Goal: Task Accomplishment & Management: Complete application form

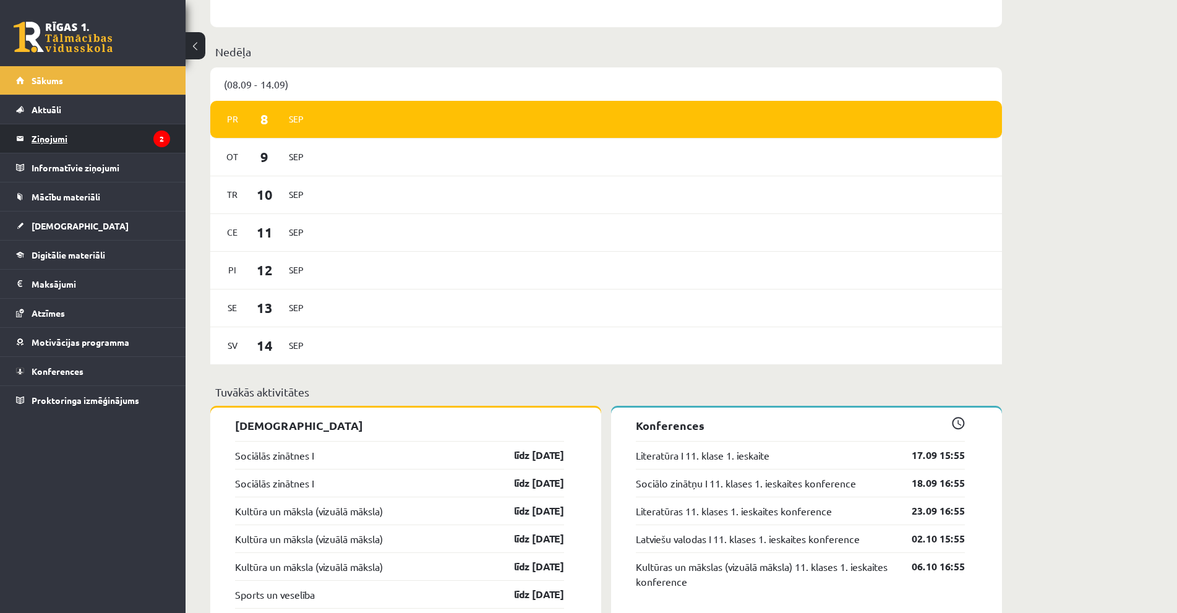
scroll to position [619, 0]
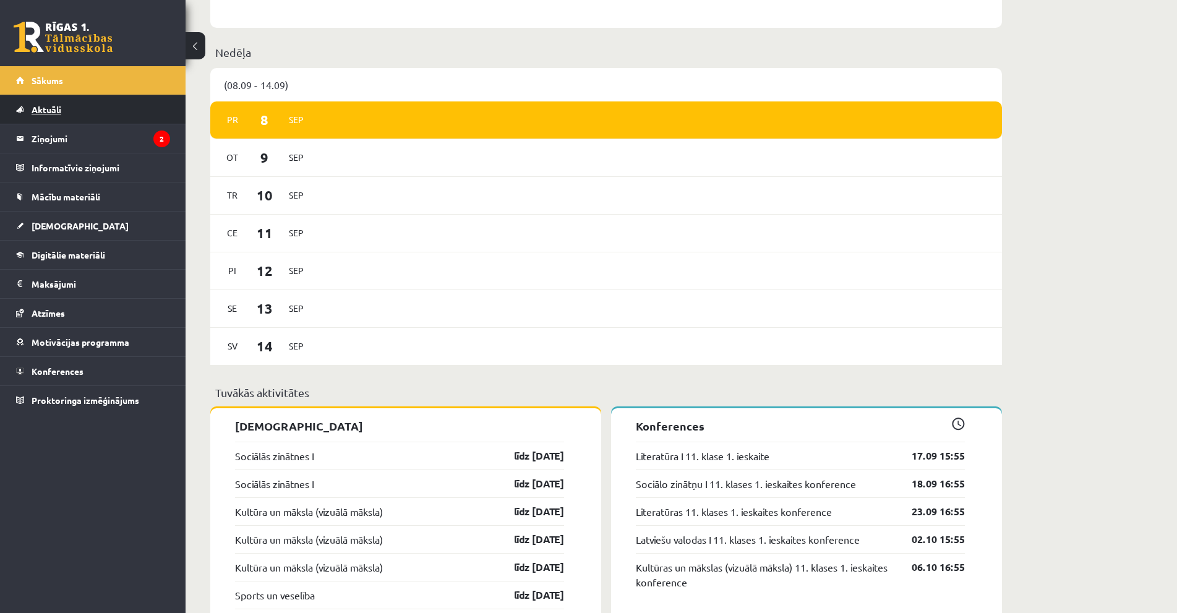
click at [108, 112] on link "Aktuāli" at bounding box center [93, 109] width 154 height 28
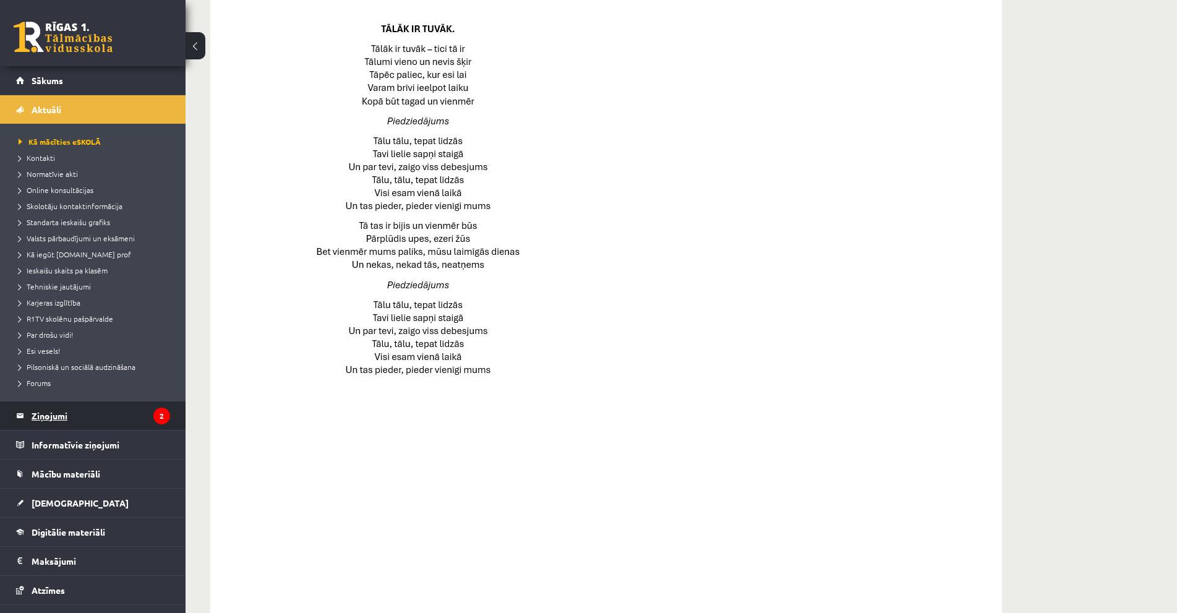
click at [62, 422] on legend "Ziņojumi 2" at bounding box center [101, 415] width 139 height 28
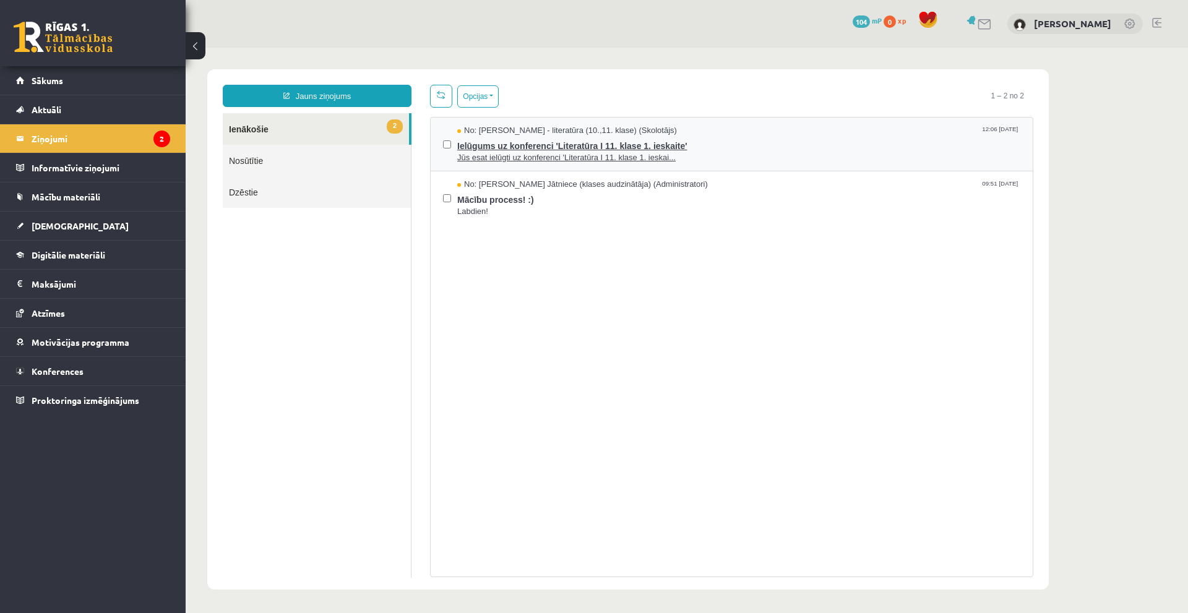
click at [520, 155] on span "Jūs esat ielūgti uz konferenci 'Literatūra I 11. klase 1. ieskai..." at bounding box center [738, 158] width 563 height 12
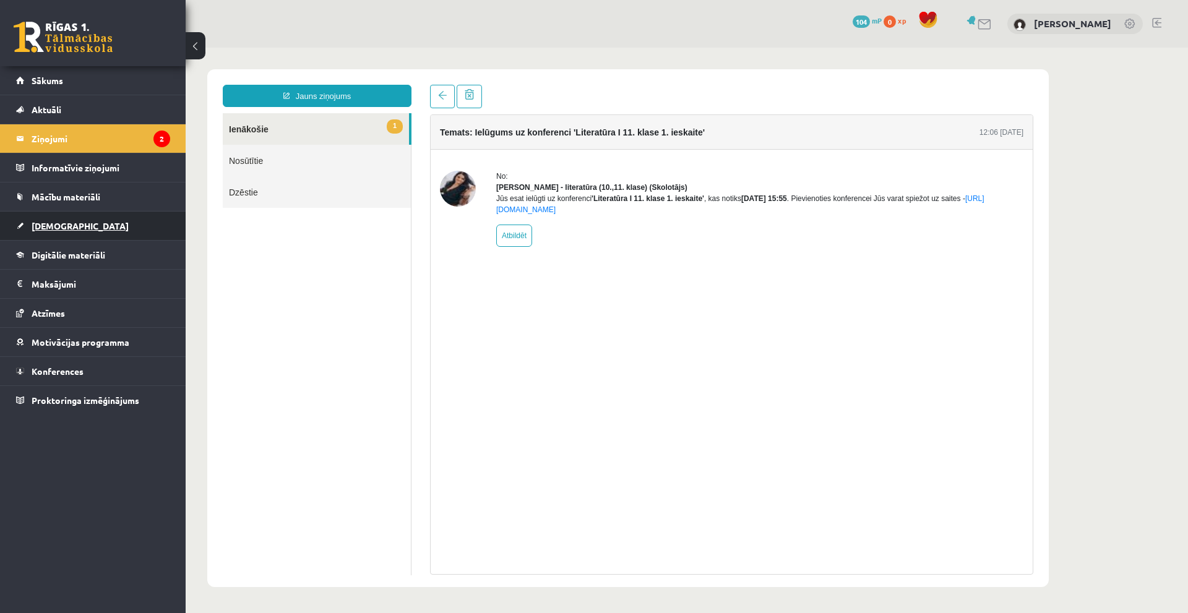
click at [76, 232] on link "[DEMOGRAPHIC_DATA]" at bounding box center [93, 226] width 154 height 28
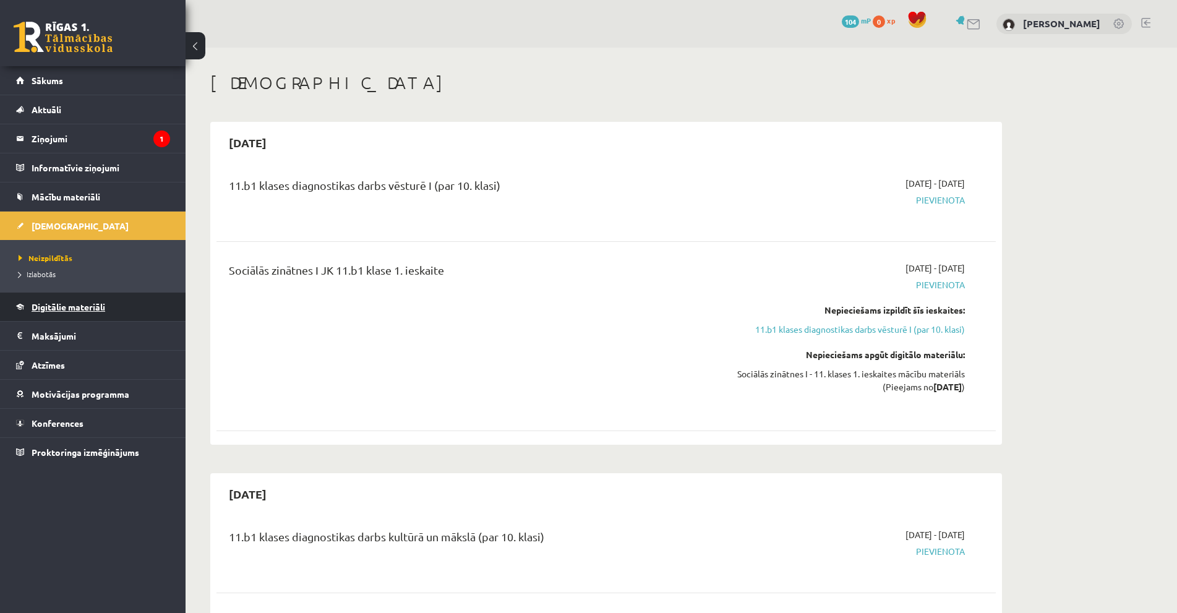
click at [64, 311] on span "Digitālie materiāli" at bounding box center [69, 306] width 74 height 11
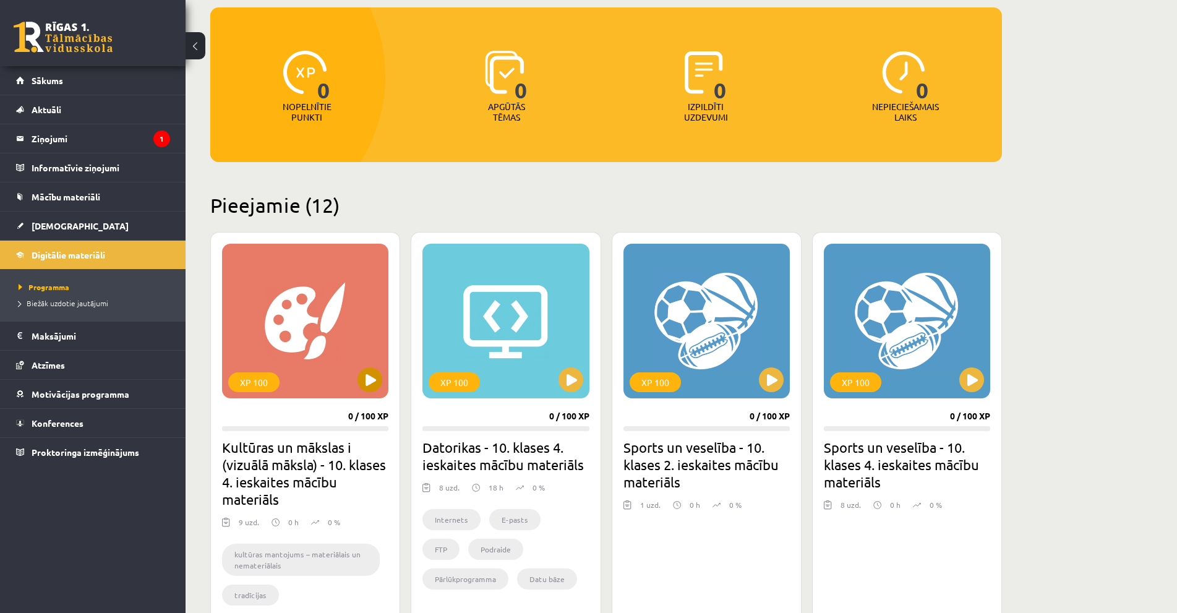
scroll to position [62, 0]
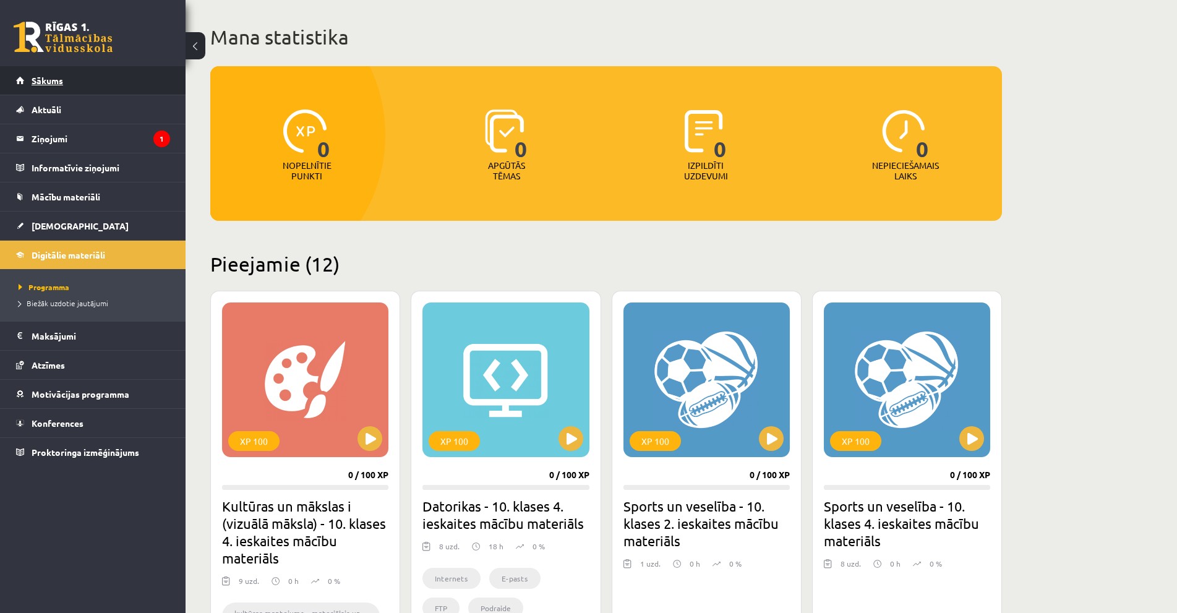
click at [46, 69] on link "Sākums" at bounding box center [93, 80] width 154 height 28
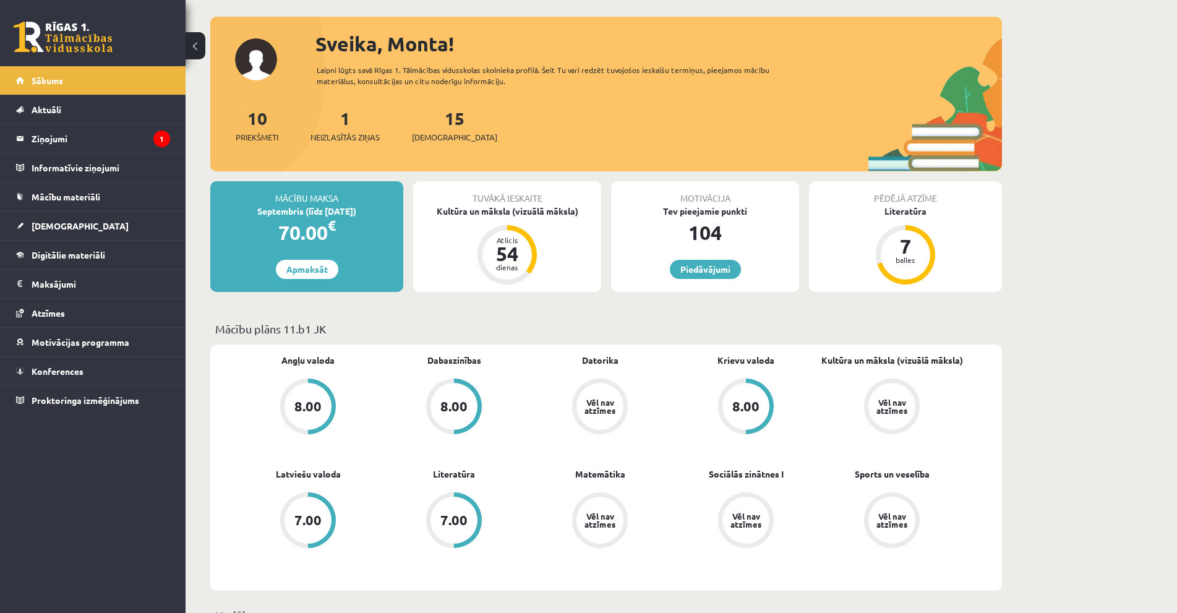
scroll to position [124, 0]
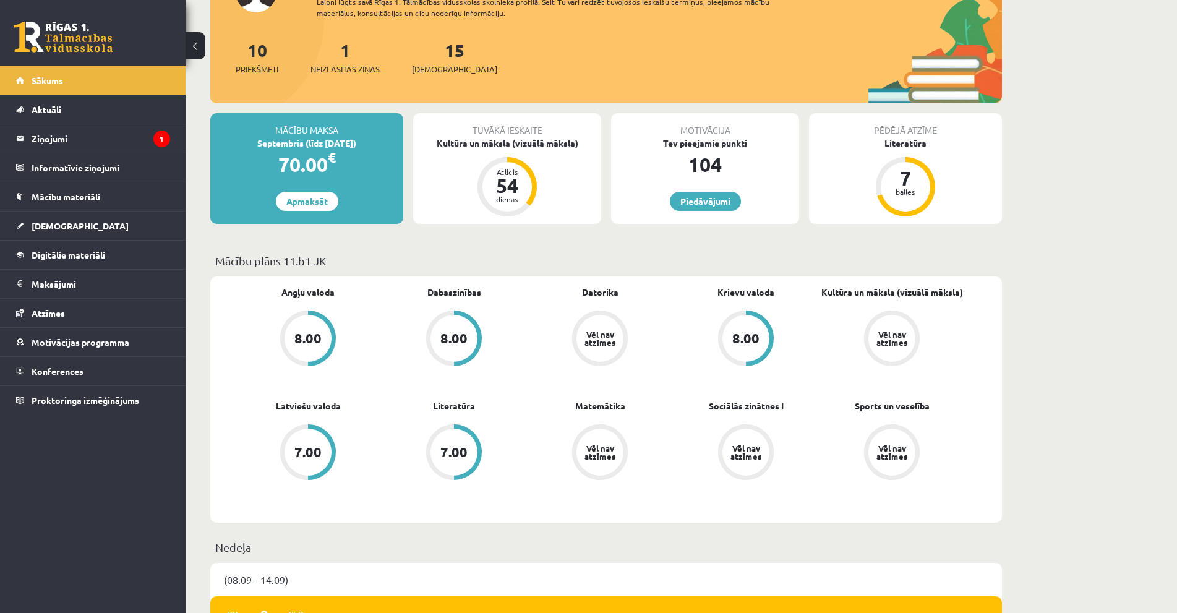
click at [300, 324] on div "8.00" at bounding box center [308, 338] width 47 height 47
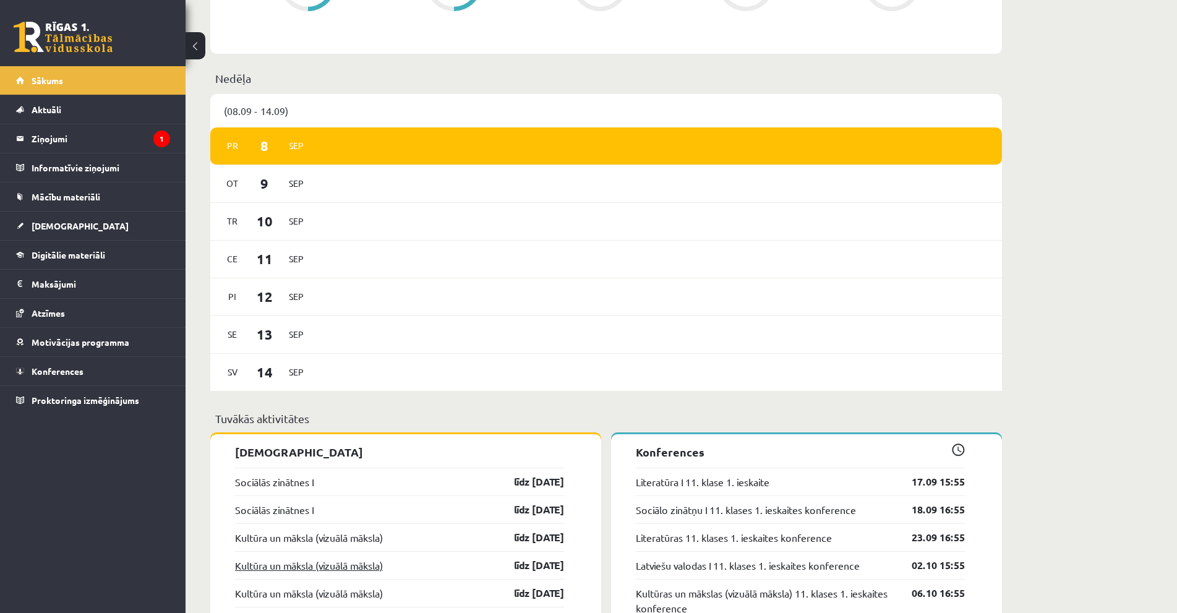
scroll to position [804, 0]
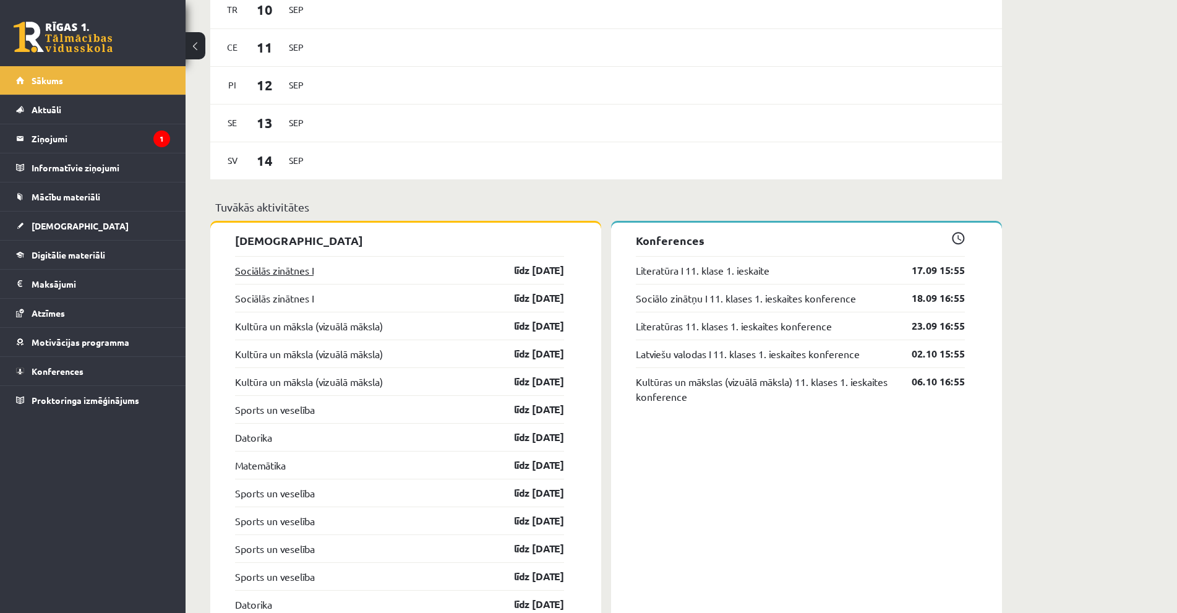
click at [288, 270] on link "Sociālās zinātnes I" at bounding box center [274, 270] width 79 height 15
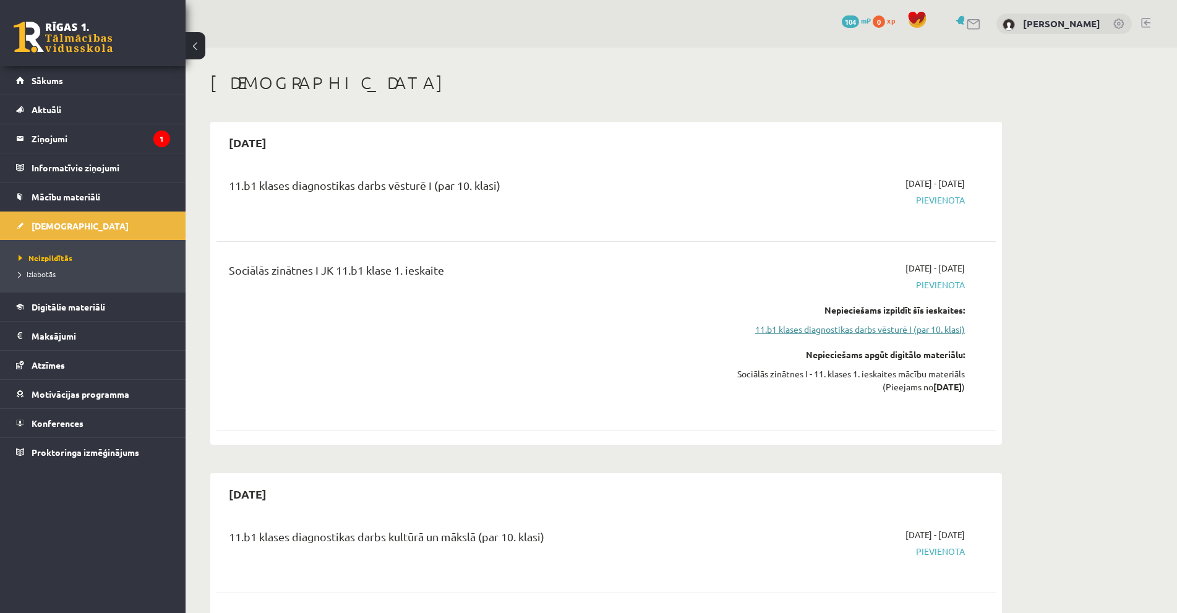
click at [885, 325] on link "11.b1 klases diagnostikas darbs vēsturē I (par 10. klasi)" at bounding box center [848, 329] width 233 height 13
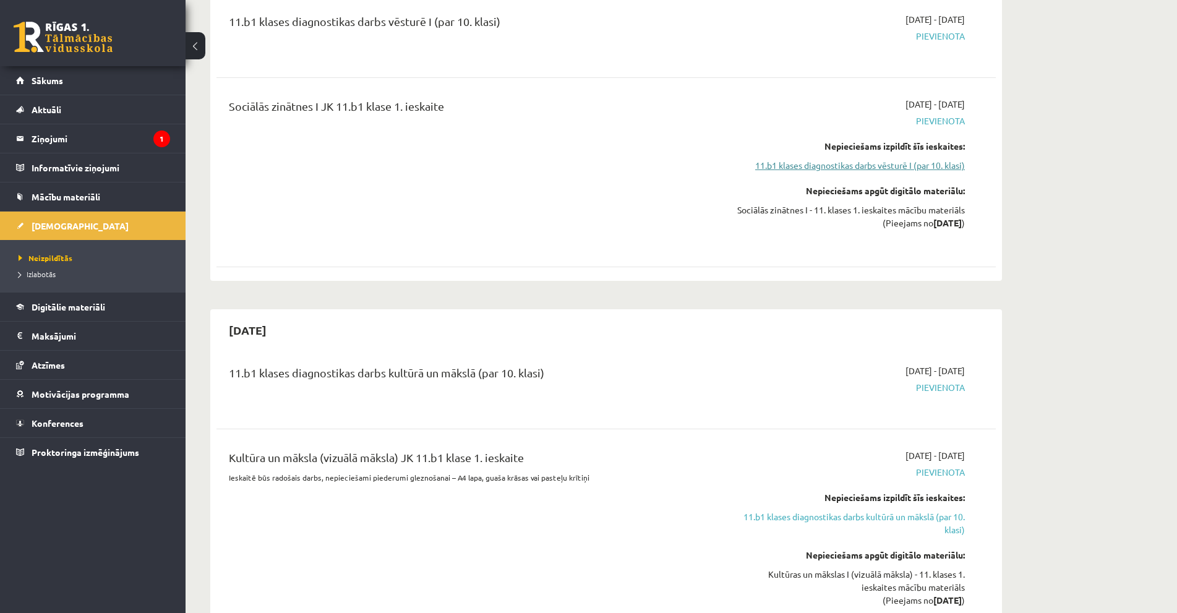
click at [883, 165] on link "11.b1 klases diagnostikas darbs vēsturē I (par 10. klasi)" at bounding box center [848, 165] width 233 height 13
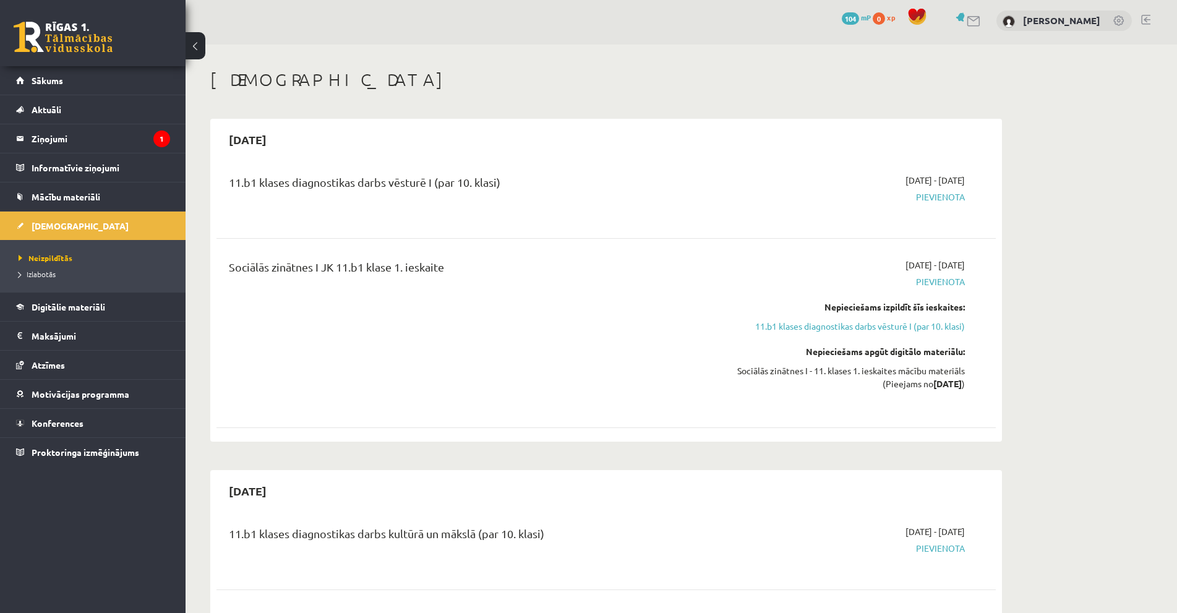
scroll to position [0, 0]
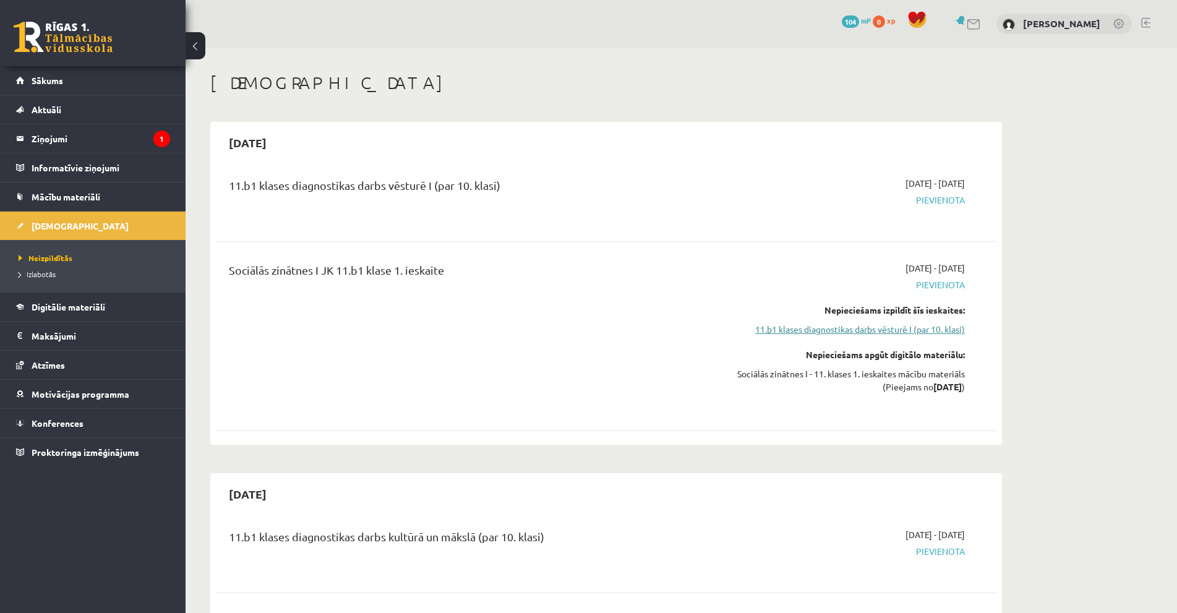
click at [857, 330] on link "11.b1 klases diagnostikas darbs vēsturē I (par 10. klasi)" at bounding box center [848, 329] width 233 height 13
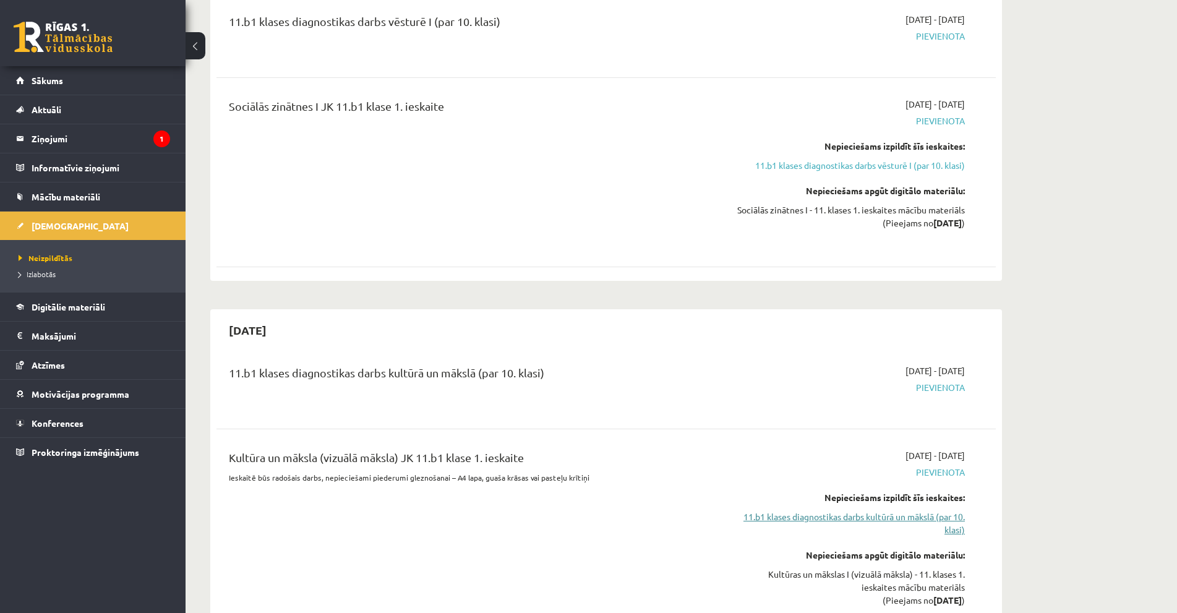
click at [902, 515] on link "11.b1 klases diagnostikas darbs kultūrā un mākslā (par 10. klasi)" at bounding box center [848, 523] width 233 height 26
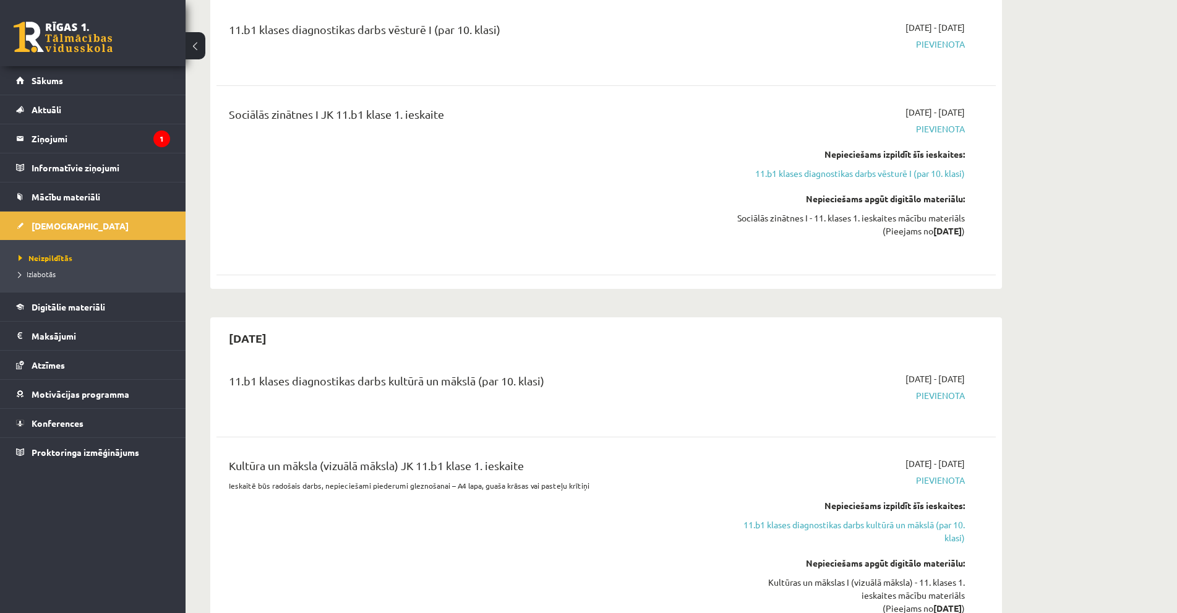
scroll to position [82, 0]
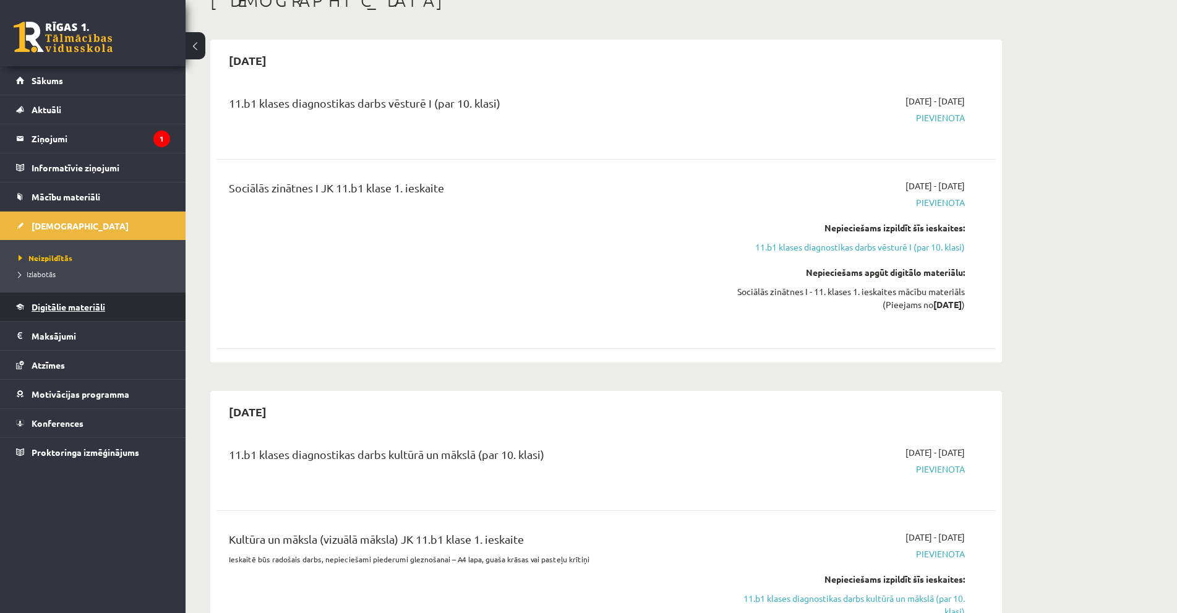
click at [75, 311] on span "Digitālie materiāli" at bounding box center [69, 306] width 74 height 11
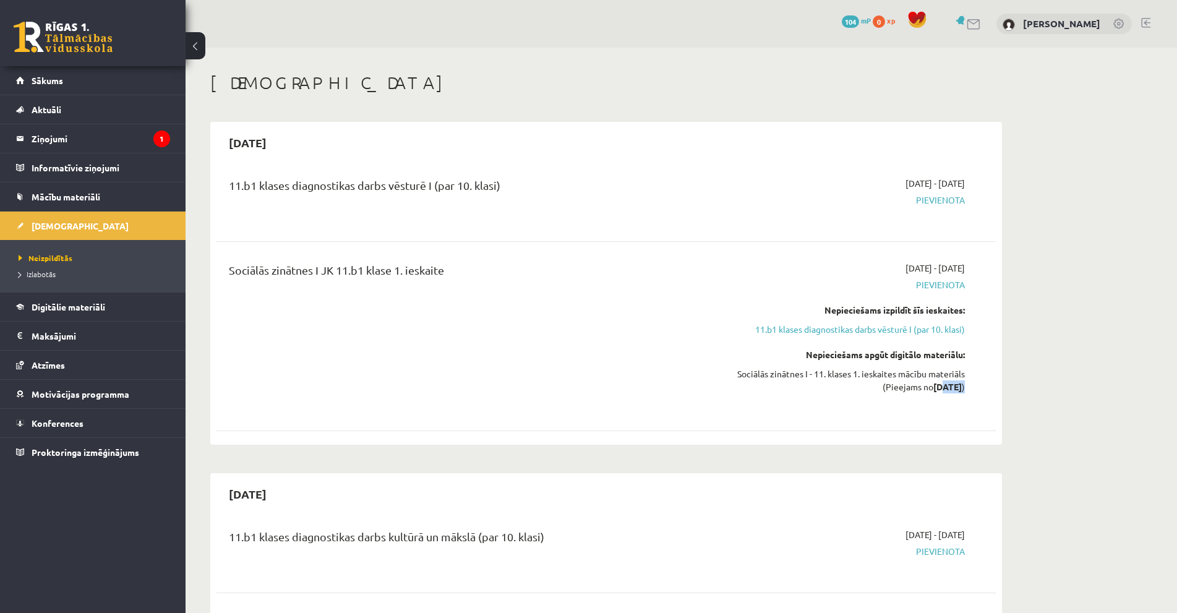
drag, startPoint x: 928, startPoint y: 385, endPoint x: 966, endPoint y: 386, distance: 37.7
click at [966, 386] on div "[DATE] - [DATE] [GEOGRAPHIC_DATA] Nepieciešams izpildīt šīs ieskaites: 11.b1 kl…" at bounding box center [849, 336] width 252 height 149
click at [972, 388] on div "[DATE] - [DATE] [GEOGRAPHIC_DATA] Nepieciešams izpildīt šīs ieskaites: 11.b1 kl…" at bounding box center [849, 336] width 252 height 149
click at [862, 324] on link "11.b1 klases diagnostikas darbs vēsturē I (par 10. klasi)" at bounding box center [848, 329] width 233 height 13
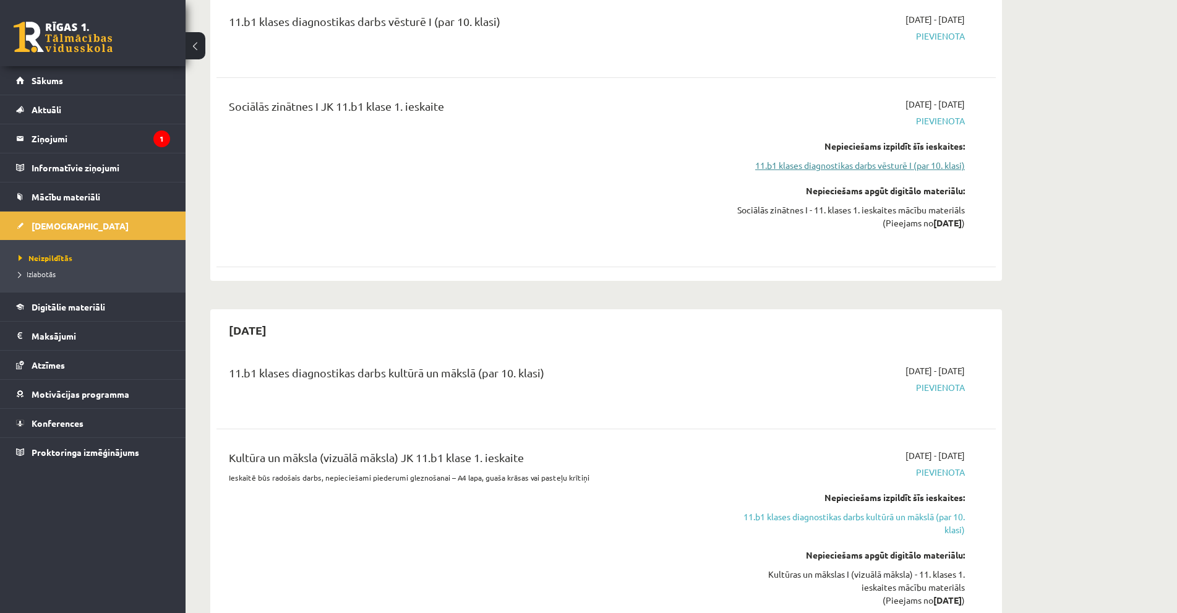
click at [865, 171] on link "11.b1 klases diagnostikas darbs vēsturē I (par 10. klasi)" at bounding box center [848, 165] width 233 height 13
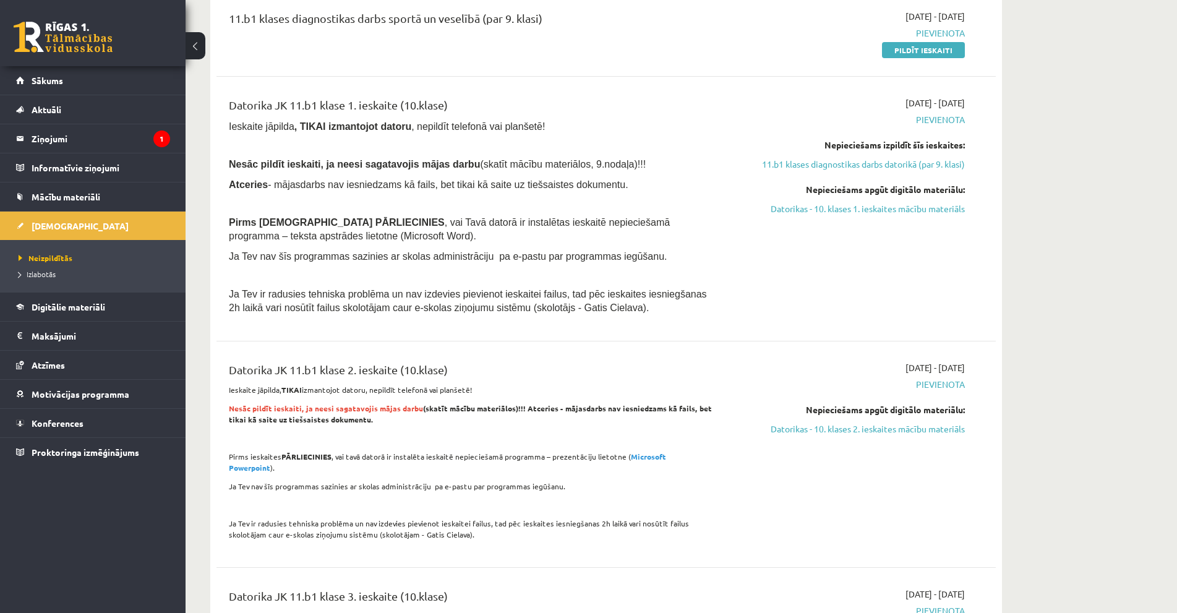
scroll to position [1216, 0]
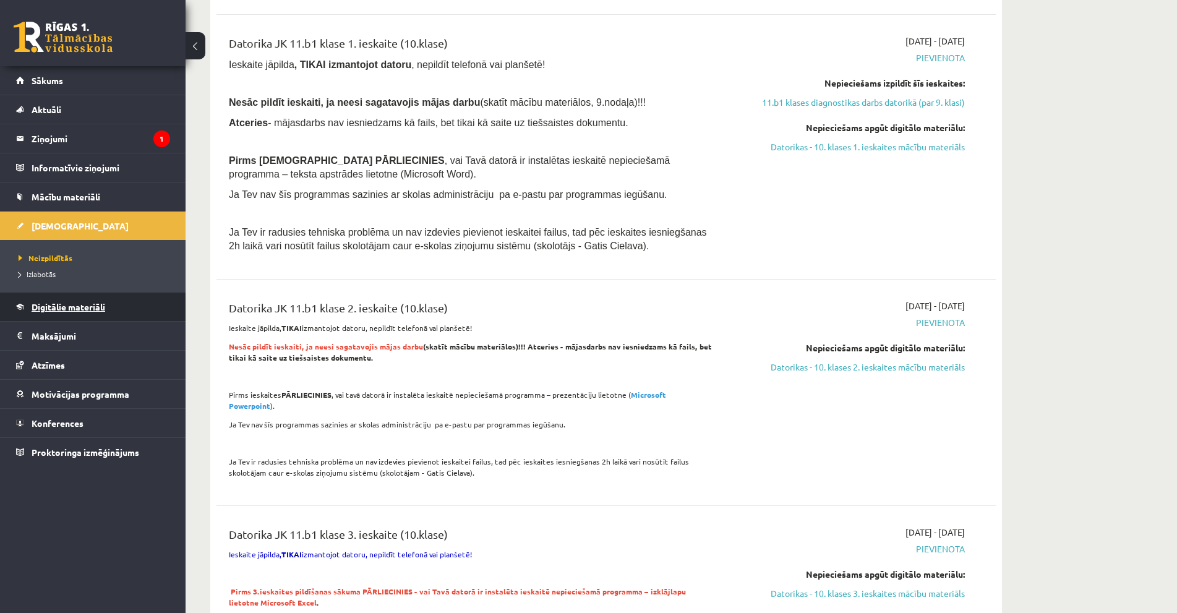
click at [85, 307] on span "Digitālie materiāli" at bounding box center [69, 306] width 74 height 11
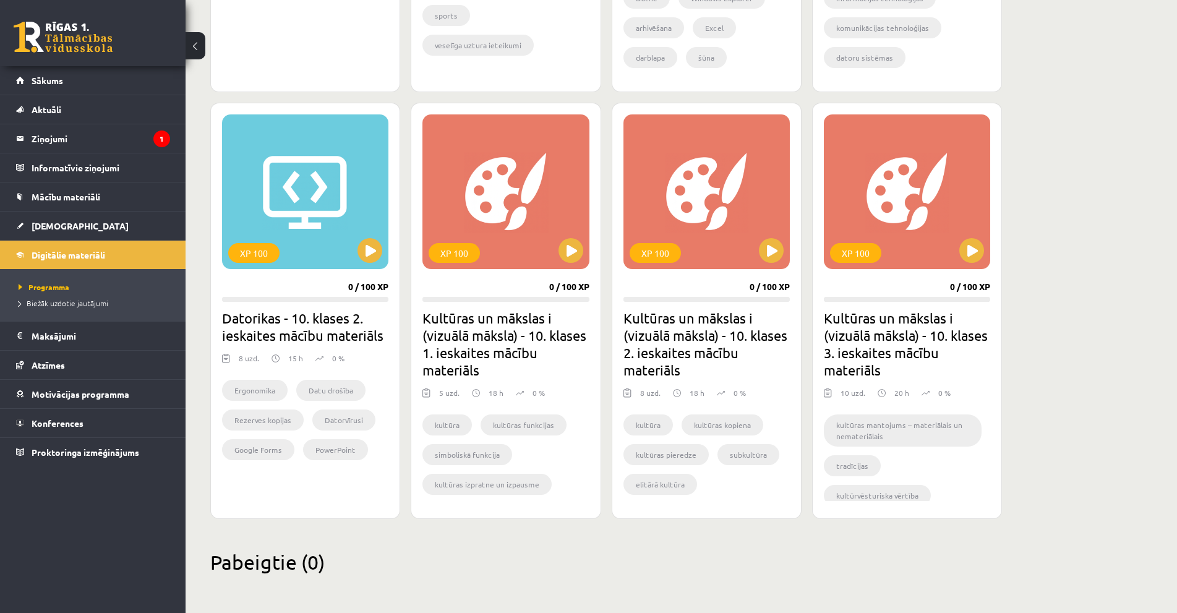
scroll to position [1070, 0]
click at [523, 216] on div "XP 100" at bounding box center [505, 191] width 166 height 155
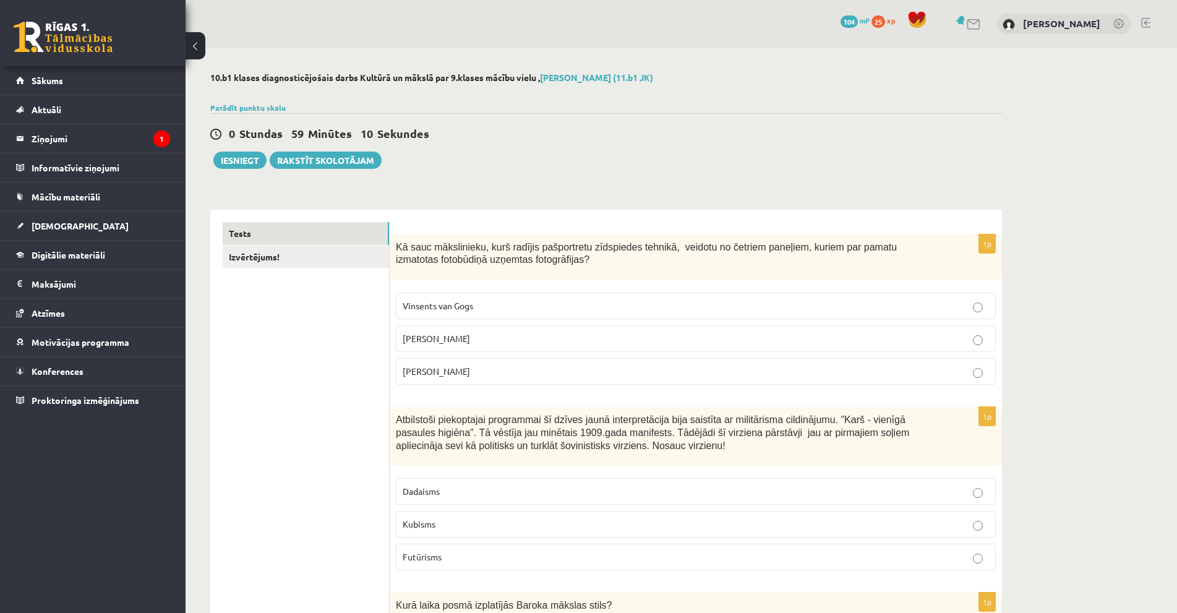
click at [515, 333] on p "[PERSON_NAME]" at bounding box center [696, 338] width 586 height 13
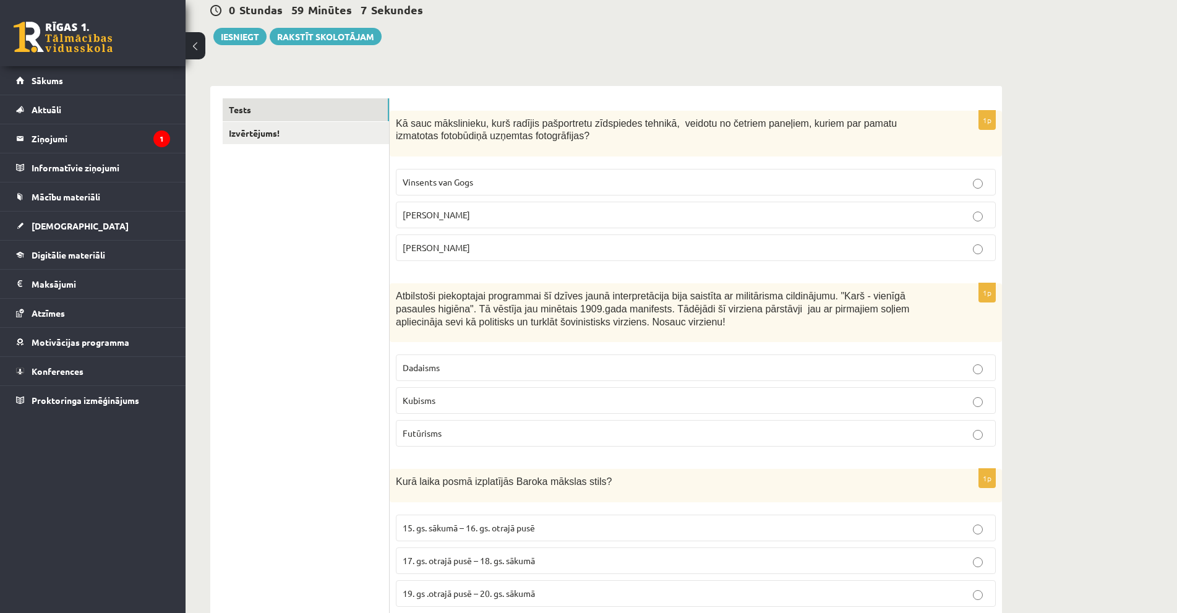
scroll to position [186, 0]
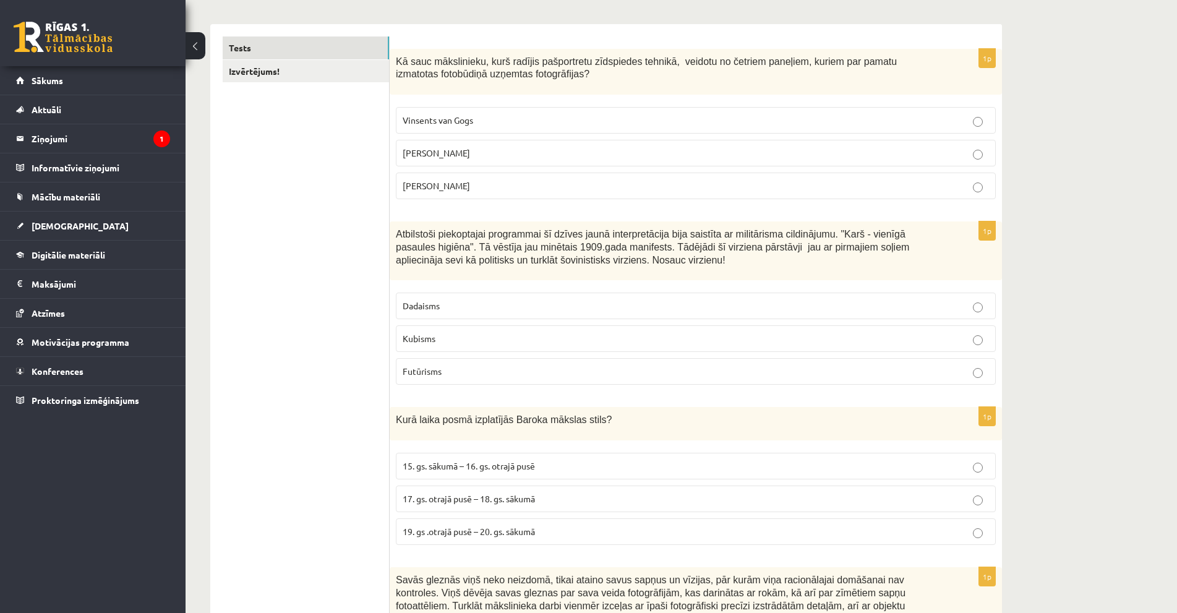
click at [450, 374] on p "Futūrisms" at bounding box center [696, 371] width 586 height 13
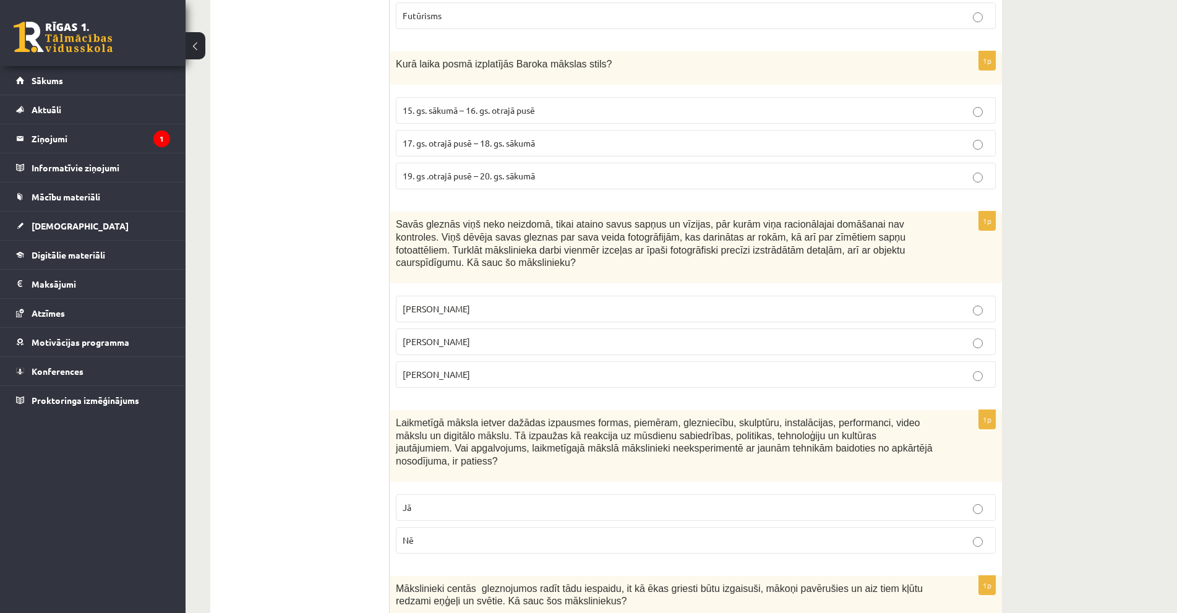
scroll to position [557, 0]
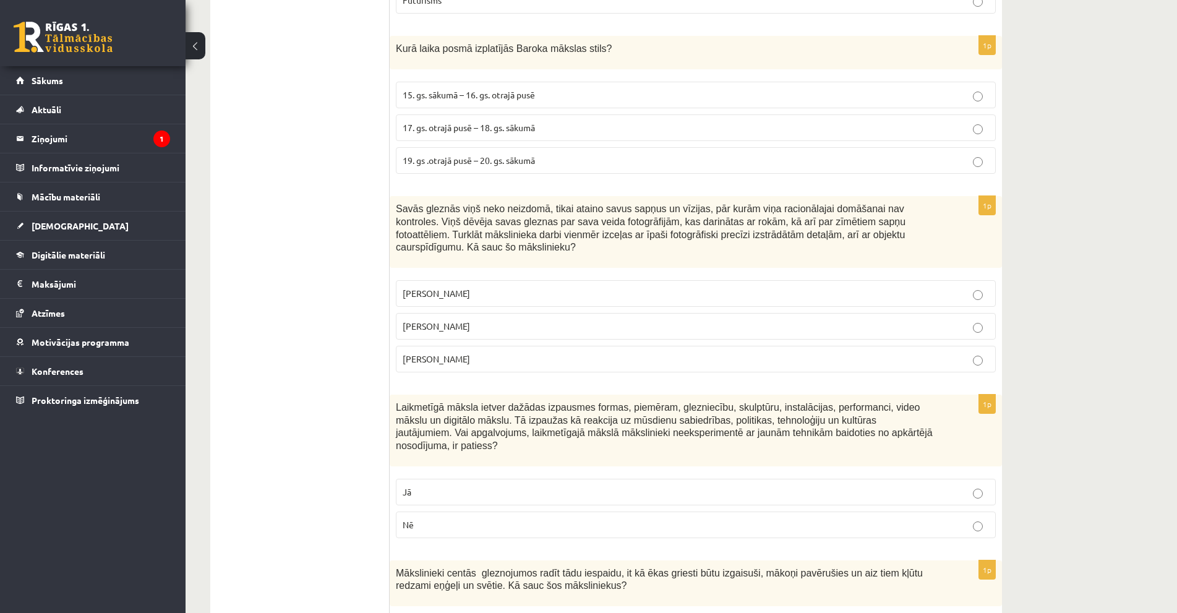
click at [550, 128] on p "17. gs. otrajā pusē – 18. gs. sākumā" at bounding box center [696, 127] width 586 height 13
click at [459, 320] on p "Salvadors Dalī" at bounding box center [696, 326] width 586 height 13
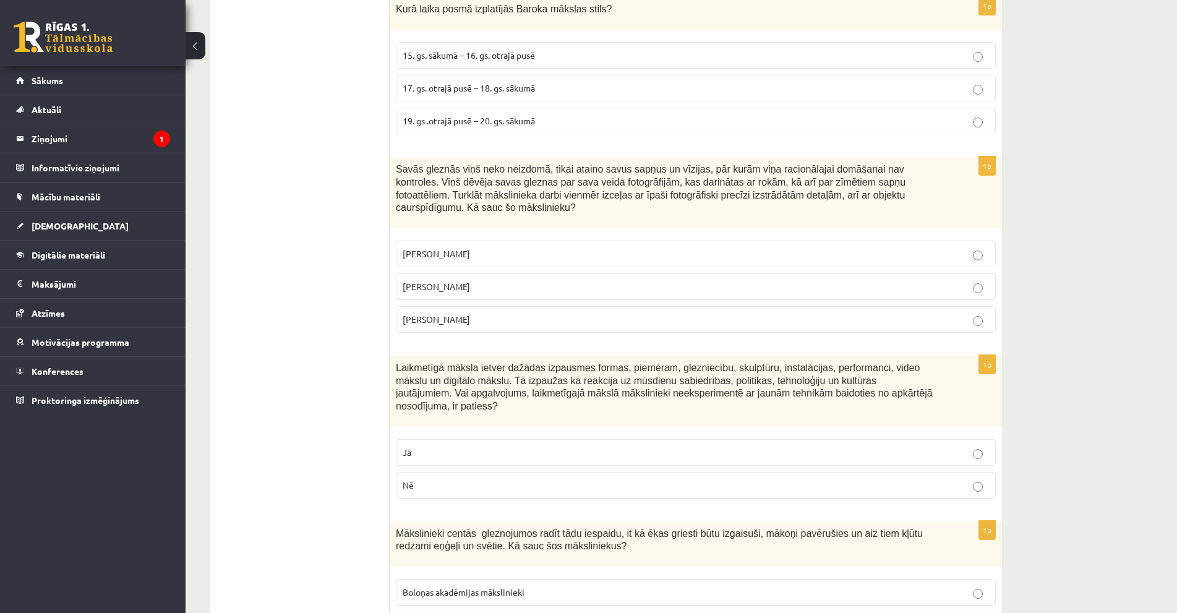
scroll to position [619, 0]
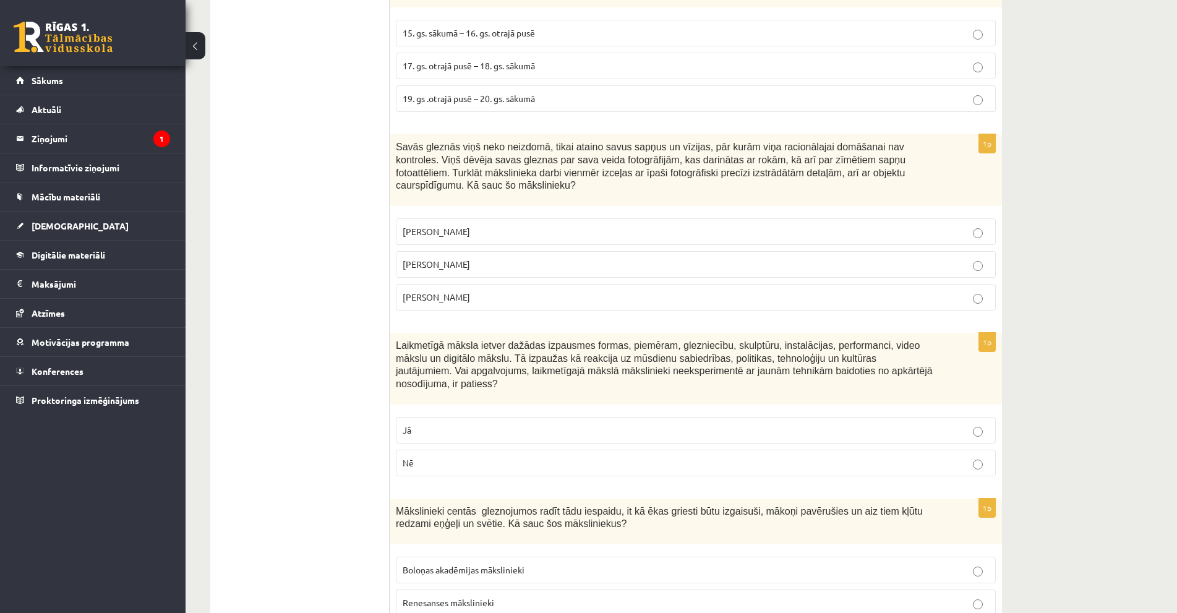
click at [444, 457] on p "Nē" at bounding box center [696, 463] width 586 height 13
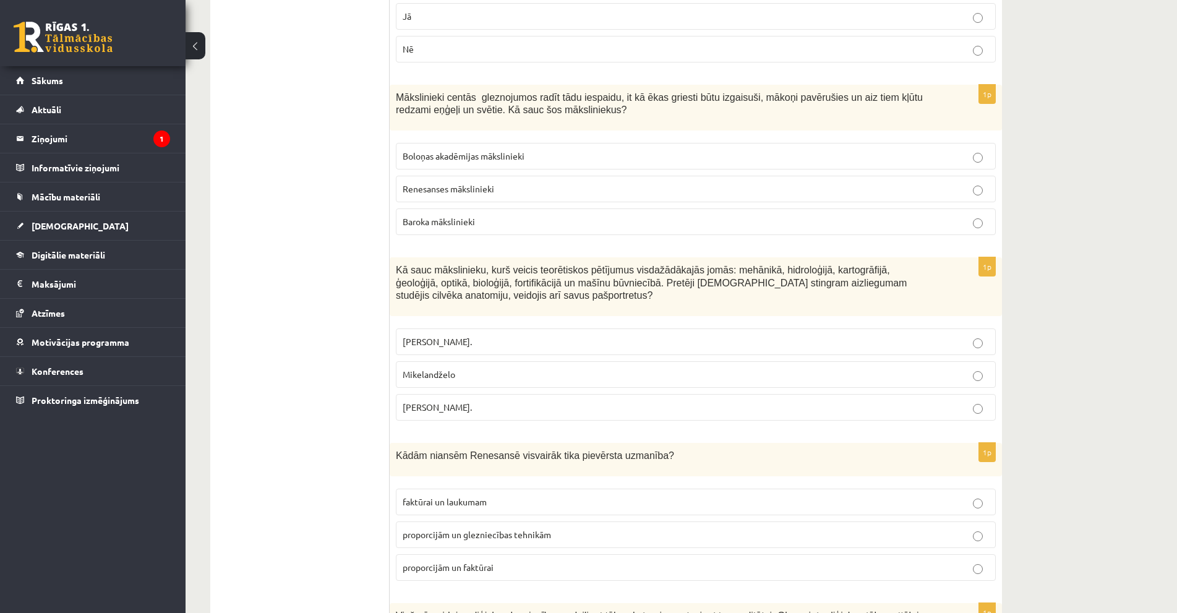
scroll to position [1052, 0]
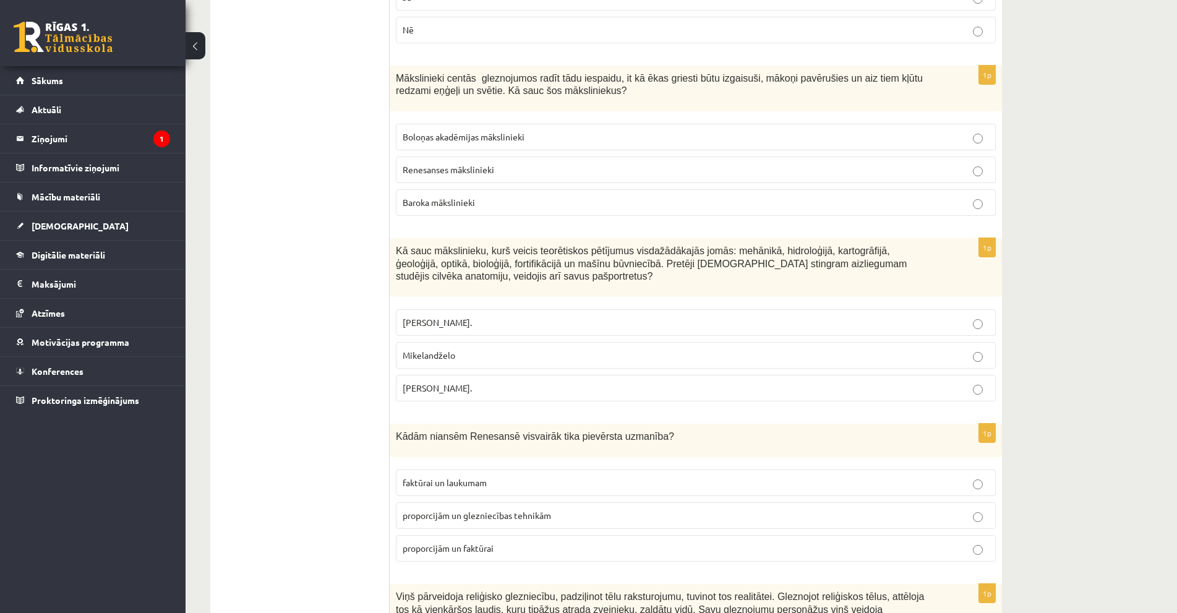
click at [472, 197] on span "Baroka mākslinieki" at bounding box center [439, 202] width 72 height 11
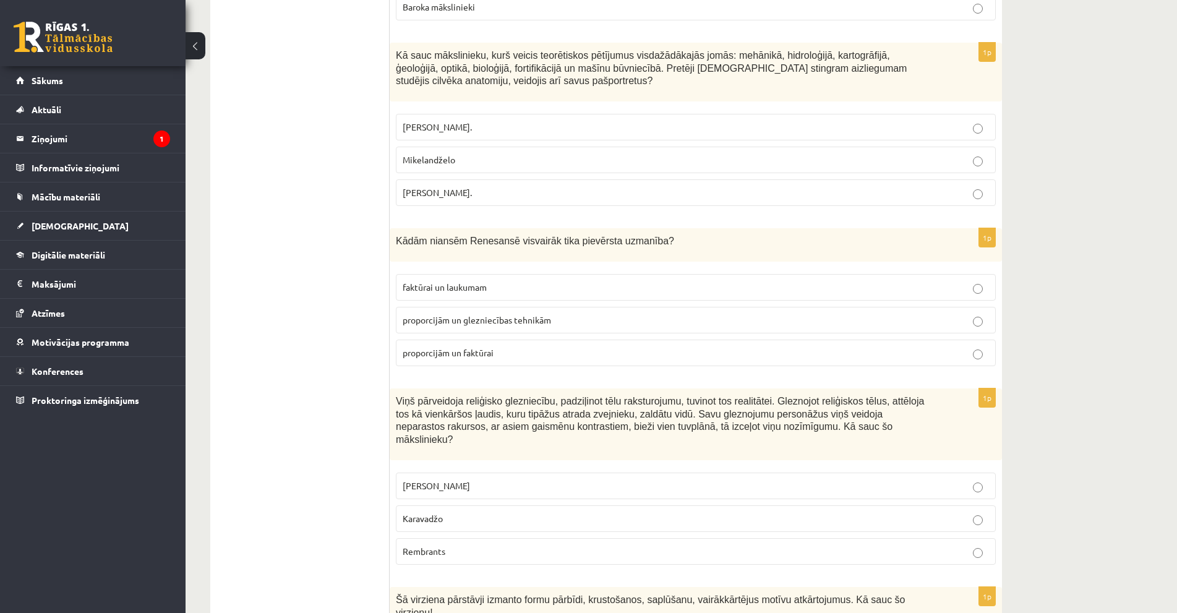
scroll to position [1175, 0]
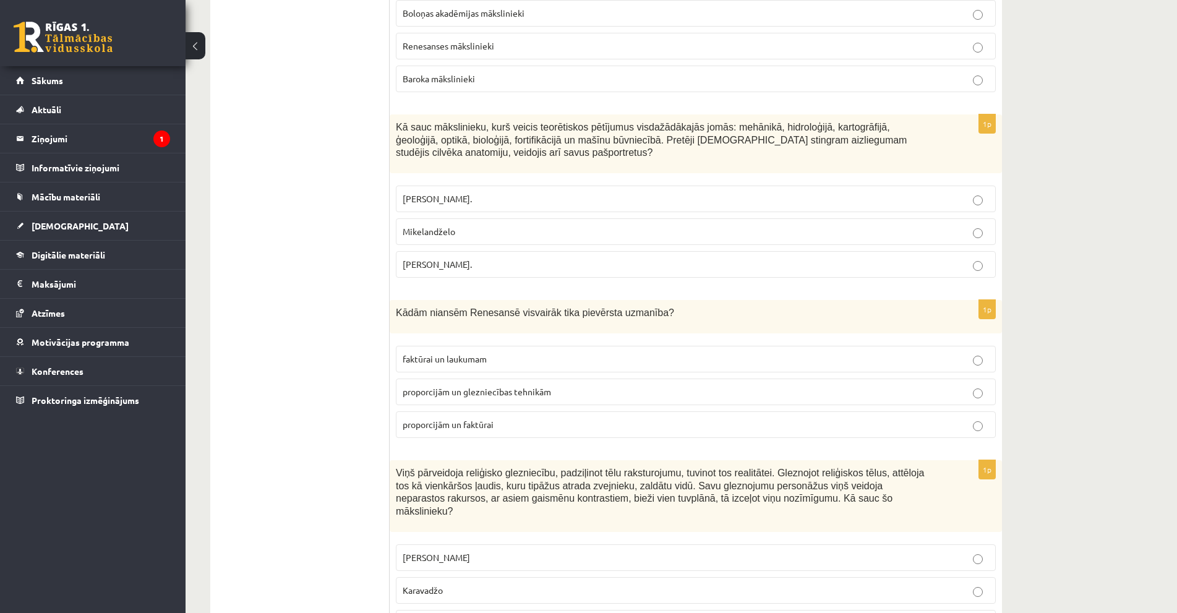
click at [482, 258] on p "Leonardo da Vinči." at bounding box center [696, 264] width 586 height 13
click at [482, 386] on span "proporcijām un glezniecības tehnikām" at bounding box center [477, 391] width 148 height 11
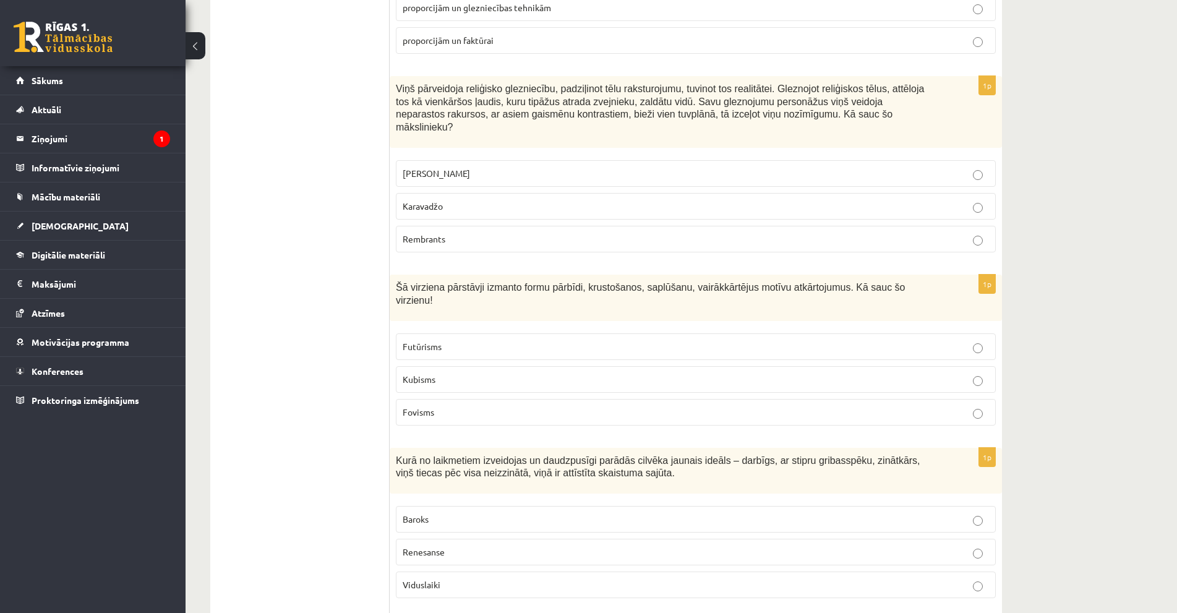
scroll to position [1608, 0]
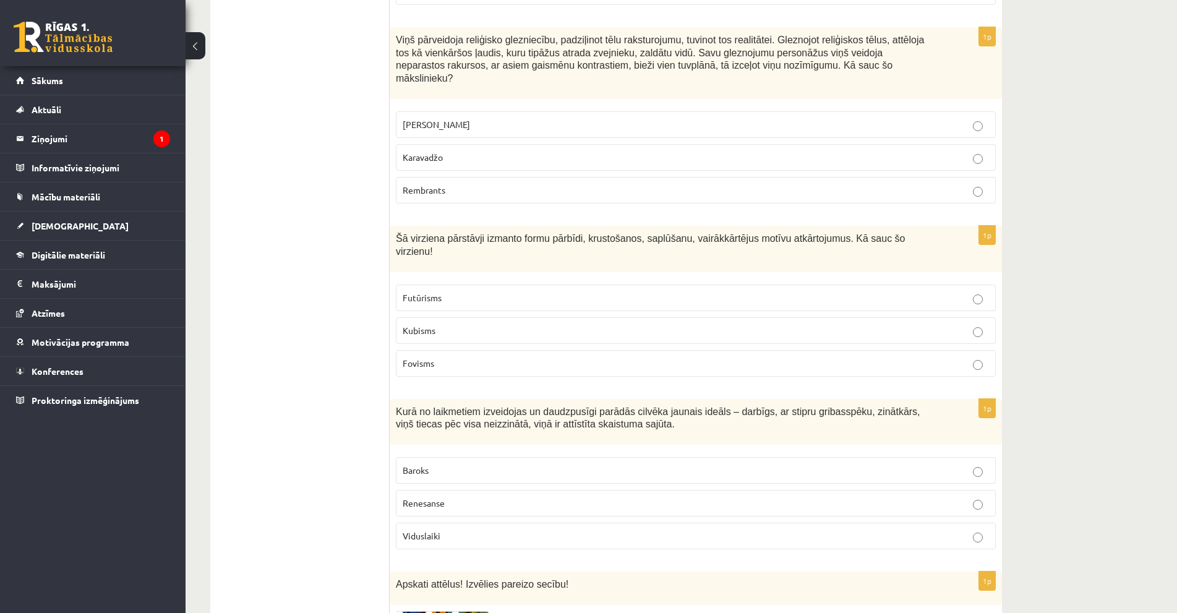
click at [493, 151] on p "Karavadžo" at bounding box center [696, 157] width 586 height 13
click at [459, 324] on p "Kubisms" at bounding box center [696, 330] width 586 height 13
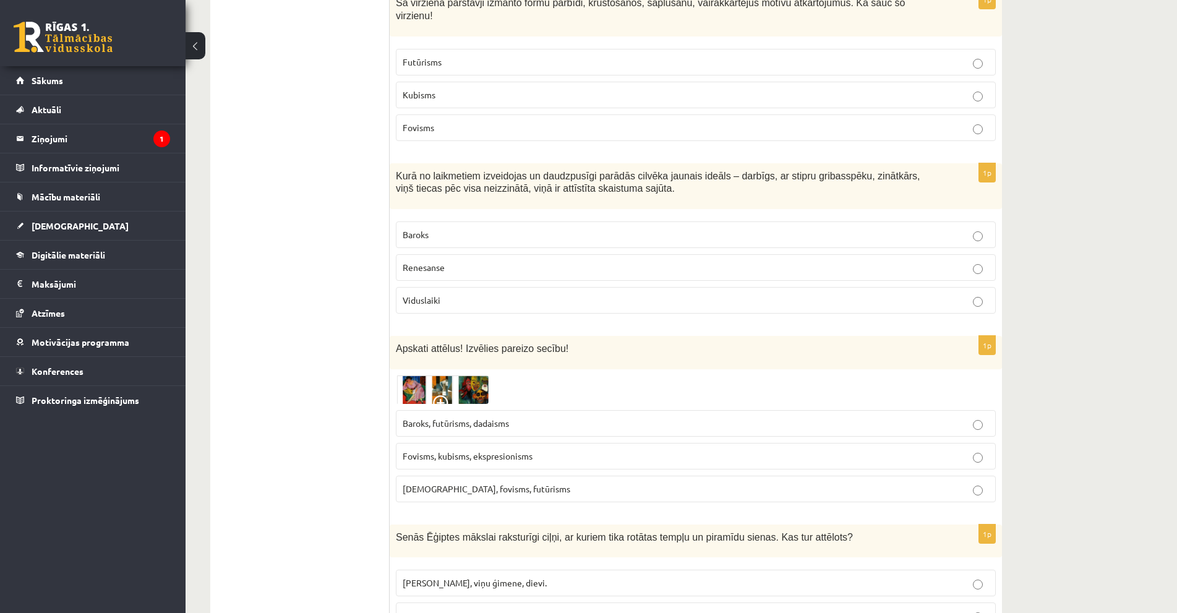
scroll to position [1856, 0]
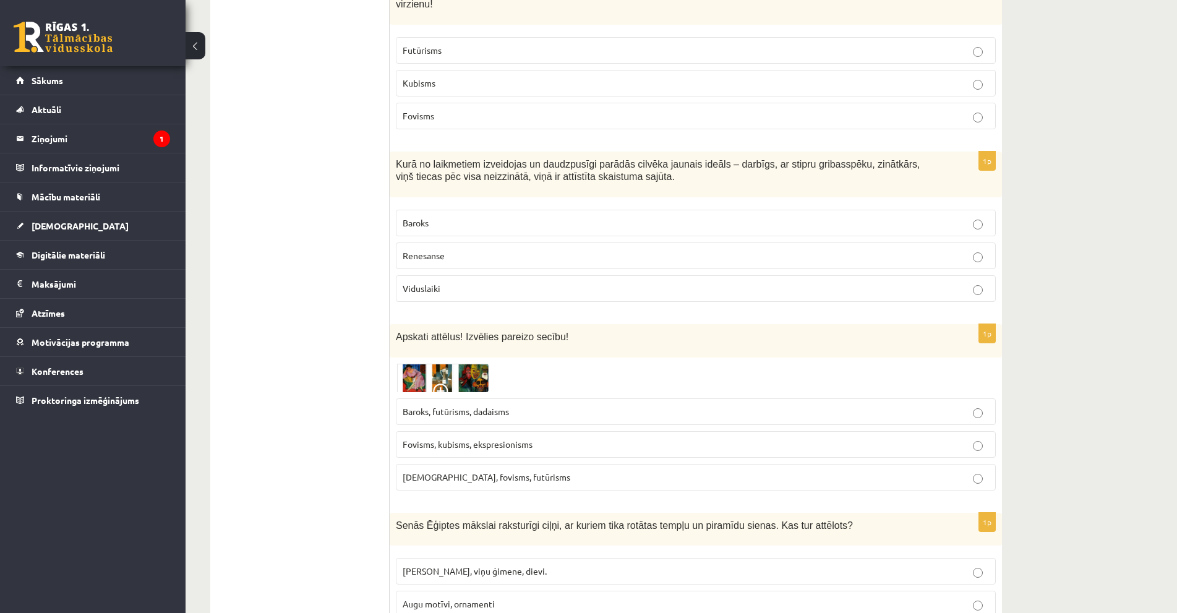
click at [435, 242] on label "Renesanse" at bounding box center [696, 255] width 600 height 27
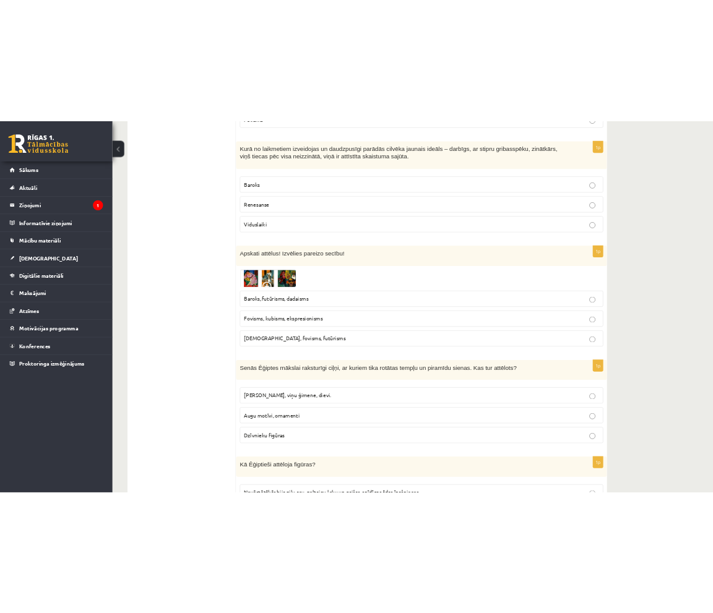
scroll to position [1979, 0]
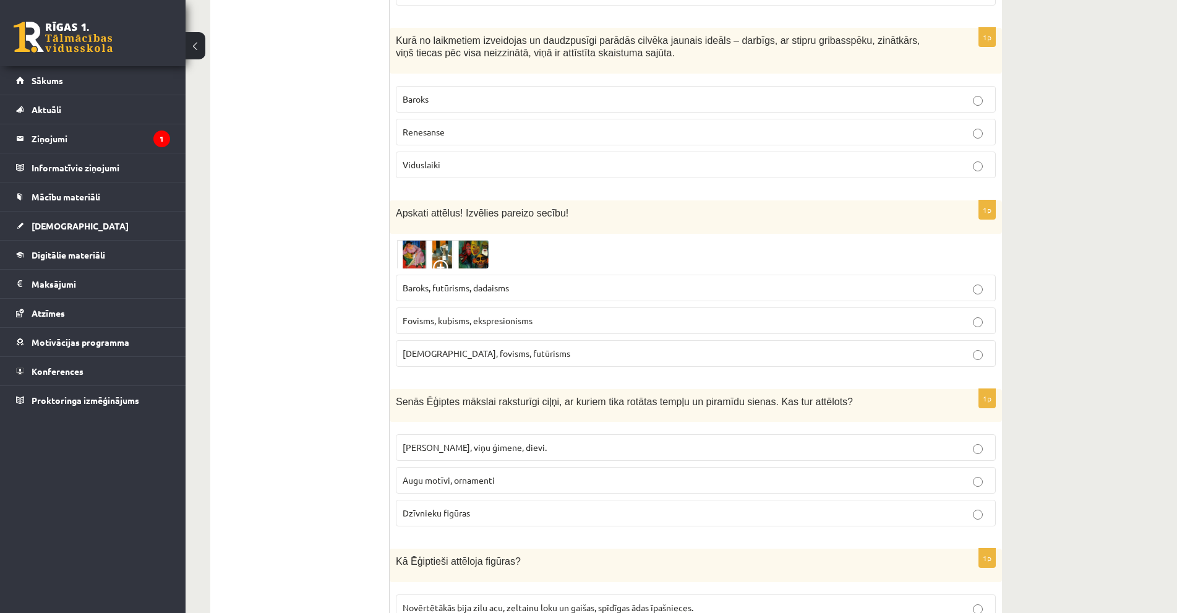
click at [418, 240] on img at bounding box center [442, 254] width 93 height 28
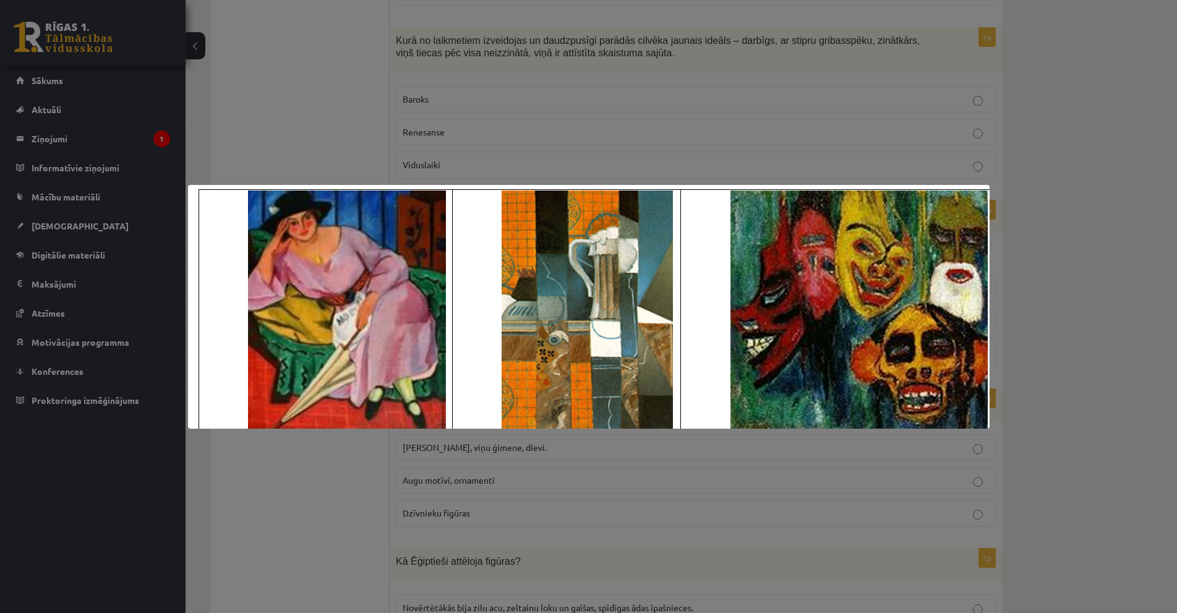
click at [1028, 203] on div at bounding box center [588, 306] width 1177 height 613
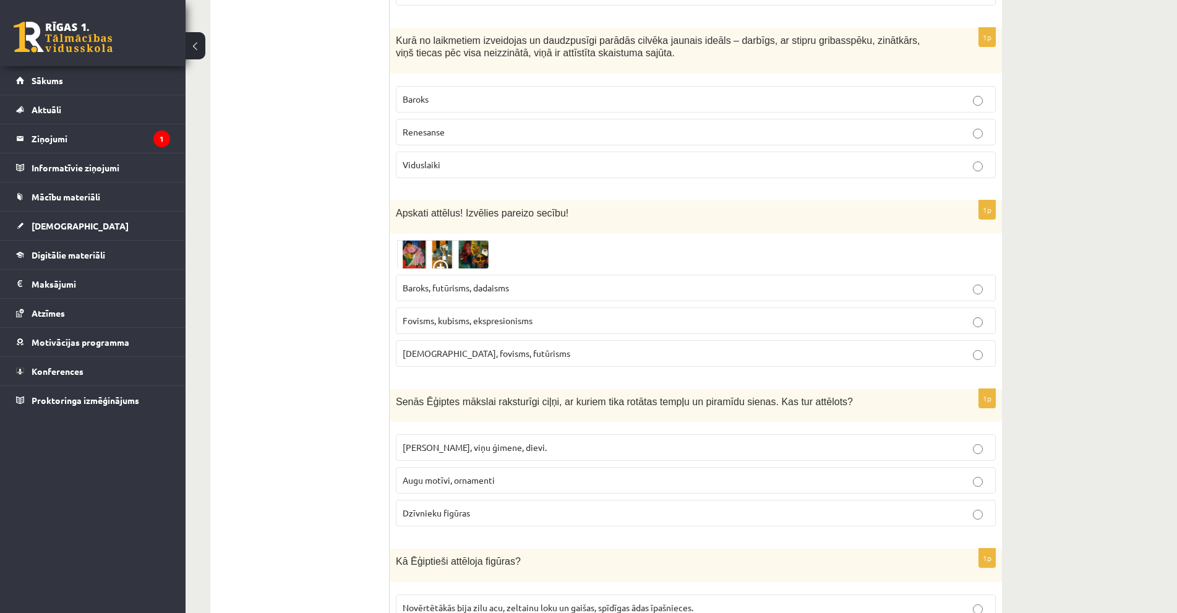
click at [426, 240] on img at bounding box center [442, 254] width 93 height 28
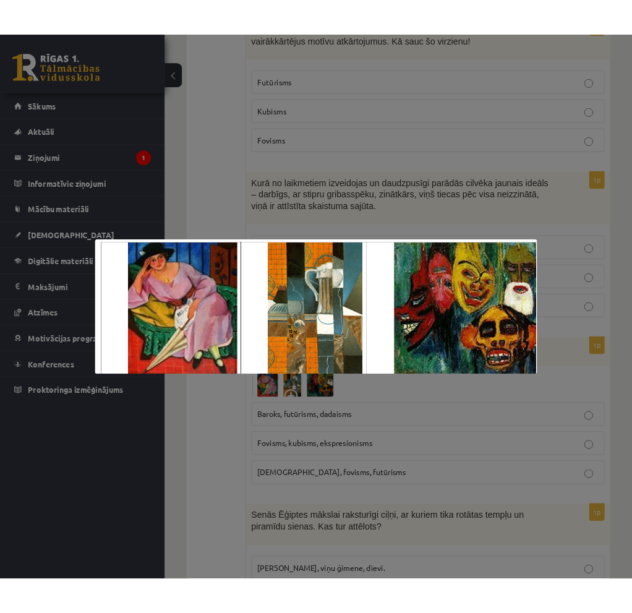
scroll to position [1990, 0]
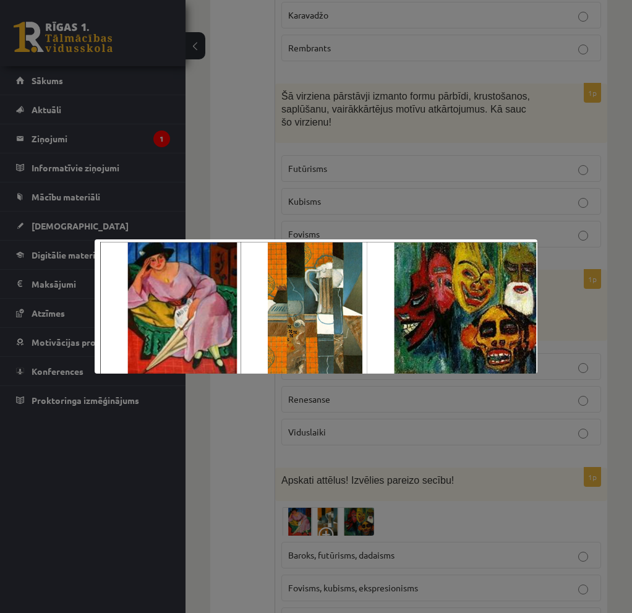
click at [500, 197] on div at bounding box center [316, 306] width 632 height 613
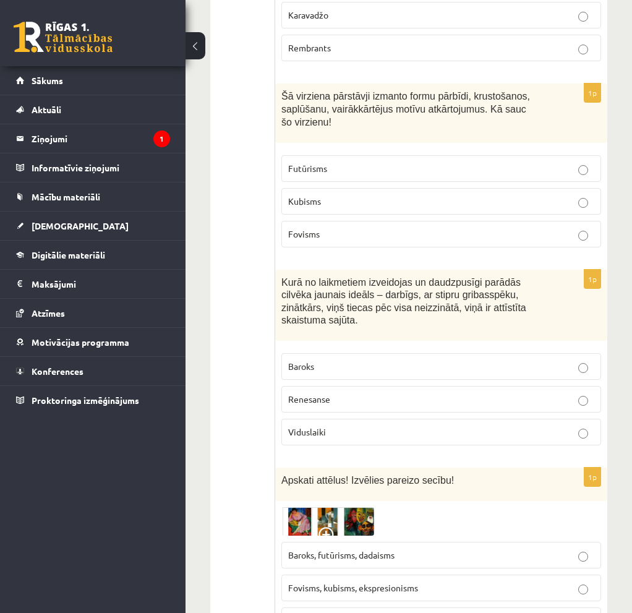
click at [413, 582] on span "Fovisms, kubisms, ekspresionisms" at bounding box center [353, 587] width 130 height 11
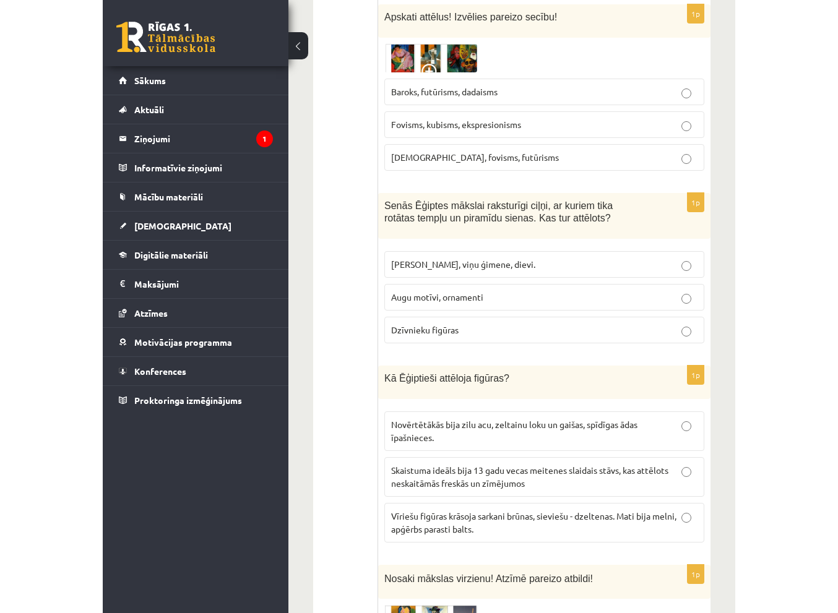
scroll to position [2423, 0]
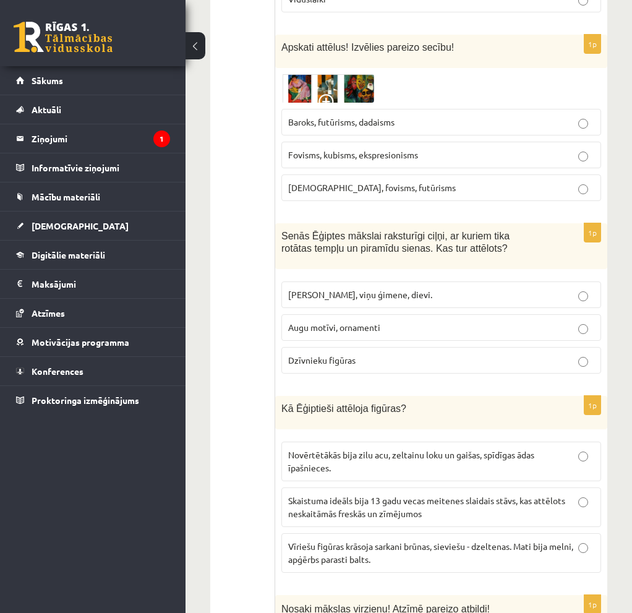
click at [333, 289] on span "Faraoni, viņu ģimene, dievi." at bounding box center [360, 294] width 144 height 11
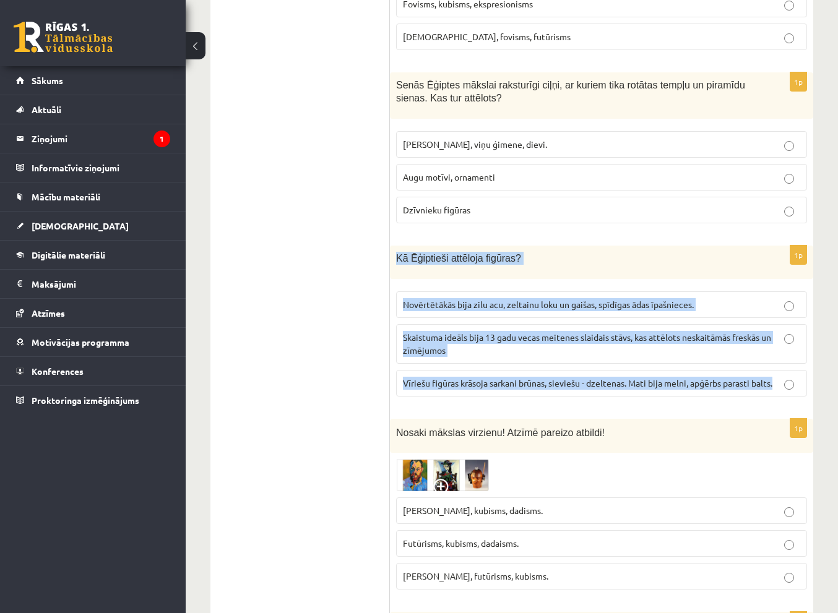
drag, startPoint x: 397, startPoint y: 217, endPoint x: 777, endPoint y: 346, distance: 401.2
click at [777, 346] on div "1p Kā Ēģiptieši attēloja figūras? Novērtētākās bija zilu acu, zeltainu loku un …" at bounding box center [601, 326] width 423 height 161
copy div "Kā Ēģiptieši attēloja figūras? Novērtētākās bija zilu acu, zeltainu loku un gai…"
click at [513, 377] on p "Vīriešu figūras krāsoja sarkani brūnas, sieviešu - dzeltenas. Mati bija melni, …" at bounding box center [601, 383] width 397 height 13
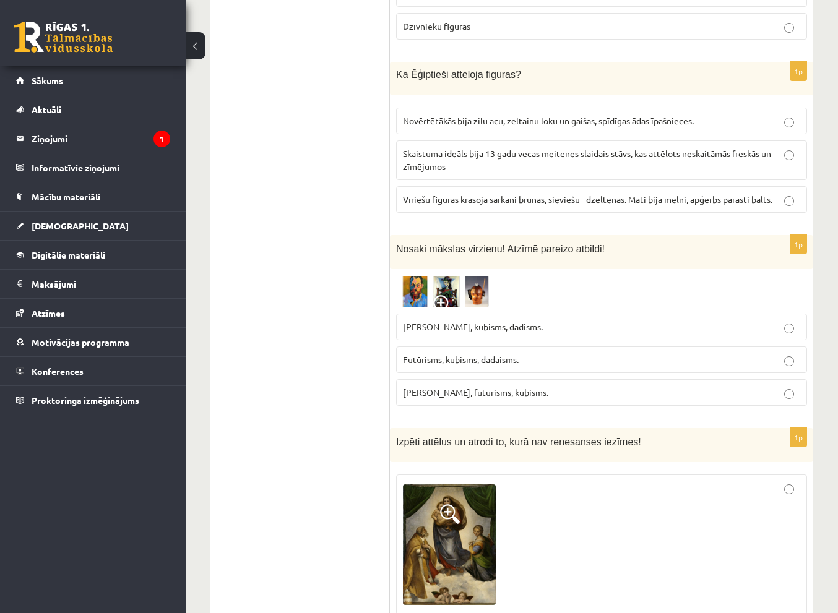
scroll to position [2609, 0]
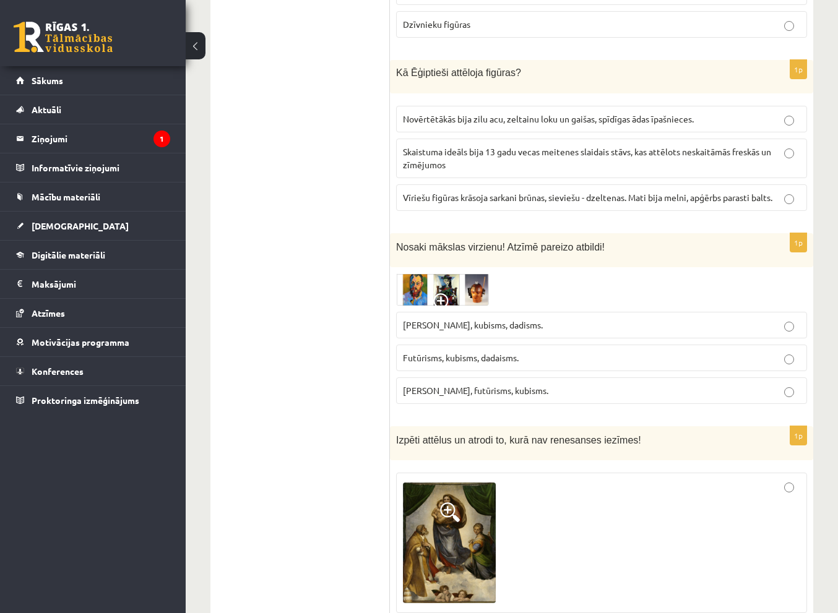
click at [439, 273] on img at bounding box center [442, 289] width 93 height 33
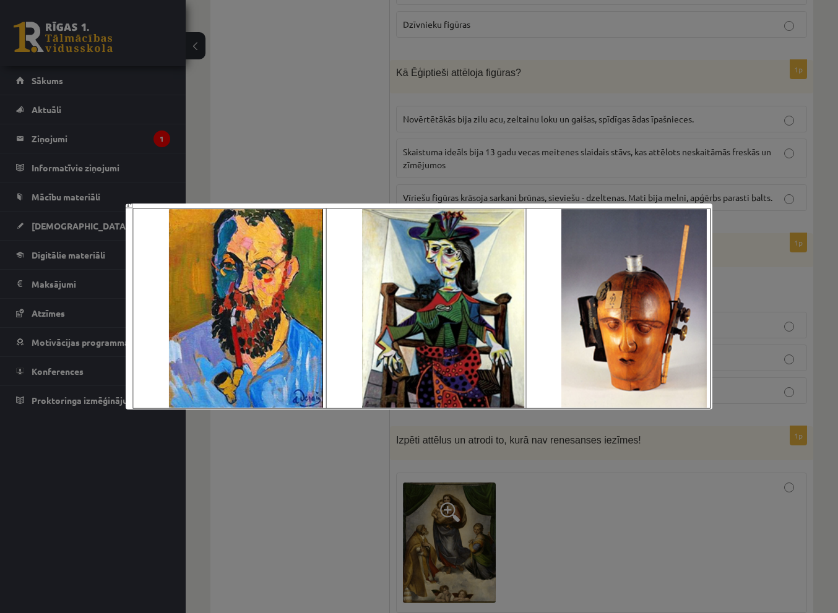
click at [768, 204] on div at bounding box center [419, 306] width 838 height 613
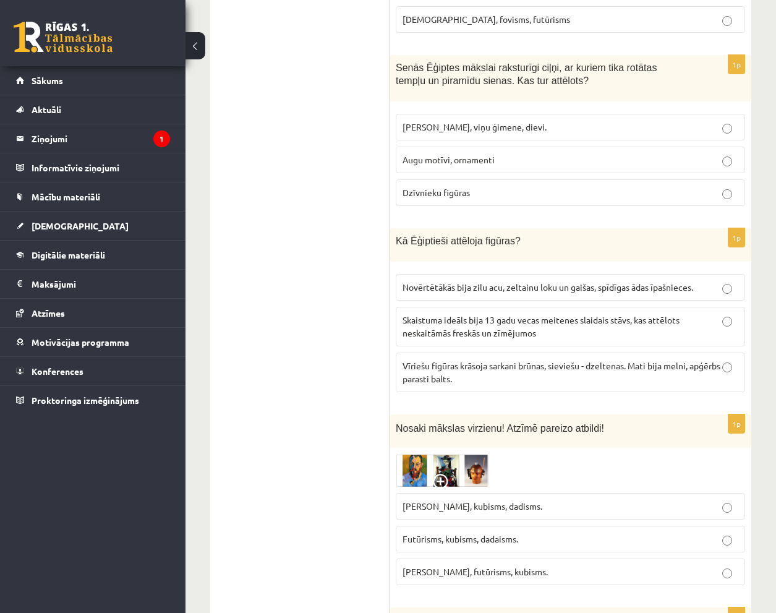
scroll to position [2526, 0]
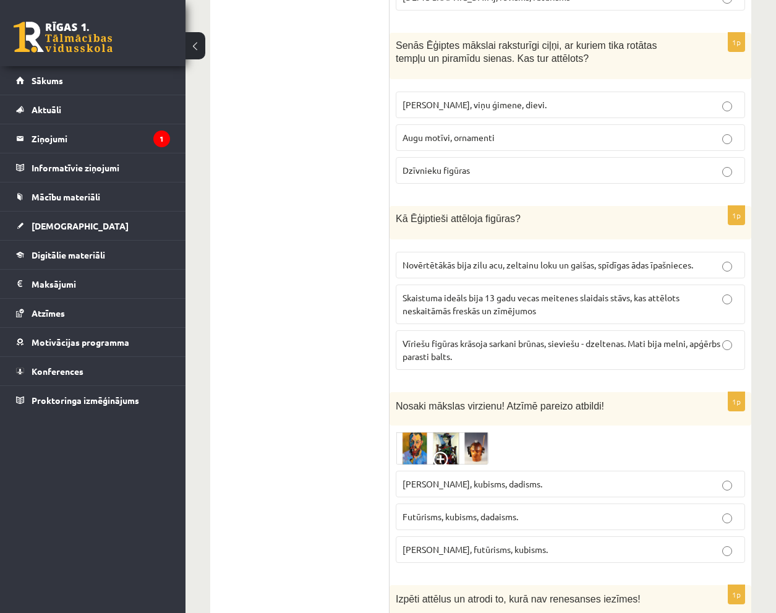
click at [476, 471] on label "Fovisms, kubisms, dadisms." at bounding box center [571, 484] width 350 height 27
click at [526, 504] on label "Futūrisms, kubisms, dadaisms." at bounding box center [571, 517] width 350 height 27
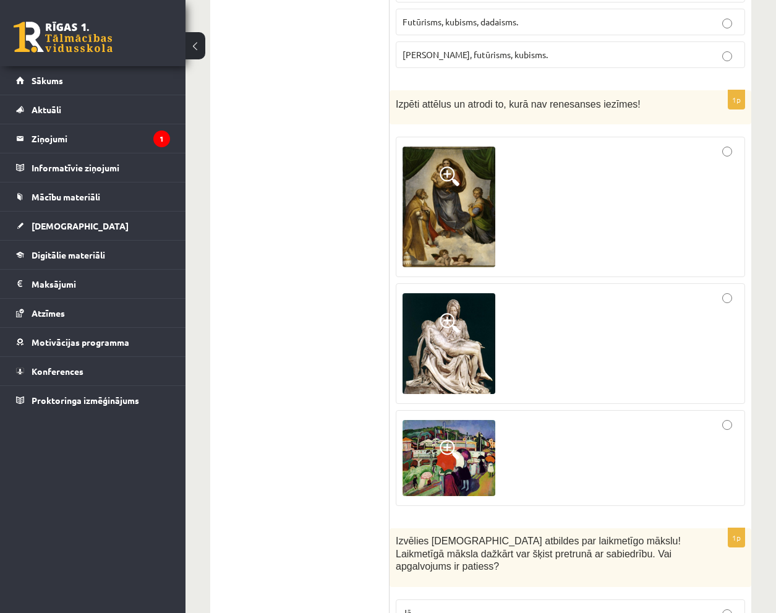
scroll to position [2959, 0]
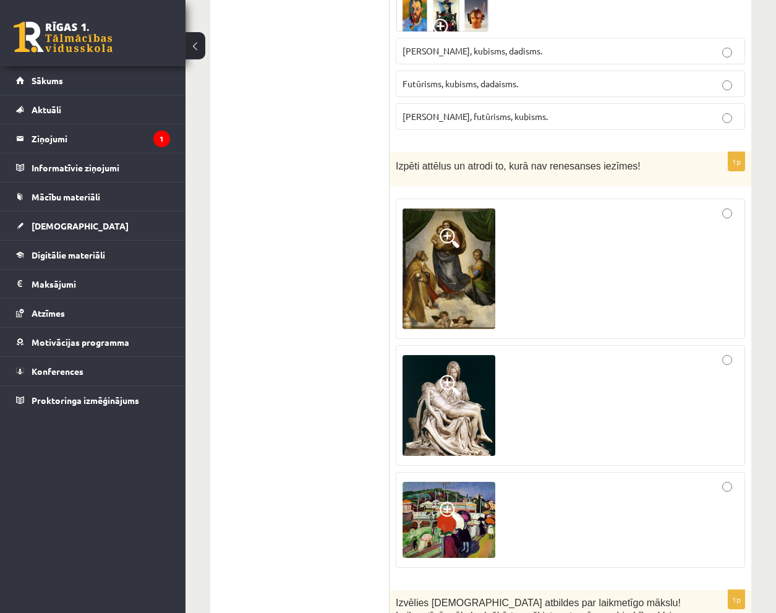
click at [447, 215] on img at bounding box center [449, 268] width 93 height 121
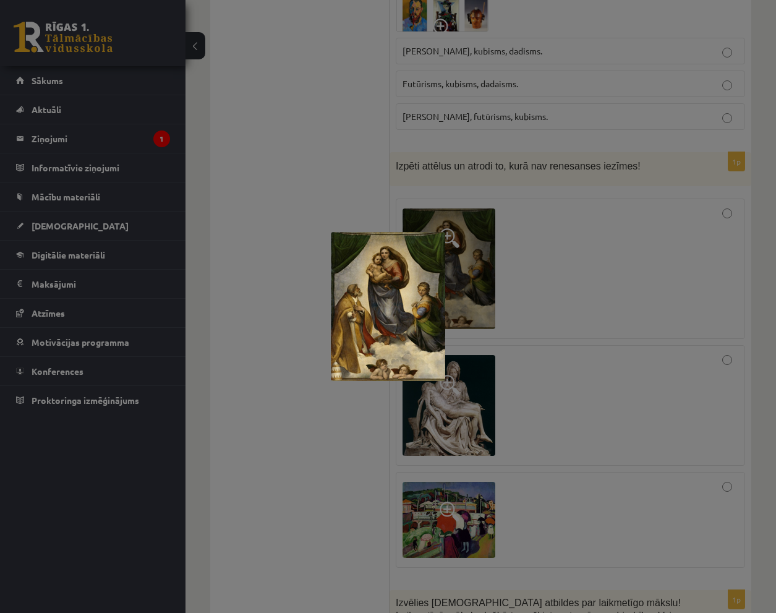
drag, startPoint x: 575, startPoint y: 343, endPoint x: 571, endPoint y: 336, distance: 8.3
click at [575, 341] on div at bounding box center [388, 306] width 776 height 613
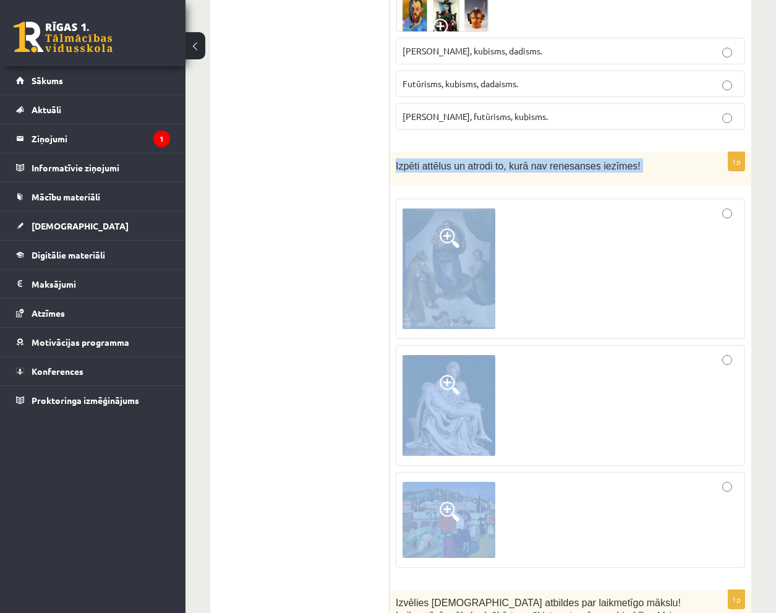
drag, startPoint x: 396, startPoint y: 126, endPoint x: 543, endPoint y: 491, distance: 393.0
click at [543, 491] on div "1p Izpēti attēlus un atrodi to, kurā nav renesanses iezīmes!" at bounding box center [571, 365] width 362 height 426
copy div "Izpēti attēlus un atrodi to, kurā nav renesanses iezīmes!"
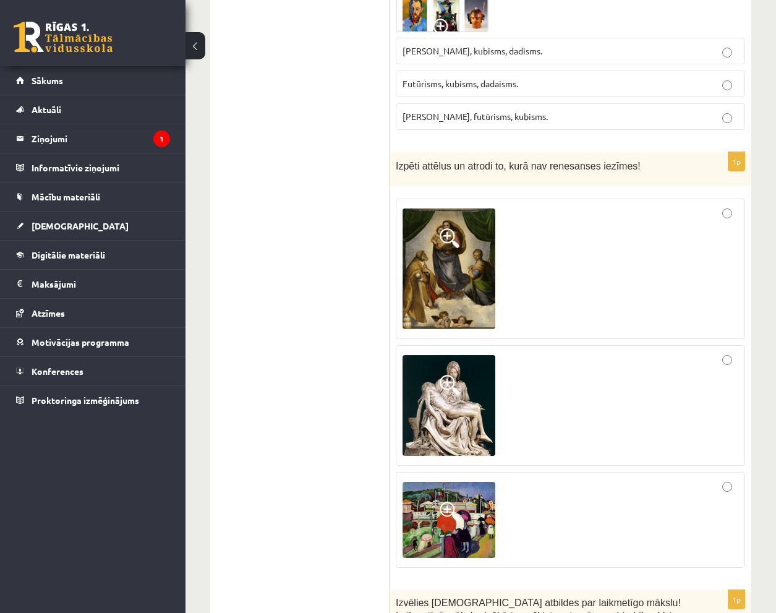
click at [281, 428] on ul "Tests Izvērtējums!" at bounding box center [306, 369] width 167 height 6212
drag, startPoint x: 457, startPoint y: 472, endPoint x: 418, endPoint y: 488, distance: 42.2
click at [418, 488] on img at bounding box center [449, 520] width 93 height 76
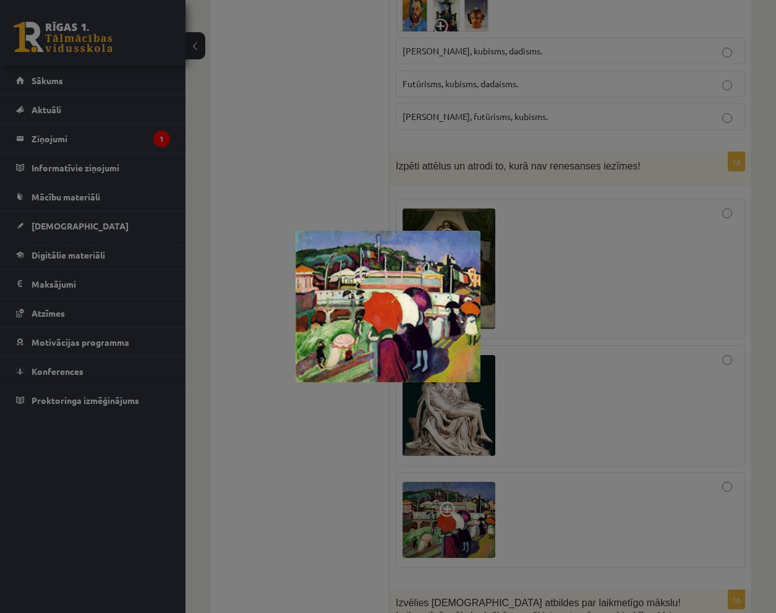
click at [662, 292] on div at bounding box center [388, 306] width 776 height 613
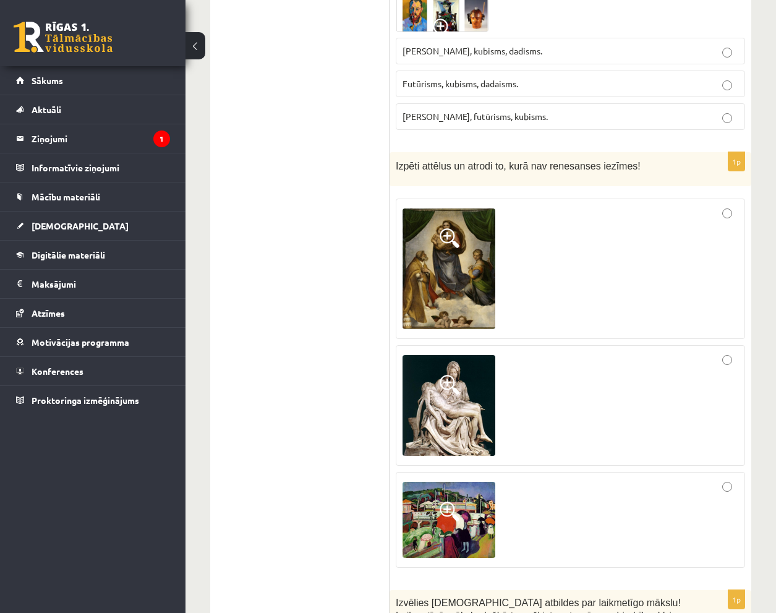
click at [590, 479] on div at bounding box center [571, 520] width 336 height 82
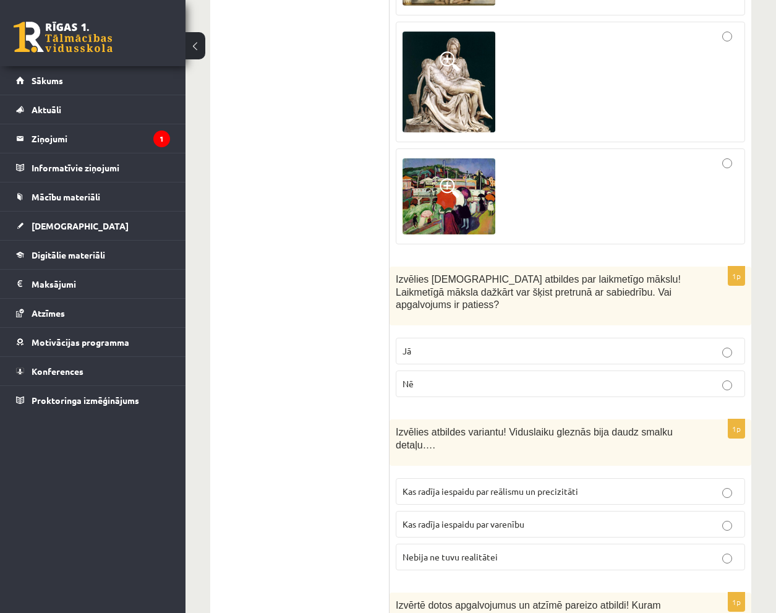
scroll to position [3330, 0]
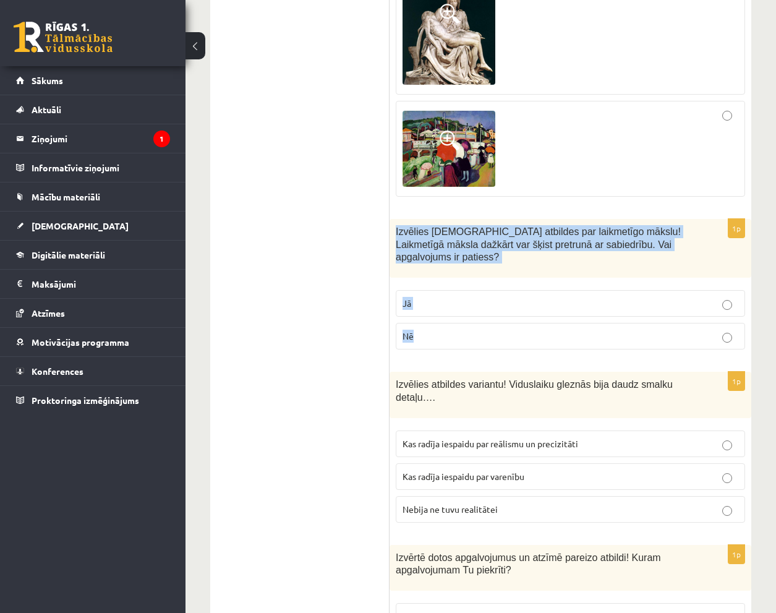
drag, startPoint x: 393, startPoint y: 189, endPoint x: 469, endPoint y: 286, distance: 122.9
click at [469, 286] on div "1p Izvēlies pareizās atbildes par laikmetīgo mākslu! Laikmetīgā māksla dažkārt …" at bounding box center [571, 289] width 362 height 140
copy div "Izvēlies pareizās atbildes par laikmetīgo mākslu! Laikmetīgā māksla dažkārt var…"
click at [465, 290] on label "Jā" at bounding box center [571, 303] width 350 height 27
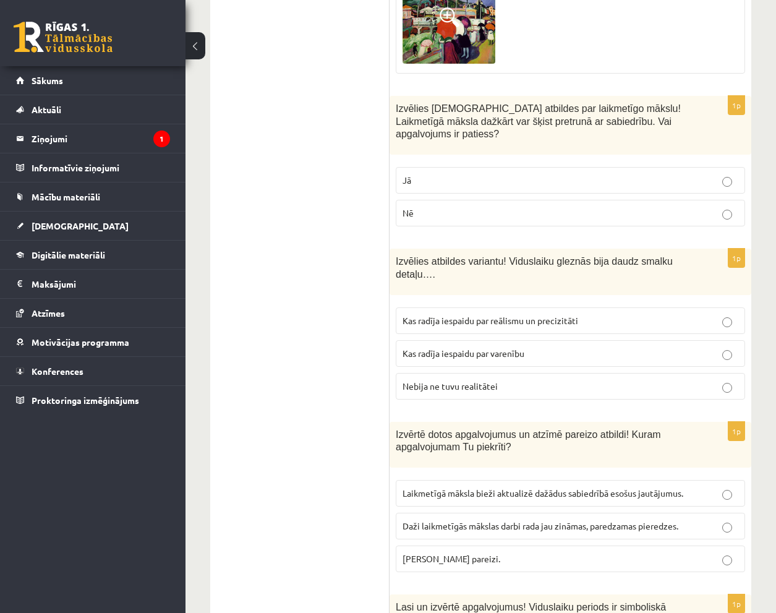
scroll to position [3454, 0]
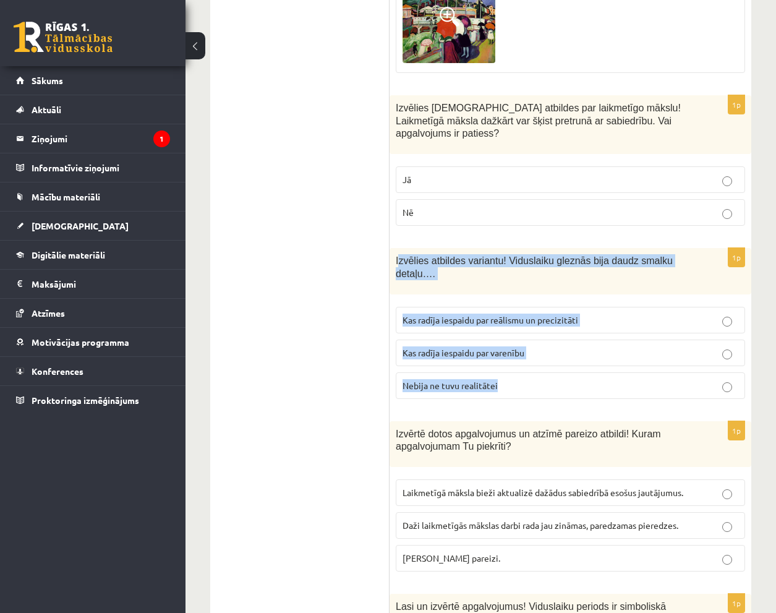
drag, startPoint x: 507, startPoint y: 288, endPoint x: 550, endPoint y: 317, distance: 51.6
click at [552, 317] on div "1p Izvēlies atbildes variantu! Viduslaiku gleznās bija daudz smalku detaļu…. Ka…" at bounding box center [571, 328] width 362 height 161
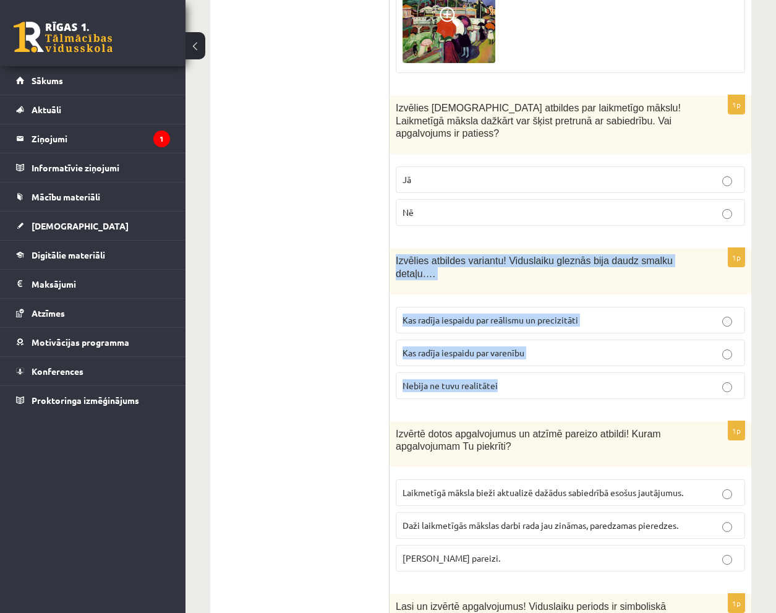
drag, startPoint x: 393, startPoint y: 205, endPoint x: 497, endPoint y: 323, distance: 157.4
click at [497, 323] on div "1p Izvēlies atbildes variantu! Viduslaiku gleznās bija daudz smalku detaļu…. Ka…" at bounding box center [571, 328] width 362 height 161
copy div "Izvēlies atbildes variantu! Viduslaiku gleznās bija daudz smalku detaļu…. Kas r…"
click at [526, 379] on p "Nebija ne tuvu realitātei" at bounding box center [571, 385] width 336 height 13
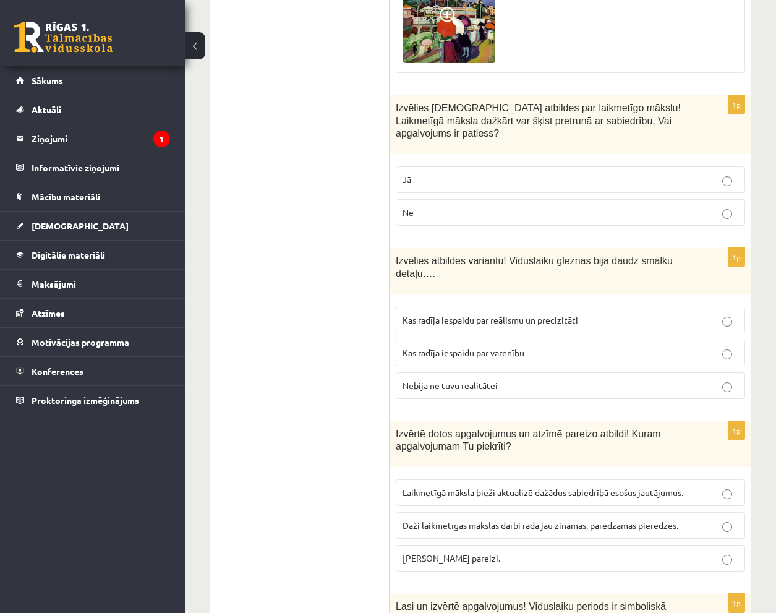
scroll to position [3516, 0]
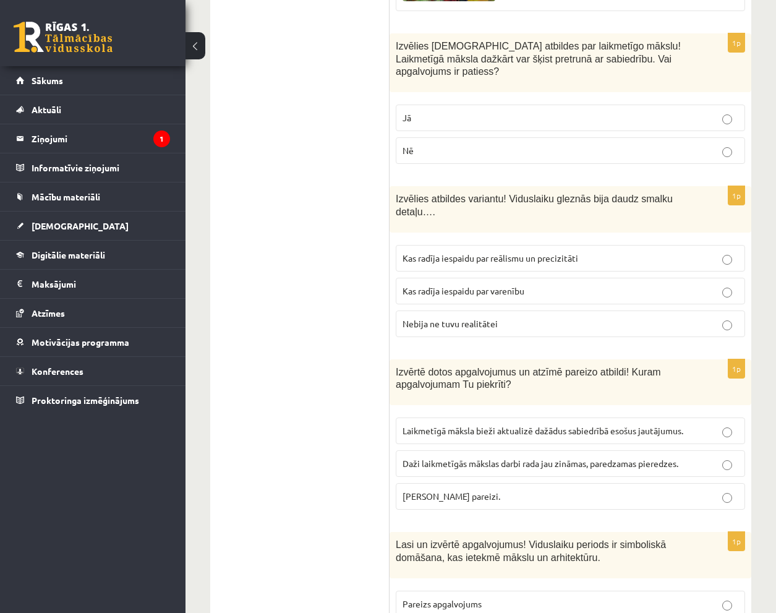
drag, startPoint x: 398, startPoint y: 312, endPoint x: 580, endPoint y: 440, distance: 222.6
click at [580, 440] on div "1p Izvērtē dotos apgalvojumus un atzīmē pareizo atbildi! Kuram apgalvojumam Tu …" at bounding box center [571, 439] width 362 height 161
copy div "Izvērtē dotos apgalvojumus un atzīmē pareizo atbildi! Kuram apgalvojumam Tu pie…"
drag, startPoint x: 309, startPoint y: 421, endPoint x: 466, endPoint y: 440, distance: 158.3
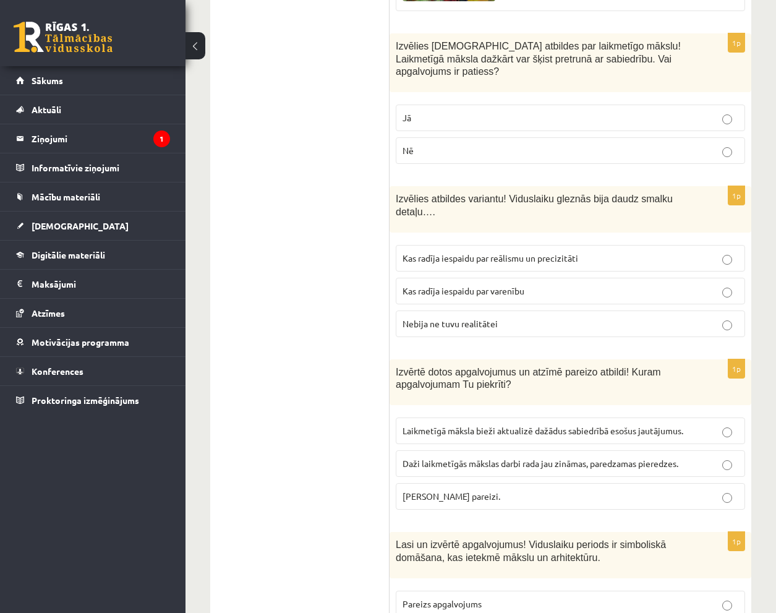
click at [523, 483] on label "Abi apgalvojumi pareizi." at bounding box center [571, 496] width 350 height 27
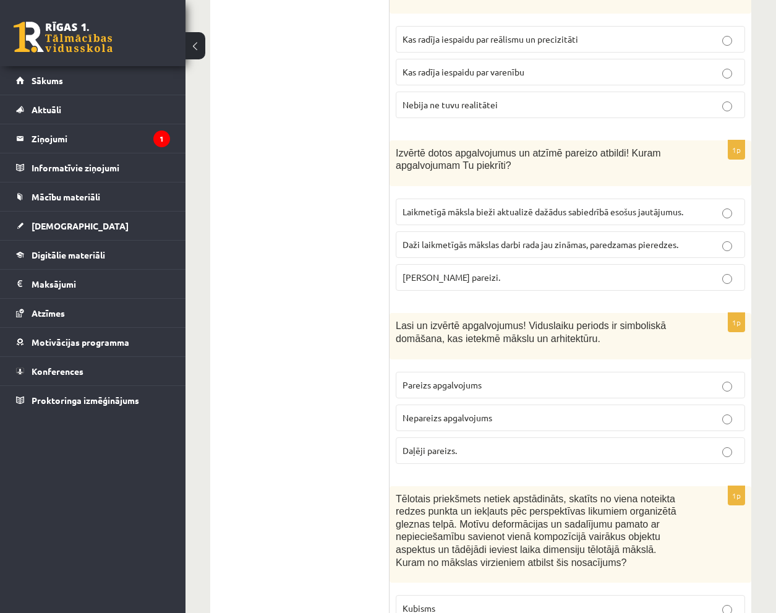
scroll to position [3763, 0]
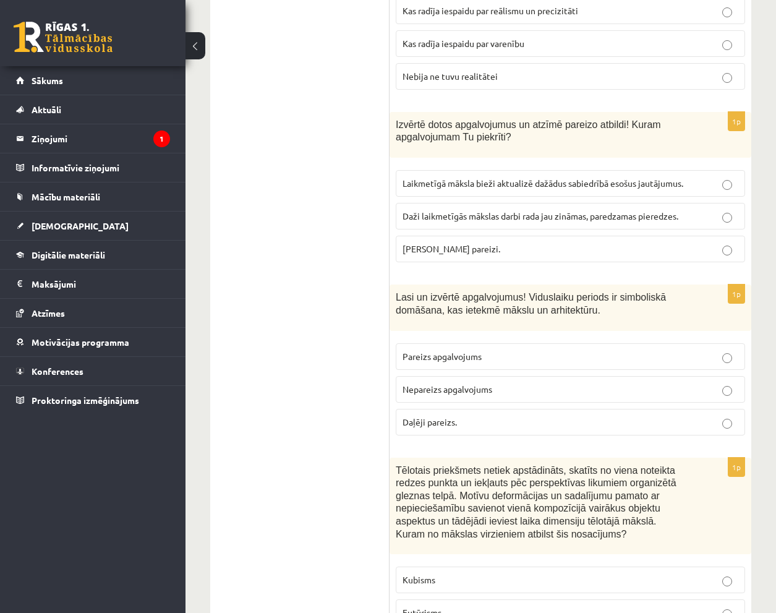
drag, startPoint x: 394, startPoint y: 232, endPoint x: 497, endPoint y: 356, distance: 160.8
drag, startPoint x: 279, startPoint y: 311, endPoint x: 364, endPoint y: 246, distance: 106.8
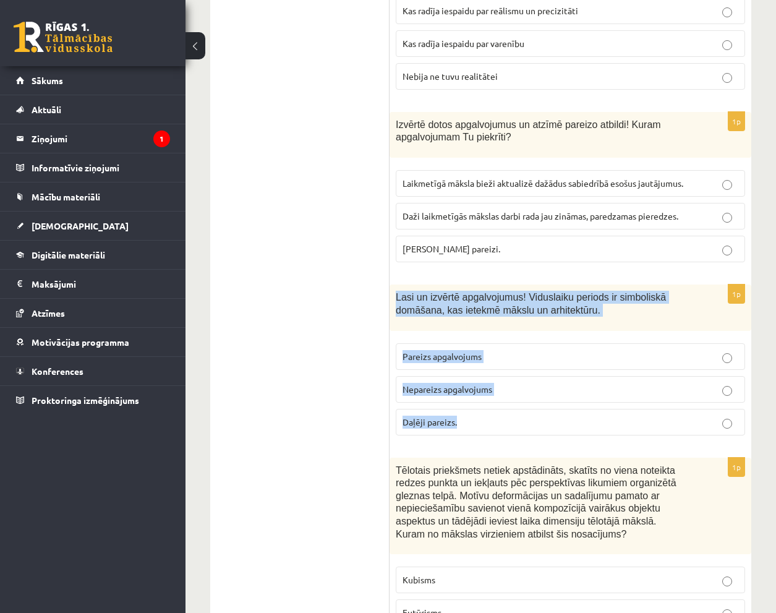
drag, startPoint x: 398, startPoint y: 234, endPoint x: 466, endPoint y: 309, distance: 101.2
click at [504, 358] on div "1p Lasi un izvērtē apgalvojumus! Viduslaiku periods ir simboliskā domāšana, kas…" at bounding box center [571, 365] width 362 height 161
copy div "Lasi un izvērtē apgalvojumus! Viduslaiku periods ir simboliskā domāšana, kas ie…"
click at [526, 343] on label "Pareizs apgalvojums" at bounding box center [571, 356] width 350 height 27
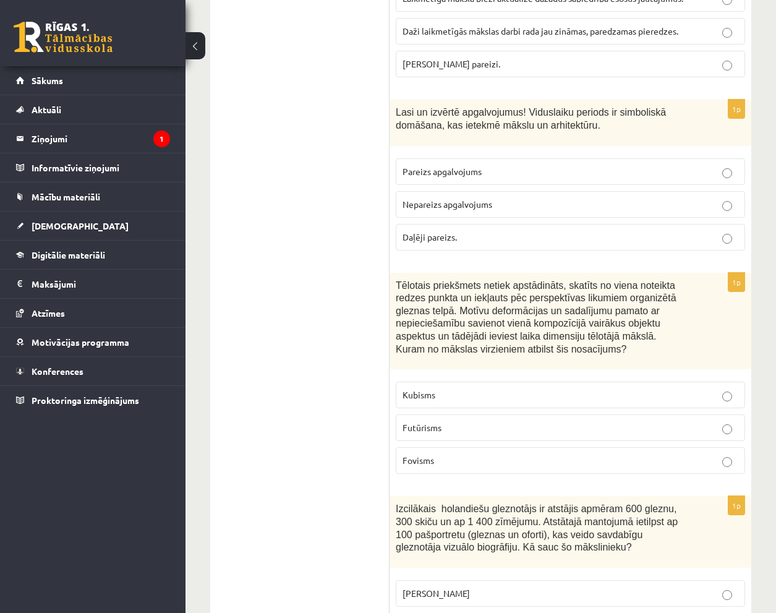
scroll to position [3949, 0]
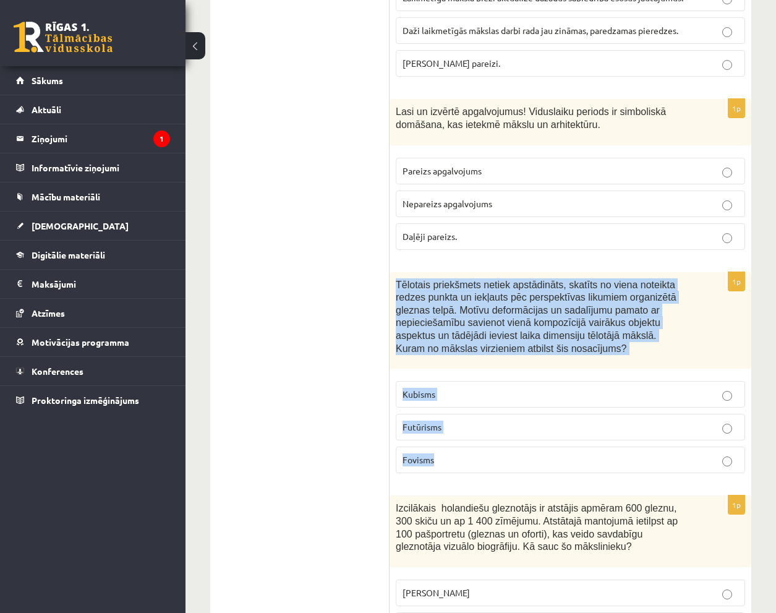
drag, startPoint x: 397, startPoint y: 225, endPoint x: 446, endPoint y: 415, distance: 196.8
click at [446, 415] on div "1p Tēlotais priekšmets netiek apstādināts, skatīts no viena noteikta redzes pun…" at bounding box center [571, 378] width 362 height 212
copy div "Tēlotais priekšmets netiek apstādināts, skatīts no viena noteikta redzes punkta…"
click at [457, 381] on label "Kubisms" at bounding box center [571, 394] width 350 height 27
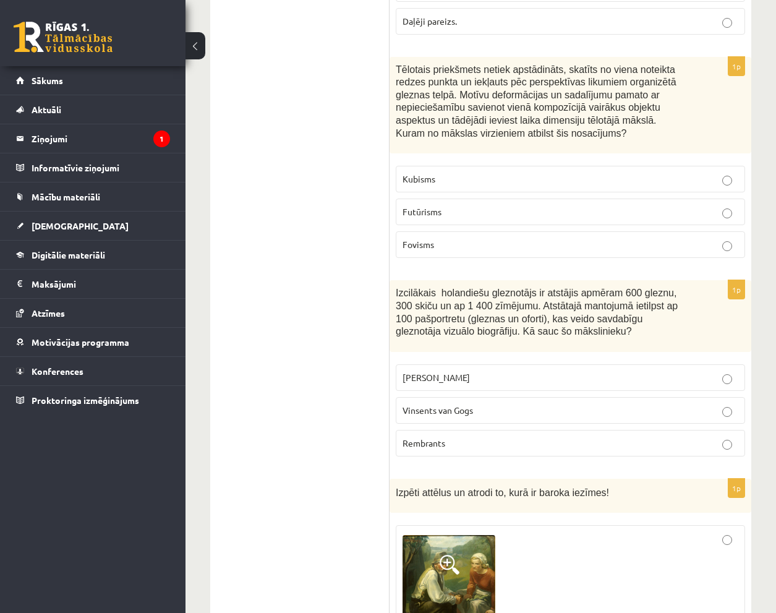
scroll to position [4196, 0]
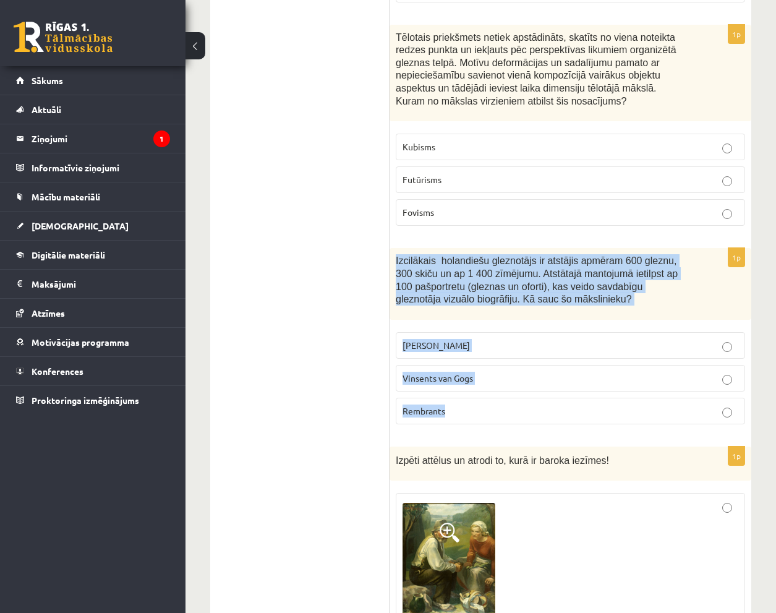
drag, startPoint x: 397, startPoint y: 197, endPoint x: 495, endPoint y: 352, distance: 183.3
click at [495, 352] on div "1p Izcilākais holandiešu gleznotājs ir atstājis apmēram 600 gleznu, 300 skiču u…" at bounding box center [571, 341] width 362 height 186
copy div "Izcilākais holandiešu gleznotājs ir atstājis apmēram 600 gleznu, 300 skiču un a…"
click at [466, 405] on p "Rembrants" at bounding box center [571, 411] width 336 height 13
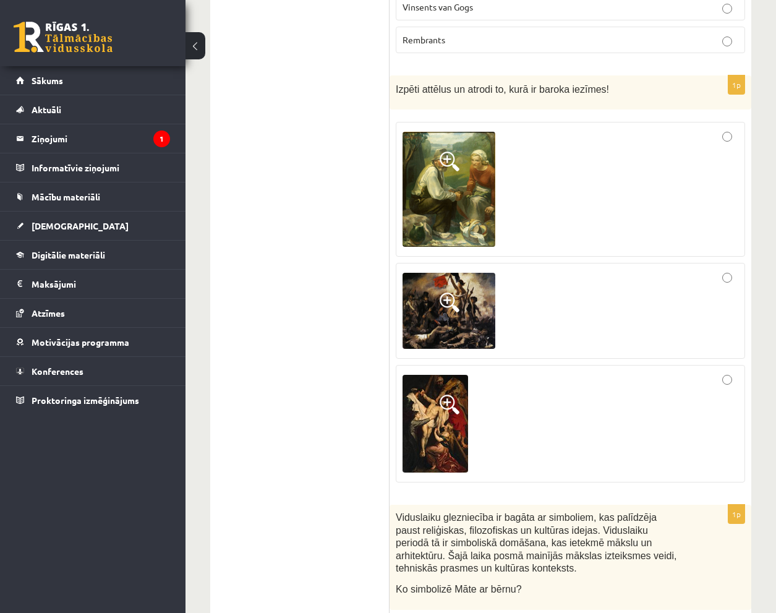
scroll to position [4506, 0]
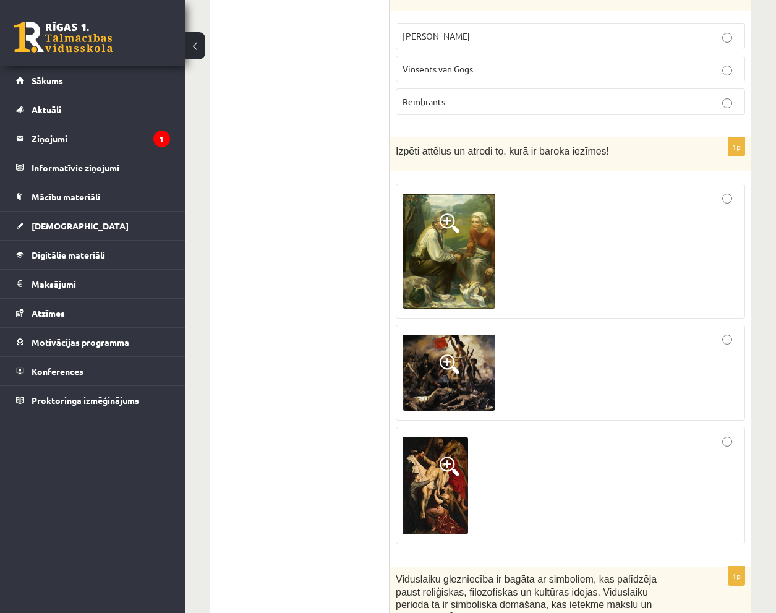
drag, startPoint x: 471, startPoint y: 311, endPoint x: 446, endPoint y: 315, distance: 25.7
click at [446, 335] on img at bounding box center [449, 373] width 93 height 77
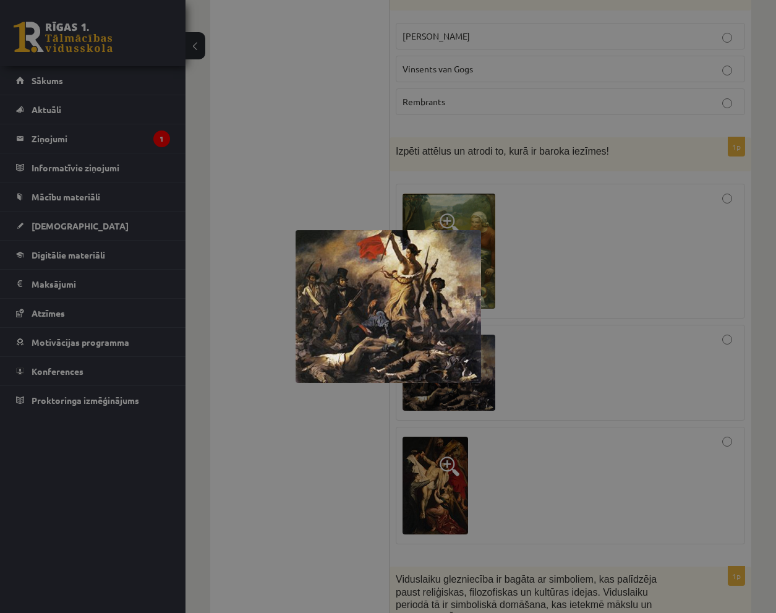
click at [446, 315] on img at bounding box center [389, 306] width 186 height 153
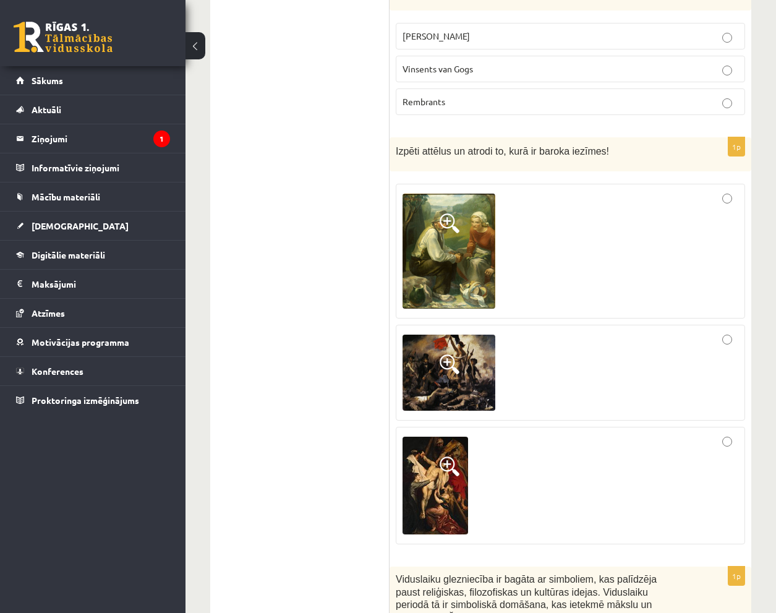
click at [446, 335] on img at bounding box center [449, 373] width 93 height 77
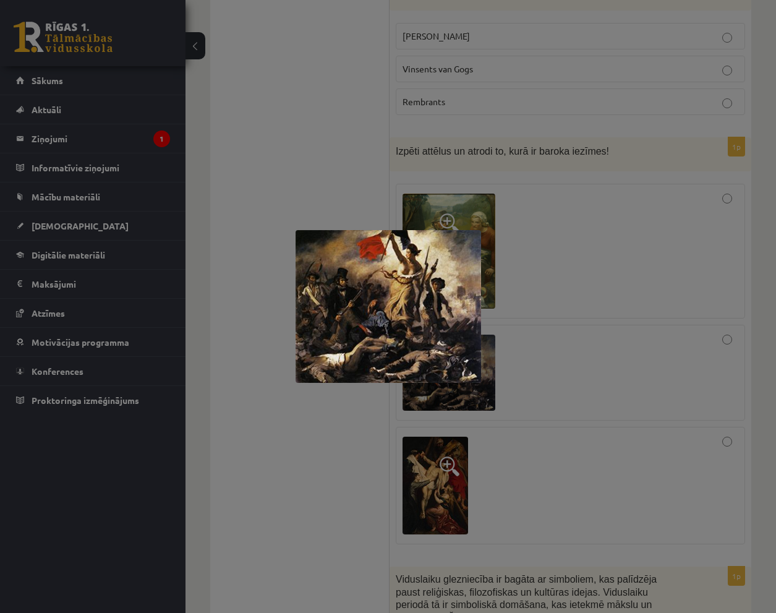
click at [307, 422] on div at bounding box center [388, 306] width 776 height 613
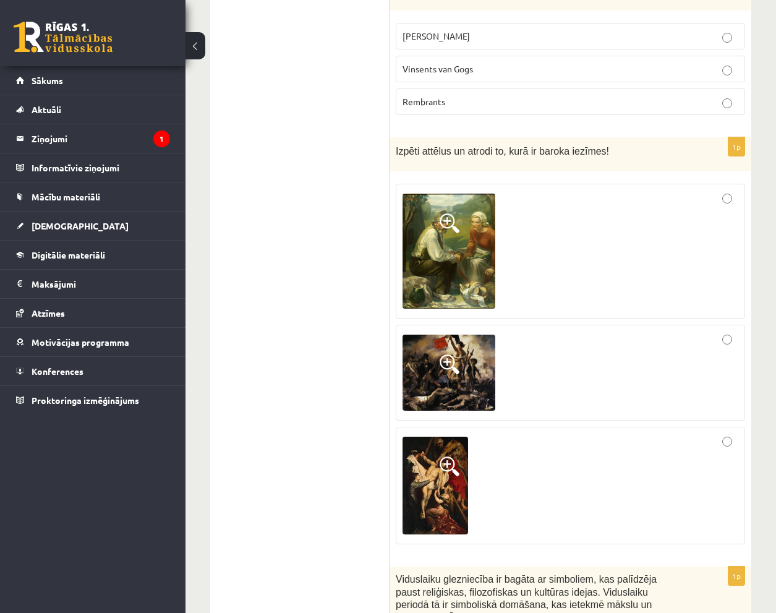
click at [623, 434] on div at bounding box center [571, 486] width 336 height 104
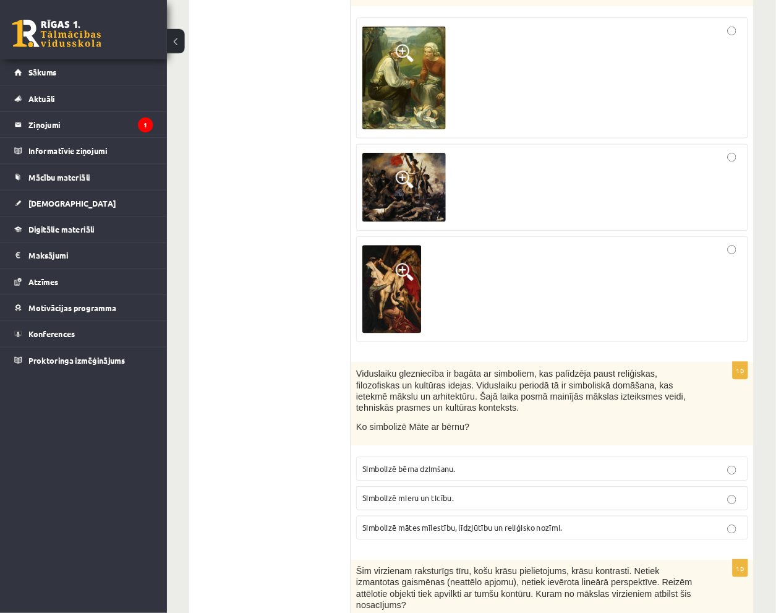
scroll to position [4505, 0]
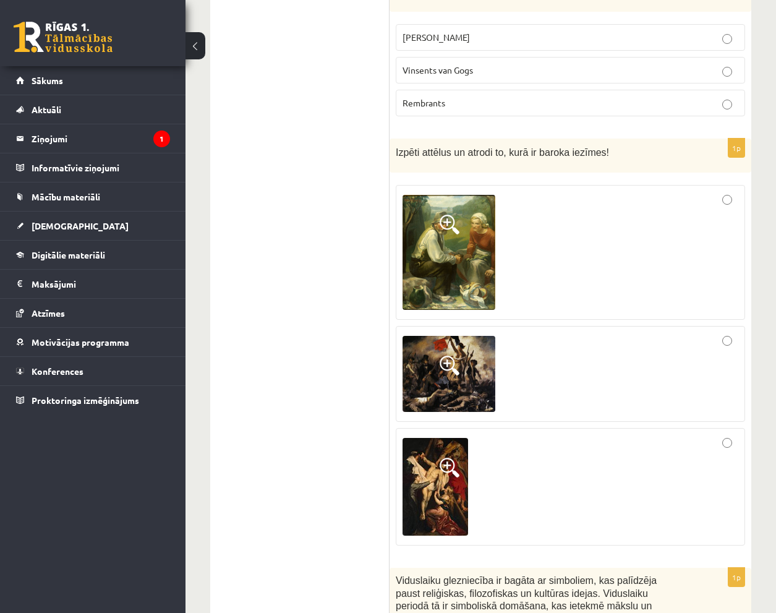
drag, startPoint x: 351, startPoint y: 518, endPoint x: 281, endPoint y: 414, distance: 124.7
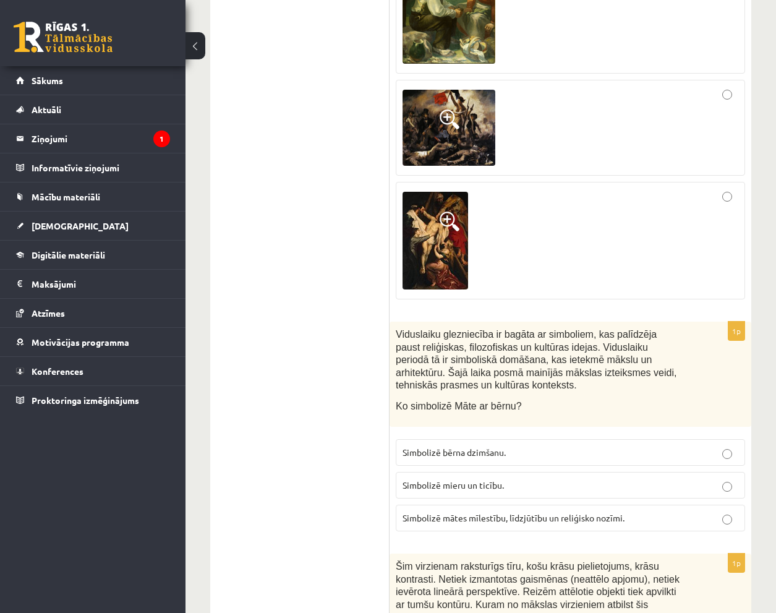
scroll to position [4814, 0]
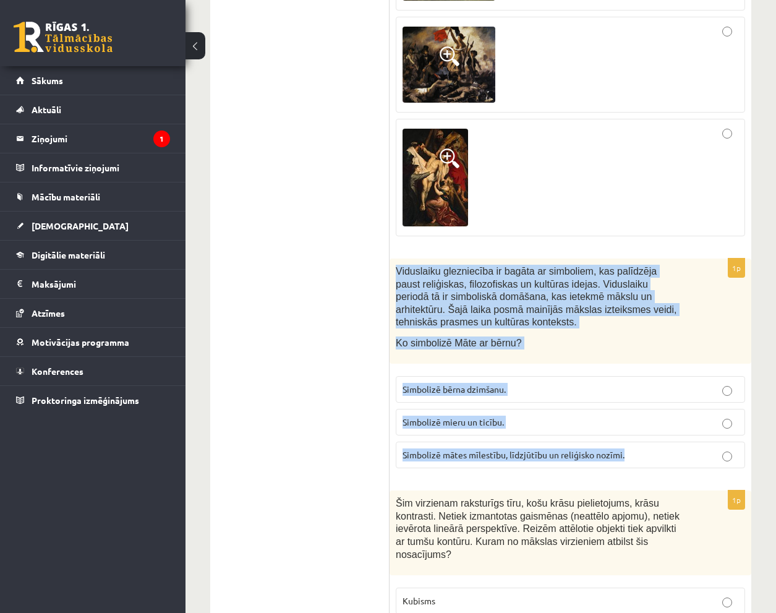
drag, startPoint x: 393, startPoint y: 207, endPoint x: 629, endPoint y: 407, distance: 309.0
click at [629, 407] on div "1p Viduslaiku glezniecība ir bagāta ar simboliem, kas palīdzēja paust reliģiska…" at bounding box center [571, 369] width 362 height 220
copy div "Viduslaiku glezniecība ir bagāta ar simboliem, kas palīdzēja paust reliģiskas, …"
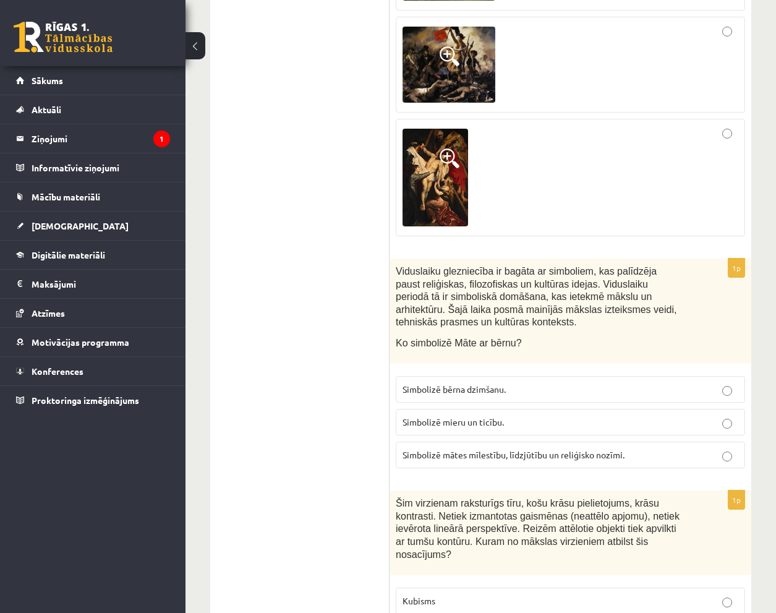
click at [544, 449] on span "Simbolizē mātes mīlestību, līdzjūtību un reliģisko nozīmi." at bounding box center [514, 454] width 222 height 11
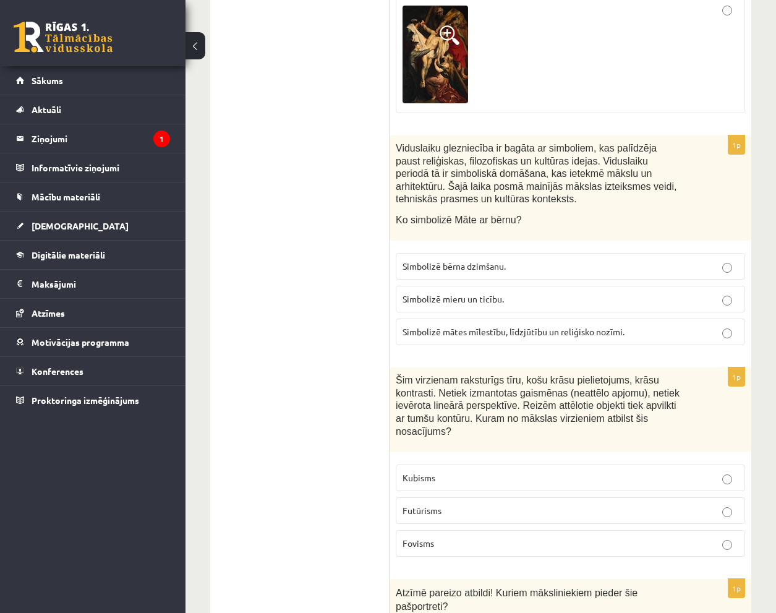
scroll to position [5061, 0]
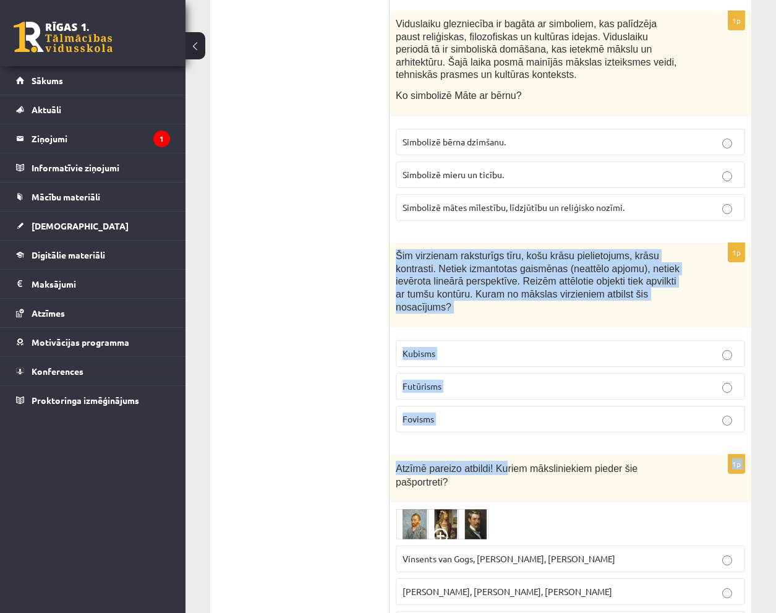
drag, startPoint x: 421, startPoint y: 228, endPoint x: 497, endPoint y: 367, distance: 158.9
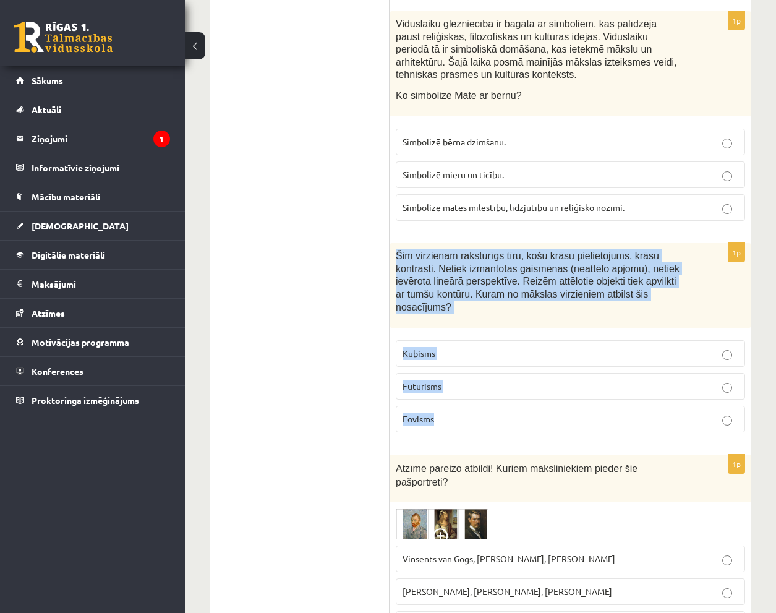
drag, startPoint x: 392, startPoint y: 190, endPoint x: 465, endPoint y: 348, distance: 174.6
click at [465, 348] on div "1p Šim virzienam raksturīgs tīru, košu krāsu pielietojums, krāsu kontrasti. Net…" at bounding box center [571, 342] width 362 height 199
copy div "Šim virzienam raksturīgs tīru, košu krāsu pielietojums, krāsu kontrasti. Netiek…"
click at [460, 413] on p "Fovisms" at bounding box center [571, 419] width 336 height 13
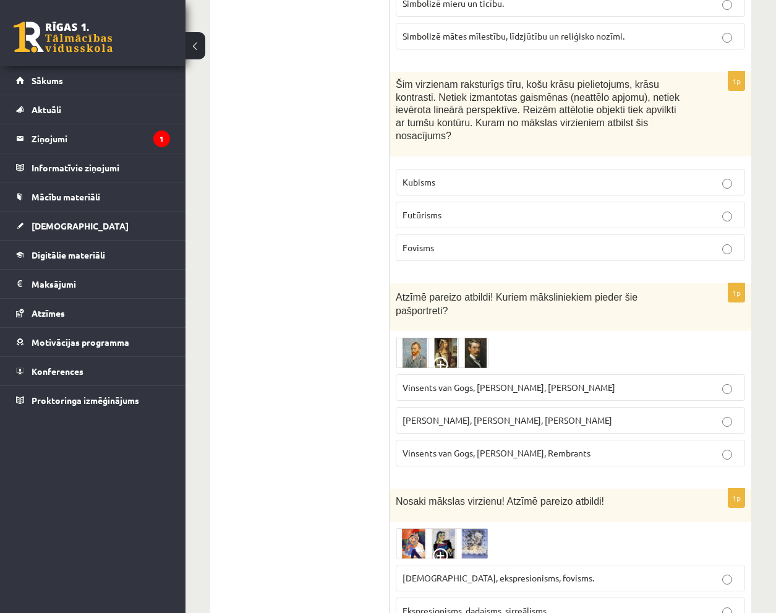
scroll to position [5371, 0]
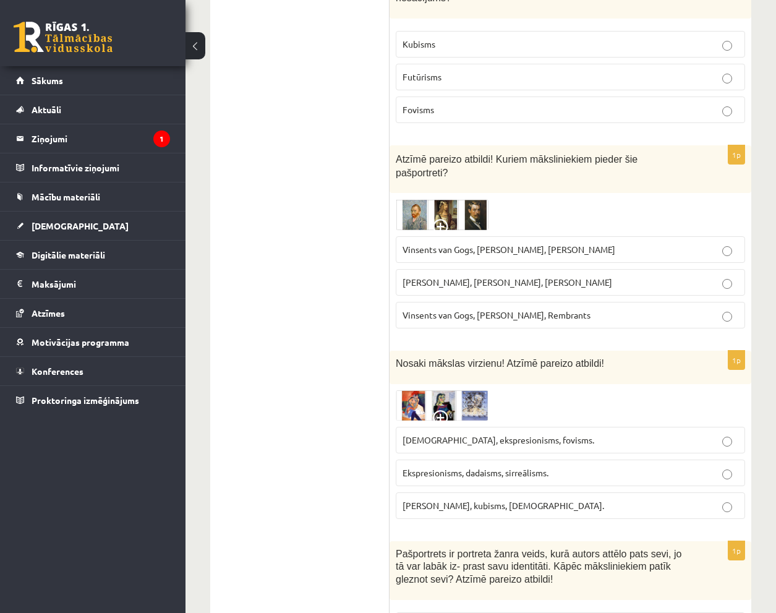
click at [473, 199] on img at bounding box center [442, 214] width 93 height 31
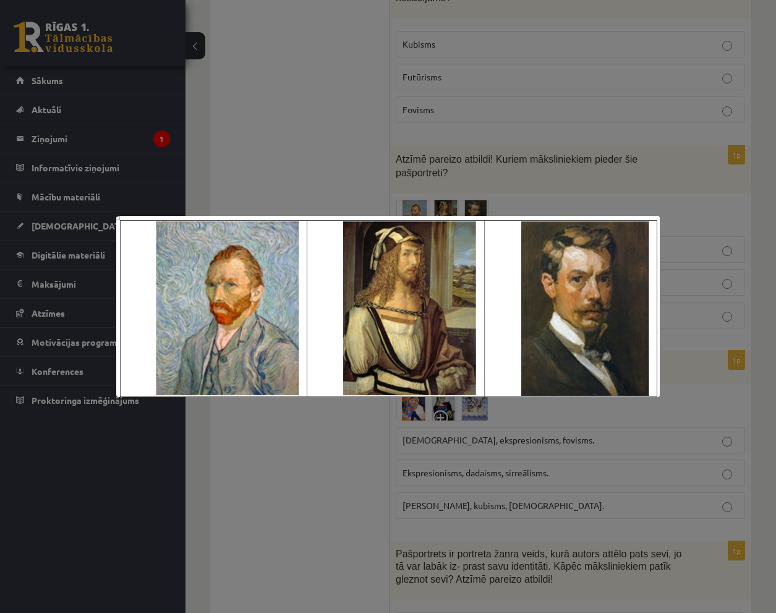
click at [719, 218] on div at bounding box center [388, 306] width 776 height 613
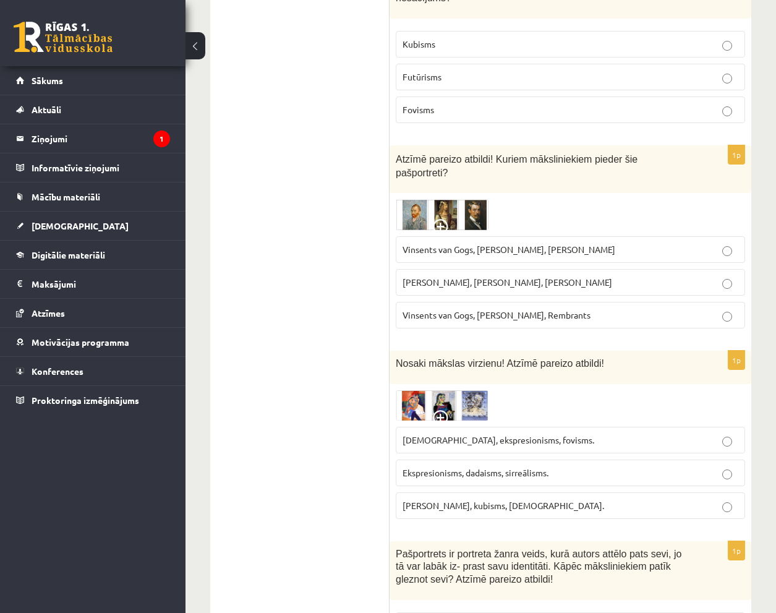
click at [526, 244] on span "Vinsents van Gogs, Albrehts Dīrers, Janis Rozentāls" at bounding box center [509, 249] width 213 height 11
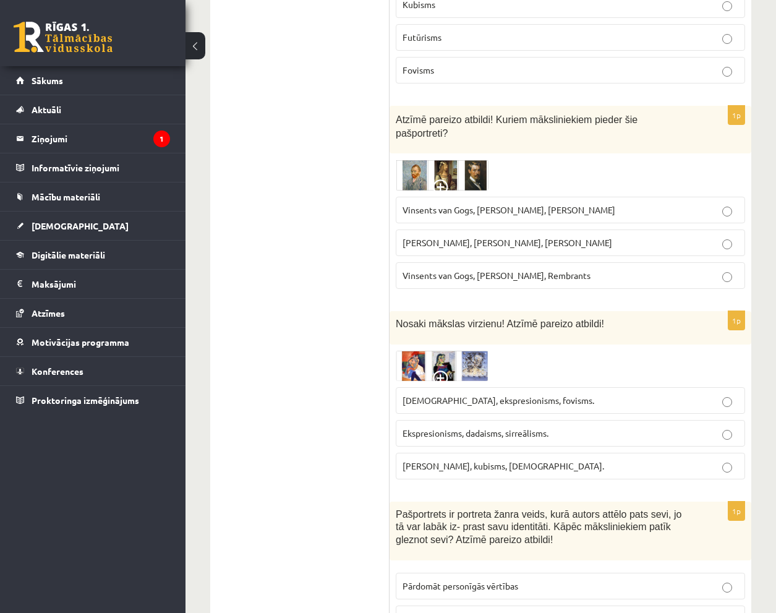
scroll to position [5432, 0]
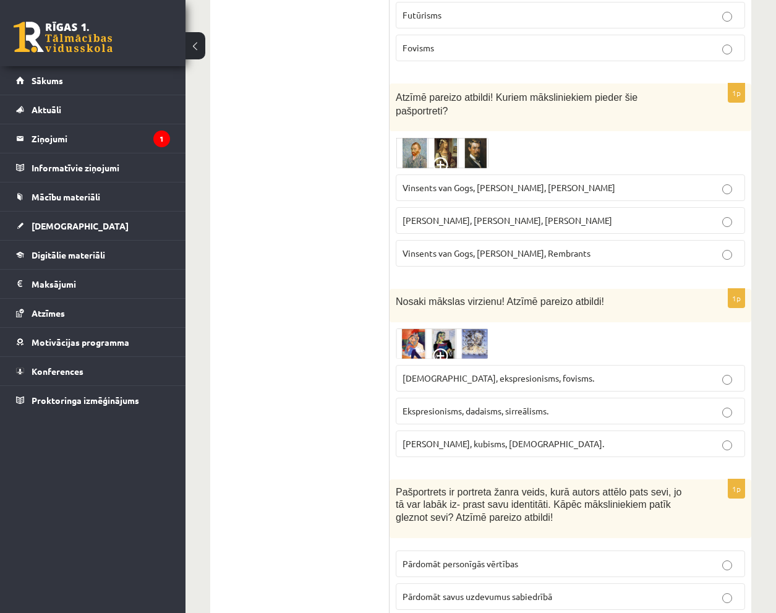
click at [435, 328] on img at bounding box center [442, 343] width 93 height 30
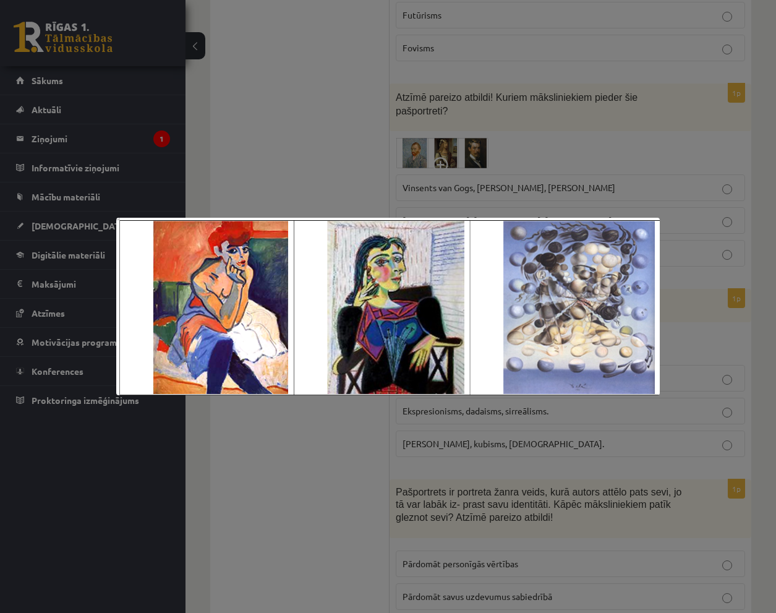
drag, startPoint x: 455, startPoint y: 238, endPoint x: 443, endPoint y: 249, distance: 16.2
drag, startPoint x: 443, startPoint y: 249, endPoint x: 362, endPoint y: 134, distance: 140.2
click at [362, 134] on div at bounding box center [388, 306] width 776 height 613
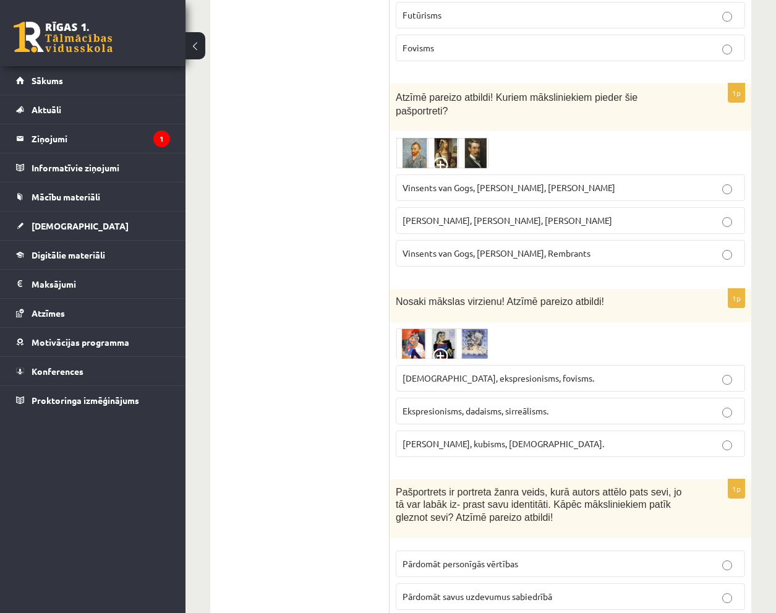
click at [466, 328] on img at bounding box center [442, 343] width 93 height 30
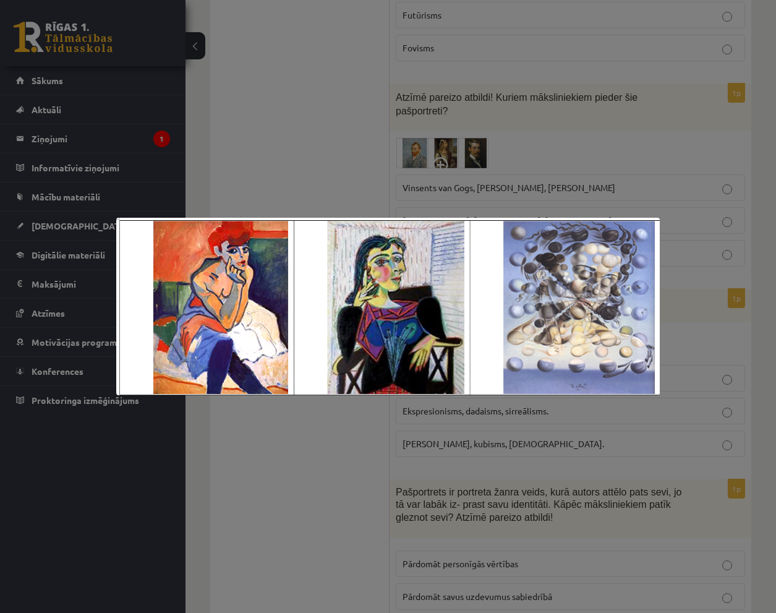
click at [340, 148] on div at bounding box center [388, 306] width 776 height 613
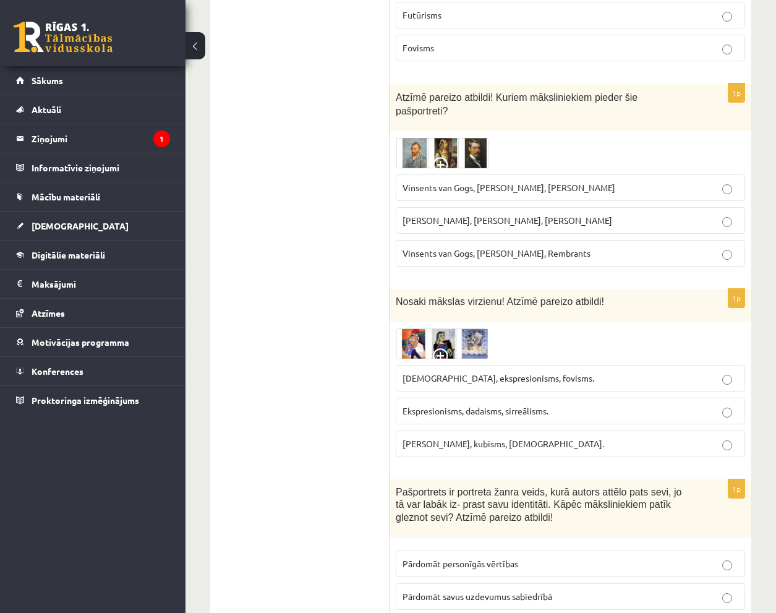
click at [448, 328] on img at bounding box center [442, 343] width 93 height 30
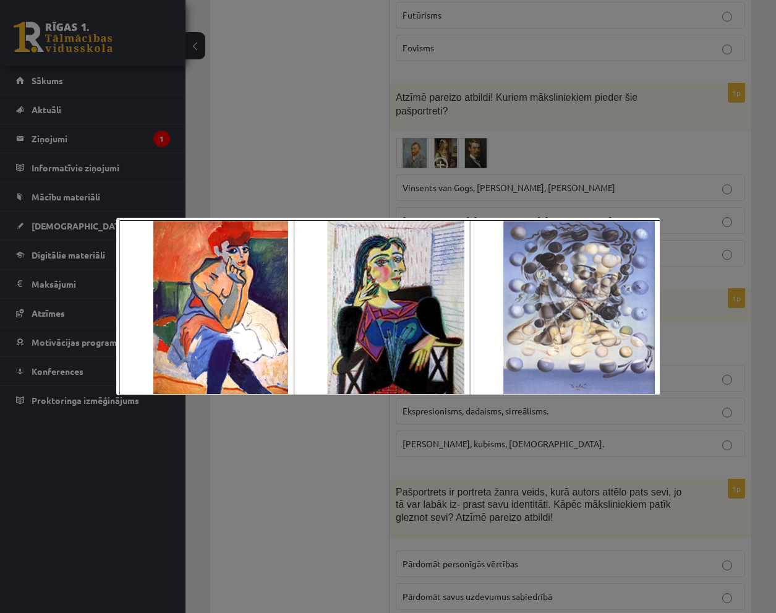
click at [365, 145] on div at bounding box center [388, 306] width 776 height 613
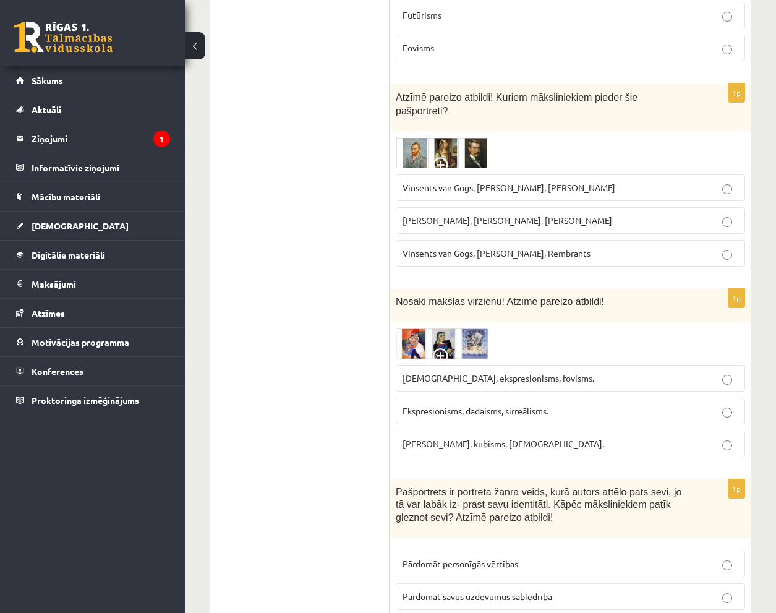
click at [439, 328] on img at bounding box center [442, 343] width 93 height 30
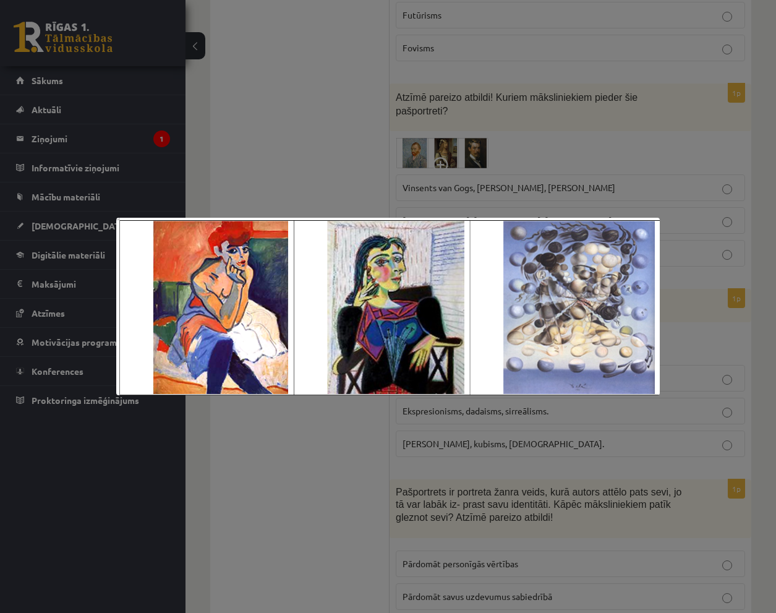
click at [356, 171] on div at bounding box center [388, 306] width 776 height 613
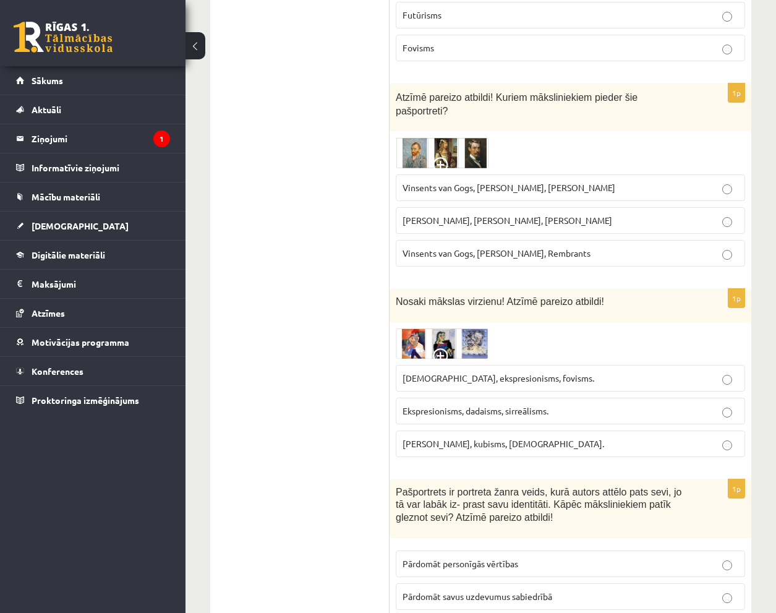
click at [490, 431] on label "Fovisms, kubisms, sirreālisms." at bounding box center [571, 444] width 350 height 27
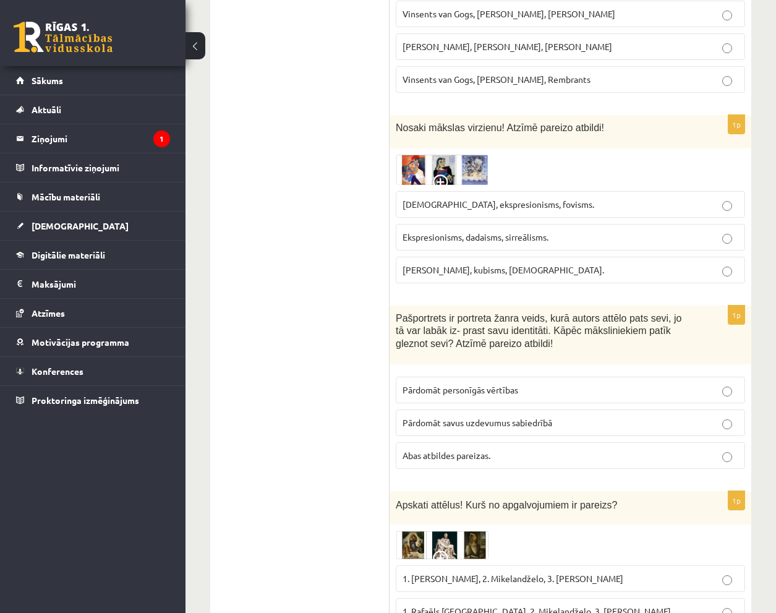
scroll to position [5618, 0]
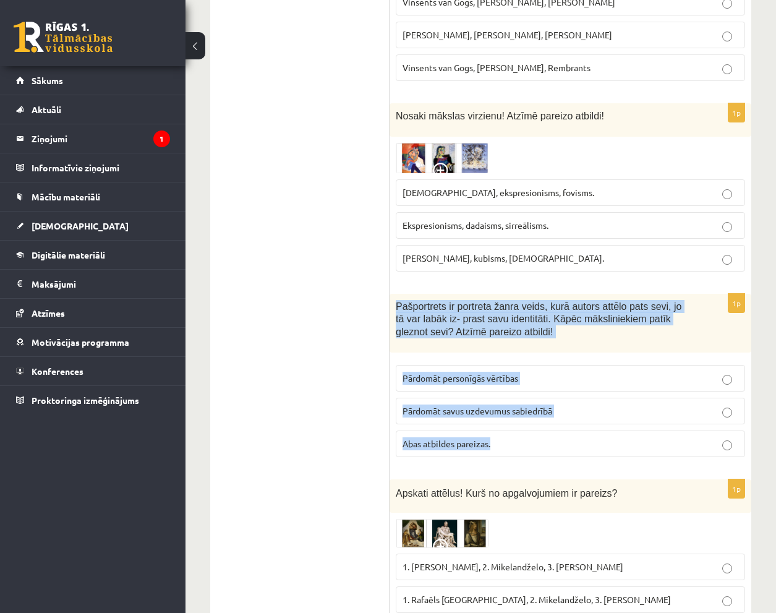
drag, startPoint x: 436, startPoint y: 250, endPoint x: 500, endPoint y: 358, distance: 125.4
click at [500, 358] on div "1p Pašportrets ir portreta žanra veids, kurā autors attēlo pats sevi, jo tā var…" at bounding box center [571, 380] width 362 height 173
click at [559, 431] on label "Abas atbildes pareizas." at bounding box center [571, 444] width 350 height 27
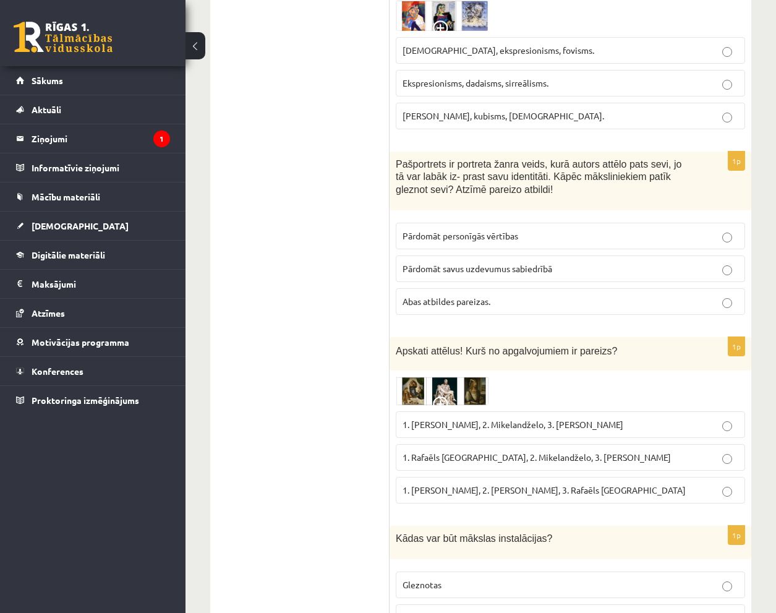
scroll to position [5768, 0]
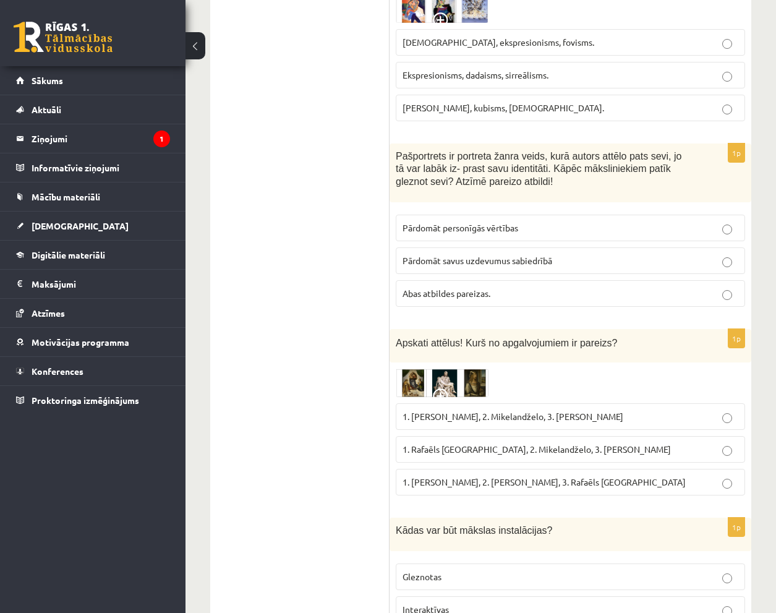
click at [444, 369] on img at bounding box center [442, 383] width 93 height 28
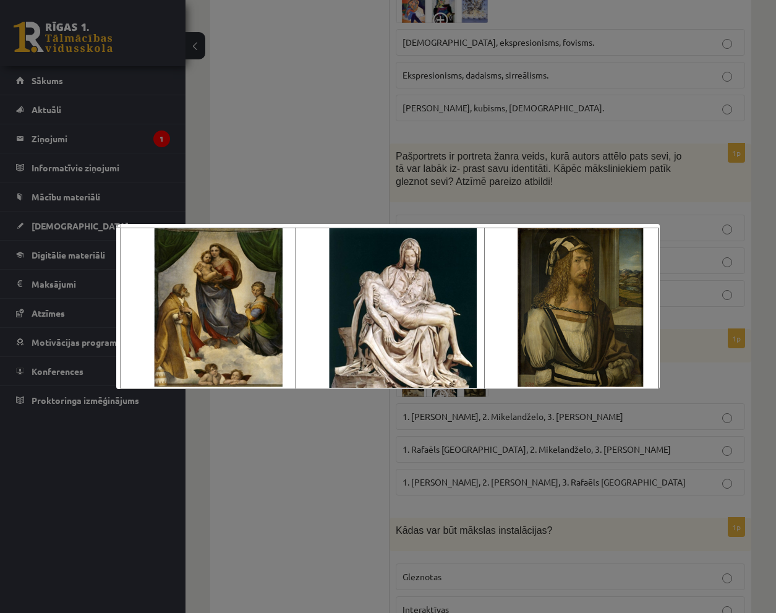
drag, startPoint x: 289, startPoint y: 422, endPoint x: 299, endPoint y: 397, distance: 26.9
click at [291, 421] on div at bounding box center [388, 306] width 776 height 613
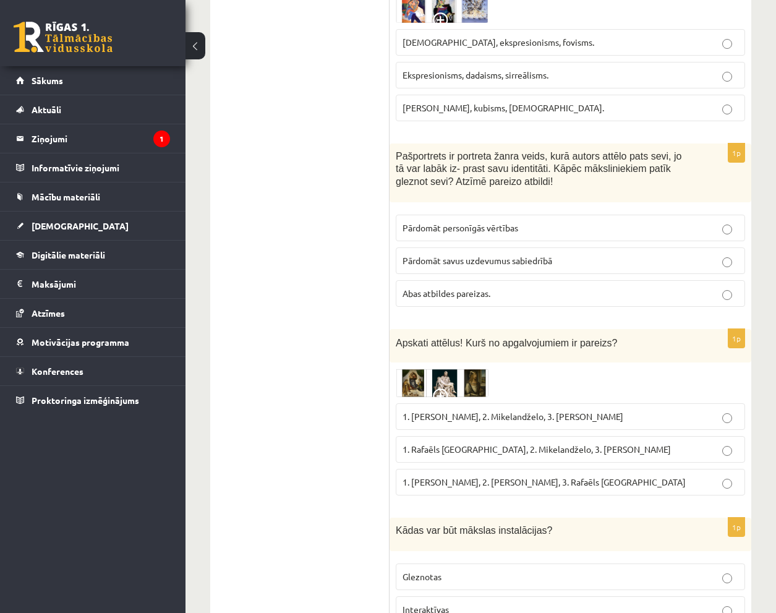
click at [451, 369] on img at bounding box center [442, 383] width 93 height 28
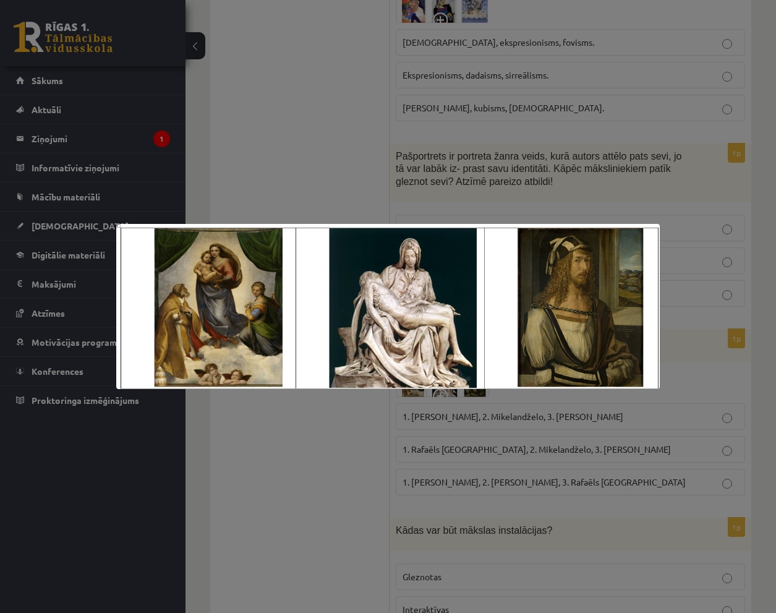
drag, startPoint x: 296, startPoint y: 440, endPoint x: 502, endPoint y: 368, distance: 218.3
click at [297, 440] on div at bounding box center [388, 306] width 776 height 613
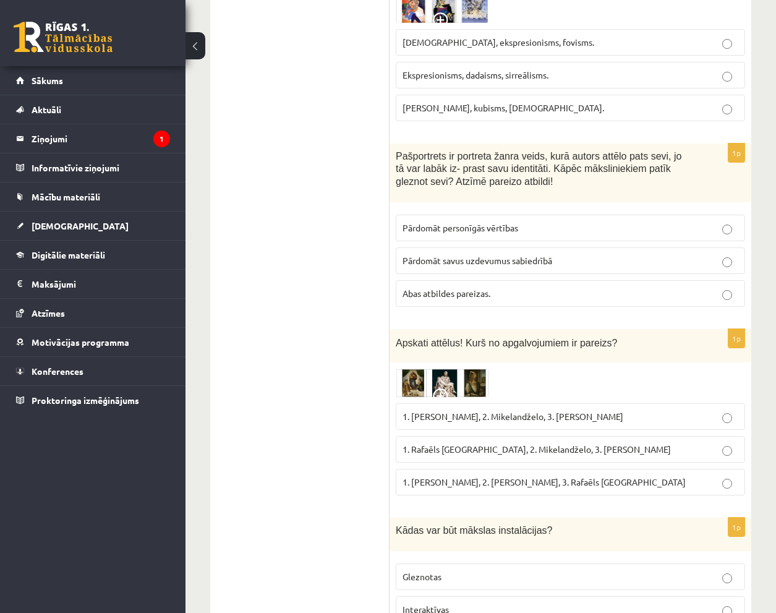
click at [457, 369] on img at bounding box center [442, 383] width 93 height 28
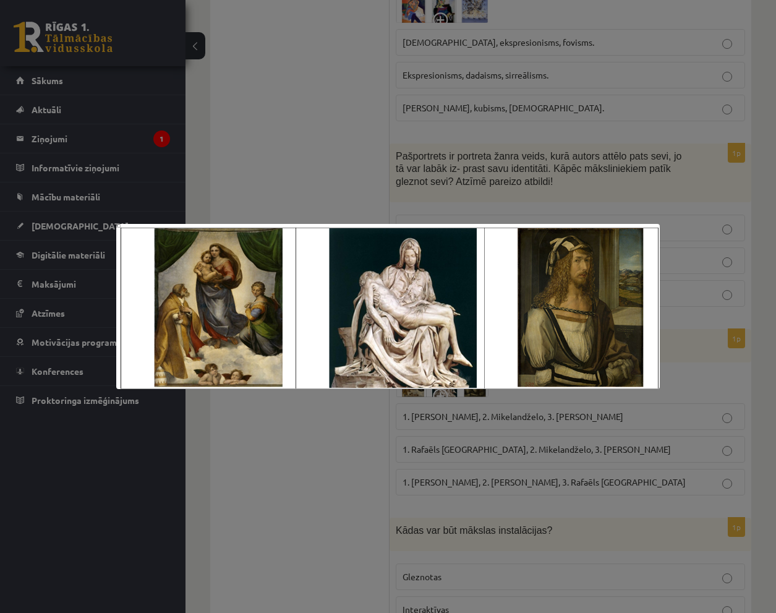
click at [182, 286] on img at bounding box center [388, 307] width 544 height 166
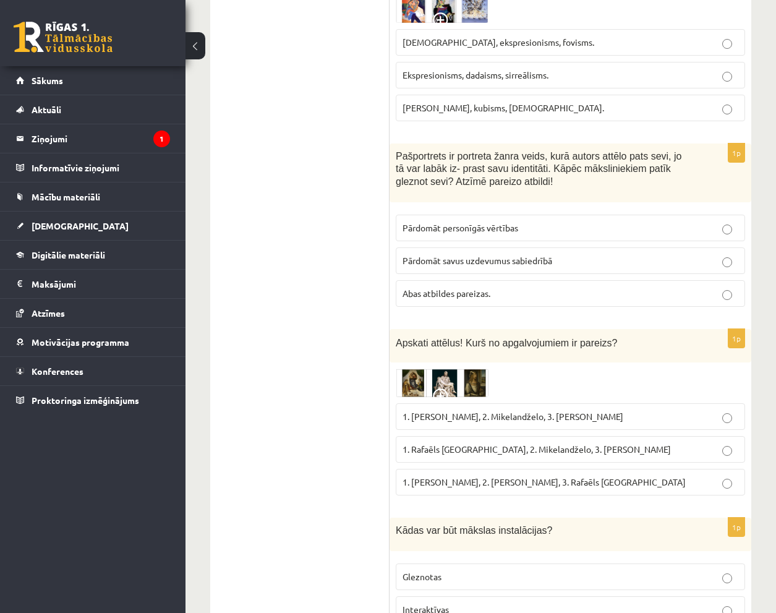
drag, startPoint x: 182, startPoint y: 286, endPoint x: 359, endPoint y: 293, distance: 176.4
click at [403, 369] on img at bounding box center [442, 383] width 93 height 28
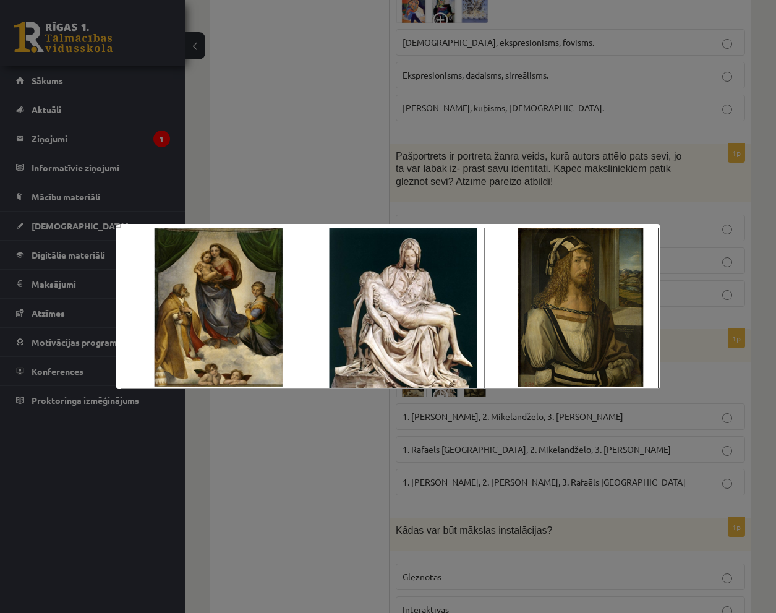
click at [332, 158] on div at bounding box center [388, 306] width 776 height 613
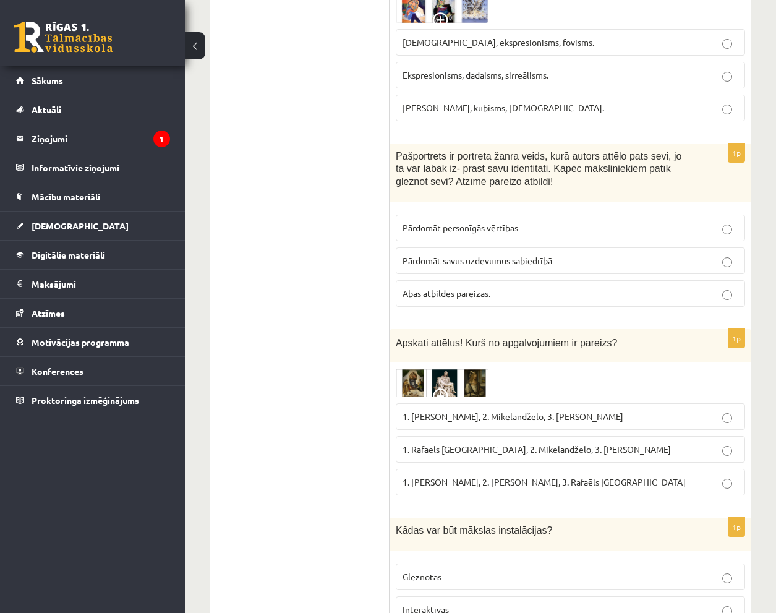
click at [495, 444] on span "1. Rafaēls Sancio da Urbīno, 2. Mikelandželo, 3. Albrehts Dīrers" at bounding box center [537, 449] width 268 height 11
drag, startPoint x: 395, startPoint y: 440, endPoint x: 445, endPoint y: 564, distance: 132.9
click at [445, 564] on div "1p Kādas var būt mākslas instalācijas? Gleznotas Interaktīvas Zīmētas" at bounding box center [571, 592] width 362 height 148
click at [486, 596] on label "Interaktīvas" at bounding box center [571, 609] width 350 height 27
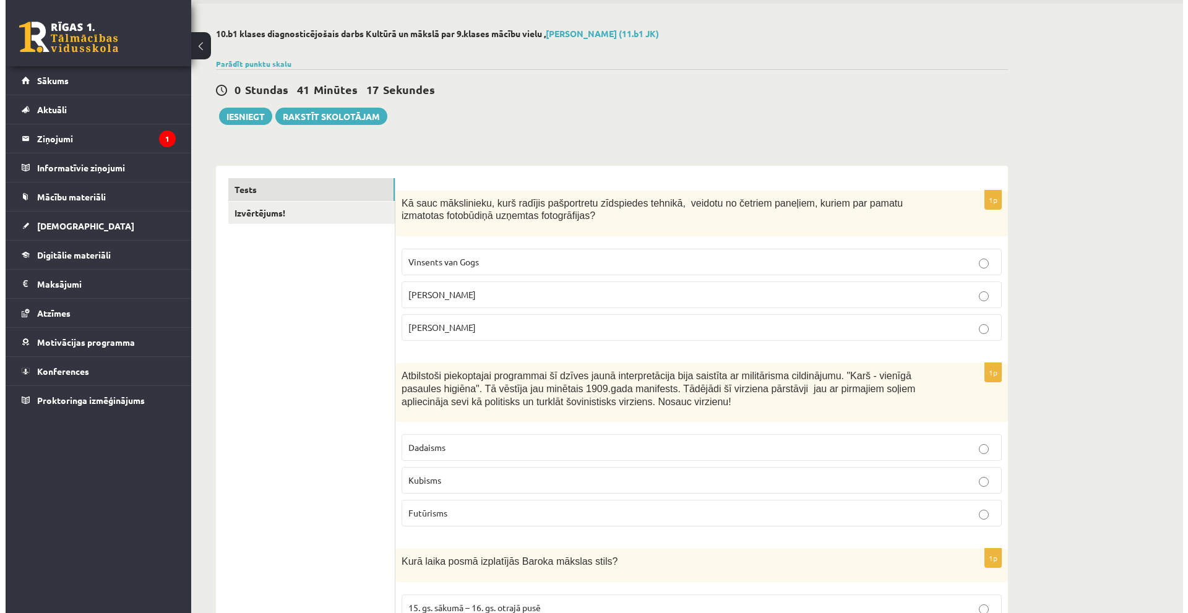
scroll to position [0, 0]
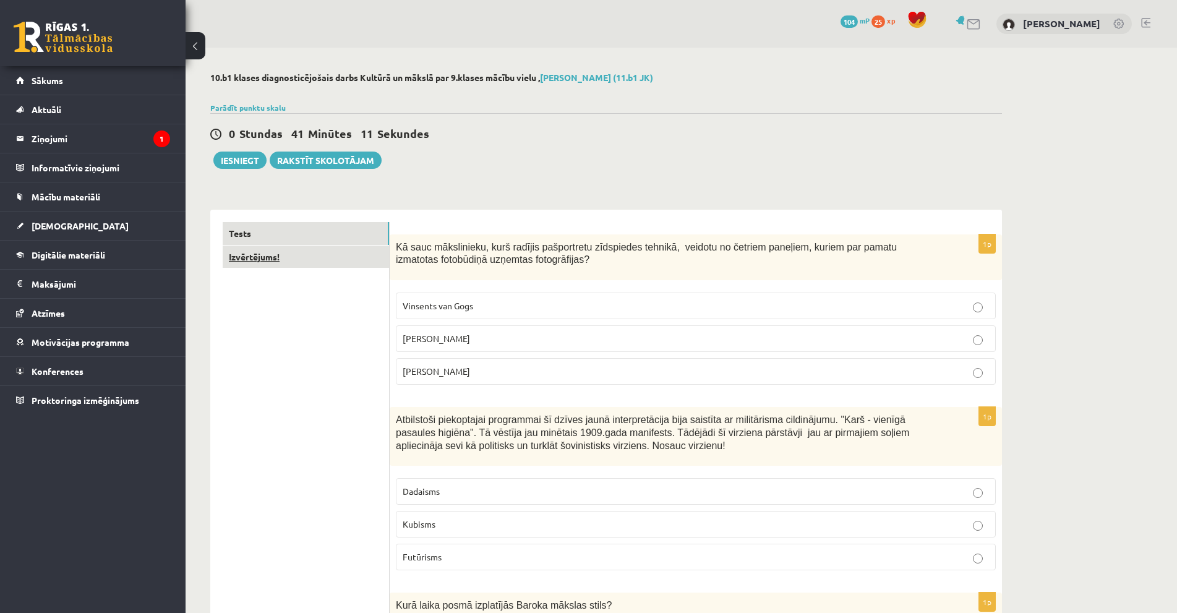
click at [267, 255] on link "Izvērtējums!" at bounding box center [306, 257] width 166 height 23
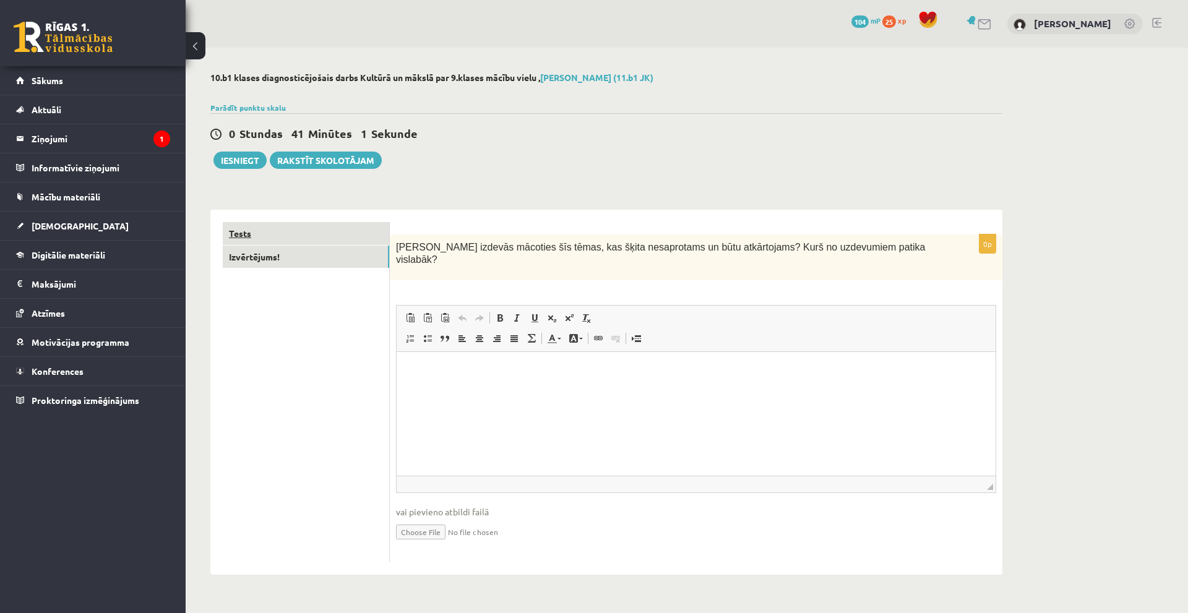
click at [296, 236] on link "Tests" at bounding box center [306, 233] width 166 height 23
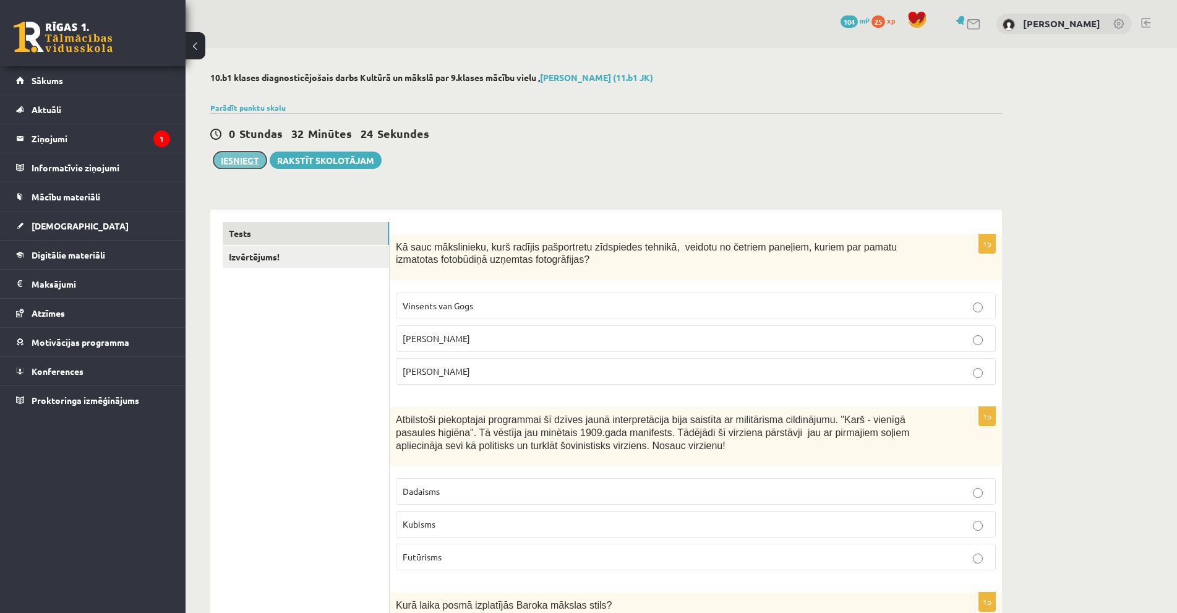
click at [248, 167] on button "Iesniegt" at bounding box center [239, 160] width 53 height 17
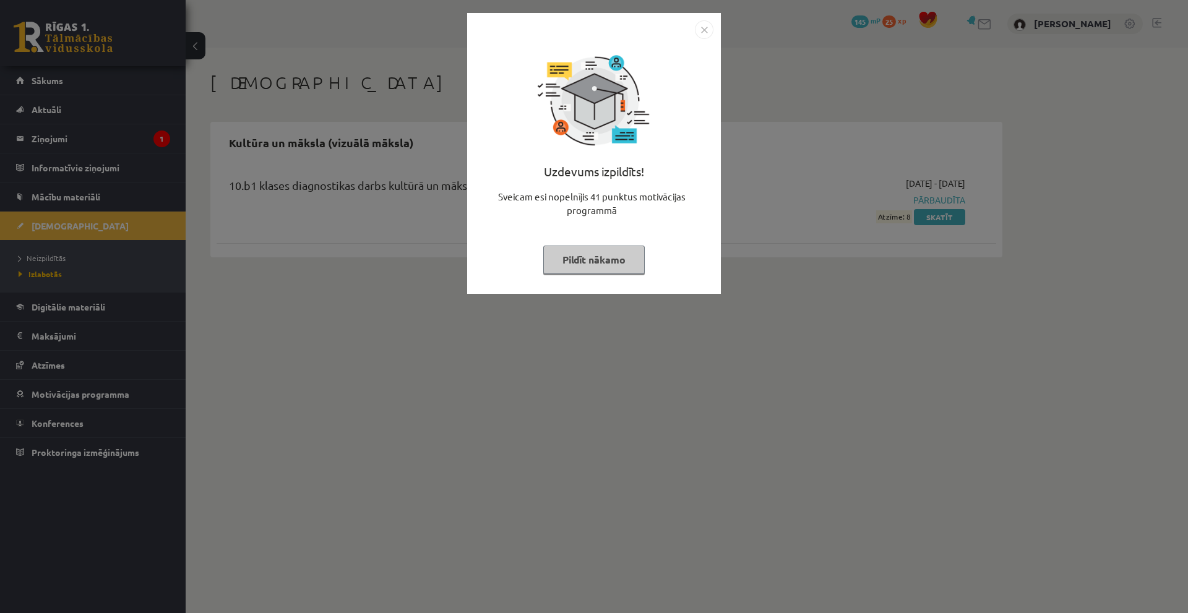
click at [699, 31] on img "Close" at bounding box center [704, 29] width 19 height 19
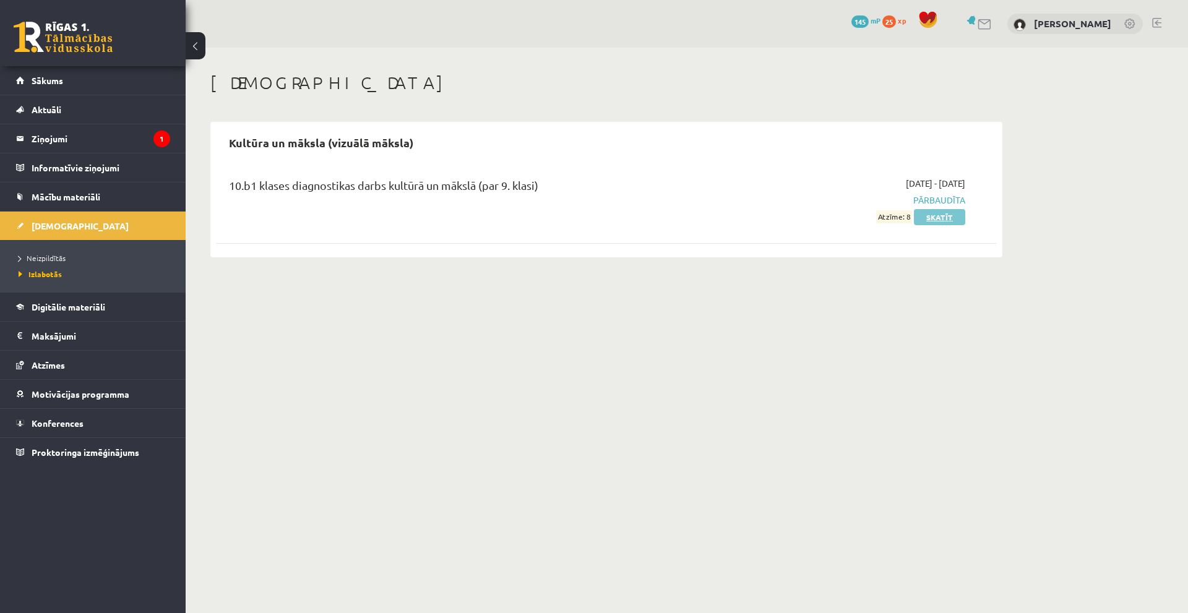
click at [933, 215] on link "Skatīt" at bounding box center [939, 217] width 51 height 16
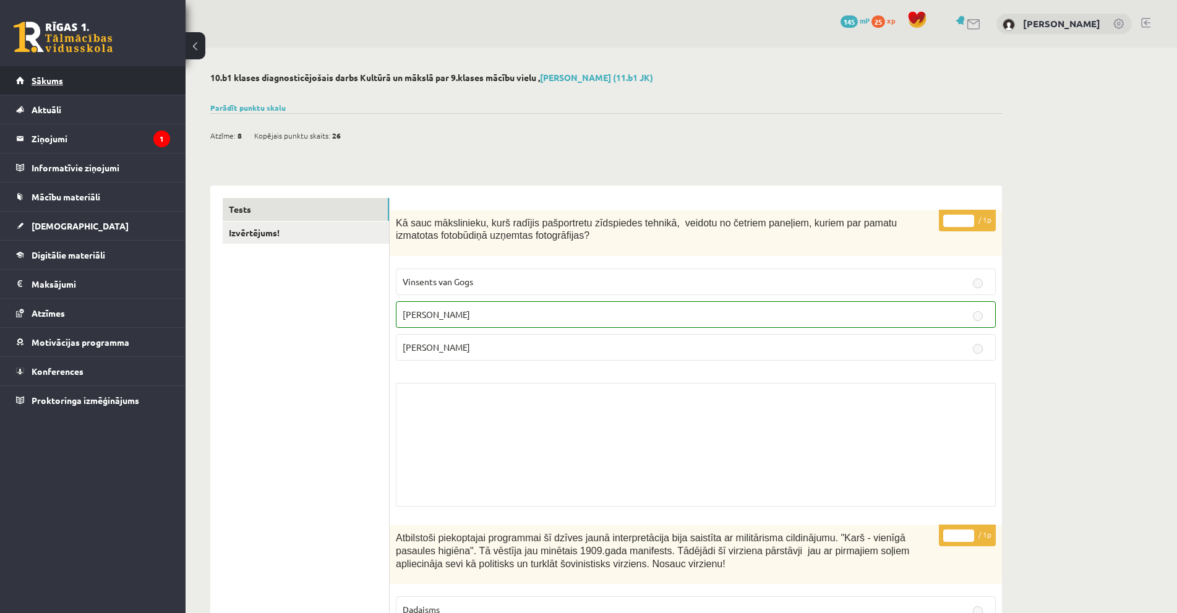
click at [72, 85] on link "Sākums" at bounding box center [93, 80] width 154 height 28
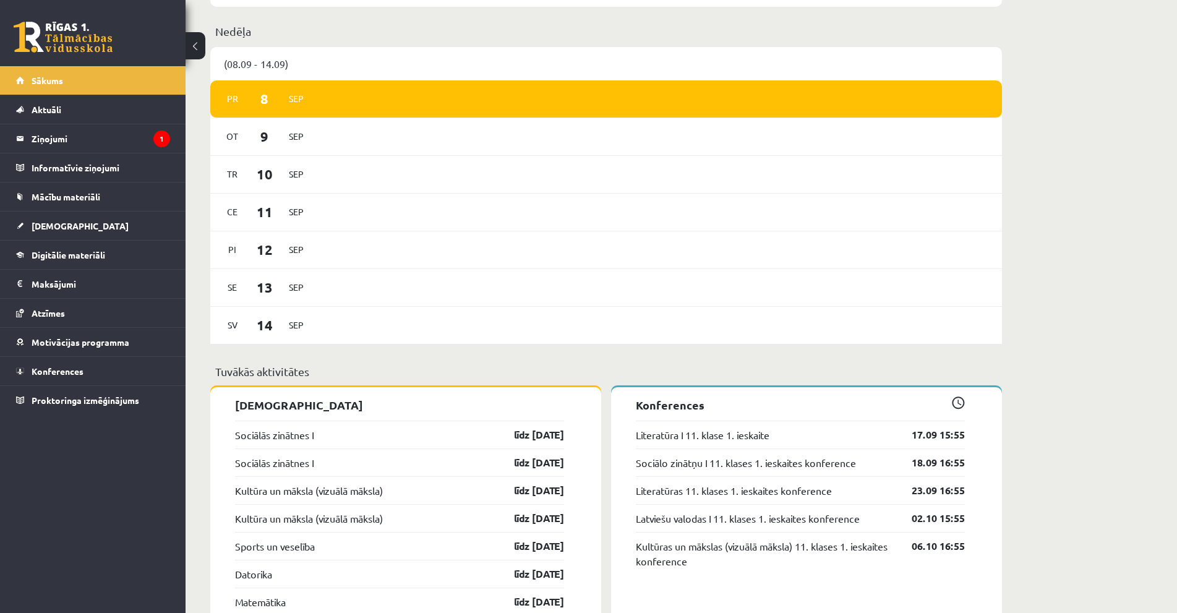
scroll to position [804, 0]
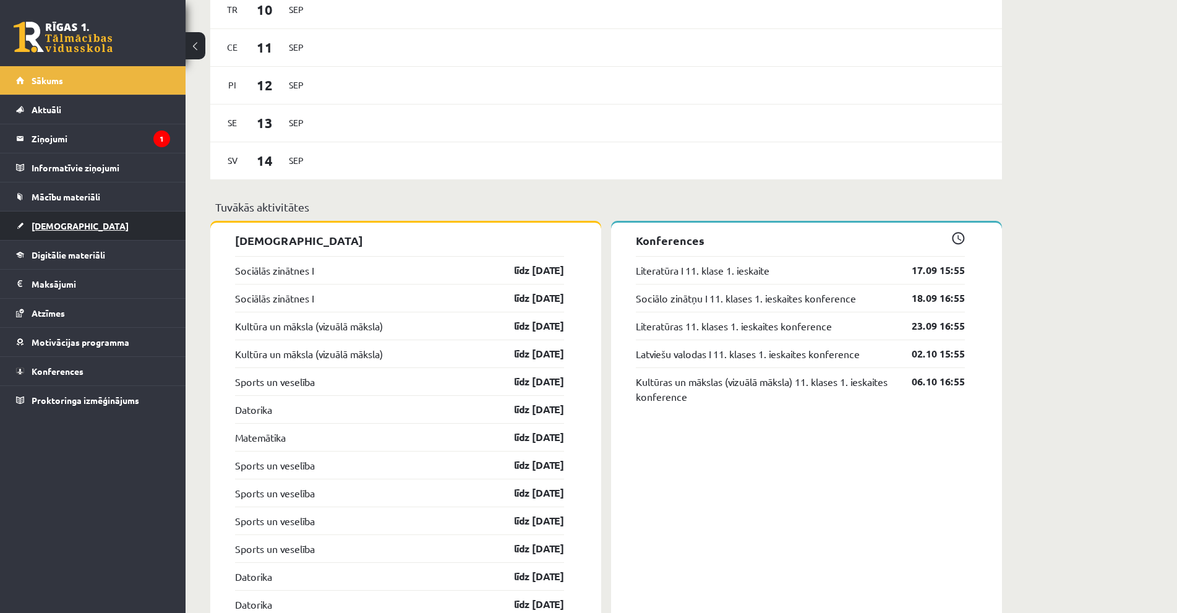
click at [51, 231] on link "[DEMOGRAPHIC_DATA]" at bounding box center [93, 226] width 154 height 28
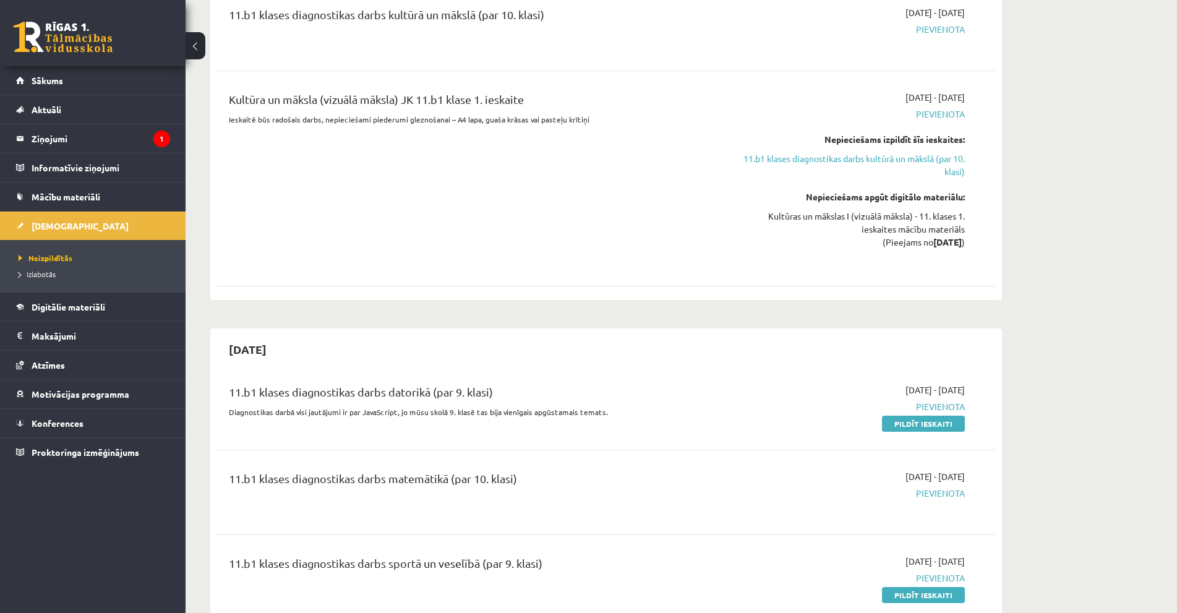
scroll to position [742, 0]
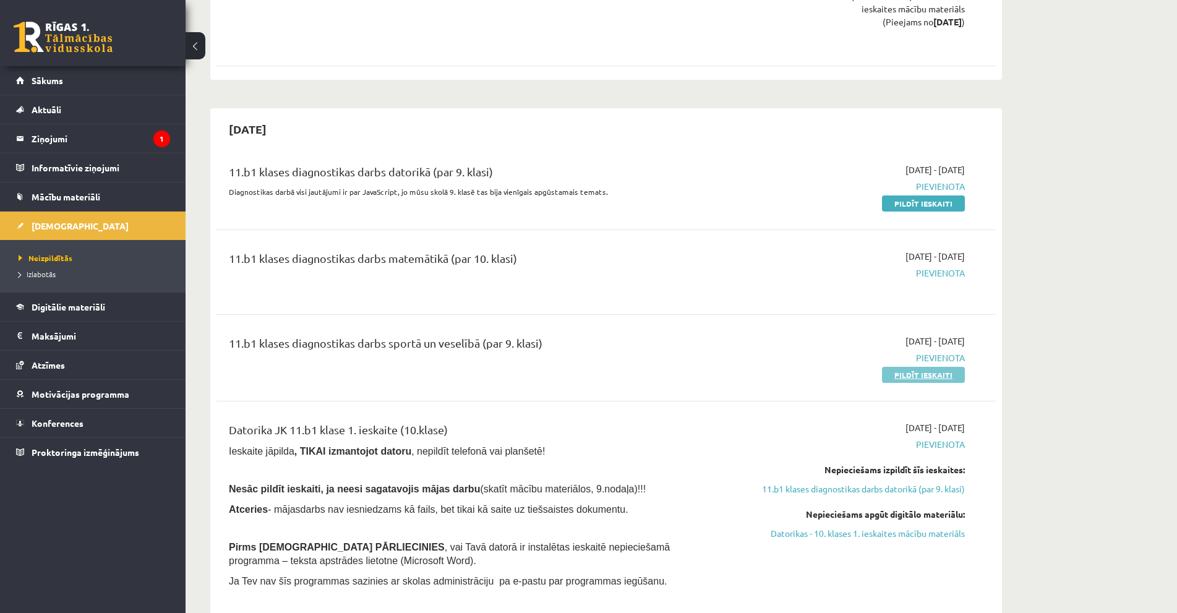
click at [920, 375] on link "Pildīt ieskaiti" at bounding box center [923, 375] width 83 height 16
click at [80, 312] on link "Digitālie materiāli" at bounding box center [93, 307] width 154 height 28
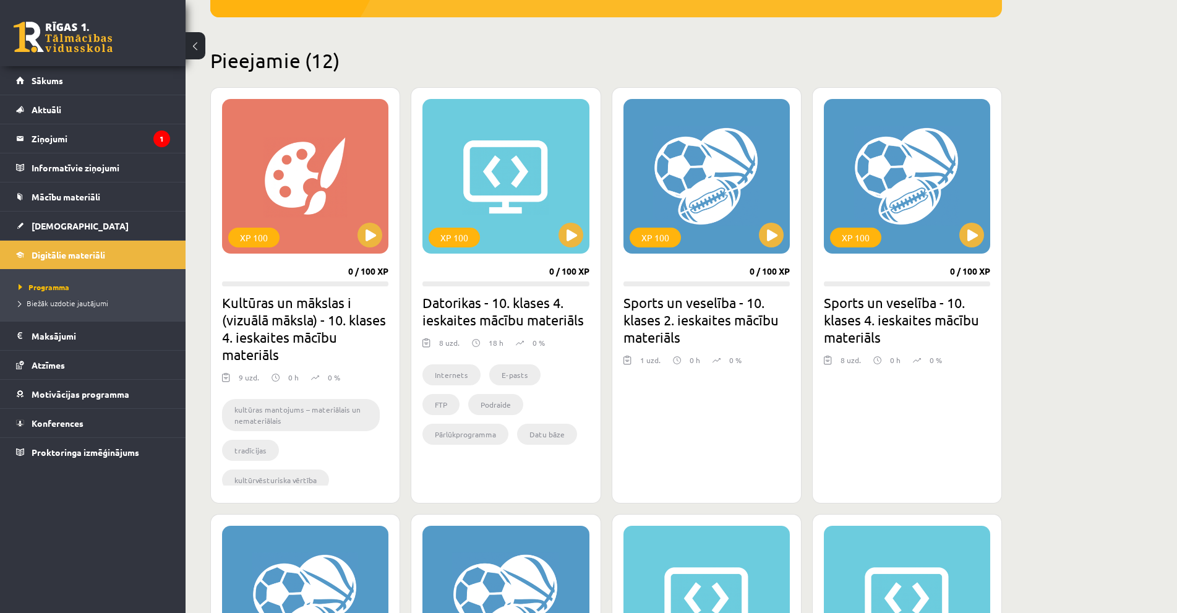
scroll to position [575, 0]
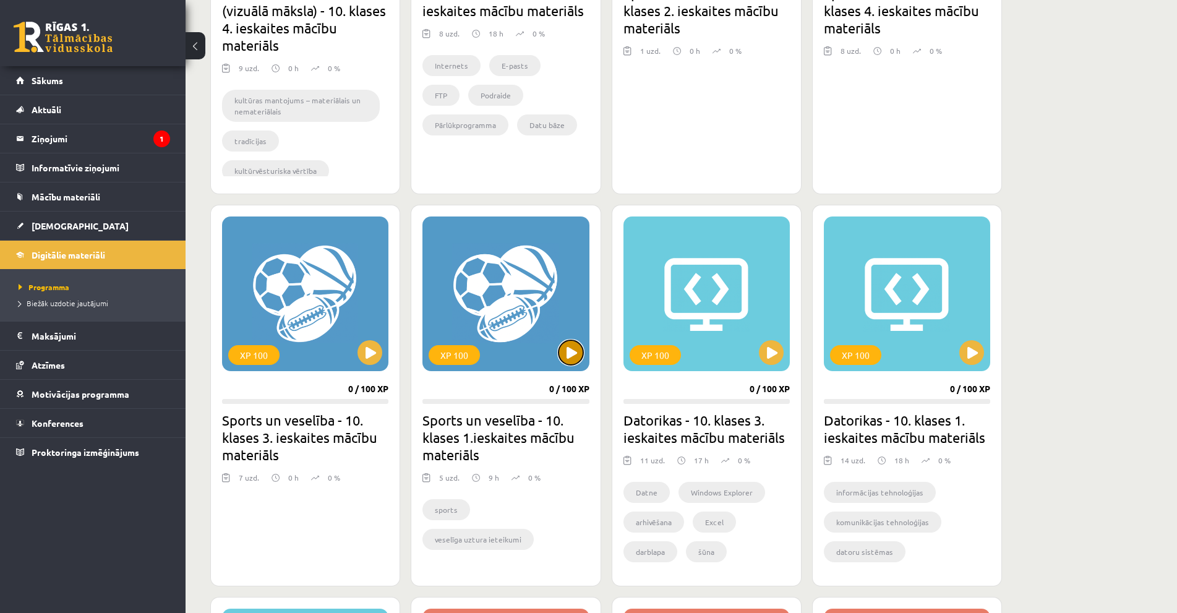
click at [561, 350] on button at bounding box center [571, 352] width 25 height 25
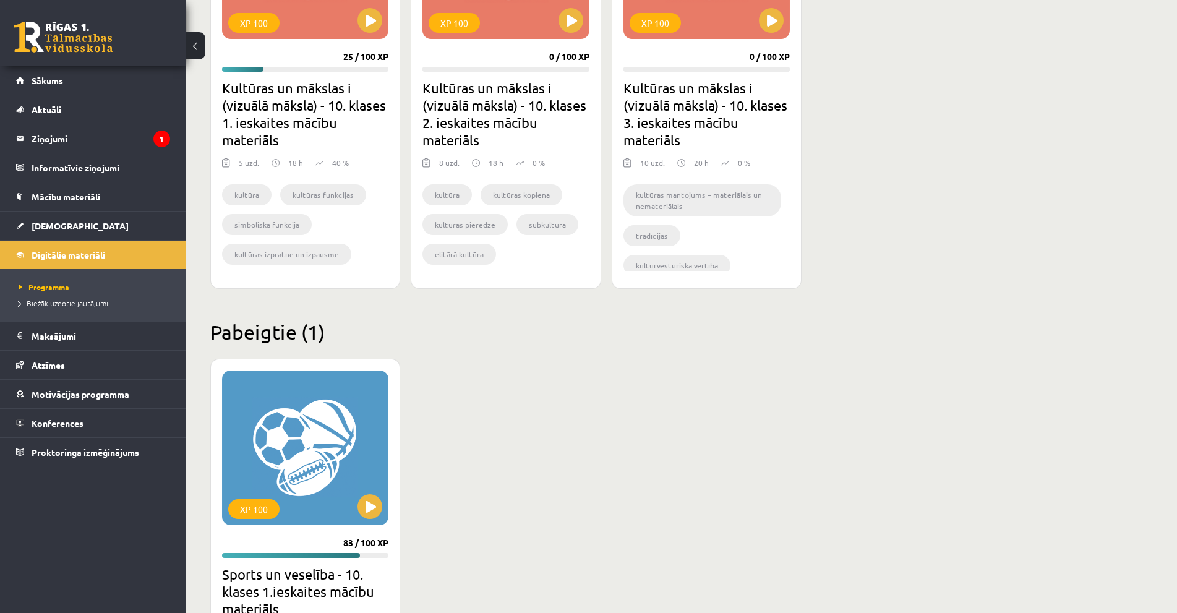
scroll to position [1113, 0]
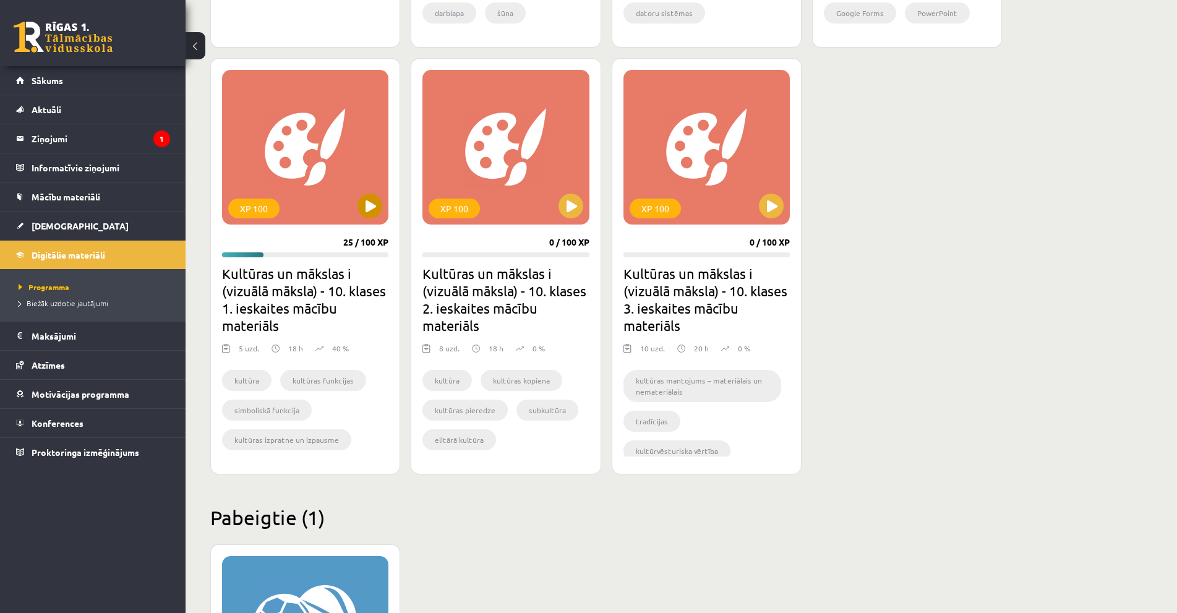
click at [327, 174] on div "XP 100" at bounding box center [305, 147] width 166 height 155
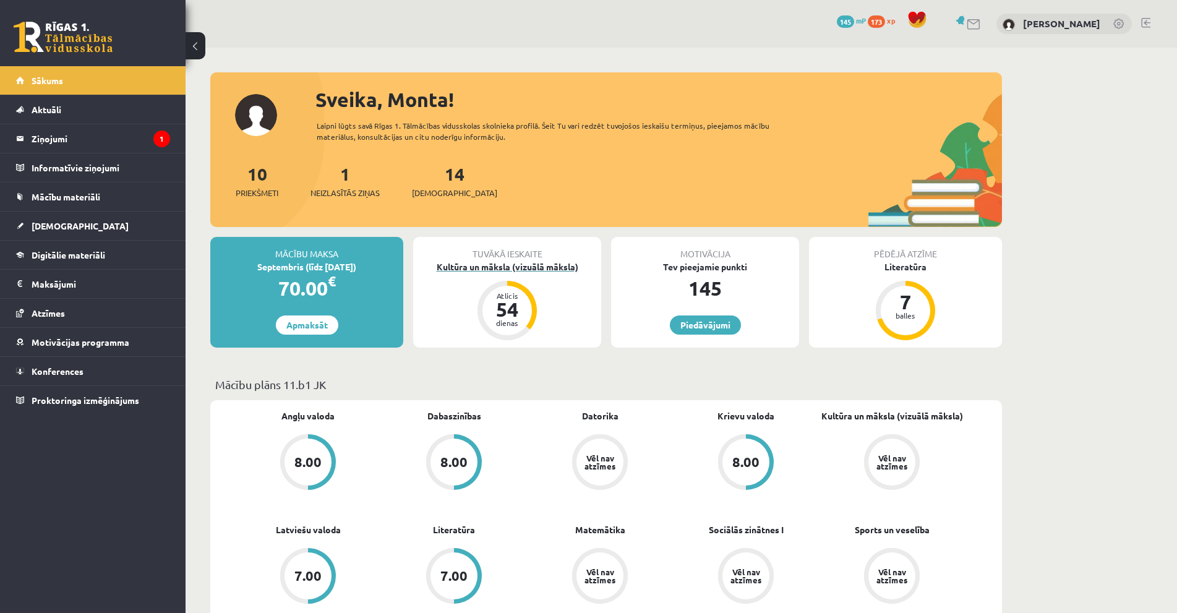
click at [526, 270] on div "Kultūra un māksla (vizuālā māksla)" at bounding box center [507, 266] width 188 height 13
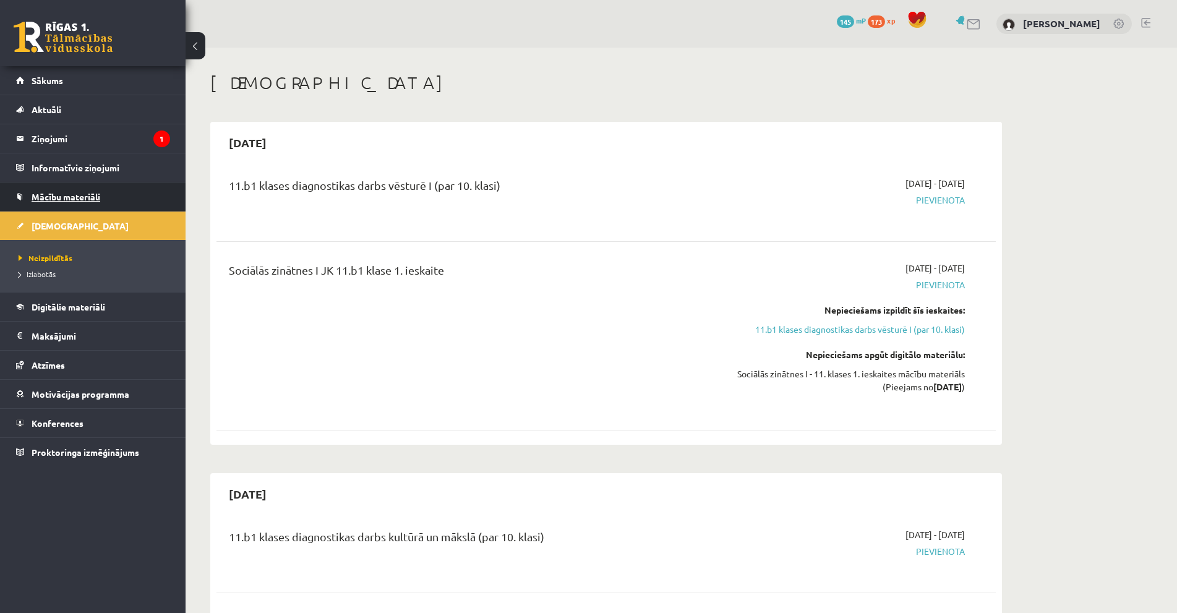
click at [69, 194] on span "Mācību materiāli" at bounding box center [66, 196] width 69 height 11
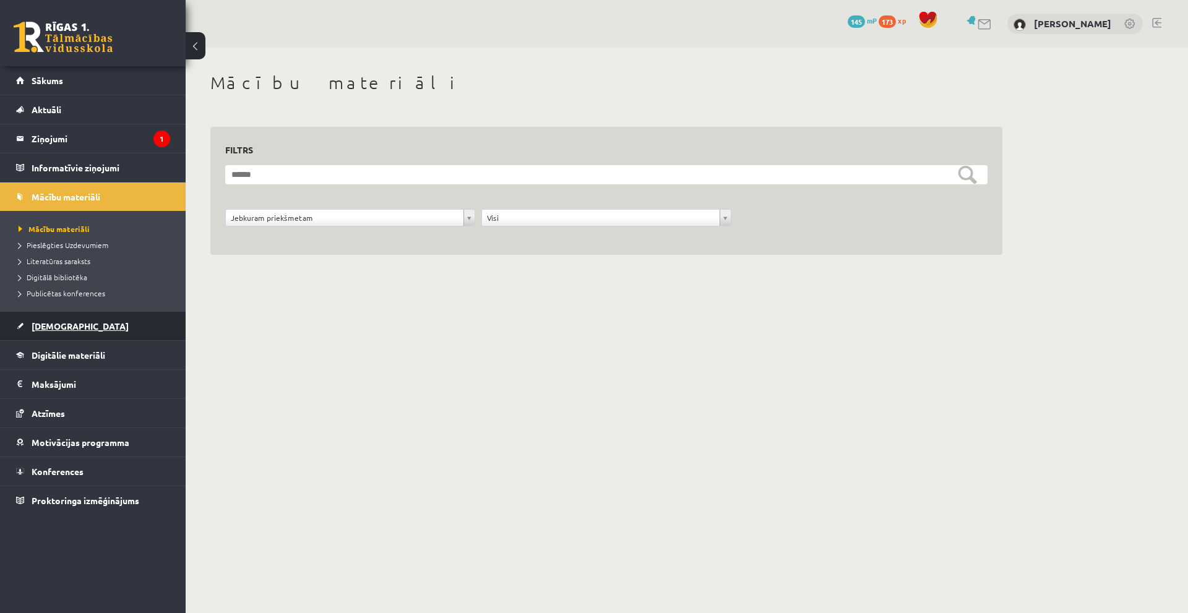
click at [58, 322] on span "[DEMOGRAPHIC_DATA]" at bounding box center [80, 325] width 97 height 11
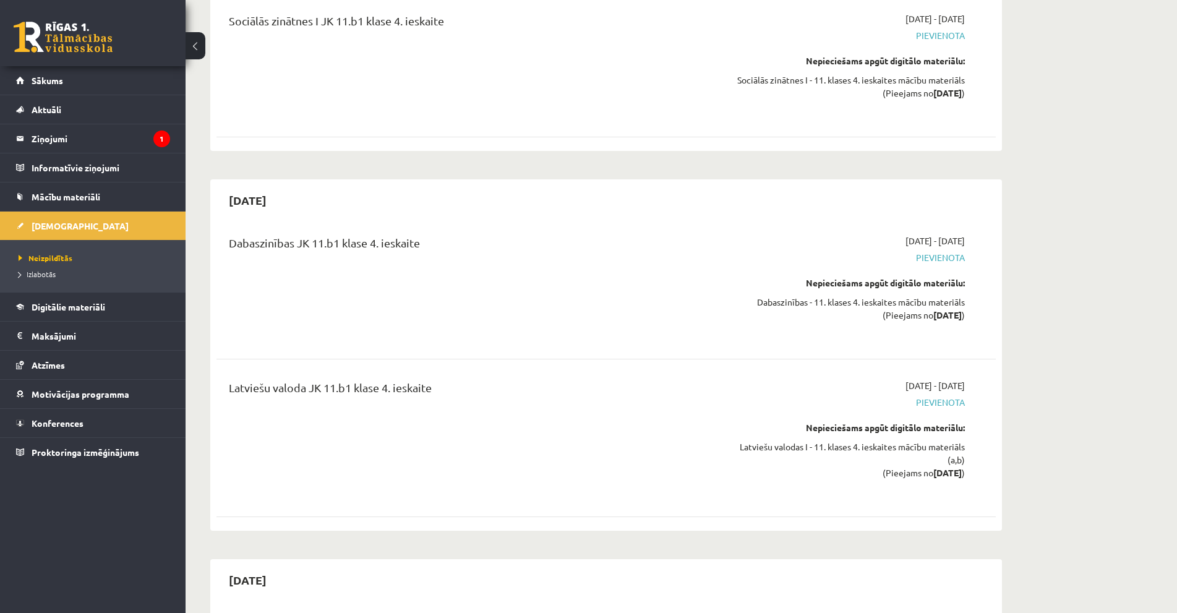
scroll to position [7570, 0]
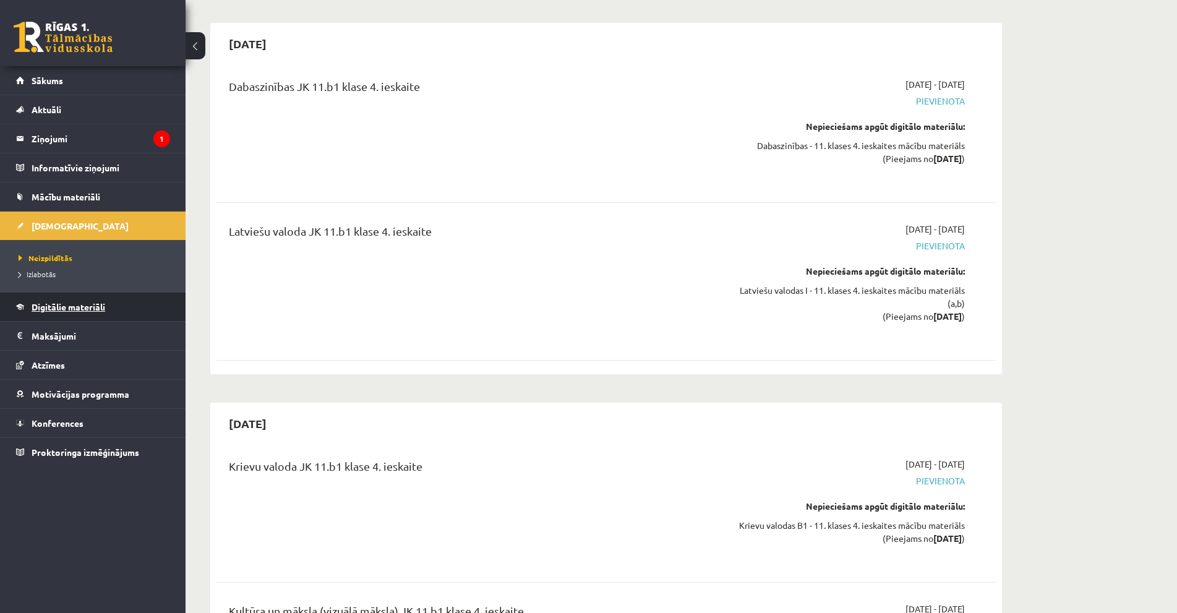
click at [73, 306] on span "Digitālie materiāli" at bounding box center [69, 306] width 74 height 11
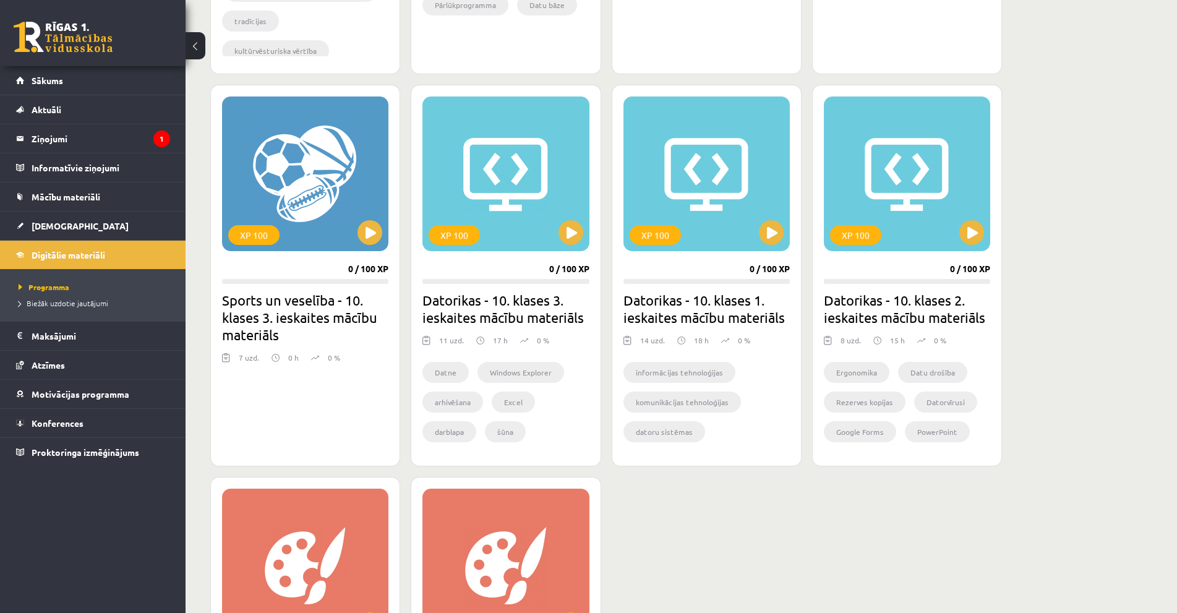
scroll to position [682, 0]
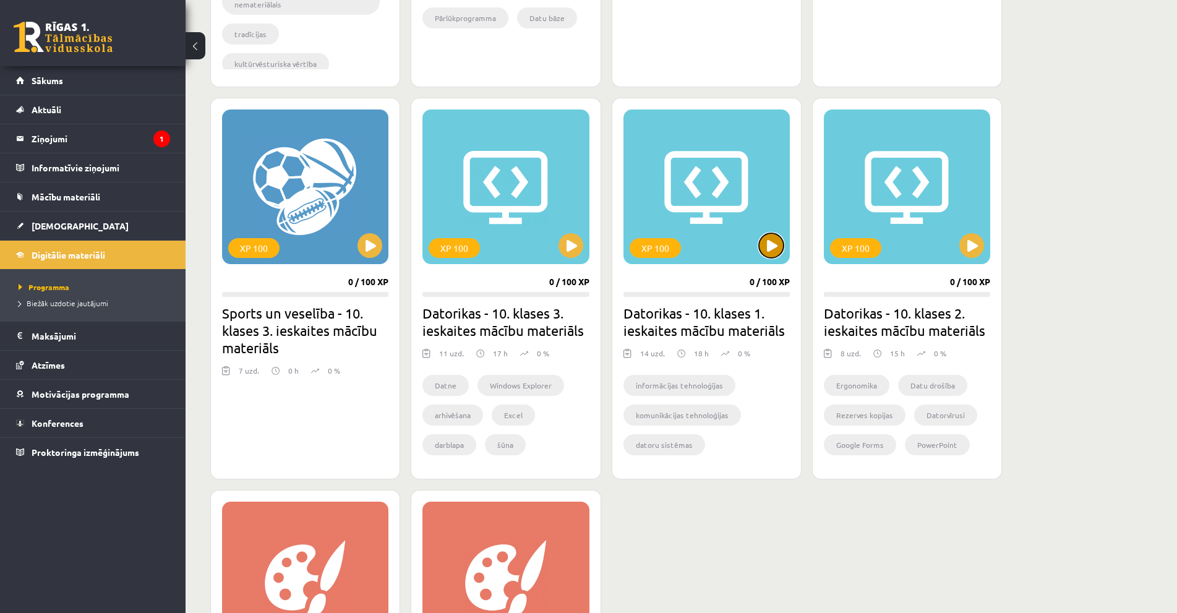
click at [768, 245] on button at bounding box center [771, 245] width 25 height 25
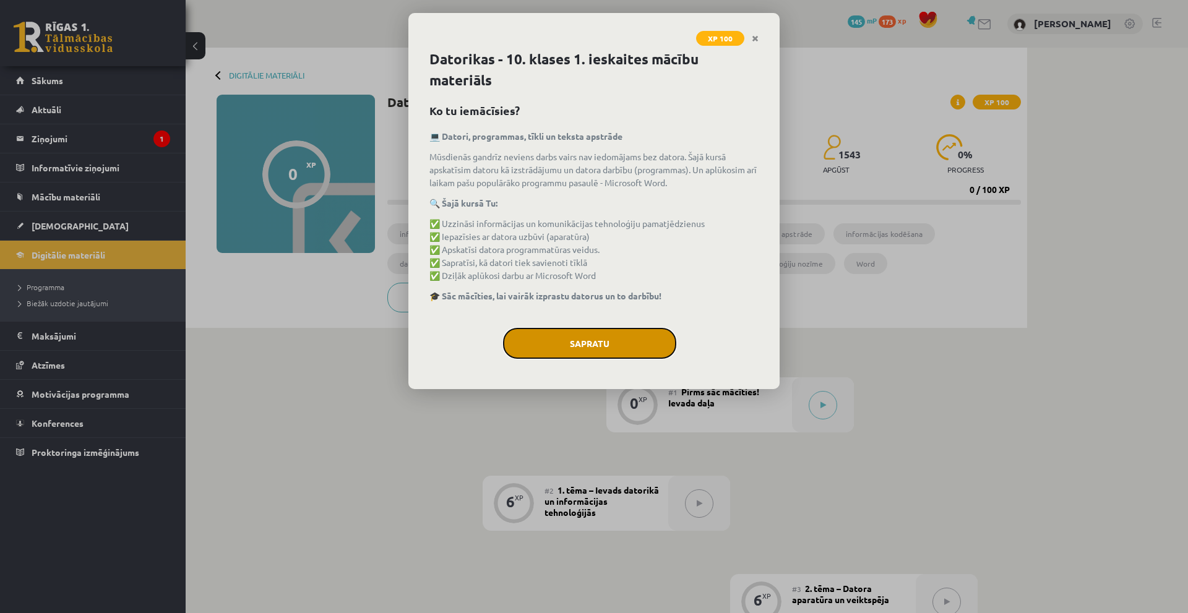
click at [571, 337] on button "Sapratu" at bounding box center [589, 343] width 173 height 31
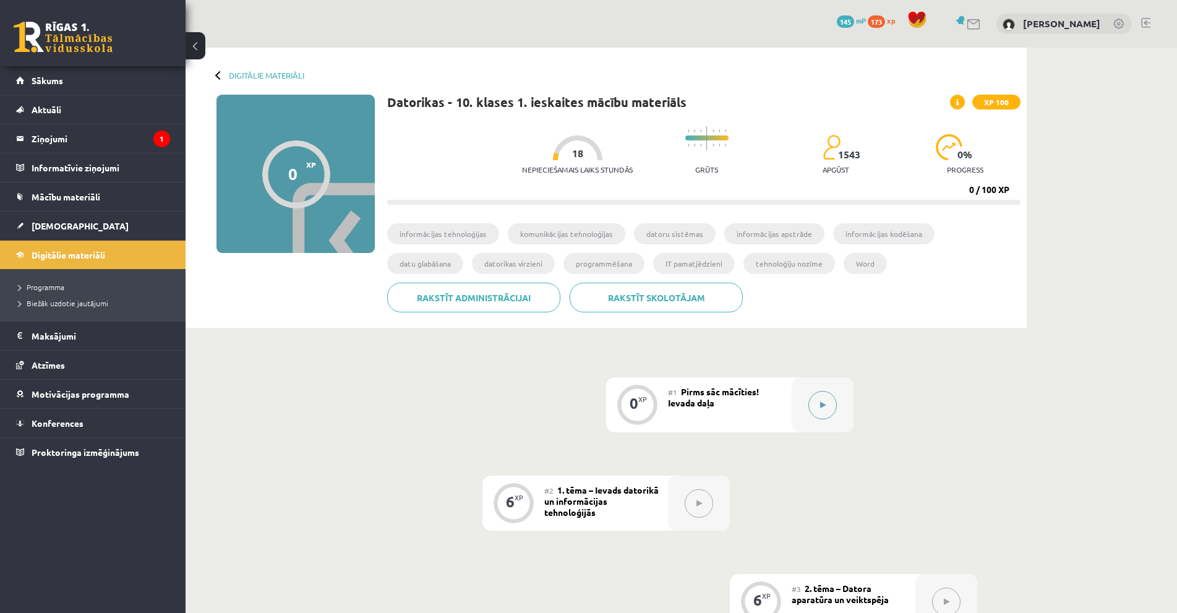
click at [831, 411] on button at bounding box center [822, 405] width 28 height 28
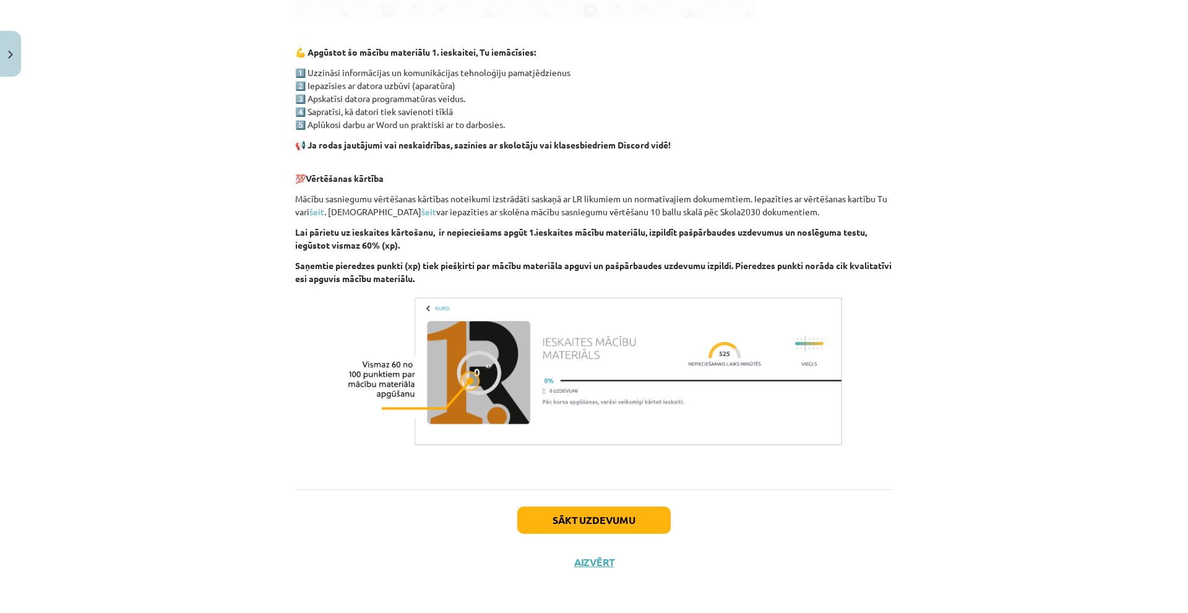
scroll to position [699, 0]
click at [559, 519] on button "Sākt uzdevumu" at bounding box center [593, 518] width 153 height 27
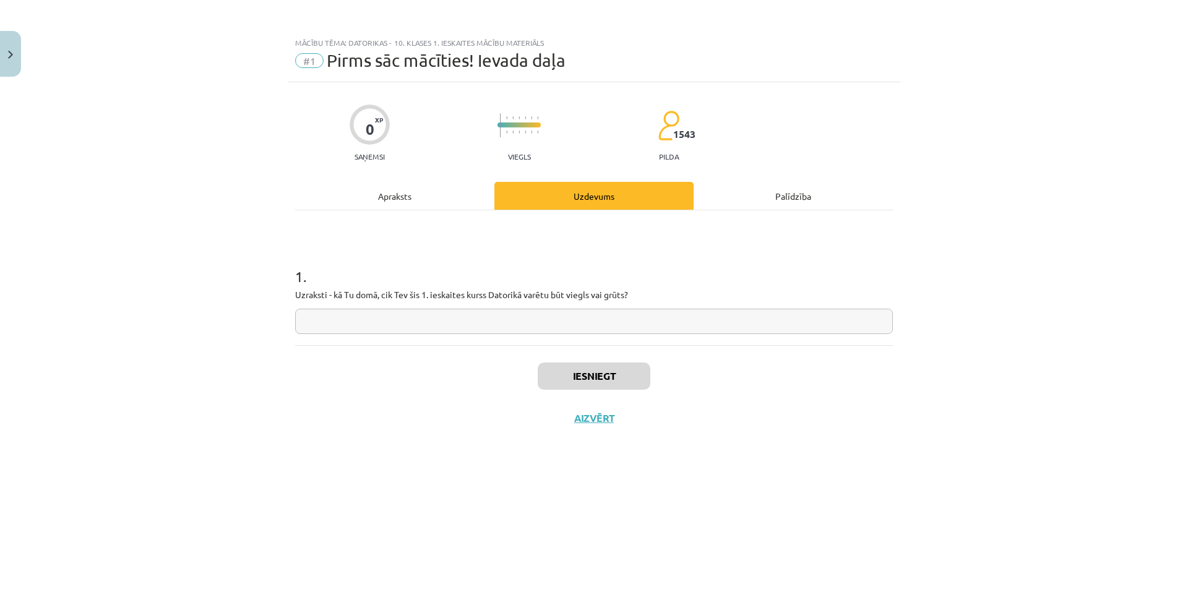
scroll to position [0, 0]
click at [468, 326] on input "text" at bounding box center [594, 321] width 598 height 25
type input "**********"
click at [607, 367] on button "Iesniegt" at bounding box center [594, 375] width 113 height 27
click at [598, 438] on button "Nākamā nodarbība" at bounding box center [593, 426] width 121 height 28
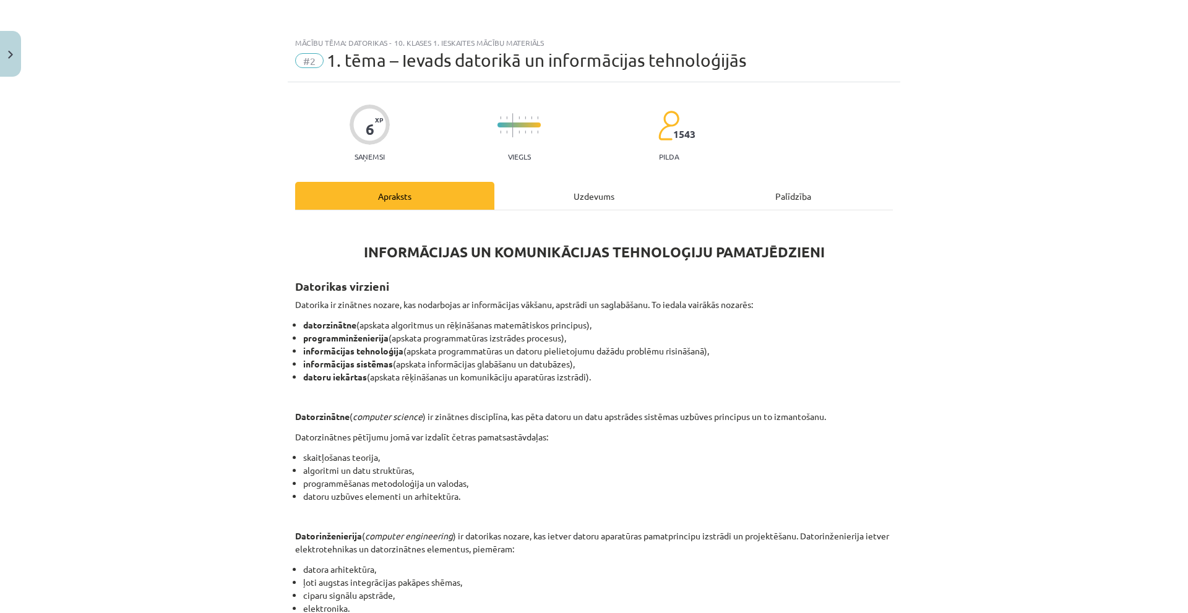
scroll to position [371, 0]
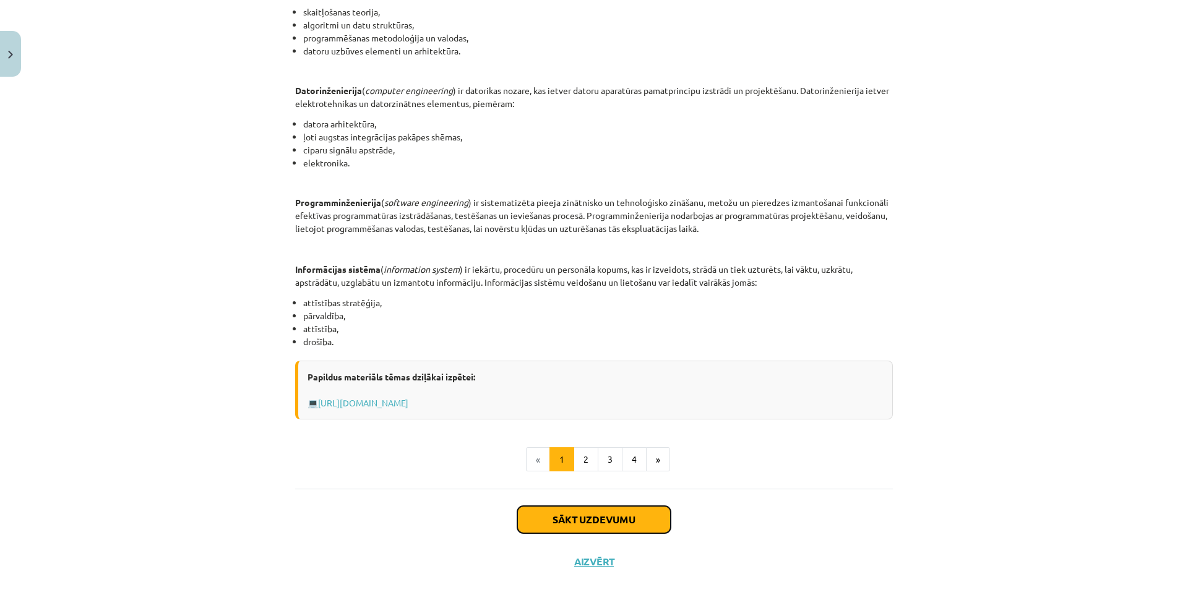
click at [607, 517] on button "Sākt uzdevumu" at bounding box center [593, 519] width 153 height 27
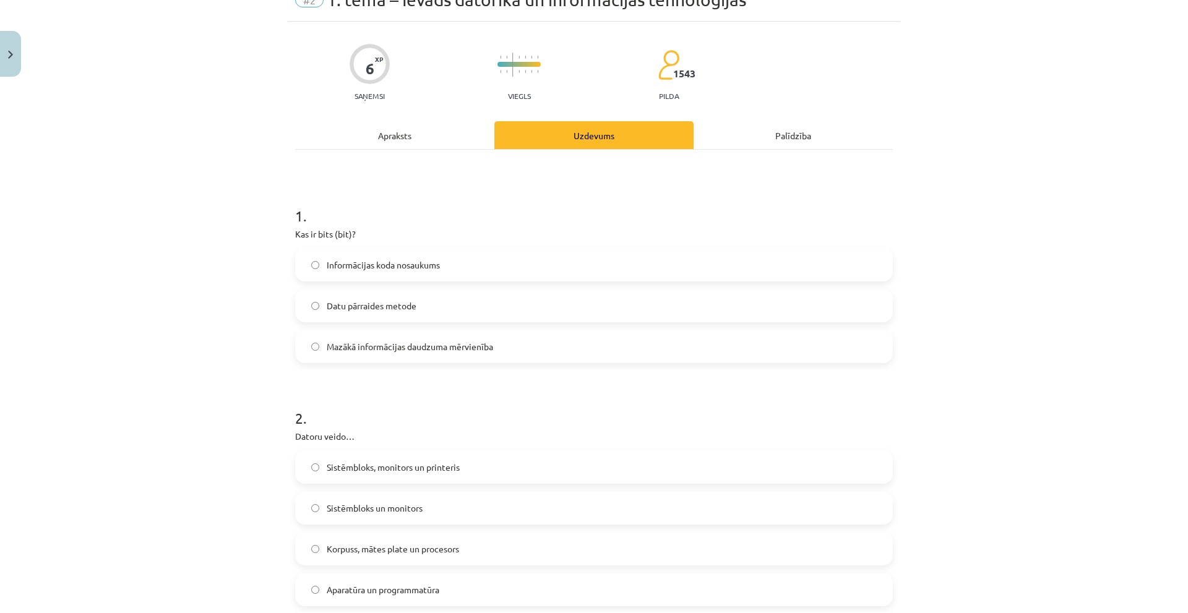
scroll to position [31, 0]
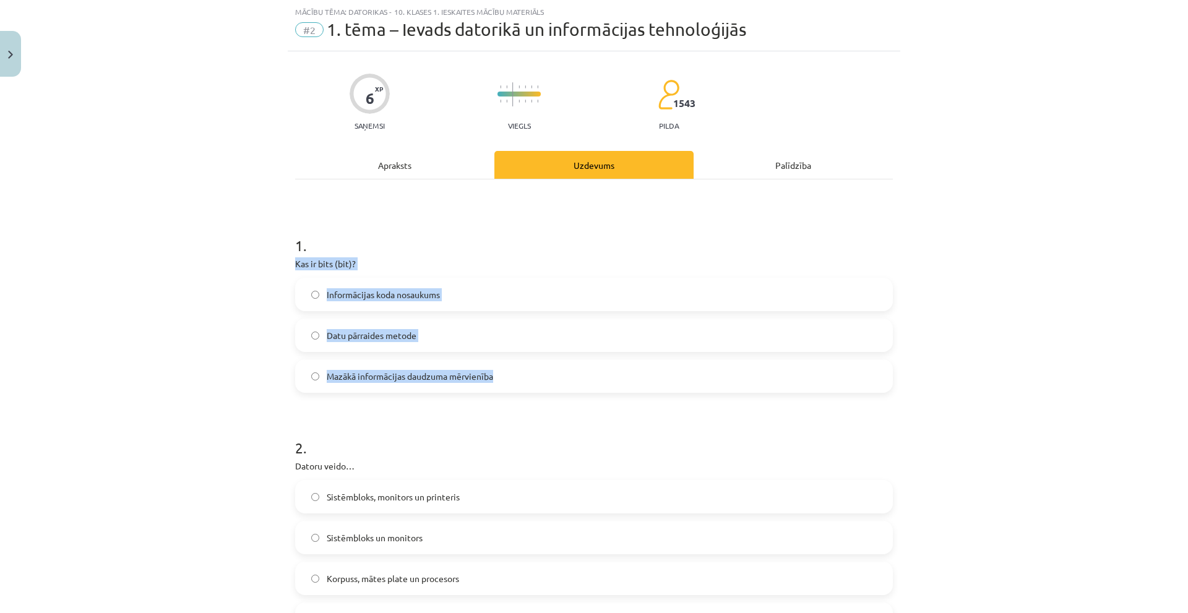
drag, startPoint x: 281, startPoint y: 260, endPoint x: 492, endPoint y: 366, distance: 235.7
click at [492, 366] on div "Mācību tēma: Datorikas - 10. klases 1. ieskaites mācību materiāls #2 1. tēma – …" at bounding box center [594, 306] width 1188 height 613
copy div "Kas ir bits (bit)? Informācijas koda nosaukums Datu pārraides metode Mazākā inf…"
click at [457, 374] on span "Mazākā informācijas daudzuma mērvienība" at bounding box center [410, 376] width 166 height 13
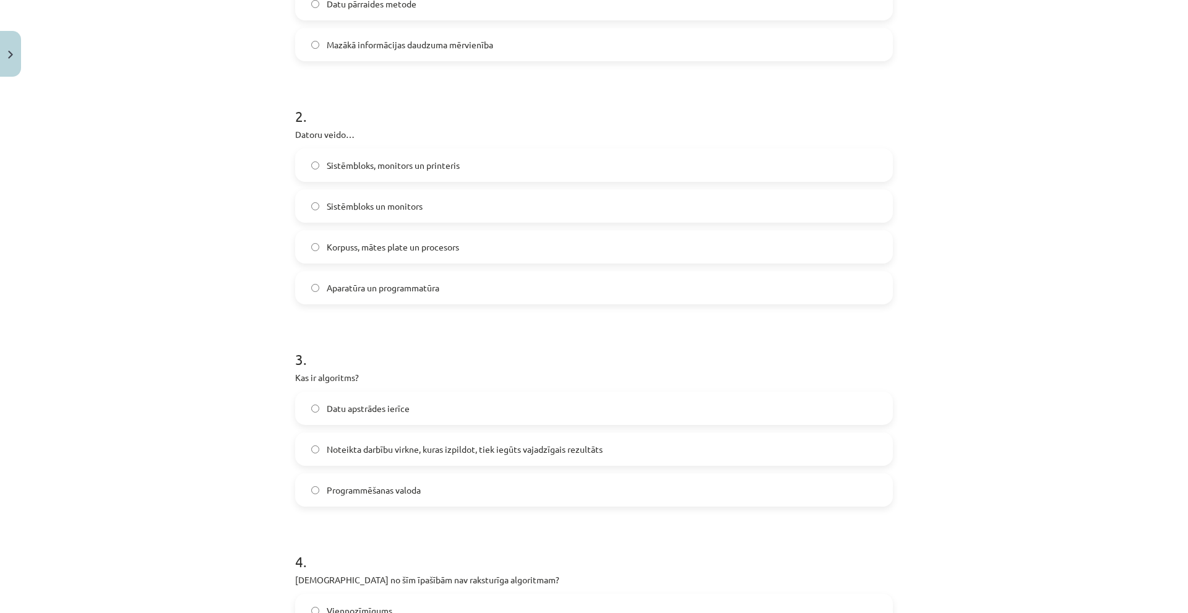
scroll to position [340, 0]
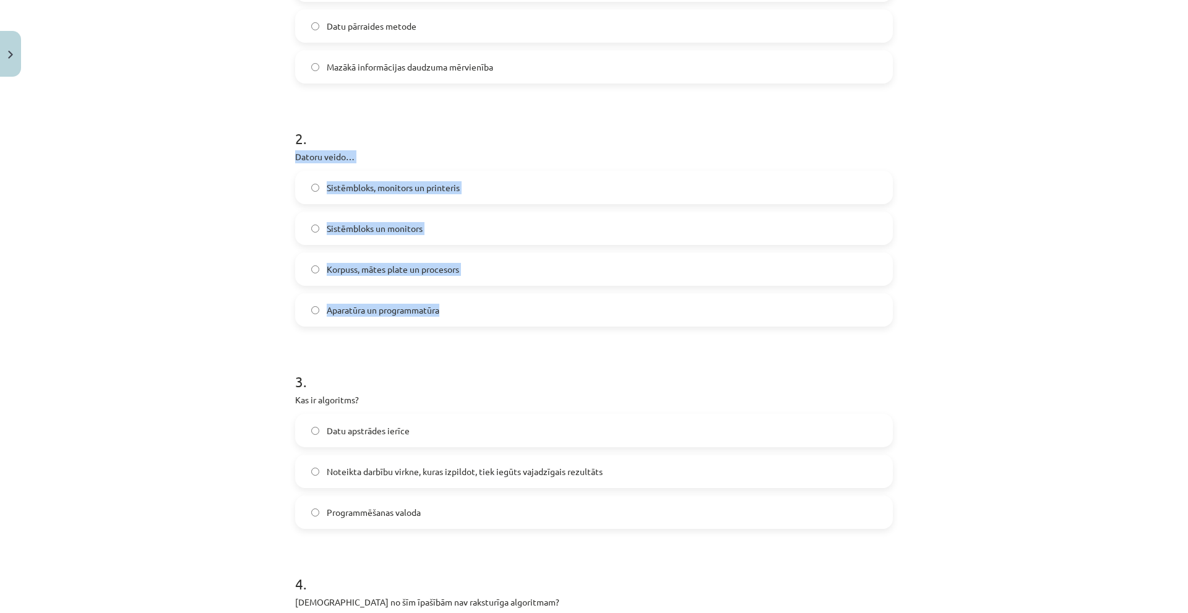
drag, startPoint x: 281, startPoint y: 153, endPoint x: 508, endPoint y: 305, distance: 273.5
click at [508, 305] on div "Mācību tēma: Datorikas - 10. klases 1. ieskaites mācību materiāls #2 1. tēma – …" at bounding box center [594, 306] width 1188 height 613
click at [495, 324] on label "Aparatūra un programmatūra" at bounding box center [593, 309] width 595 height 31
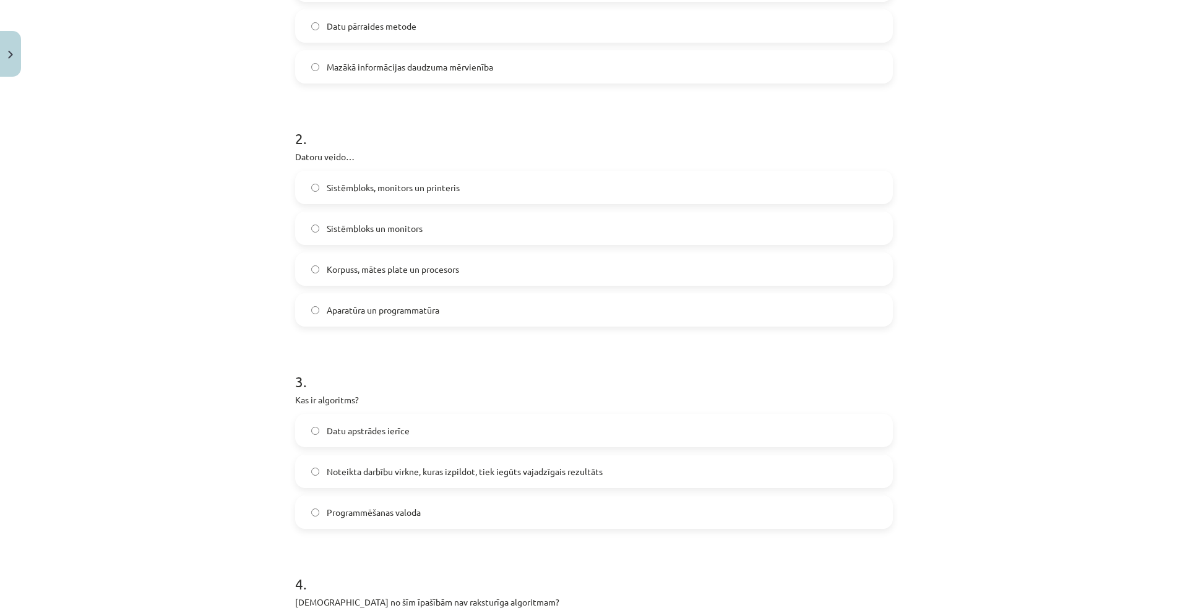
click at [482, 278] on label "Korpuss, mātes plate un procesors" at bounding box center [593, 269] width 595 height 31
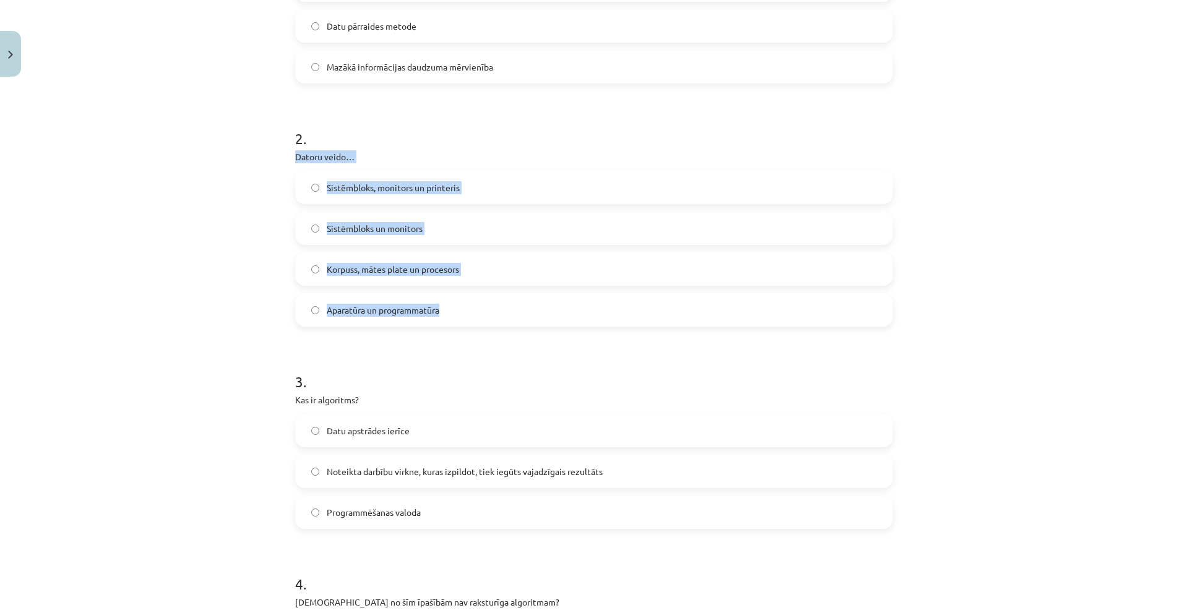
drag, startPoint x: 286, startPoint y: 160, endPoint x: 442, endPoint y: 315, distance: 220.0
click at [442, 315] on div "Mācību tēma: Datorikas - 10. klases 1. ieskaites mācību materiāls #2 1. tēma – …" at bounding box center [594, 306] width 1188 height 613
copy div "Datoru veido… Sistēmbloks, monitors un printeris Sistēmbloks un monitors Korpus…"
click at [463, 311] on label "Aparatūra un programmatūra" at bounding box center [593, 309] width 595 height 31
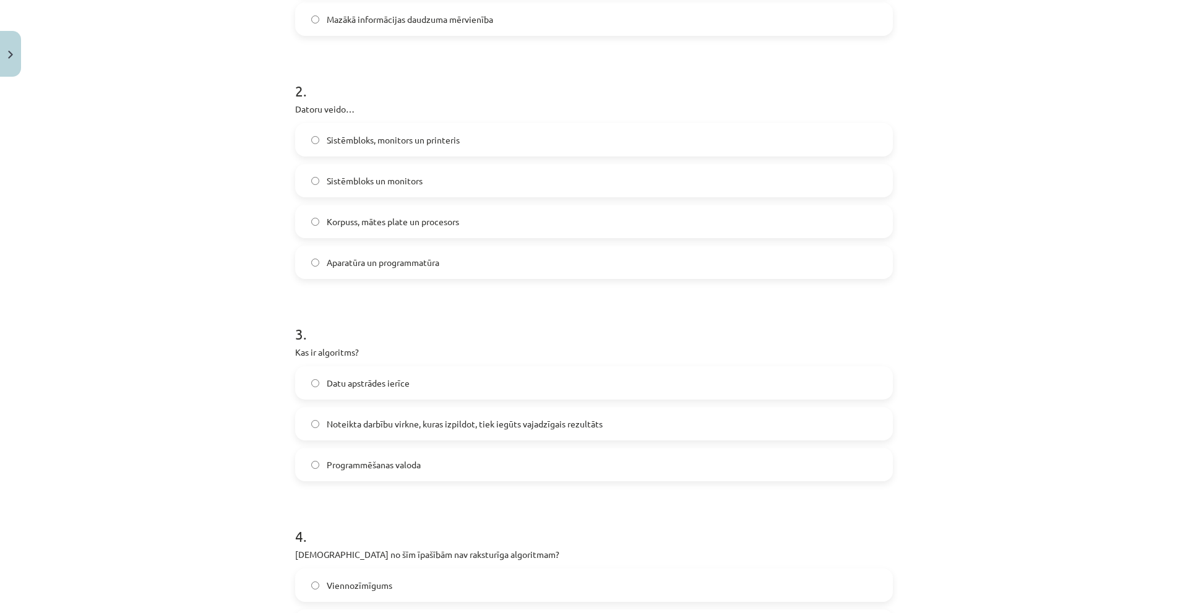
scroll to position [464, 0]
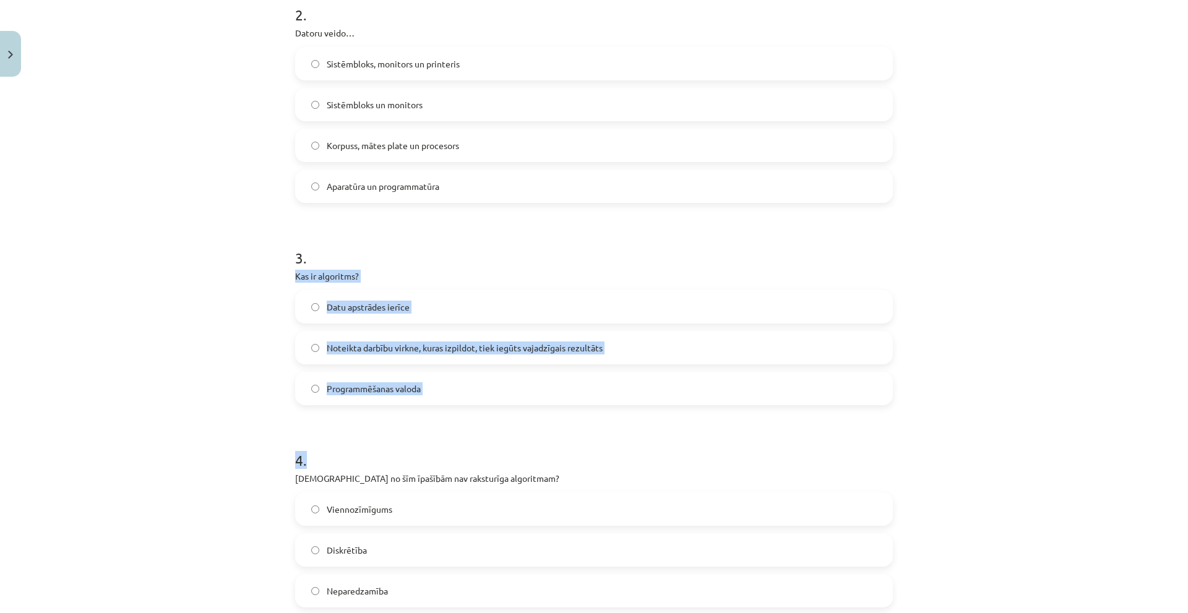
drag, startPoint x: 428, startPoint y: 358, endPoint x: 520, endPoint y: 435, distance: 119.8
click at [520, 435] on div "Mācību tēma: Datorikas - 10. klases 1. ieskaites mācību materiāls #2 1. tēma – …" at bounding box center [594, 306] width 1188 height 613
drag, startPoint x: 358, startPoint y: 415, endPoint x: 371, endPoint y: 403, distance: 18.0
click at [358, 414] on form "1 . Kas ir bits (bit)? Informācijas koda nosaukums Datu pārraides metode Mazākā…" at bounding box center [594, 417] width 598 height 1271
click at [270, 275] on div "Mācību tēma: Datorikas - 10. klases 1. ieskaites mācību materiāls #2 1. tēma – …" at bounding box center [594, 306] width 1188 height 613
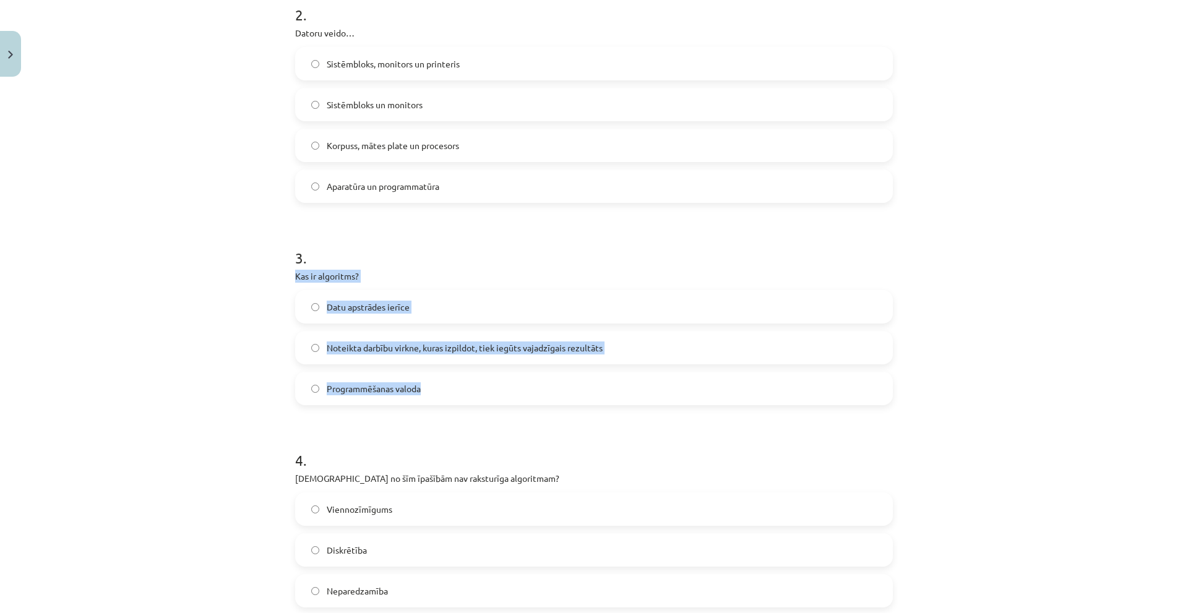
drag, startPoint x: 333, startPoint y: 307, endPoint x: 439, endPoint y: 387, distance: 132.1
click at [439, 387] on div "Mācību tēma: Datorikas - 10. klases 1. ieskaites mācību materiāls #2 1. tēma – …" at bounding box center [594, 306] width 1188 height 613
copy div "Kas ir algoritms? Datu apstrādes ierīce Noteikta darbību virkne, kuras izpildot…"
click at [637, 343] on label "Noteikta darbību virkne, kuras izpildot, tiek iegūts vajadzīgais rezultāts" at bounding box center [593, 347] width 595 height 31
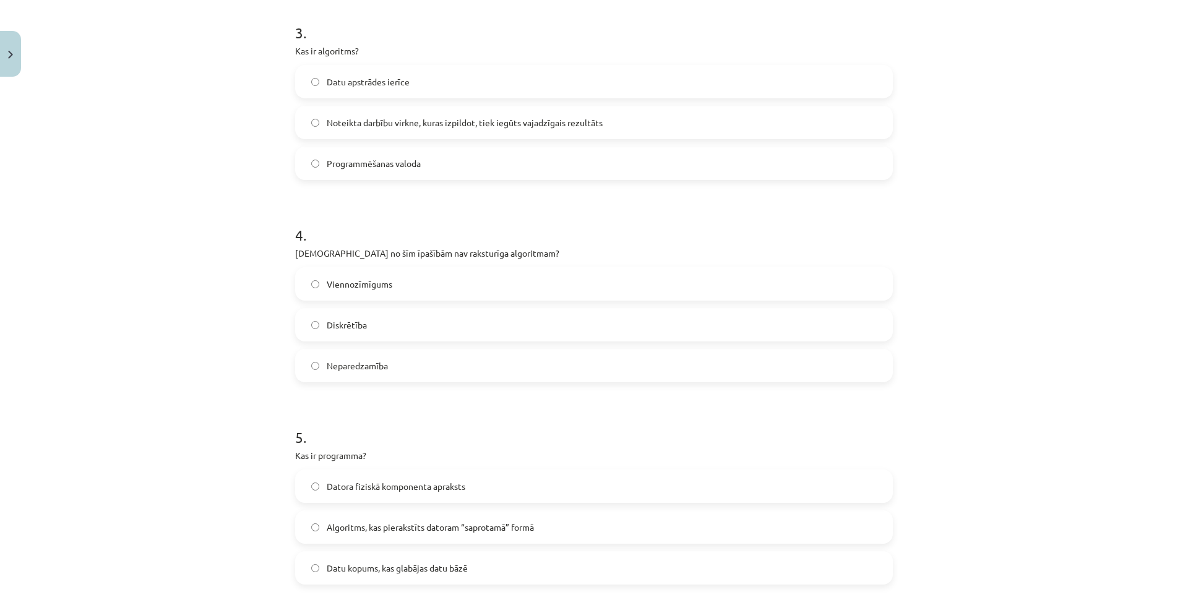
scroll to position [711, 0]
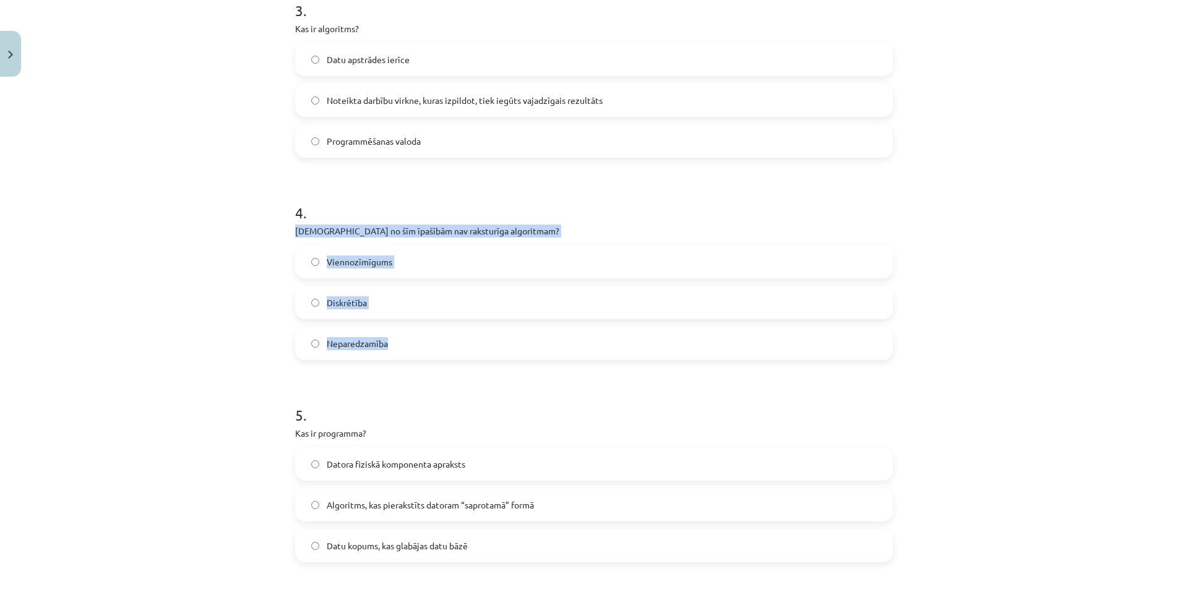
drag, startPoint x: 294, startPoint y: 234, endPoint x: 435, endPoint y: 351, distance: 184.1
click at [435, 351] on div "6 XP Saņemsi Viegls 1543 pilda Apraksts Uzdevums Palīdzība 1 . Kas ir bits (bit…" at bounding box center [594, 144] width 612 height 1547
click at [465, 249] on label "Viennozīmīgums" at bounding box center [593, 261] width 595 height 31
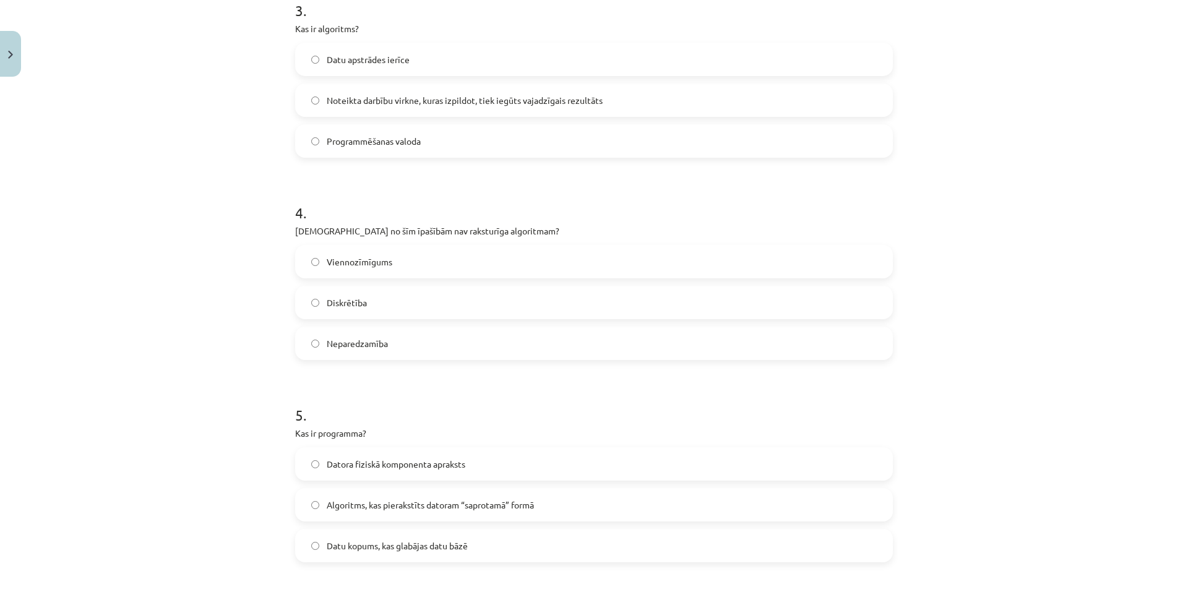
click at [440, 362] on form "1 . Kas ir bits (bit)? Informācijas koda nosaukums Datu pārraides metode Mazākā…" at bounding box center [594, 170] width 598 height 1271
click at [440, 348] on label "Neparedzamība" at bounding box center [593, 343] width 595 height 31
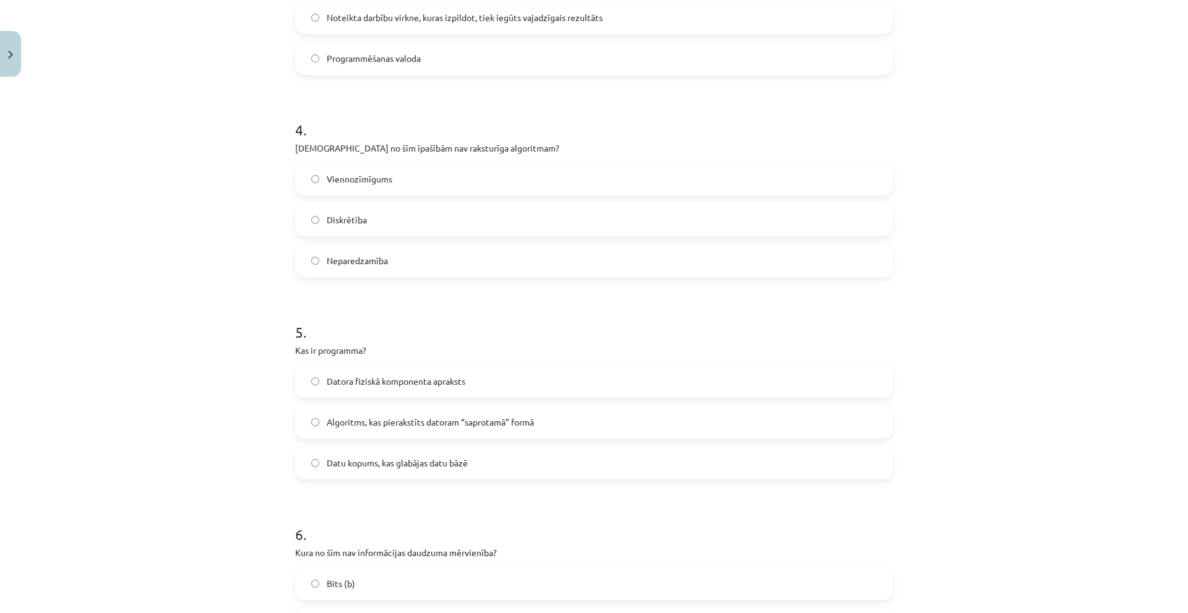
scroll to position [959, 0]
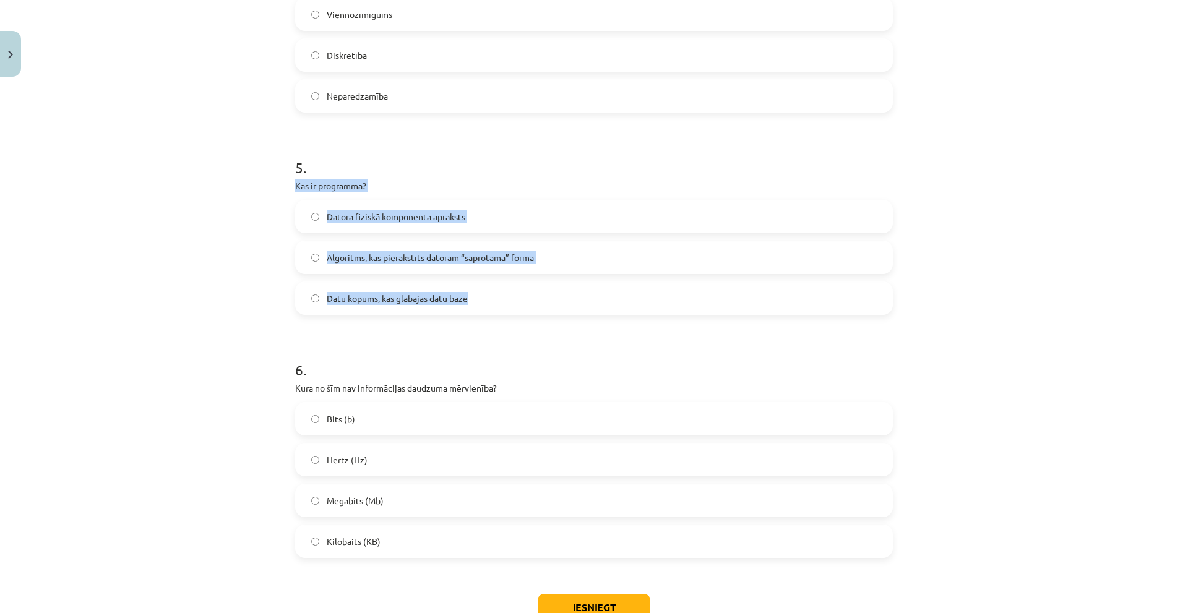
drag, startPoint x: 296, startPoint y: 197, endPoint x: 471, endPoint y: 288, distance: 197.0
click at [471, 288] on div "Mācību tēma: Datorikas - 10. klases 1. ieskaites mācību materiāls #2 1. tēma – …" at bounding box center [594, 306] width 1188 height 613
copy div "Kas ir programma? Datora fiziskā komponenta apraksts Algoritms, kas pierakstīts…"
click at [491, 256] on span "Algoritms, kas pierakstīts datoram “saprotamā” formā" at bounding box center [430, 257] width 207 height 13
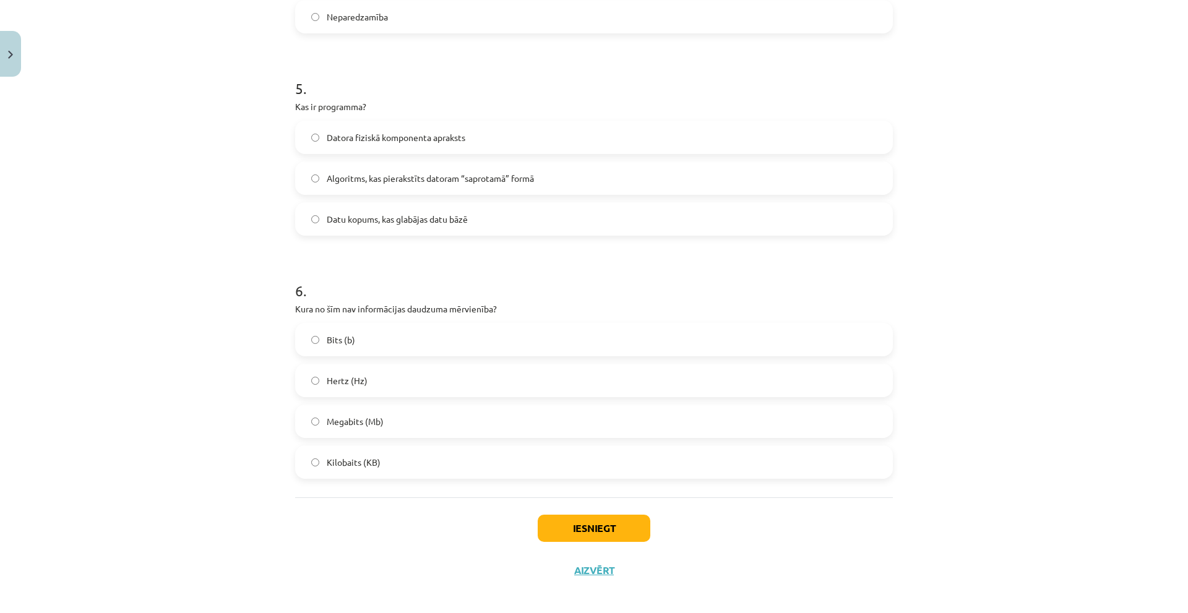
scroll to position [1047, 0]
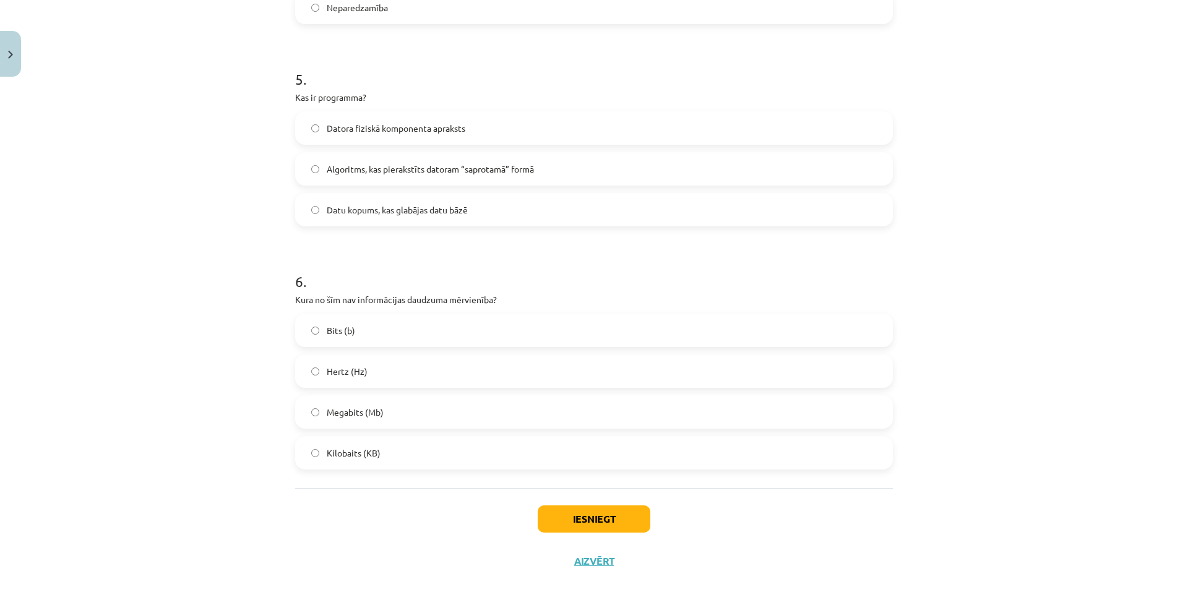
click at [365, 375] on label "Hertz (Hz)" at bounding box center [593, 371] width 595 height 31
click at [577, 507] on button "Iesniegt" at bounding box center [594, 518] width 113 height 27
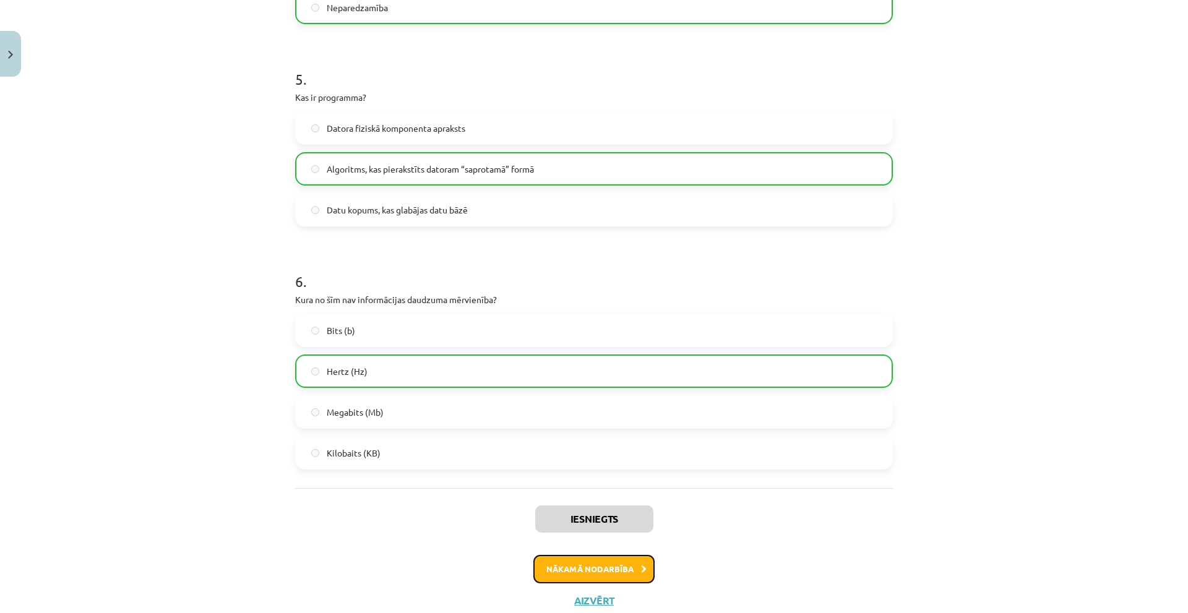
click at [593, 560] on button "Nākamā nodarbība" at bounding box center [593, 569] width 121 height 28
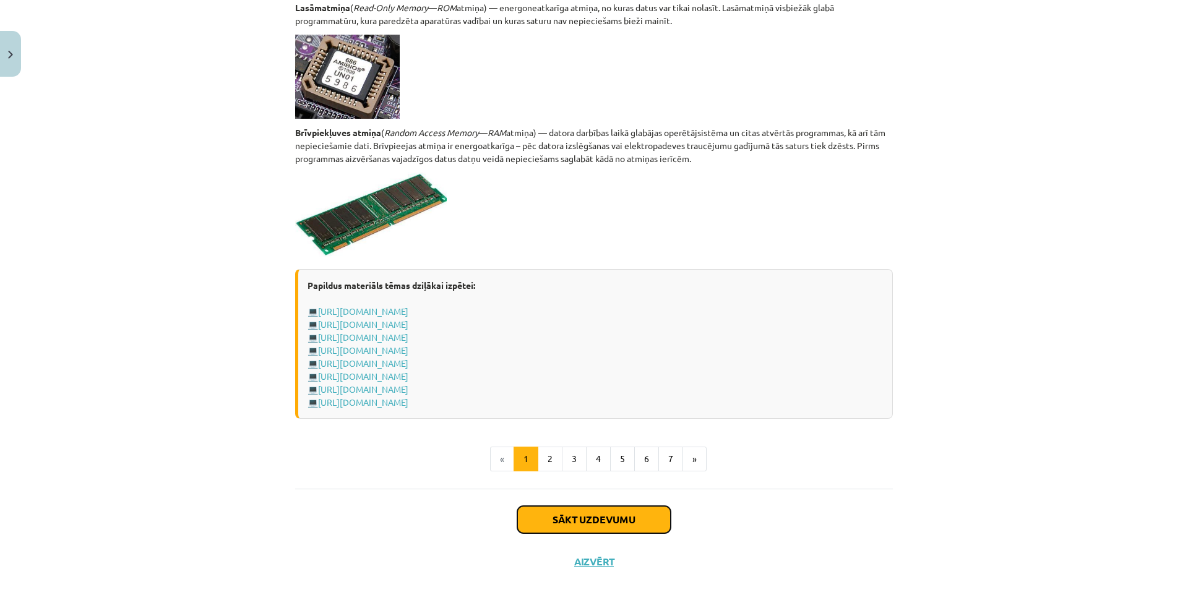
click at [627, 508] on button "Sākt uzdevumu" at bounding box center [593, 519] width 153 height 27
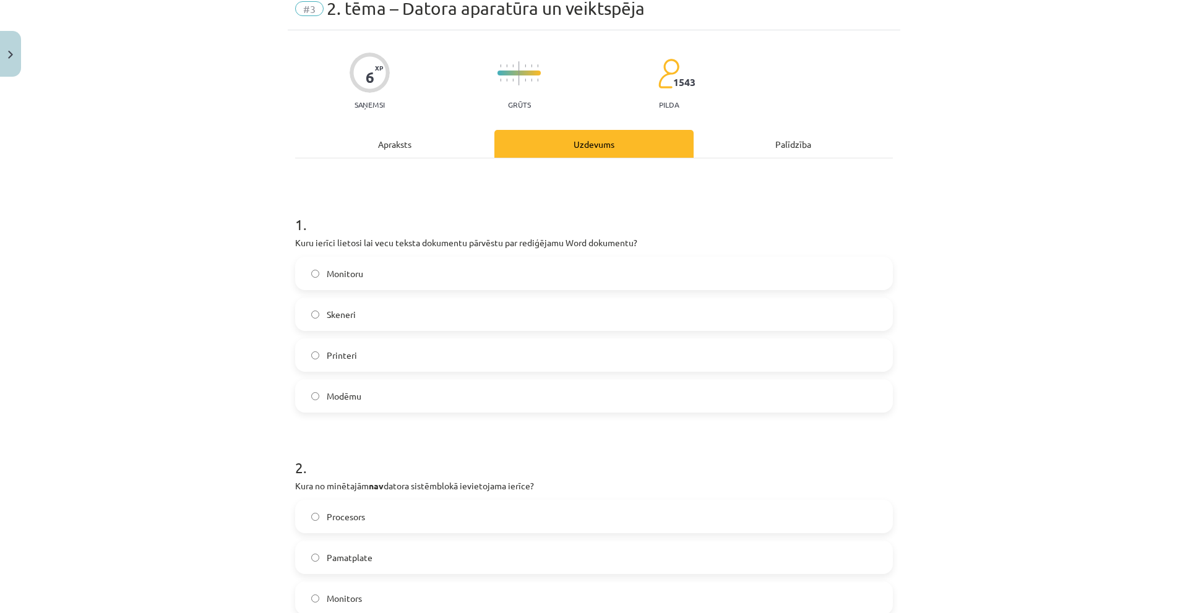
scroll to position [31, 0]
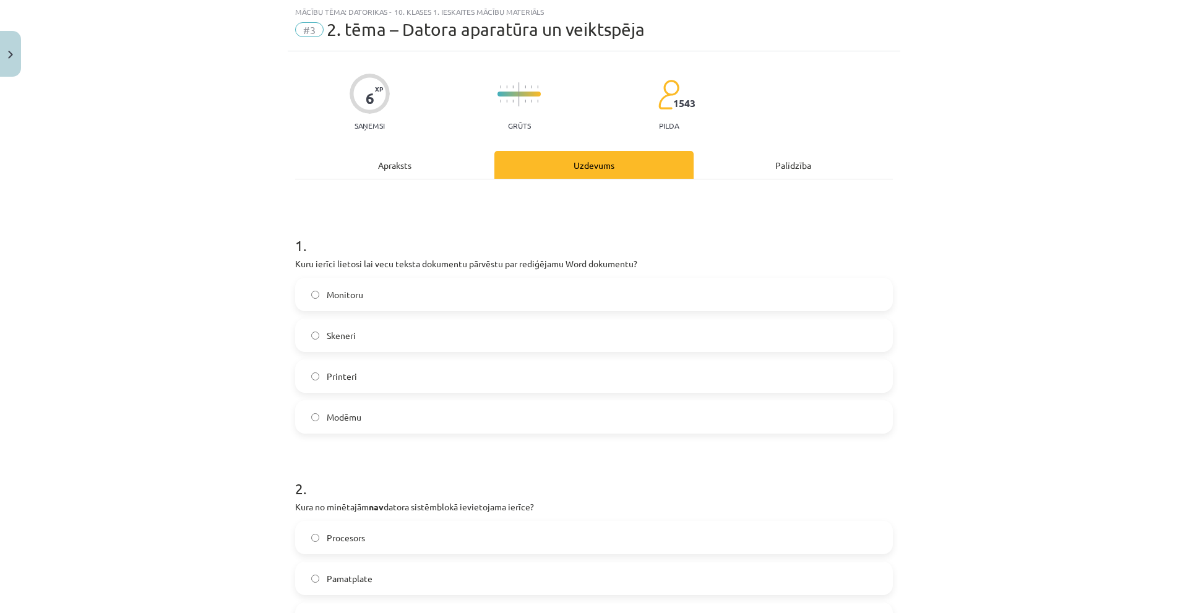
click at [366, 385] on label "Printeri" at bounding box center [593, 376] width 595 height 31
click at [333, 337] on span "Skeneri" at bounding box center [341, 335] width 29 height 13
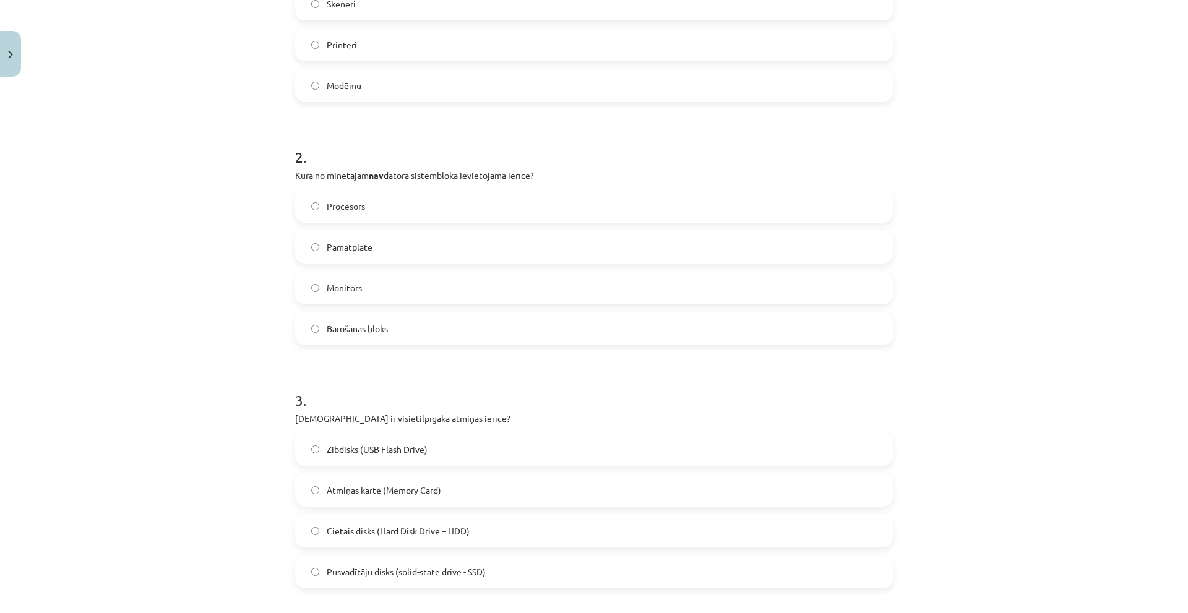
scroll to position [340, 0]
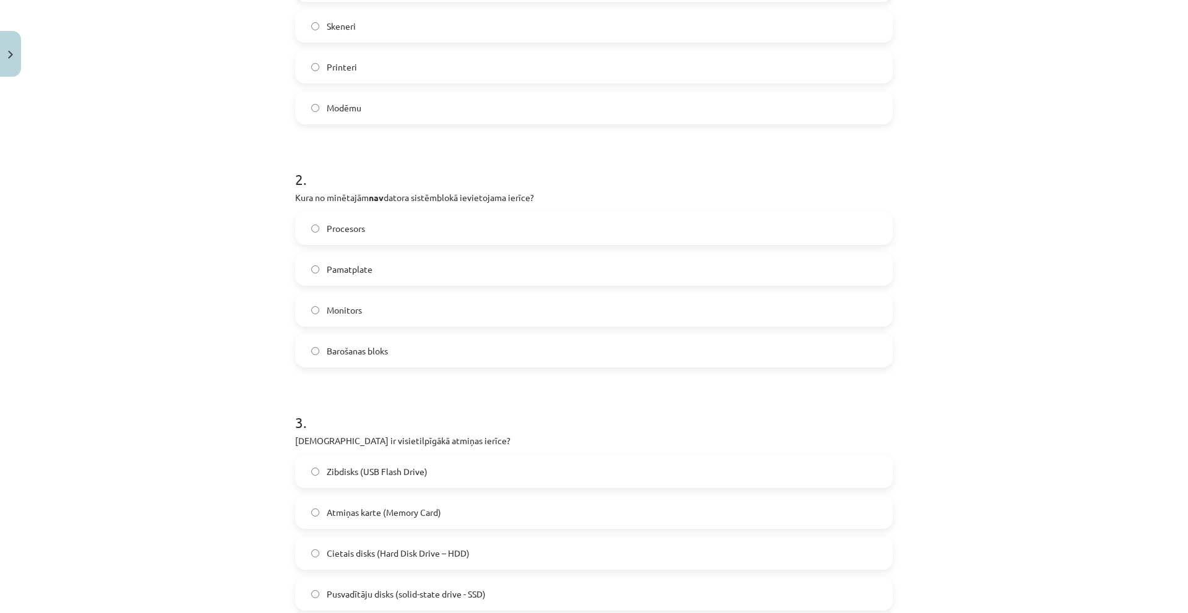
click at [345, 306] on span "Monitors" at bounding box center [344, 310] width 35 height 13
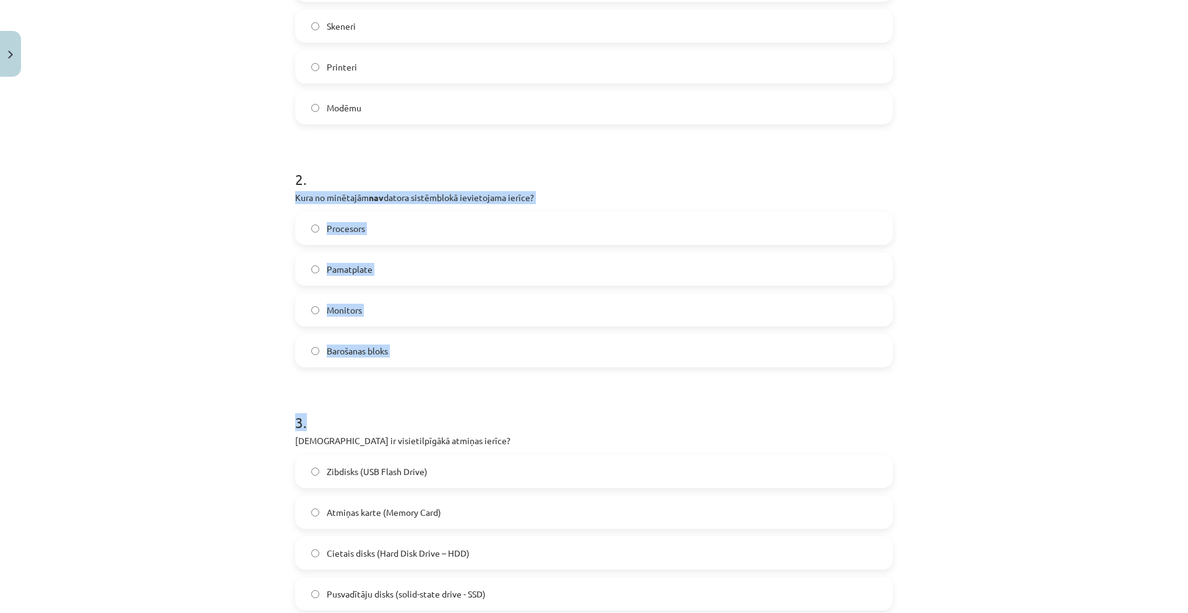
drag, startPoint x: 277, startPoint y: 192, endPoint x: 489, endPoint y: 369, distance: 275.9
click at [489, 369] on div "Mācību tēma: Datorikas - 10. klases 1. ieskaites mācību materiāls #3 2. tēma – …" at bounding box center [594, 306] width 1188 height 613
copy form "Kura no minētajām nav datora sistēmblokā ievietojama ierīce? Procesors Pamatpla…"
click at [246, 375] on div "Mācību tēma: Datorikas - 10. klases 1. ieskaites mācību materiāls #3 2. tēma – …" at bounding box center [594, 306] width 1188 height 613
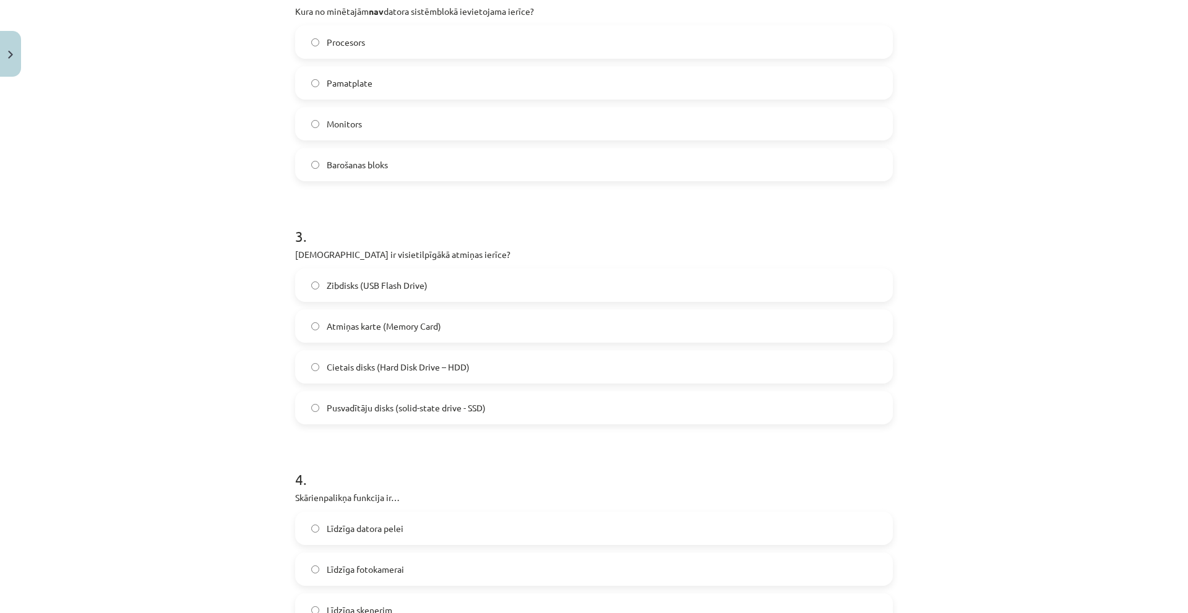
scroll to position [526, 0]
drag, startPoint x: 278, startPoint y: 252, endPoint x: 489, endPoint y: 416, distance: 267.0
click at [489, 416] on div "Mācību tēma: Datorikas - 10. klases 1. ieskaites mācību materiāls #3 2. tēma – …" at bounding box center [594, 306] width 1188 height 613
click at [421, 362] on span "Cietais disks (Hard Disk Drive – HDD)" at bounding box center [398, 367] width 143 height 13
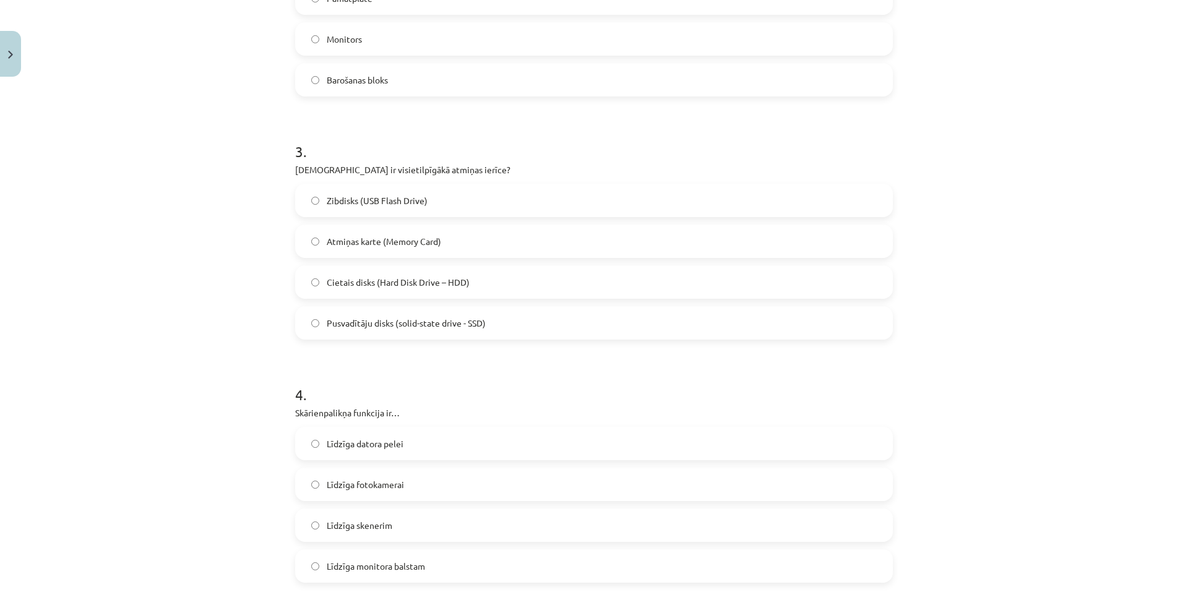
scroll to position [773, 0]
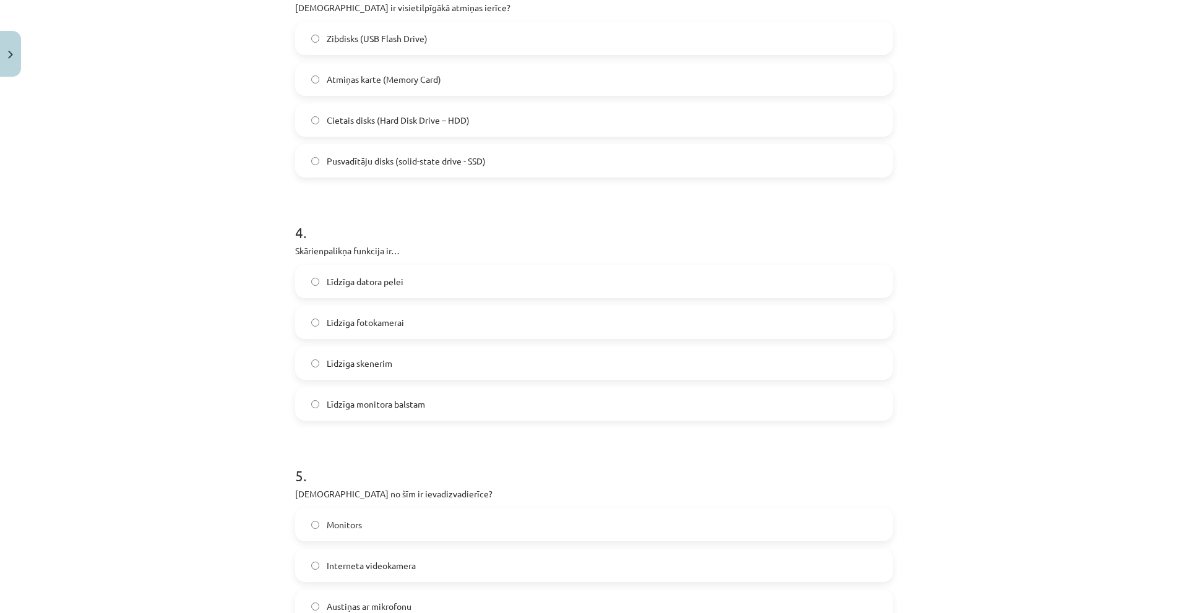
click at [390, 293] on label "Līdzīga datora pelei" at bounding box center [593, 281] width 595 height 31
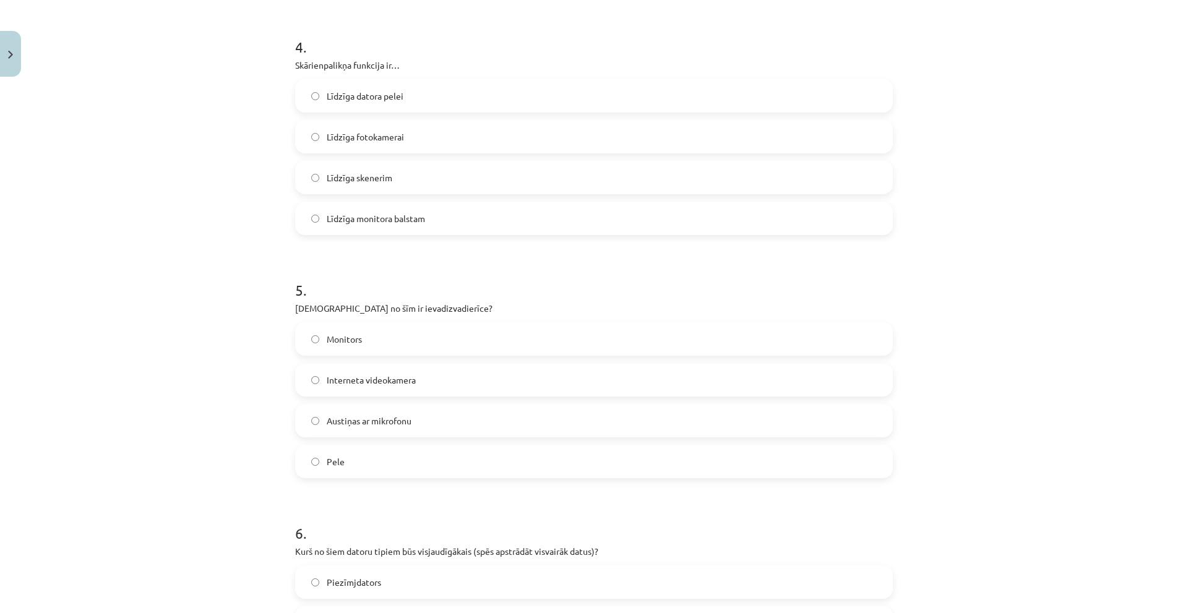
scroll to position [1021, 0]
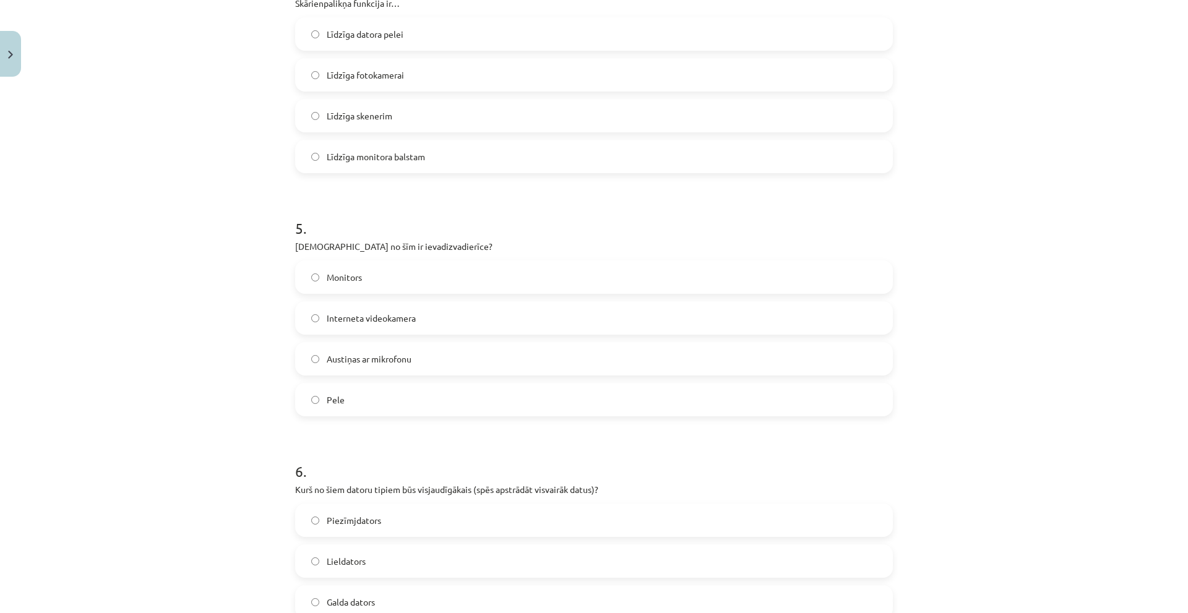
drag, startPoint x: 283, startPoint y: 245, endPoint x: 433, endPoint y: 415, distance: 227.0
click at [252, 350] on div "Mācību tēma: Datorikas - 10. klases 1. ieskaites mācību materiāls #3 2. tēma – …" at bounding box center [594, 306] width 1188 height 613
click at [377, 350] on label "Austiņas ar mikrofonu" at bounding box center [593, 358] width 595 height 31
drag, startPoint x: 306, startPoint y: 267, endPoint x: 402, endPoint y: 406, distance: 169.9
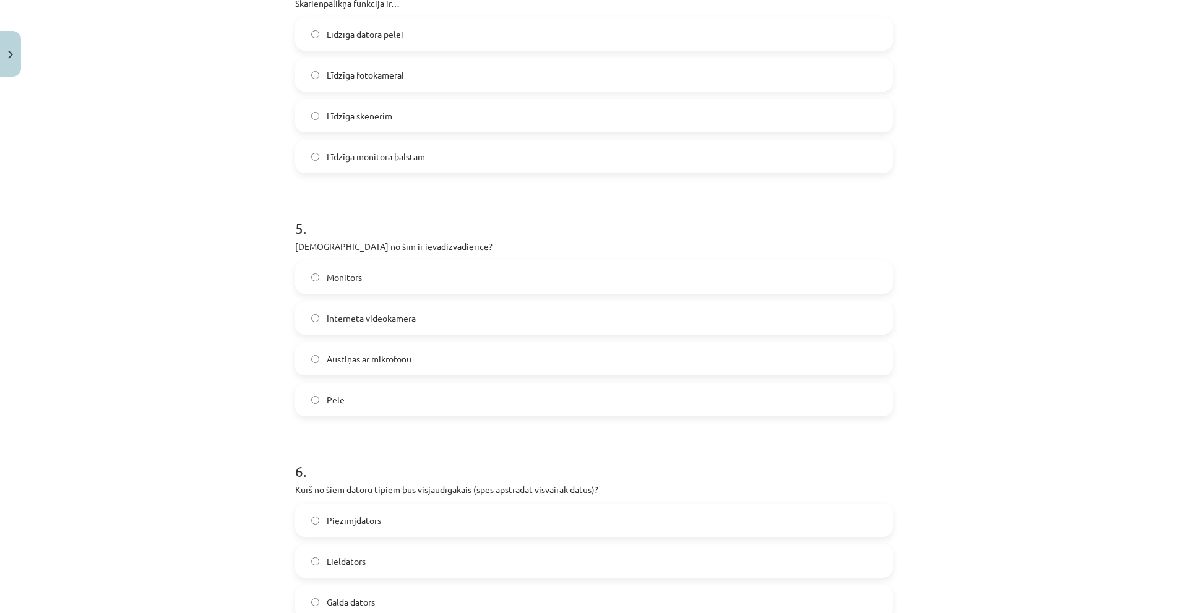
click at [402, 406] on div "Mācību tēma: Datorikas - 10. klases 1. ieskaites mācību materiāls #3 2. tēma – …" at bounding box center [594, 306] width 1188 height 613
copy div "Kura no šīm ir ievadizvadierīce? Monitors Interneta videokamera Austiņas ar mik…"
click at [111, 388] on div "Mācību tēma: Datorikas - 10. klases 1. ieskaites mācību materiāls #3 2. tēma – …" at bounding box center [594, 306] width 1188 height 613
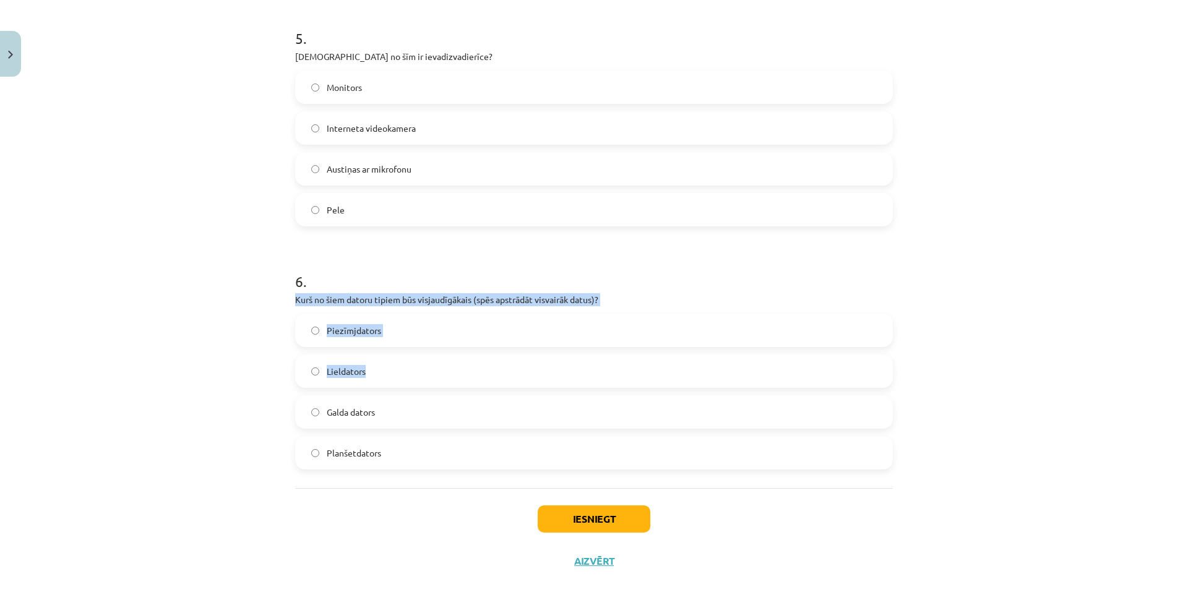
drag, startPoint x: 281, startPoint y: 295, endPoint x: 246, endPoint y: 388, distance: 99.3
click at [246, 388] on div "Mācību tēma: Datorikas - 10. klases 1. ieskaites mācību materiāls #3 2. tēma – …" at bounding box center [594, 306] width 1188 height 613
click at [249, 387] on div "Mācību tēma: Datorikas - 10. klases 1. ieskaites mācību materiāls #3 2. tēma – …" at bounding box center [594, 306] width 1188 height 613
click at [419, 377] on label "Lieldators" at bounding box center [593, 371] width 595 height 31
drag, startPoint x: 280, startPoint y: 300, endPoint x: 397, endPoint y: 470, distance: 205.9
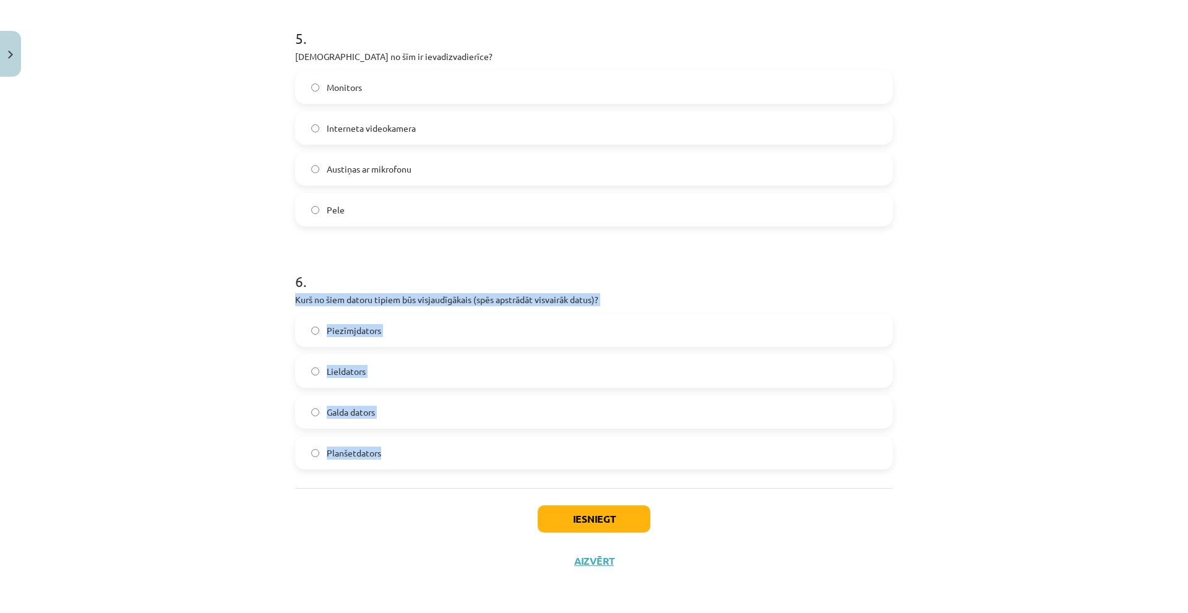
click at [397, 470] on div "Mācību tēma: Datorikas - 10. klases 1. ieskaites mācību materiāls #3 2. tēma – …" at bounding box center [594, 306] width 1188 height 613
drag, startPoint x: 364, startPoint y: 297, endPoint x: 401, endPoint y: 301, distance: 37.3
click at [401, 301] on p "Kurš no šiem datoru tipiem būs visjaudīgākais (spēs apstrādāt visvairāk datus)?" at bounding box center [594, 299] width 598 height 13
drag, startPoint x: 284, startPoint y: 289, endPoint x: 442, endPoint y: 501, distance: 264.4
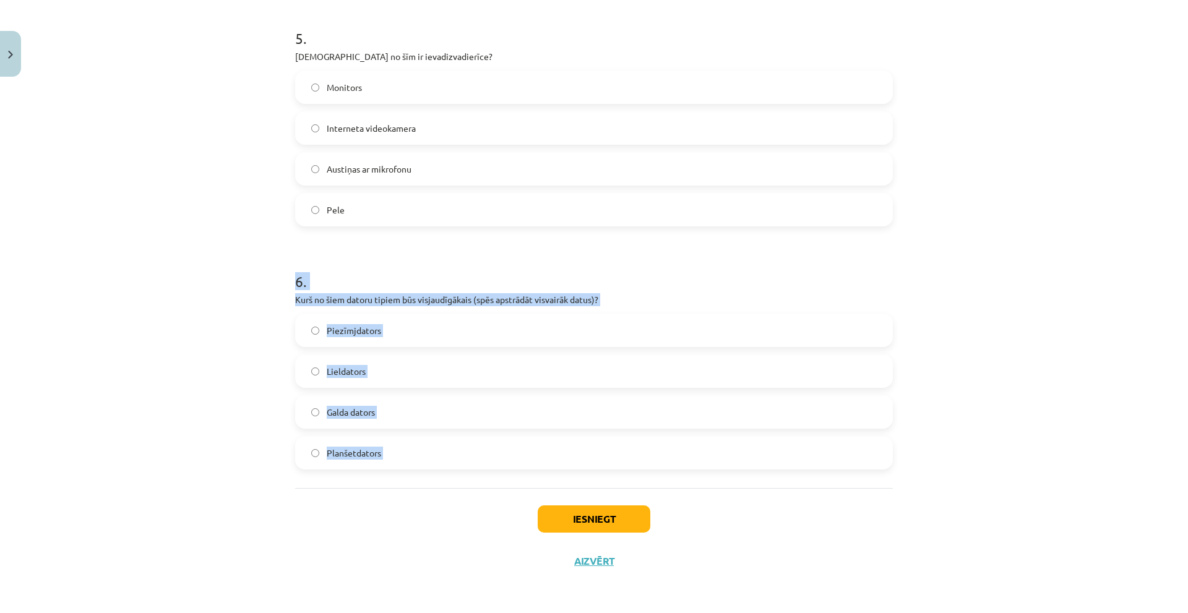
click at [392, 496] on div "Iesniegt Aizvērt" at bounding box center [594, 531] width 598 height 87
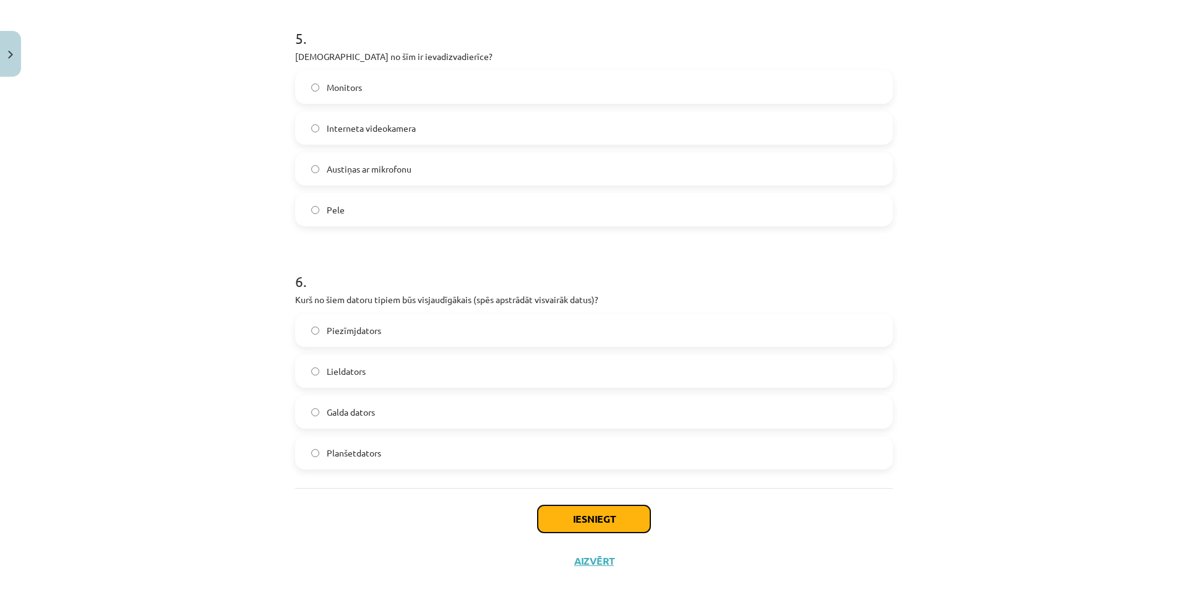
click at [592, 526] on button "Iesniegt" at bounding box center [594, 518] width 113 height 27
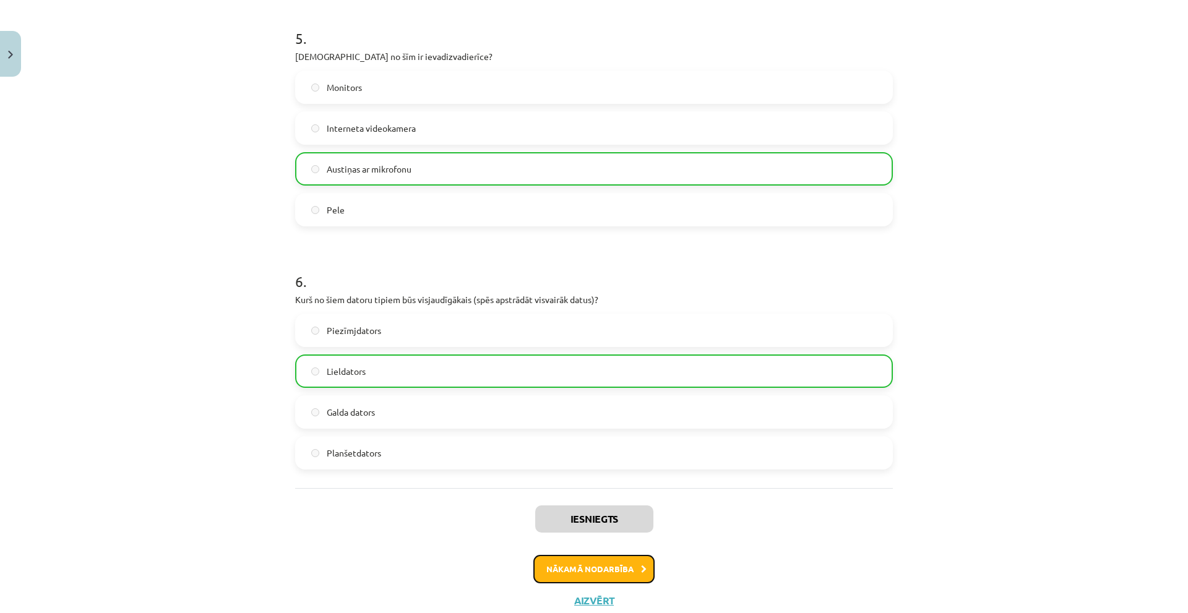
click at [573, 562] on button "Nākamā nodarbība" at bounding box center [593, 569] width 121 height 28
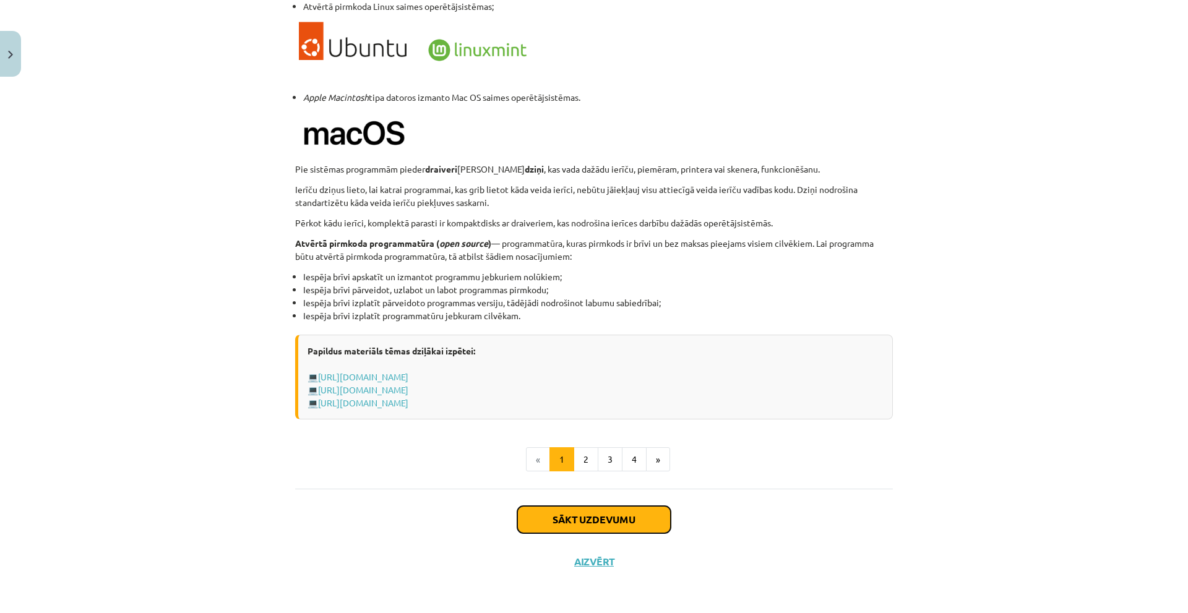
click at [590, 513] on button "Sākt uzdevumu" at bounding box center [593, 519] width 153 height 27
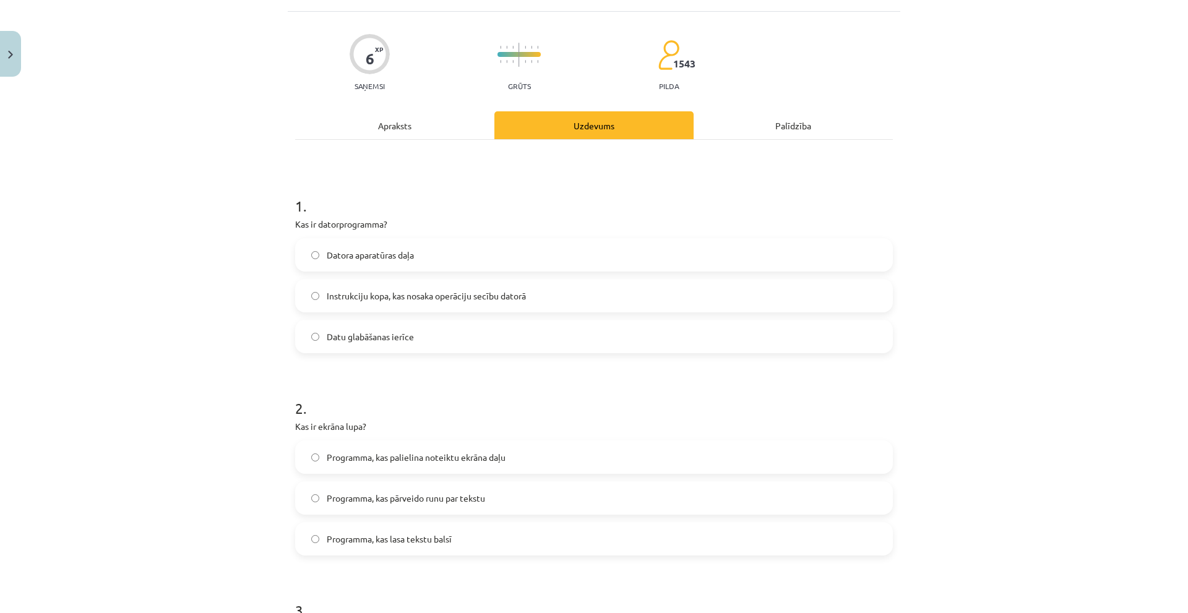
scroll to position [93, 0]
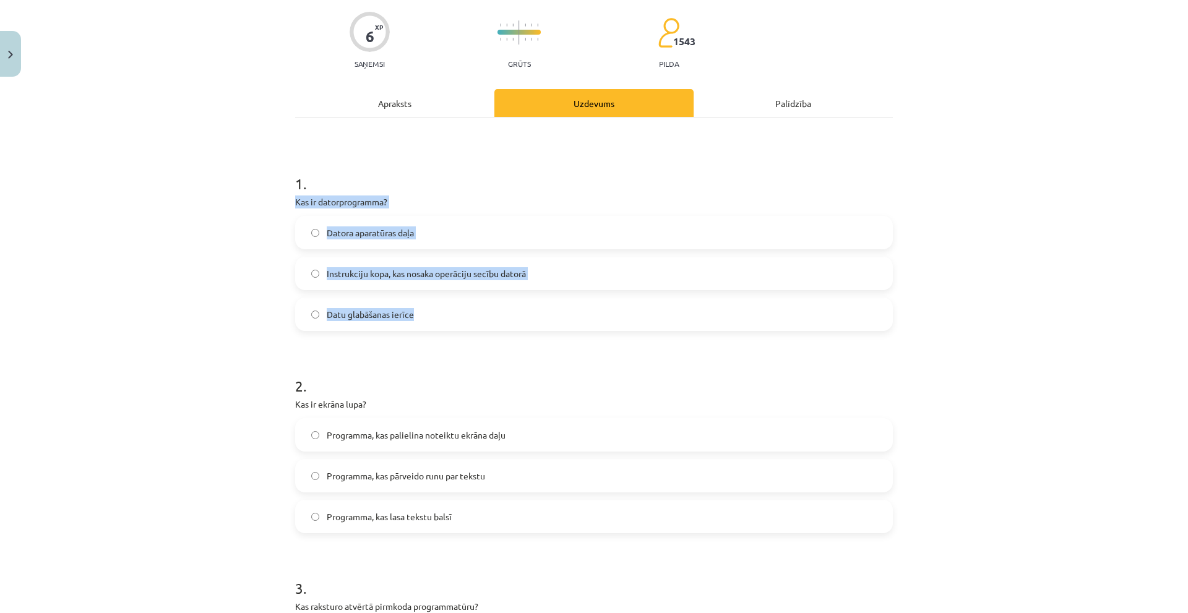
drag, startPoint x: 289, startPoint y: 203, endPoint x: 432, endPoint y: 307, distance: 176.7
copy div "Kas ir datorprogramma? Datora aparatūras daļa Instrukciju kopa, kas nosaka oper…"
click at [480, 278] on span "Instrukciju kopa, kas nosaka operāciju secību datorā" at bounding box center [426, 273] width 199 height 13
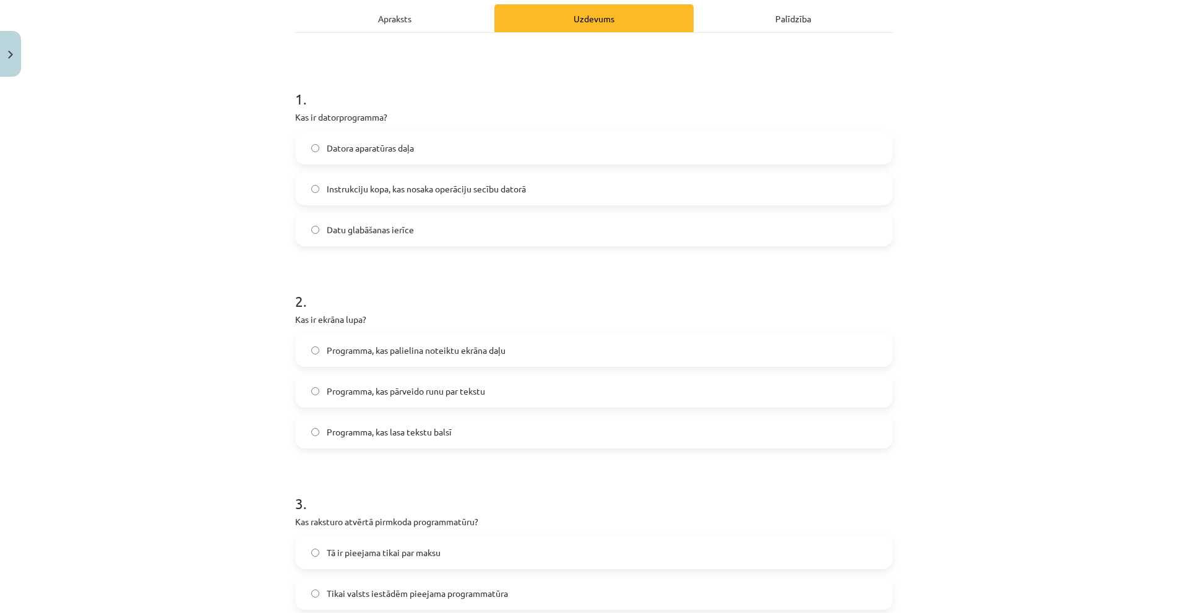
scroll to position [278, 0]
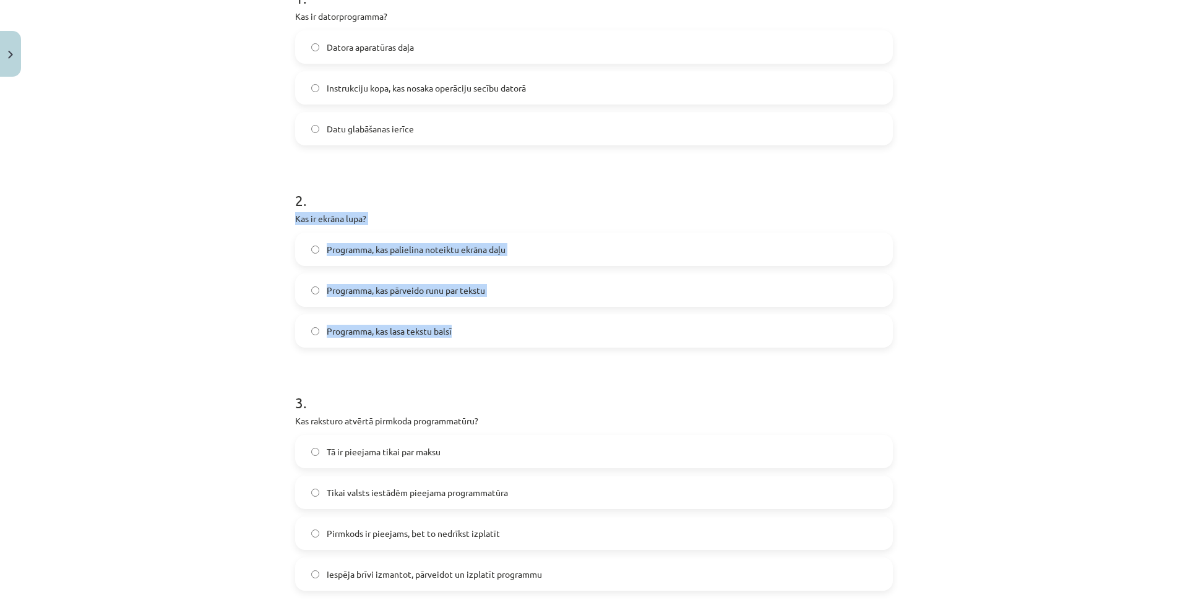
drag, startPoint x: 293, startPoint y: 216, endPoint x: 460, endPoint y: 309, distance: 191.6
click at [460, 309] on div "Mācību tēma: Datorikas - 10. klases 1. ieskaites mācību materiāls #4 3. tēma – …" at bounding box center [594, 306] width 1188 height 613
copy div "Kas ir ekrāna lupa? Programma, kas palielina noteiktu ekrāna daļu Programma, ka…"
click at [502, 245] on span "Programma, kas palielina noteiktu ekrāna daļu" at bounding box center [416, 249] width 179 height 13
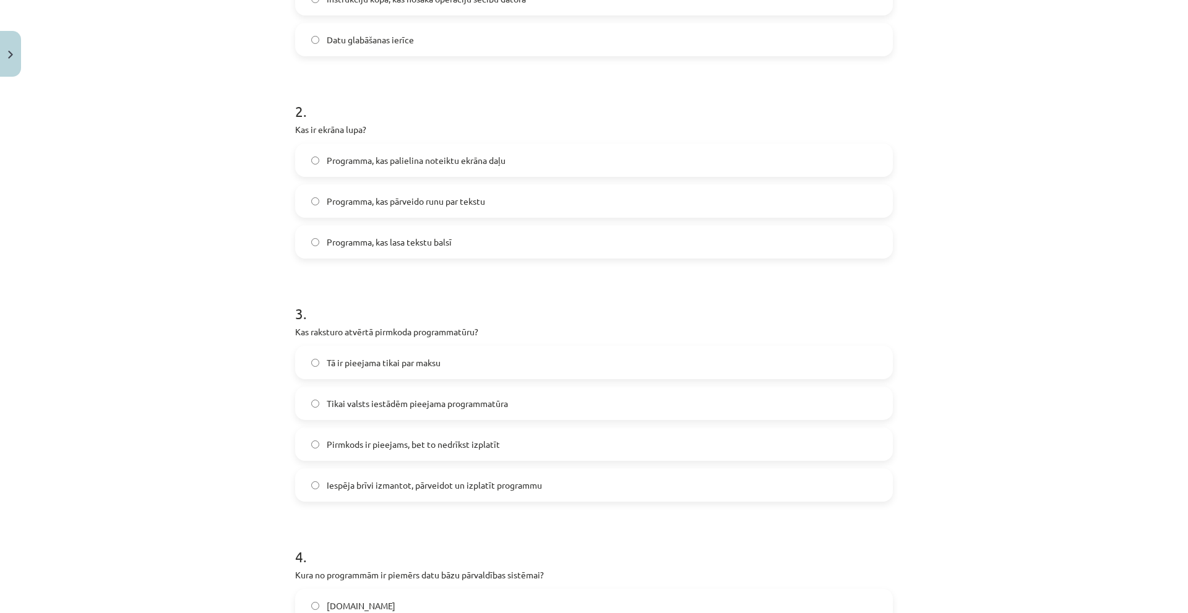
scroll to position [464, 0]
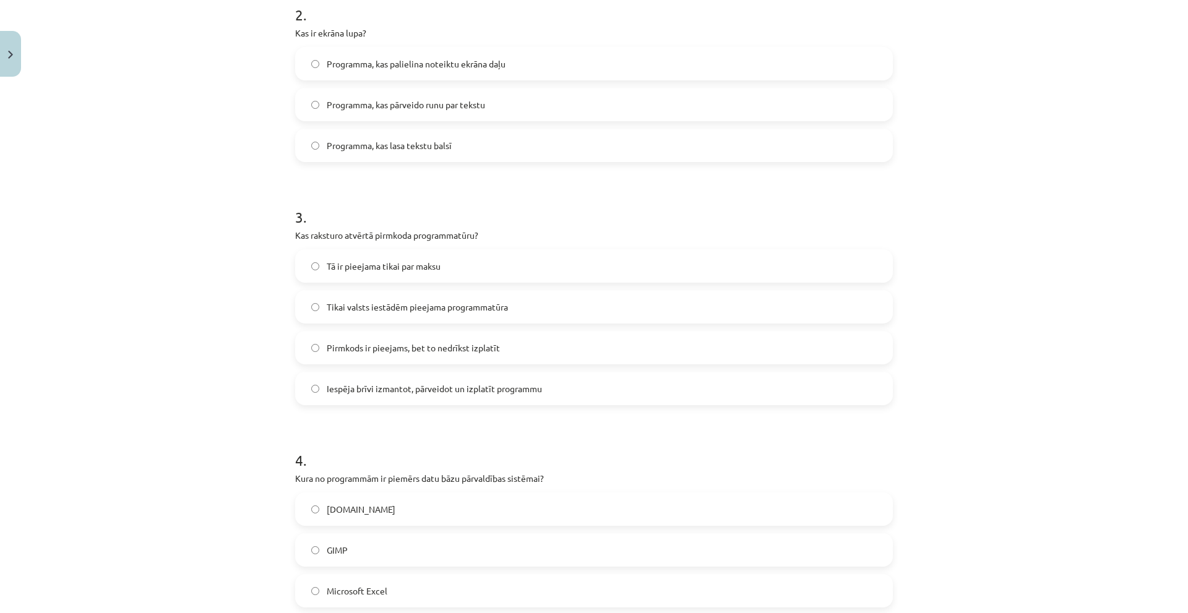
drag, startPoint x: 262, startPoint y: 233, endPoint x: 608, endPoint y: 400, distance: 384.0
click at [608, 400] on div "Mācību tēma: Datorikas - 10. klases 1. ieskaites mācību materiāls #4 3. tēma – …" at bounding box center [594, 306] width 1188 height 613
copy div "Kas raksturo atvērtā pirmkoda programmatūru? Tā ir pieejama tikai par maksu Tik…"
click at [432, 387] on span "Iespēja brīvi izmantot, pārveidot un izplatīt programmu" at bounding box center [434, 388] width 215 height 13
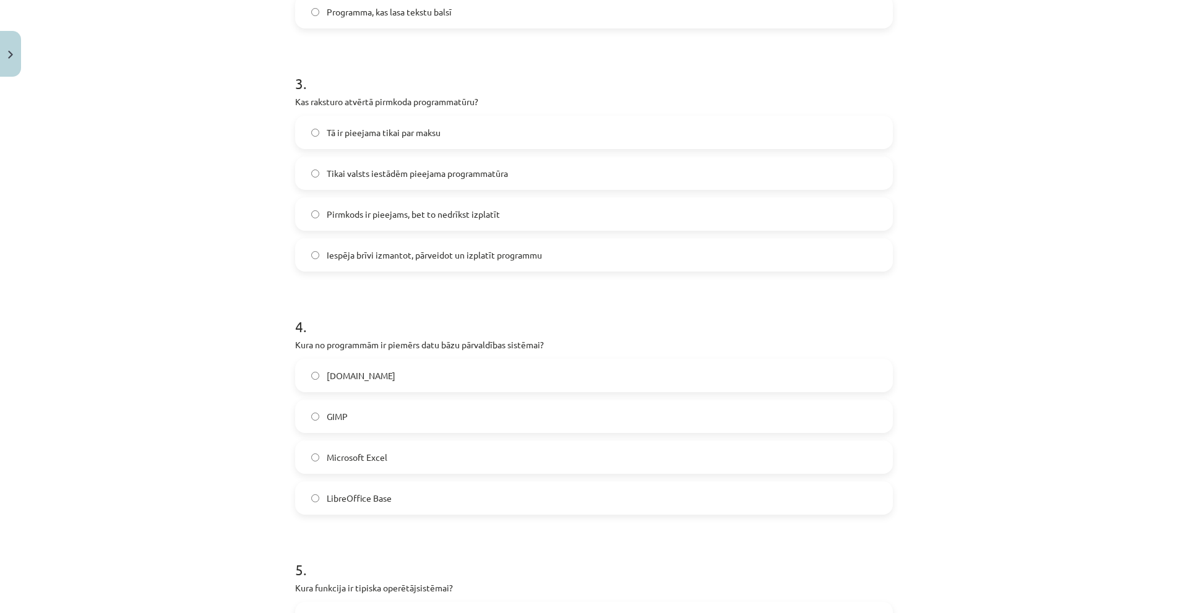
scroll to position [835, 0]
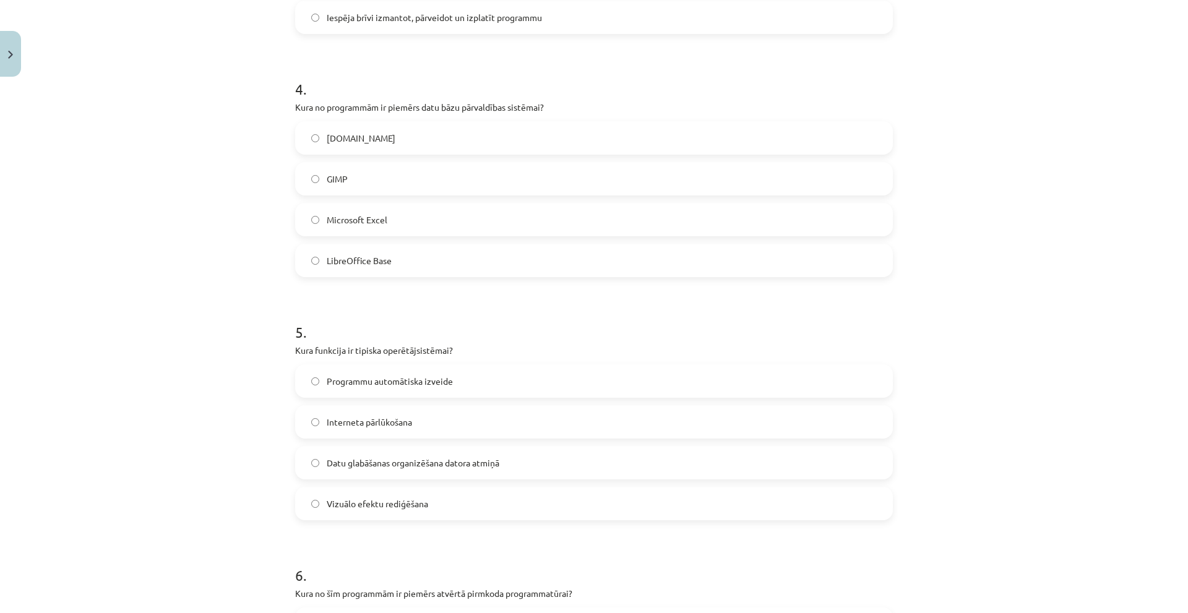
click at [351, 223] on span "Microsoft Excel" at bounding box center [357, 219] width 61 height 13
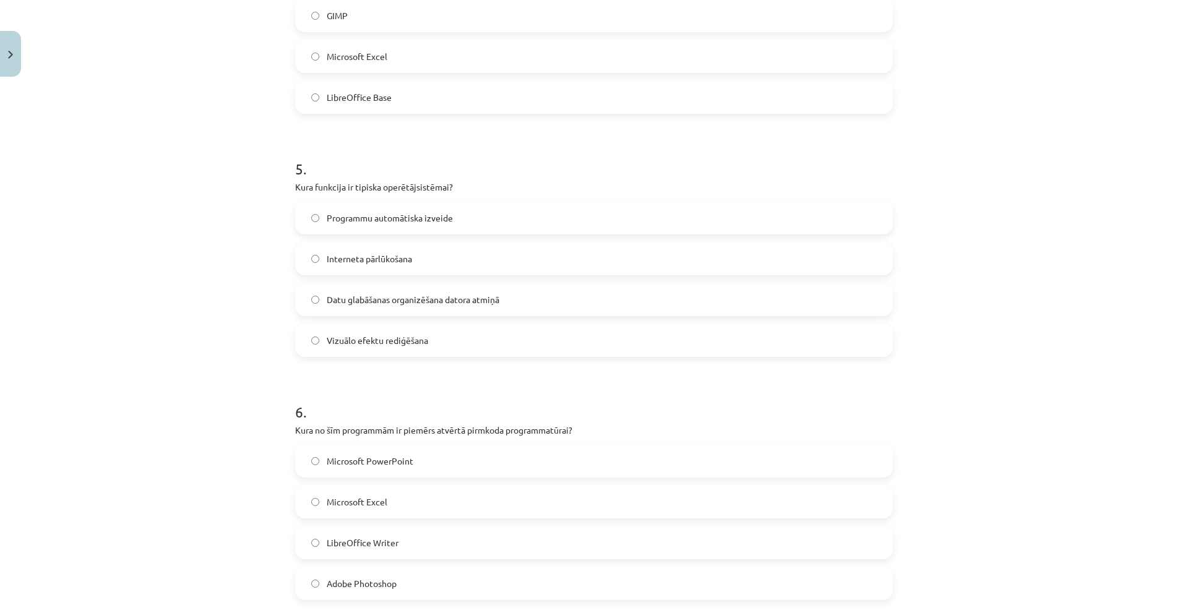
scroll to position [1021, 0]
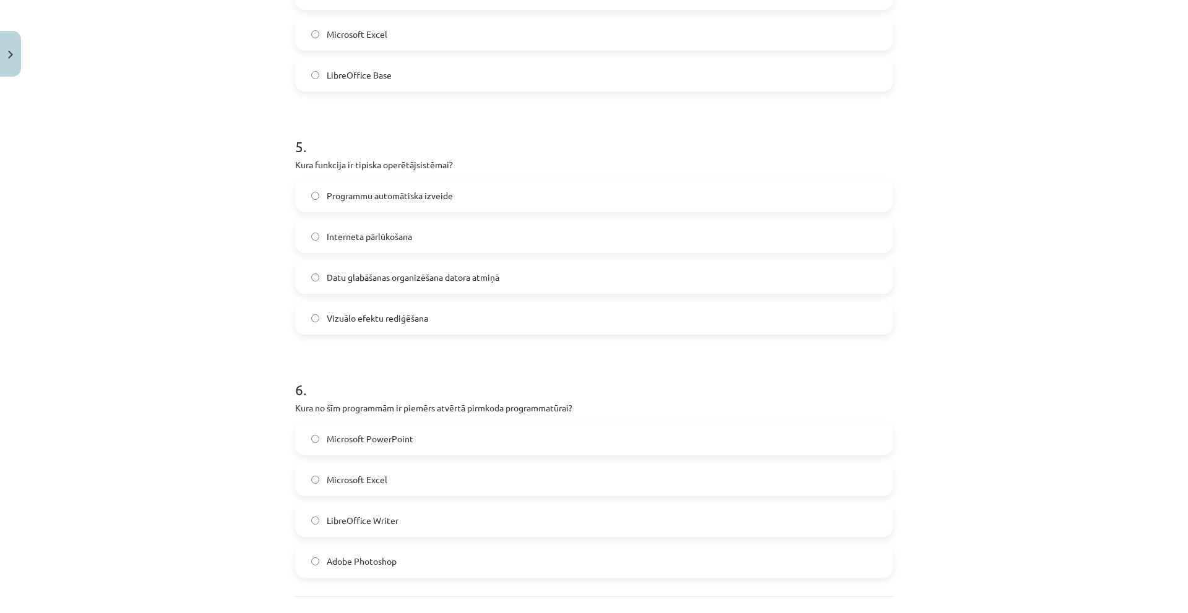
drag, startPoint x: 279, startPoint y: 168, endPoint x: 570, endPoint y: 321, distance: 328.7
click at [570, 321] on div "Mācību tēma: Datorikas - 10. klases 1. ieskaites mācību materiāls #4 3. tēma – …" at bounding box center [594, 306] width 1188 height 613
copy div "Kura funkcija ir tipiska operētājsistēmai? Programmu automātiska izveide Intern…"
click at [489, 255] on div "Programmu automātiska izveide Interneta pārlūkošana Datu glabāšanas organizēšan…" at bounding box center [594, 257] width 598 height 156
click at [488, 284] on label "Datu glabāšanas organizēšana datora atmiņā" at bounding box center [593, 277] width 595 height 31
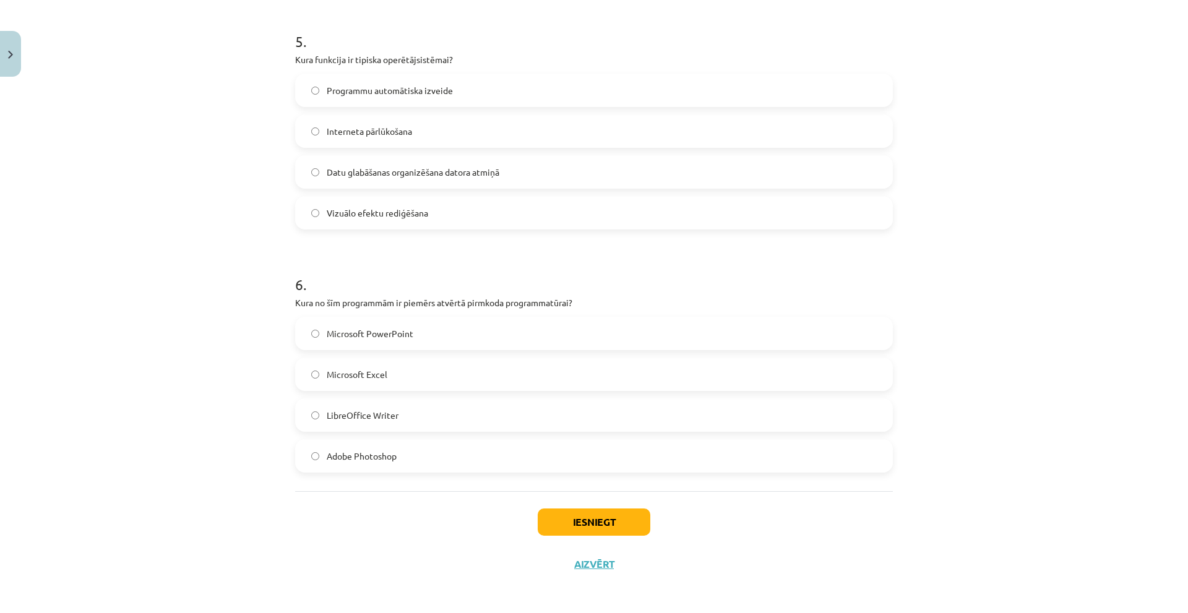
scroll to position [1129, 0]
drag, startPoint x: 286, startPoint y: 298, endPoint x: 431, endPoint y: 462, distance: 218.3
click at [429, 410] on label "LibreOffice Writer" at bounding box center [593, 412] width 595 height 31
click at [600, 533] on div "Iesniegt Aizvērt" at bounding box center [594, 531] width 598 height 87
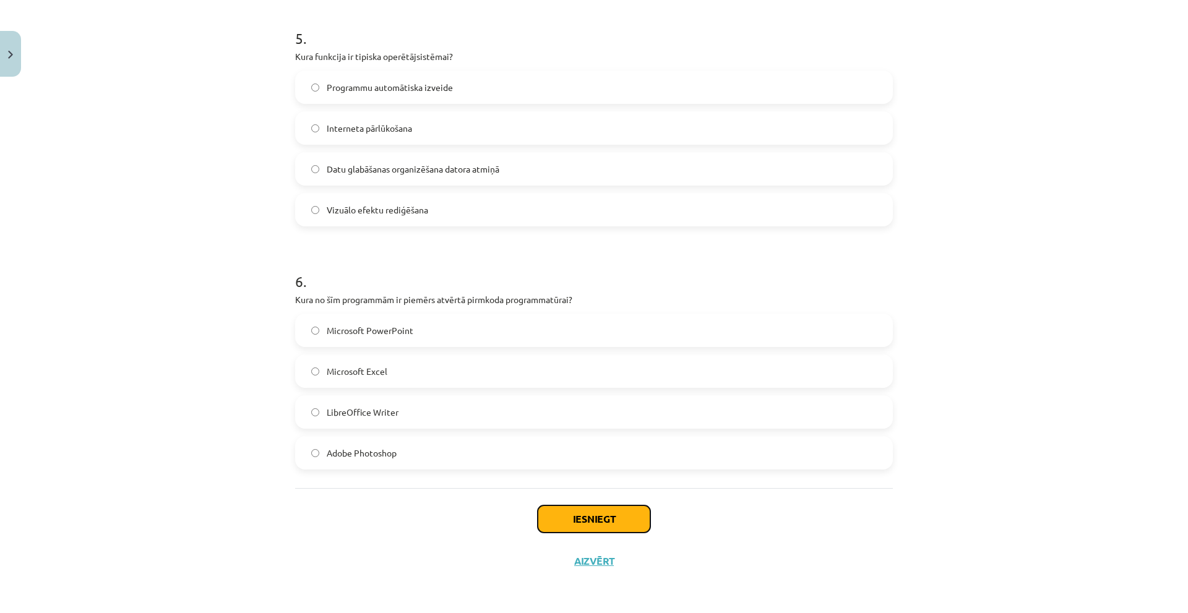
click at [591, 513] on button "Iesniegt" at bounding box center [594, 518] width 113 height 27
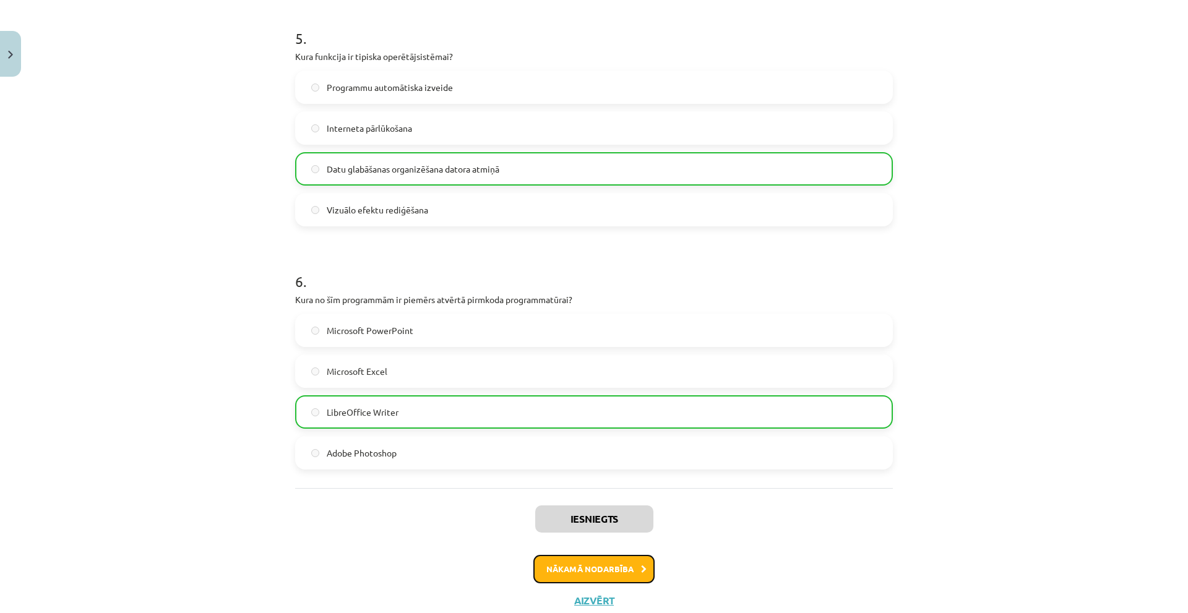
click at [593, 565] on button "Nākamā nodarbība" at bounding box center [593, 569] width 121 height 28
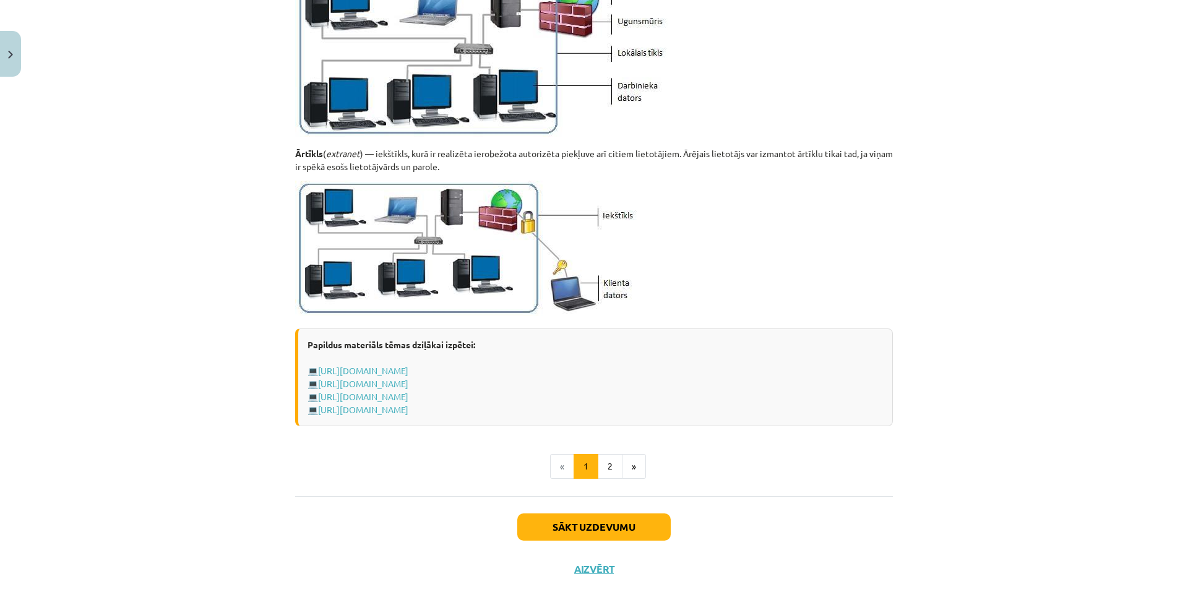
scroll to position [1352, 0]
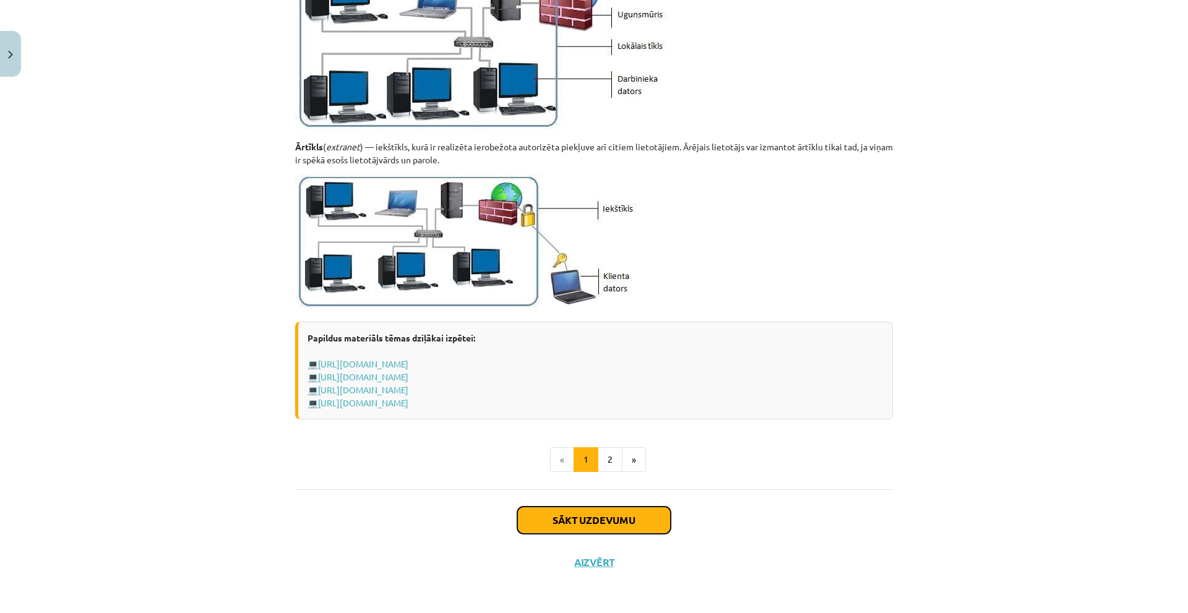
drag, startPoint x: 564, startPoint y: 514, endPoint x: 416, endPoint y: 322, distance: 243.0
click at [565, 510] on button "Sākt uzdevumu" at bounding box center [593, 520] width 153 height 27
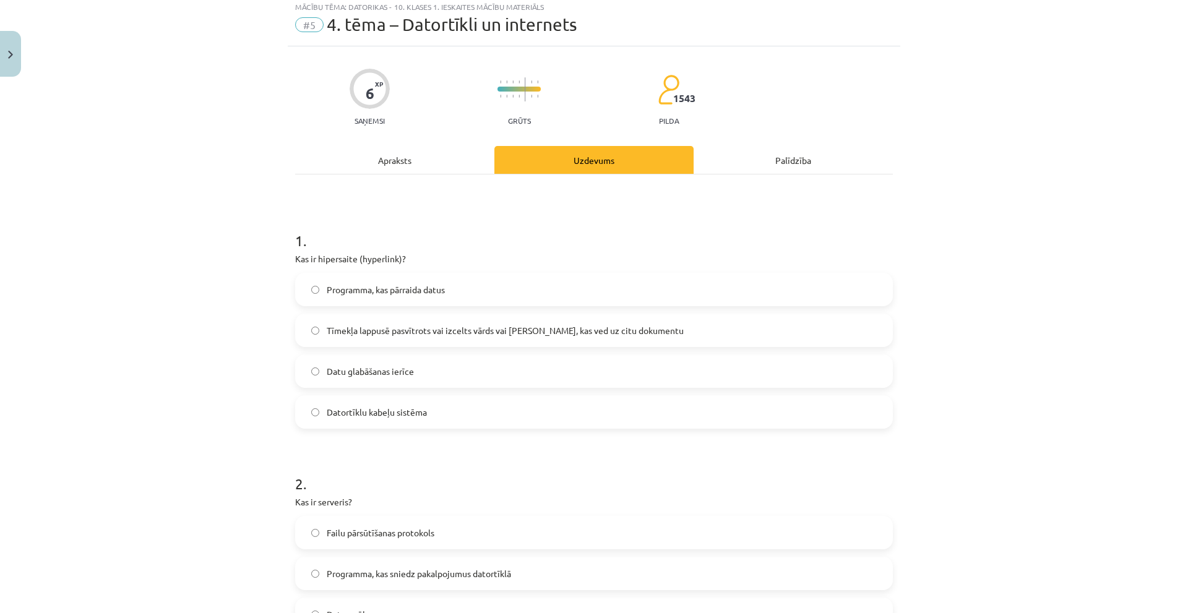
scroll to position [31, 0]
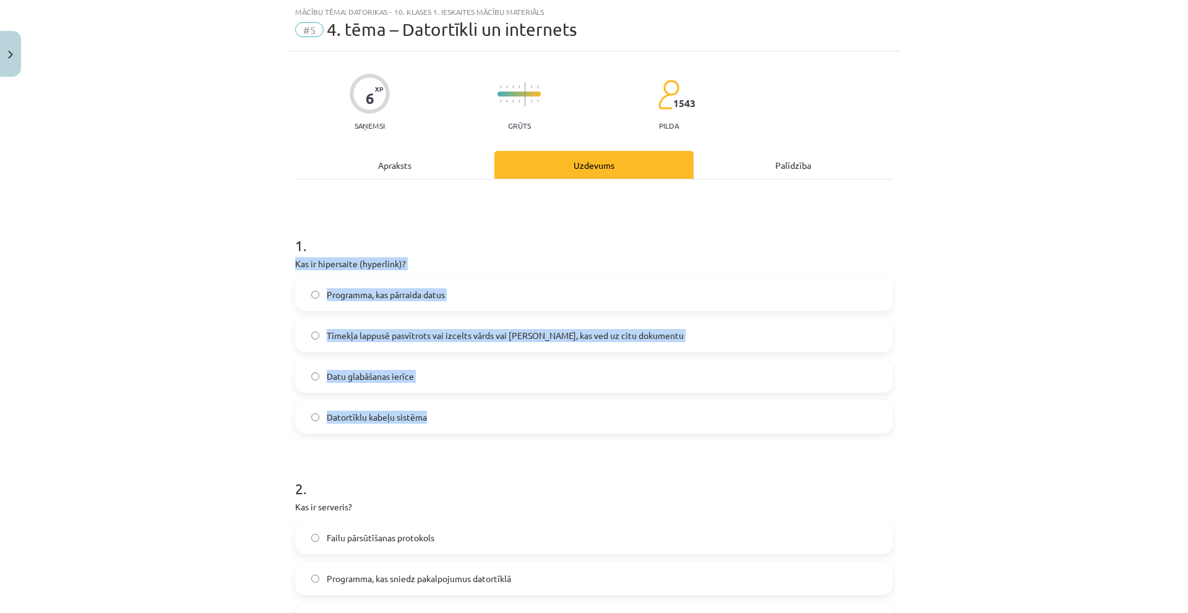
drag, startPoint x: 283, startPoint y: 260, endPoint x: 482, endPoint y: 408, distance: 248.6
click at [557, 335] on span "Tīmekļa lappusē pasvītrots vai izcelts vārds vai frāze, kas ved uz citu dokumen…" at bounding box center [505, 335] width 357 height 13
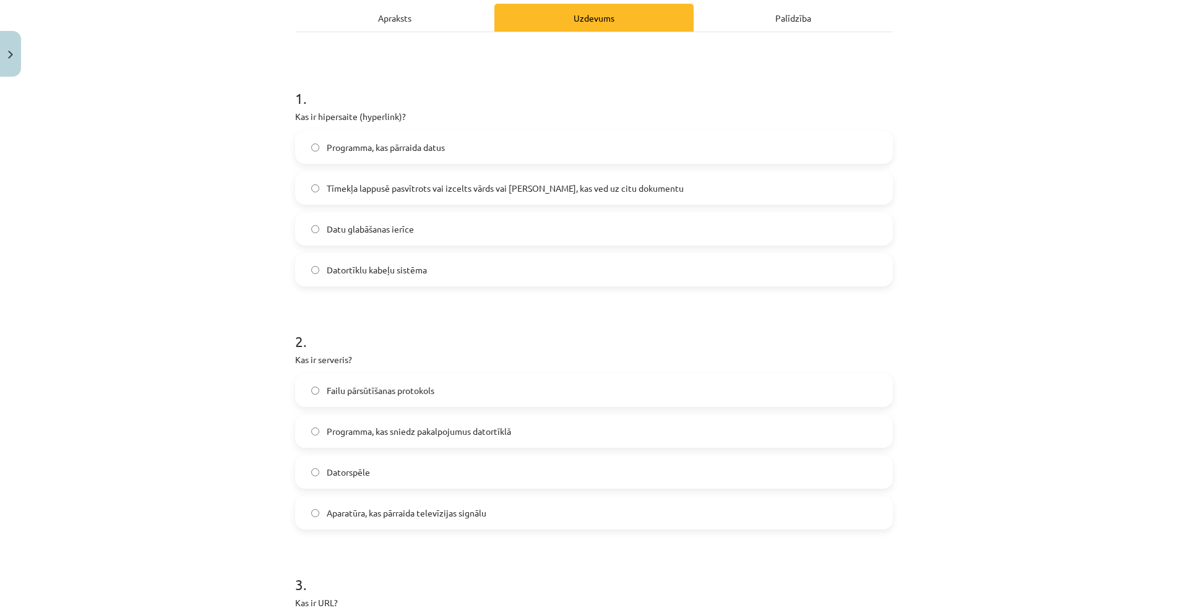
scroll to position [278, 0]
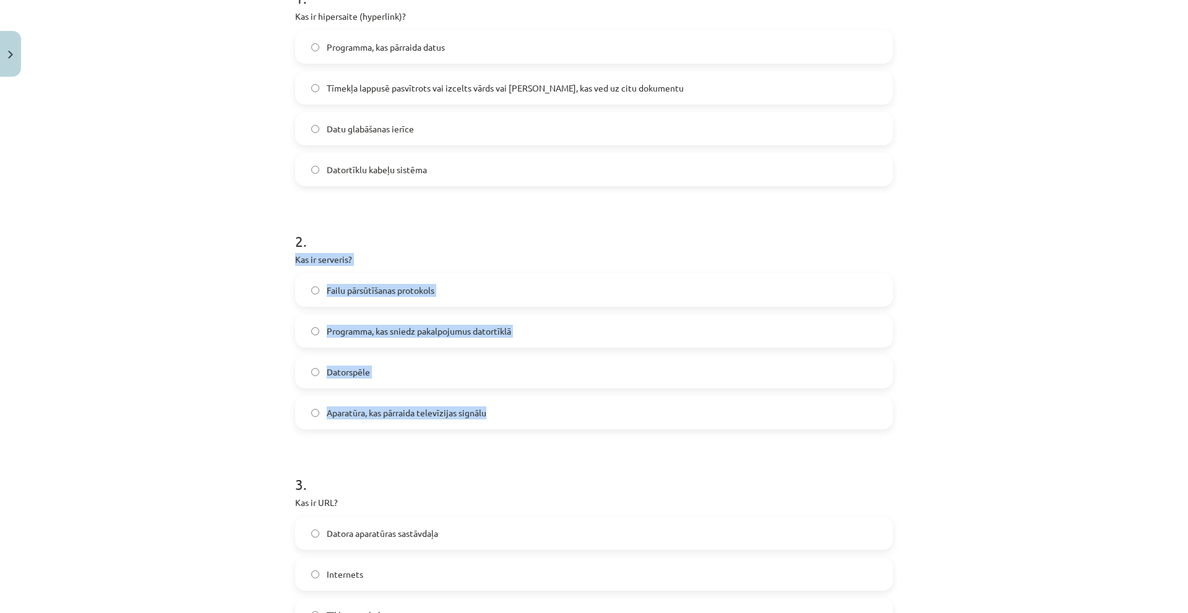
drag, startPoint x: 296, startPoint y: 262, endPoint x: 501, endPoint y: 416, distance: 256.7
click at [437, 337] on span "Programma, kas sniedz pakalpojumus datortīklā" at bounding box center [419, 331] width 184 height 13
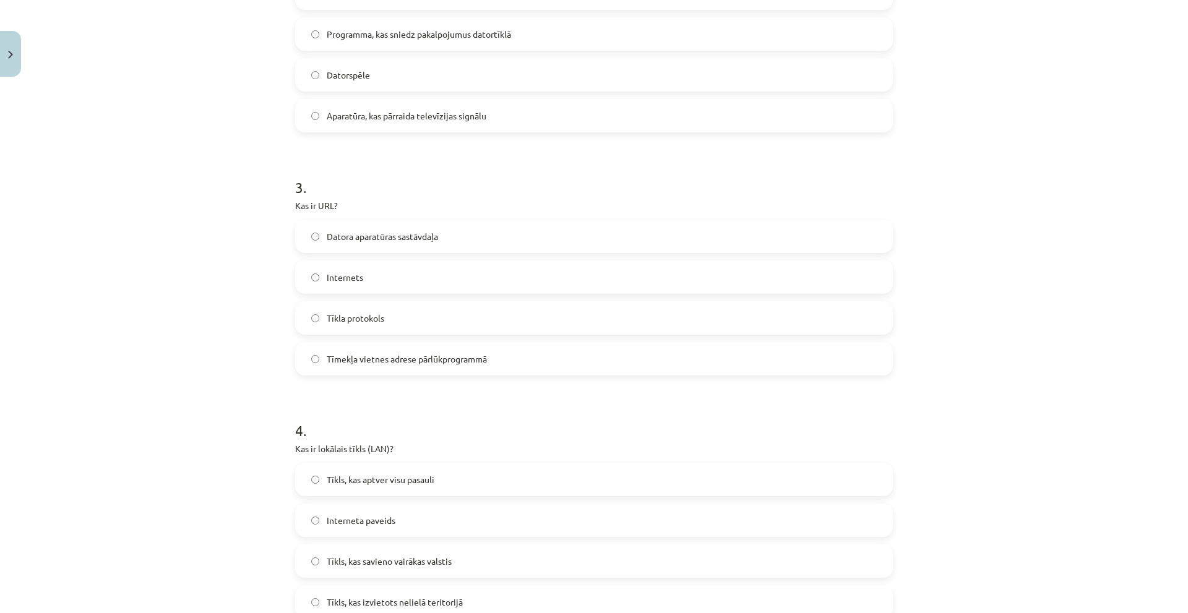
scroll to position [588, 0]
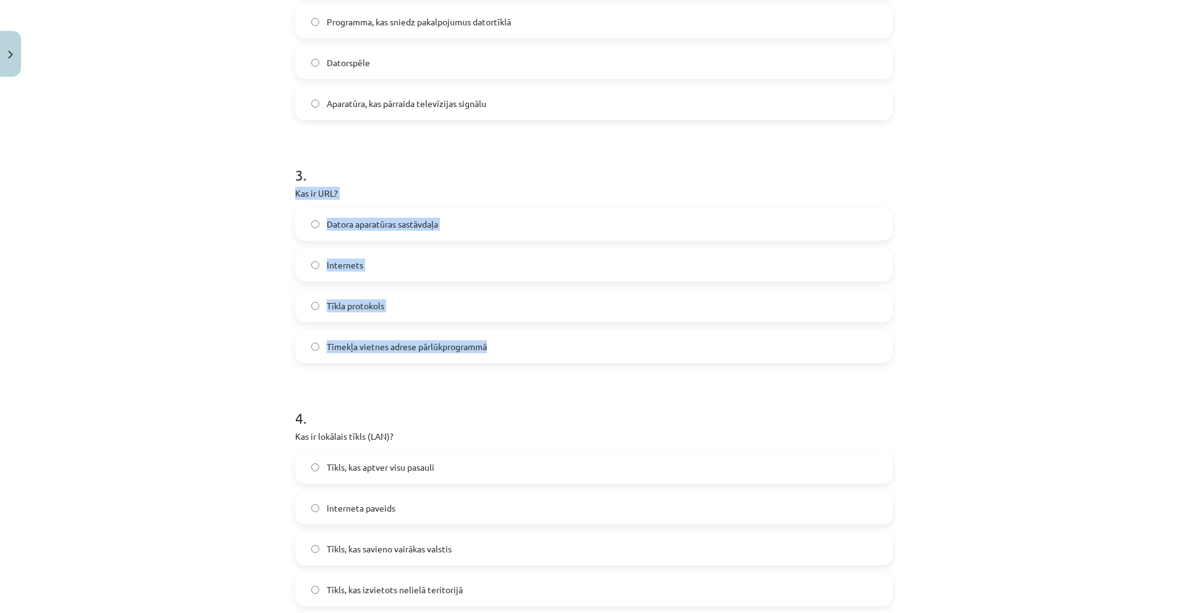
drag, startPoint x: 327, startPoint y: 231, endPoint x: 510, endPoint y: 353, distance: 220.3
click at [510, 353] on div "Mācību tēma: Datorikas - 10. klases 1. ieskaites mācību materiāls #5 4. tēma – …" at bounding box center [594, 306] width 1188 height 613
click at [519, 348] on label "Tīmekļa vietnes adrese pārlūkprogrammā" at bounding box center [593, 346] width 595 height 31
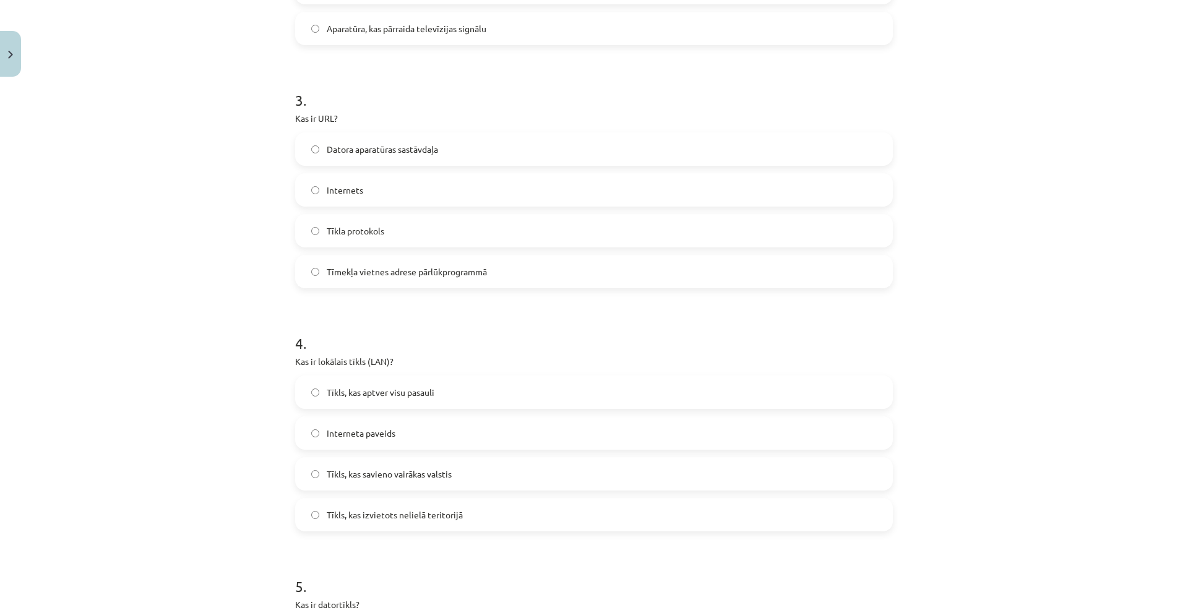
scroll to position [773, 0]
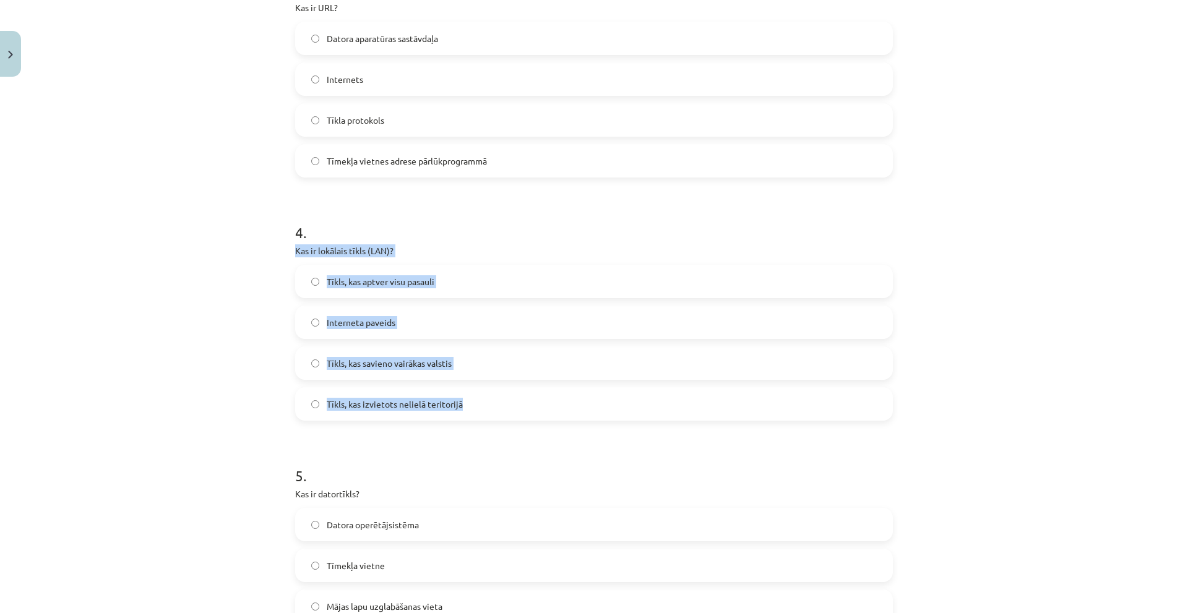
drag, startPoint x: 278, startPoint y: 255, endPoint x: 508, endPoint y: 417, distance: 281.6
click at [508, 417] on div "Mācību tēma: Datorikas - 10. klases 1. ieskaites mācību materiāls #5 4. tēma – …" at bounding box center [594, 306] width 1188 height 613
click at [484, 414] on label "Tīkls, kas izvietots nelielā teritorijā" at bounding box center [593, 403] width 595 height 31
click at [163, 358] on div "Mācību tēma: Datorikas - 10. klases 1. ieskaites mācību materiāls #5 4. tēma – …" at bounding box center [594, 306] width 1188 height 613
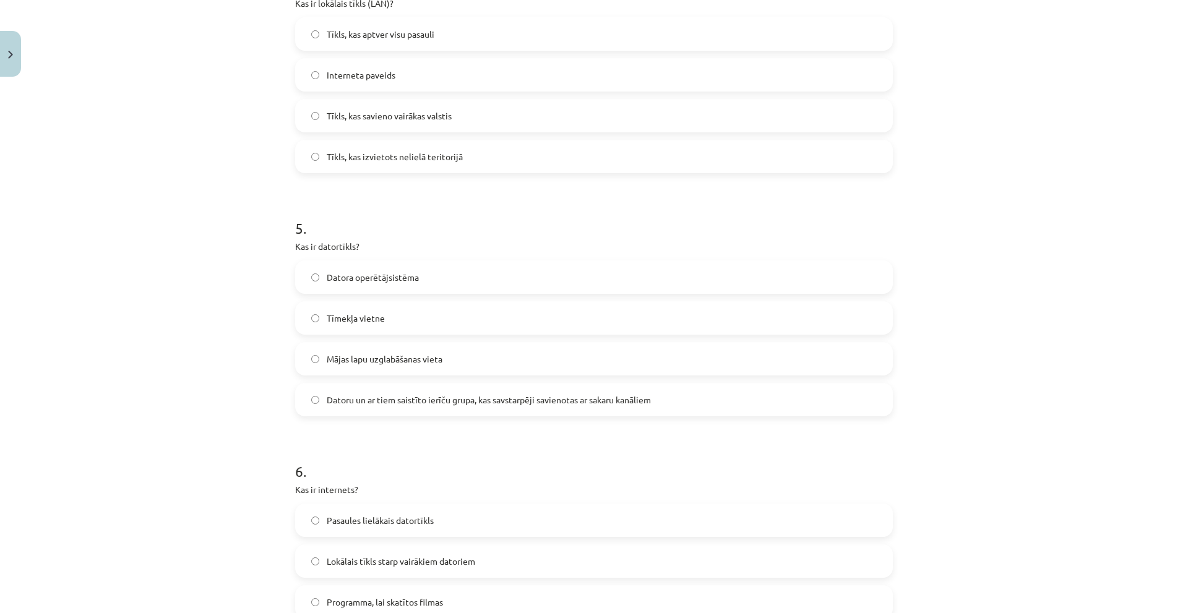
click at [186, 306] on div "Mācību tēma: Datorikas - 10. klases 1. ieskaites mācību materiāls #5 4. tēma – …" at bounding box center [594, 306] width 1188 height 613
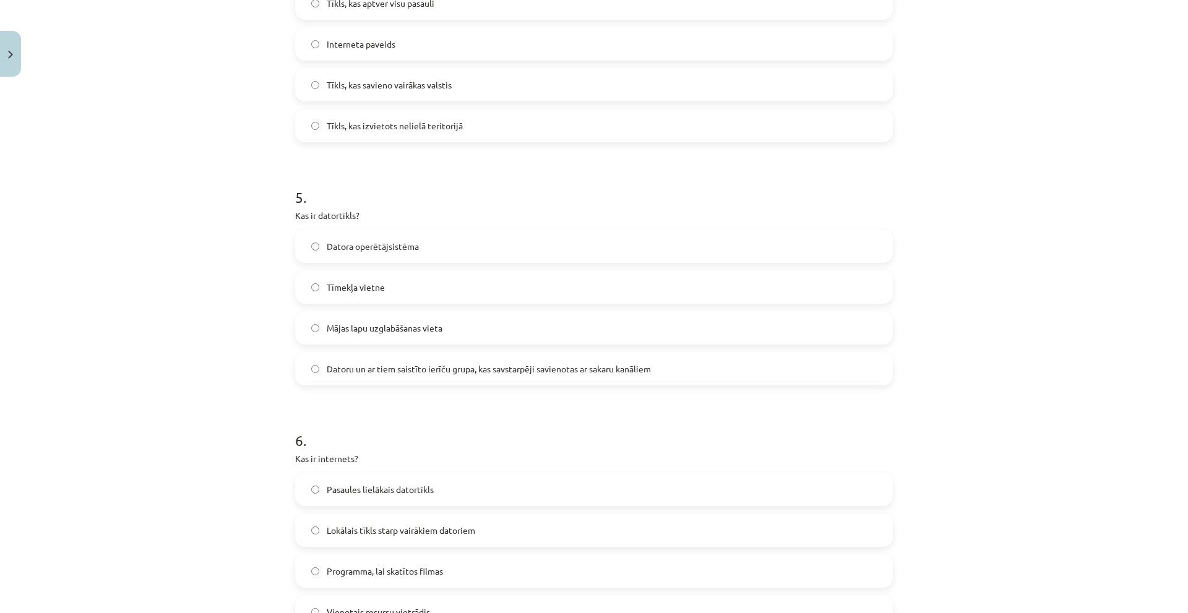
scroll to position [1083, 0]
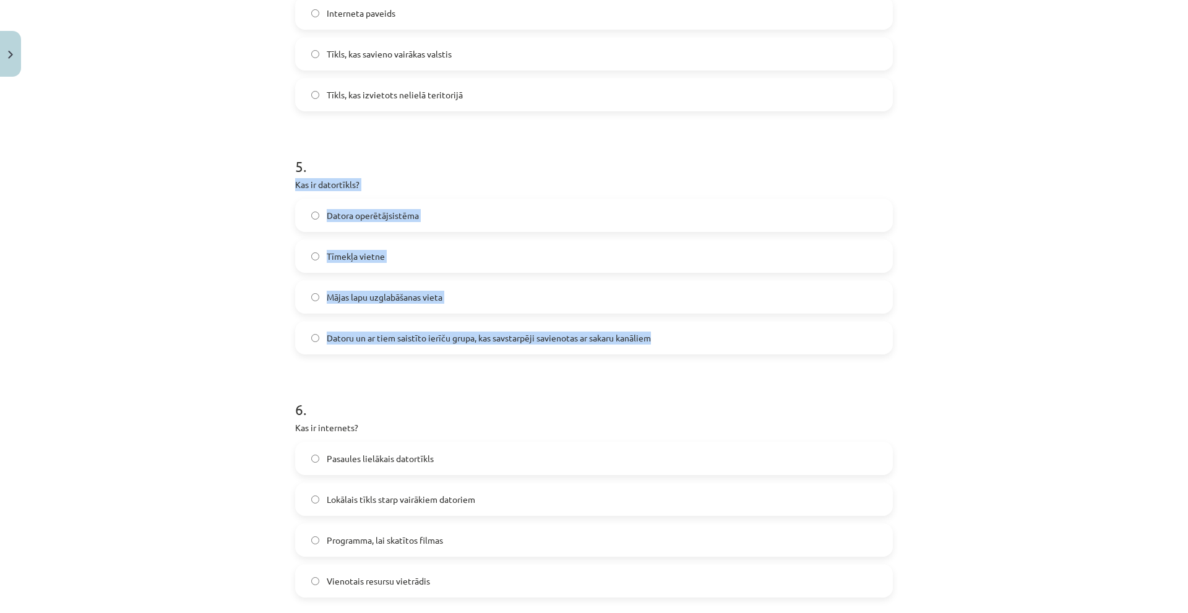
drag, startPoint x: 288, startPoint y: 188, endPoint x: 654, endPoint y: 339, distance: 396.7
click at [654, 339] on div "Mācību tēma: Datorikas - 10. klases 1. ieskaites mācību materiāls #5 4. tēma – …" at bounding box center [594, 306] width 1188 height 613
click at [519, 325] on label "Datoru un ar tiem saistīto ierīču grupa, kas savstarpēji savienotas ar sakaru k…" at bounding box center [593, 337] width 595 height 31
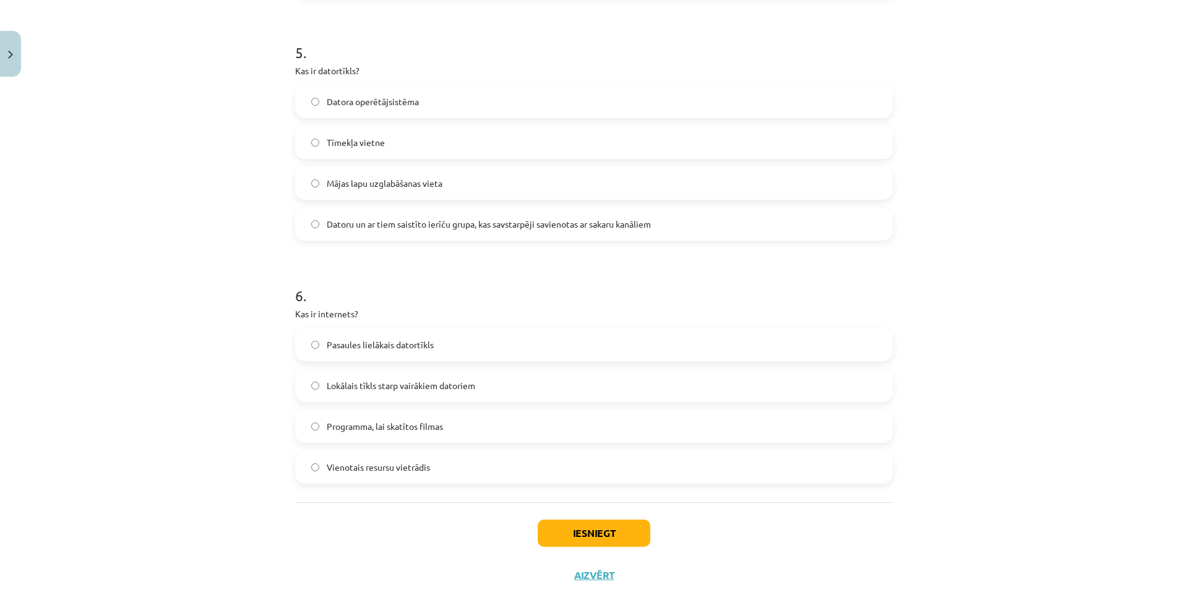
scroll to position [1211, 0]
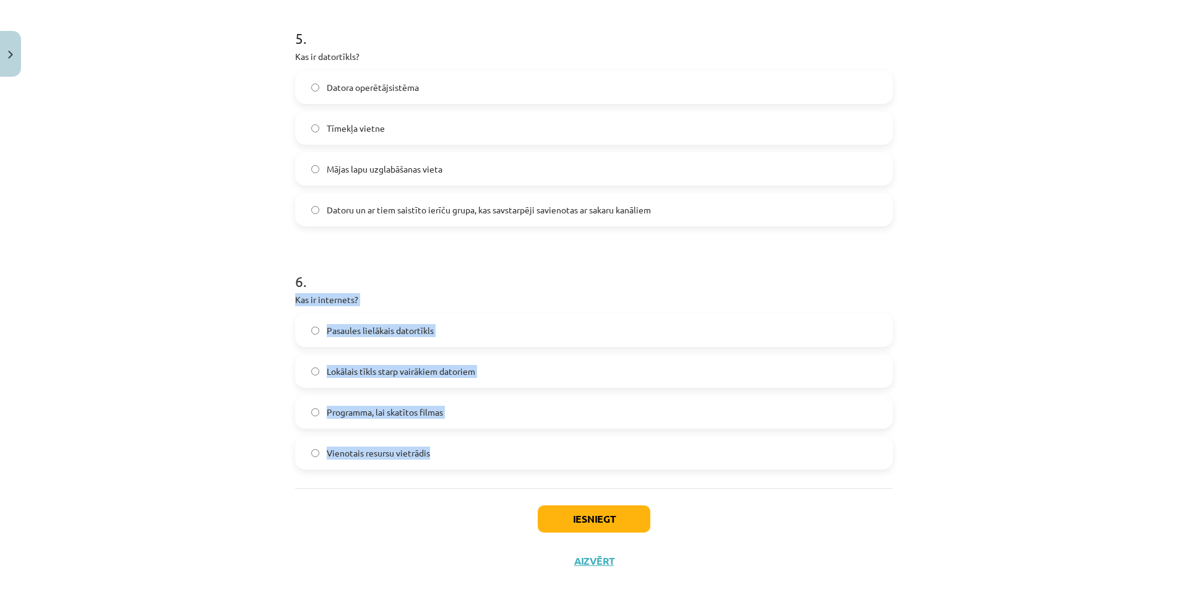
drag, startPoint x: 285, startPoint y: 302, endPoint x: 484, endPoint y: 438, distance: 240.9
click at [485, 322] on label "Pasaules lielākais datortīkls" at bounding box center [593, 330] width 595 height 31
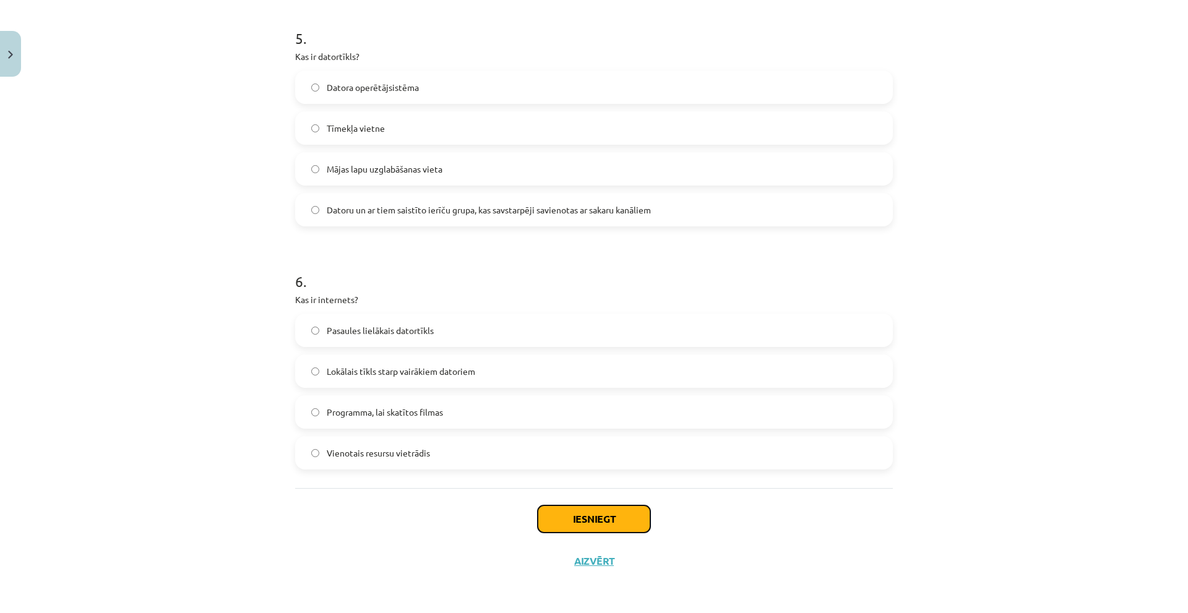
click at [615, 513] on button "Iesniegt" at bounding box center [594, 518] width 113 height 27
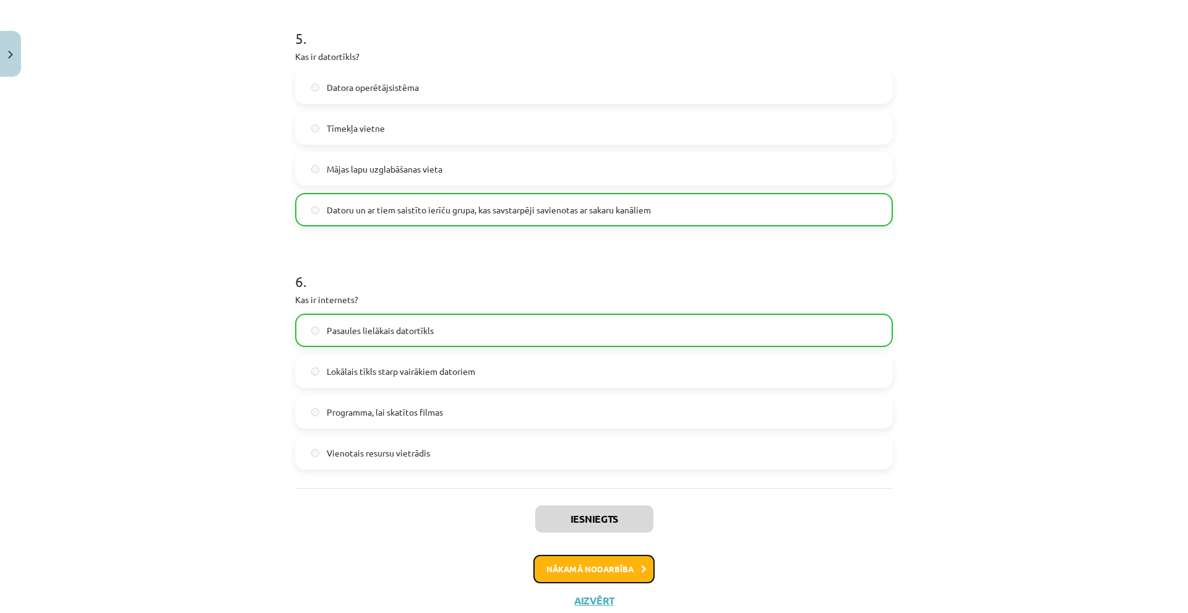
click at [601, 560] on button "Nākamā nodarbība" at bounding box center [593, 569] width 121 height 28
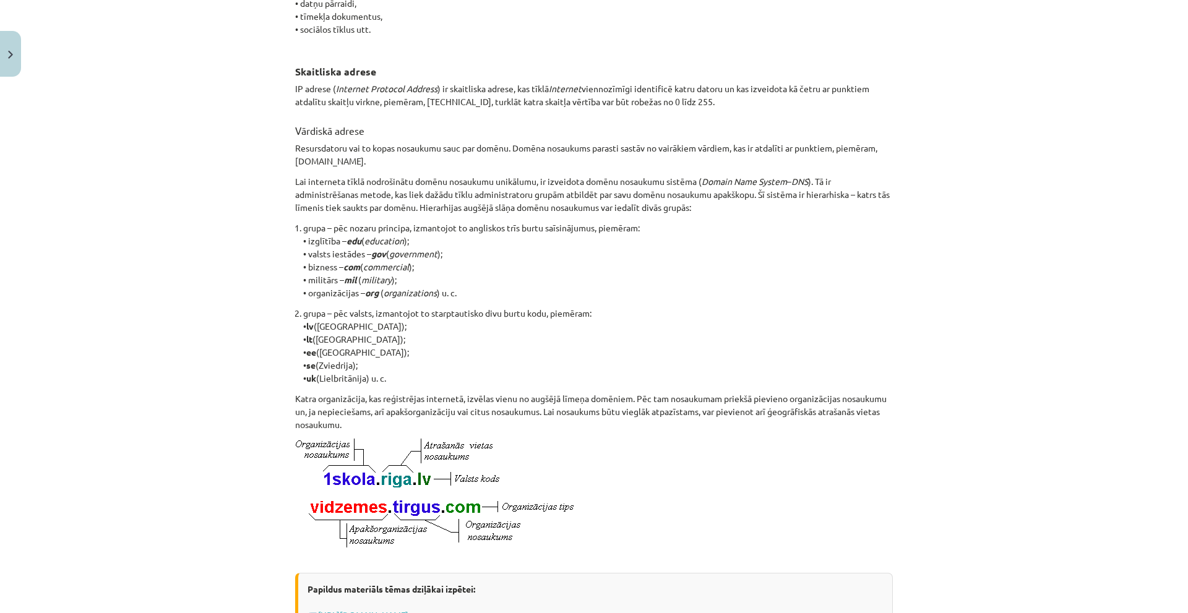
scroll to position [0, 0]
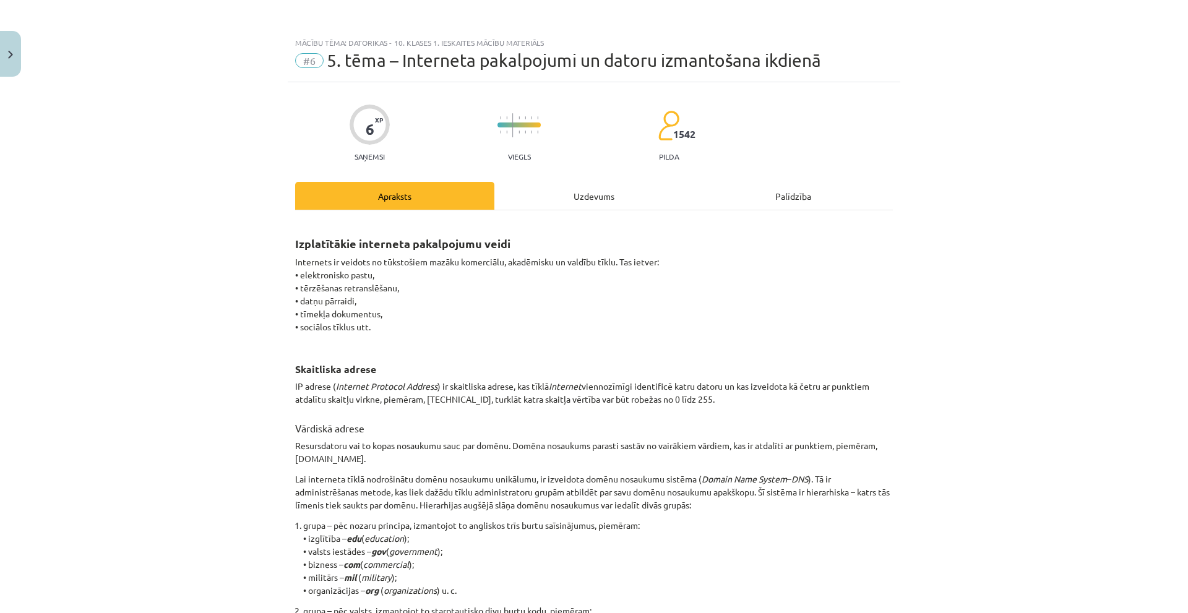
click at [458, 398] on div "Izplatītākie interneta pakalpojumu veidi Internets ir veidots no tūkstošiem maz…" at bounding box center [594, 581] width 598 height 721
click at [179, 157] on div "Mācību tēma: Datorikas - 10. klases 1. ieskaites mācību materiāls #6 5. tēma – …" at bounding box center [594, 306] width 1188 height 613
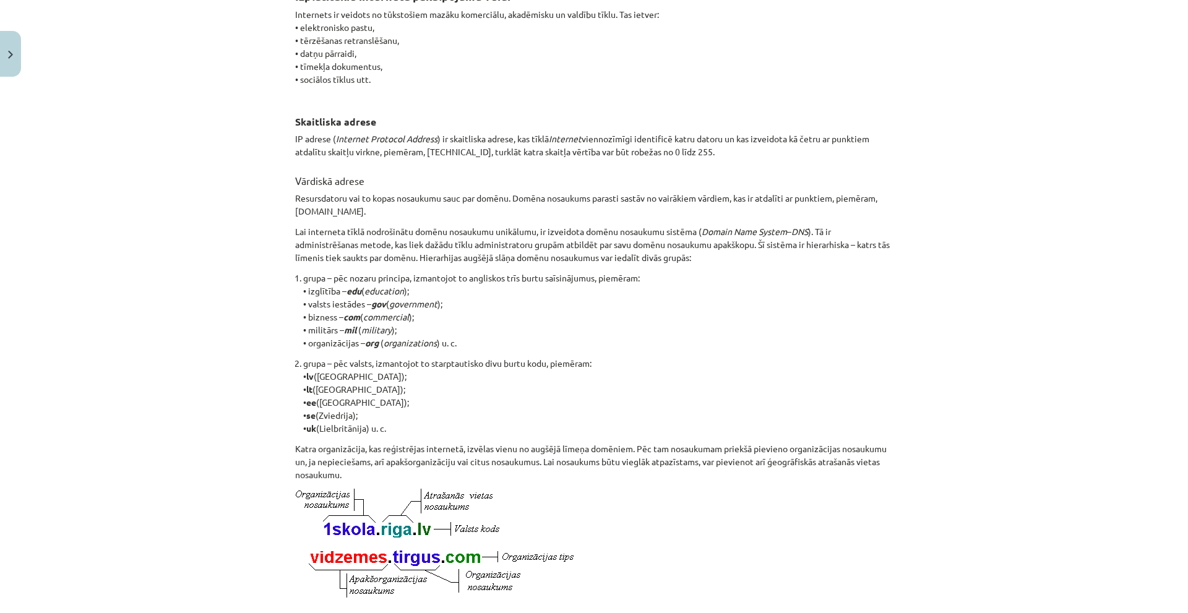
scroll to position [536, 0]
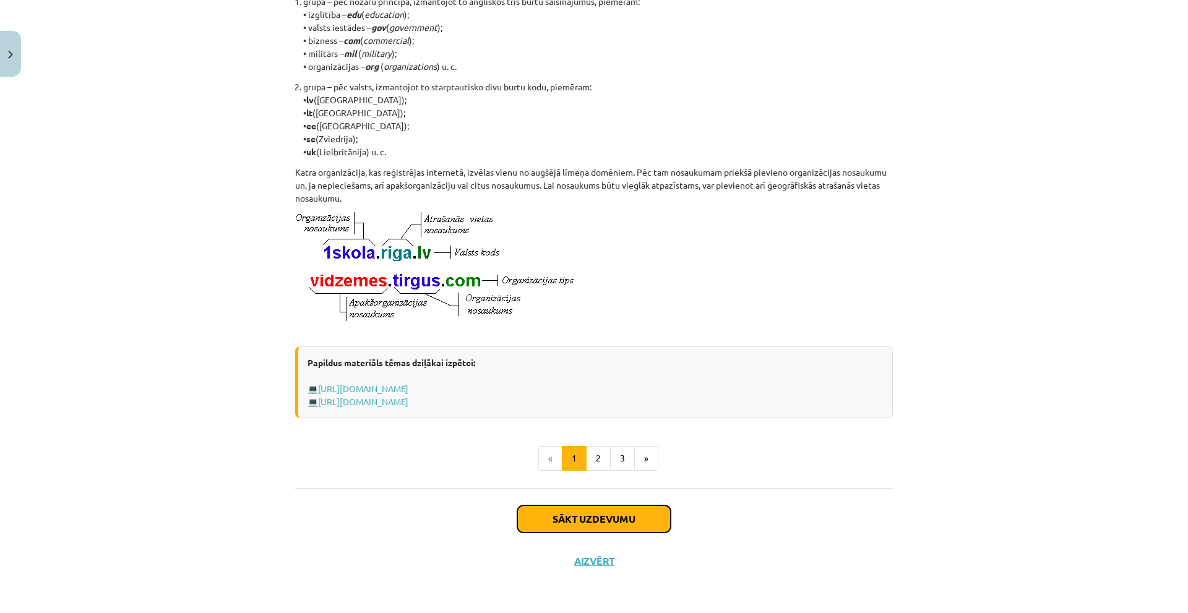
click at [579, 518] on button "Sākt uzdevumu" at bounding box center [593, 518] width 153 height 27
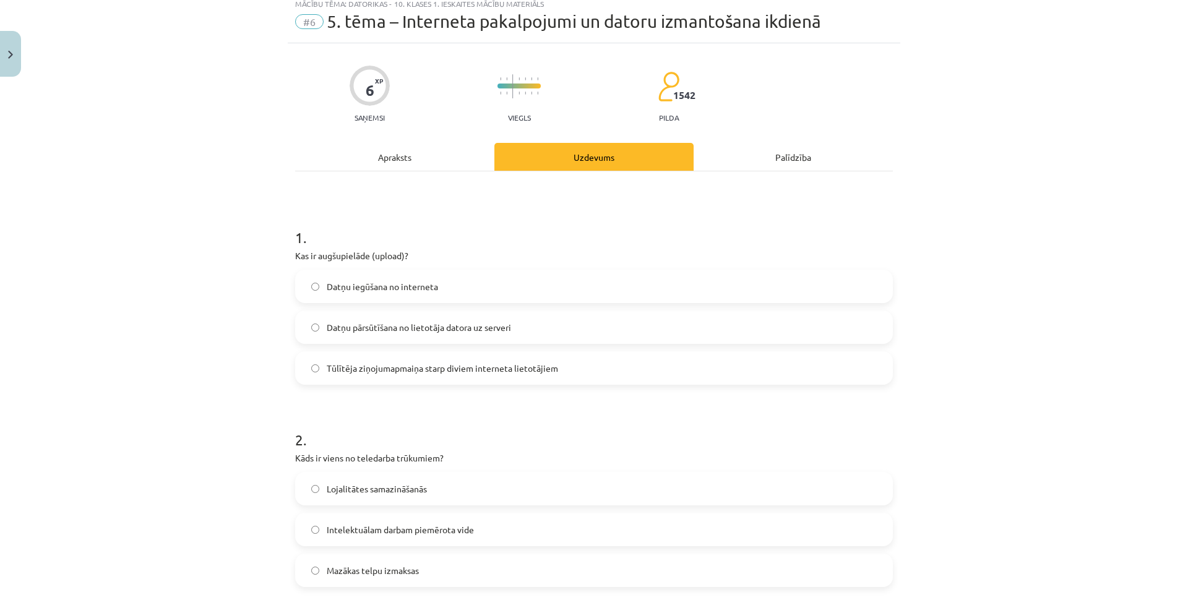
scroll to position [31, 0]
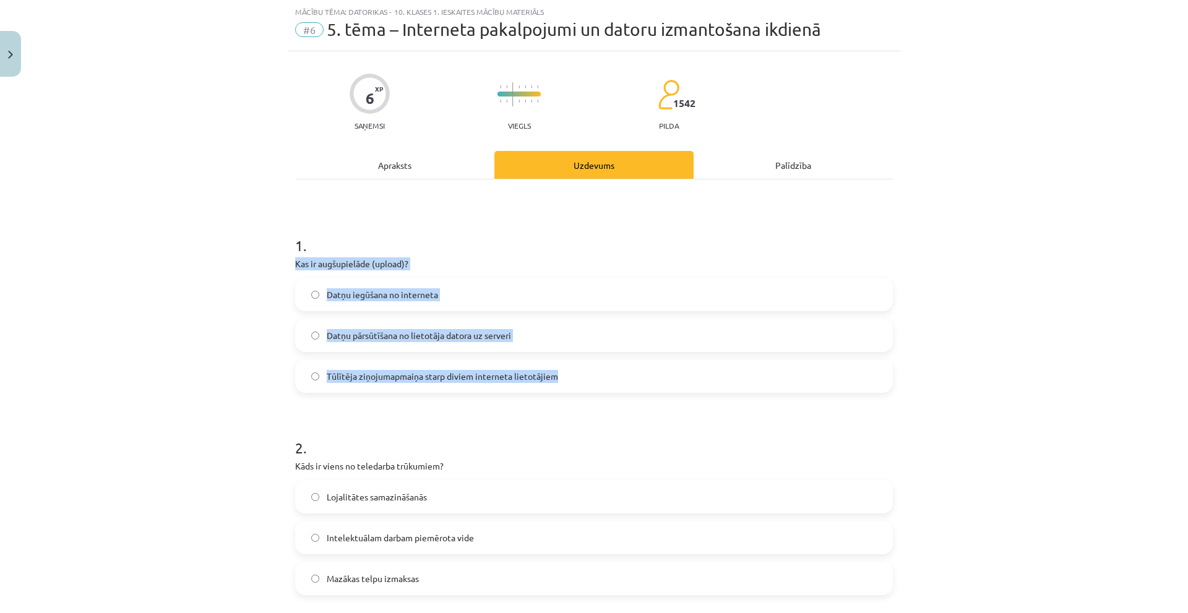
drag, startPoint x: 289, startPoint y: 269, endPoint x: 395, endPoint y: 259, distance: 105.6
click at [552, 374] on div "Mācību tēma: Datorikas - 10. klases 1. ieskaites mācību materiāls #6 5. tēma – …" at bounding box center [594, 306] width 1188 height 613
drag, startPoint x: 350, startPoint y: 257, endPoint x: 340, endPoint y: 261, distance: 10.8
click at [479, 346] on label "Datņu pārsūtīšana no lietotāja datora uz serveri" at bounding box center [593, 335] width 595 height 31
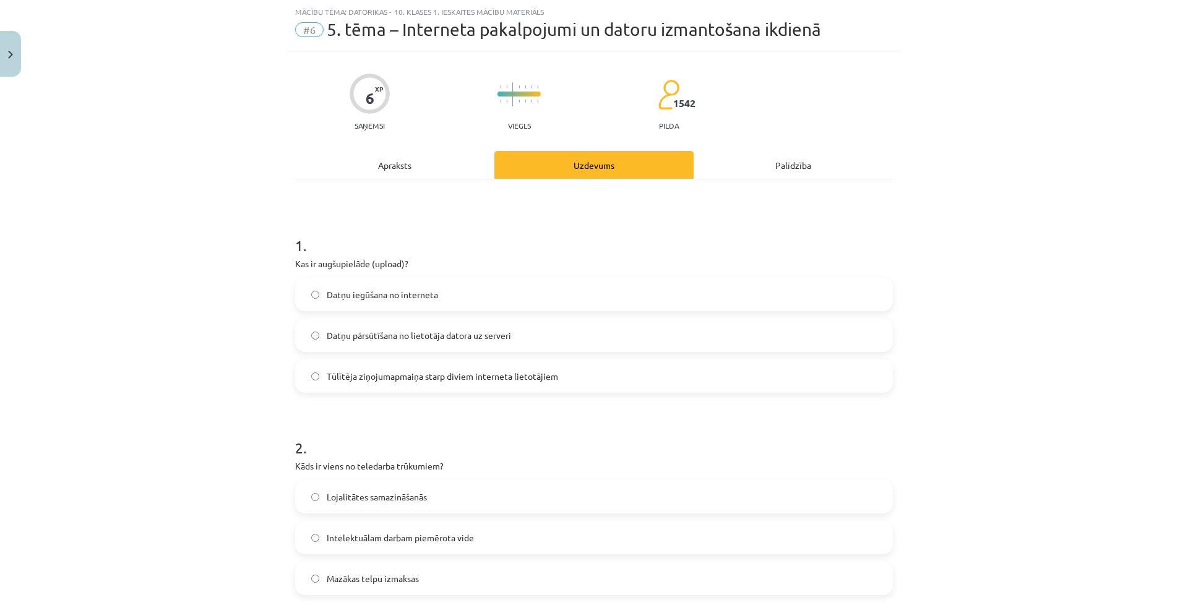
scroll to position [278, 0]
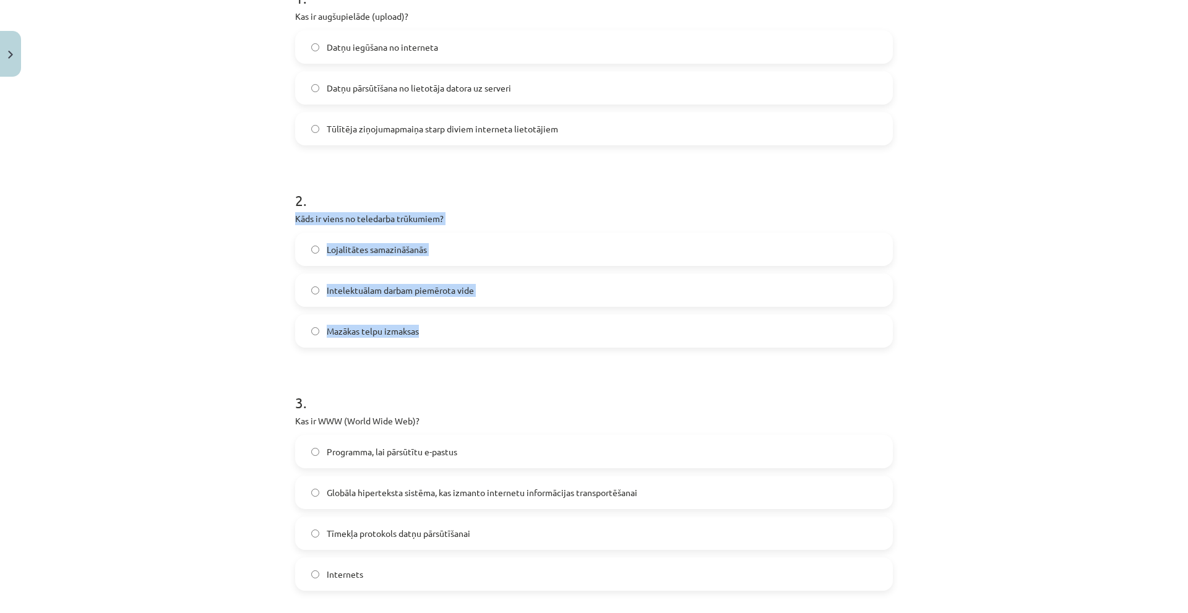
drag, startPoint x: 304, startPoint y: 224, endPoint x: 460, endPoint y: 319, distance: 182.9
click at [460, 319] on div "6 XP Saņemsi Viegls 1542 pilda Apraksts Uzdevums Palīdzība 1 . Kas ir augšupiel…" at bounding box center [594, 618] width 612 height 1629
click at [375, 246] on span "Lojalitātes samazināšanās" at bounding box center [377, 249] width 100 height 13
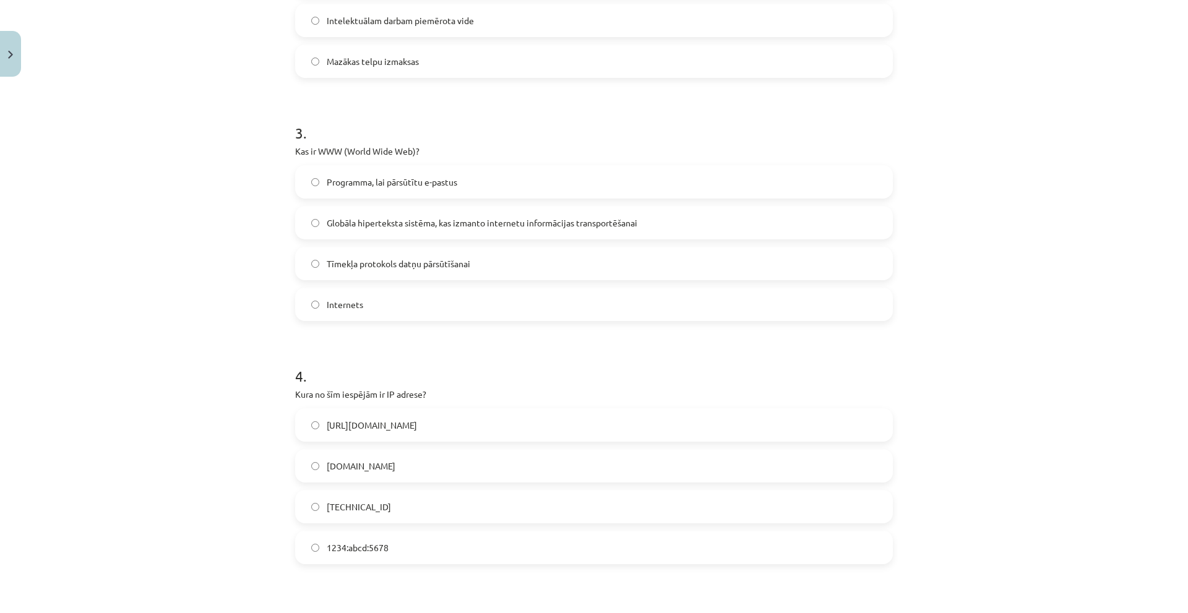
scroll to position [526, 0]
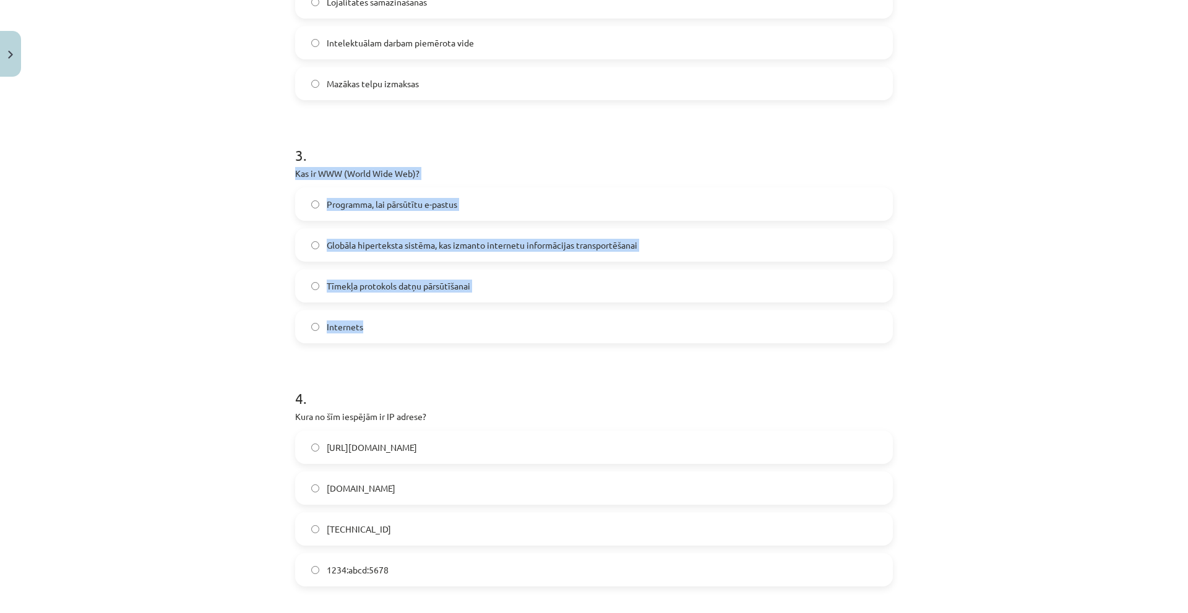
drag, startPoint x: 281, startPoint y: 164, endPoint x: 430, endPoint y: 317, distance: 213.5
click at [430, 317] on div "Mācību tēma: Datorikas - 10. klases 1. ieskaites mācību materiāls #6 5. tēma – …" at bounding box center [594, 306] width 1188 height 613
click at [593, 237] on label "Globāla hiperteksta sistēma, kas izmanto internetu informācijas transportēšanai" at bounding box center [593, 244] width 595 height 31
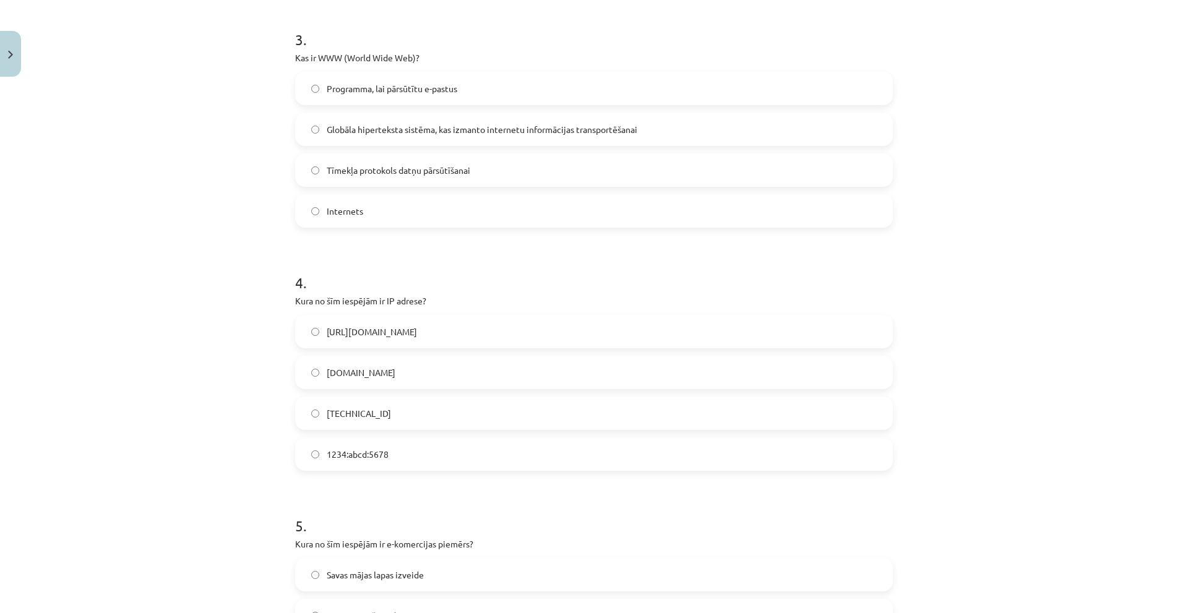
scroll to position [711, 0]
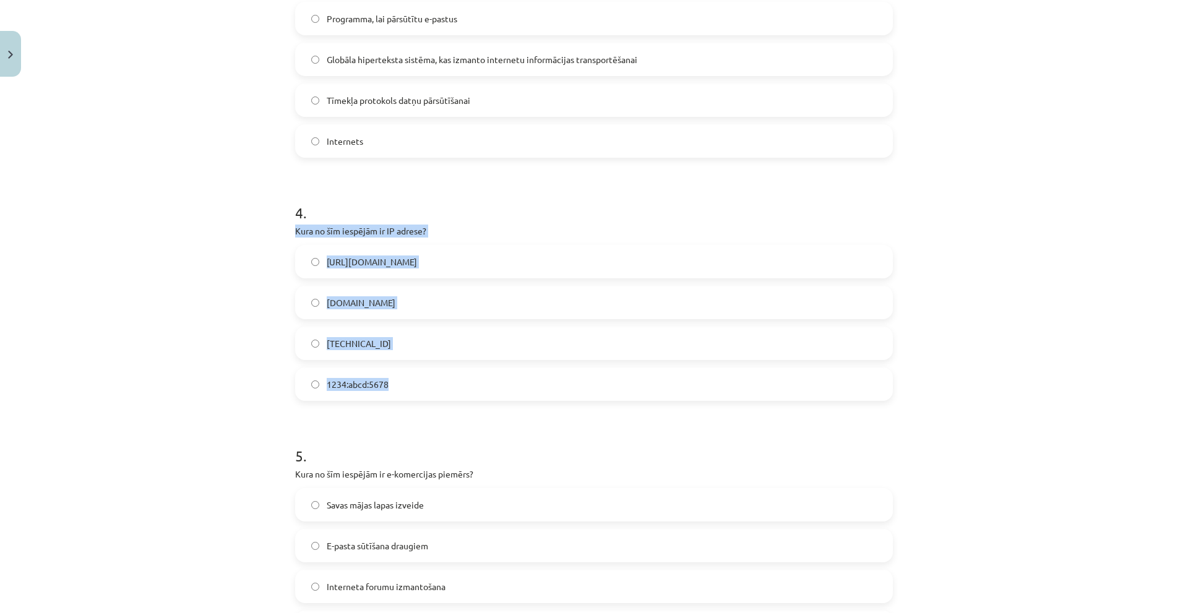
drag, startPoint x: 280, startPoint y: 227, endPoint x: 437, endPoint y: 370, distance: 212.8
click at [437, 370] on div "Mācību tēma: Datorikas - 10. klases 1. ieskaites mācību materiāls #6 5. tēma – …" at bounding box center [594, 306] width 1188 height 613
click at [411, 340] on label "192.100.81.101" at bounding box center [593, 343] width 595 height 31
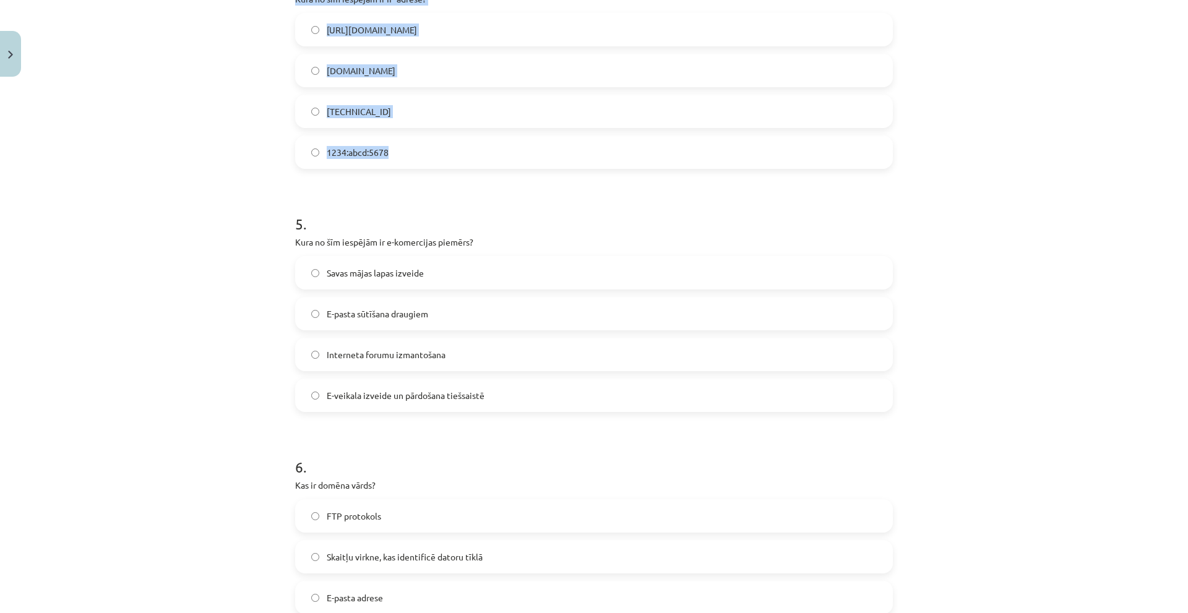
scroll to position [959, 0]
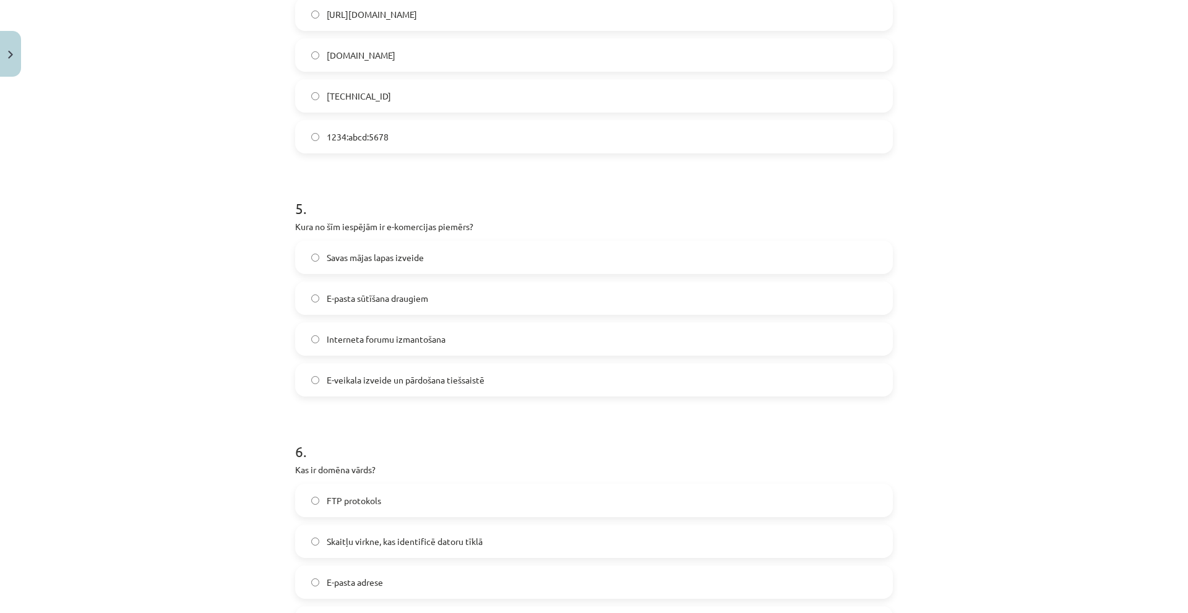
click at [203, 207] on div "Mācību tēma: Datorikas - 10. klases 1. ieskaites mācību materiāls #6 5. tēma – …" at bounding box center [594, 306] width 1188 height 613
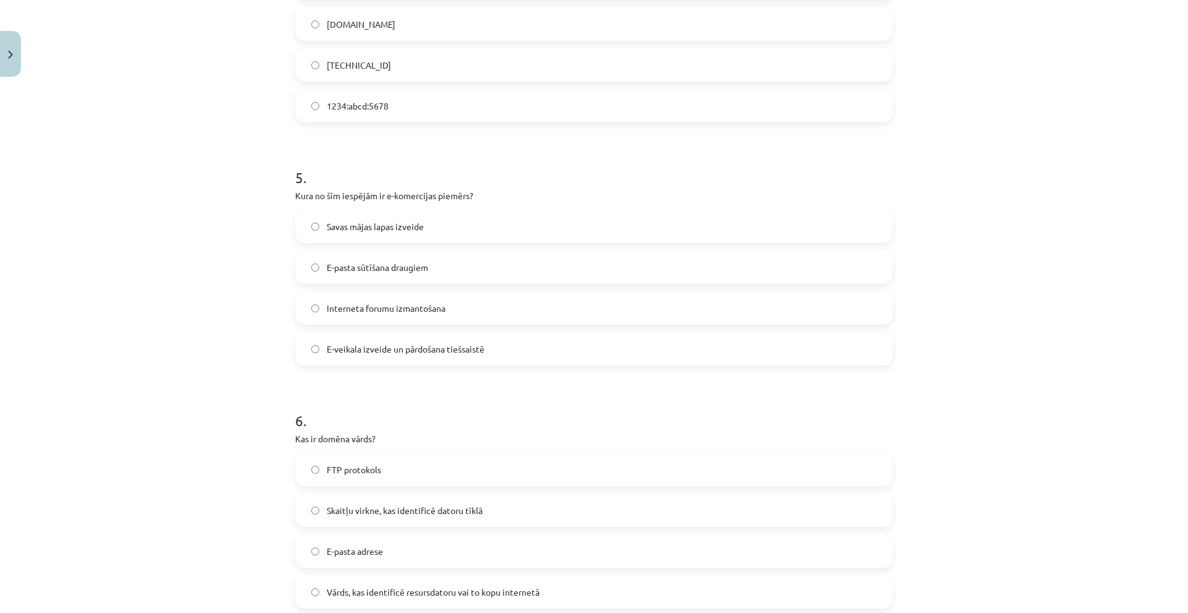
scroll to position [1021, 0]
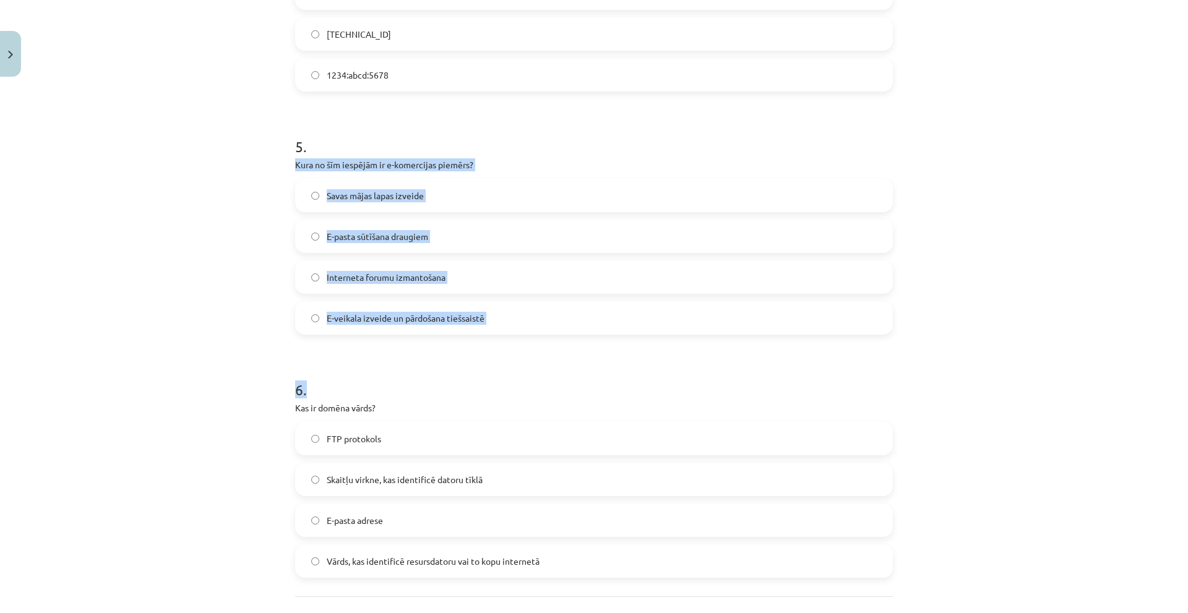
drag, startPoint x: 289, startPoint y: 170, endPoint x: 438, endPoint y: 208, distance: 153.8
click at [614, 367] on div "Mācību tēma: Datorikas - 10. klases 1. ieskaites mācību materiāls #6 5. tēma – …" at bounding box center [594, 306] width 1188 height 613
click at [420, 230] on span "E-pasta sūtīšana draugiem" at bounding box center [377, 236] width 101 height 13
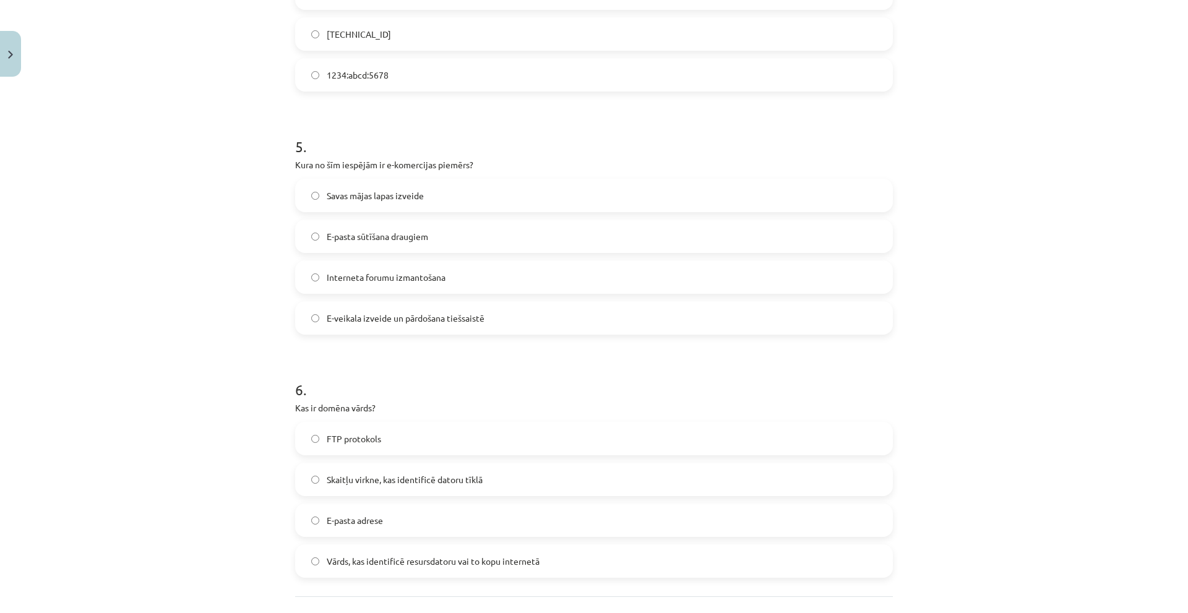
click at [424, 309] on label "E-veikala izveide un pārdošana tiešsaistē" at bounding box center [593, 317] width 595 height 31
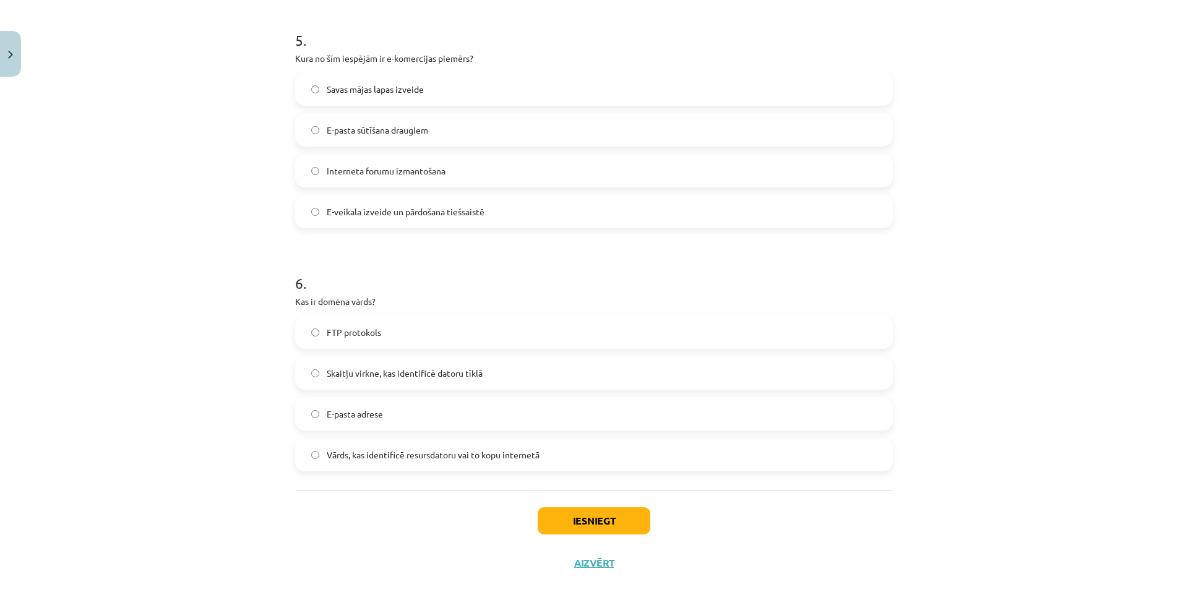
scroll to position [1129, 0]
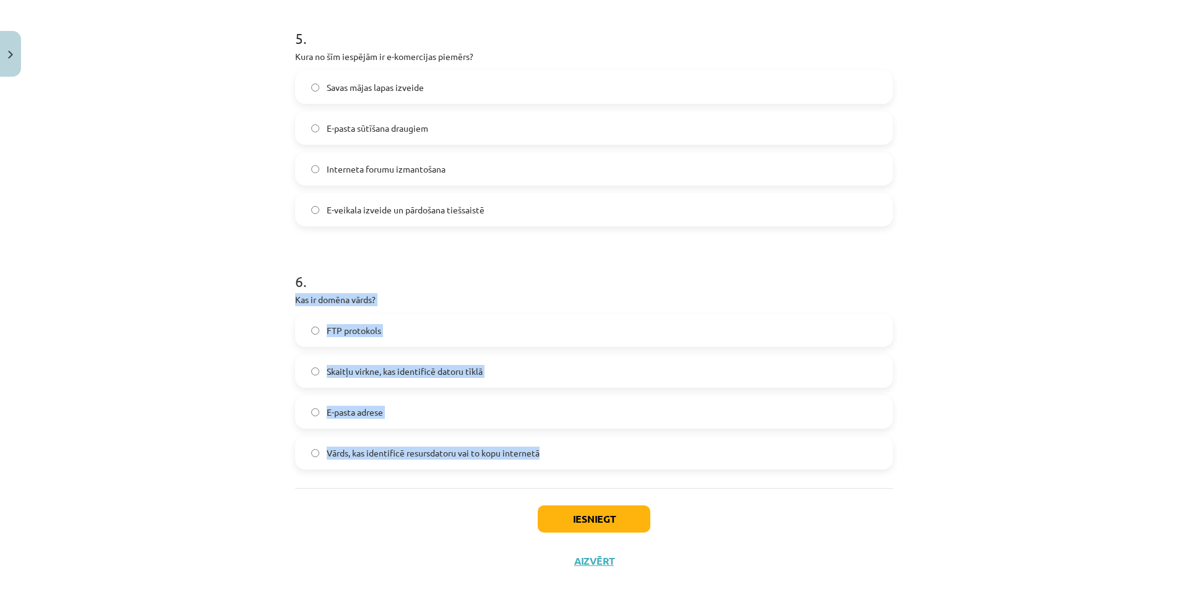
drag, startPoint x: 280, startPoint y: 298, endPoint x: 475, endPoint y: 393, distance: 216.9
click at [549, 466] on div "Mācību tēma: Datorikas - 10. klases 1. ieskaites mācību materiāls #6 5. tēma – …" at bounding box center [594, 306] width 1188 height 613
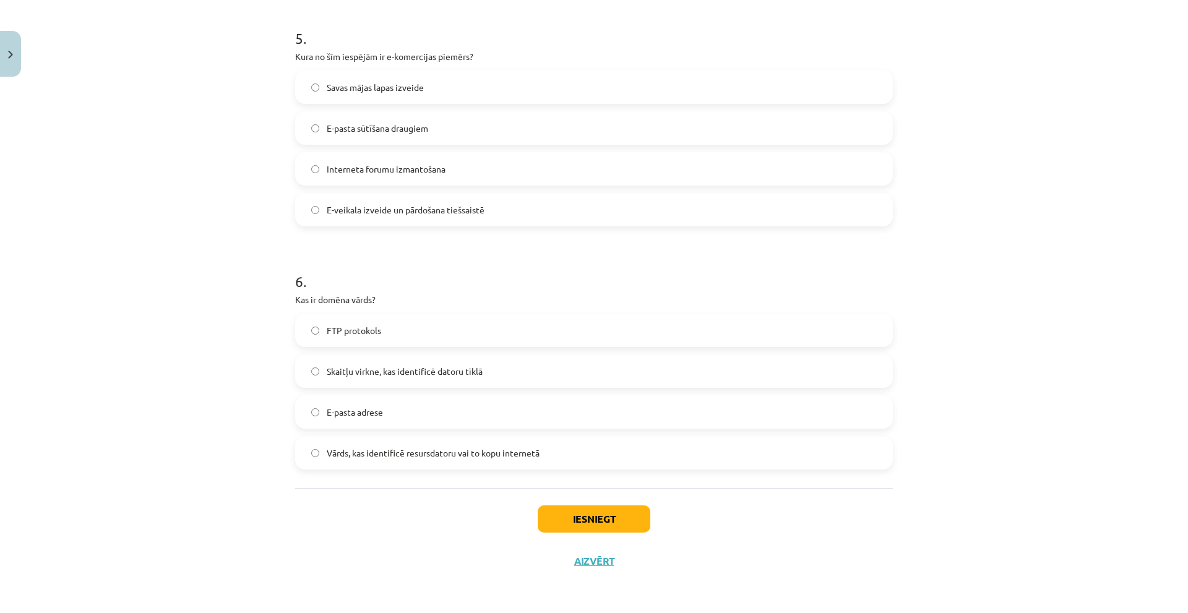
drag, startPoint x: 465, startPoint y: 455, endPoint x: 478, endPoint y: 457, distance: 13.1
click at [468, 455] on span "Vārds, kas identificē resursdatoru vai to kopu internetā" at bounding box center [433, 453] width 213 height 13
click at [570, 517] on button "Iesniegt" at bounding box center [594, 518] width 113 height 27
click at [468, 452] on span "Vārds, kas identificē resursdatoru vai to kopu internetā" at bounding box center [433, 453] width 213 height 13
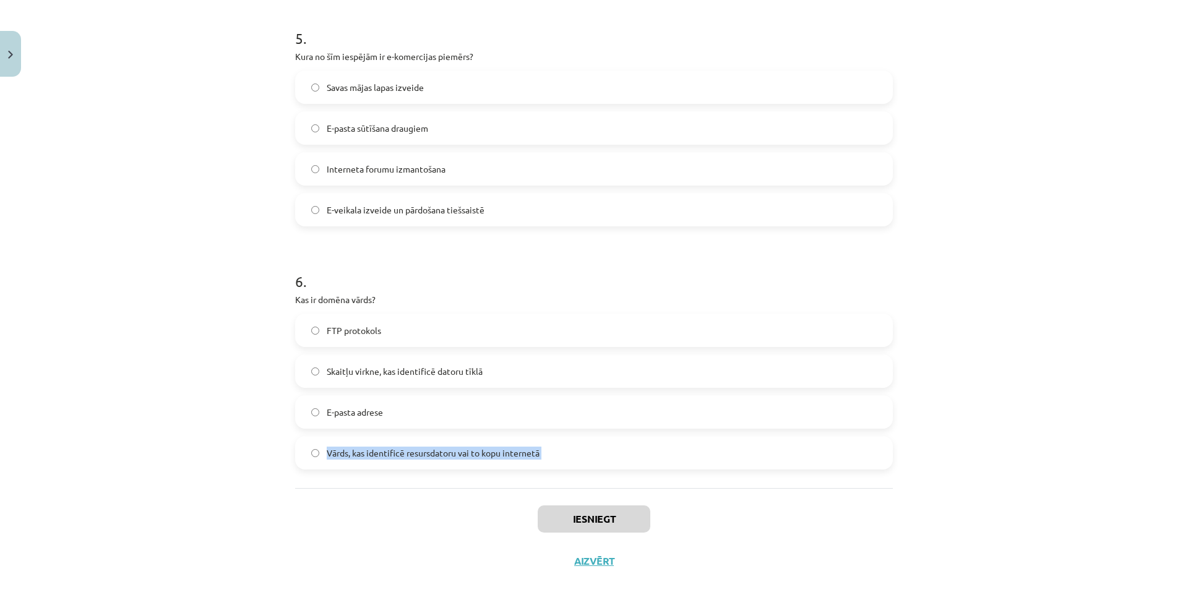
click at [468, 452] on span "Vārds, kas identificē resursdatoru vai to kopu internetā" at bounding box center [433, 453] width 213 height 13
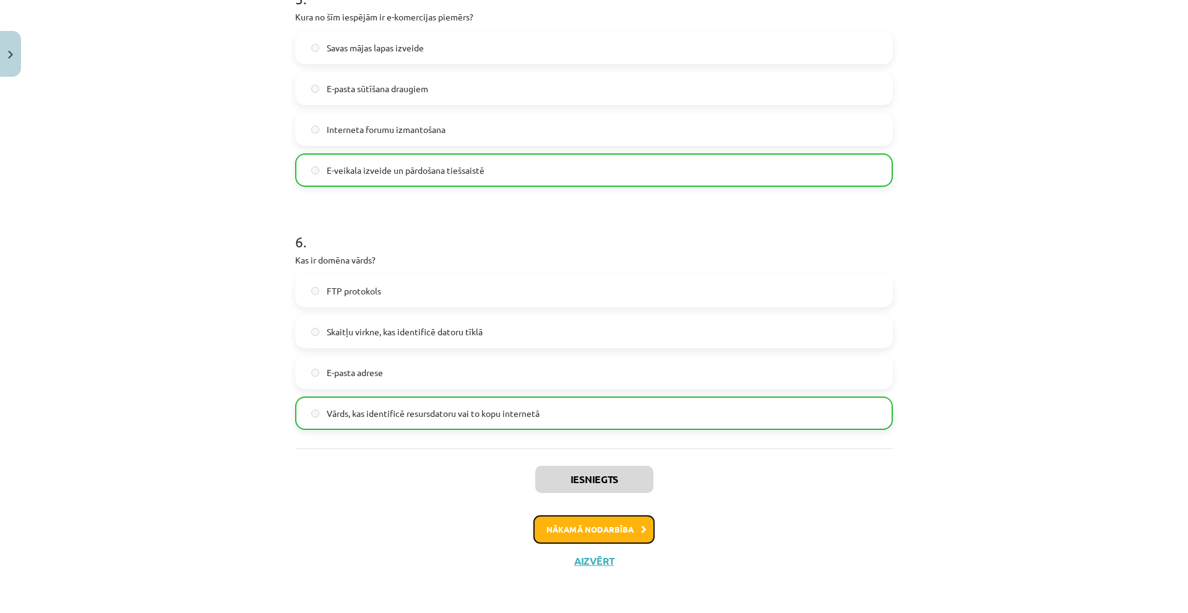
click at [575, 537] on button "Nākamā nodarbība" at bounding box center [593, 529] width 121 height 28
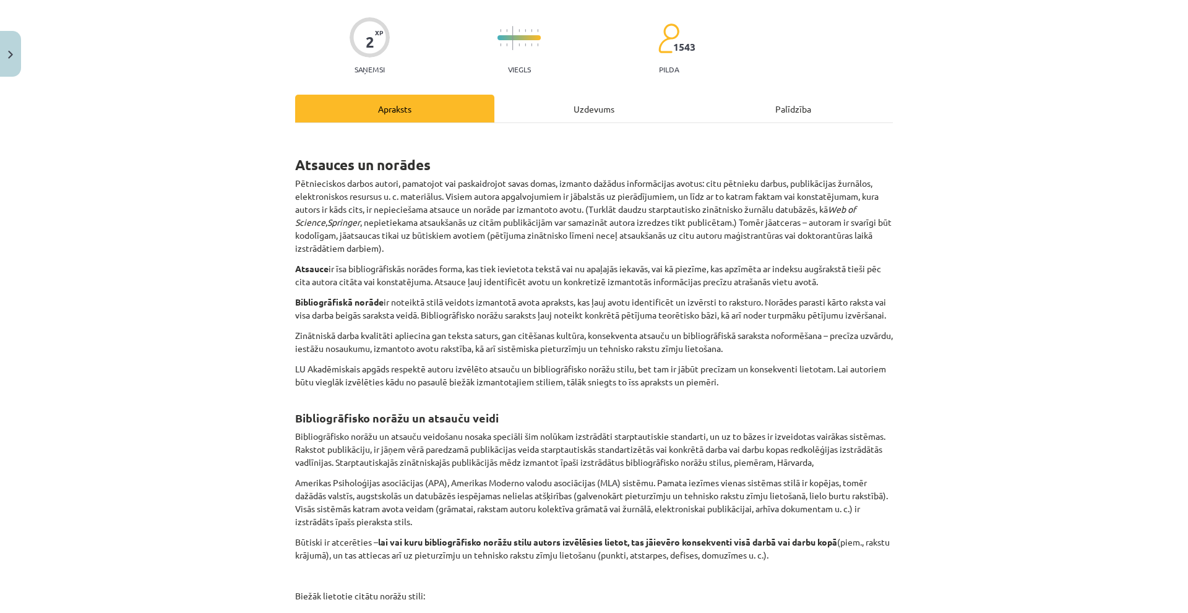
click at [586, 99] on div "Uzdevums" at bounding box center [593, 109] width 199 height 28
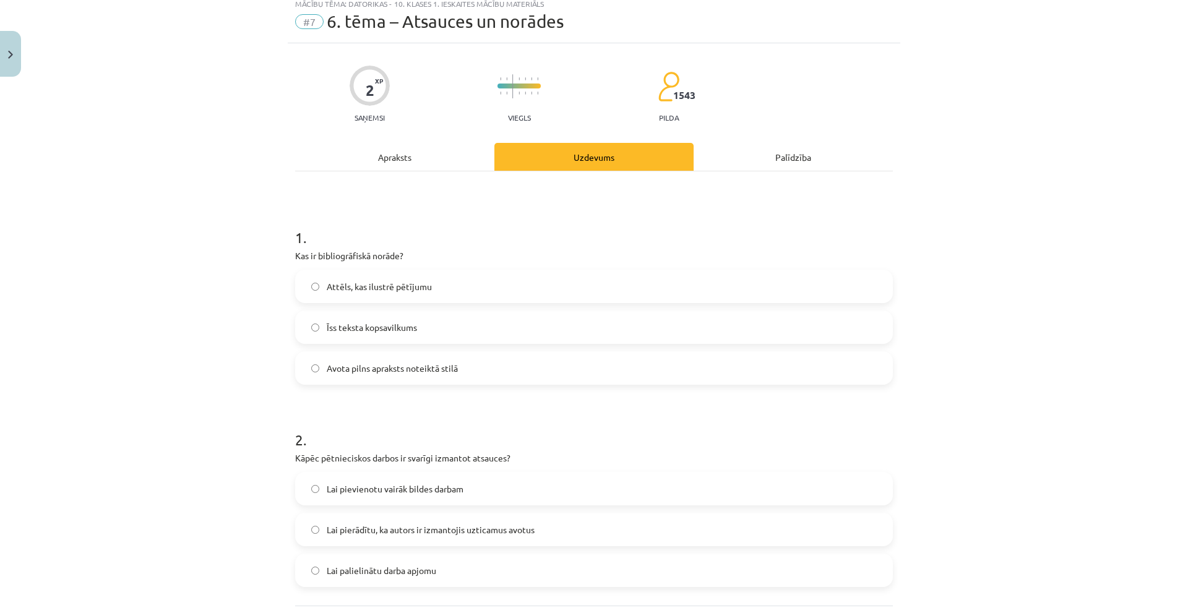
scroll to position [31, 0]
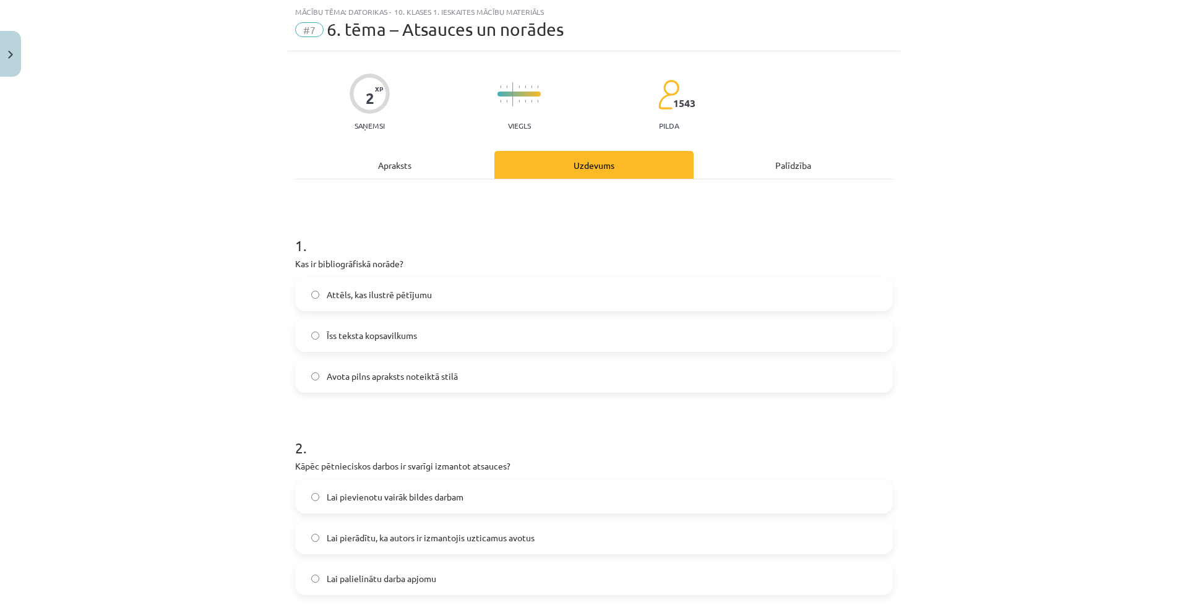
click at [427, 158] on div "Apraksts" at bounding box center [394, 165] width 199 height 28
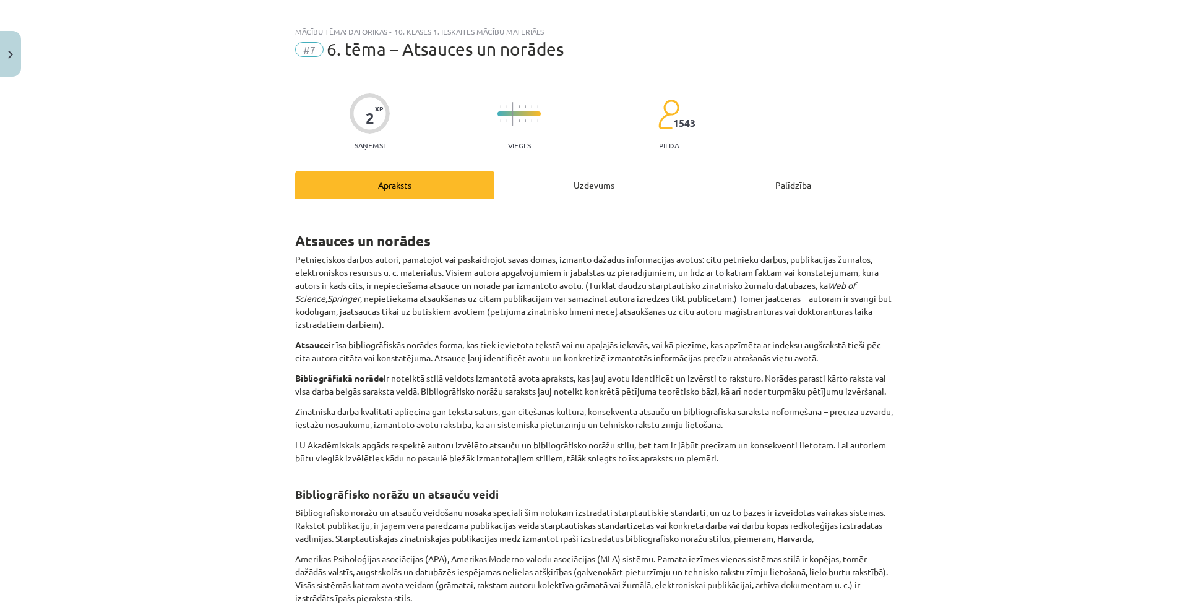
scroll to position [0, 0]
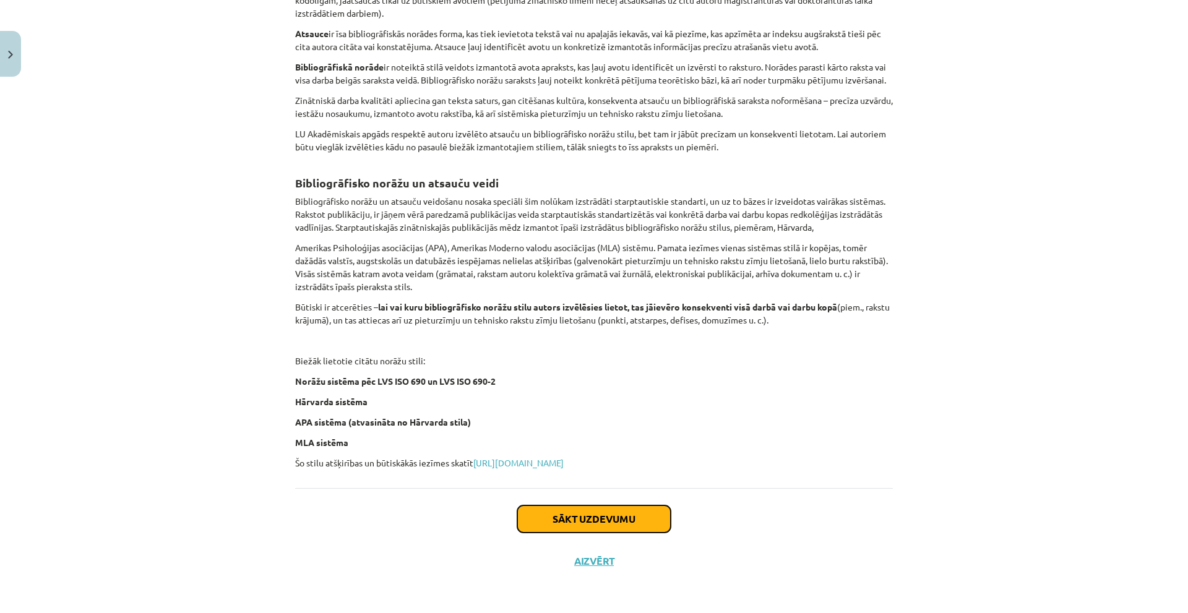
click at [597, 507] on button "Sākt uzdevumu" at bounding box center [593, 518] width 153 height 27
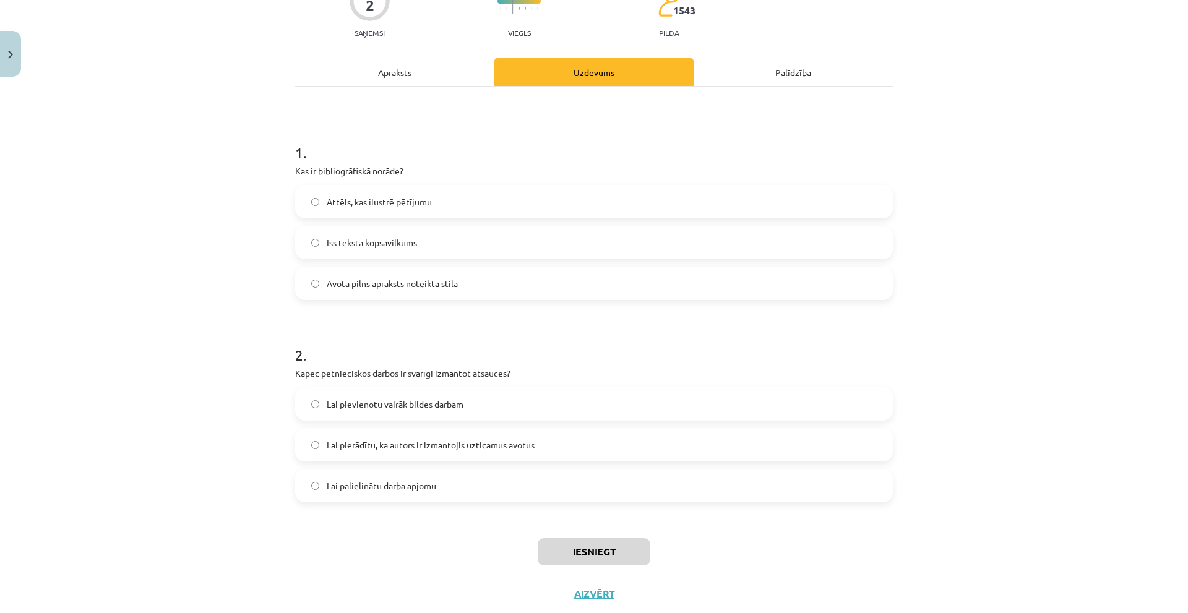
scroll to position [31, 0]
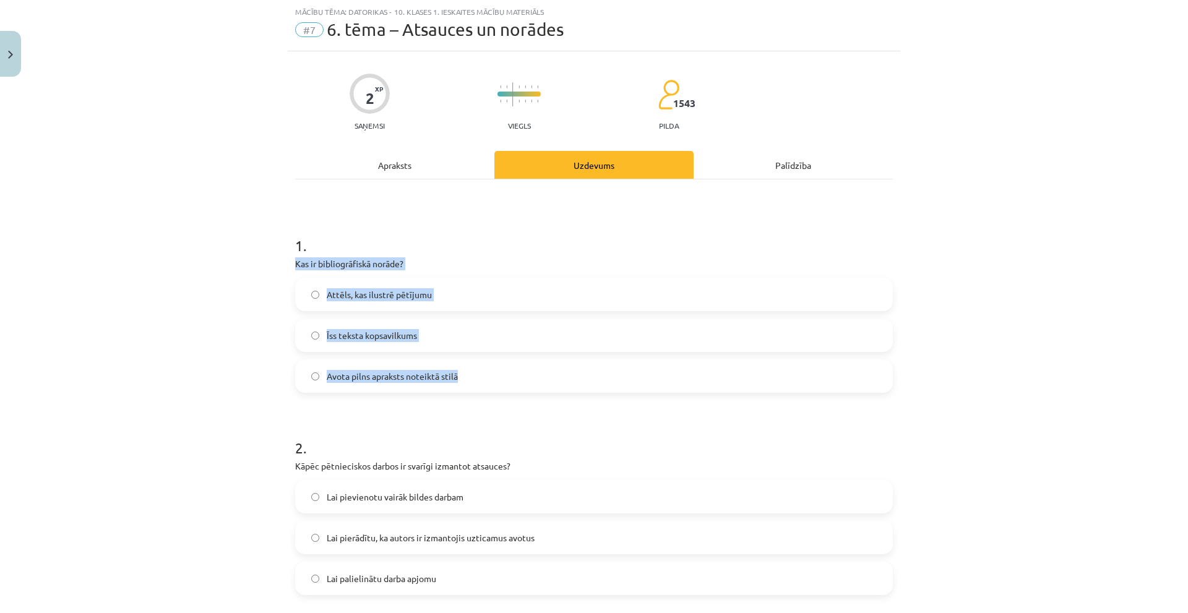
drag, startPoint x: 283, startPoint y: 264, endPoint x: 473, endPoint y: 372, distance: 218.1
click at [473, 372] on div "2 XP Saņemsi Viegls 1543 pilda Apraksts Uzdevums Palīdzība 1 . Kas ir bibliogrā…" at bounding box center [594, 379] width 612 height 656
click at [491, 369] on label "Avota pilns apraksts noteiktā stilā" at bounding box center [593, 376] width 595 height 31
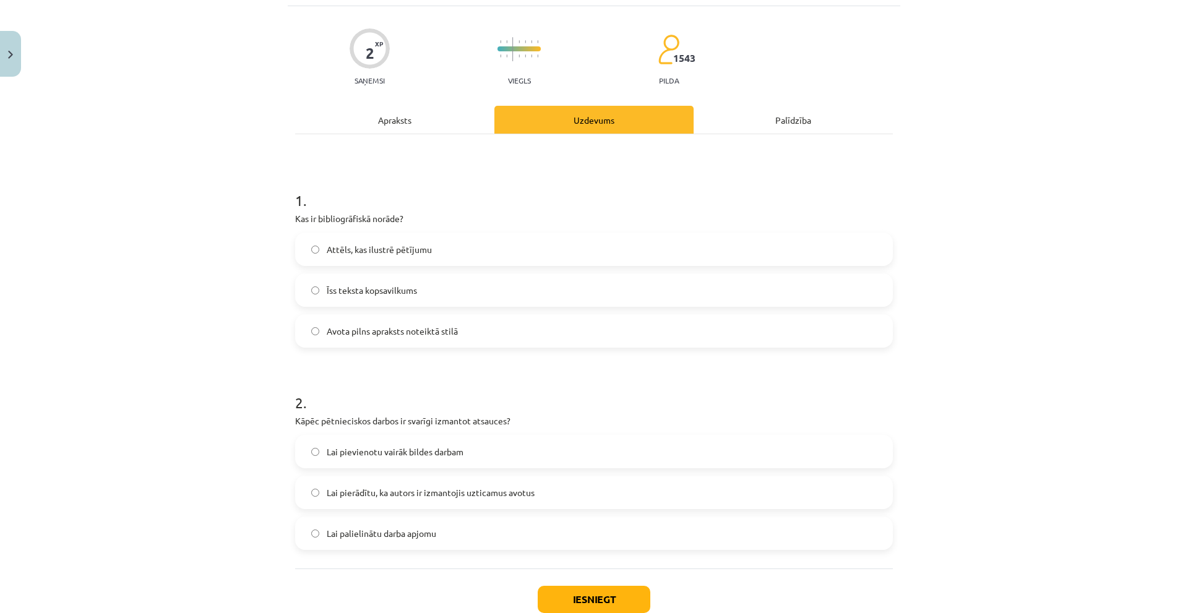
scroll to position [157, 0]
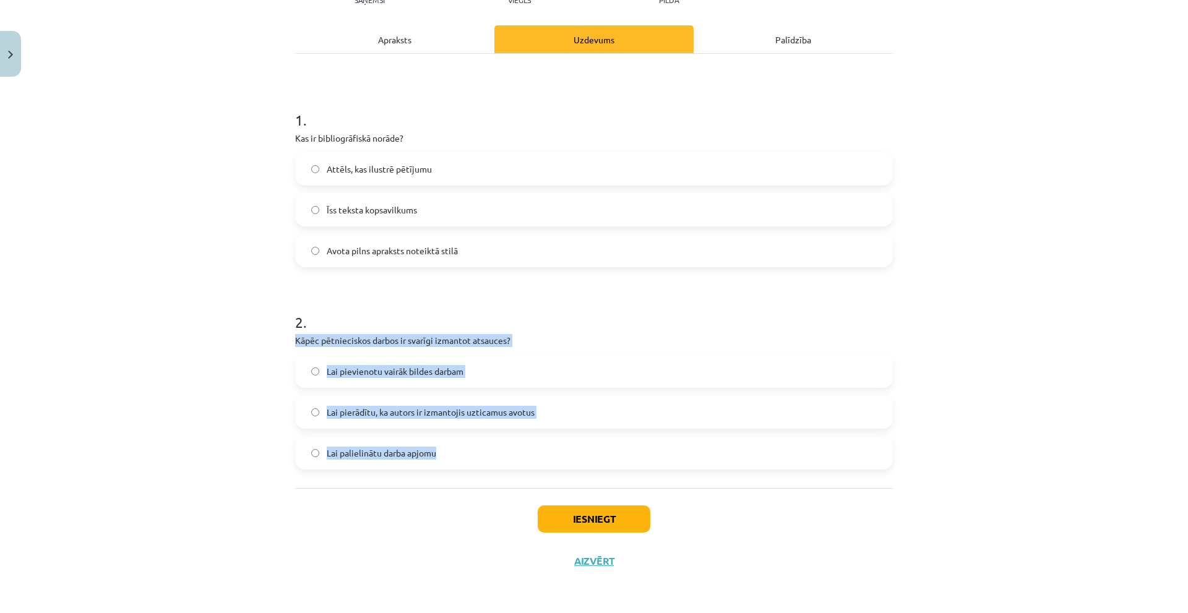
drag, startPoint x: 292, startPoint y: 347, endPoint x: 467, endPoint y: 378, distance: 177.8
click at [502, 451] on div "Mācību tēma: Datorikas - 10. klases 1. ieskaites mācību materiāls #7 6. tēma – …" at bounding box center [594, 306] width 1188 height 613
click at [544, 422] on label "Lai pierādītu, ka autors ir izmantojis uzticamus avotus" at bounding box center [593, 412] width 595 height 31
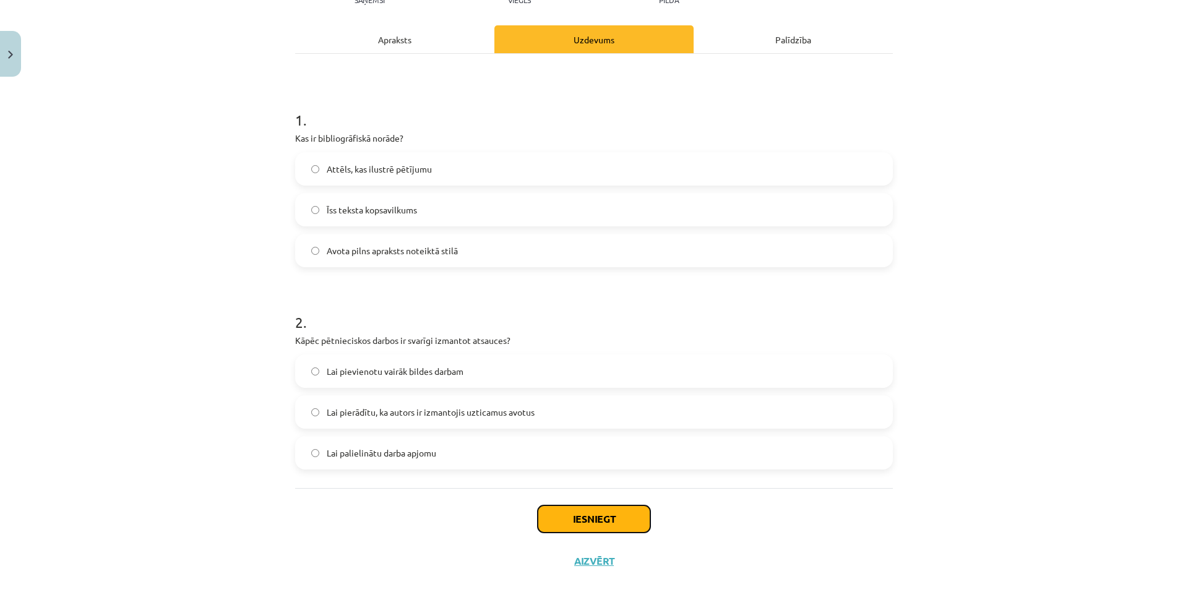
click at [581, 519] on button "Iesniegt" at bounding box center [594, 518] width 113 height 27
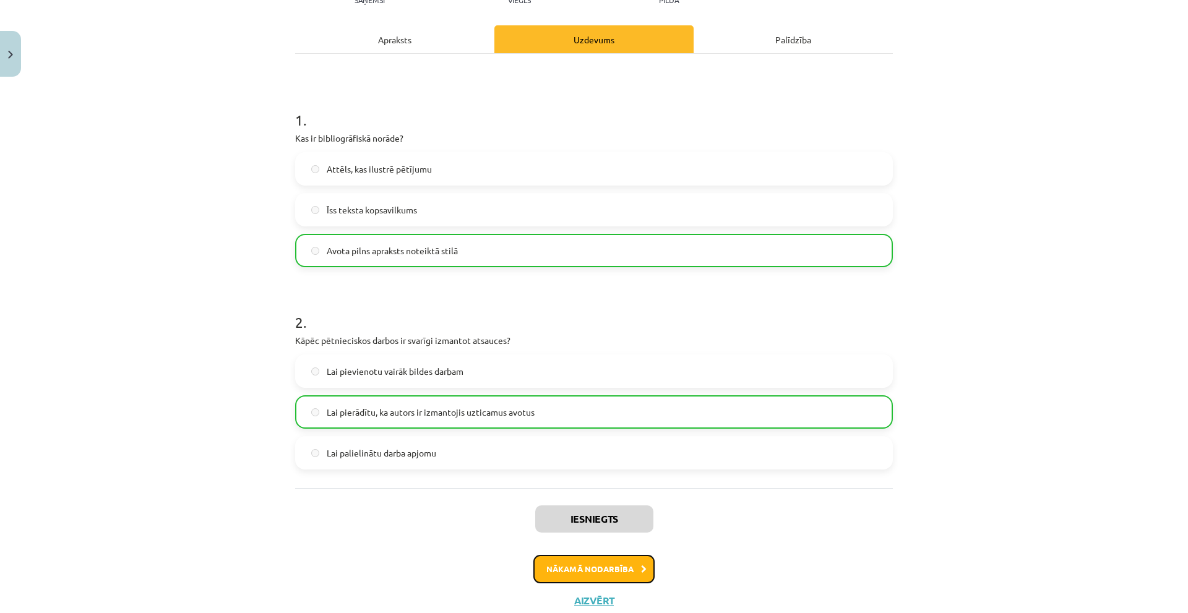
click at [608, 556] on button "Nākamā nodarbība" at bounding box center [593, 569] width 121 height 28
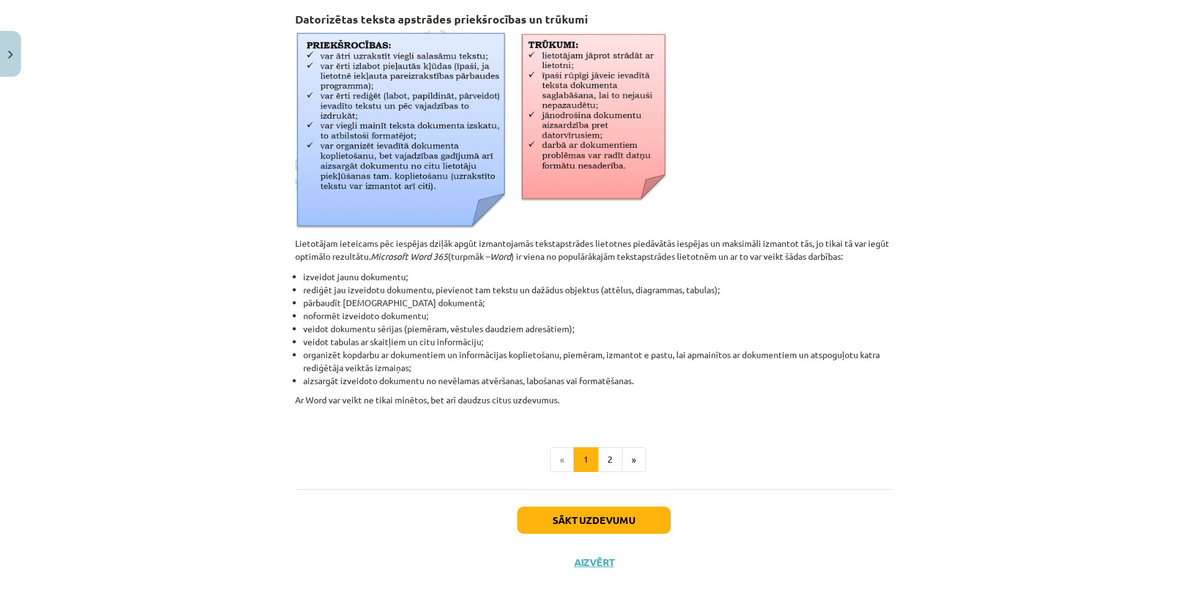
scroll to position [416, 0]
click at [592, 567] on button "Aizvērt" at bounding box center [593, 561] width 47 height 12
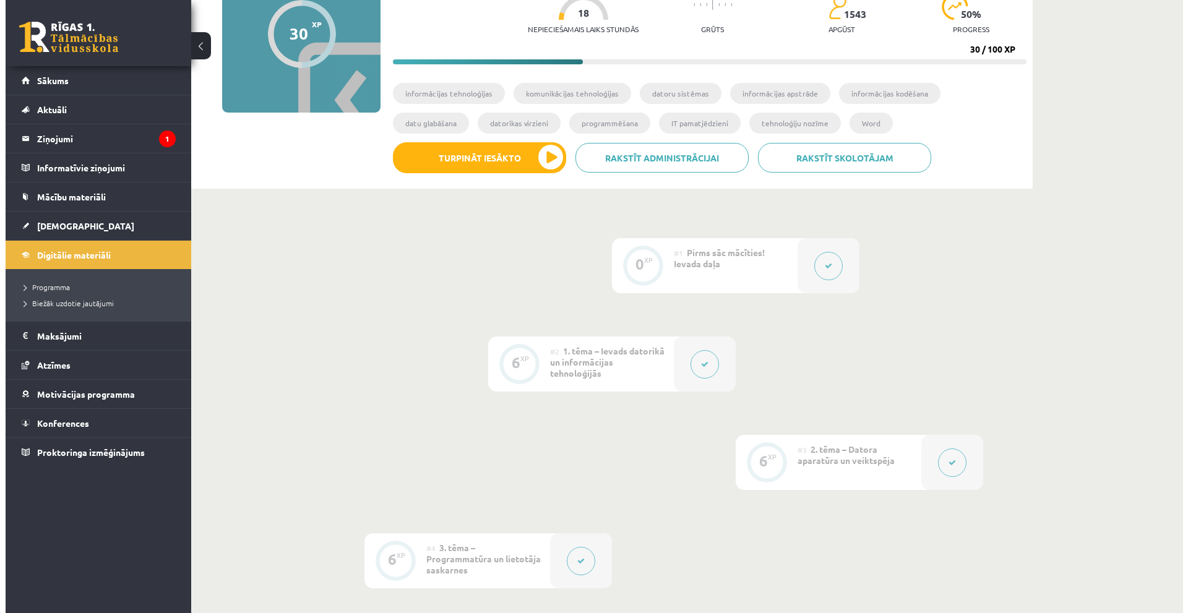
scroll to position [0, 0]
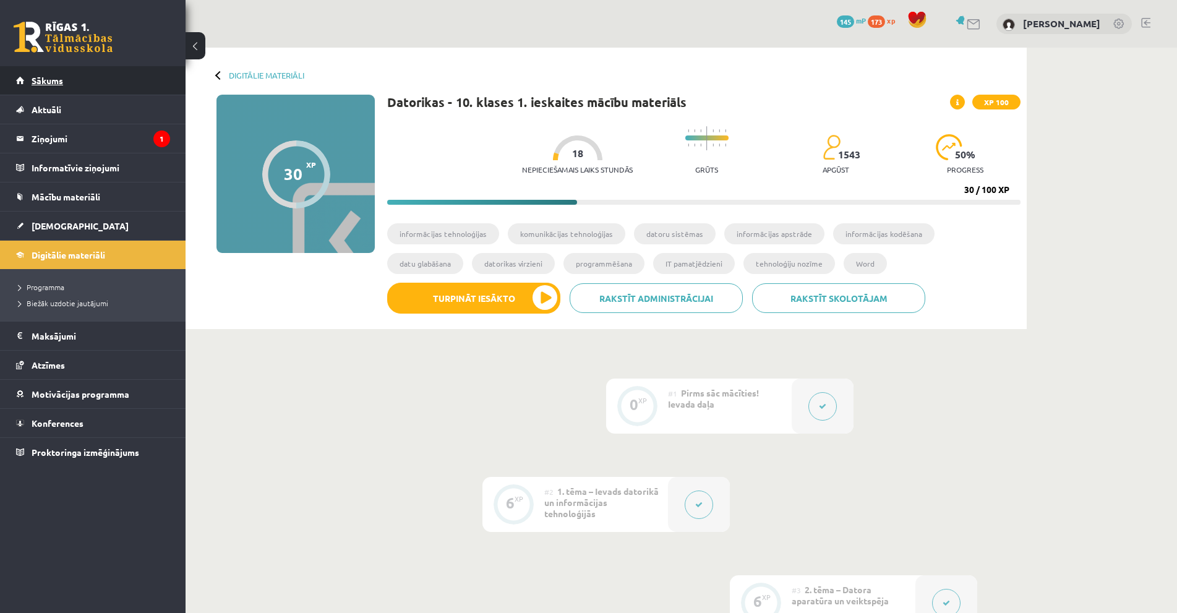
click at [53, 79] on span "Sākums" at bounding box center [48, 80] width 32 height 11
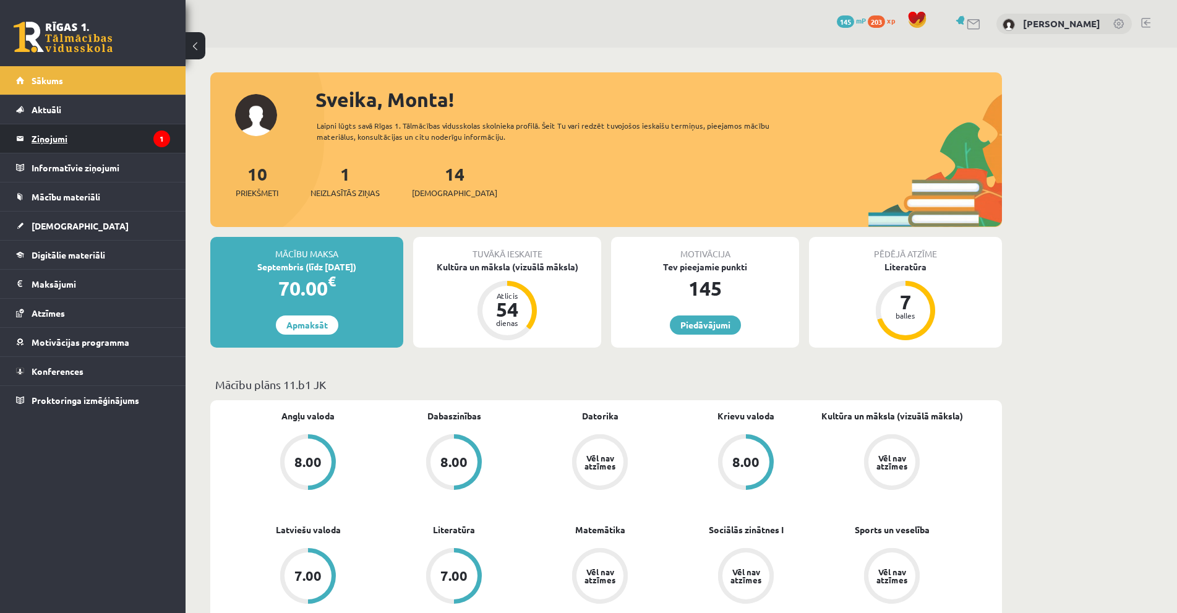
click at [134, 132] on legend "Ziņojumi 1" at bounding box center [101, 138] width 139 height 28
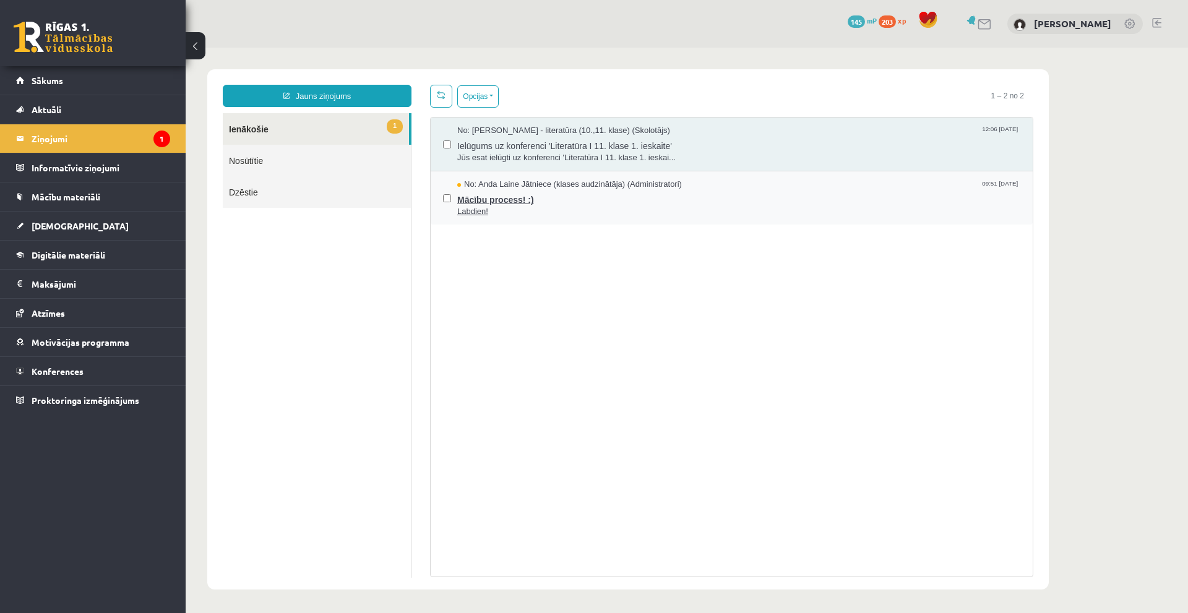
click at [551, 192] on span "Mācību process! :)" at bounding box center [738, 198] width 563 height 15
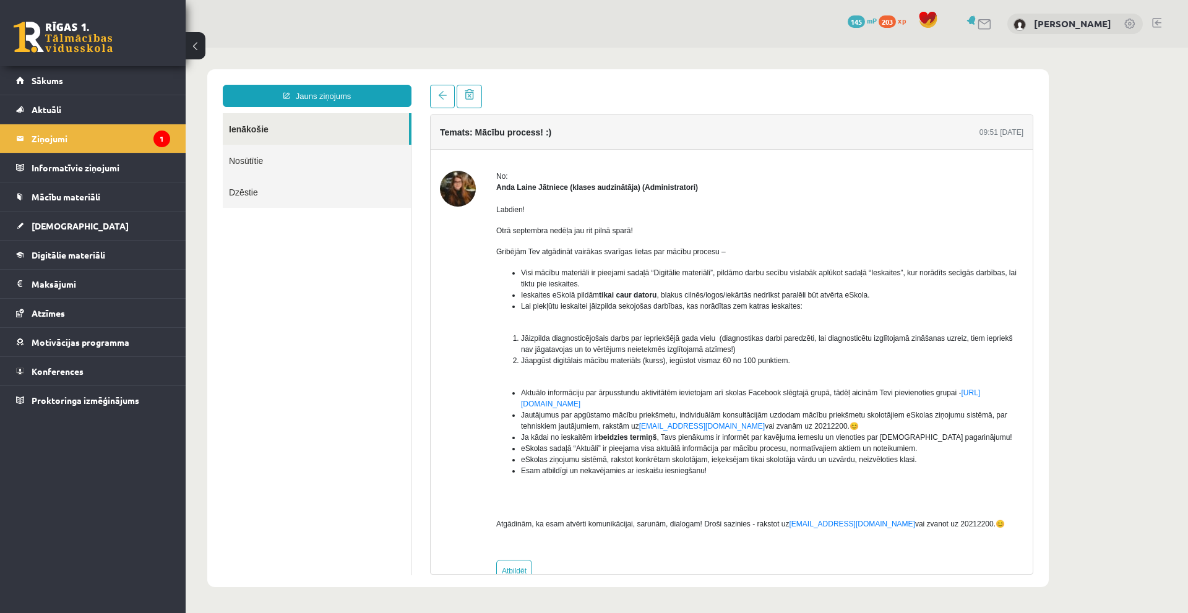
click at [466, 187] on img at bounding box center [458, 189] width 36 height 36
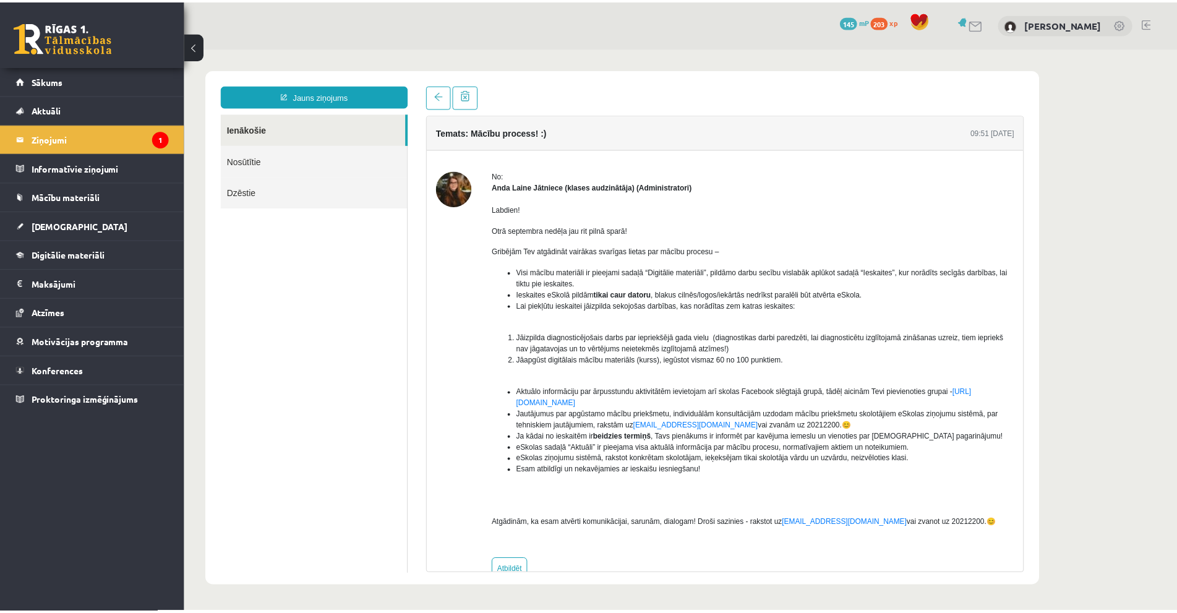
scroll to position [29, 0]
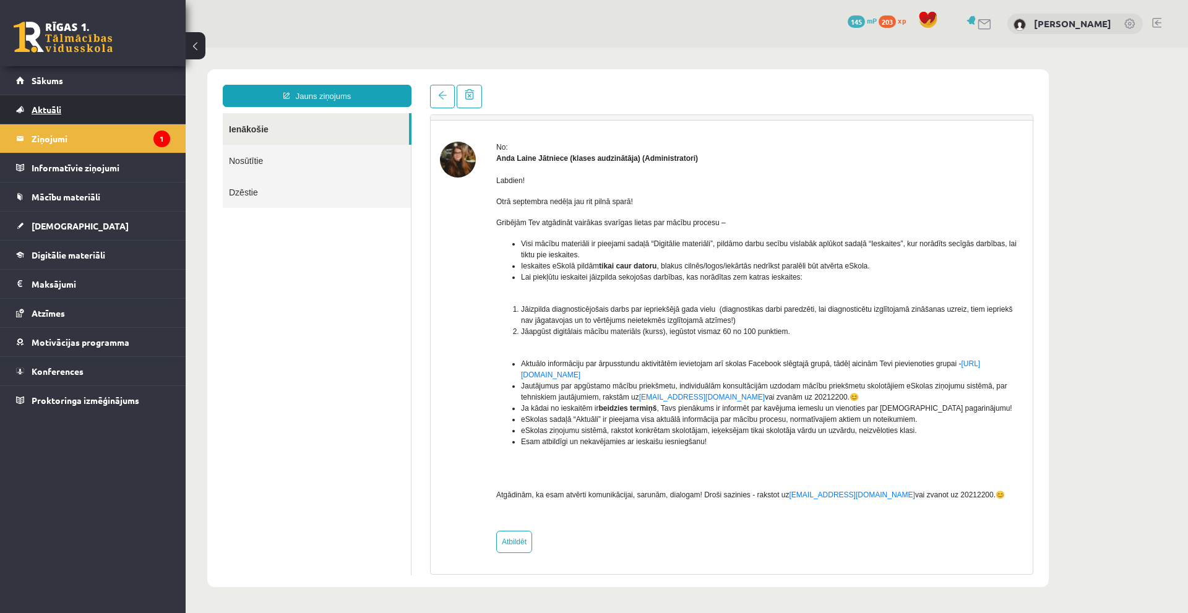
click at [59, 95] on link "Aktuāli" at bounding box center [93, 109] width 154 height 28
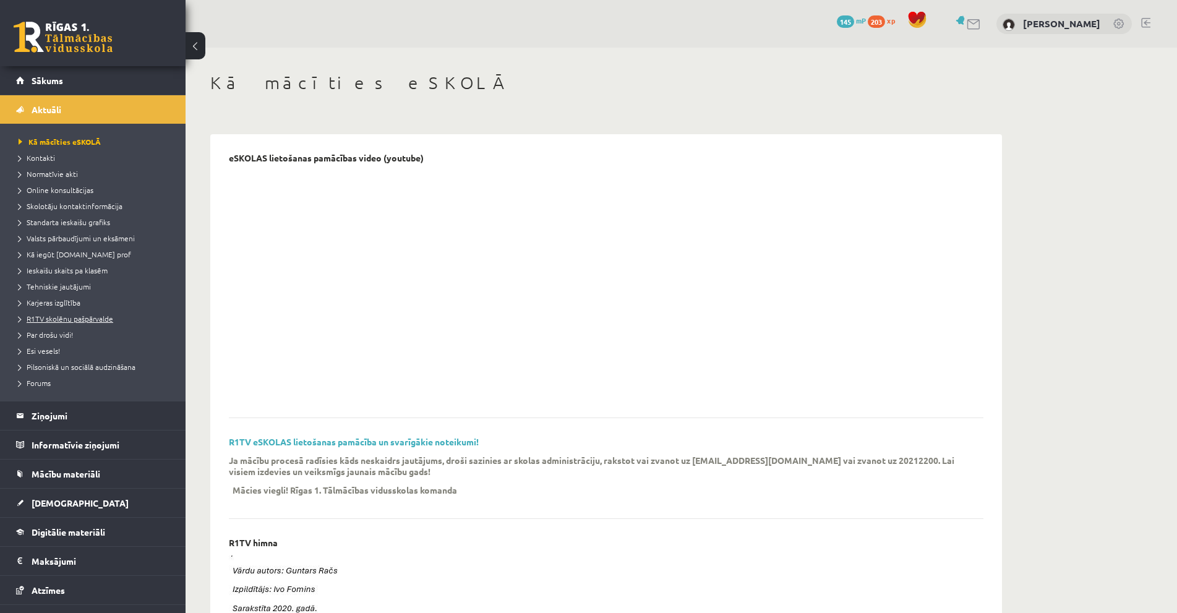
click at [85, 320] on span "R1TV skolēnu pašpārvalde" at bounding box center [66, 319] width 95 height 10
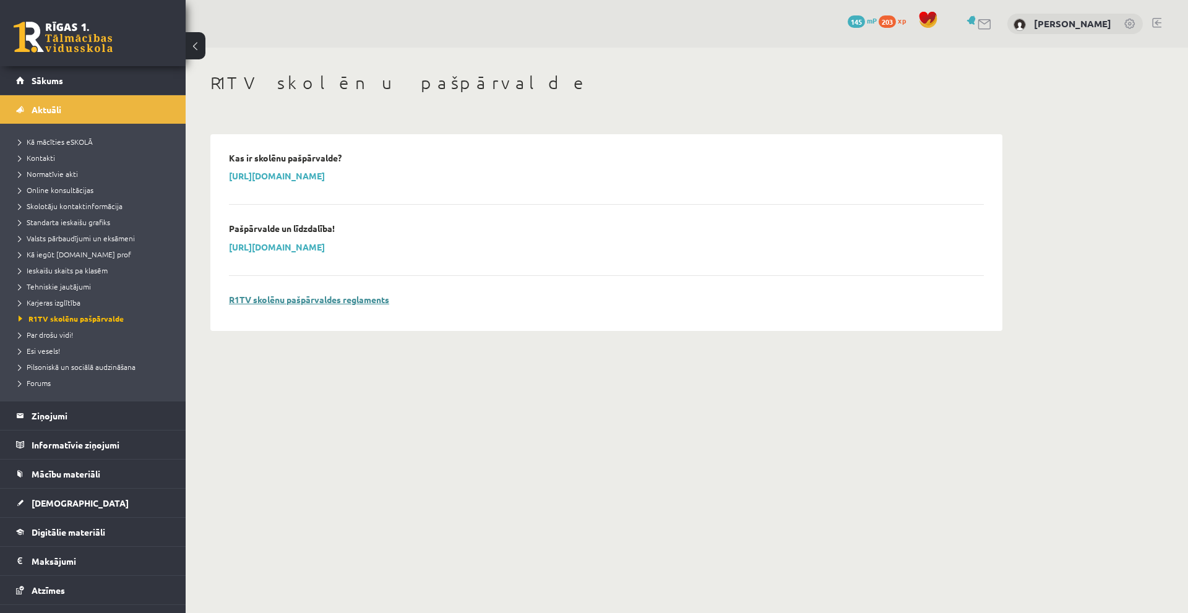
click at [329, 294] on link "R1TV skolēnu pašpārvaldes reglaments" at bounding box center [309, 299] width 160 height 11
click at [70, 306] on span "Karjeras izglītība" at bounding box center [50, 303] width 62 height 10
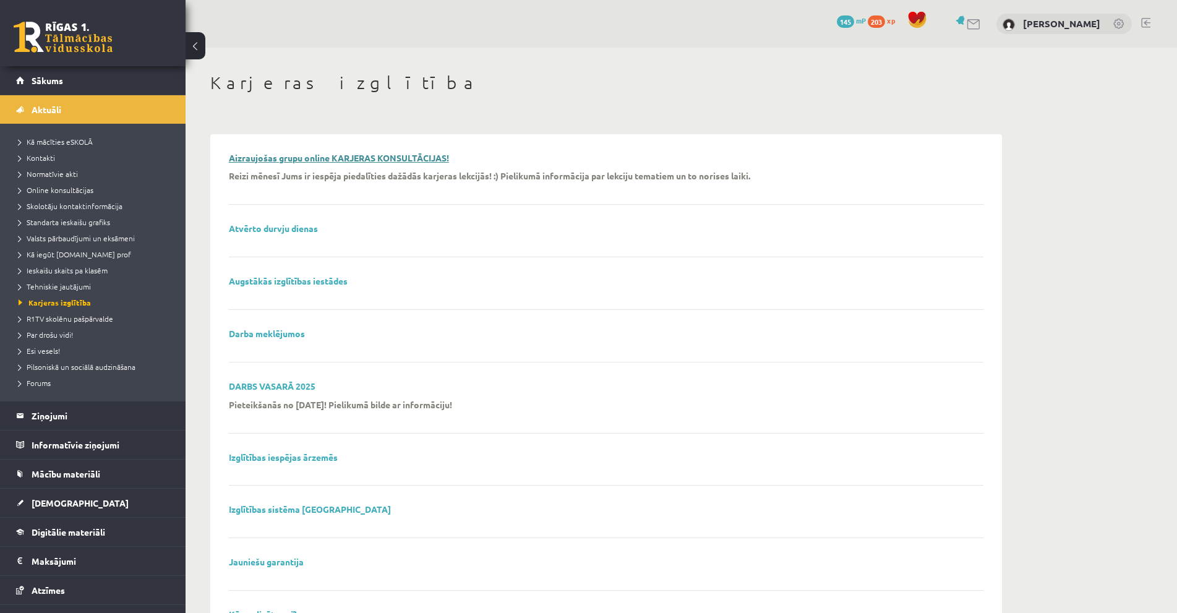
click at [301, 157] on link "Aizraujošas grupu online KARJERAS KONSULTĀCIJAS!" at bounding box center [339, 157] width 220 height 11
click at [283, 229] on link "Atvērto durvju dienas" at bounding box center [273, 228] width 89 height 11
click at [273, 340] on div "Darba meklējumos" at bounding box center [606, 345] width 755 height 34
click at [273, 332] on link "Darba meklējumos" at bounding box center [267, 333] width 76 height 11
click at [259, 384] on link "DARBS VASARĀ 2025" at bounding box center [272, 385] width 87 height 11
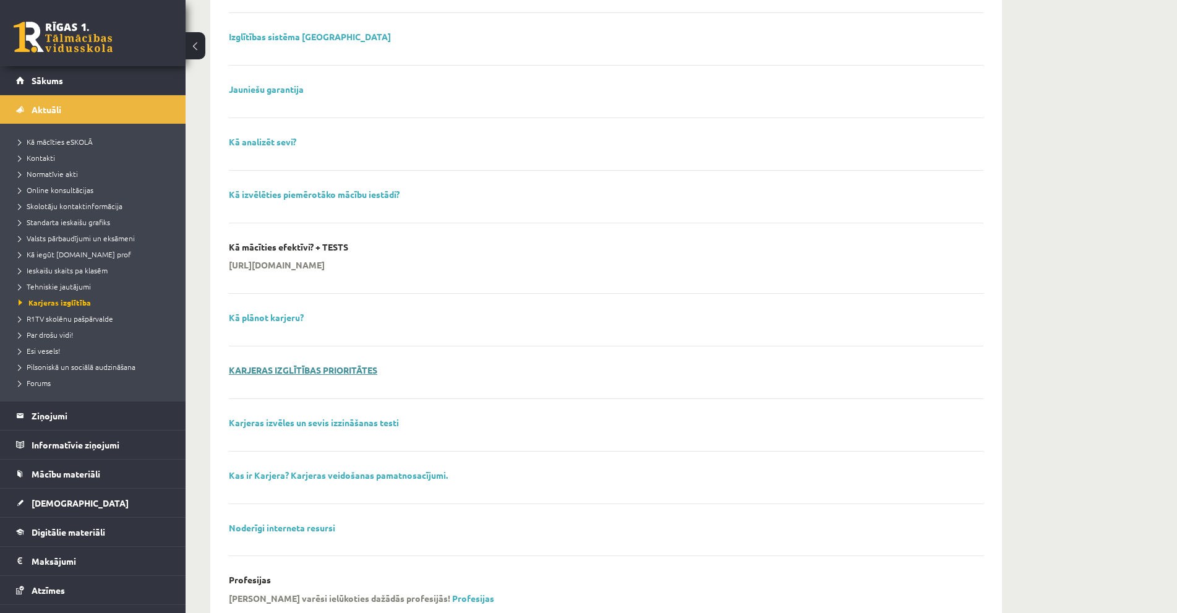
scroll to position [495, 0]
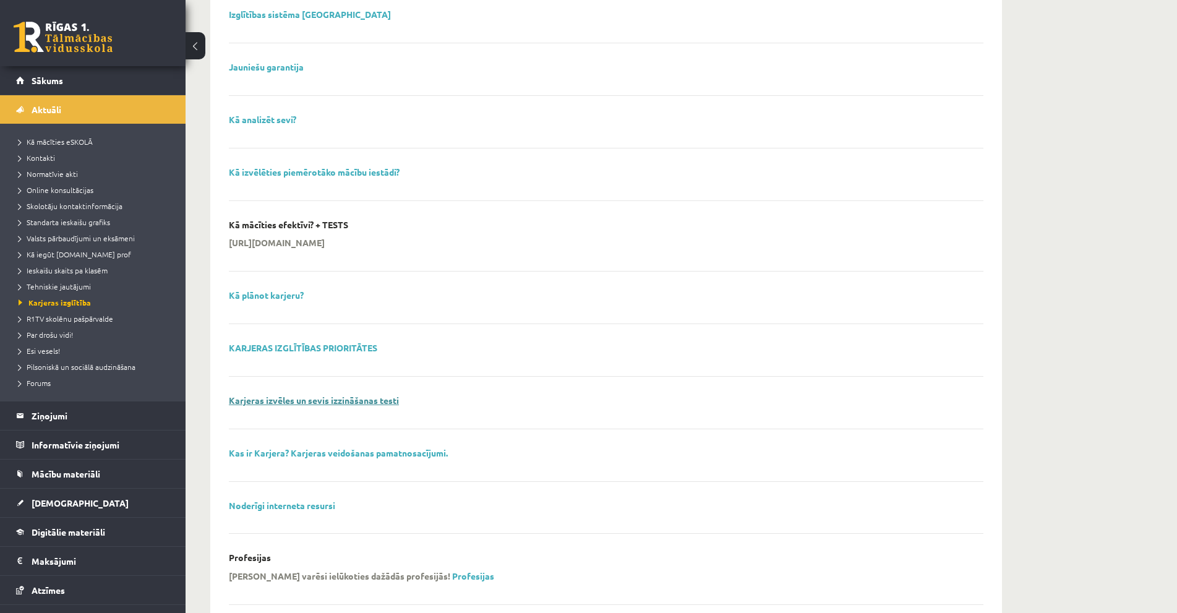
click at [384, 398] on link "Karjeras izvēles un sevis izzināšanas testi" at bounding box center [314, 400] width 170 height 11
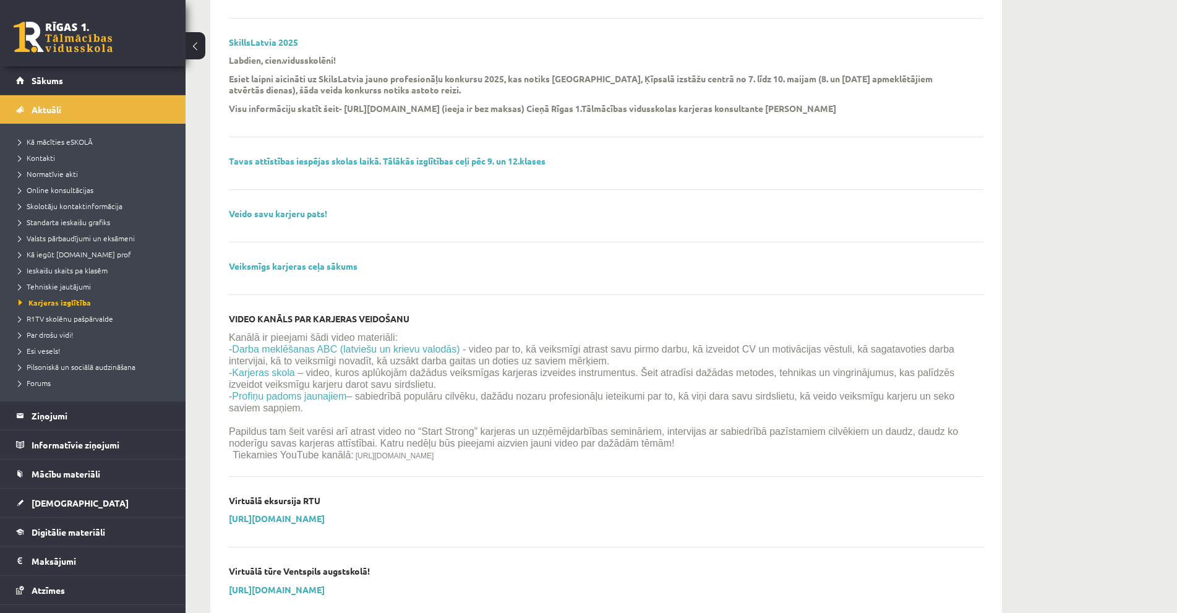
scroll to position [1297, 0]
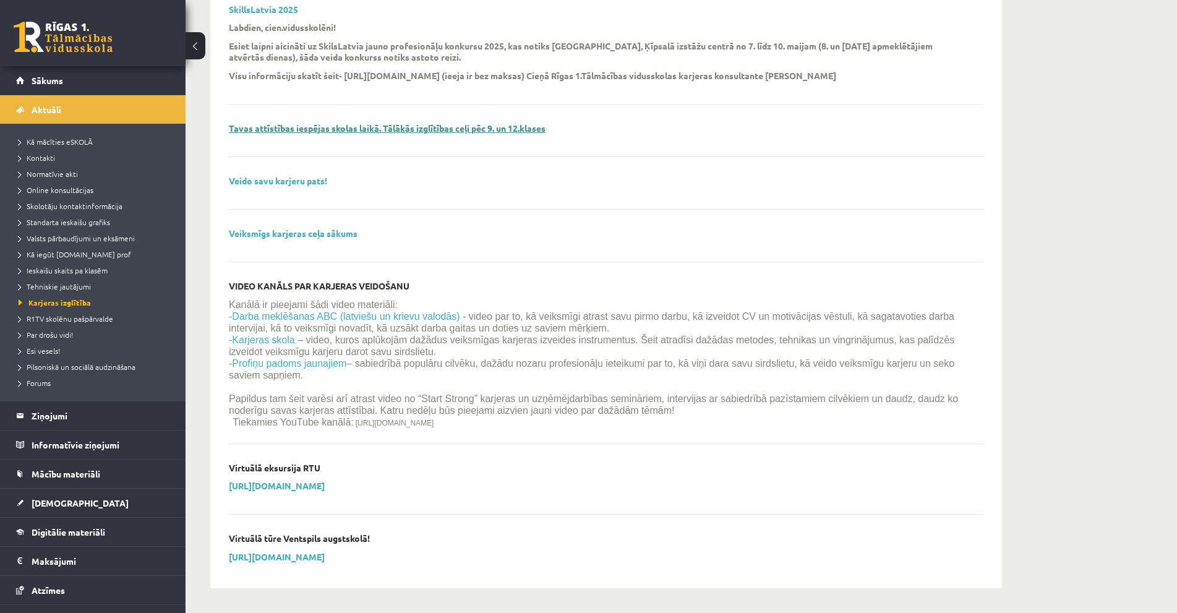
click at [372, 124] on link "Tavas attīstības iespējas skolas laikā. Tālākās izglītības ceļi pēc 9. un 12.kl…" at bounding box center [387, 127] width 317 height 11
click at [325, 483] on link "https://www.rtu.lv/download/360/lv_no_intro/index.html" at bounding box center [277, 485] width 96 height 11
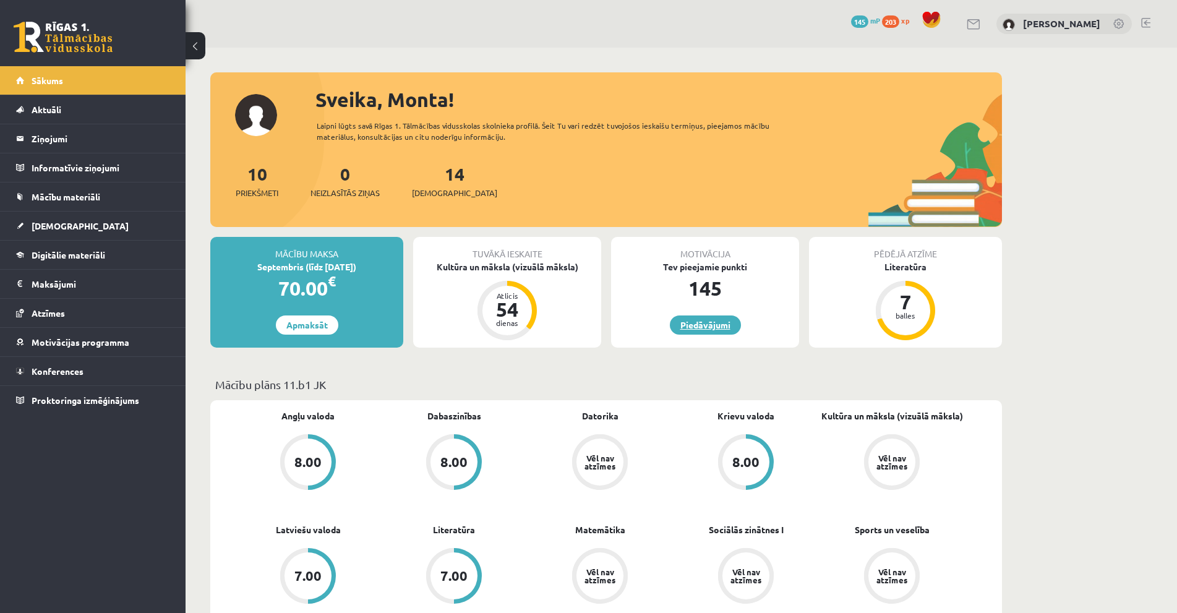
click at [719, 325] on link "Piedāvājumi" at bounding box center [705, 324] width 71 height 19
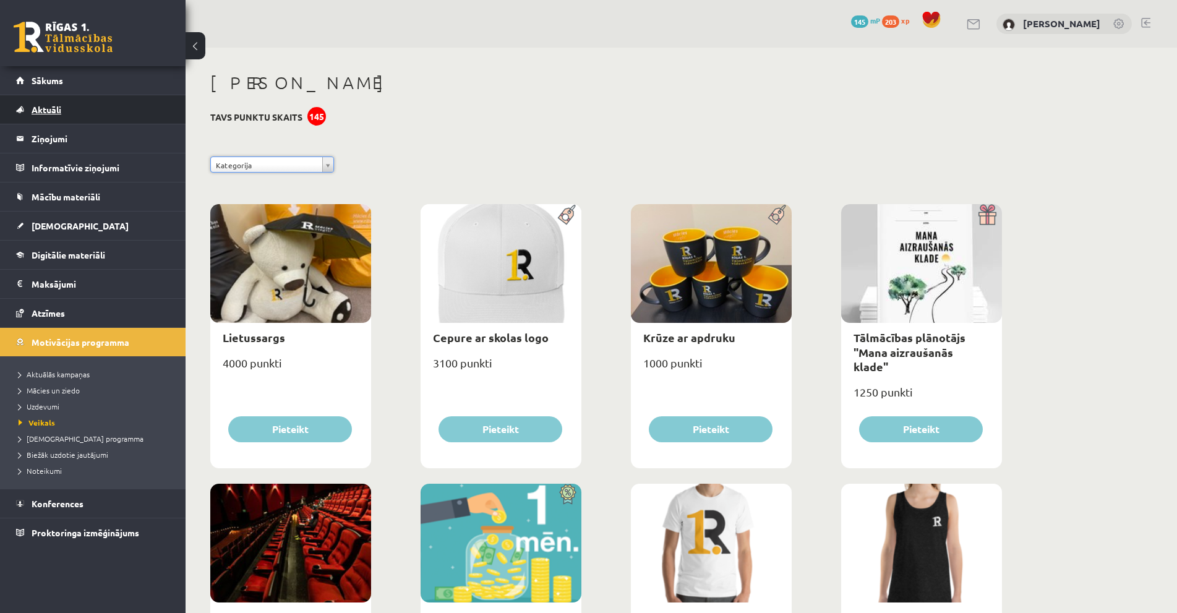
click at [65, 111] on link "Aktuāli" at bounding box center [93, 109] width 154 height 28
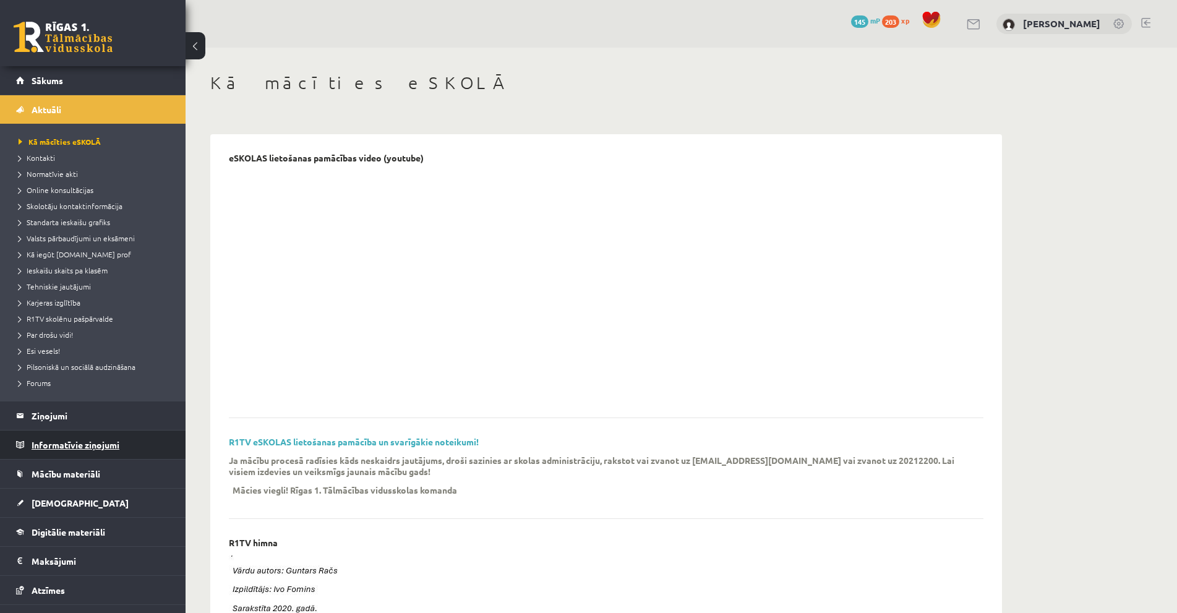
click at [45, 438] on legend "Informatīvie ziņojumi 0" at bounding box center [101, 445] width 139 height 28
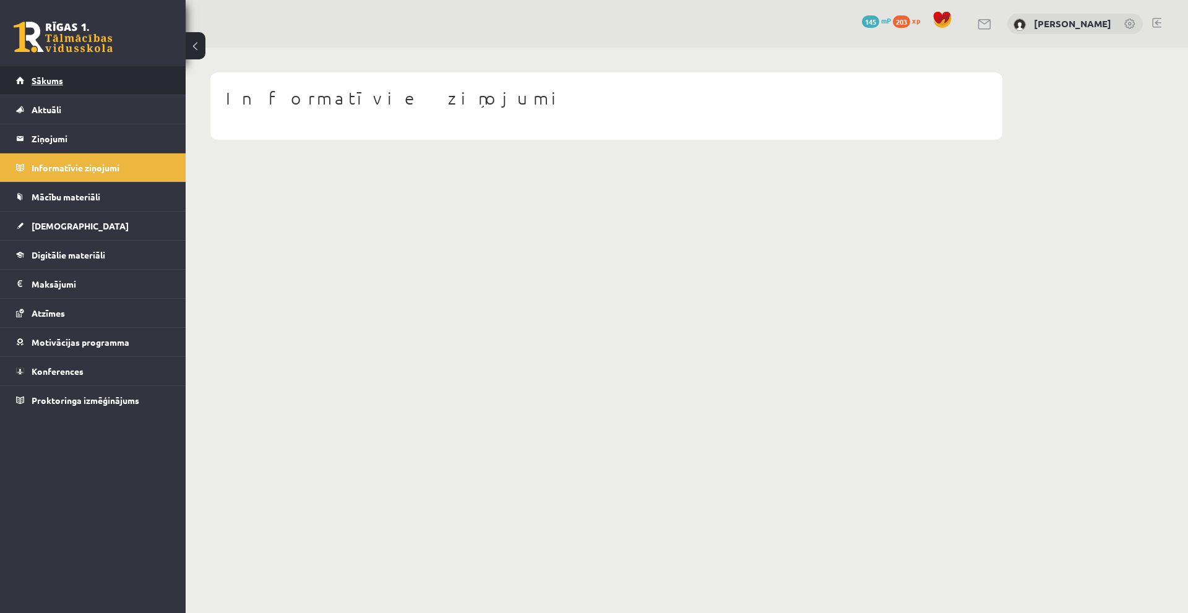
click at [53, 84] on span "Sākums" at bounding box center [48, 80] width 32 height 11
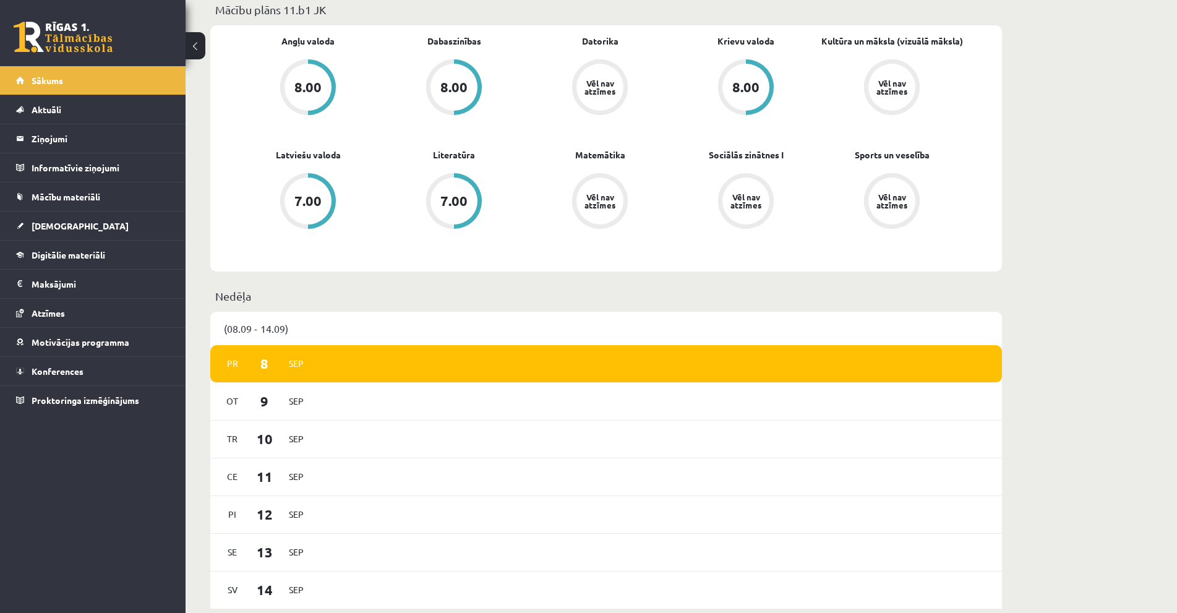
scroll to position [433, 0]
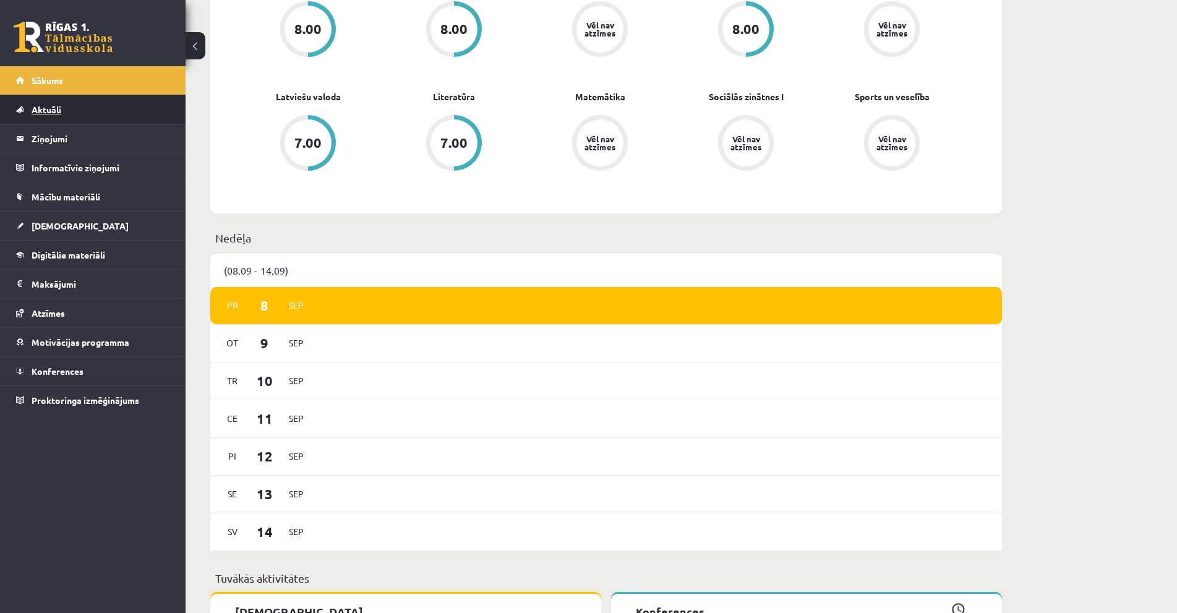
click at [35, 103] on link "Aktuāli" at bounding box center [93, 109] width 154 height 28
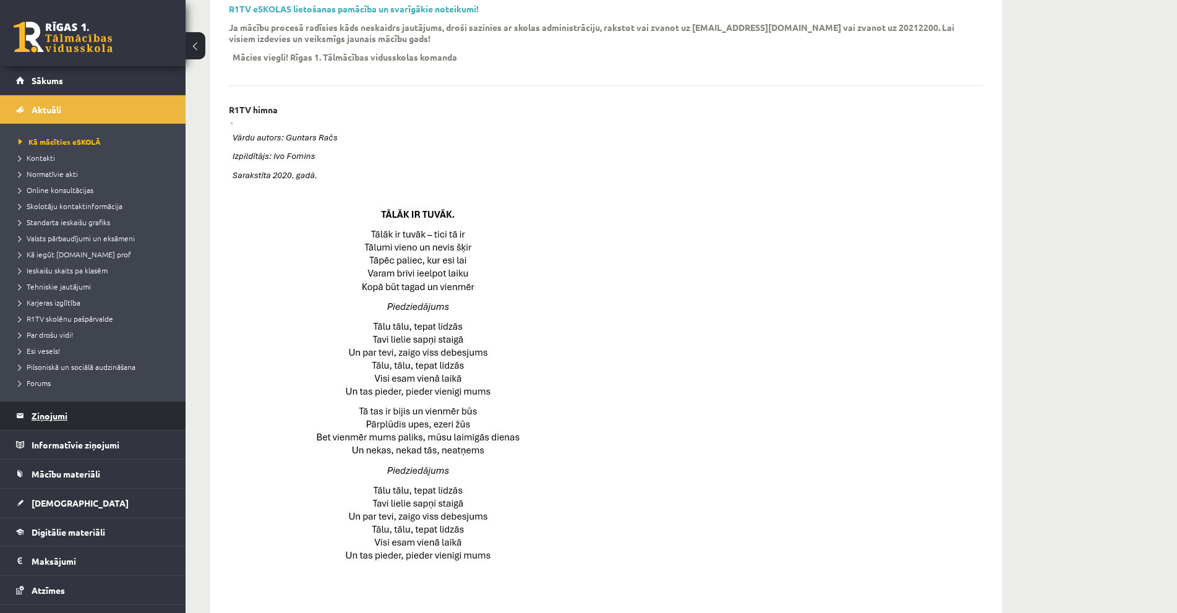
click at [59, 419] on legend "Ziņojumi 0" at bounding box center [101, 415] width 139 height 28
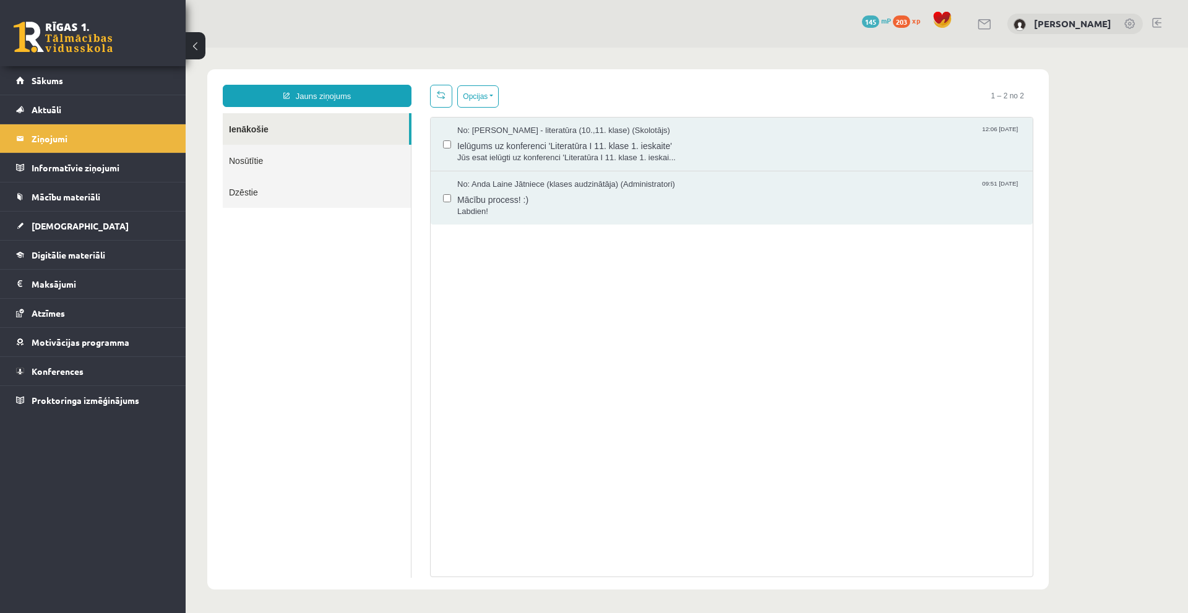
click at [550, 220] on div "No: [PERSON_NAME] Jātniece (klases audzinātāja) (Administratori) 09:51 [DATE] M…" at bounding box center [732, 197] width 602 height 53
click at [544, 207] on span "Labdien!" at bounding box center [738, 212] width 563 height 12
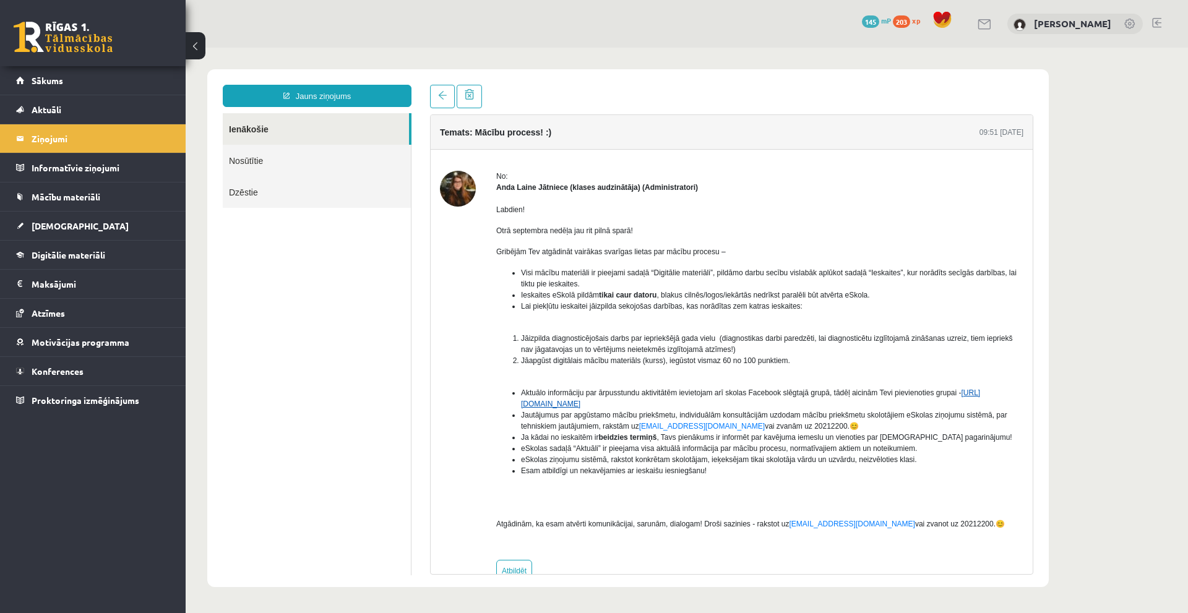
click at [614, 405] on link "[URL][DOMAIN_NAME]" at bounding box center [750, 398] width 459 height 20
click at [137, 174] on legend "Informatīvie ziņojumi 0" at bounding box center [101, 167] width 139 height 28
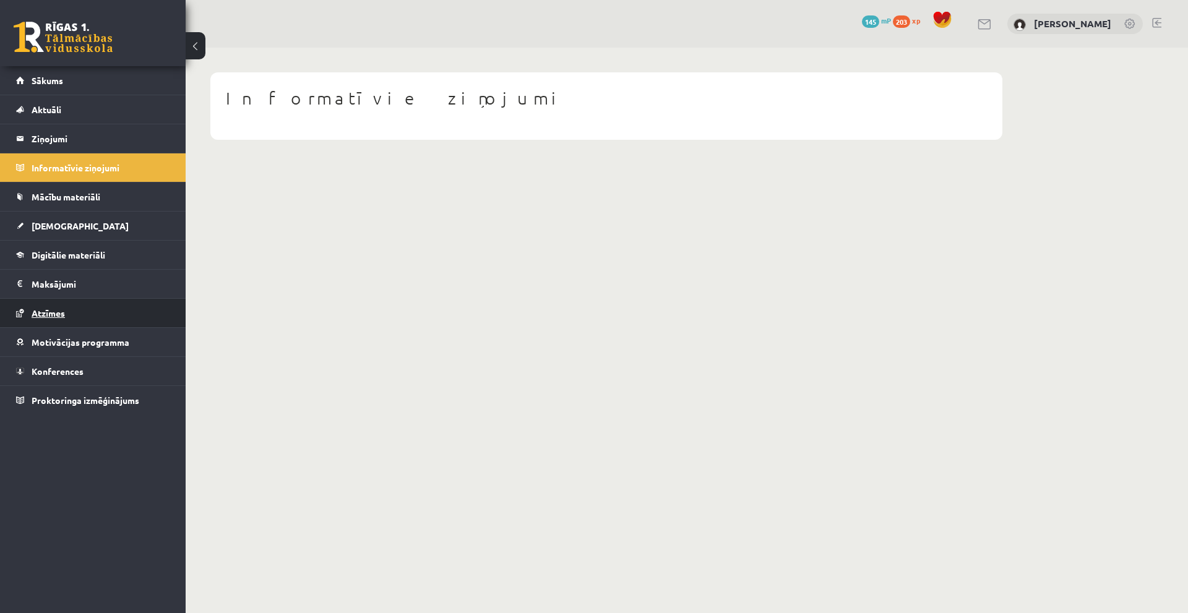
click at [81, 322] on link "Atzīmes" at bounding box center [93, 313] width 154 height 28
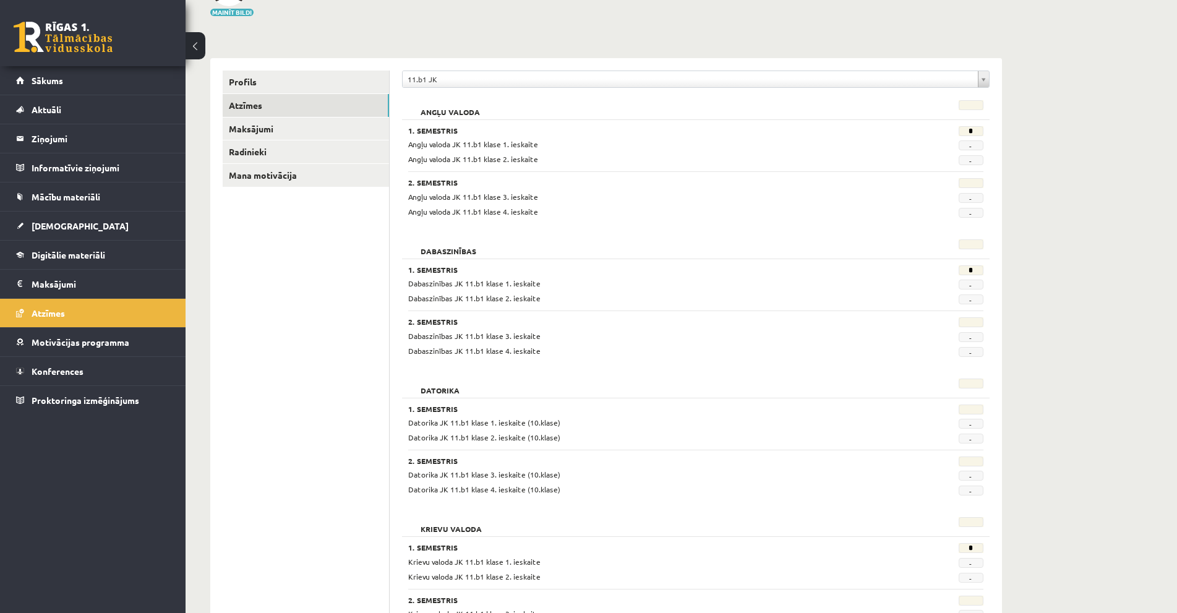
scroll to position [22, 0]
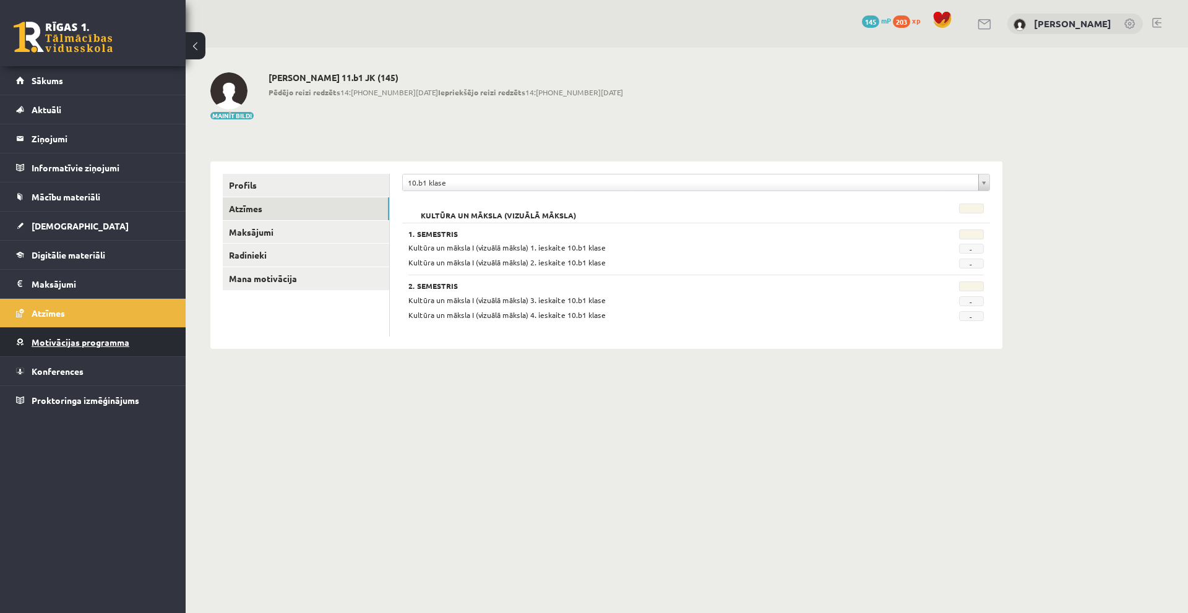
click at [113, 346] on span "Motivācijas programma" at bounding box center [81, 342] width 98 height 11
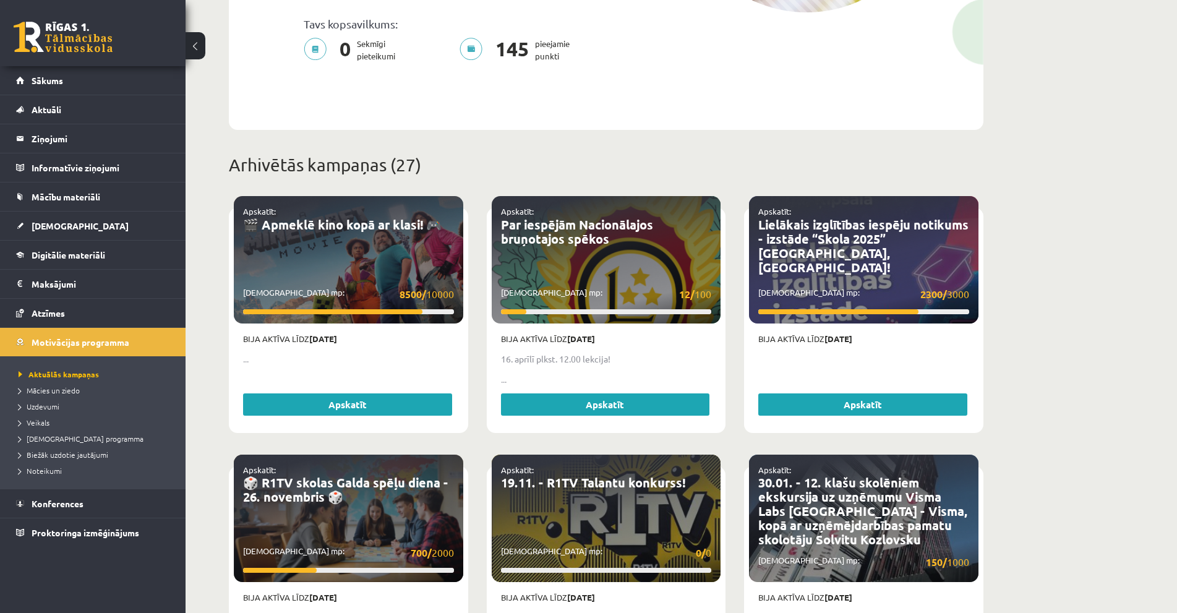
scroll to position [371, 0]
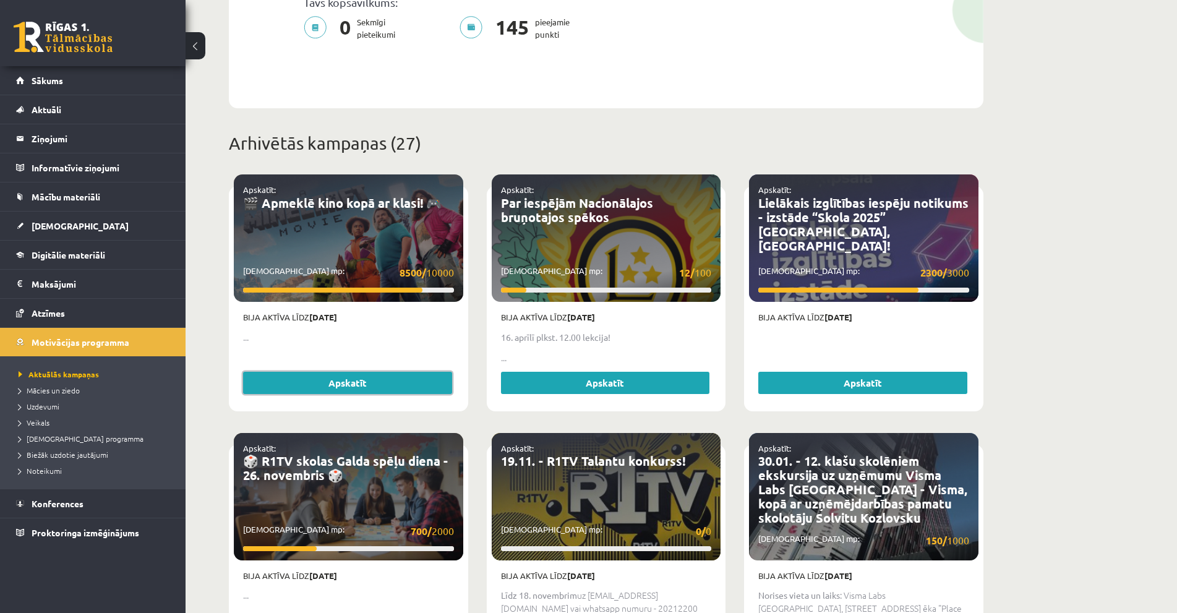
click at [407, 372] on link "Apskatīt" at bounding box center [347, 383] width 209 height 22
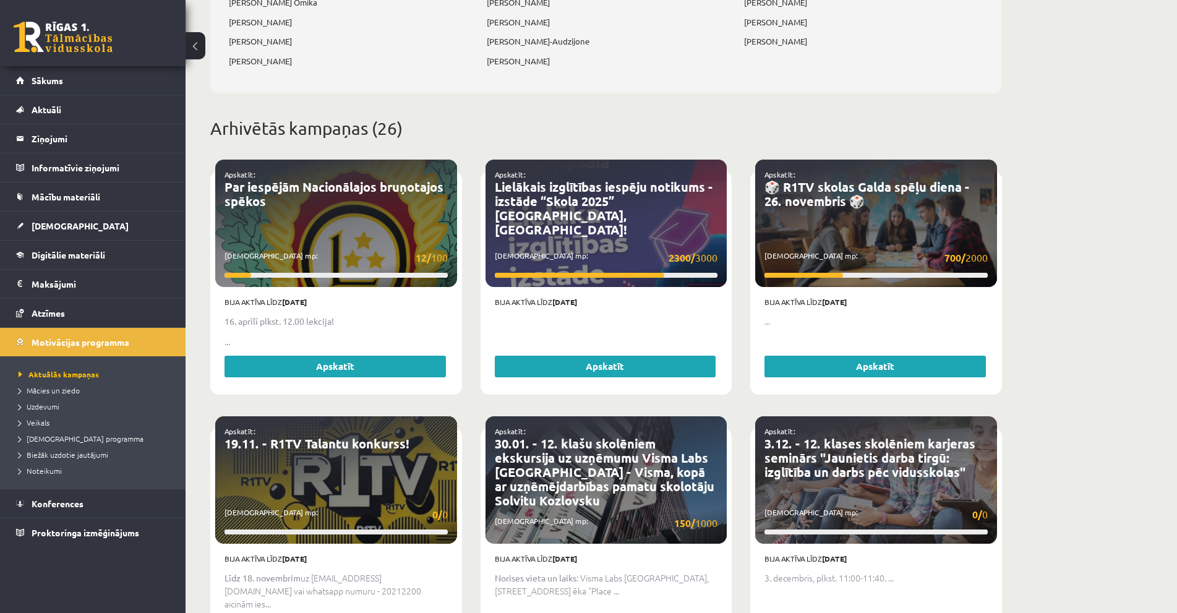
scroll to position [371, 0]
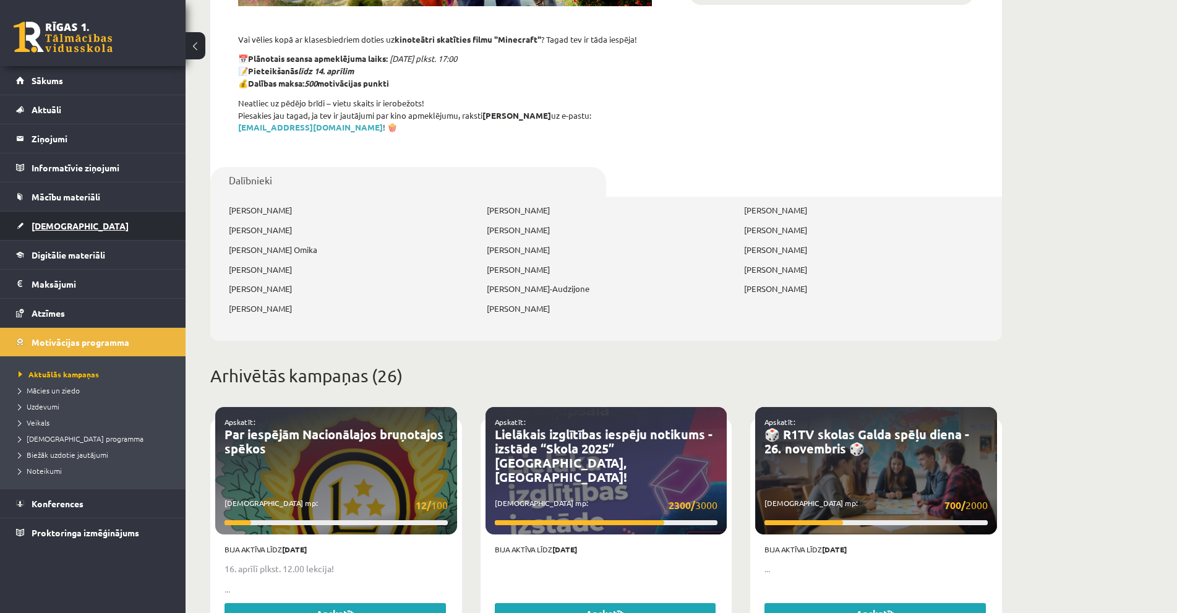
click at [58, 227] on span "[DEMOGRAPHIC_DATA]" at bounding box center [80, 225] width 97 height 11
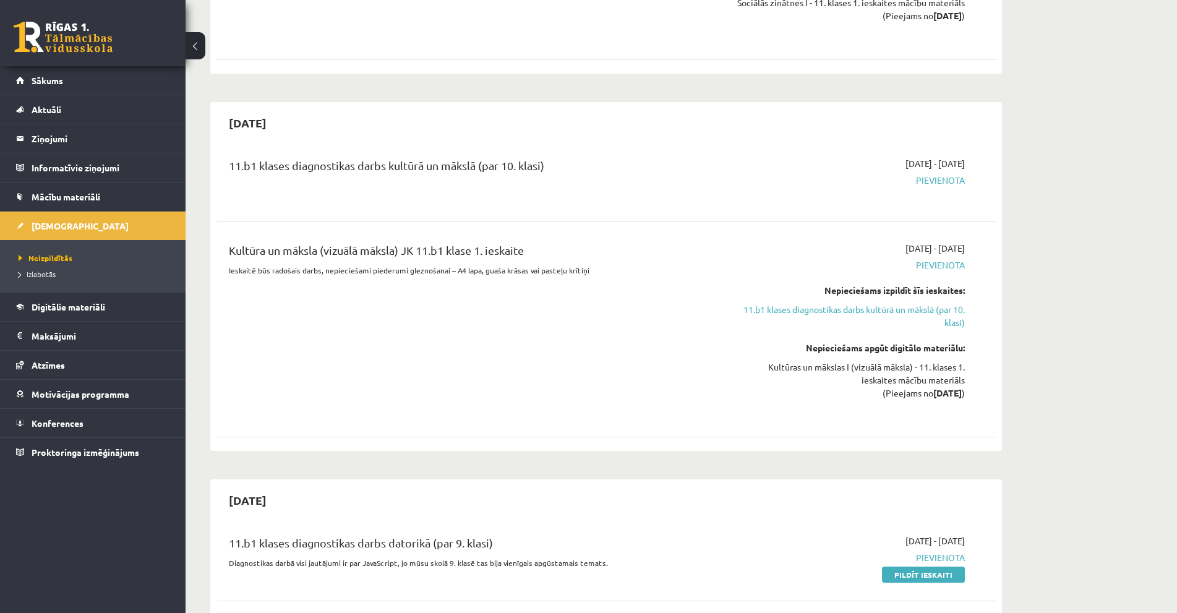
scroll to position [680, 0]
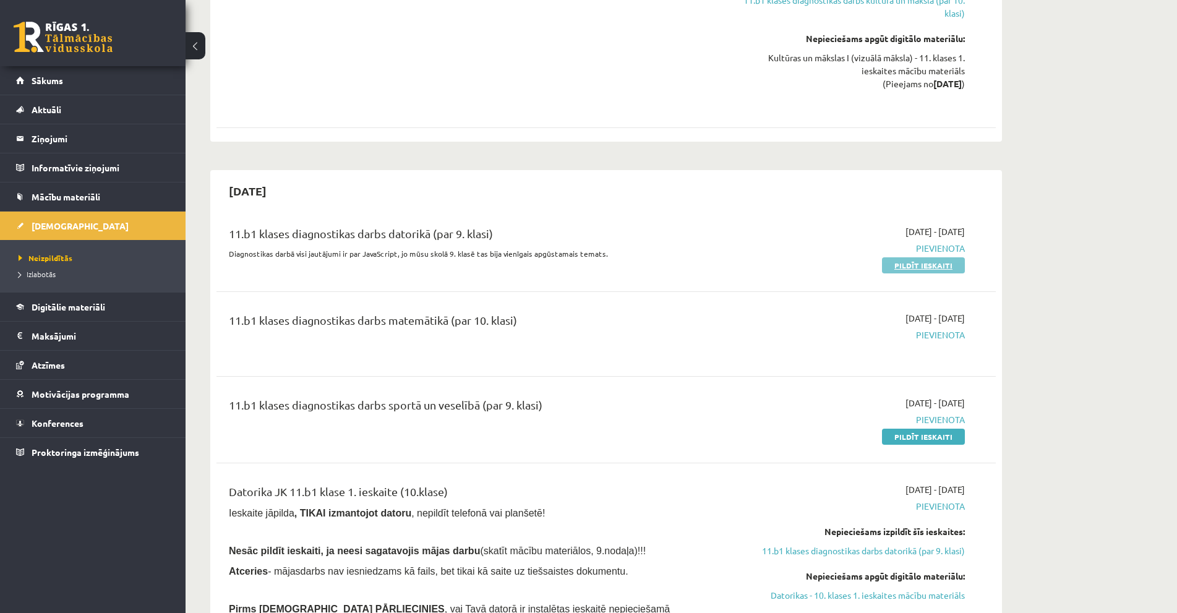
click at [916, 271] on link "Pildīt ieskaiti" at bounding box center [923, 265] width 83 height 16
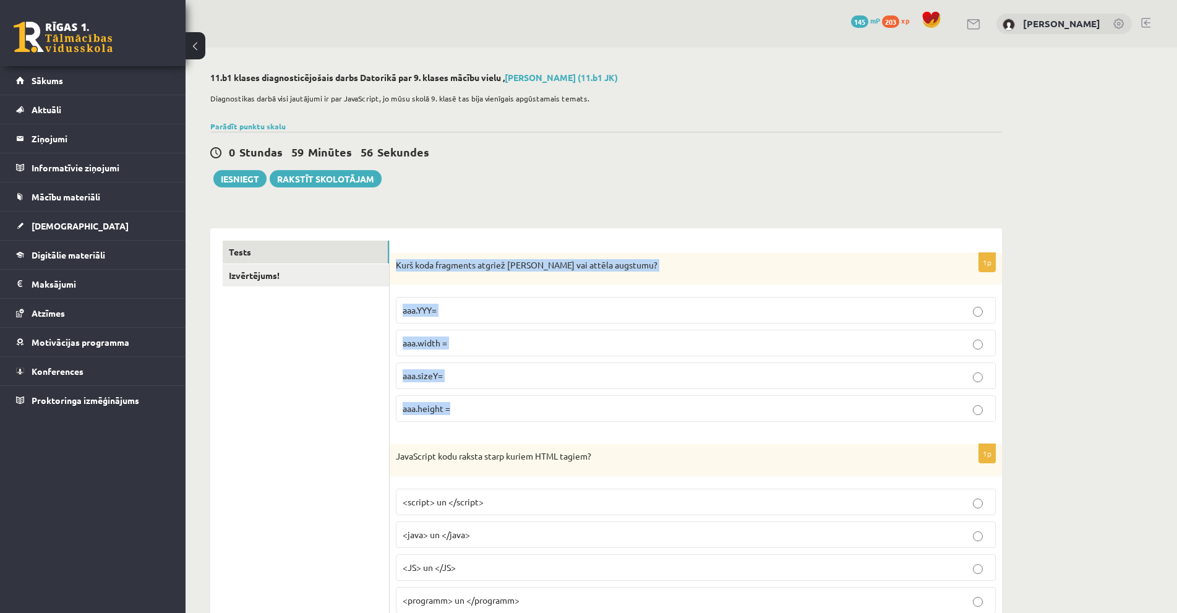
drag, startPoint x: 396, startPoint y: 263, endPoint x: 489, endPoint y: 419, distance: 181.9
click at [489, 419] on div "1p Kurš koda fragments atgriež [PERSON_NAME] vai attēla augstumu? aaa.YYY= aaa.…" at bounding box center [696, 342] width 612 height 179
copy div "Kurš koda fragments atgriež [PERSON_NAME] vai attēla augstumu? aaa.YYY= aaa.wid…"
click at [509, 403] on p "aaa.height =" at bounding box center [696, 408] width 586 height 13
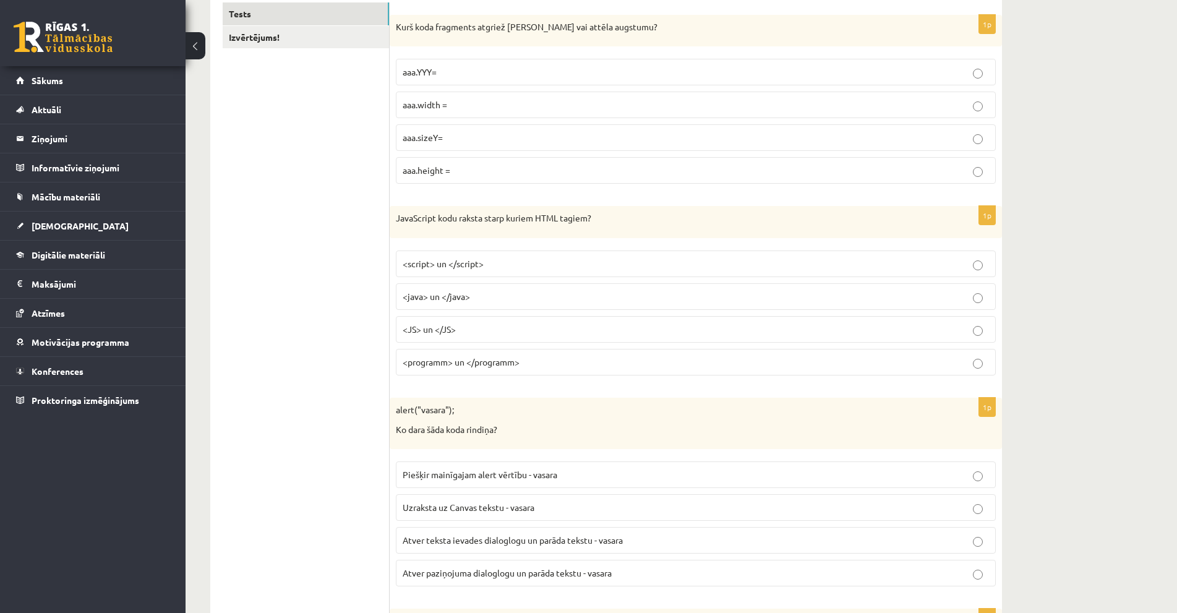
scroll to position [247, 0]
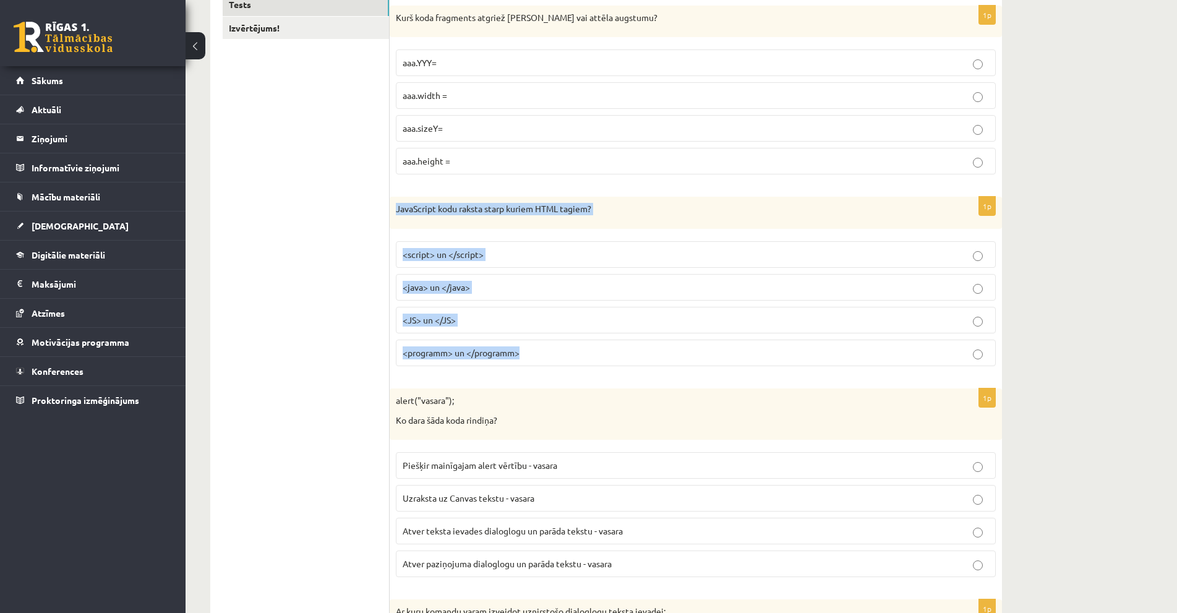
drag, startPoint x: 396, startPoint y: 209, endPoint x: 554, endPoint y: 365, distance: 222.2
click at [554, 365] on div "1p JavaScript kodu raksta starp kuriem HTML tagiem? <script> un </script> <java…" at bounding box center [696, 286] width 612 height 179
click at [554, 253] on p "<script> un </script>" at bounding box center [696, 254] width 586 height 13
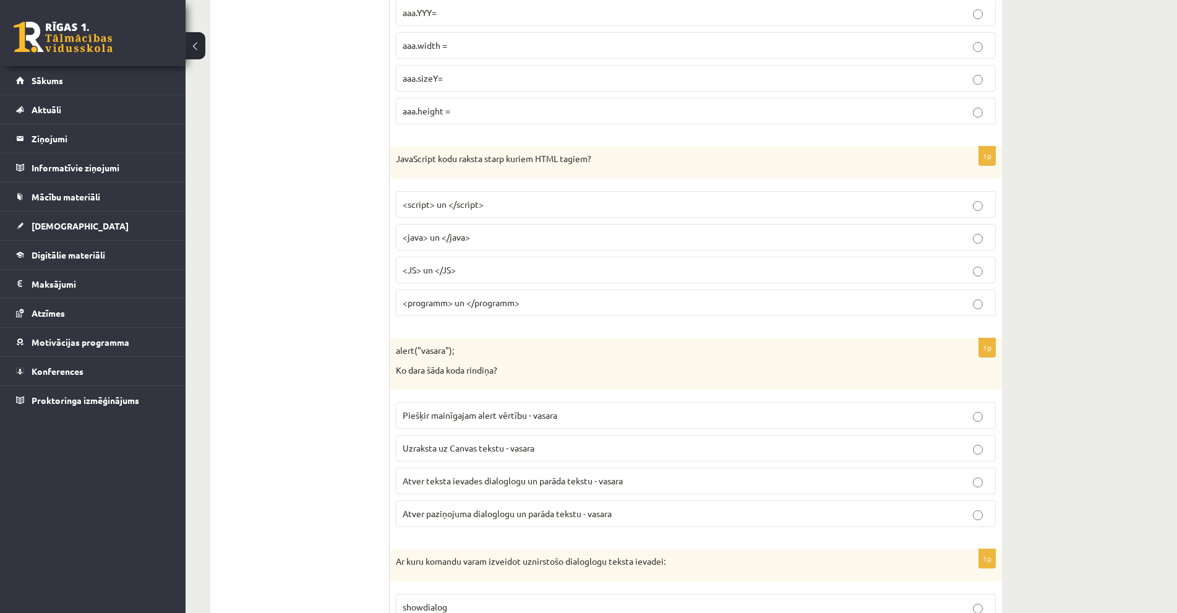
scroll to position [371, 0]
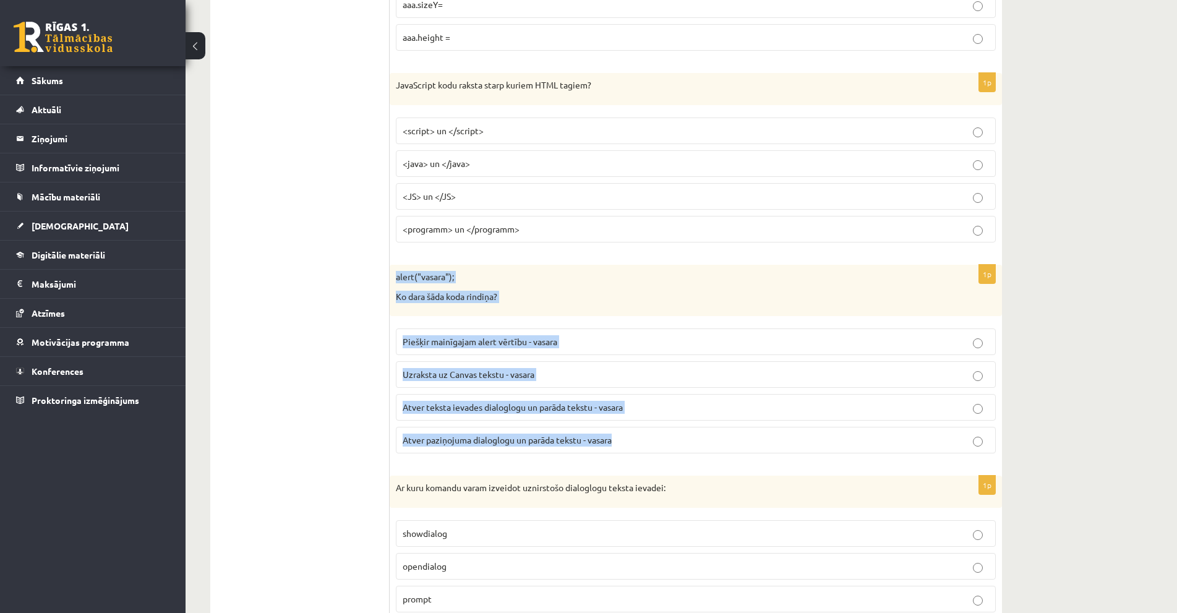
drag, startPoint x: 392, startPoint y: 275, endPoint x: 635, endPoint y: 446, distance: 297.4
click at [636, 456] on div "1p alert("vasara"); Ko dara šāda koda rindiņa? Piešķir mainīgajam alert vērtību…" at bounding box center [696, 364] width 612 height 199
copy div "alert("vasara"); Ko dara šāda koda rindiņa? Piešķir mainīgajam alert vērtību - …"
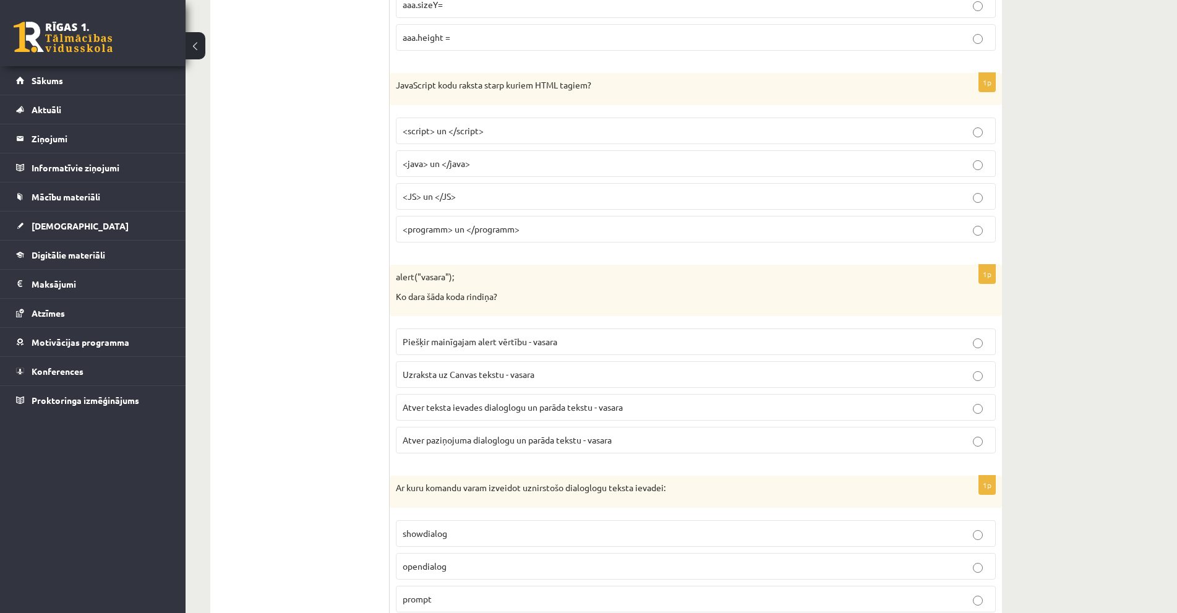
click at [519, 437] on span "Atver paziņojuma dialoglogu un parāda tekstu - vasara" at bounding box center [507, 439] width 209 height 11
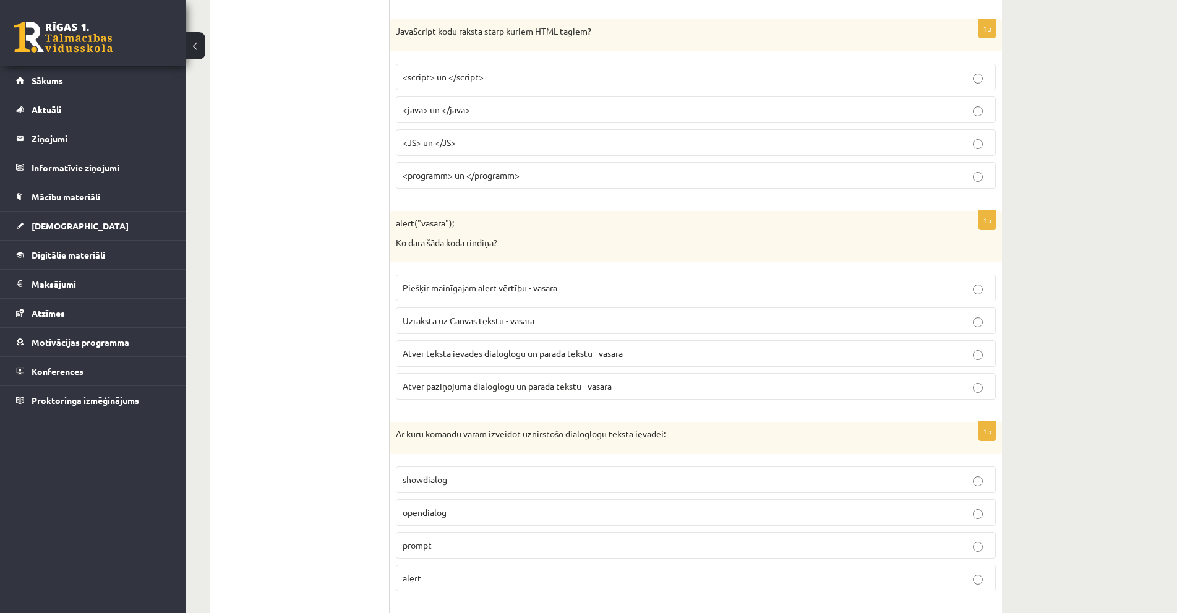
scroll to position [619, 0]
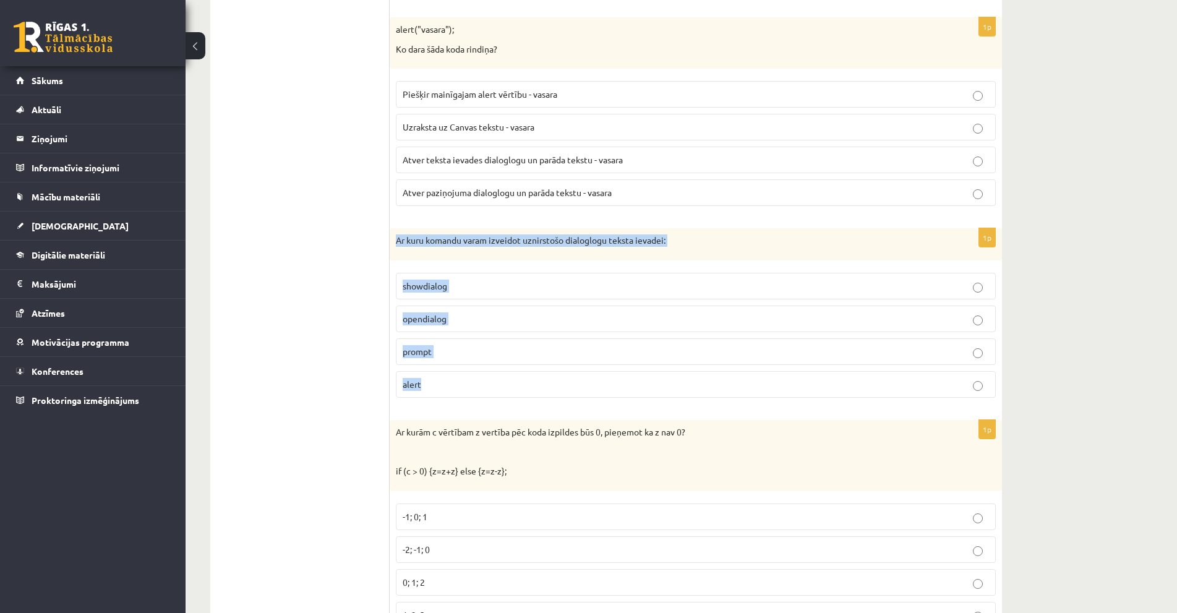
drag, startPoint x: 400, startPoint y: 242, endPoint x: 551, endPoint y: 382, distance: 205.3
click at [551, 382] on div "1p Ar kuru komandu varam izveidot uznirstošo dialoglogu teksta ievadei: showdia…" at bounding box center [696, 317] width 612 height 179
copy div "Ar kuru komandu varam izveidot uznirstošo dialoglogu teksta ievadei: showdialog…"
click at [452, 356] on p "prompt" at bounding box center [696, 351] width 586 height 13
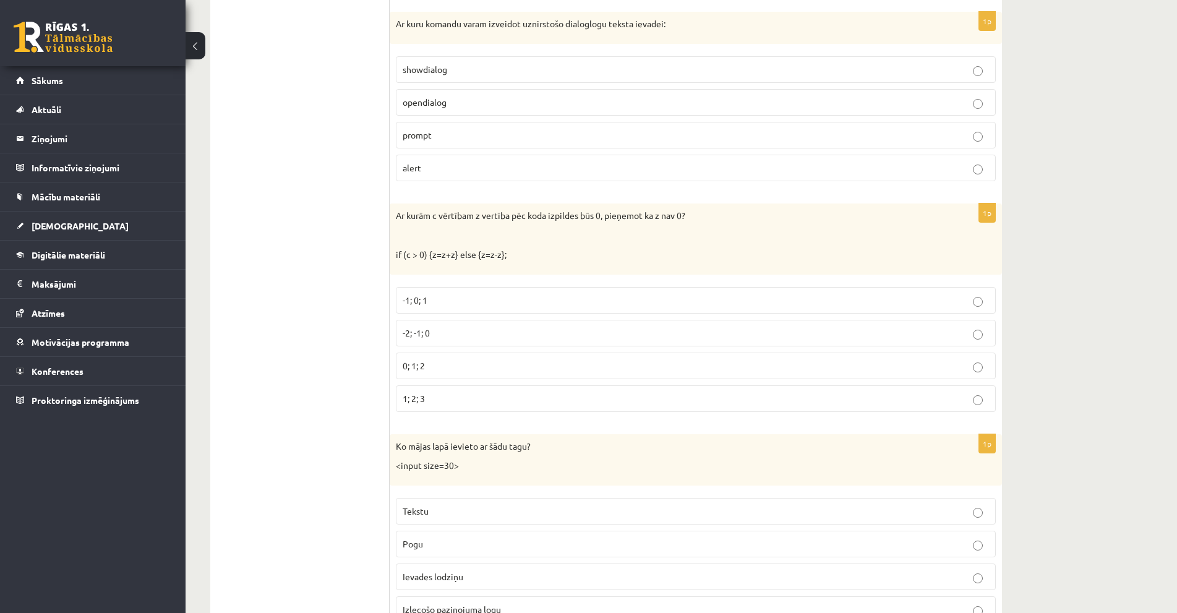
scroll to position [866, 0]
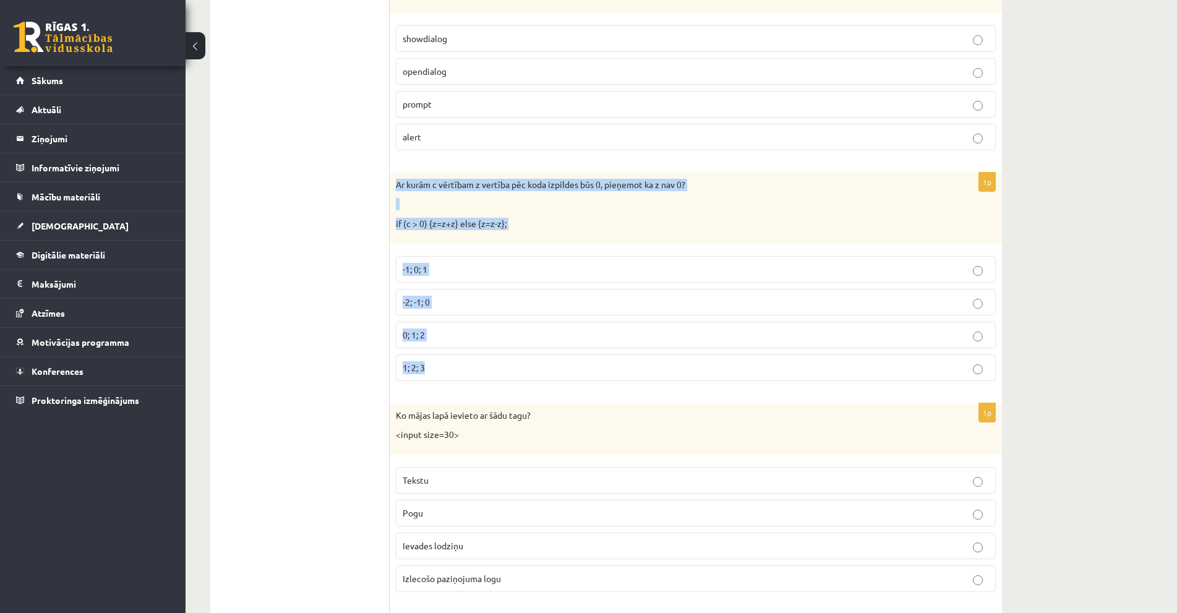
drag, startPoint x: 415, startPoint y: 197, endPoint x: 562, endPoint y: 375, distance: 231.1
click at [562, 375] on div "1p Ar kurām c vērtībam z vertība pēc koda izpildes būs 0, pieņemot ka z nav 0? …" at bounding box center [696, 282] width 612 height 218
drag, startPoint x: 623, startPoint y: 187, endPoint x: 645, endPoint y: 191, distance: 22.6
click at [645, 191] on p "Ar kurām c vērtībam z vertība pēc koda izpildes būs 0, pieņemot ka z nav 0?" at bounding box center [665, 185] width 538 height 12
drag, startPoint x: 392, startPoint y: 182, endPoint x: 549, endPoint y: 357, distance: 235.2
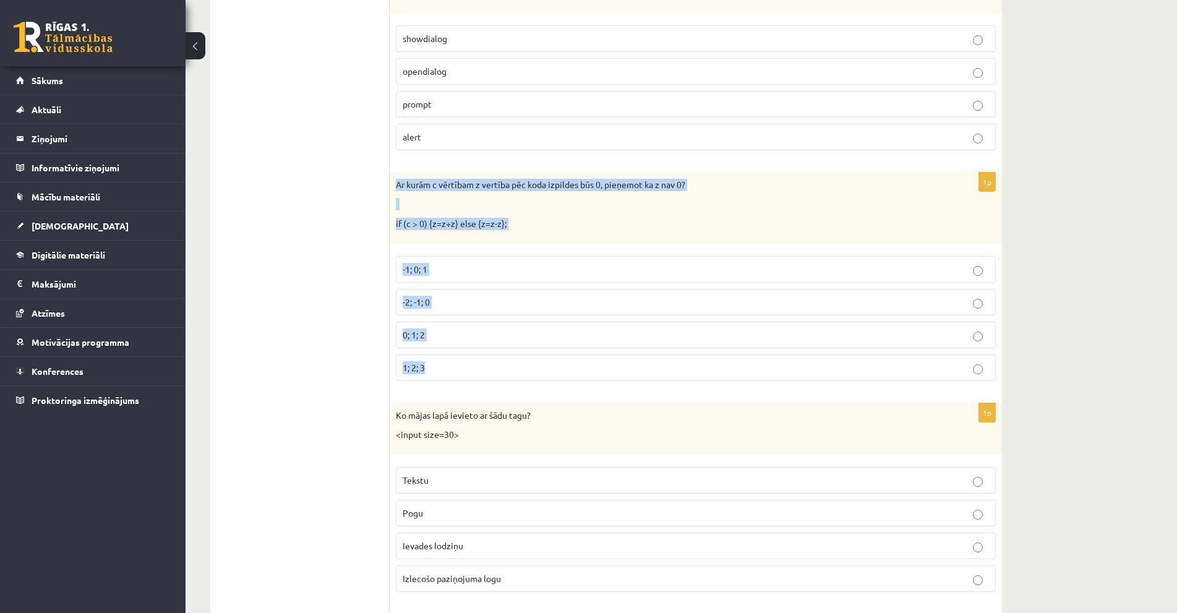
click at [549, 357] on div "1p Ar kurām c vērtībam z vertība pēc koda izpildes būs 0, pieņemot ka z nav 0? …" at bounding box center [696, 282] width 612 height 218
click at [455, 329] on p "0; 1; 2" at bounding box center [696, 334] width 586 height 13
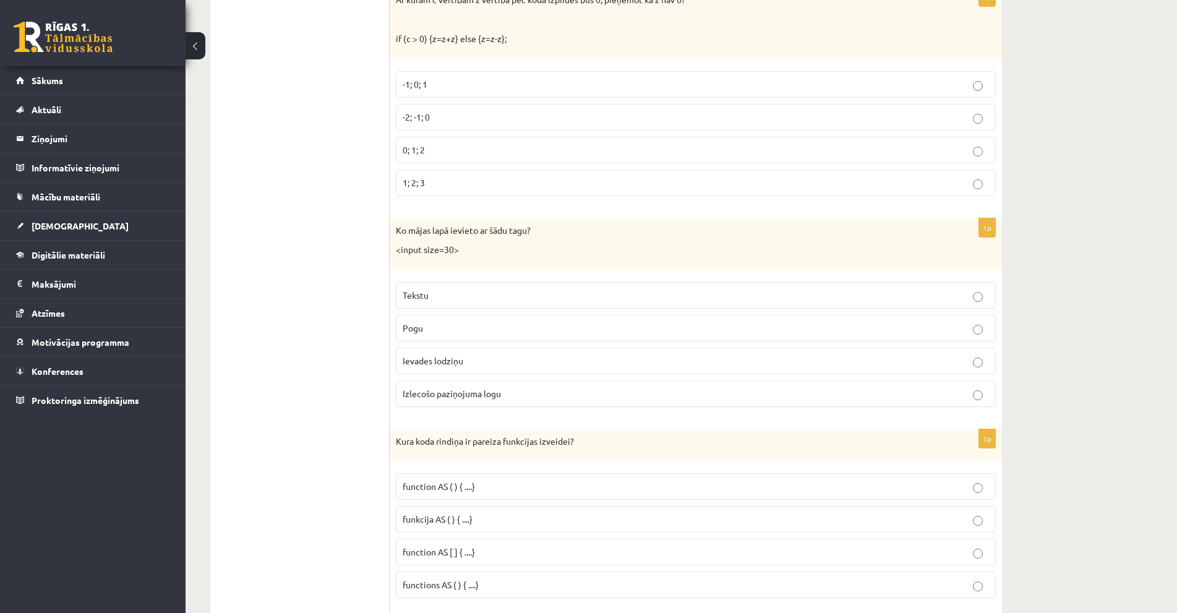
scroll to position [1052, 0]
drag, startPoint x: 404, startPoint y: 237, endPoint x: 555, endPoint y: 397, distance: 220.1
click at [555, 397] on div "1p Ko mājas lapā ievieto ar šādu tagu? <input size=30> Tekstu Pogu Ievades lodz…" at bounding box center [696, 317] width 612 height 199
click at [470, 349] on label "Ievades lodziņu" at bounding box center [696, 360] width 600 height 27
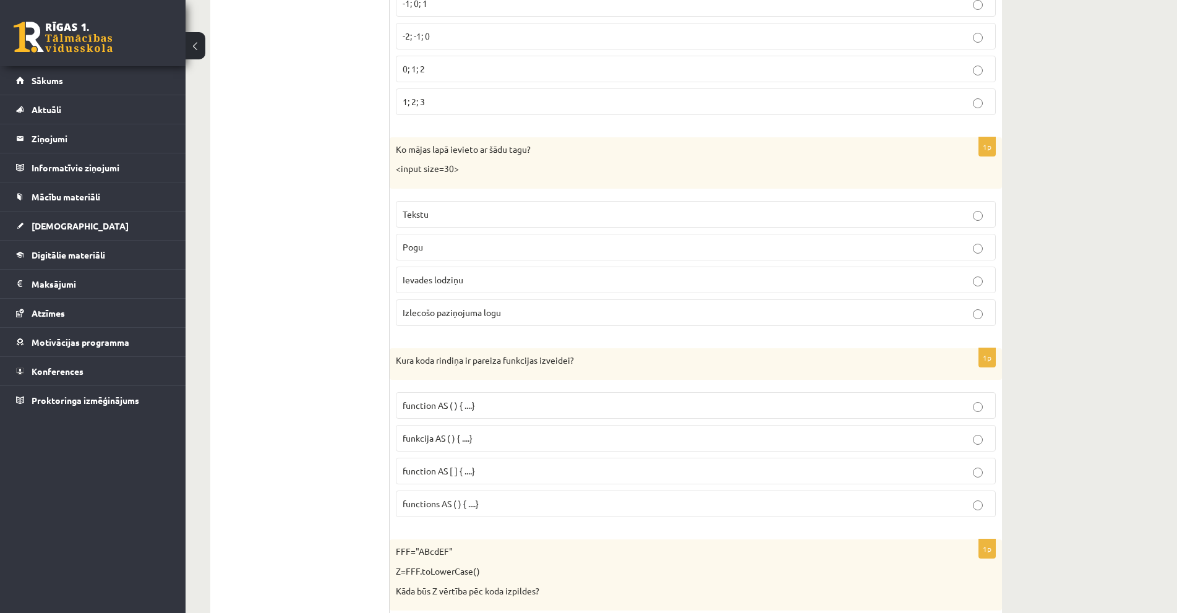
scroll to position [1237, 0]
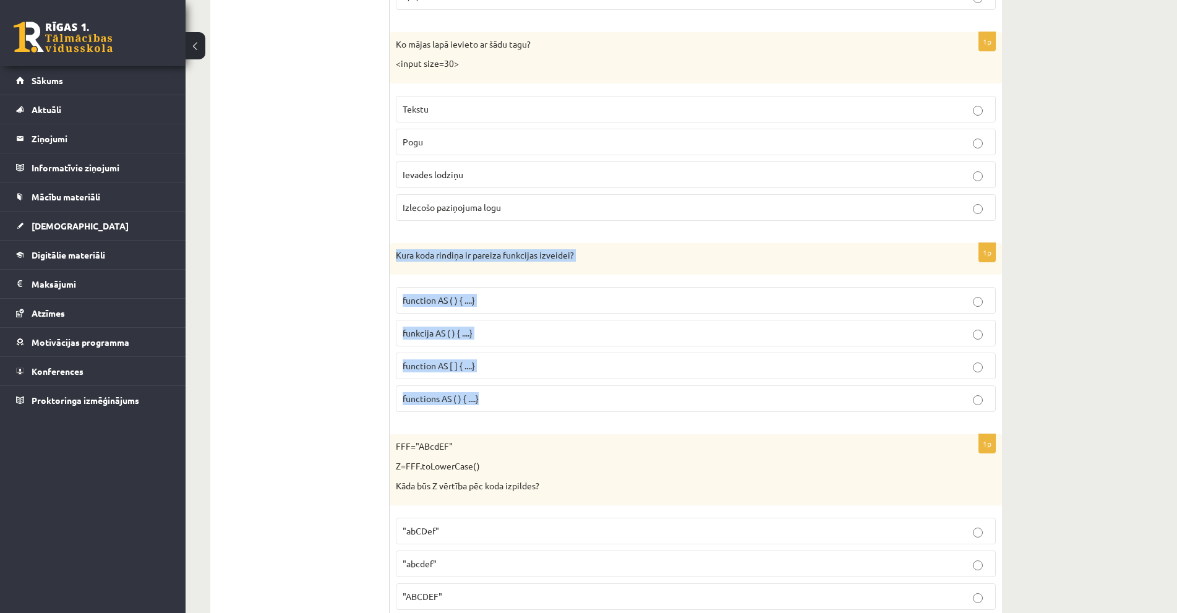
drag, startPoint x: 395, startPoint y: 253, endPoint x: 535, endPoint y: 419, distance: 216.9
click at [535, 419] on div "1p Kura koda rindiņa ir pareiza funkcijas izveidei? function AS ( ) { ....} fun…" at bounding box center [696, 332] width 612 height 179
copy div "Kura koda rindiņa ir pareiza funkcijas izveidei? function AS ( ) { ....} funkci…"
click at [439, 312] on label "function AS ( ) { ....}" at bounding box center [696, 300] width 600 height 27
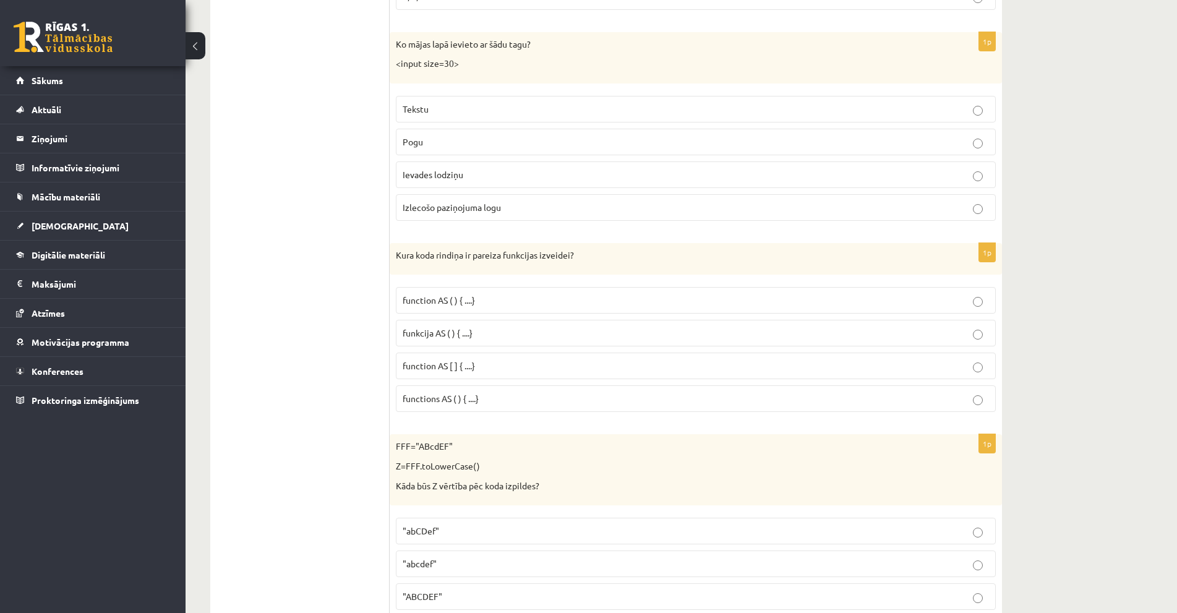
click at [487, 299] on p "function AS ( ) { ....}" at bounding box center [696, 300] width 586 height 13
click at [485, 307] on p "function AS ( ) { ....}" at bounding box center [696, 300] width 586 height 13
click at [546, 297] on p "function AS ( ) { ....}" at bounding box center [696, 300] width 586 height 13
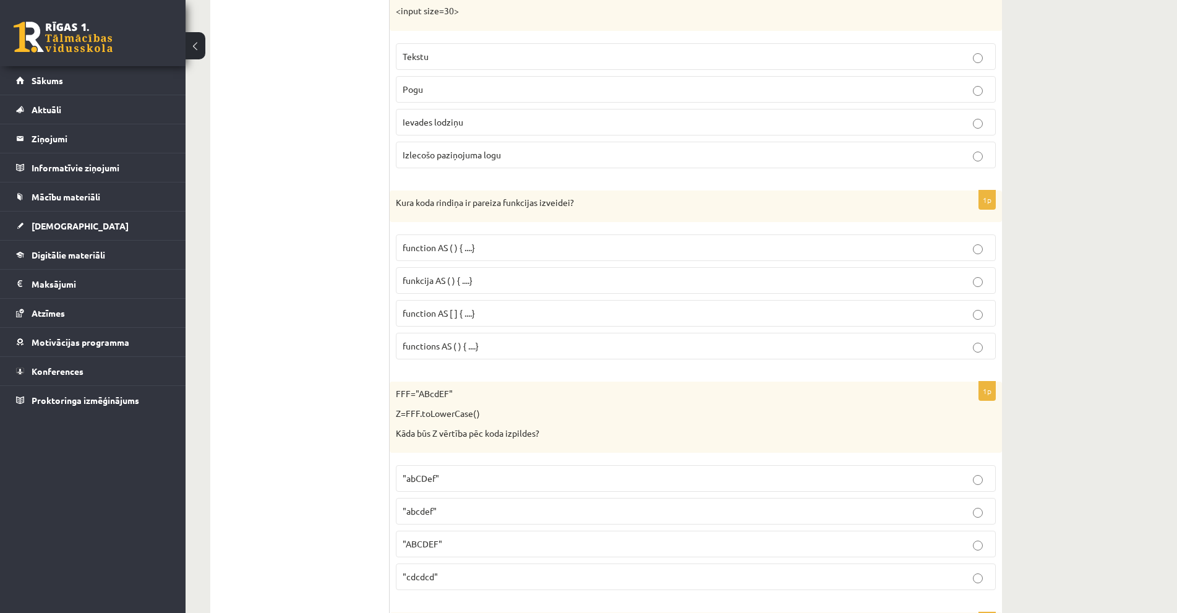
scroll to position [1485, 0]
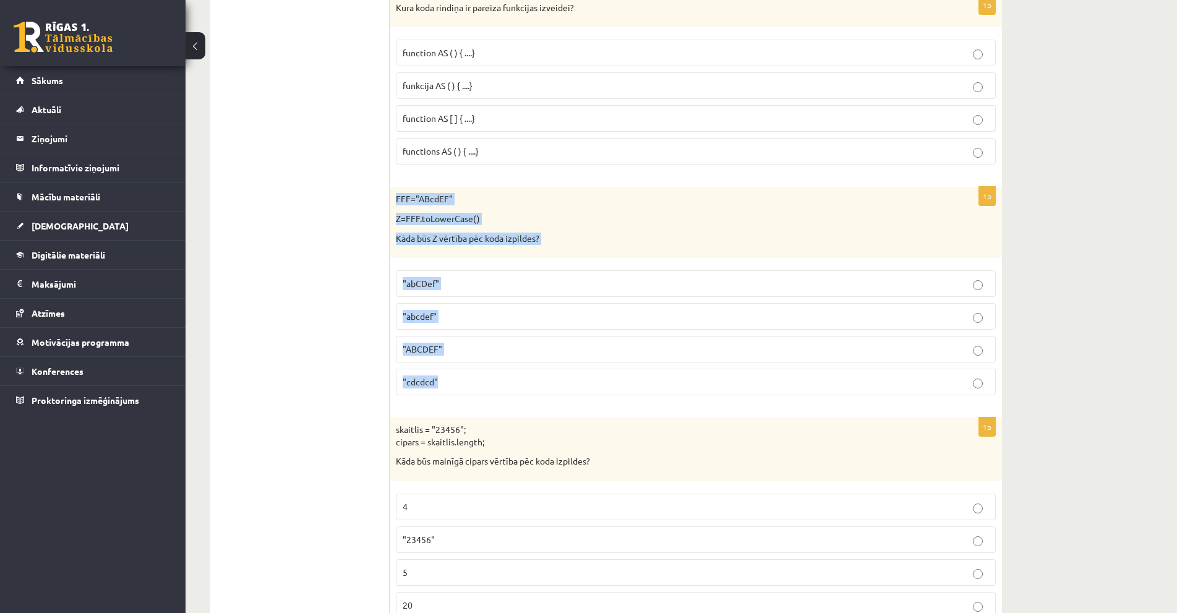
drag, startPoint x: 392, startPoint y: 199, endPoint x: 508, endPoint y: 385, distance: 219.2
click at [508, 388] on div "1p FFF="ABcdEF" Z=FFF.toLowerCase() Kāda būs Z vērtība pēc koda izpildes? "abCD…" at bounding box center [696, 296] width 612 height 218
copy div "FFF="ABcdEF" Z=FFF.toLowerCase() Kāda būs Z vērtība pēc koda izpildes? "abCDef"…"
click at [461, 318] on p ""abcdef"" at bounding box center [696, 316] width 586 height 13
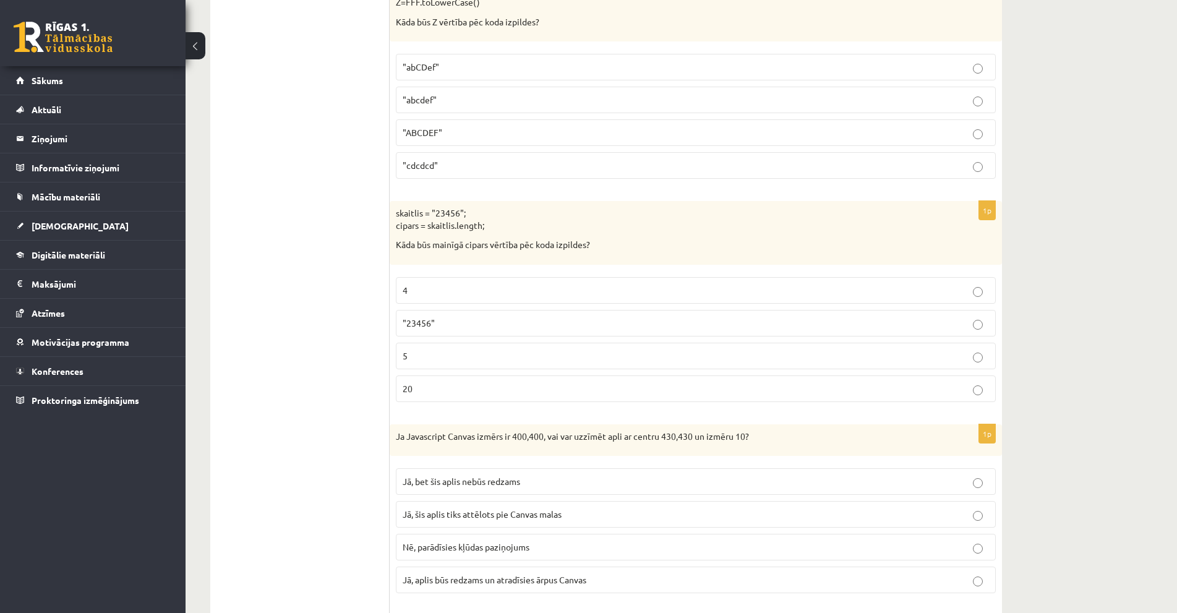
scroll to position [1732, 0]
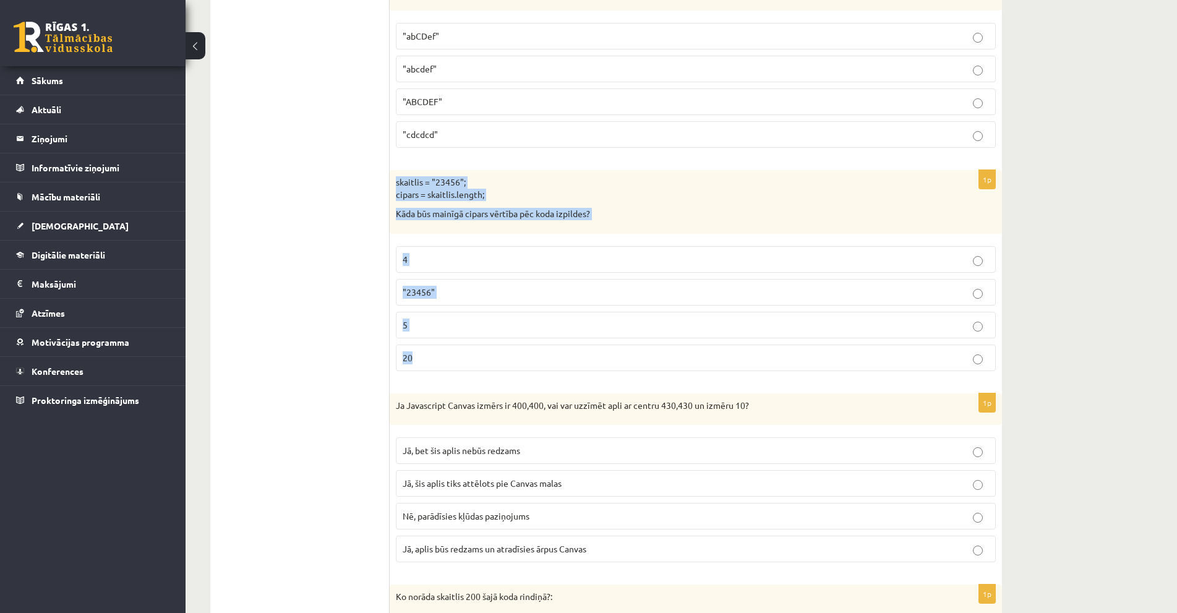
drag, startPoint x: 412, startPoint y: 201, endPoint x: 462, endPoint y: 354, distance: 161.4
click at [462, 354] on div "1p skaitlis = "23456"; cipars = skaitlis.length; Kāda būs mainīgā cipars vērtīb…" at bounding box center [696, 275] width 612 height 211
click at [438, 323] on p "5" at bounding box center [696, 325] width 586 height 13
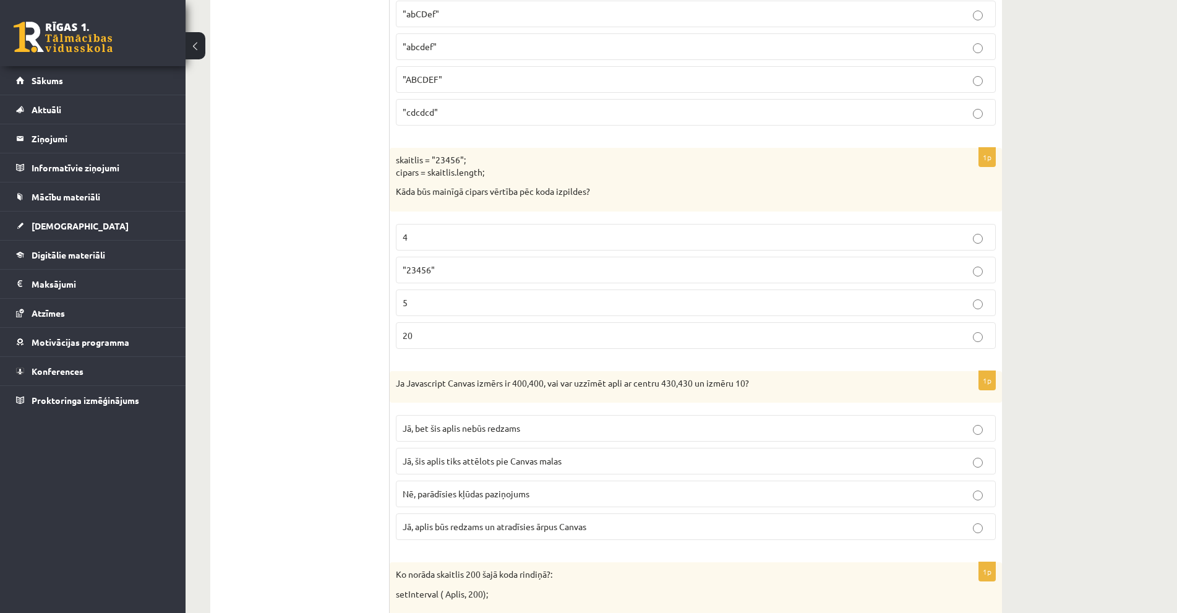
scroll to position [1794, 0]
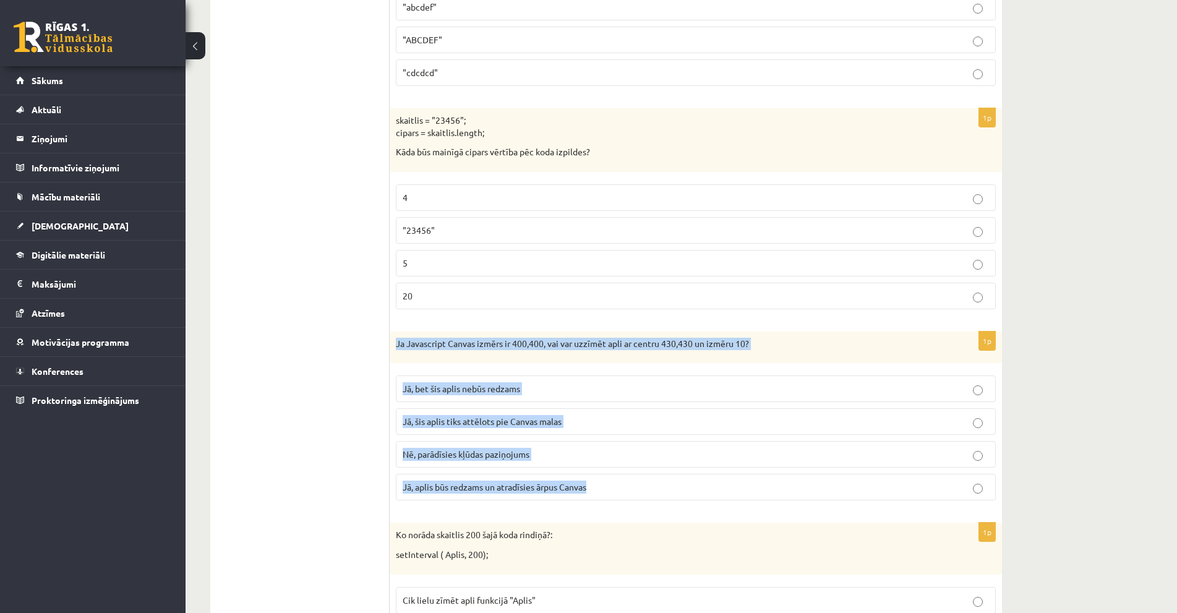
drag, startPoint x: 392, startPoint y: 346, endPoint x: 594, endPoint y: 481, distance: 242.2
click at [594, 481] on div "1p Ja Javascript Canvas izmērs ir 400,400, vai var uzzīmēt apli ar centru 430,4…" at bounding box center [696, 421] width 612 height 179
copy div "Ja Javascript Canvas izmērs ir 400,400, vai var uzzīmēt apli ar centru 430,430 …"
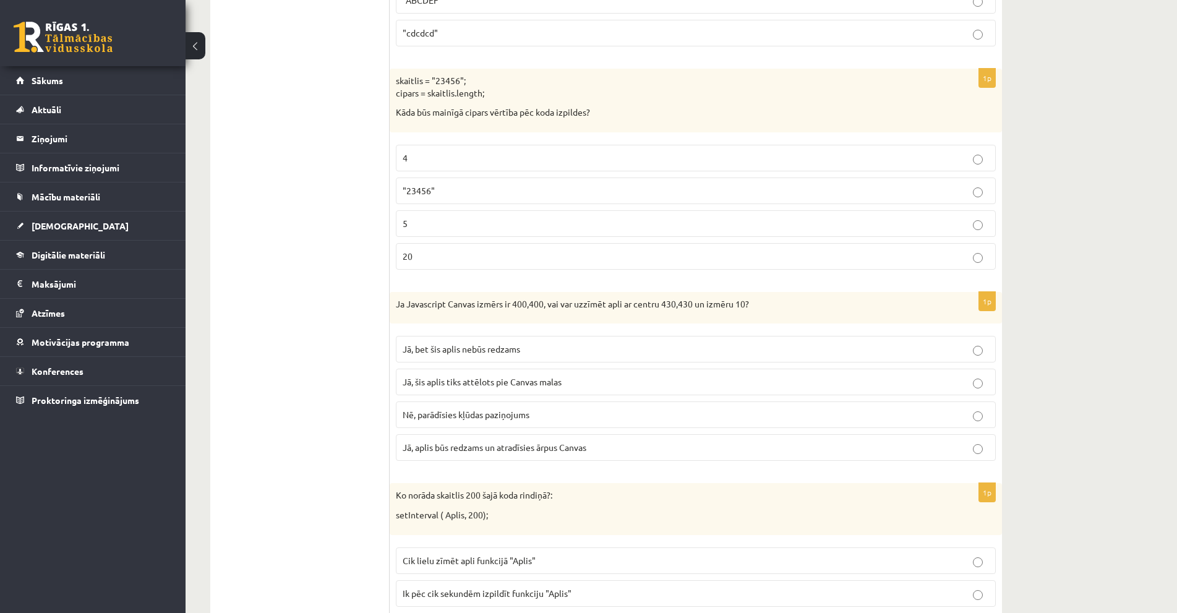
scroll to position [1856, 0]
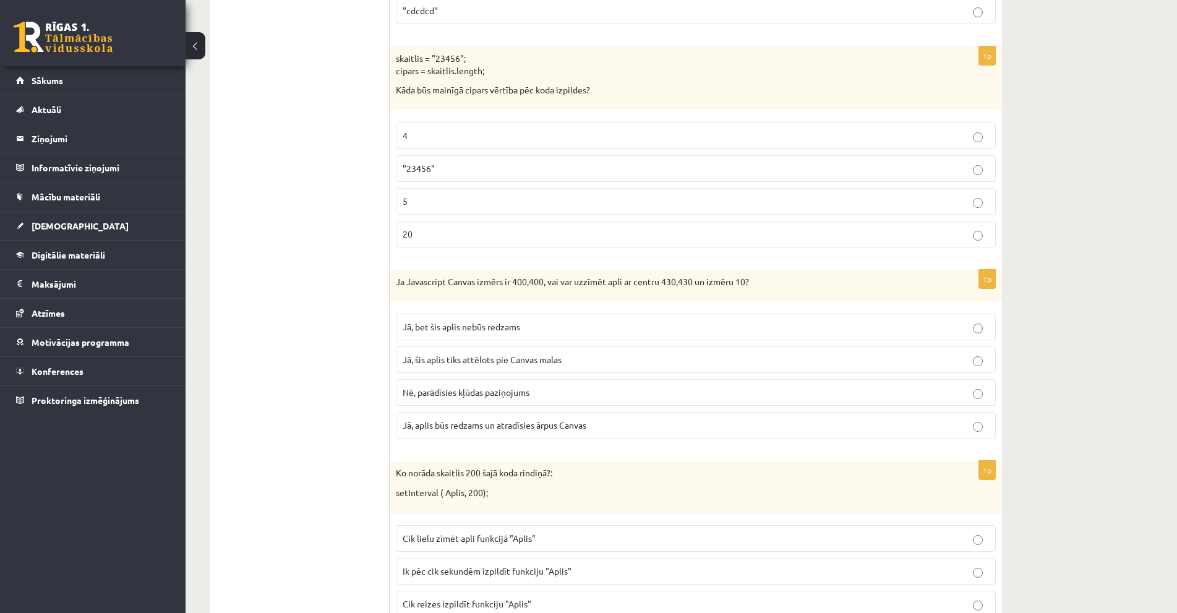
click at [461, 432] on p "Jā, aplis būs redzams un atradīsies ārpus Canvas" at bounding box center [696, 425] width 586 height 13
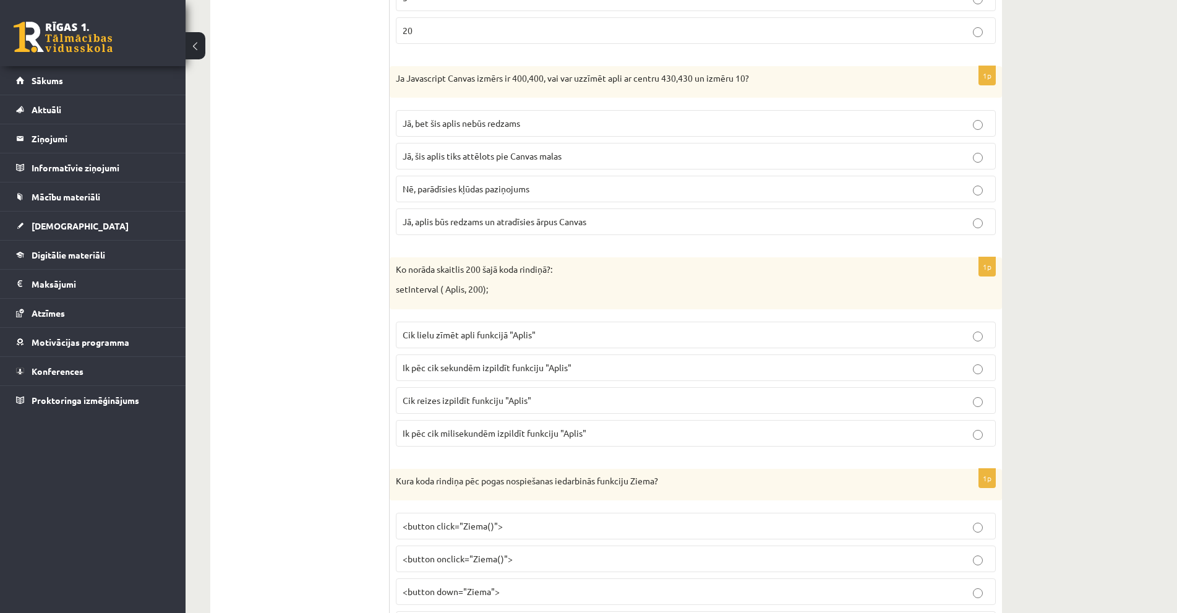
scroll to position [2103, 0]
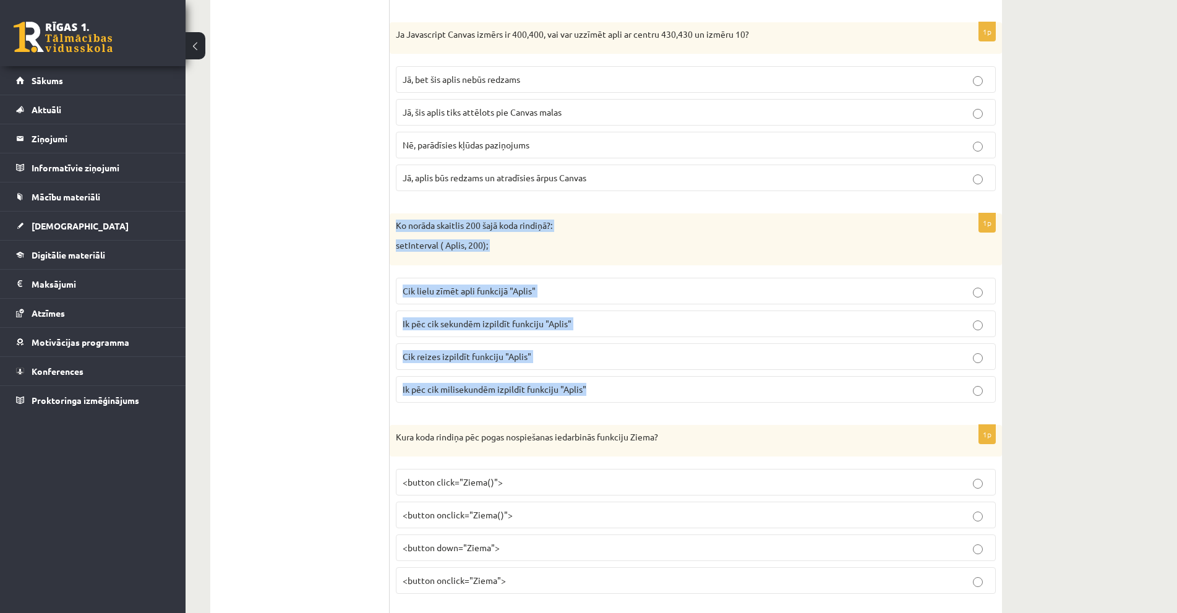
drag, startPoint x: 395, startPoint y: 222, endPoint x: 615, endPoint y: 393, distance: 278.6
click at [615, 393] on div "1p Ko norāda skaitlis 200 šajā koda rindiņā?: setInterval ( Aplis, 200); Cik li…" at bounding box center [696, 312] width 612 height 199
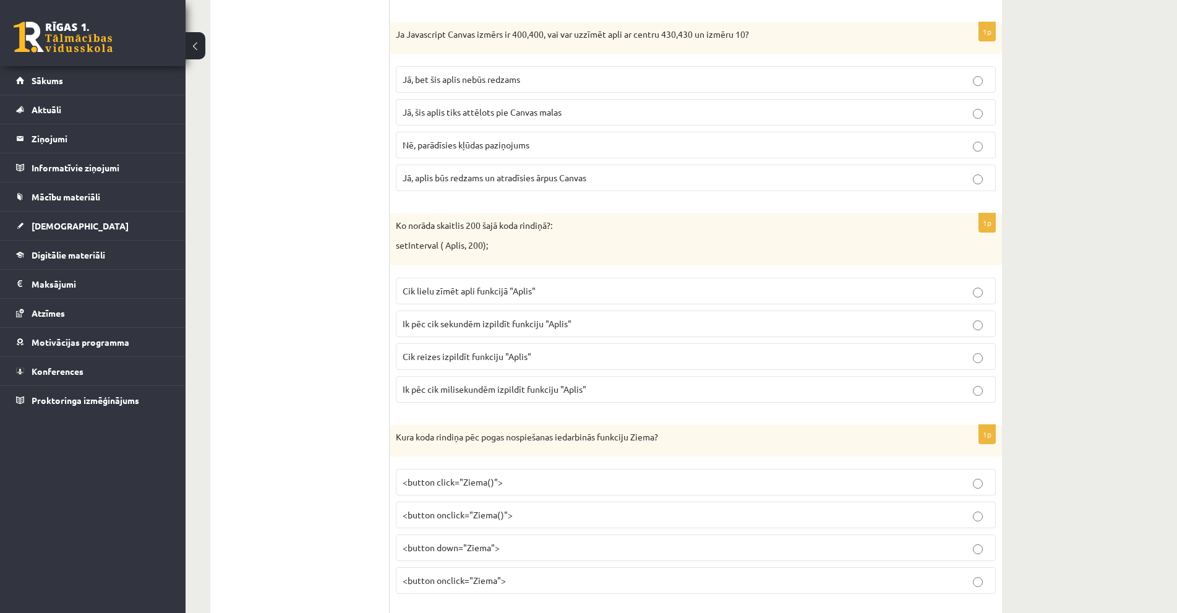
drag, startPoint x: 405, startPoint y: 228, endPoint x: 380, endPoint y: 223, distance: 25.4
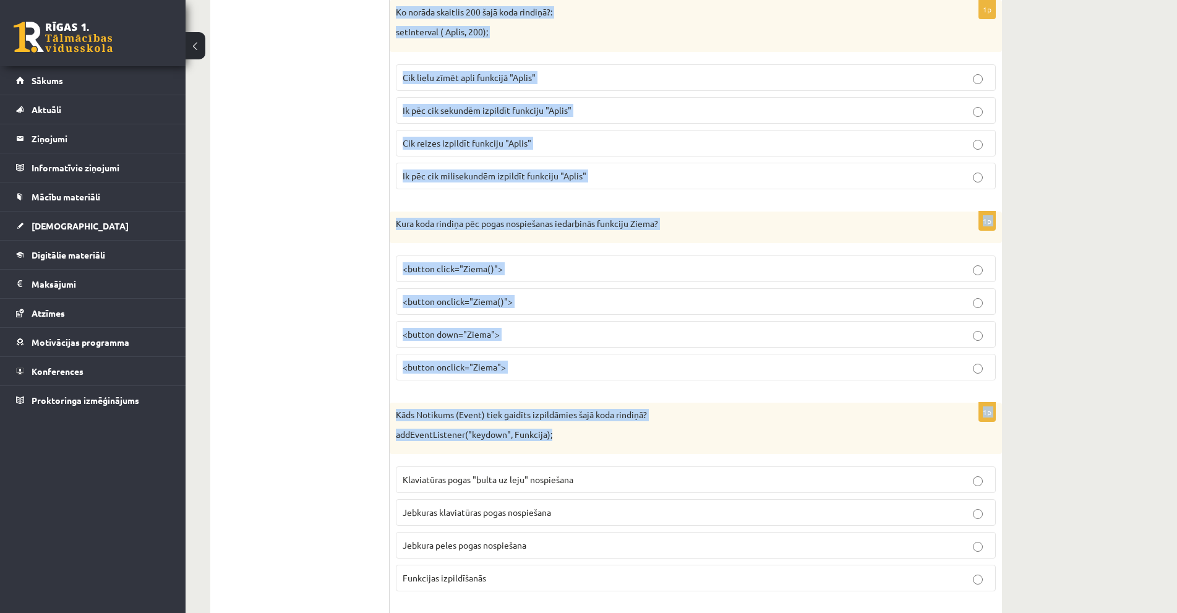
scroll to position [2351, 0]
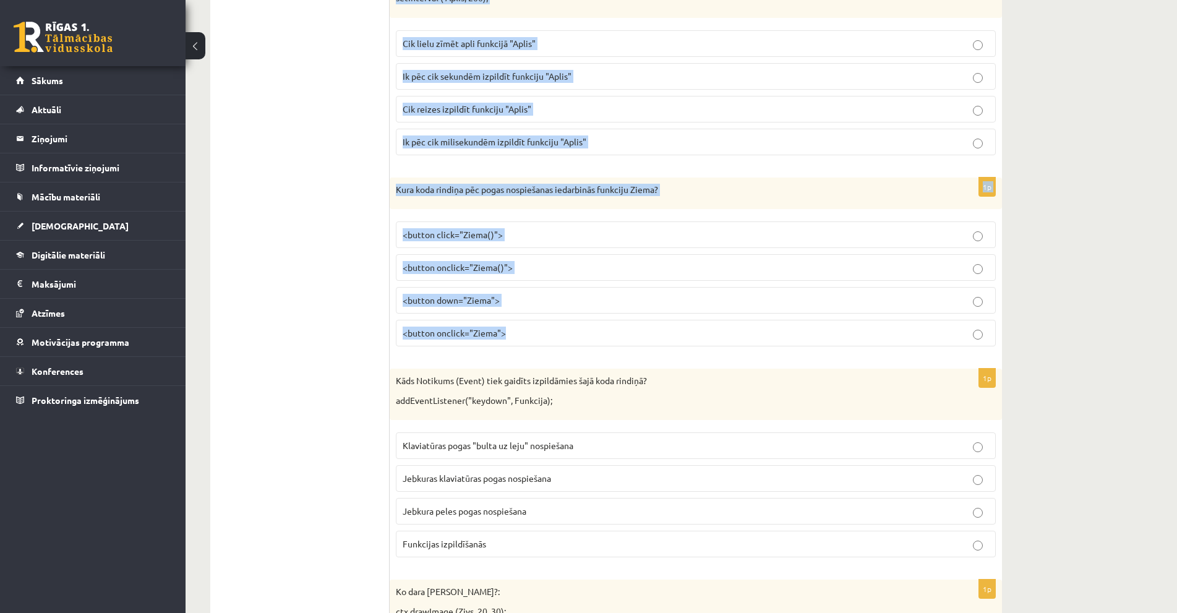
drag, startPoint x: 399, startPoint y: 234, endPoint x: 580, endPoint y: 348, distance: 213.5
copy form "Ko norāda skaitlis 200 šajā koda rindiņā?: setInterval ( Aplis, 200); Cik lielu…"
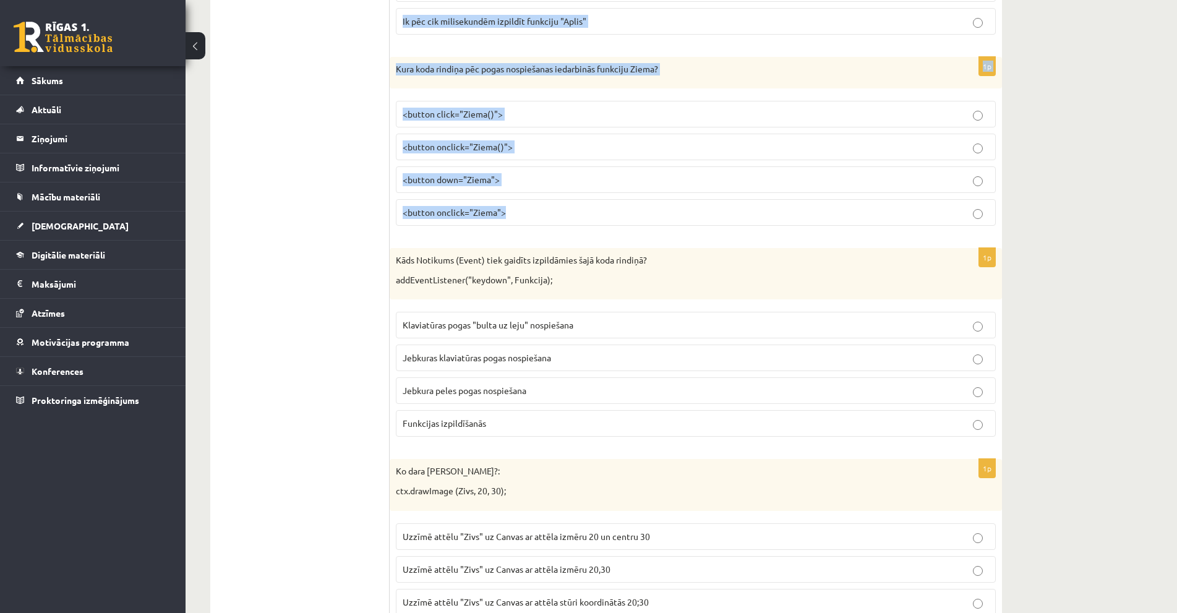
scroll to position [2474, 0]
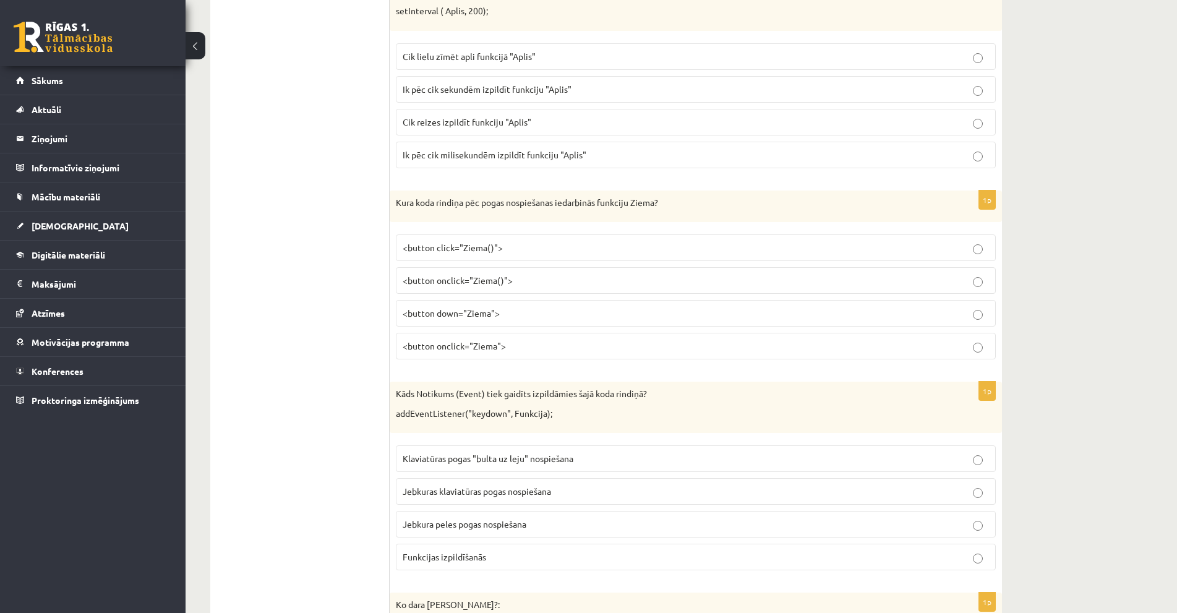
scroll to position [2227, 0]
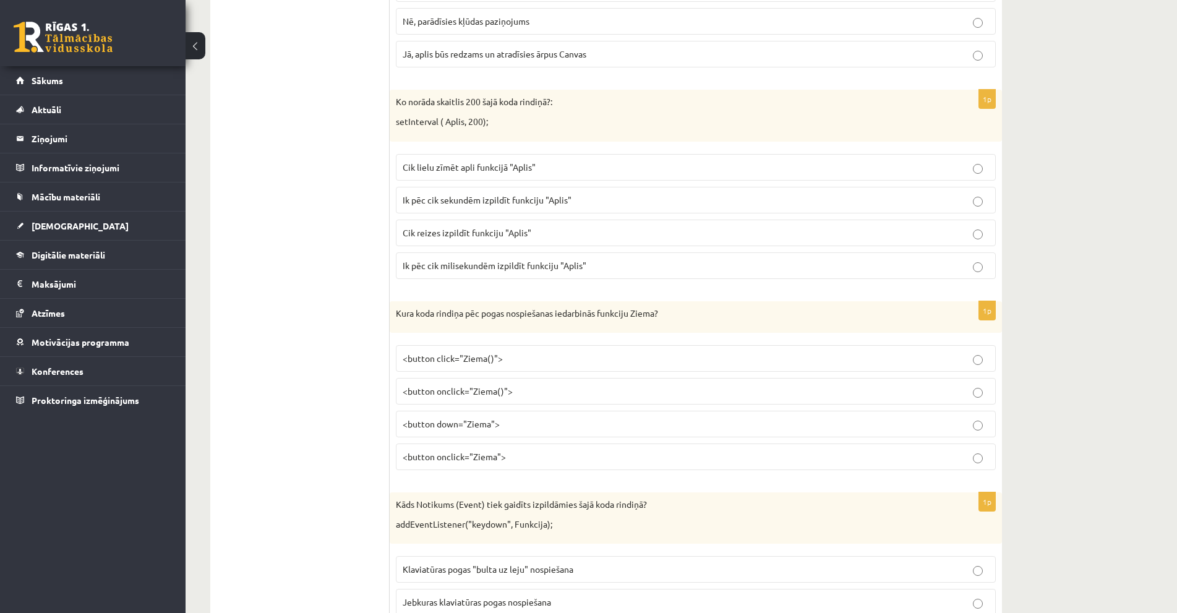
click at [511, 186] on fieldset "Cik lielu zīmēt apli funkcijā "Aplis" Ik pēc cik sekundēm izpildīt funkciju "Ap…" at bounding box center [696, 215] width 600 height 135
click at [507, 200] on span "Ik pēc cik sekundēm izpildīt funkciju "Aplis"" at bounding box center [487, 199] width 169 height 11
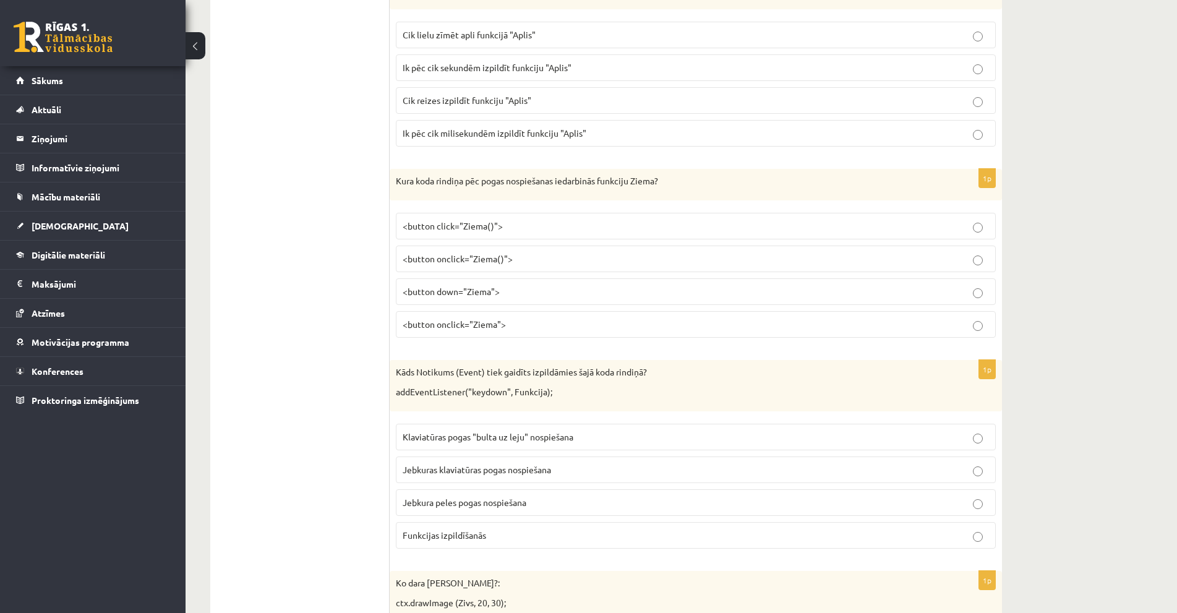
scroll to position [2289, 0]
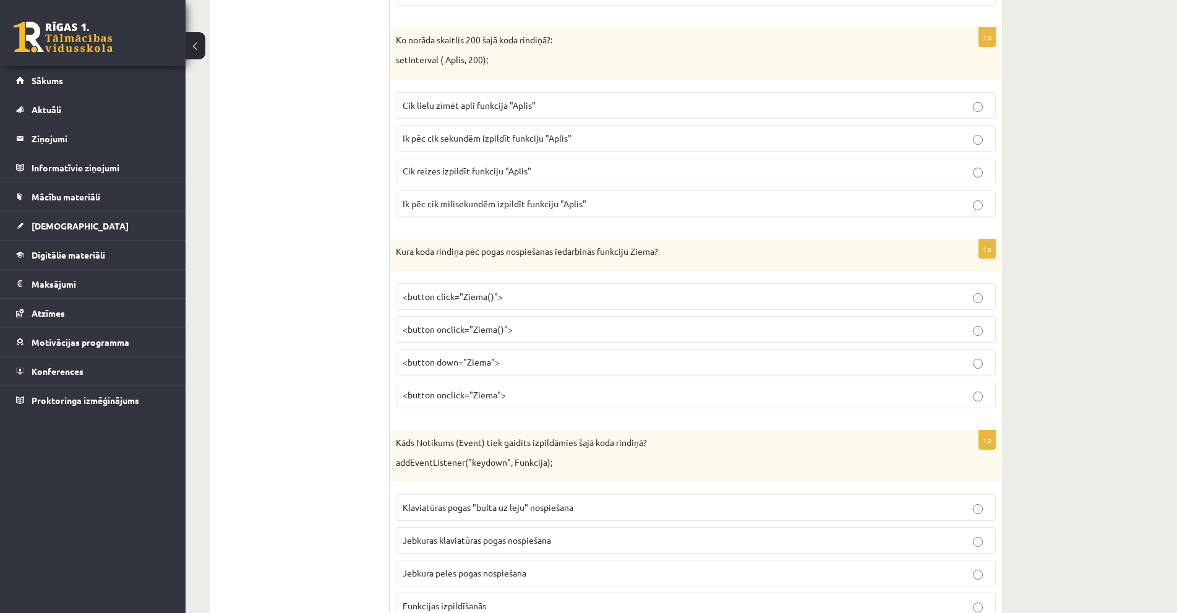
click at [515, 333] on p "<button onclick="Ziema()">" at bounding box center [696, 329] width 586 height 13
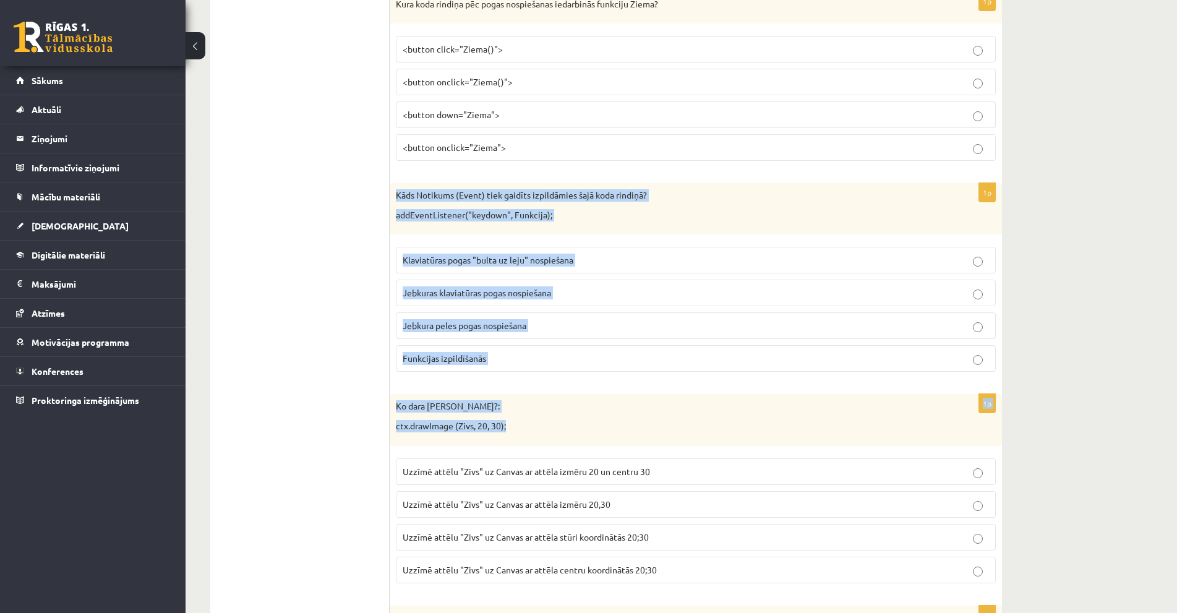
scroll to position [2598, 0]
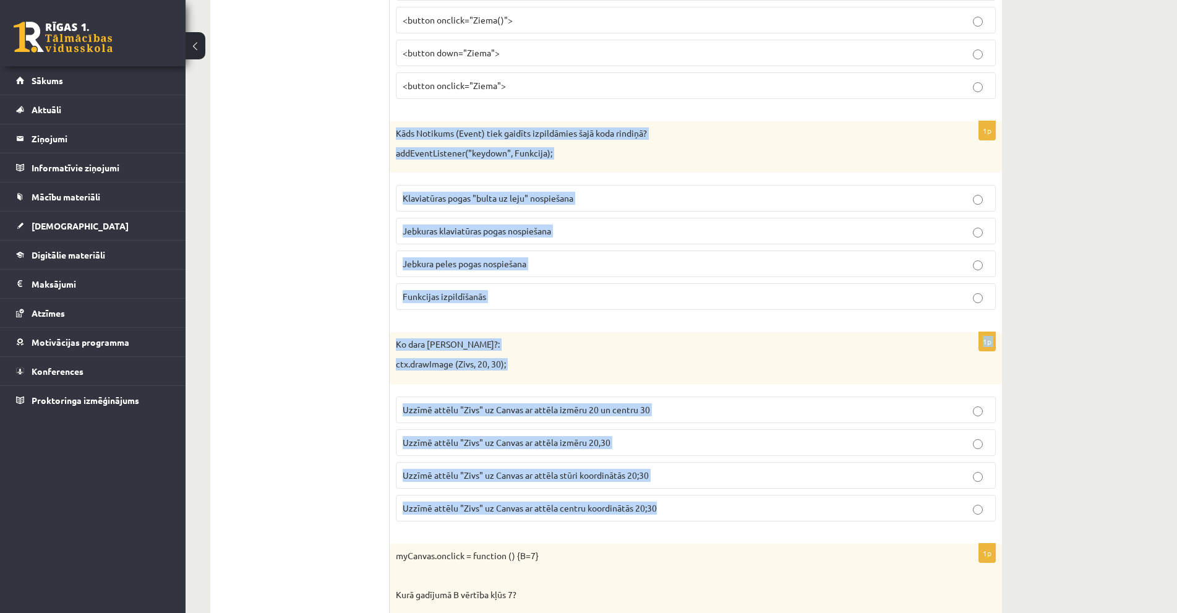
drag, startPoint x: 393, startPoint y: 194, endPoint x: 673, endPoint y: 513, distance: 424.3
copy form "Kāds Notikums (Event) tiek gaidīts izpildāmies šajā koda rindiņā? addEventListe…"
click at [590, 470] on p "Uzzīmē attēlu "Zivs" uz Canvas ar attēla stūri koordinātās 20;30" at bounding box center [696, 475] width 586 height 13
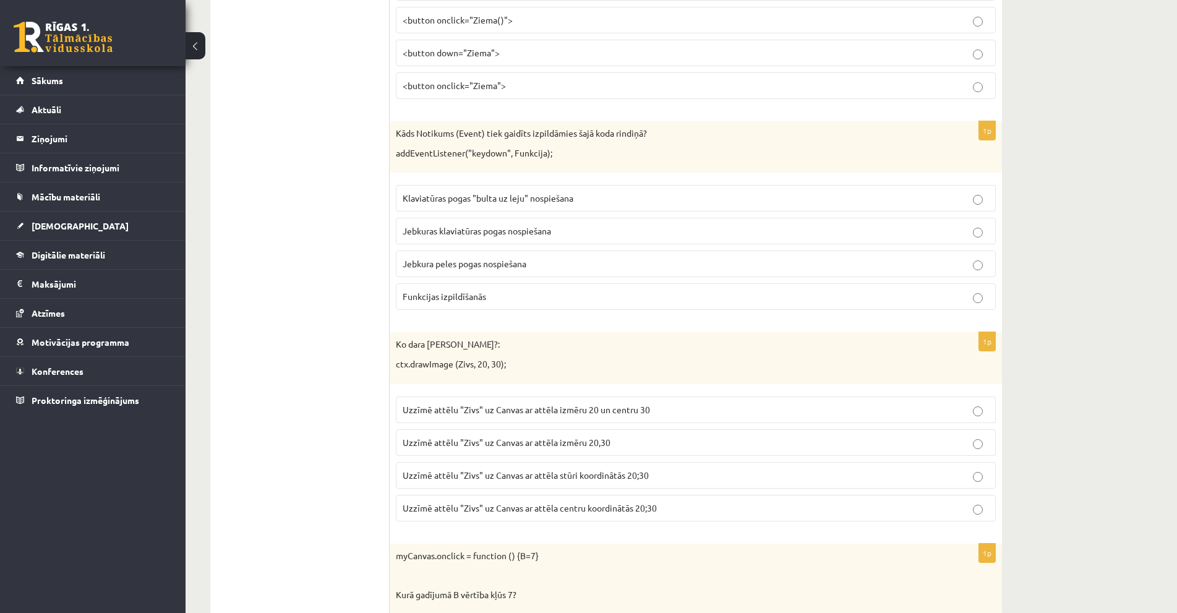
click at [651, 489] on label "Uzzīmē attēlu "Zivs" uz Canvas ar attēla stūri koordinātās 20;30" at bounding box center [696, 475] width 600 height 27
click at [426, 260] on span "Jebkura peles pogas nospiešana" at bounding box center [465, 263] width 124 height 11
click at [466, 238] on p "Jebkuras klaviatūras pogas nospiešana" at bounding box center [696, 231] width 586 height 13
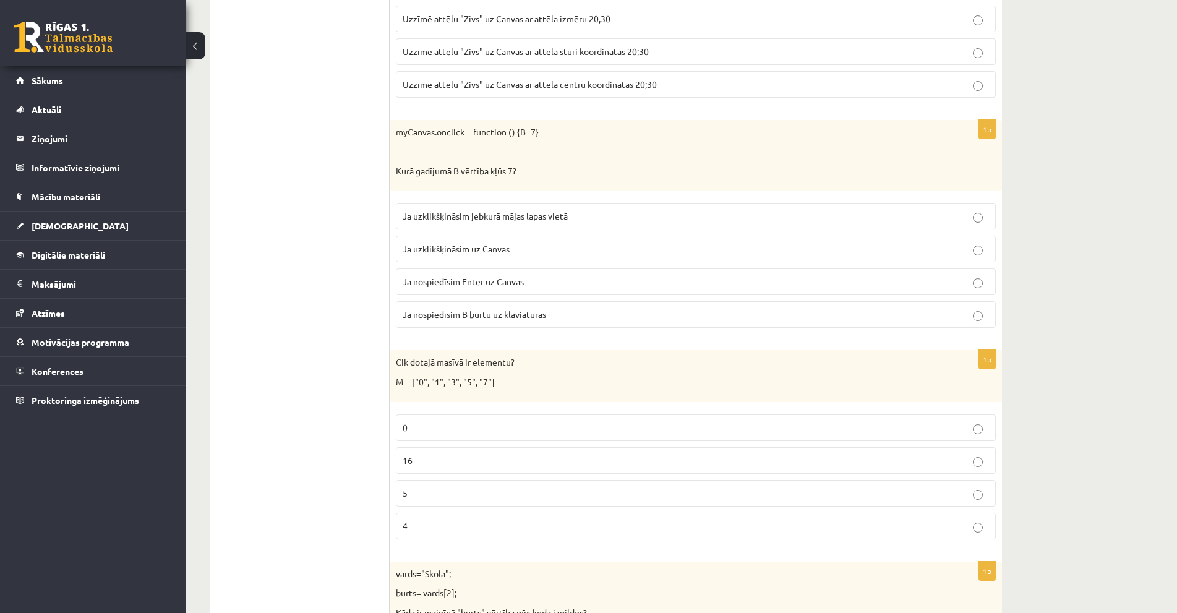
scroll to position [3093, 0]
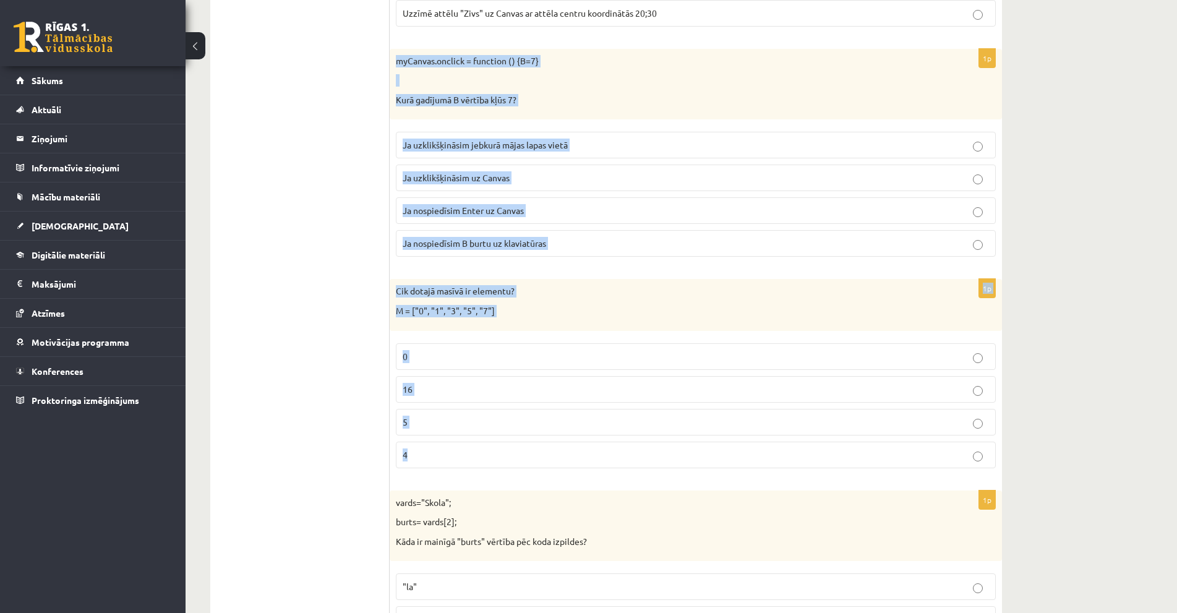
drag, startPoint x: 394, startPoint y: 61, endPoint x: 600, endPoint y: 457, distance: 446.3
click at [600, 457] on form "1p Kurš koda fragments atgriež Canvas vai attēla augstumu? aaa.YYY= aaa.width =…" at bounding box center [696, 371] width 588 height 6446
copy form "myCanvas.onclick = function () {B=7} Kurā gadījumā B vērtība kļūs 7? Ja uzklikš…"
click at [487, 420] on p "5" at bounding box center [696, 422] width 586 height 13
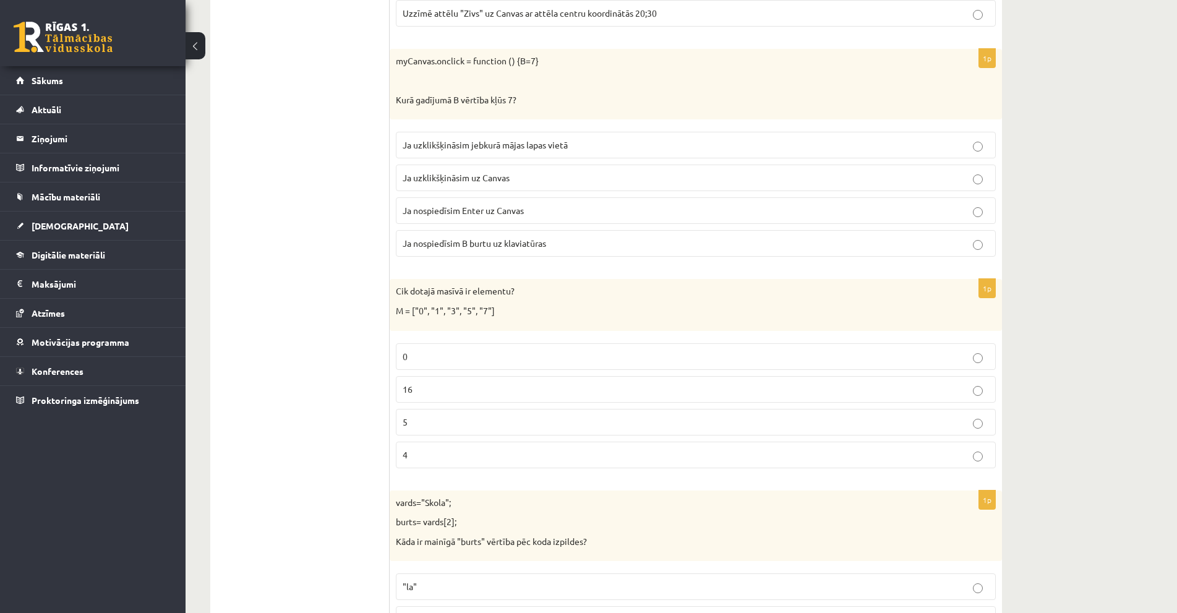
click at [536, 173] on p "Ja uzklikšķināsim uz Canvas" at bounding box center [696, 177] width 586 height 13
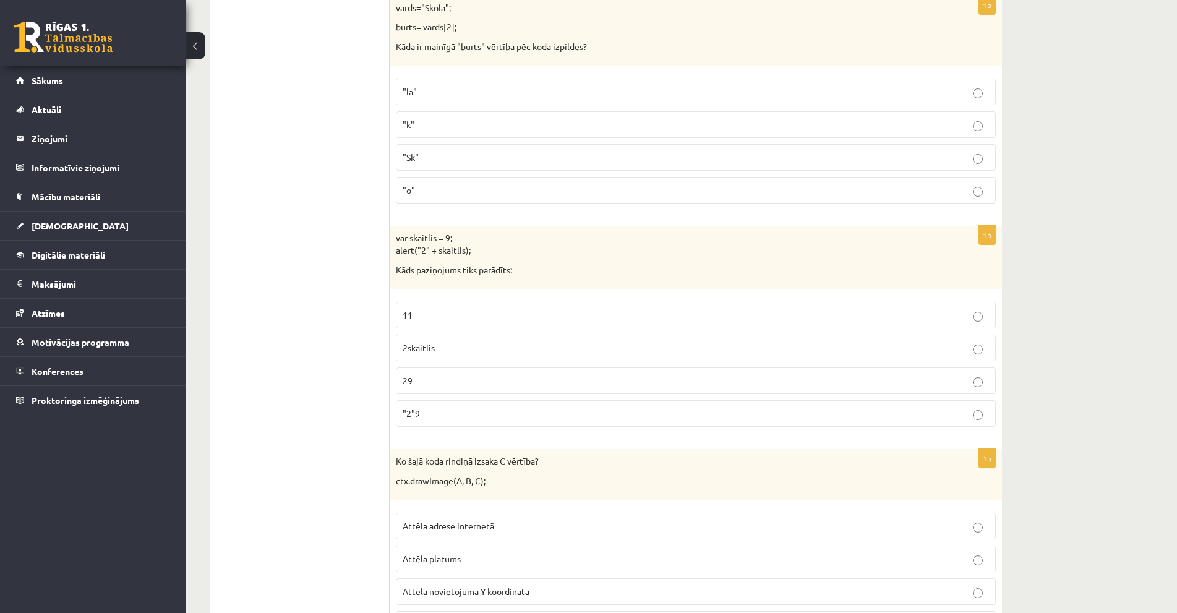
scroll to position [3526, 0]
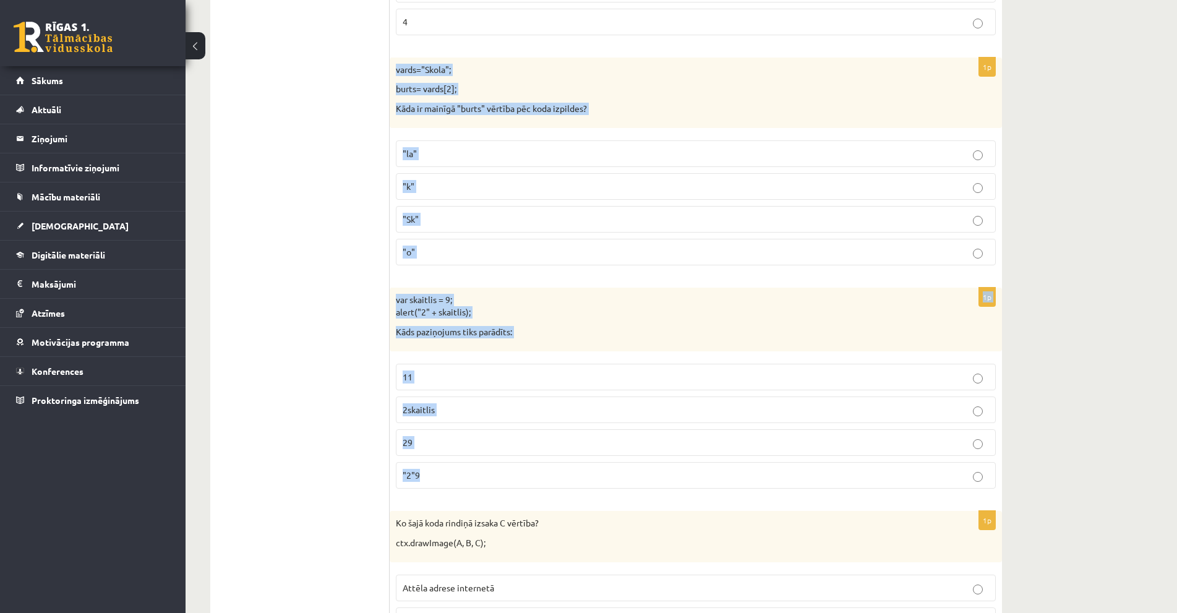
drag, startPoint x: 391, startPoint y: 68, endPoint x: 504, endPoint y: 470, distance: 416.9
copy form "vards="Skola"; burts= vards[2]; Kāda ir mainīgā "burts" vērtība pēc koda izpild…"
click at [440, 241] on label ""o"" at bounding box center [696, 252] width 600 height 27
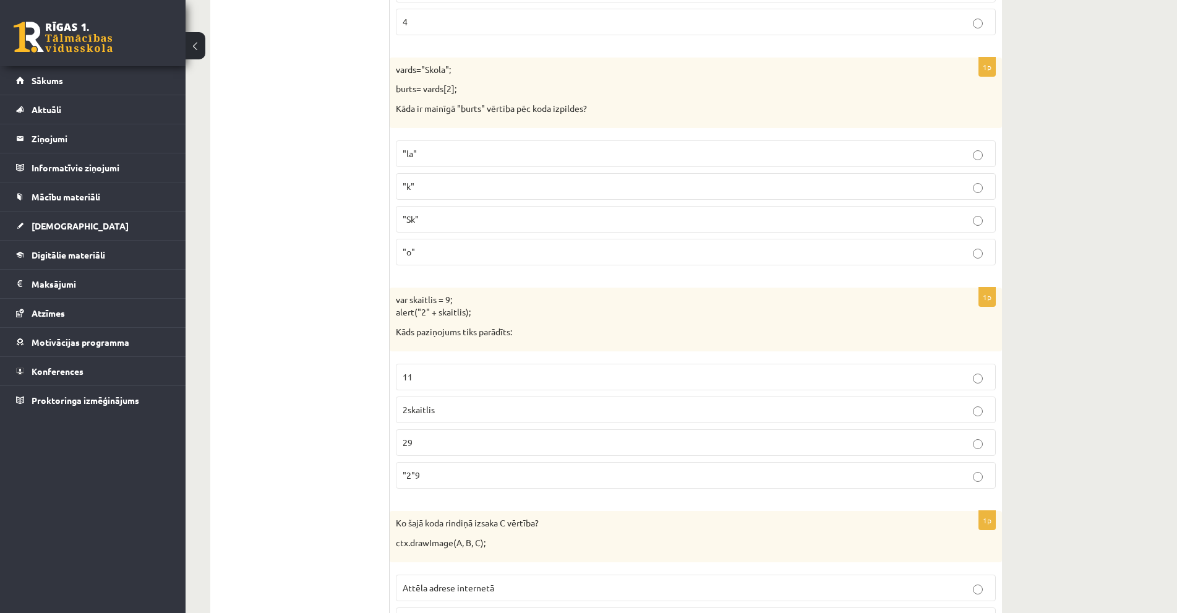
click at [434, 470] on p ""2"9" at bounding box center [696, 475] width 586 height 13
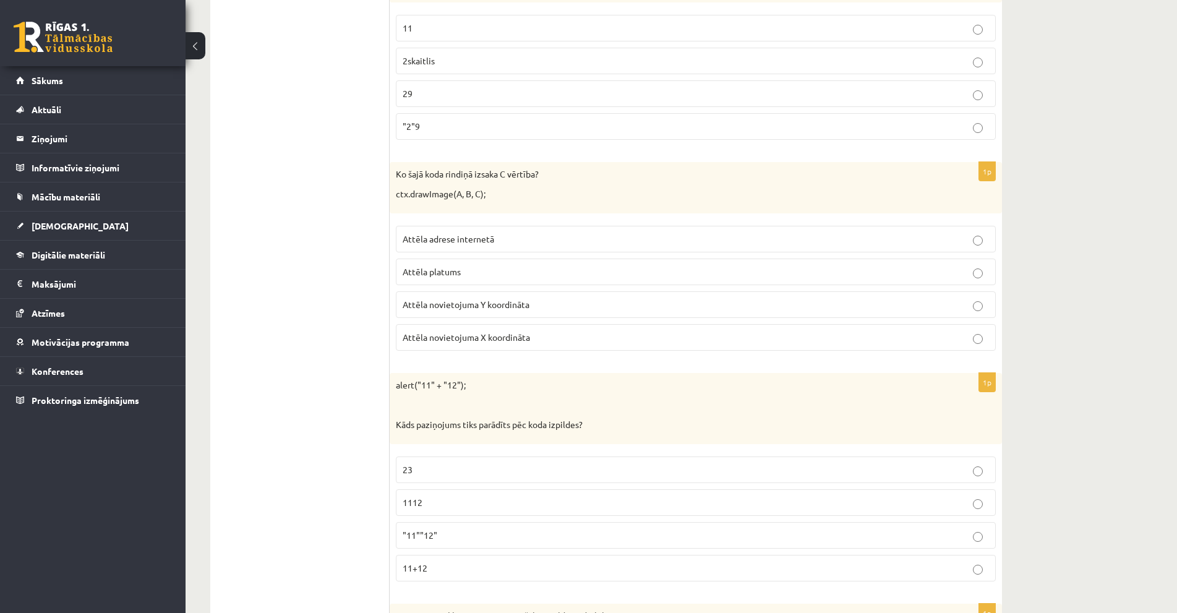
scroll to position [3897, 0]
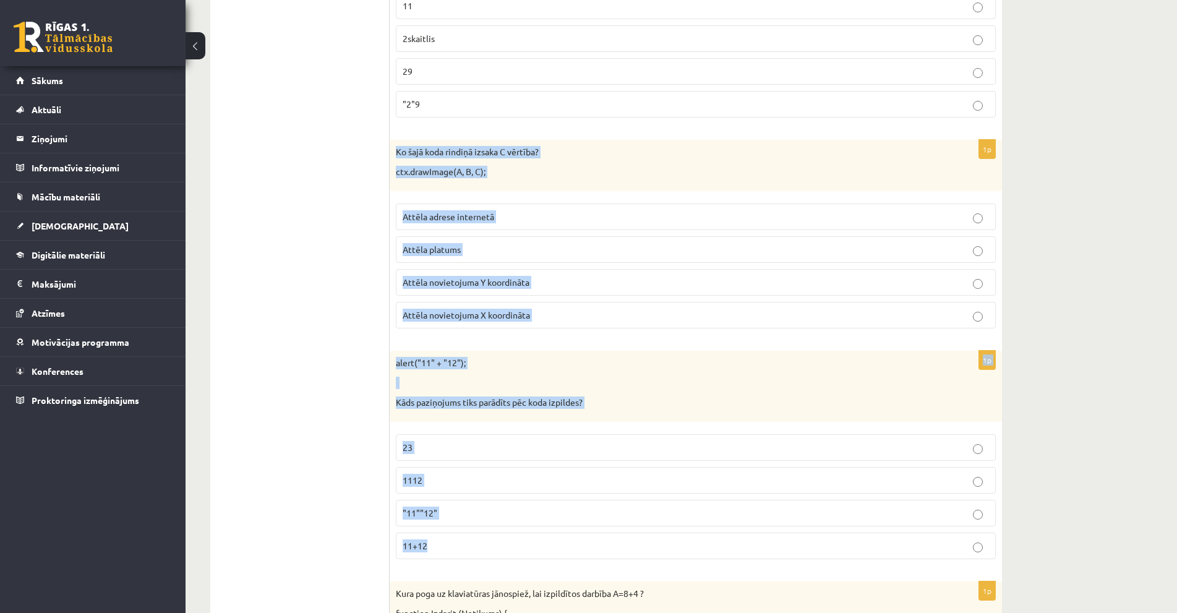
drag, startPoint x: 392, startPoint y: 153, endPoint x: 492, endPoint y: 542, distance: 401.8
click at [499, 275] on label "Attēla novietojuma Y koordināta" at bounding box center [696, 282] width 600 height 27
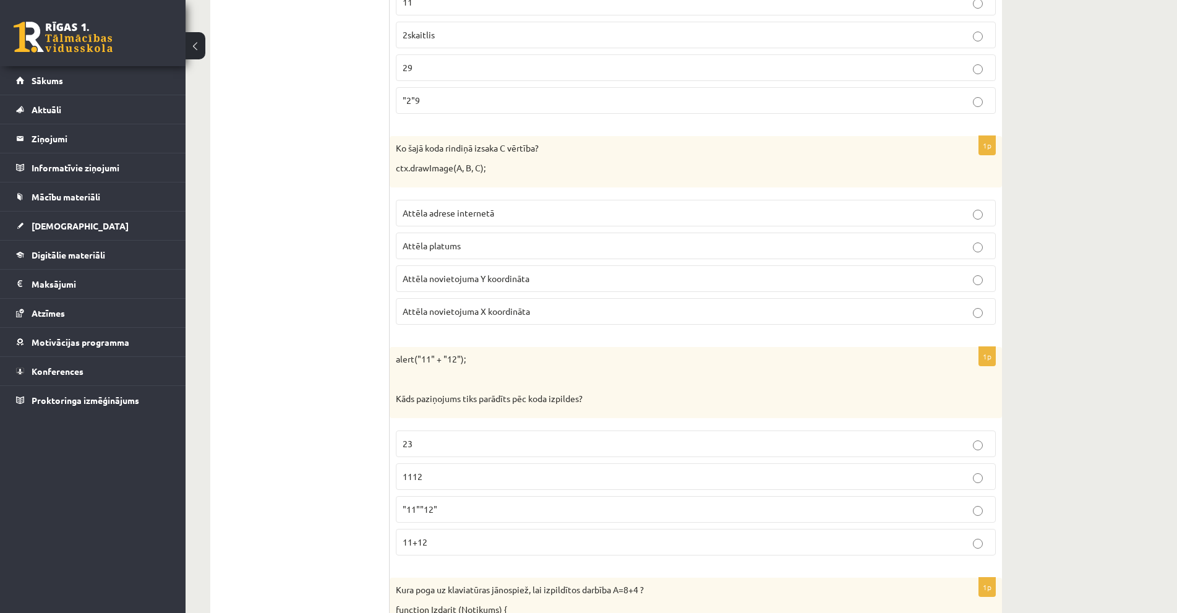
scroll to position [3959, 0]
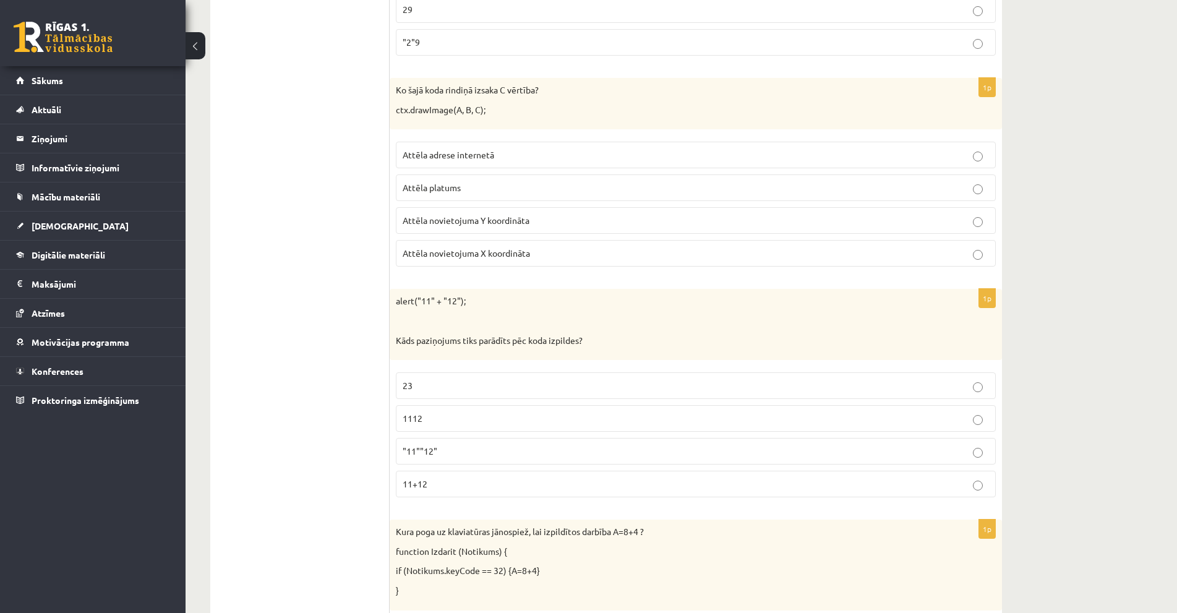
click at [448, 425] on p "1112" at bounding box center [696, 418] width 586 height 13
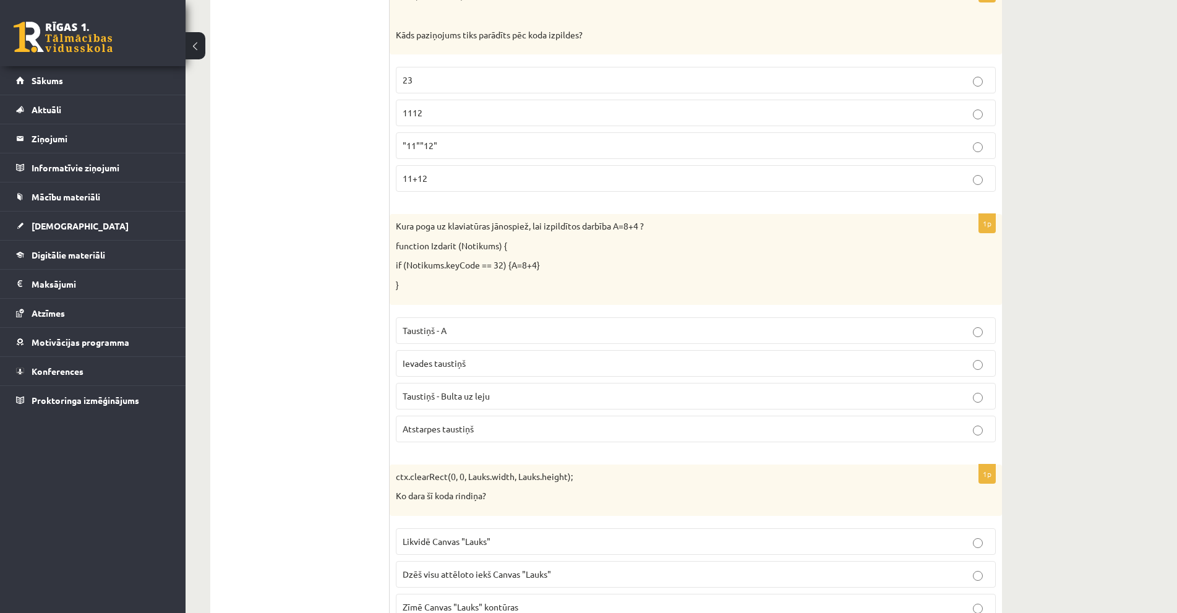
scroll to position [4392, 0]
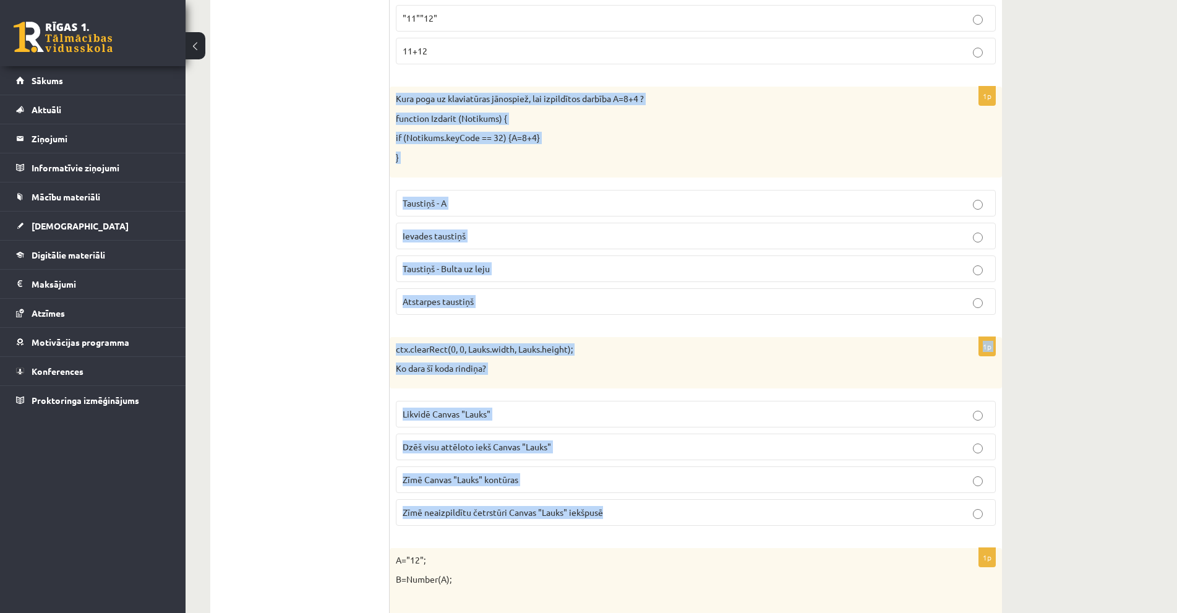
drag, startPoint x: 399, startPoint y: 105, endPoint x: 614, endPoint y: 526, distance: 473.1
click at [473, 294] on label "Atstarpes taustiņš" at bounding box center [696, 301] width 600 height 27
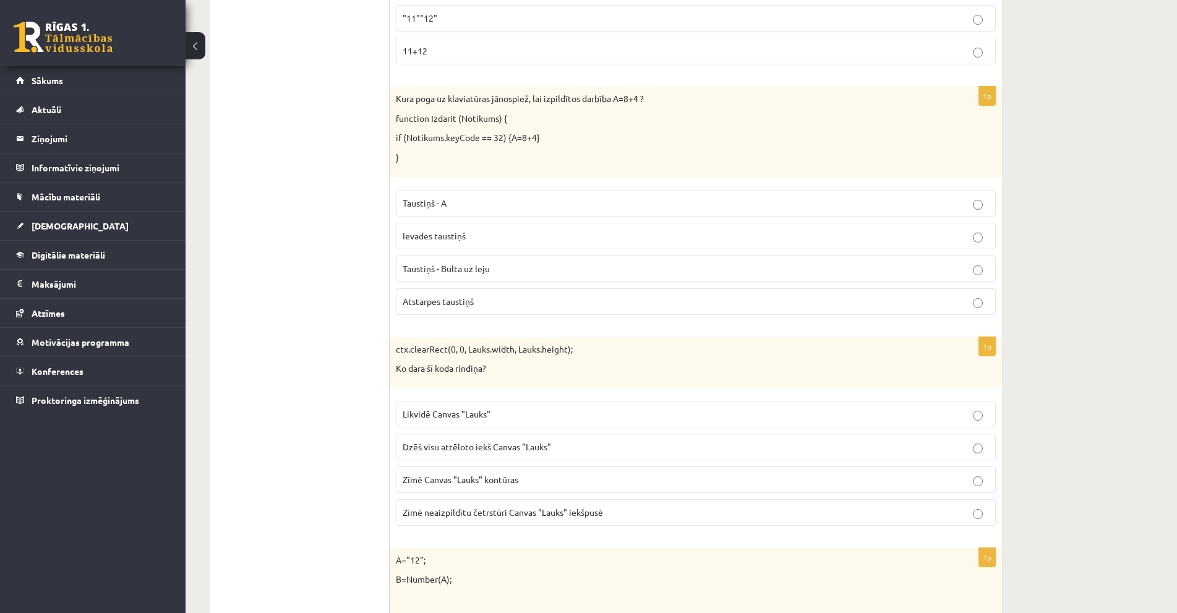
click at [497, 455] on label "Dzēš visu attēloto iekš Canvas "Lauks"" at bounding box center [696, 447] width 600 height 27
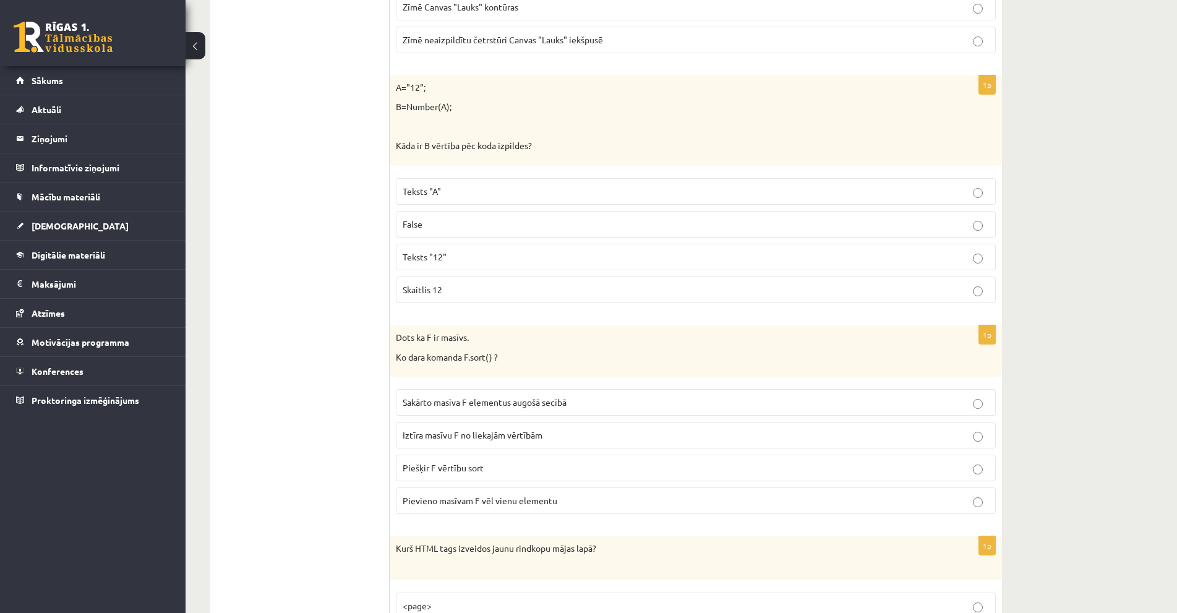
scroll to position [4887, 0]
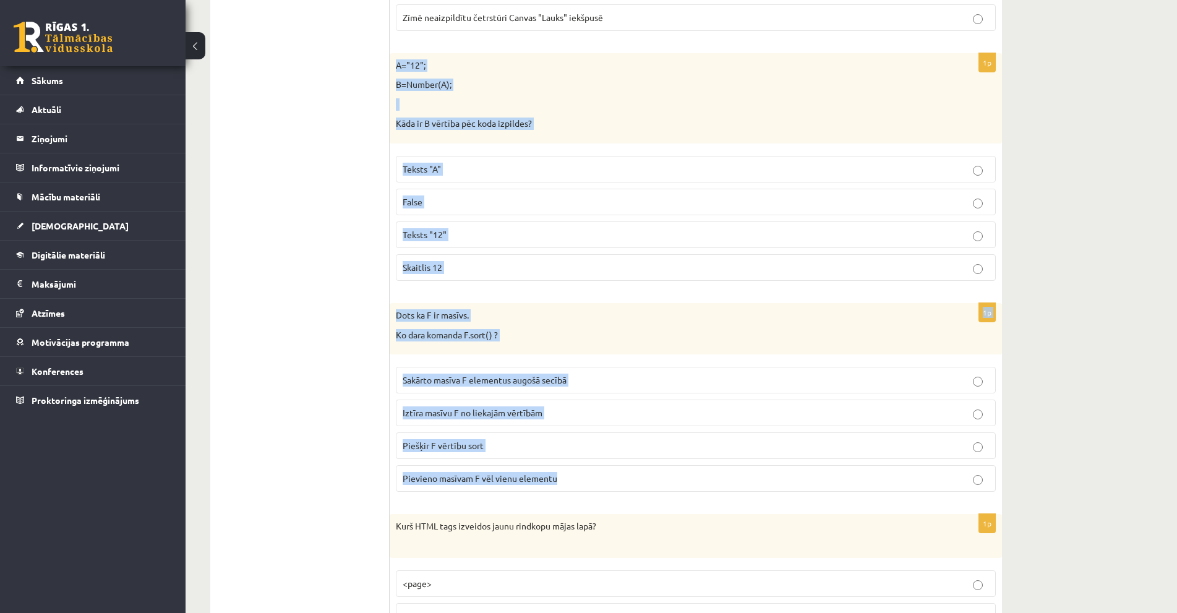
drag, startPoint x: 392, startPoint y: 64, endPoint x: 572, endPoint y: 494, distance: 465.8
click at [463, 271] on p "Skaitlis 12" at bounding box center [696, 267] width 586 height 13
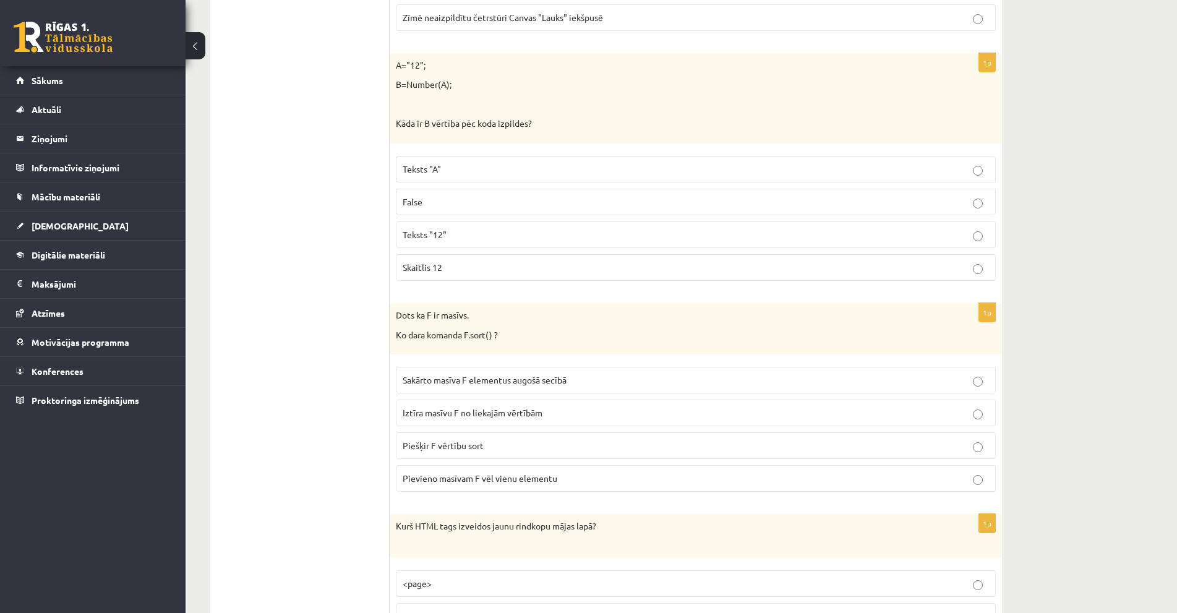
scroll to position [4949, 0]
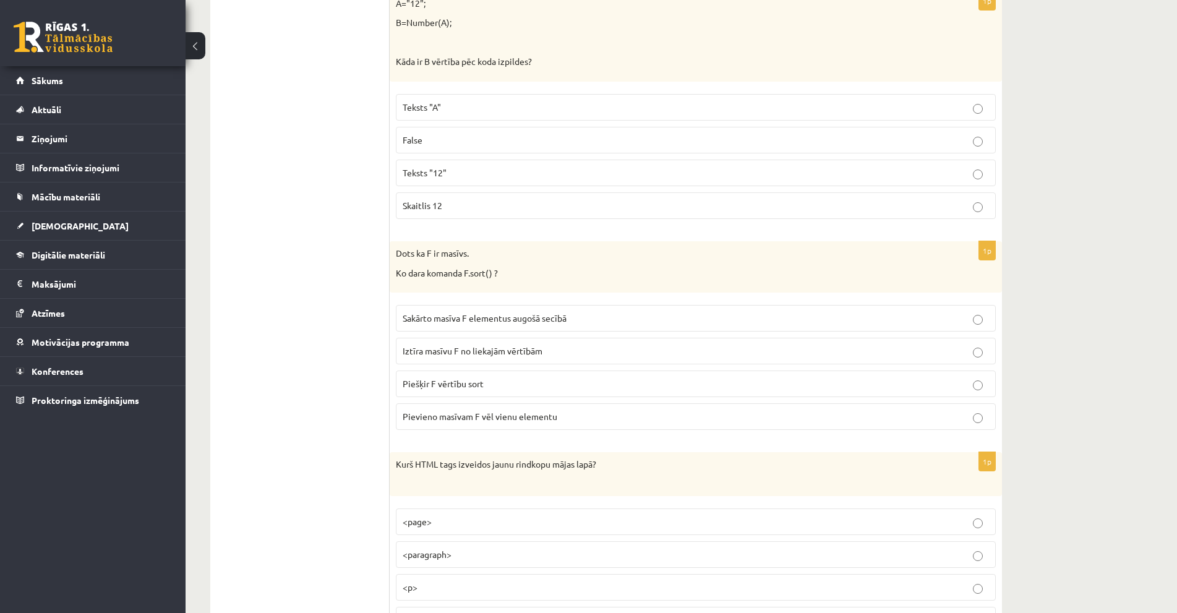
click at [486, 313] on p "Sakārto masīva F elementus augošā secībā" at bounding box center [696, 318] width 586 height 13
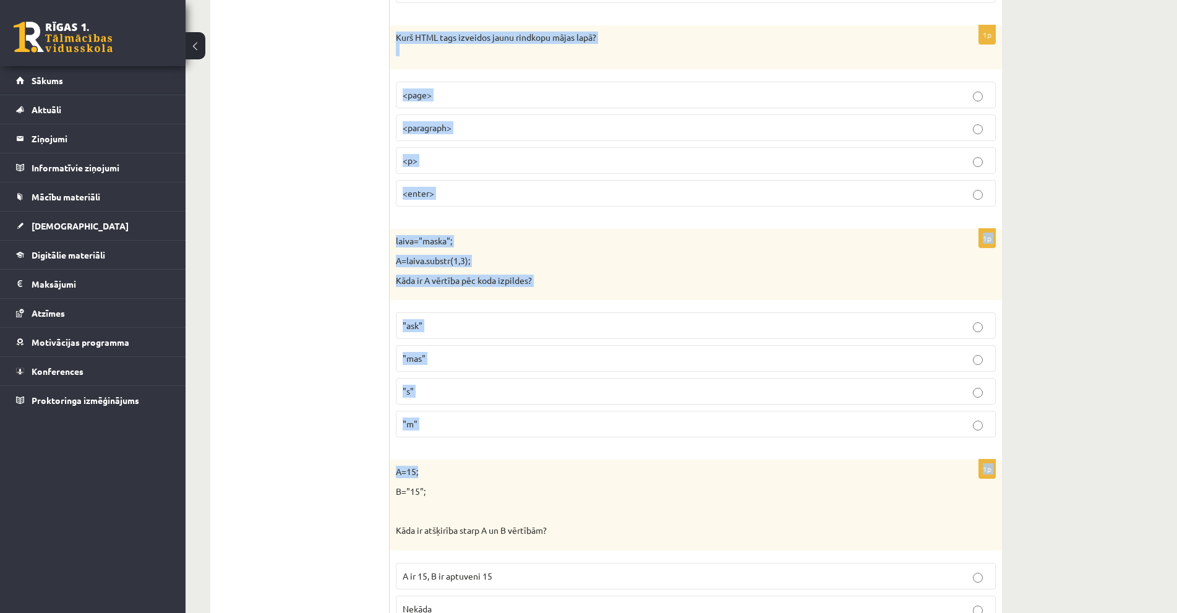
scroll to position [5382, 0]
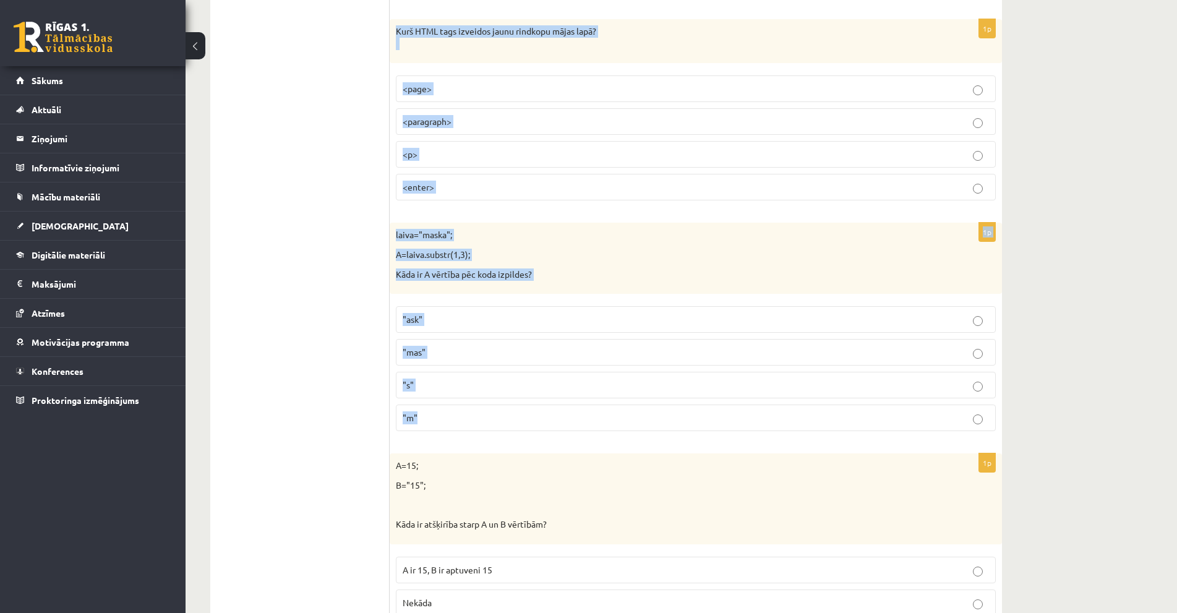
drag, startPoint x: 394, startPoint y: 278, endPoint x: 463, endPoint y: 435, distance: 170.9
click at [460, 316] on p ""ask"" at bounding box center [696, 319] width 586 height 13
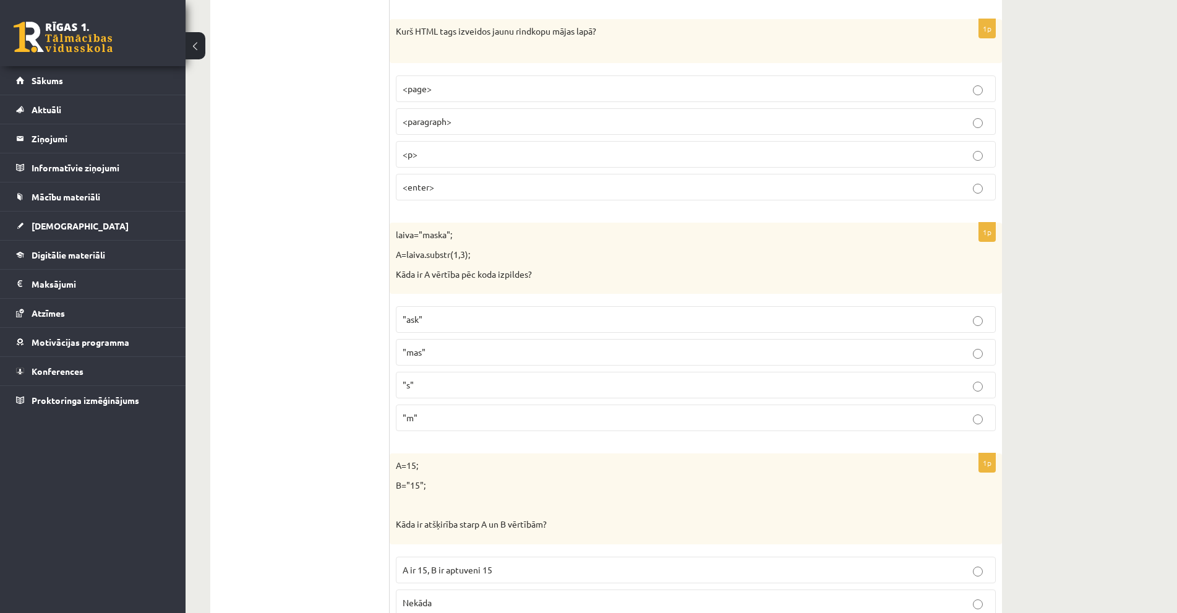
drag, startPoint x: 439, startPoint y: 160, endPoint x: 439, endPoint y: 183, distance: 22.9
click at [439, 166] on label "<p>" at bounding box center [696, 154] width 600 height 27
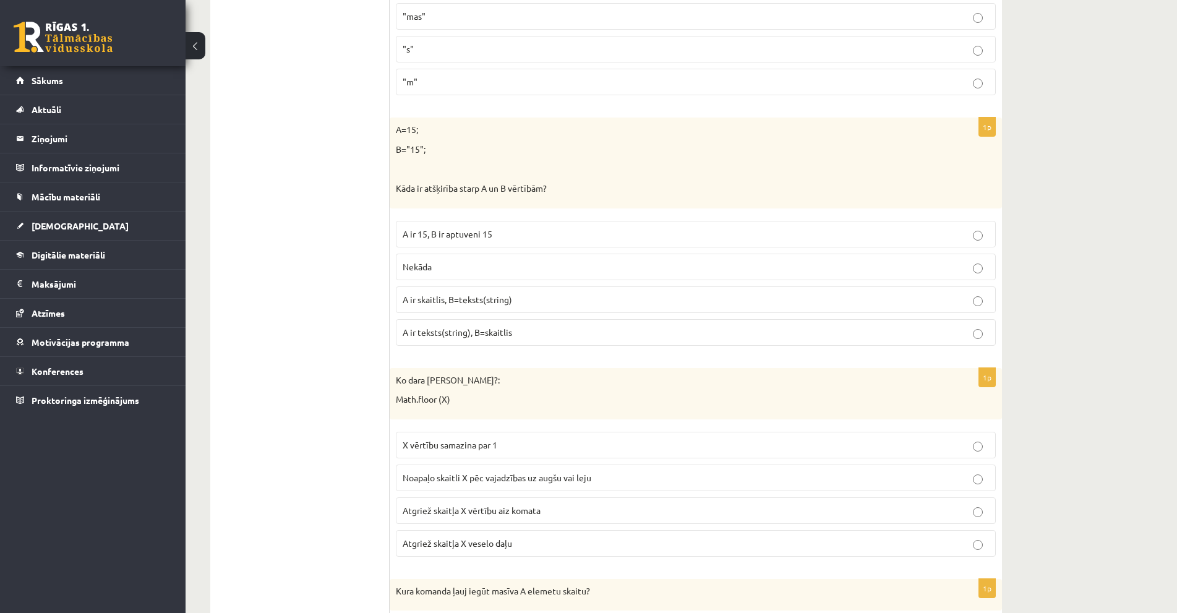
scroll to position [5753, 0]
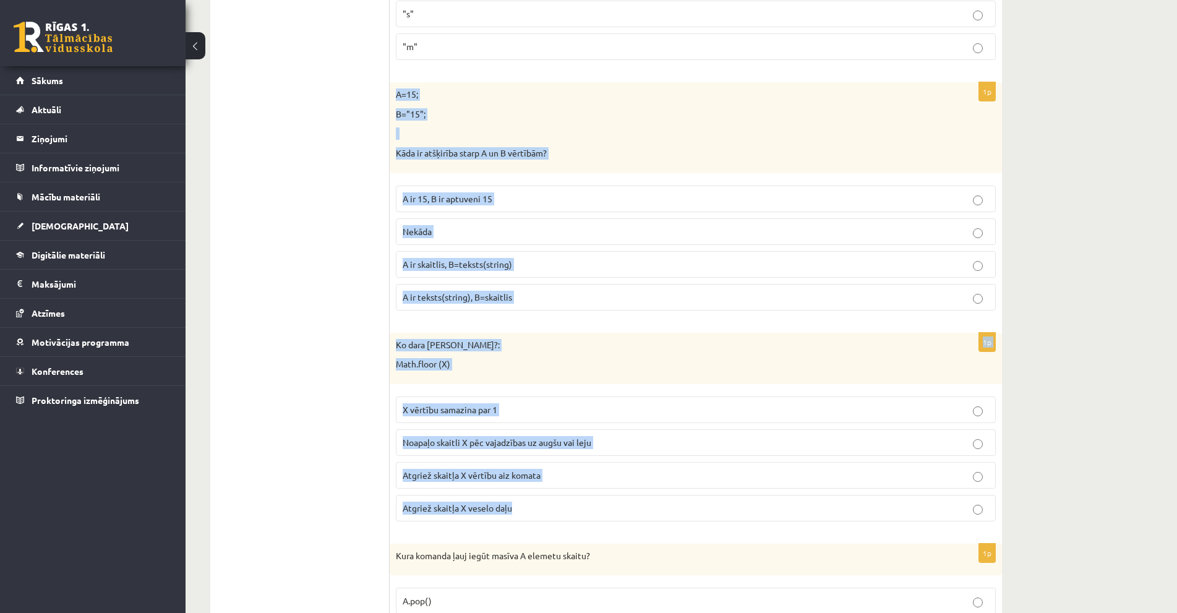
drag, startPoint x: 408, startPoint y: 135, endPoint x: 535, endPoint y: 510, distance: 395.7
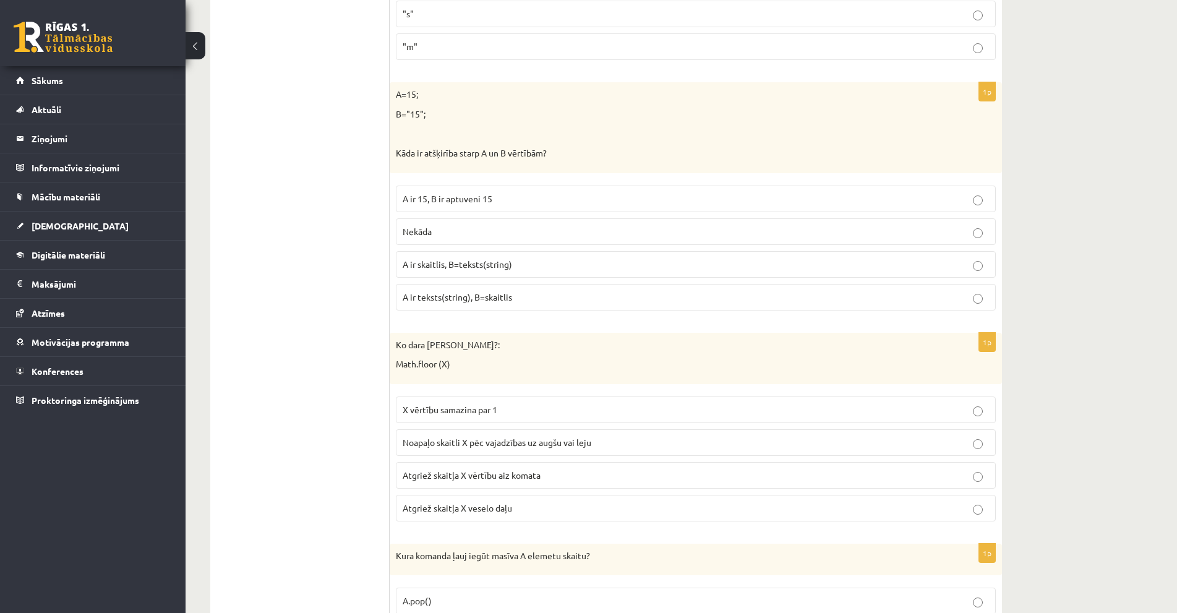
click at [426, 509] on span "Atgriež skaitļa X veselo daļu" at bounding box center [457, 507] width 109 height 11
drag, startPoint x: 503, startPoint y: 262, endPoint x: 503, endPoint y: 233, distance: 29.1
click at [503, 266] on span "A ir skaitlis, B=teksts(string)" at bounding box center [457, 264] width 109 height 11
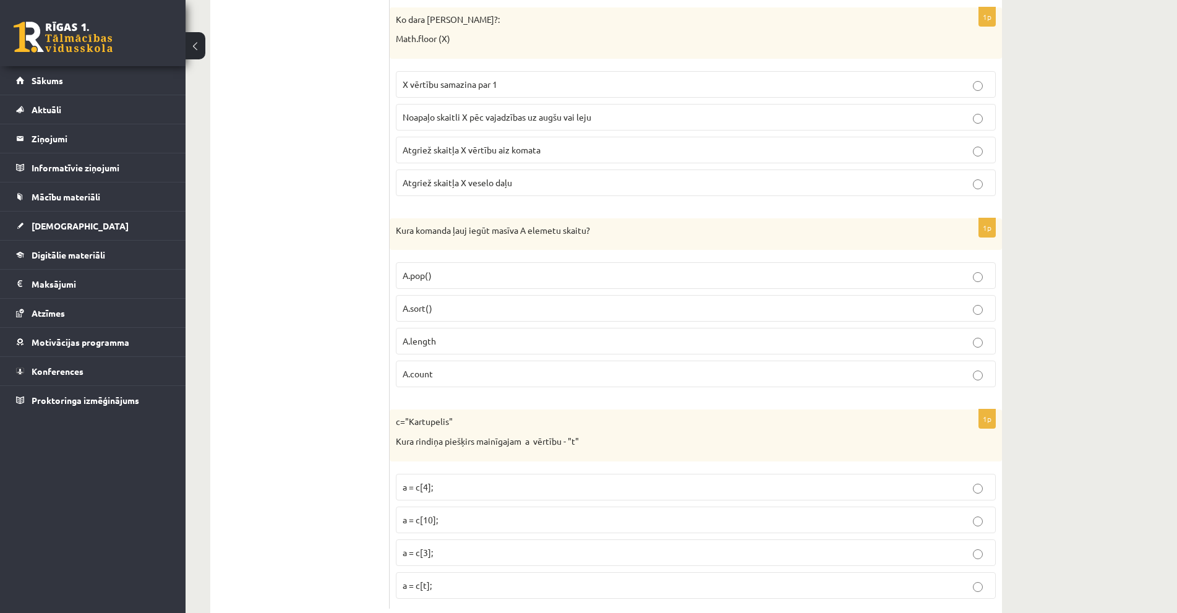
scroll to position [6112, 0]
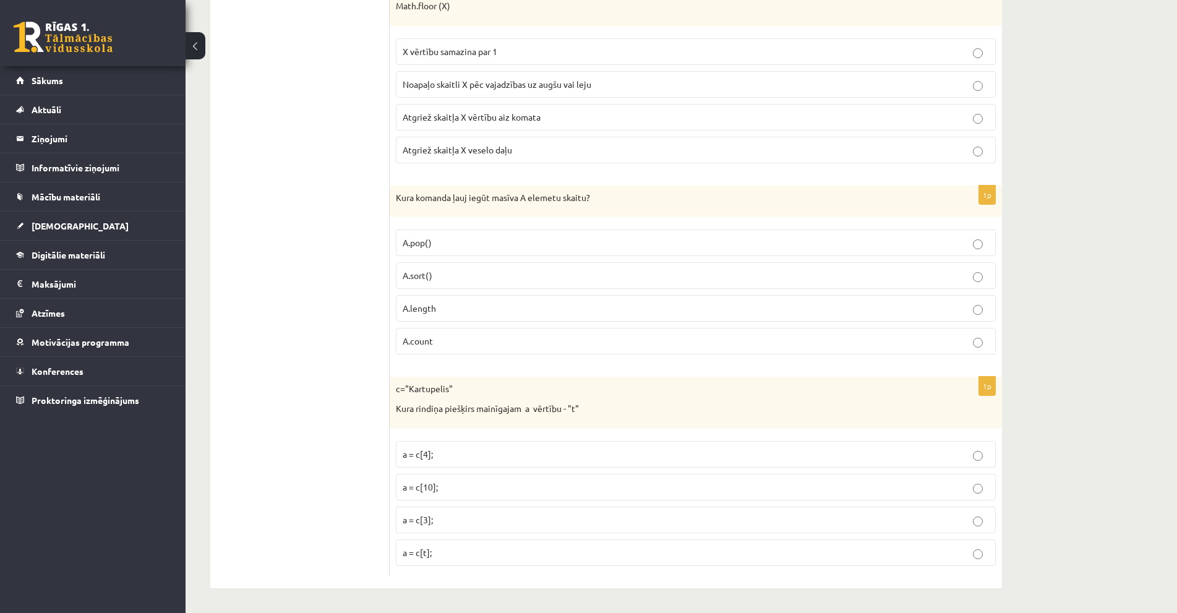
drag, startPoint x: 388, startPoint y: 192, endPoint x: 561, endPoint y: 507, distance: 359.1
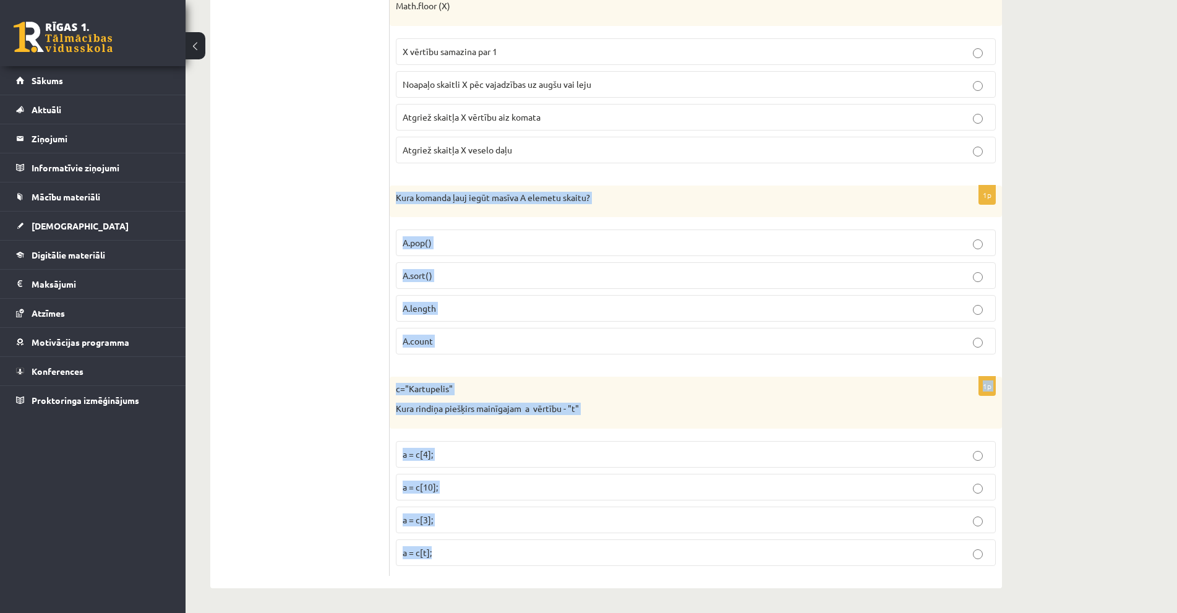
drag, startPoint x: 396, startPoint y: 195, endPoint x: 520, endPoint y: 550, distance: 375.4
click at [444, 301] on label "A.length" at bounding box center [696, 308] width 600 height 27
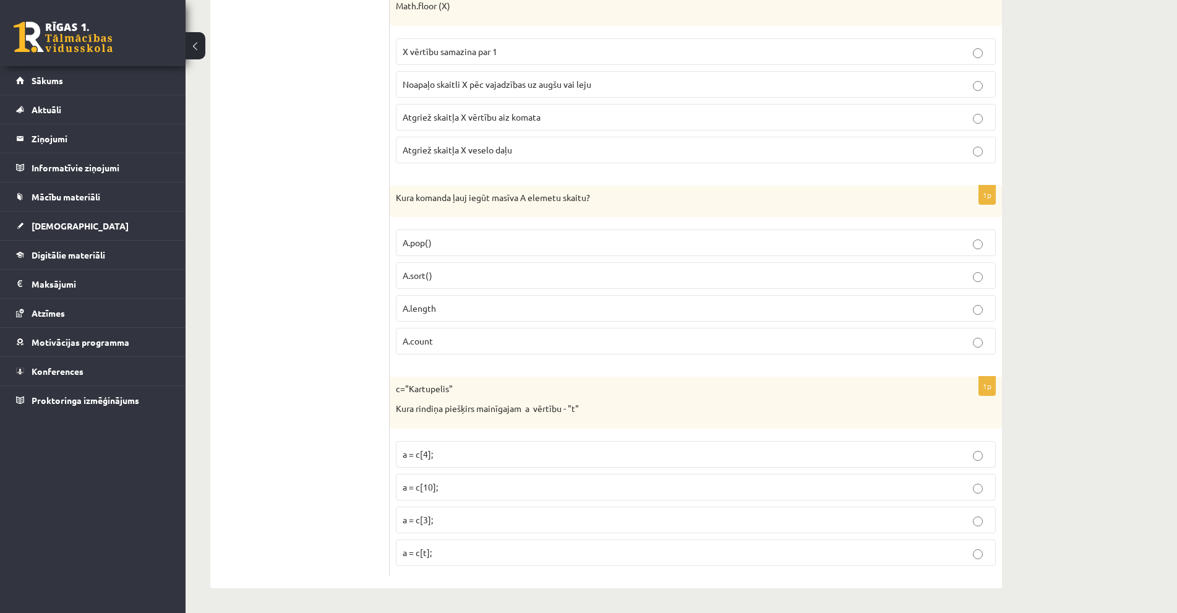
click at [470, 459] on p "a = c[4];" at bounding box center [696, 454] width 586 height 13
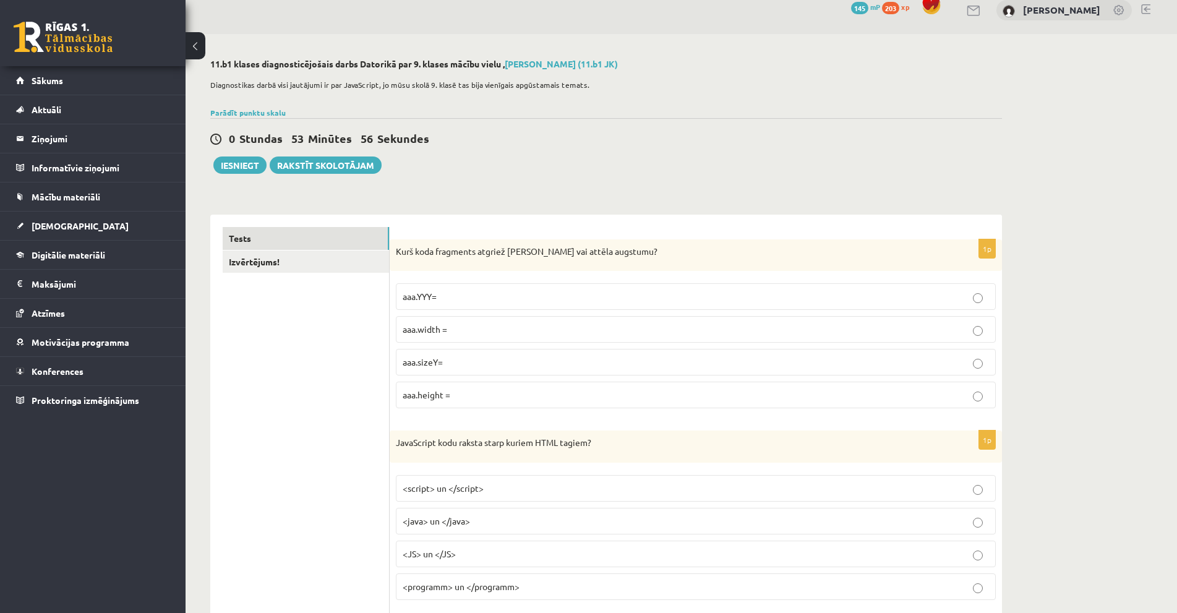
scroll to position [0, 0]
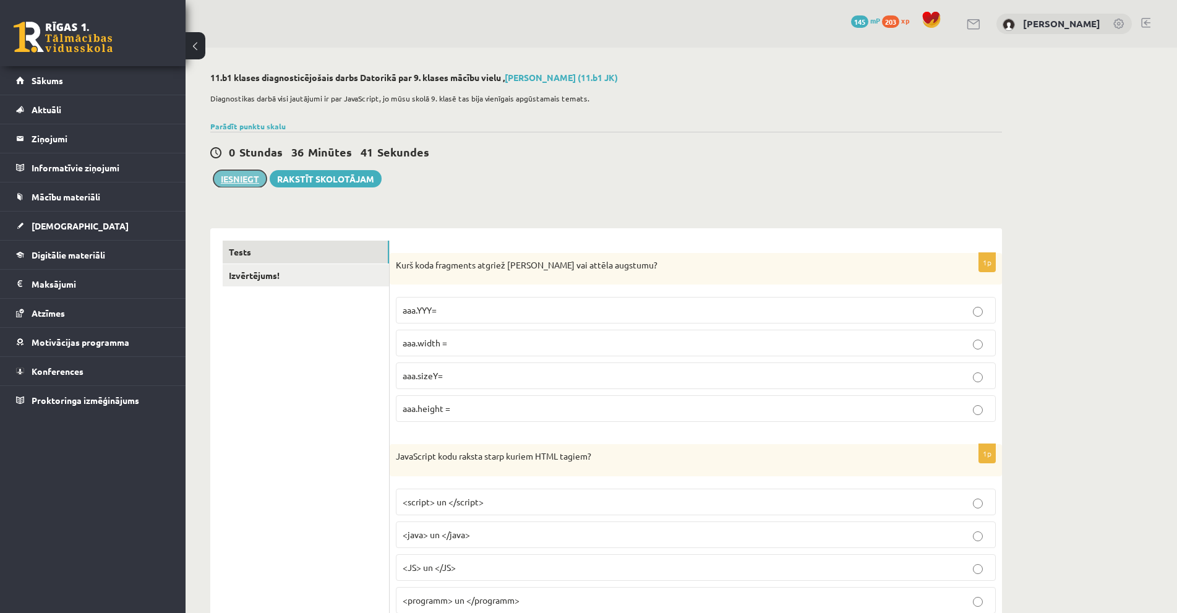
click at [249, 183] on button "Iesniegt" at bounding box center [239, 178] width 53 height 17
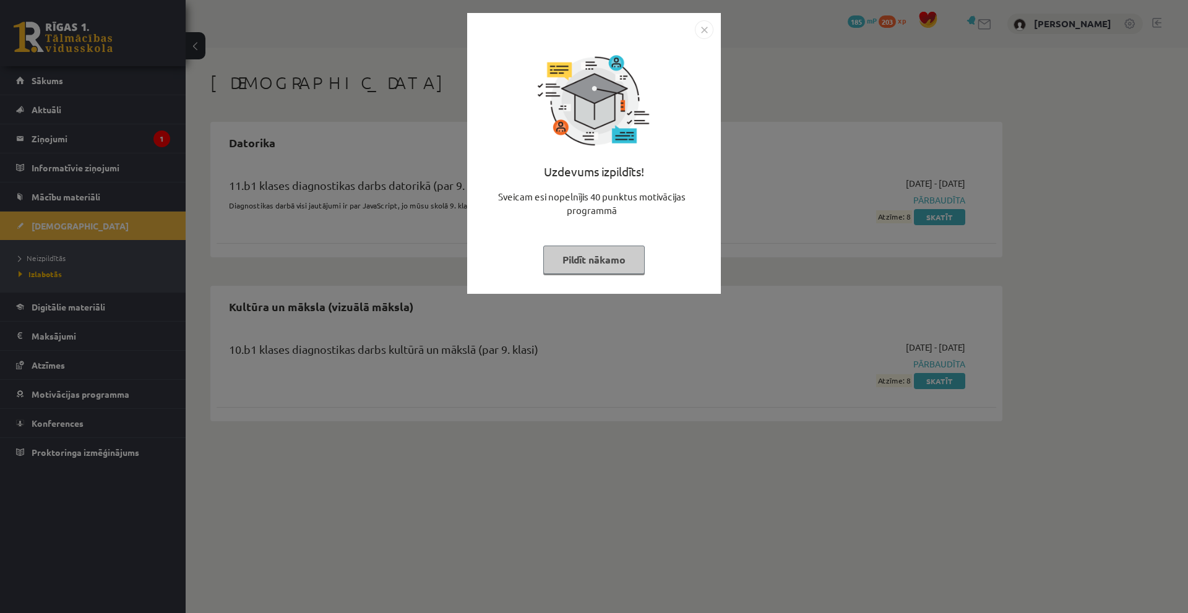
click at [708, 35] on img "Close" at bounding box center [704, 29] width 19 height 19
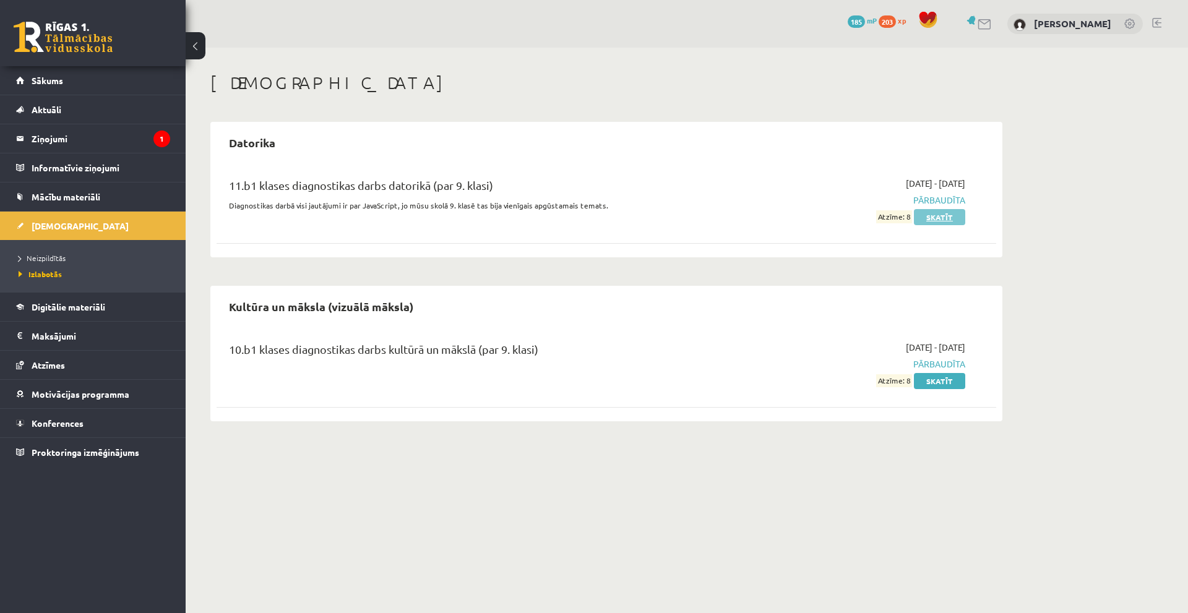
click at [940, 217] on link "Skatīt" at bounding box center [939, 217] width 51 height 16
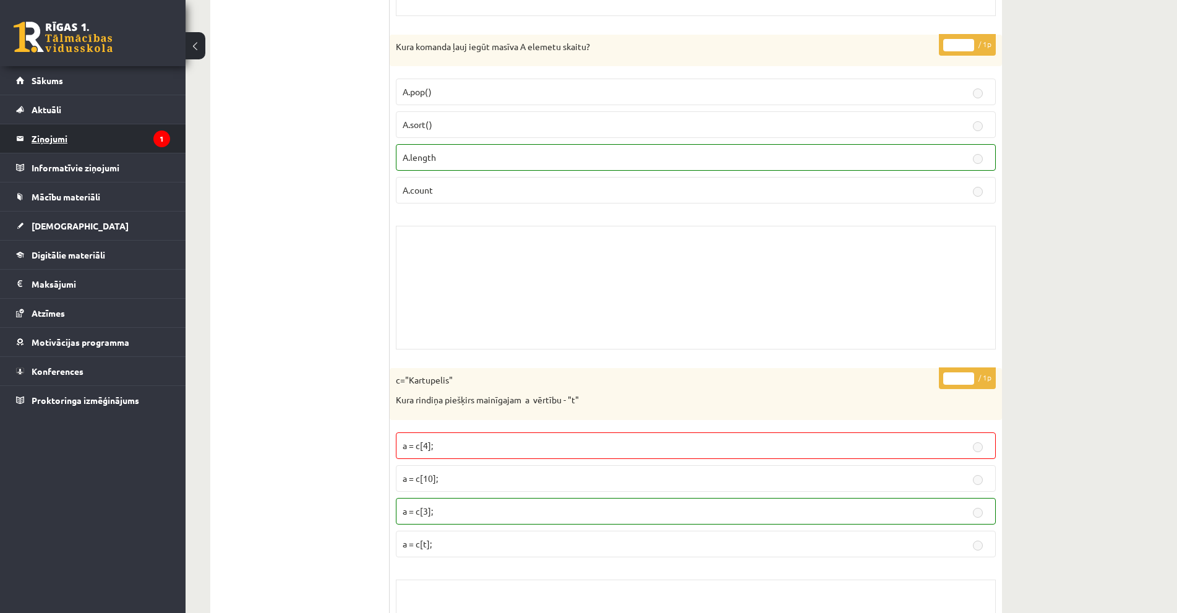
scroll to position [10170, 0]
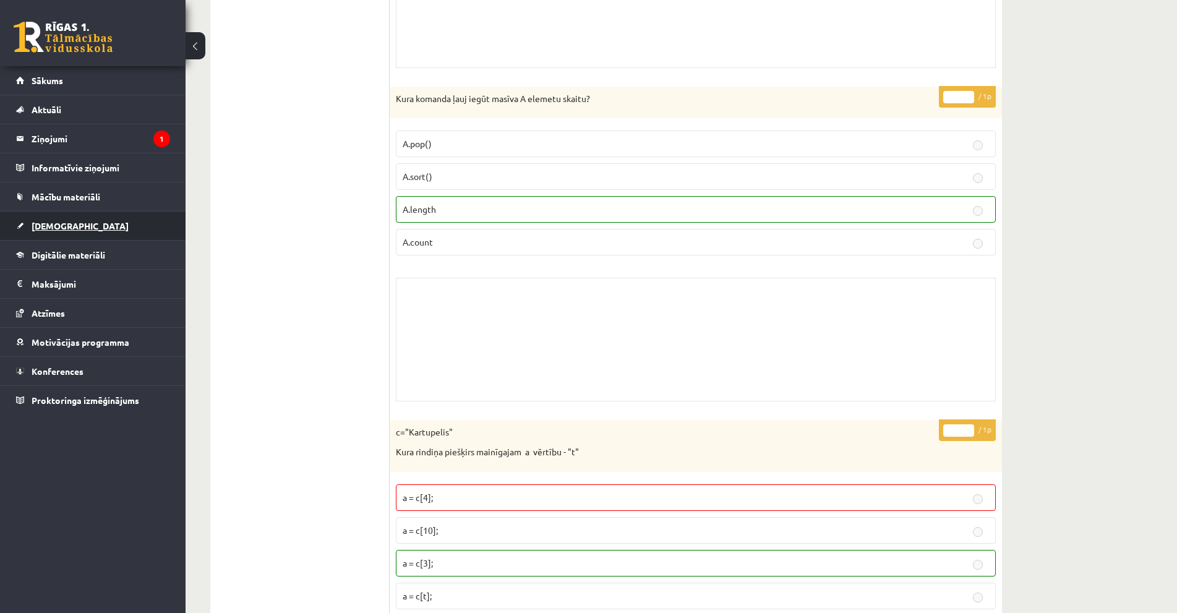
click at [59, 225] on span "[DEMOGRAPHIC_DATA]" at bounding box center [80, 225] width 97 height 11
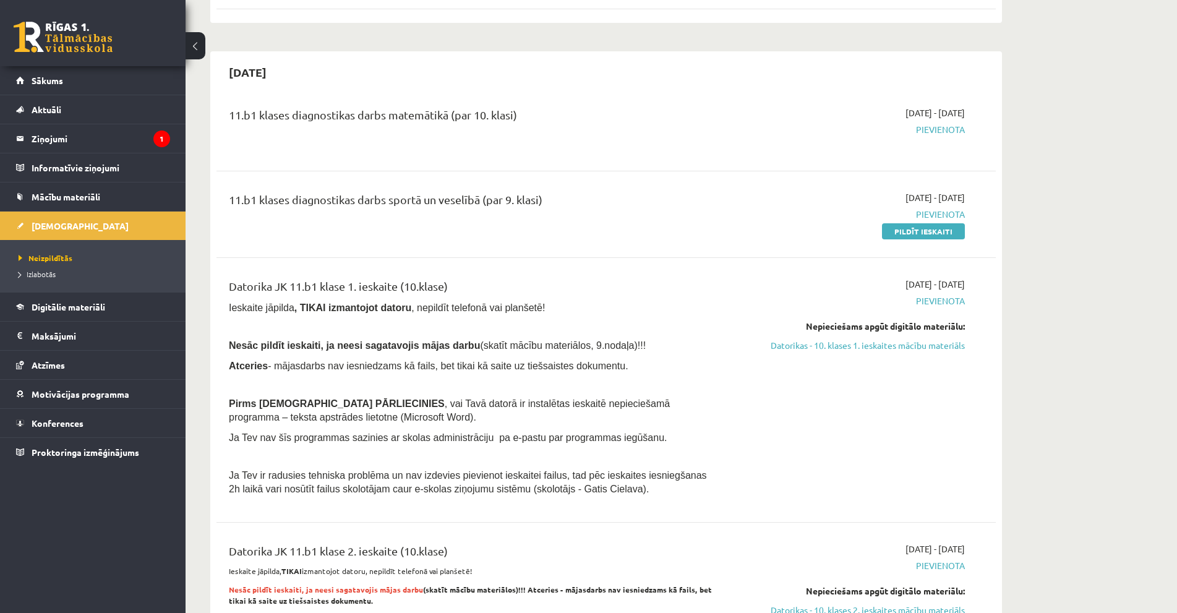
scroll to position [804, 0]
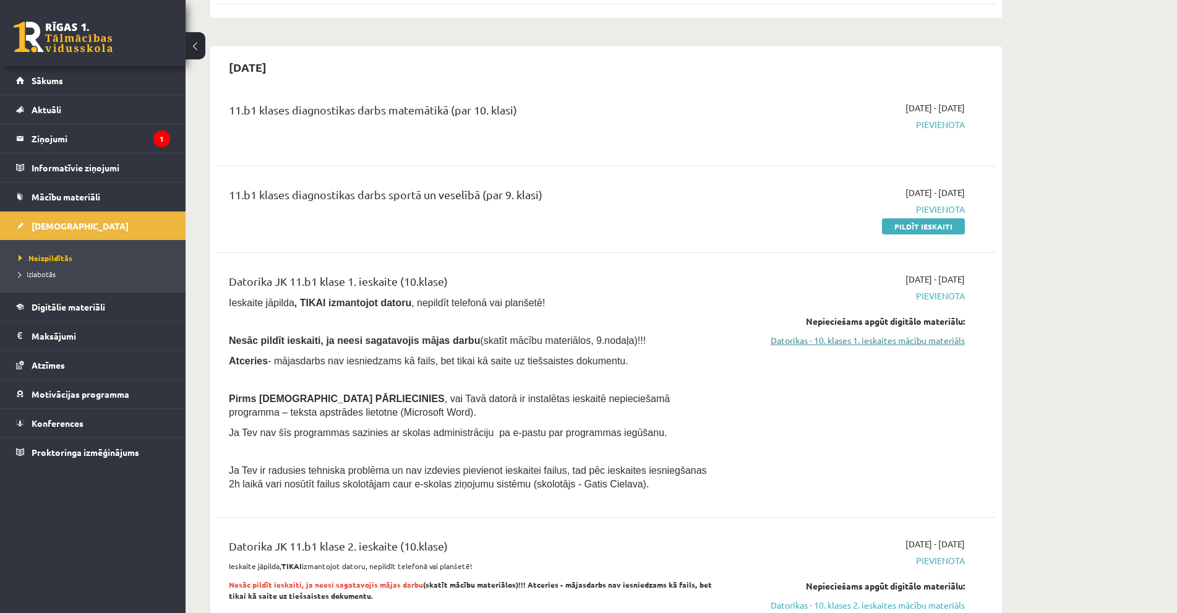
click at [856, 343] on link "Datorikas - 10. klases 1. ieskaites mācību materiāls" at bounding box center [848, 340] width 233 height 13
click at [903, 223] on link "Pildīt ieskaiti" at bounding box center [923, 226] width 83 height 16
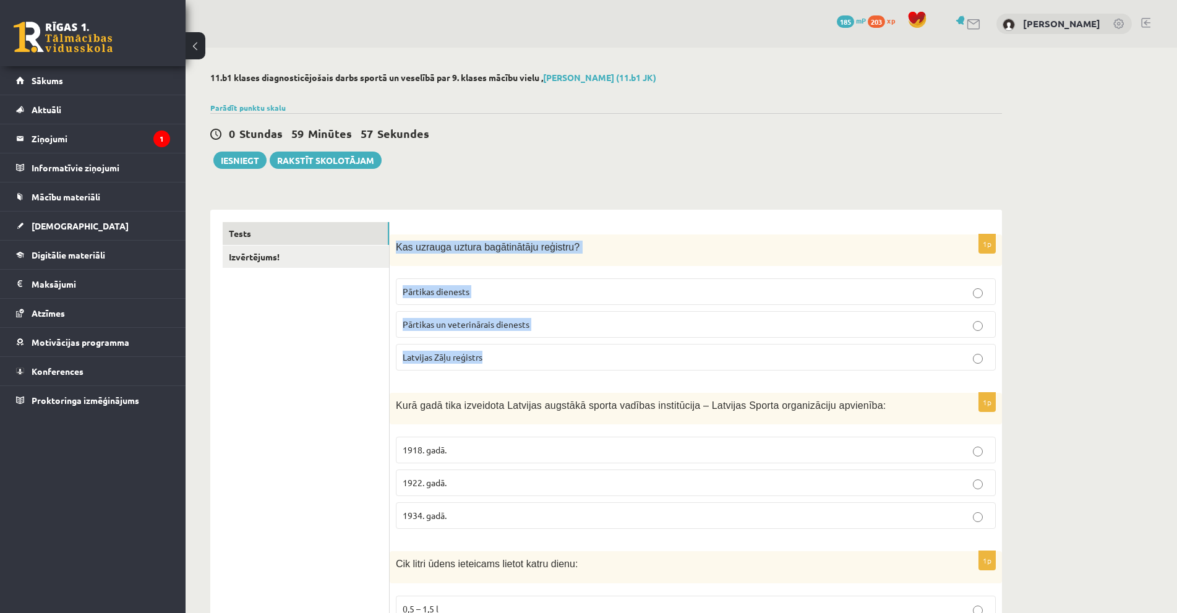
drag, startPoint x: 397, startPoint y: 247, endPoint x: 512, endPoint y: 348, distance: 152.1
click at [512, 348] on div "1p Kas uzrauga uztura bagātinātāju reģistru? Pārtikas dienests Pārtikas un vete…" at bounding box center [696, 307] width 612 height 146
copy div "Kas uzrauga uztura bagātinātāju reģistru? Pārtikas dienests [PERSON_NAME] un ve…"
click at [587, 327] on p "Pārtikas un veterinārais dienests" at bounding box center [696, 324] width 586 height 13
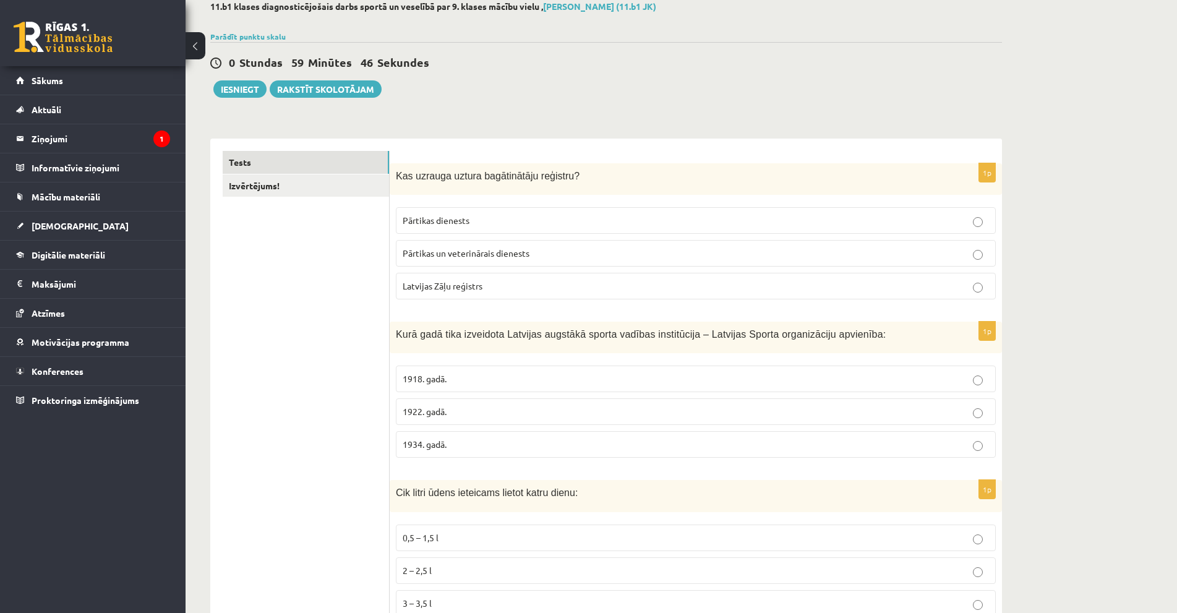
scroll to position [124, 0]
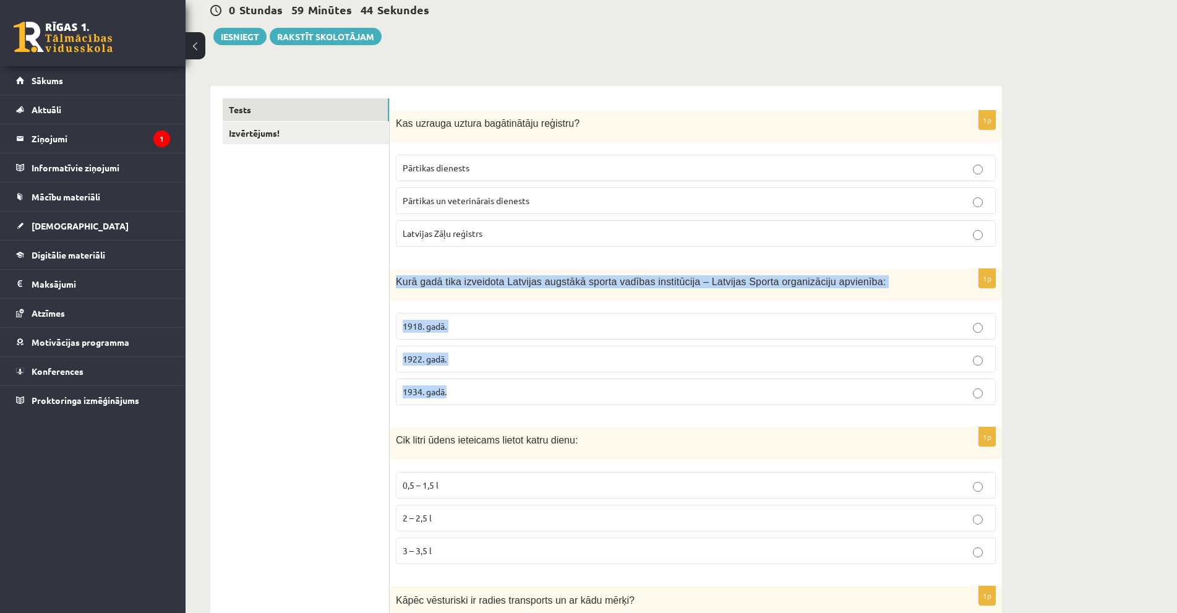
drag, startPoint x: 392, startPoint y: 283, endPoint x: 478, endPoint y: 385, distance: 133.9
click at [478, 385] on div "1p Kurā gadā tika izveidota Latvijas augstākā sporta vadības institūcija – Latv…" at bounding box center [696, 342] width 612 height 146
copy div "Kurā gadā tika izveidota Latvijas augstākā sporta vadības institūcija – Latvija…"
click at [466, 360] on p "1922. gadā." at bounding box center [696, 359] width 586 height 13
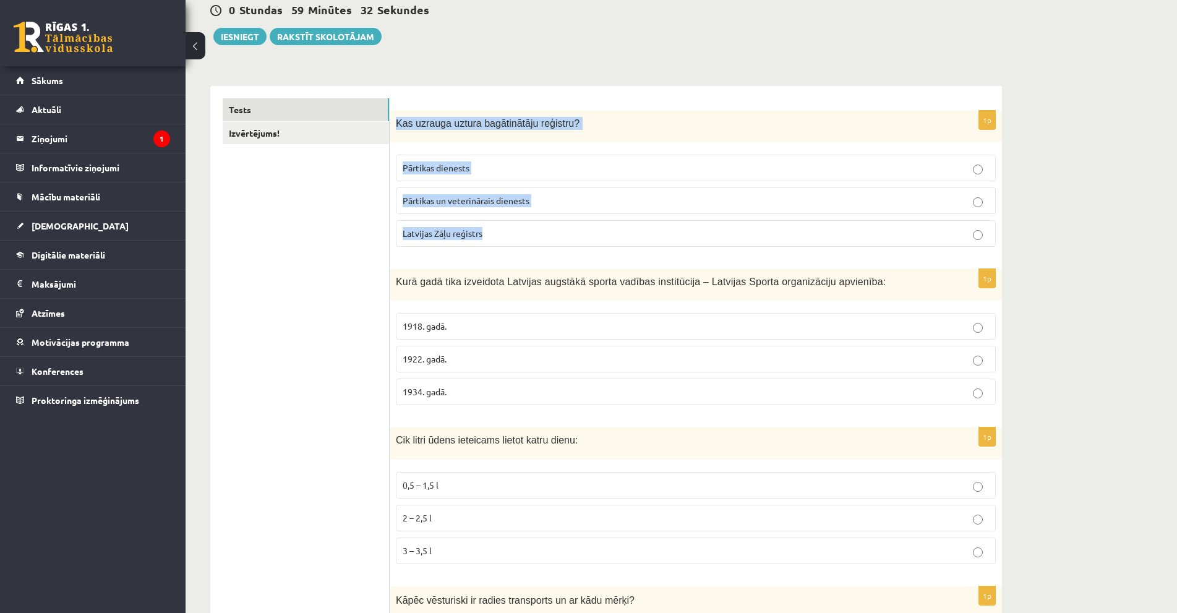
drag, startPoint x: 395, startPoint y: 121, endPoint x: 517, endPoint y: 248, distance: 175.9
click at [517, 248] on div "1p Kas uzrauga uztura bagātinātāju reģistru? Pārtikas dienests Pārtikas un vete…" at bounding box center [696, 184] width 612 height 146
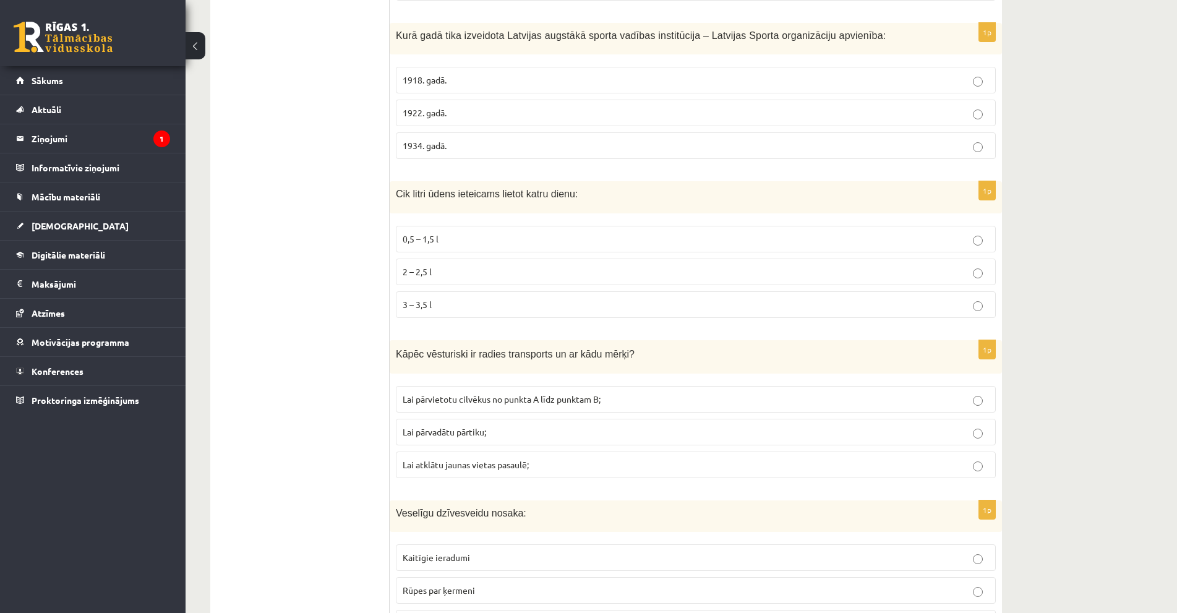
scroll to position [371, 0]
drag, startPoint x: 394, startPoint y: 190, endPoint x: 328, endPoint y: 213, distance: 70.2
click at [451, 265] on p "2 – 2,5 l" at bounding box center [696, 270] width 586 height 13
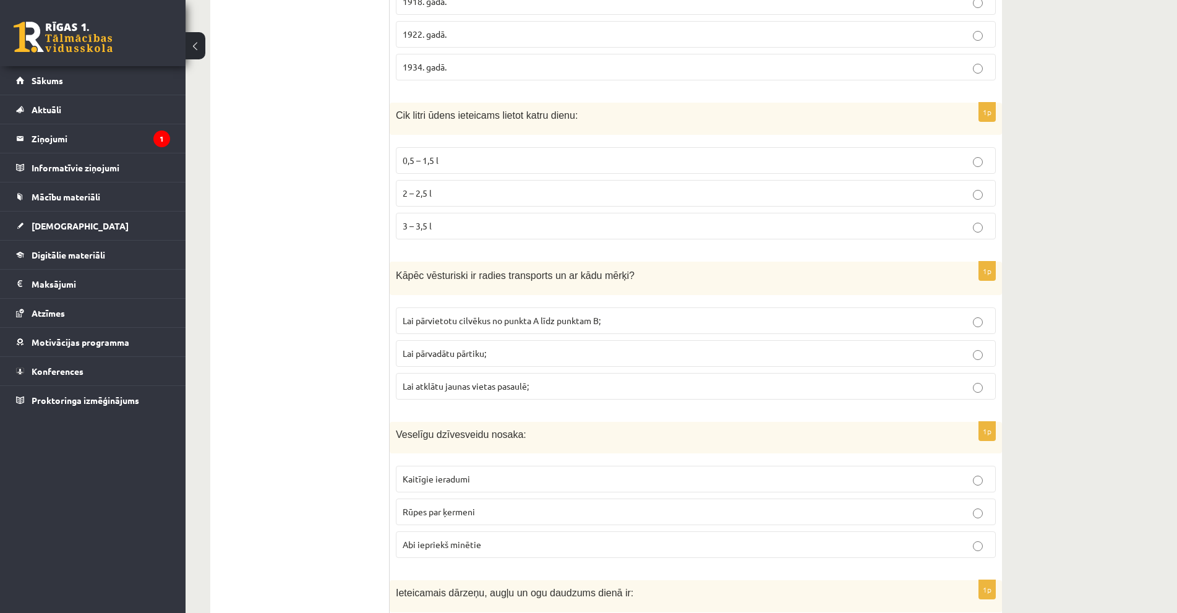
scroll to position [557, 0]
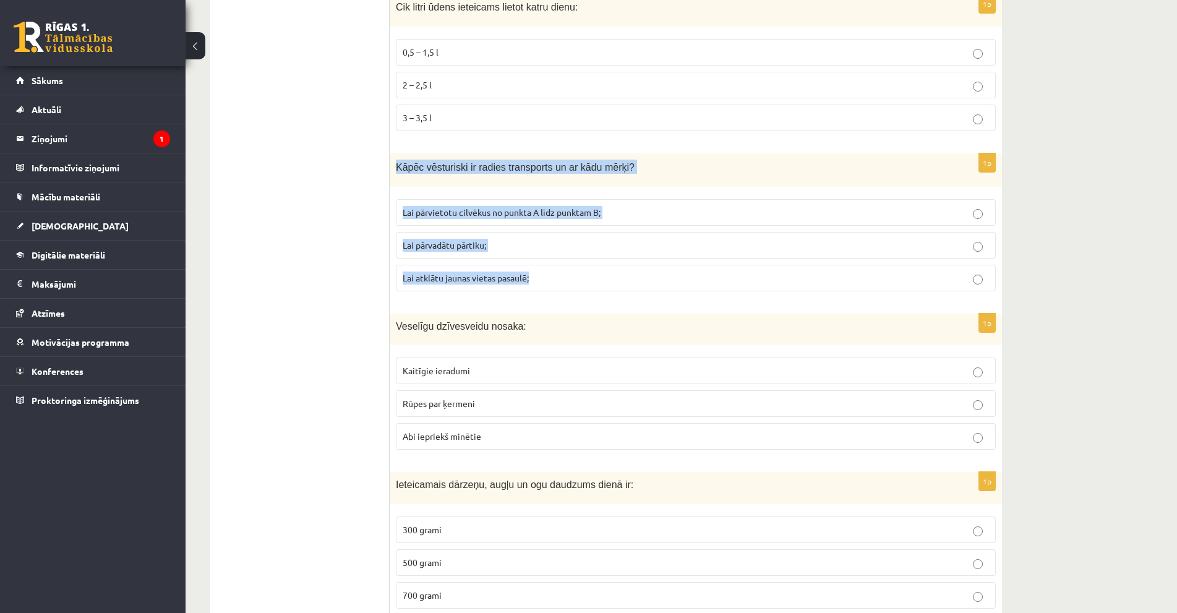
drag, startPoint x: 393, startPoint y: 169, endPoint x: 541, endPoint y: 286, distance: 188.1
click at [541, 286] on div "1p Kāpēc vēsturiski ir radies transports un ar kādu mērķi? Lai pārvietotu cilvē…" at bounding box center [696, 227] width 612 height 148
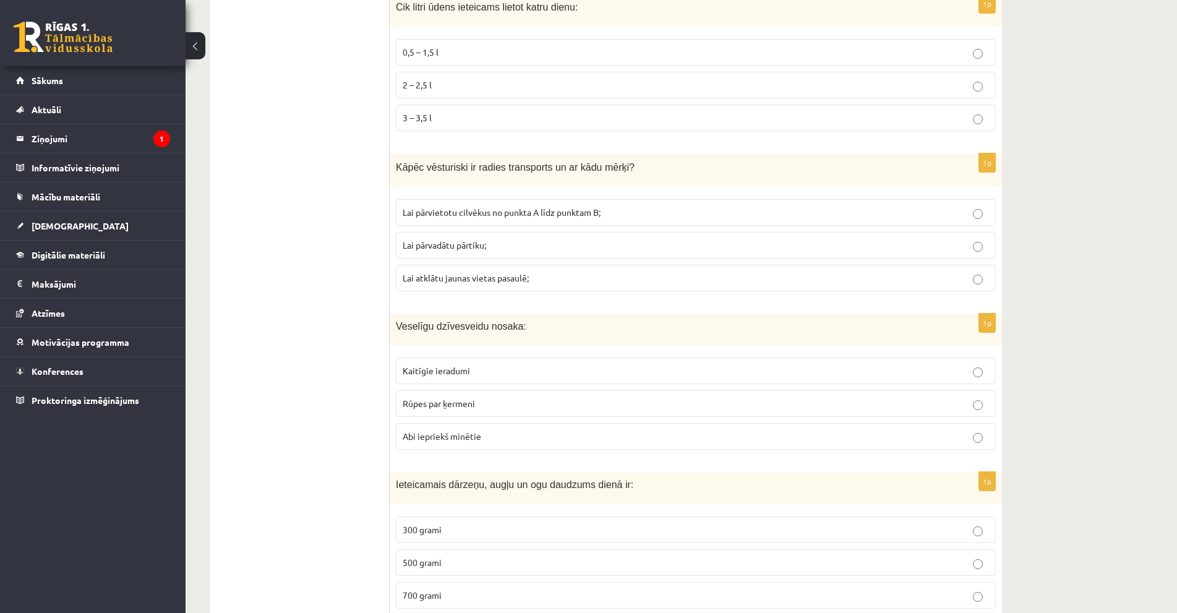
drag, startPoint x: 471, startPoint y: 168, endPoint x: 397, endPoint y: 229, distance: 96.2
click at [430, 252] on p "Lai pārvadātu pārtiku;" at bounding box center [696, 245] width 586 height 13
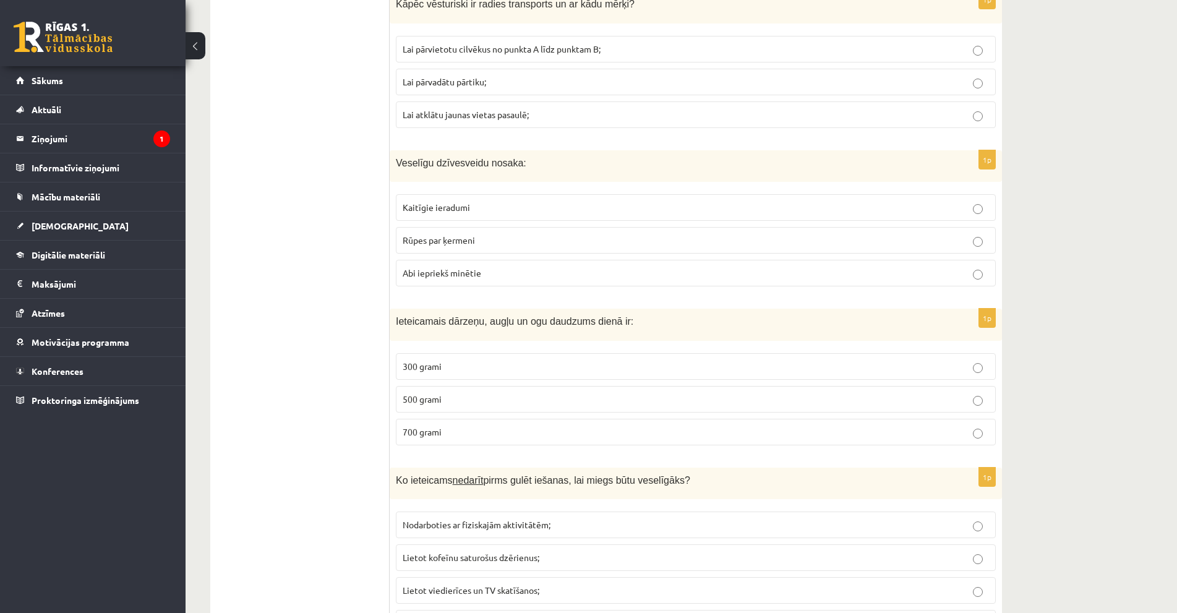
scroll to position [742, 0]
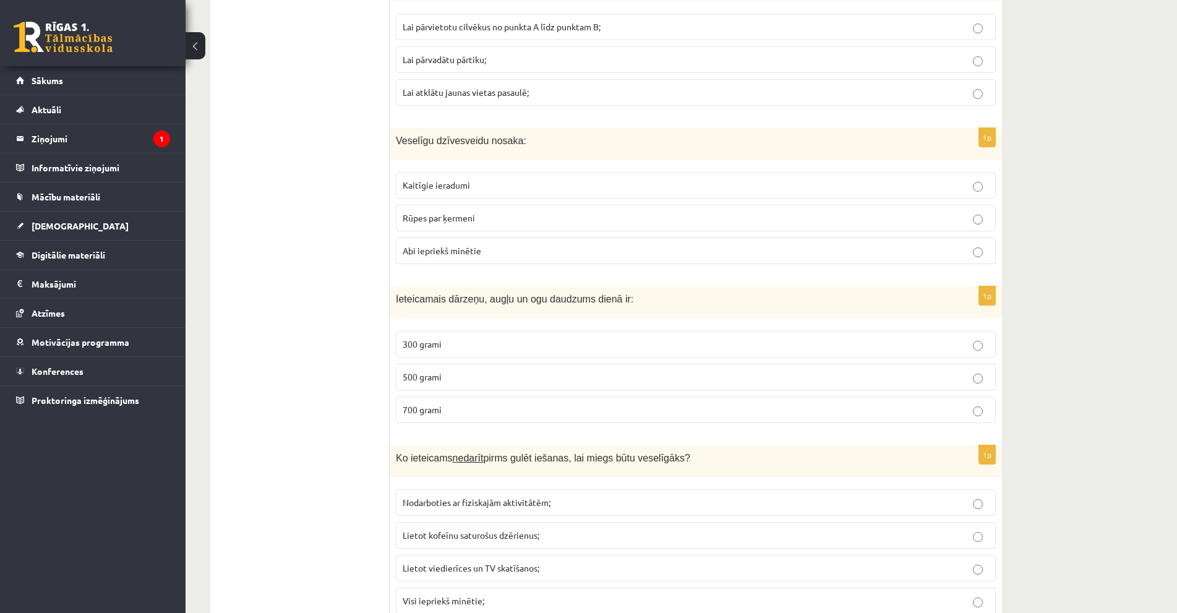
click at [458, 246] on span "Abi iepriekš minētie" at bounding box center [442, 250] width 79 height 11
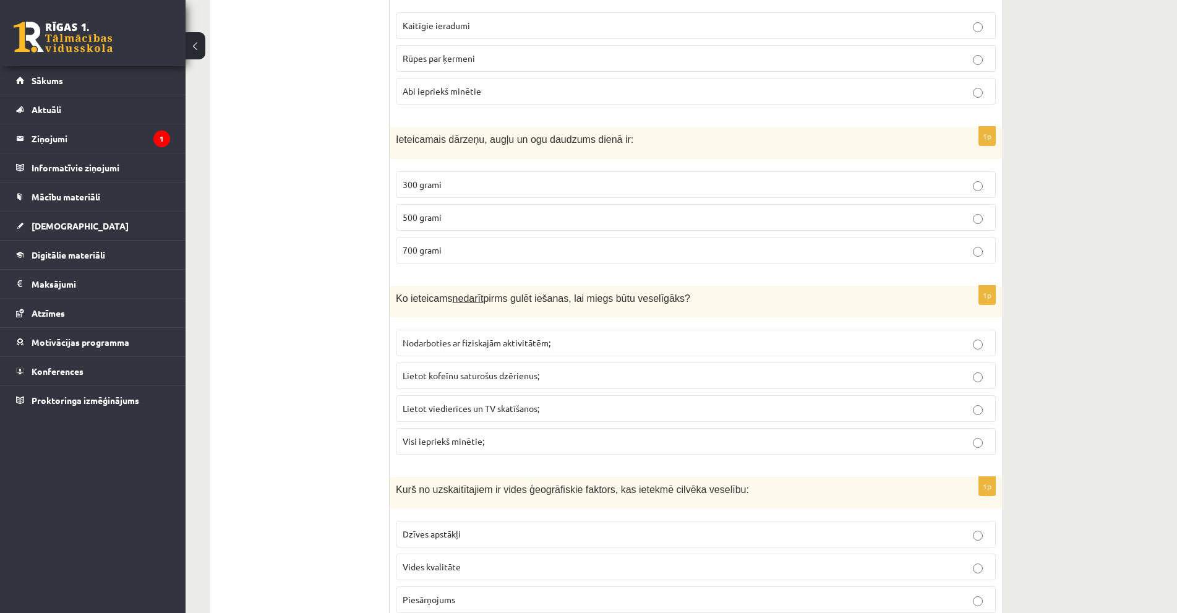
scroll to position [928, 0]
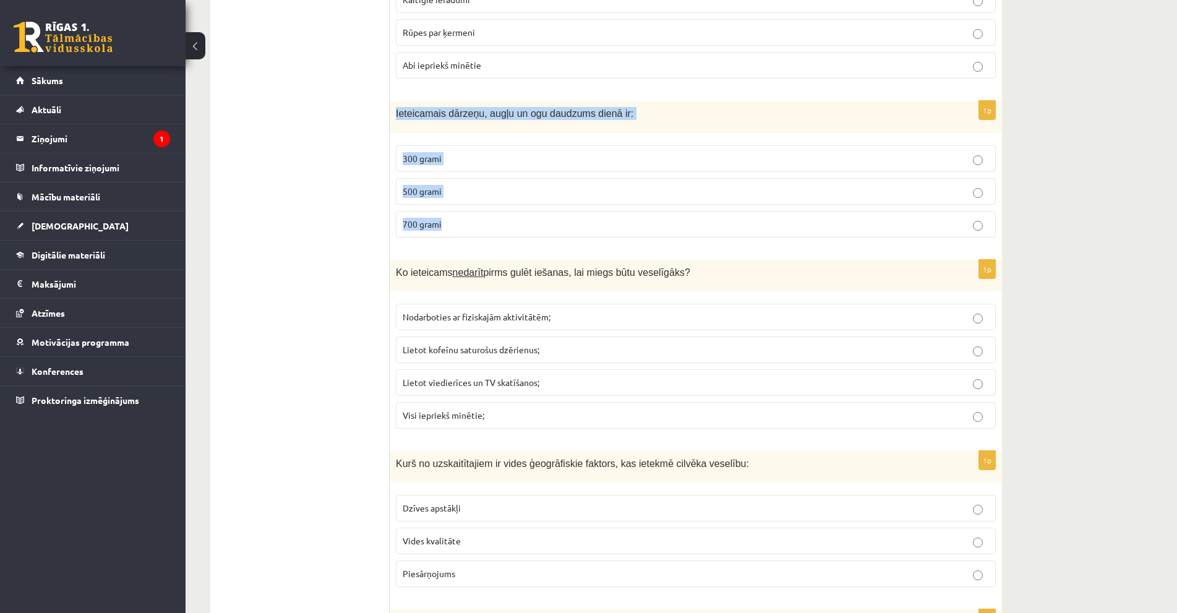
drag, startPoint x: 394, startPoint y: 112, endPoint x: 483, endPoint y: 242, distance: 157.5
click at [483, 242] on div "1p Ieteicamais dārzeņu, augļu un ogu daudzums dienā ir: 300 grami 500 grami 700…" at bounding box center [696, 174] width 612 height 146
copy div "Ieteicamais dārzeņu, augļu un ogu daudzums dienā ir: 300 grami 500 grami 700 gr…"
click at [473, 182] on label "500 grami" at bounding box center [696, 191] width 600 height 27
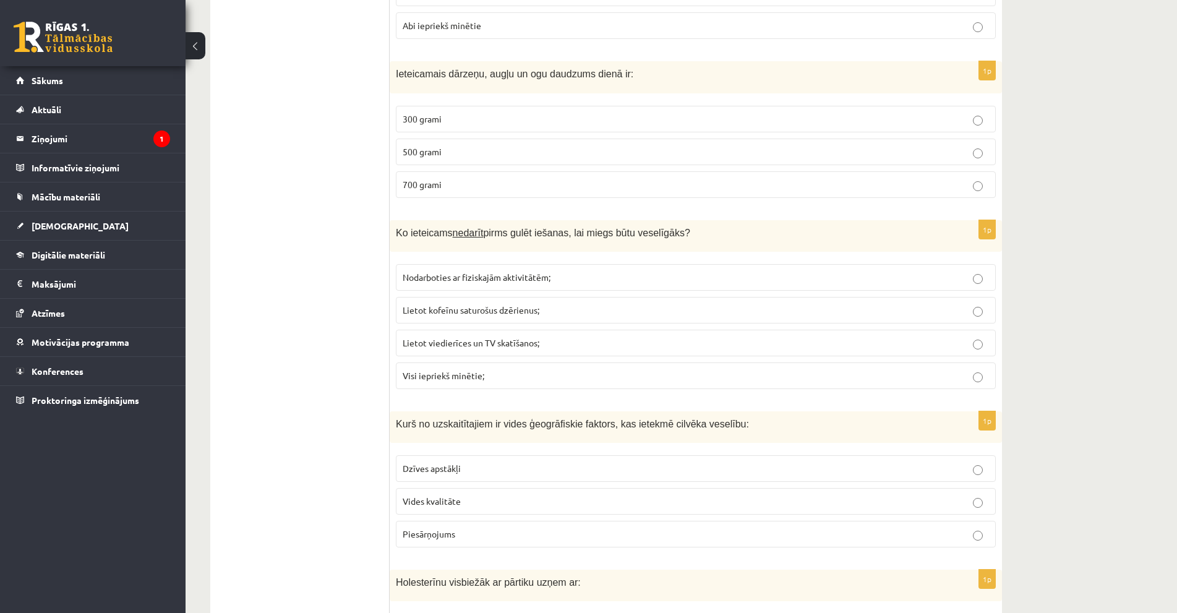
scroll to position [990, 0]
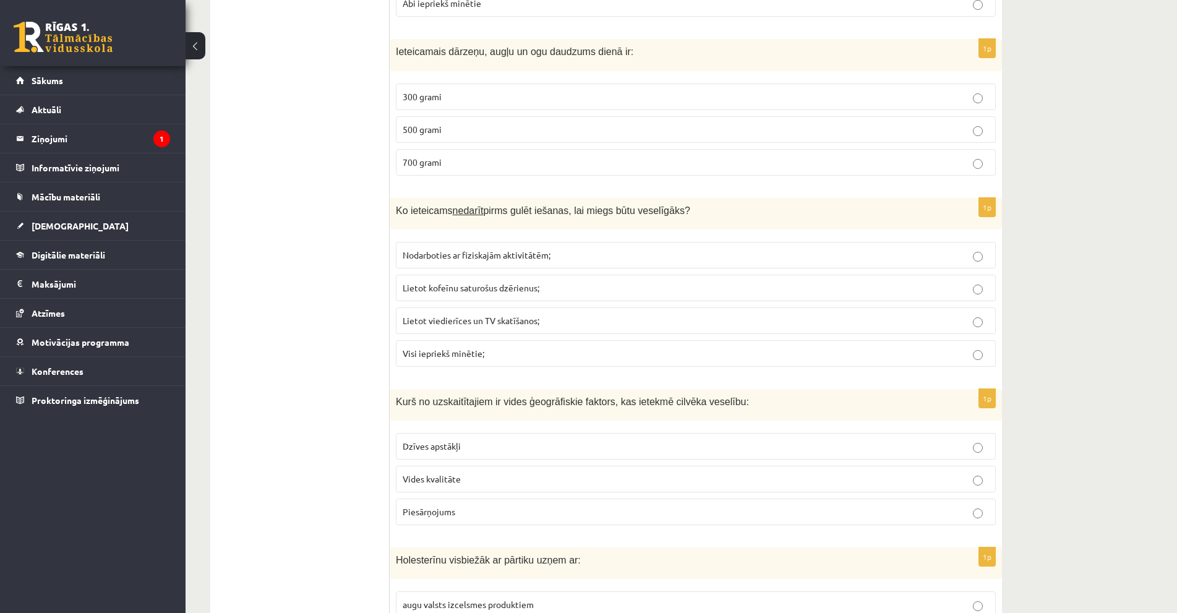
click at [448, 288] on span "Lietot kofeīnu saturošus dzērienus;" at bounding box center [471, 287] width 137 height 11
click at [483, 332] on label "Lietot viedierīces un TV skatīšanos;" at bounding box center [696, 320] width 600 height 27
click at [439, 356] on span "Visi iepriekš minētie;" at bounding box center [444, 353] width 82 height 11
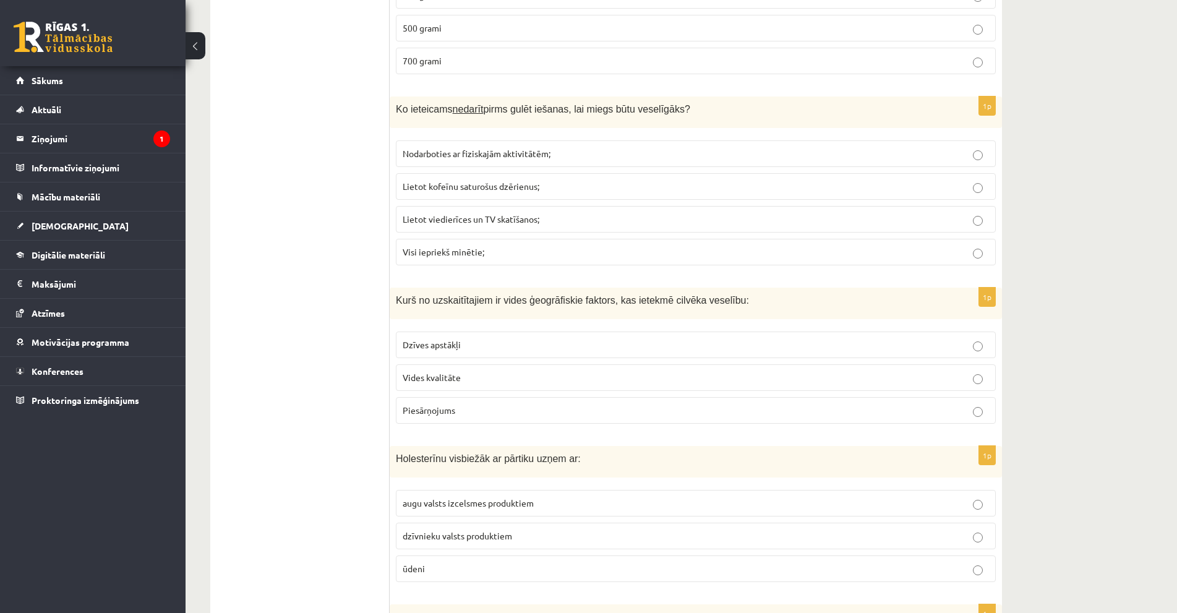
scroll to position [1113, 0]
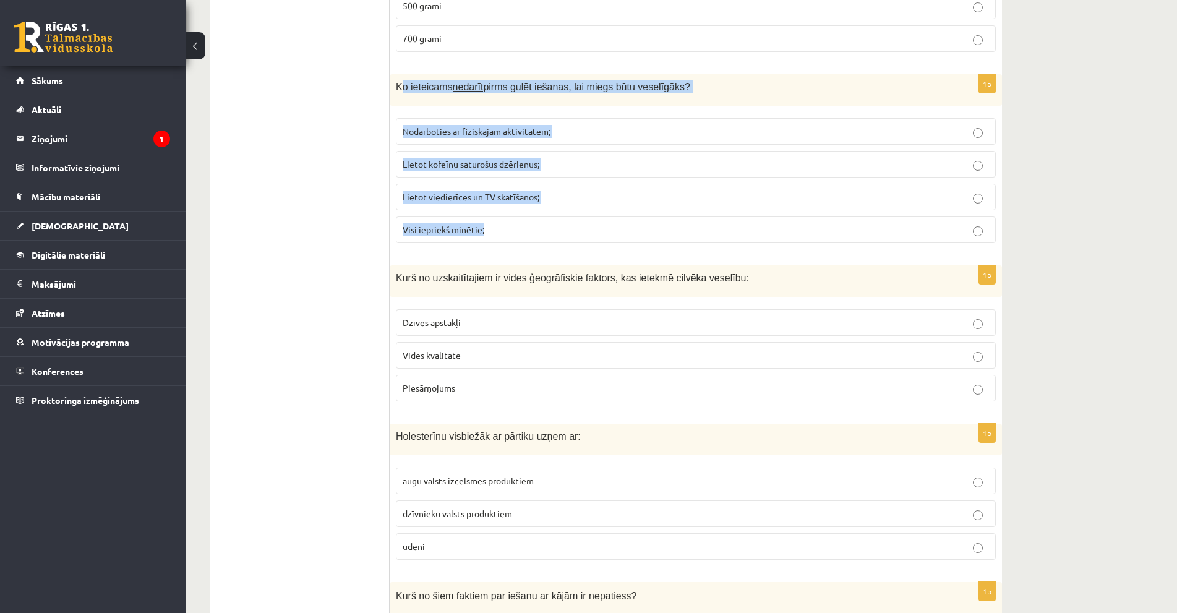
drag, startPoint x: 427, startPoint y: 106, endPoint x: 497, endPoint y: 234, distance: 145.6
click at [497, 234] on div "1p Ko ieteicams nedarīt pirms gulēt iešanas, lai miegs būtu veselīgāks? Nodarbo…" at bounding box center [696, 163] width 612 height 179
copy div "o ieteicams nedarīt pirms gulēt iešanas, lai miegs būtu veselīgāks? Nodarboties…"
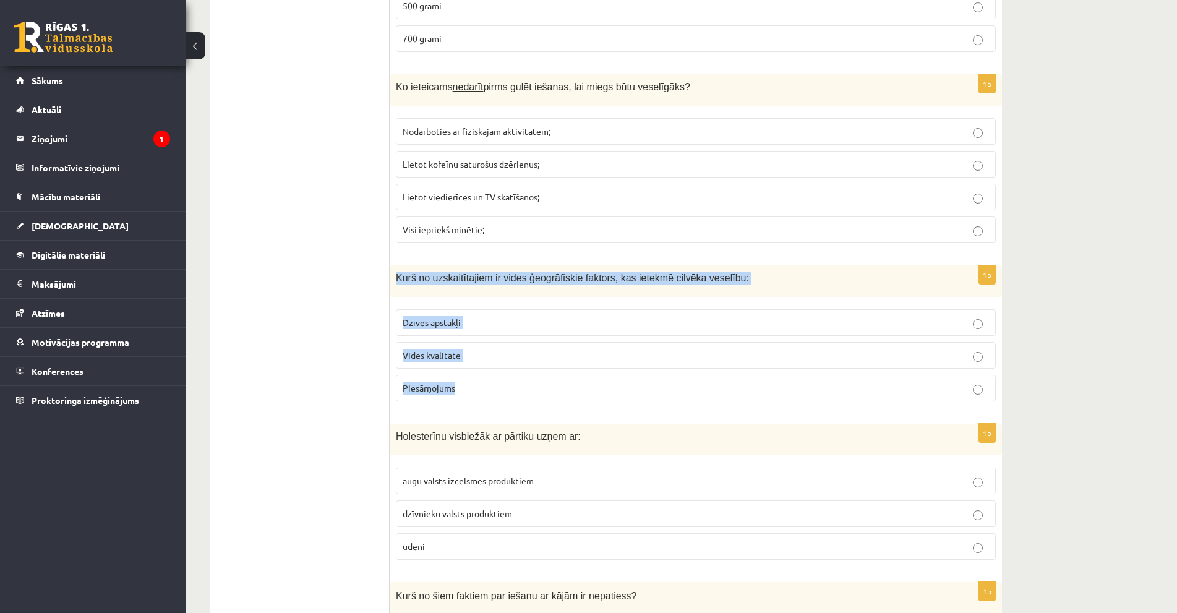
drag, startPoint x: 396, startPoint y: 282, endPoint x: 474, endPoint y: 376, distance: 122.5
click at [476, 387] on div "1p Kurš no uzskaitītajiem ir vides ģeogrāfiskie faktors, kas ietekmē cilvēka ve…" at bounding box center [696, 338] width 612 height 146
copy div "Kurš no uzskaitītajiem ir vides ģeogrāfiskie faktors, kas ietekmē cilvēka vesel…"
click at [471, 349] on label "Vides kvalitāte" at bounding box center [696, 355] width 600 height 27
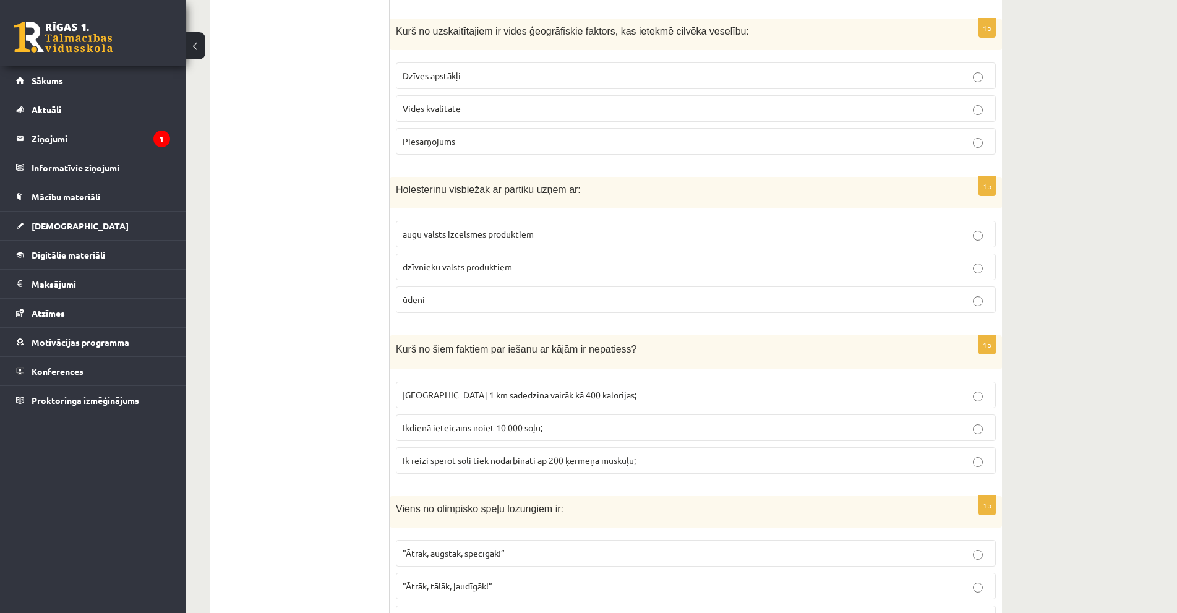
scroll to position [1361, 0]
click at [482, 258] on label "dzīvnieku valsts produktiem" at bounding box center [696, 266] width 600 height 27
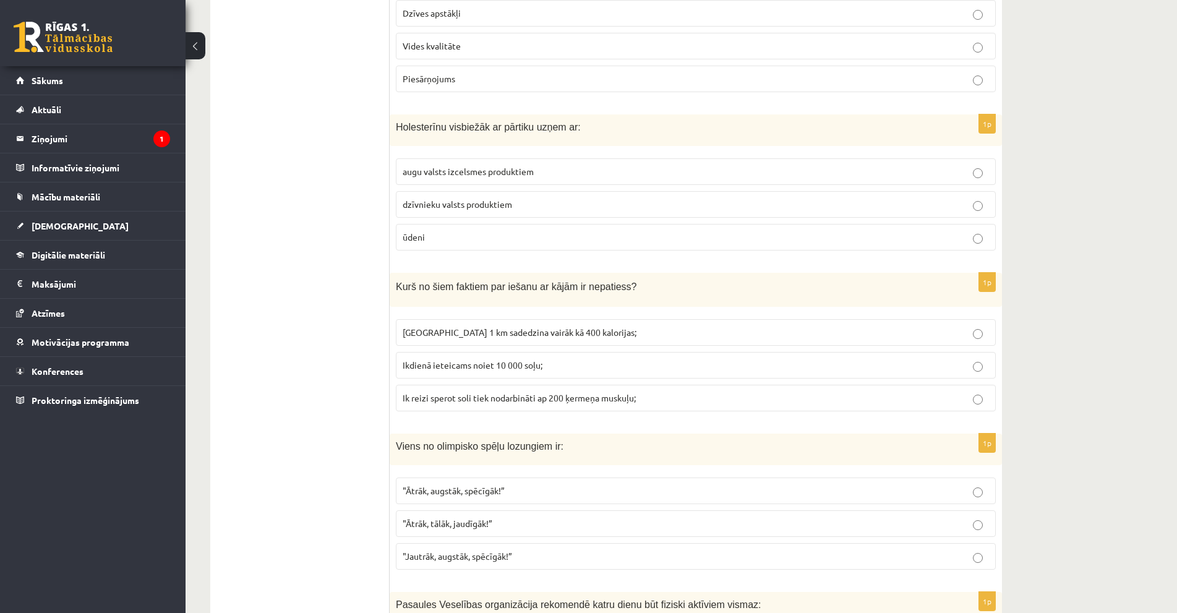
scroll to position [1485, 0]
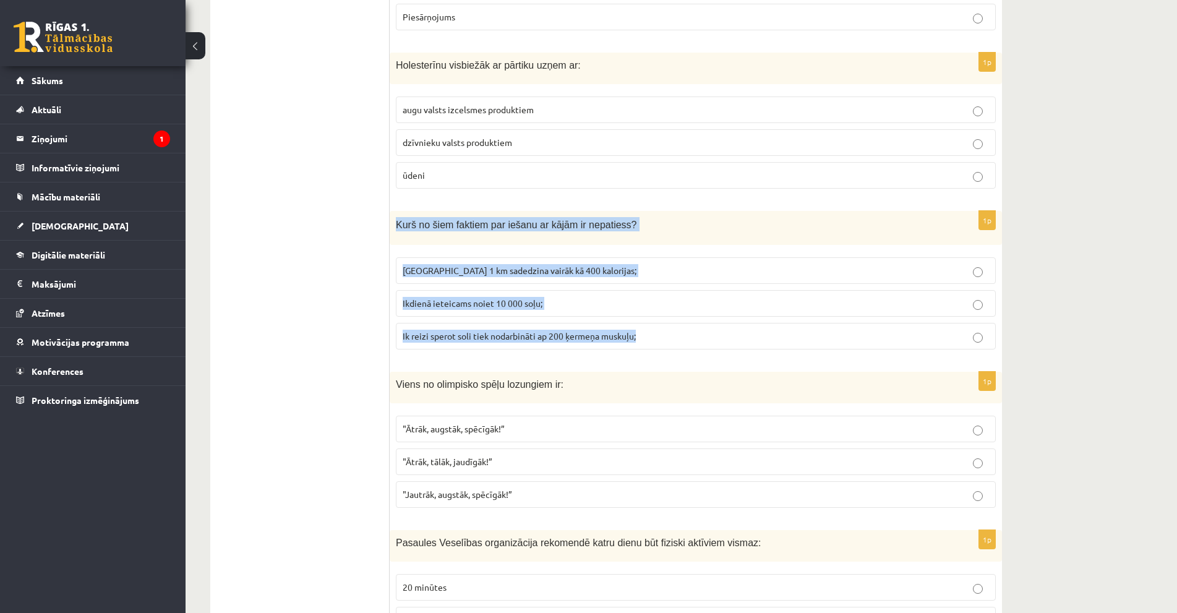
drag, startPoint x: 398, startPoint y: 230, endPoint x: 642, endPoint y: 345, distance: 270.1
click at [642, 345] on div "1p Kurš no šiem faktiem par iešanu ar kājām ir nepatiess? [GEOGRAPHIC_DATA] 1 k…" at bounding box center [696, 285] width 612 height 148
drag, startPoint x: 545, startPoint y: 227, endPoint x: 581, endPoint y: 229, distance: 36.0
click at [581, 229] on span "Kurš no šiem faktiem par iešanu ar kājām ir nepatiess?" at bounding box center [516, 225] width 241 height 11
drag, startPoint x: 464, startPoint y: 255, endPoint x: 672, endPoint y: 346, distance: 227.7
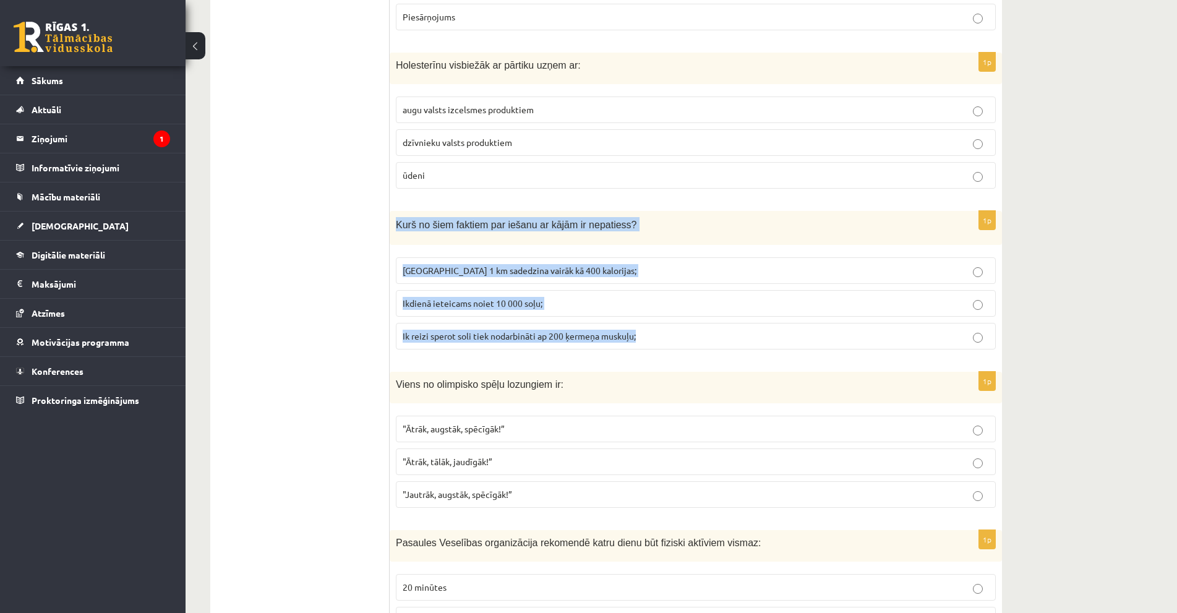
click at [672, 346] on div "1p Kurš no šiem faktiem par iešanu ar kājām ir nepatiess? [GEOGRAPHIC_DATA] 1 k…" at bounding box center [696, 285] width 612 height 148
click at [590, 270] on p "[GEOGRAPHIC_DATA] 1 km sadedzina vairāk kā 400 kalorijas;" at bounding box center [696, 270] width 586 height 13
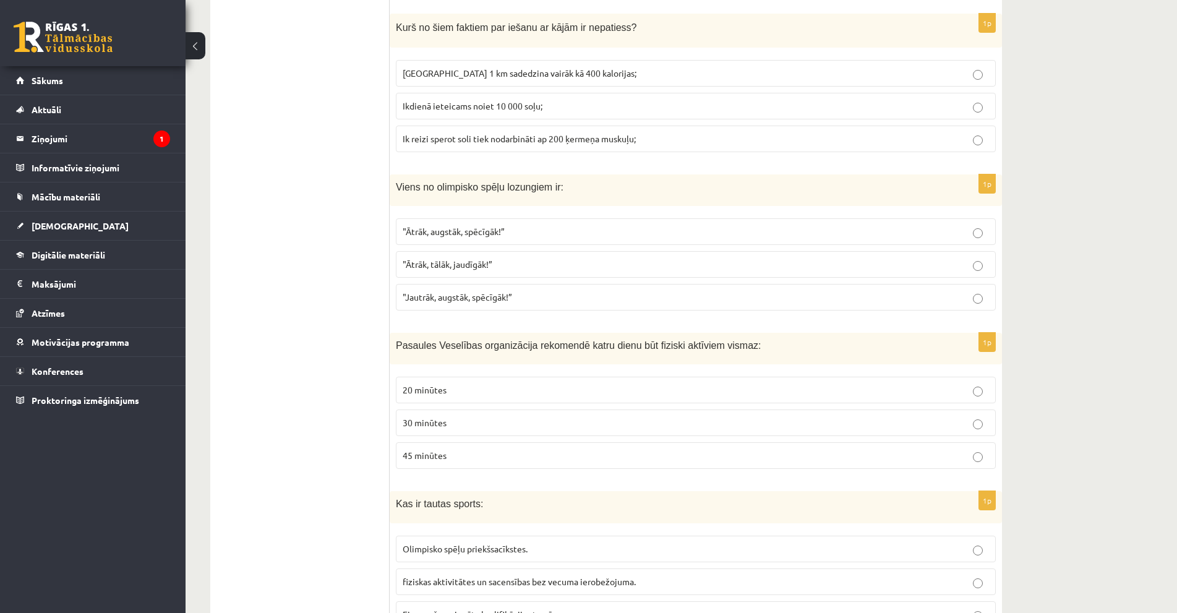
scroll to position [1732, 0]
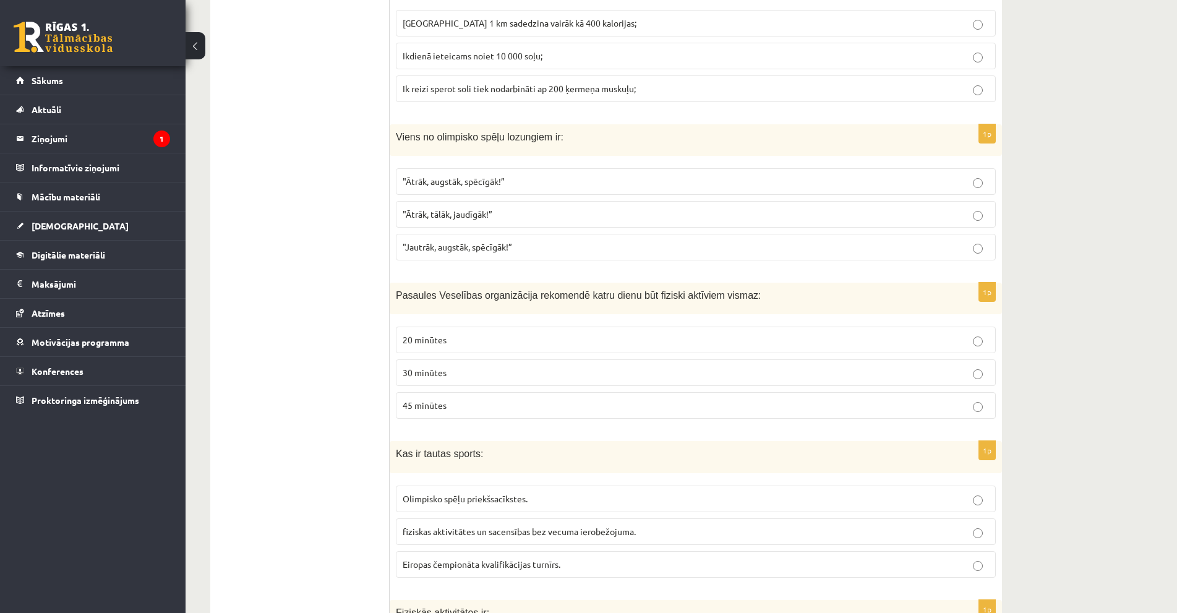
click at [440, 179] on span ""Ātrāk, augstāk, spēcīgāk!”" at bounding box center [454, 181] width 102 height 11
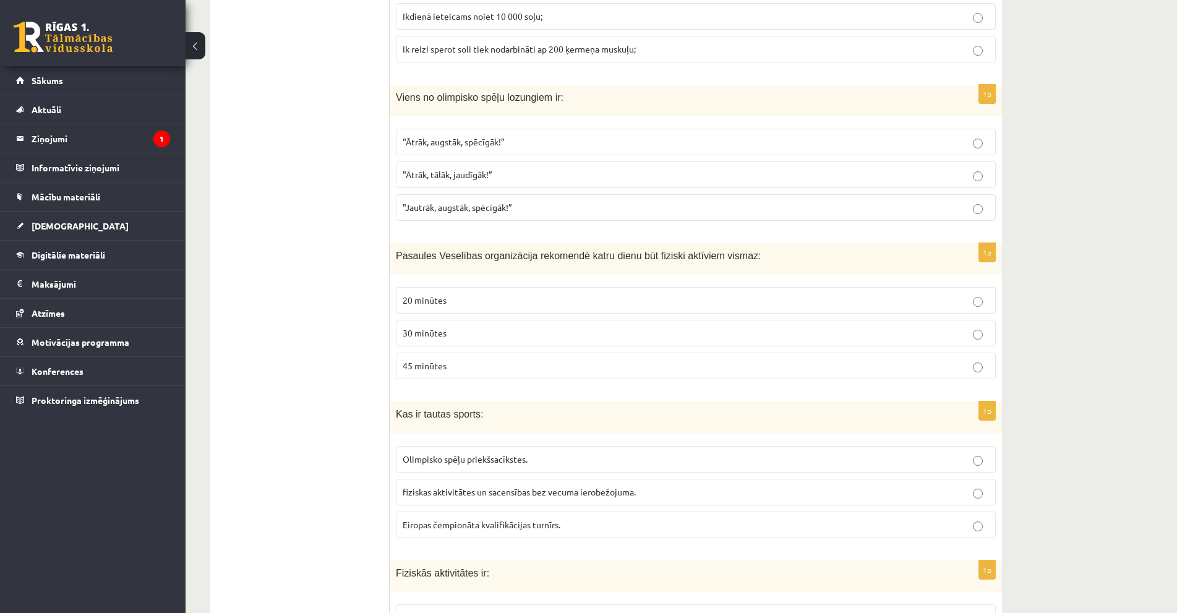
scroll to position [1794, 0]
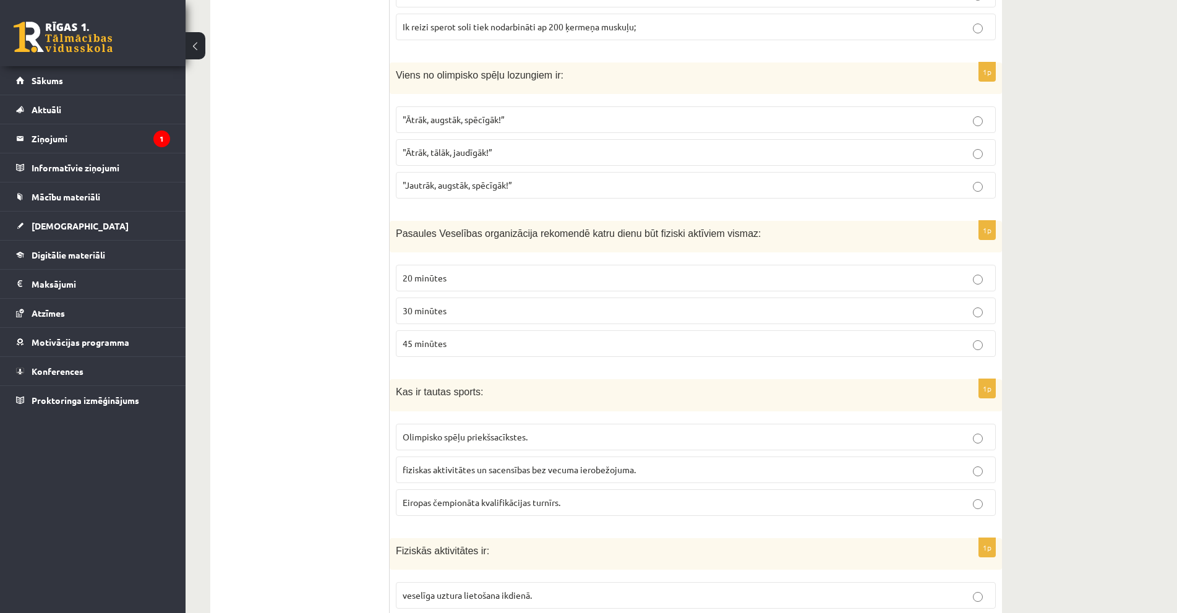
click at [461, 314] on p "30 minūtes" at bounding box center [696, 310] width 586 height 13
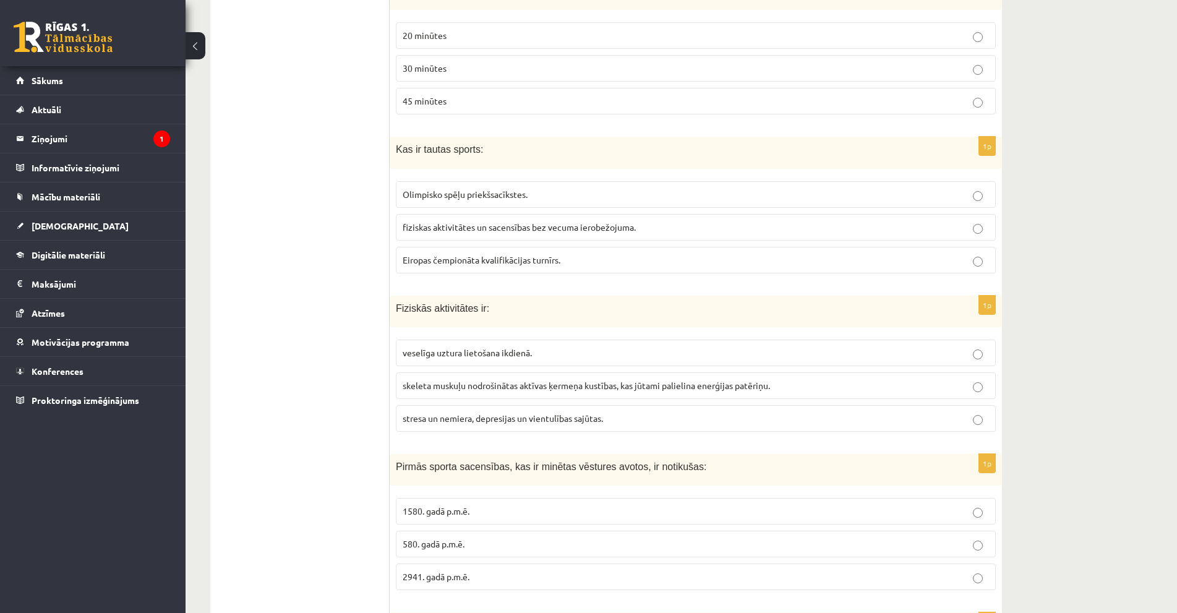
scroll to position [2041, 0]
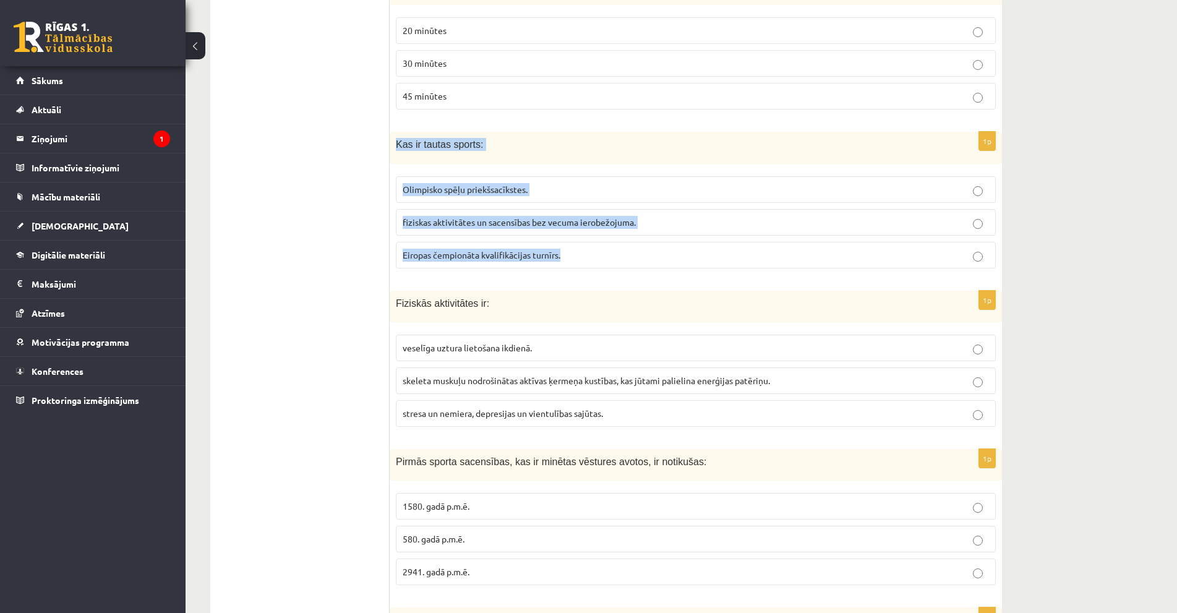
drag, startPoint x: 397, startPoint y: 143, endPoint x: 581, endPoint y: 255, distance: 215.5
click at [581, 255] on div "1p Kas ir tautas sports: Olimpisko spēļu priekšsacīkstes. [PERSON_NAME] aktivit…" at bounding box center [696, 205] width 612 height 146
copy div "Kas ir tautas sports: Olimpisko spēļu priekšsacīkstes. [PERSON_NAME] aktivitāte…"
click at [550, 207] on fieldset "Olimpisko spēļu priekšsacīkstes. [PERSON_NAME] aktivitātes un sacensības bez ve…" at bounding box center [696, 221] width 600 height 102
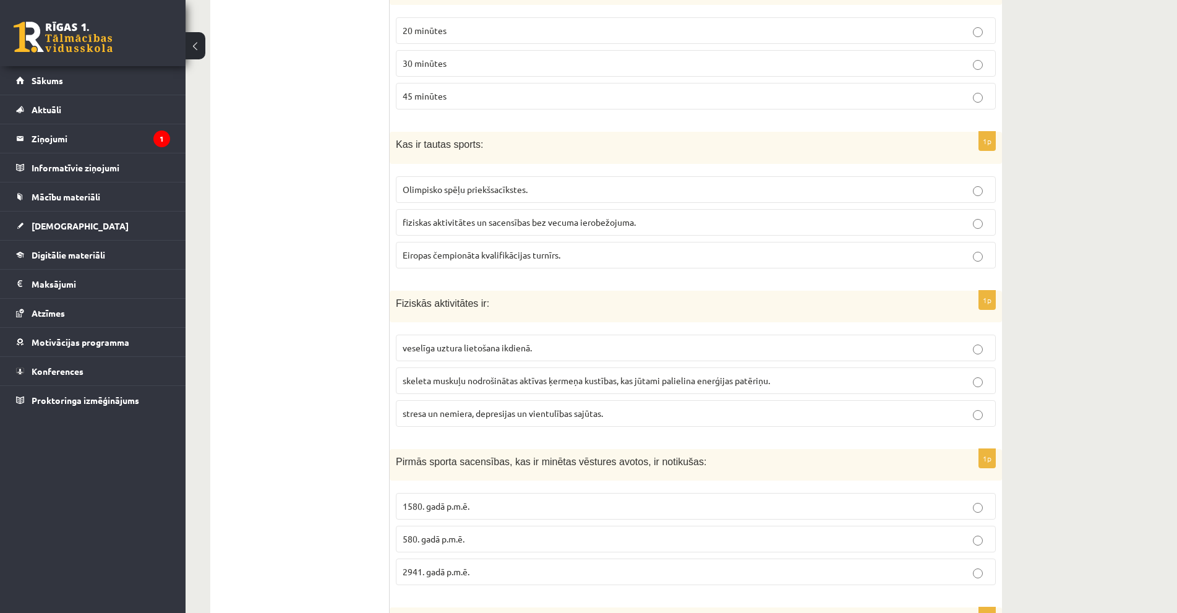
click at [550, 225] on span "fiziskas aktivitātes un sacensības bez vecuma ierobežojuma." at bounding box center [519, 222] width 233 height 11
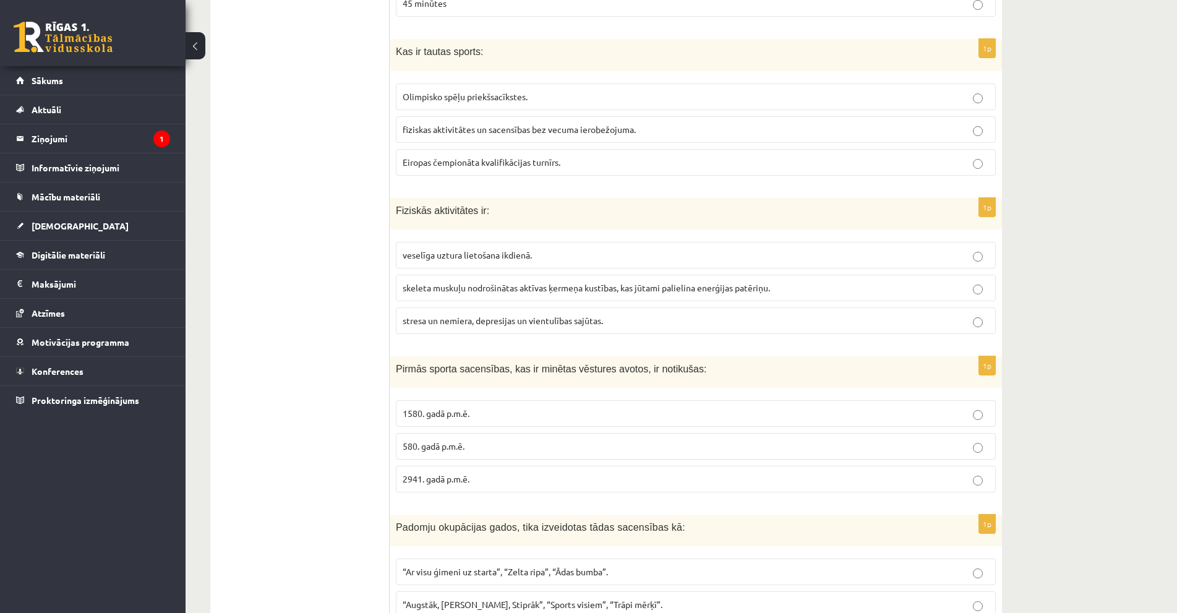
scroll to position [2165, 0]
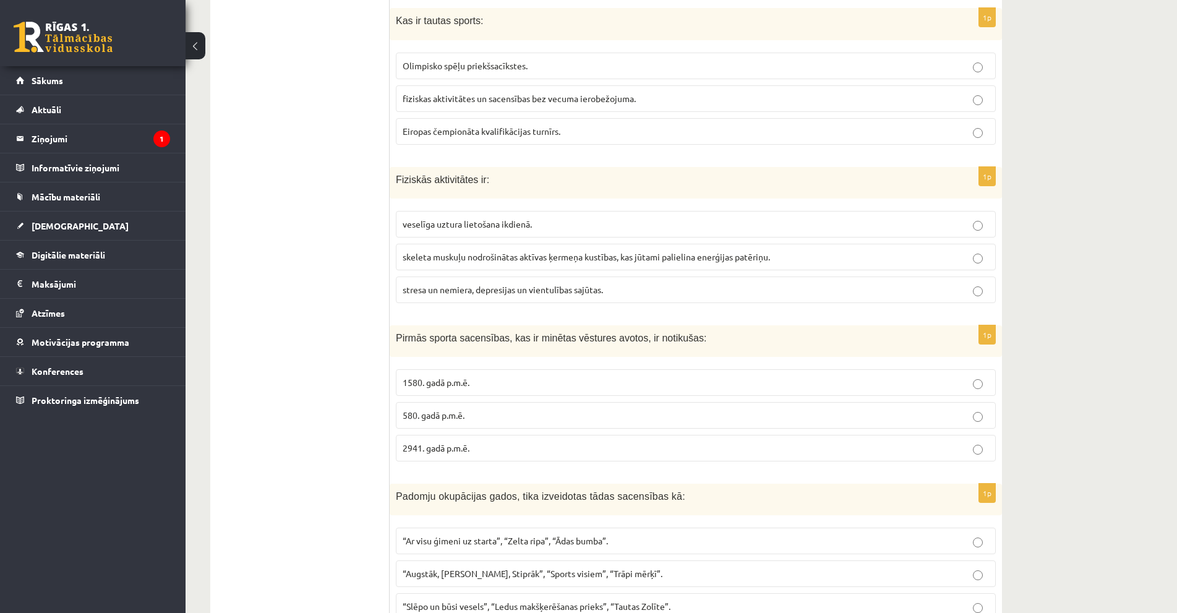
click at [484, 259] on span "skeleta muskuļu nodrošinātas aktīvas ķermeņa kustības, kas jūtami palielina ene…" at bounding box center [586, 256] width 367 height 11
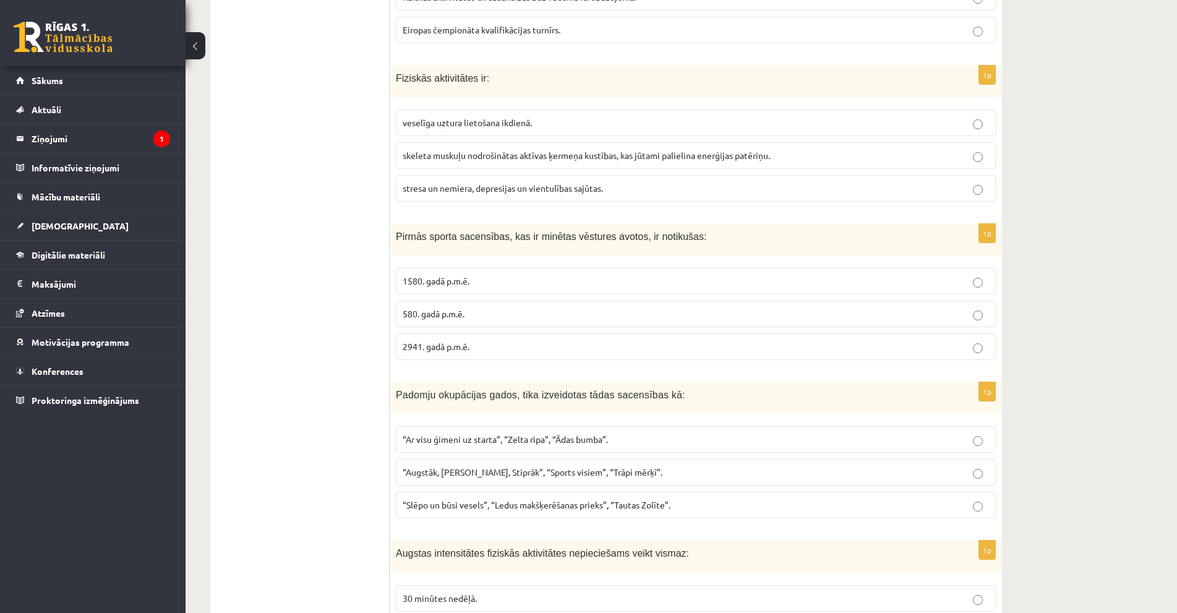
scroll to position [2289, 0]
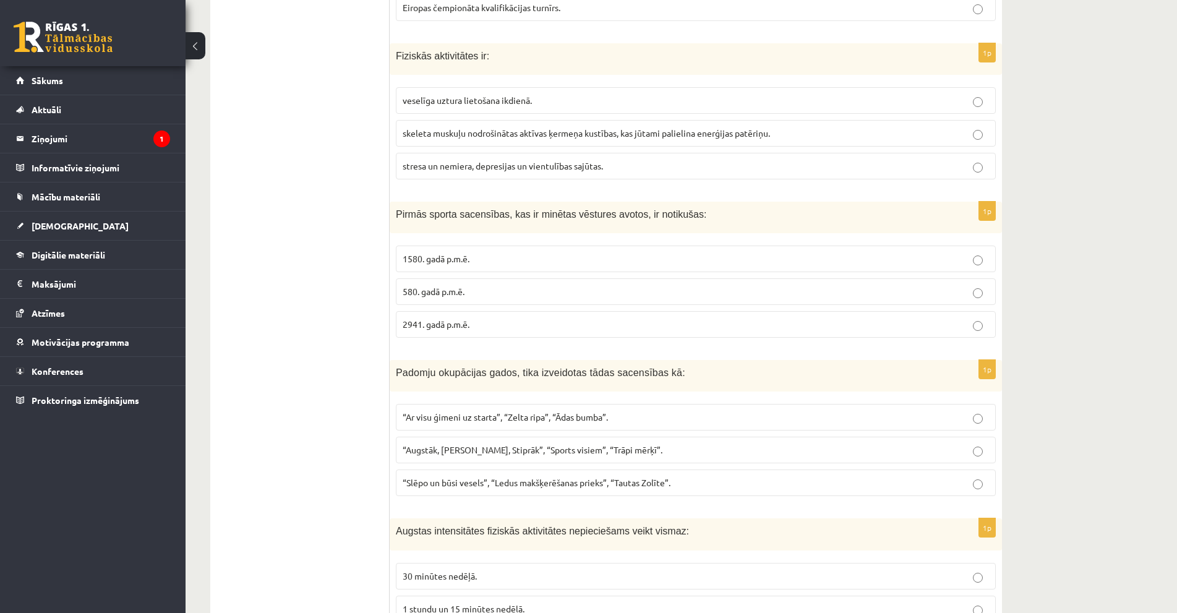
click at [413, 255] on span "1580. gadā p.m.ē." at bounding box center [436, 258] width 67 height 11
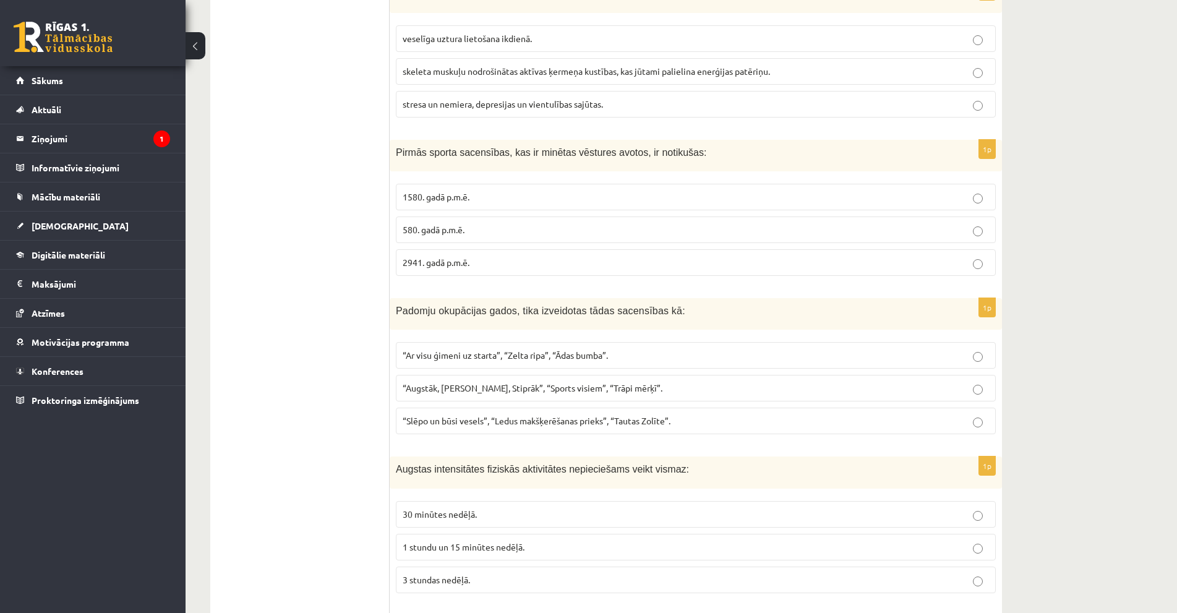
scroll to position [2412, 0]
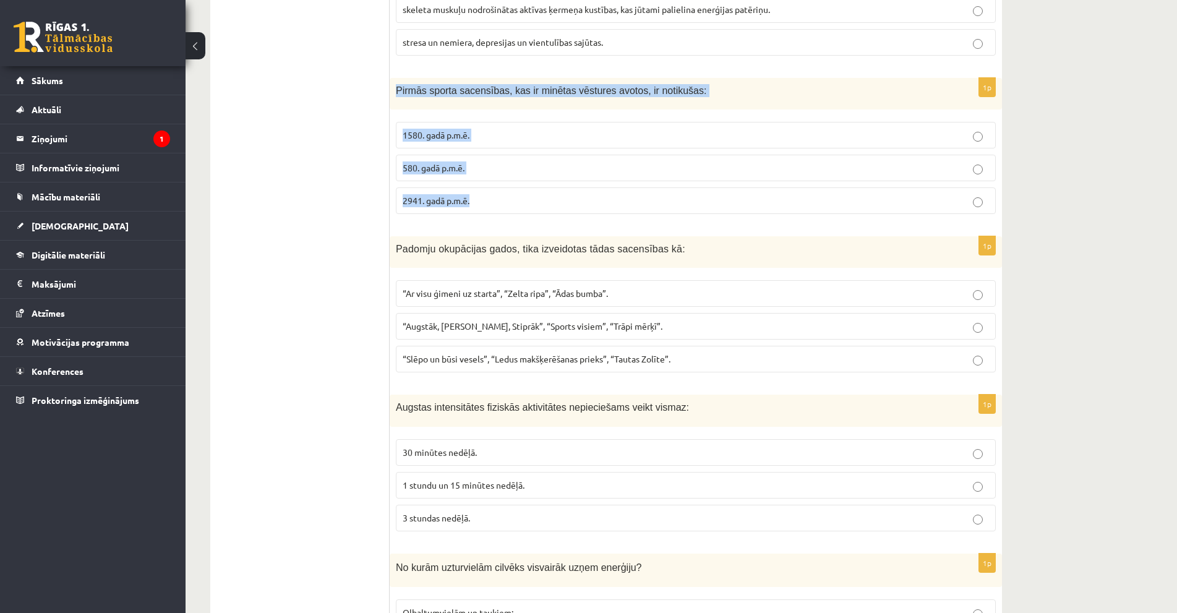
drag, startPoint x: 393, startPoint y: 89, endPoint x: 488, endPoint y: 196, distance: 142.9
click at [488, 196] on div "1p Pirmās sporta sacensības, kas ir minētas vēstures avotos, ir notikušas: 1580…" at bounding box center [696, 151] width 612 height 146
copy div "Pirmās sporta sacensības, kas ir minētas vēstures avotos, ir notikušas: 1580. g…"
click at [459, 198] on span "2941. gadā p.m.ē." at bounding box center [436, 200] width 67 height 11
drag, startPoint x: 411, startPoint y: 108, endPoint x: 486, endPoint y: 212, distance: 128.6
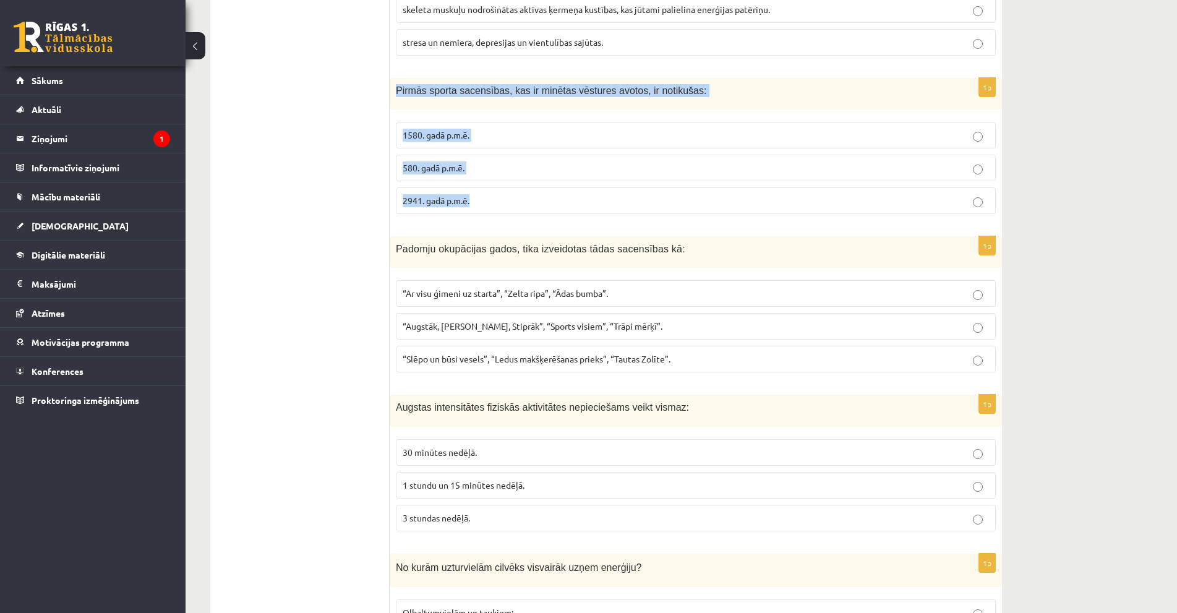
click at [486, 212] on div "1p Pirmās sporta sacensības, kas ir minētas vēstures avotos, ir notikušas: 1580…" at bounding box center [696, 151] width 612 height 146
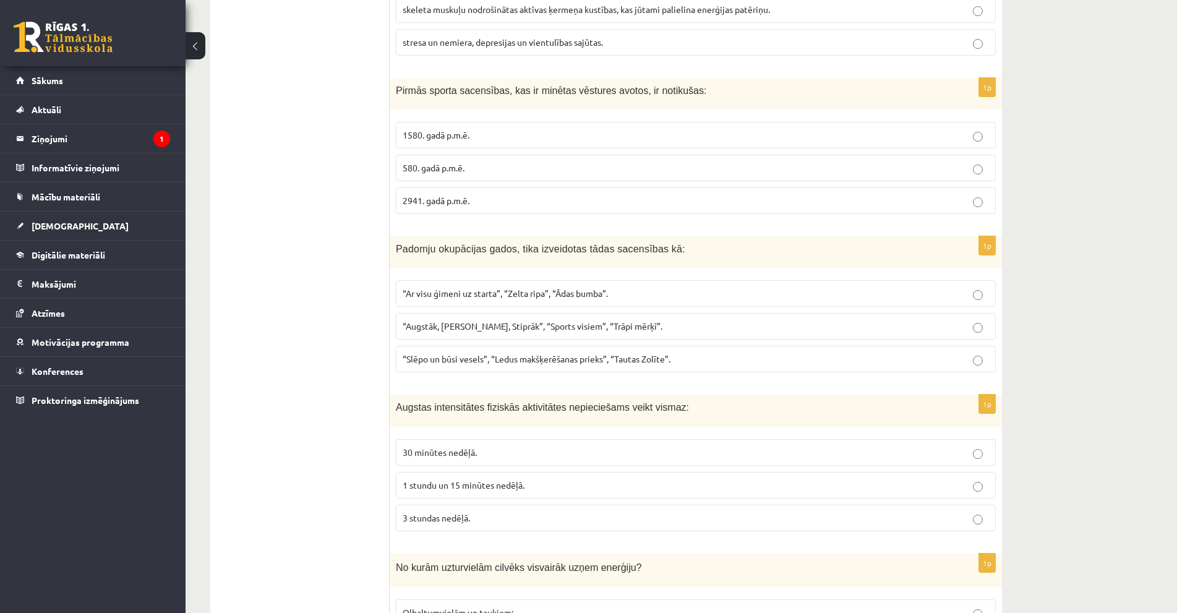
click at [357, 292] on ul "Tests Izvērtējums!" at bounding box center [306, 231] width 167 height 4842
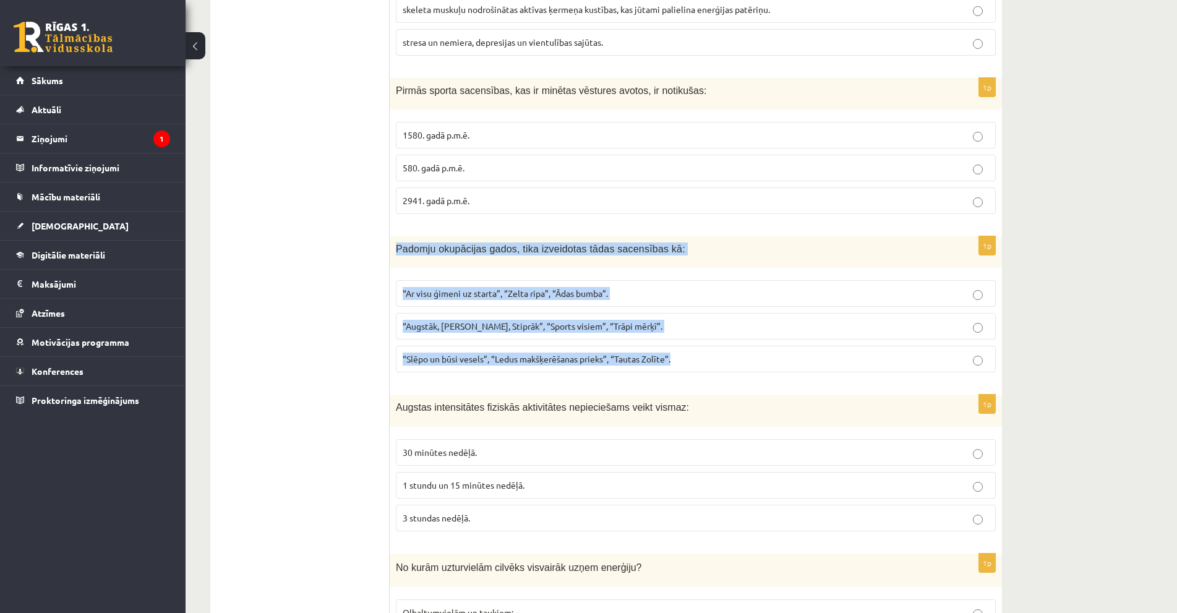
drag, startPoint x: 396, startPoint y: 249, endPoint x: 676, endPoint y: 347, distance: 296.8
click at [676, 347] on div "1p Padomju okupācijas gados, tika izveidotas tādas sacensības kā: “Ar visu ģime…" at bounding box center [696, 309] width 612 height 146
copy div "Padomju okupācijas gados, tika izveidotas tādas sacensības kā: “Ar visu ģimeni …"
click at [618, 291] on p "“Ar visu ģimeni uz starta”, “Zelta ripa”, “Ādas bumba”." at bounding box center [696, 293] width 586 height 13
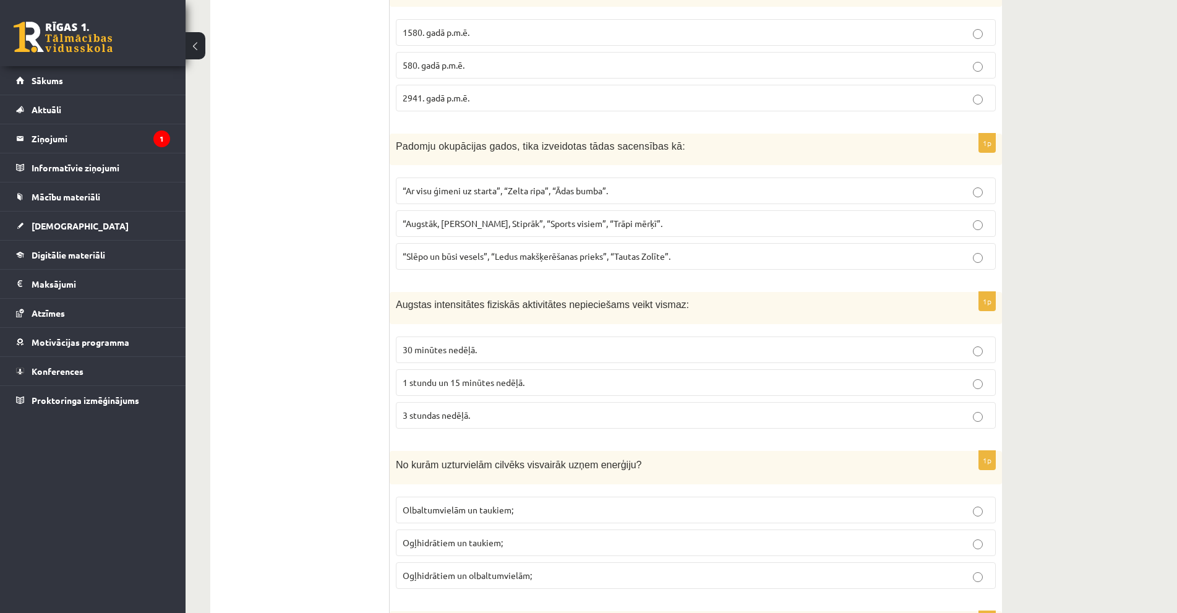
scroll to position [2536, 0]
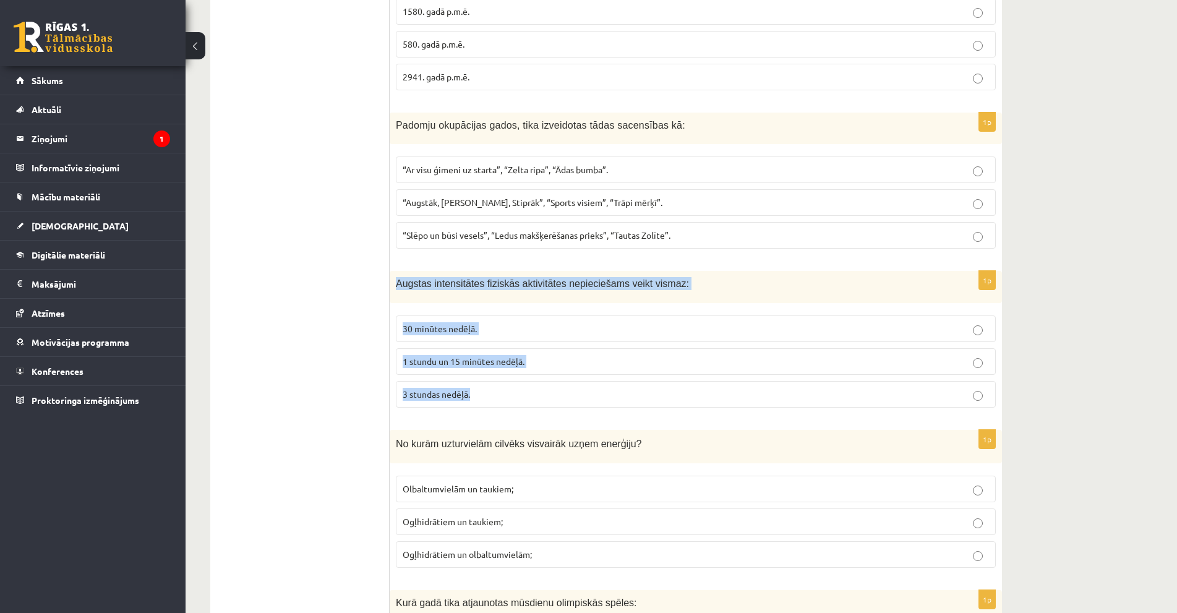
drag, startPoint x: 393, startPoint y: 282, endPoint x: 505, endPoint y: 403, distance: 164.2
click at [505, 403] on div "1p Augstas intensitātes fiziskās aktivitātes nepieciešams veikt vismaz: 30 minū…" at bounding box center [696, 344] width 612 height 146
copy div "Augstas intensitātes fiziskās aktivitātes nepieciešams veikt vismaz: 30 minūtes…"
click at [565, 356] on p "1 stundu un 15 minūtes nedēļā." at bounding box center [696, 361] width 586 height 13
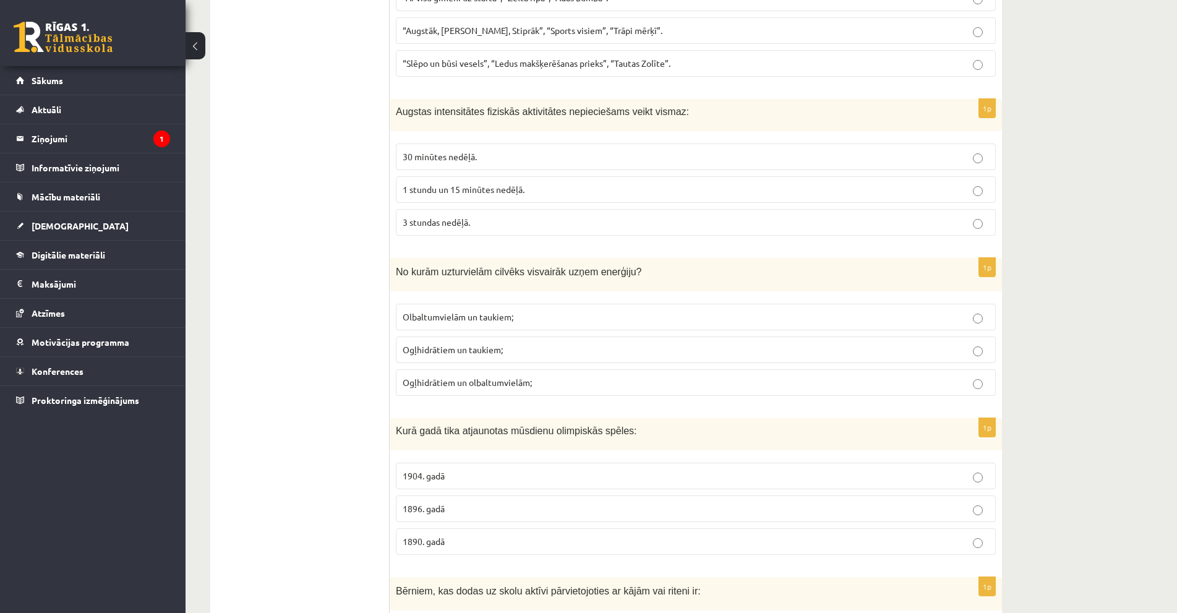
scroll to position [2784, 0]
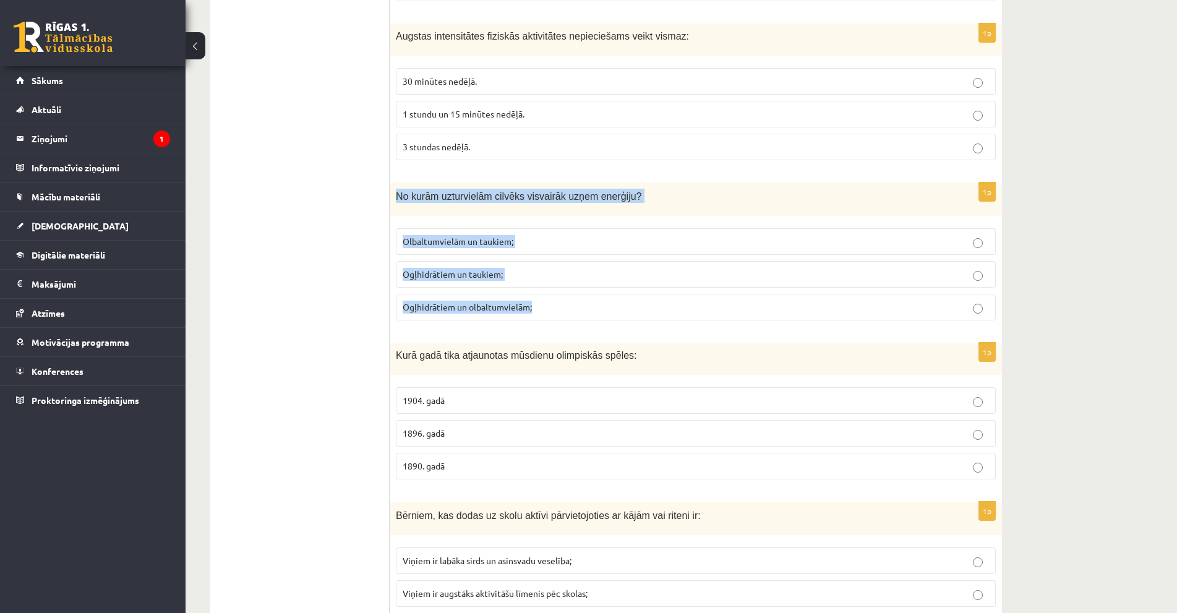
drag, startPoint x: 393, startPoint y: 195, endPoint x: 559, endPoint y: 314, distance: 203.6
click at [559, 314] on div "1p No kurām uzturvielām cilvēks visvairāk uzņem enerģiju? Olbaltumvielām un tau…" at bounding box center [696, 256] width 612 height 148
copy div "No kurām uzturvielām cilvēks visvairāk uzņem enerģiju? Olbaltumvielām un taukie…"
click at [568, 269] on p "Ogļhidrātiem un taukiem;" at bounding box center [696, 274] width 586 height 13
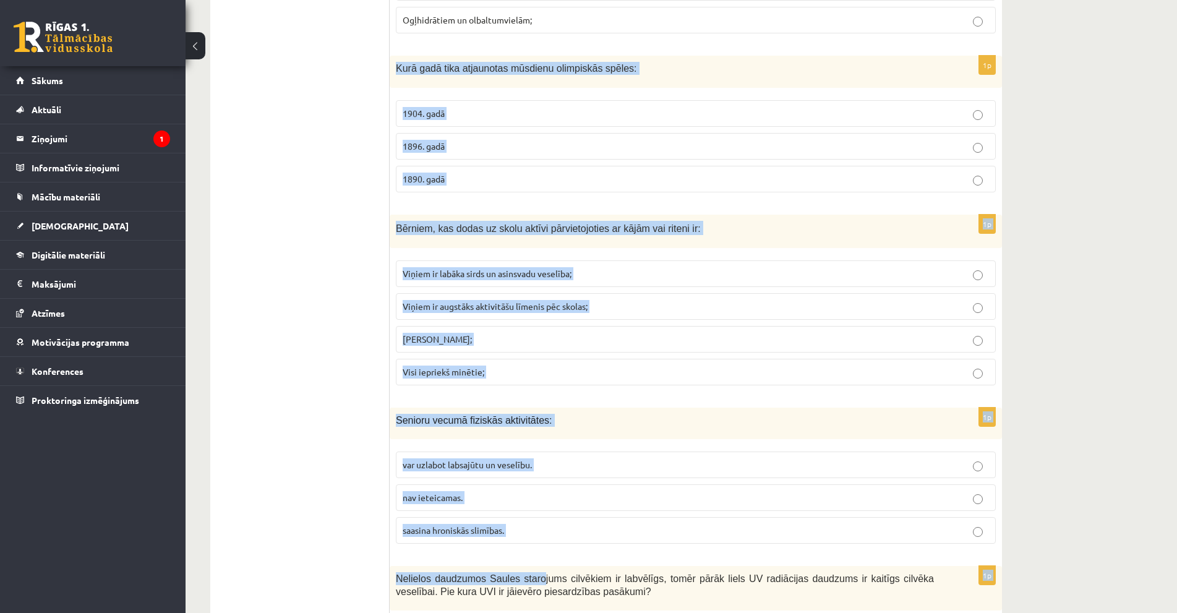
scroll to position [3093, 0]
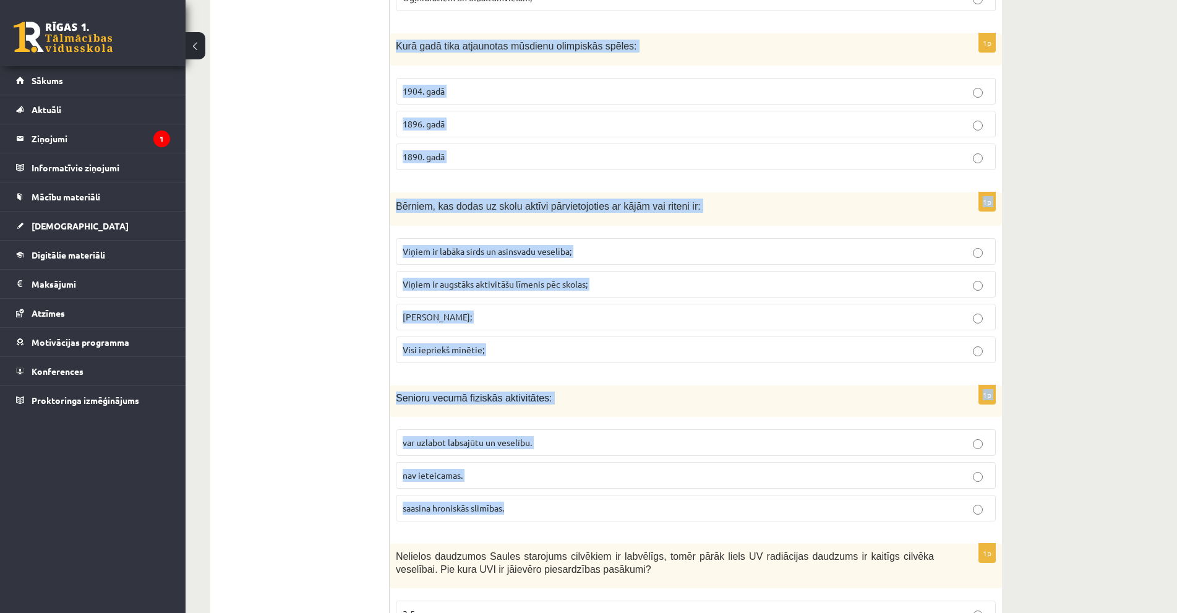
drag, startPoint x: 445, startPoint y: 139, endPoint x: 518, endPoint y: 517, distance: 384.9
click at [444, 119] on span "1896. gadā" at bounding box center [424, 123] width 42 height 11
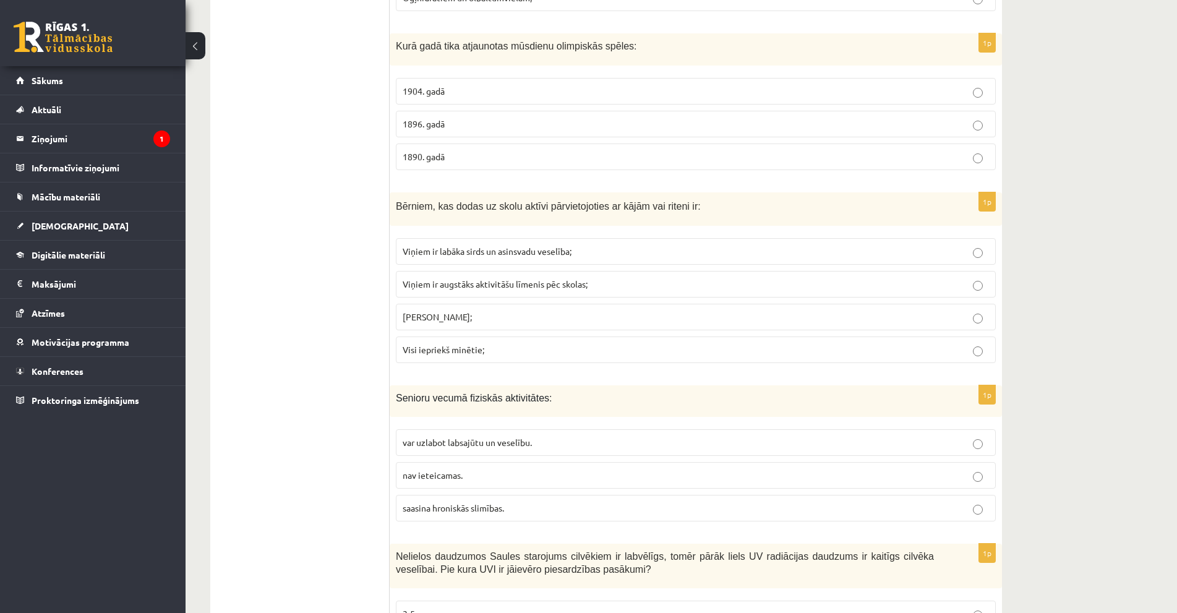
click at [503, 341] on label "Visi iepriekš minētie;" at bounding box center [696, 350] width 600 height 27
click at [551, 437] on p "var uzlabot labsajūtu un veselību." at bounding box center [696, 442] width 586 height 13
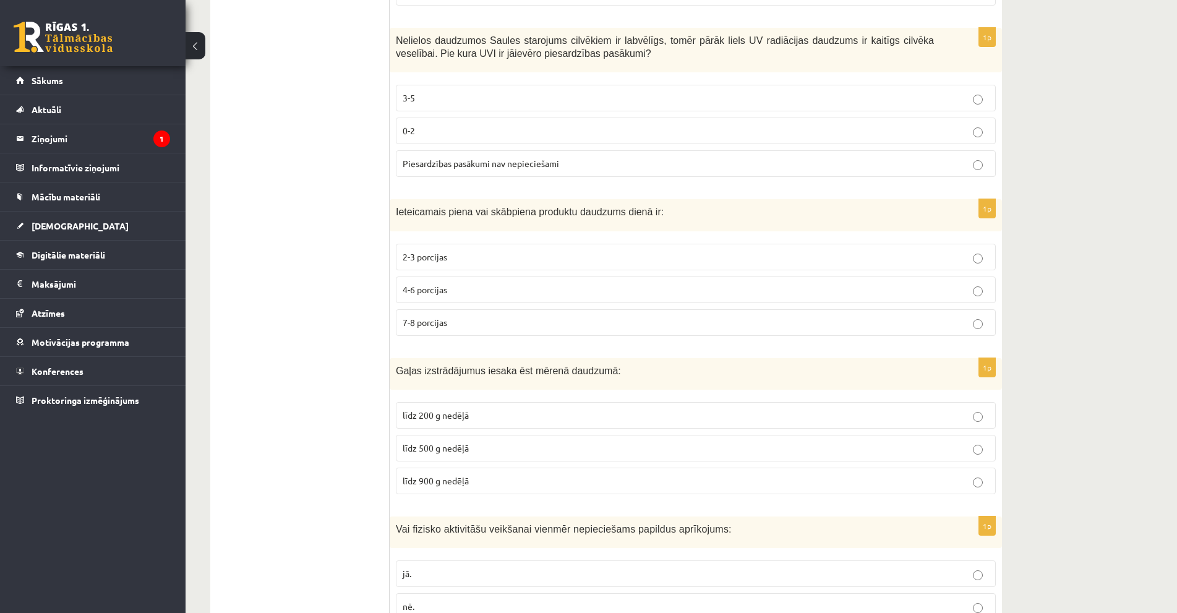
scroll to position [3588, 0]
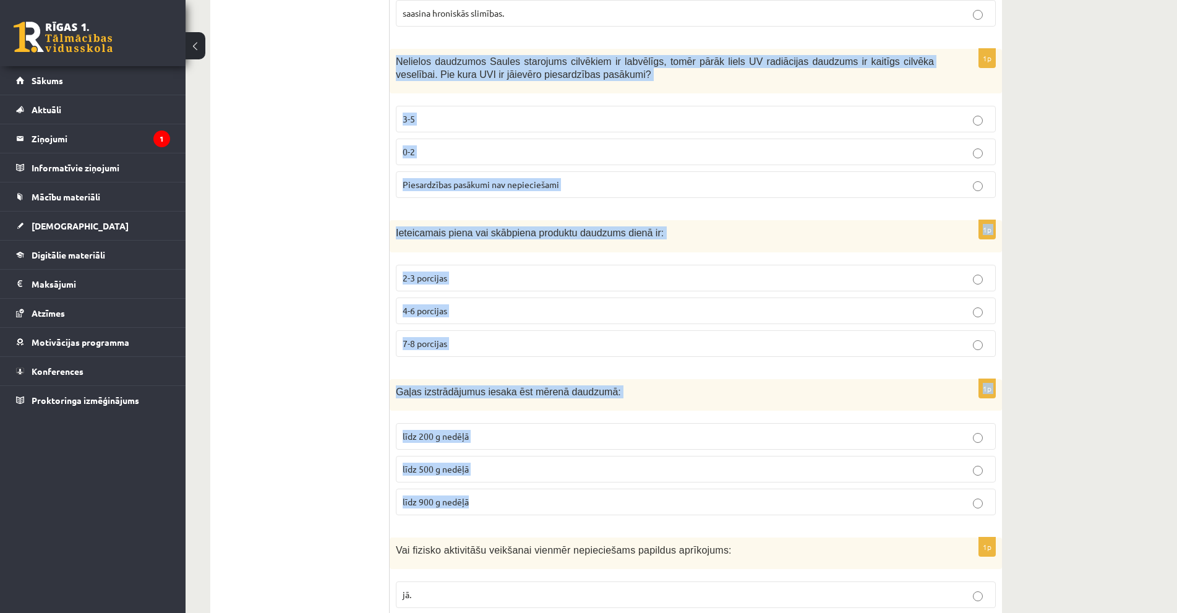
drag, startPoint x: 395, startPoint y: 61, endPoint x: 544, endPoint y: 523, distance: 486.3
click at [471, 470] on p "līdz 500 g nedēļā" at bounding box center [696, 469] width 586 height 13
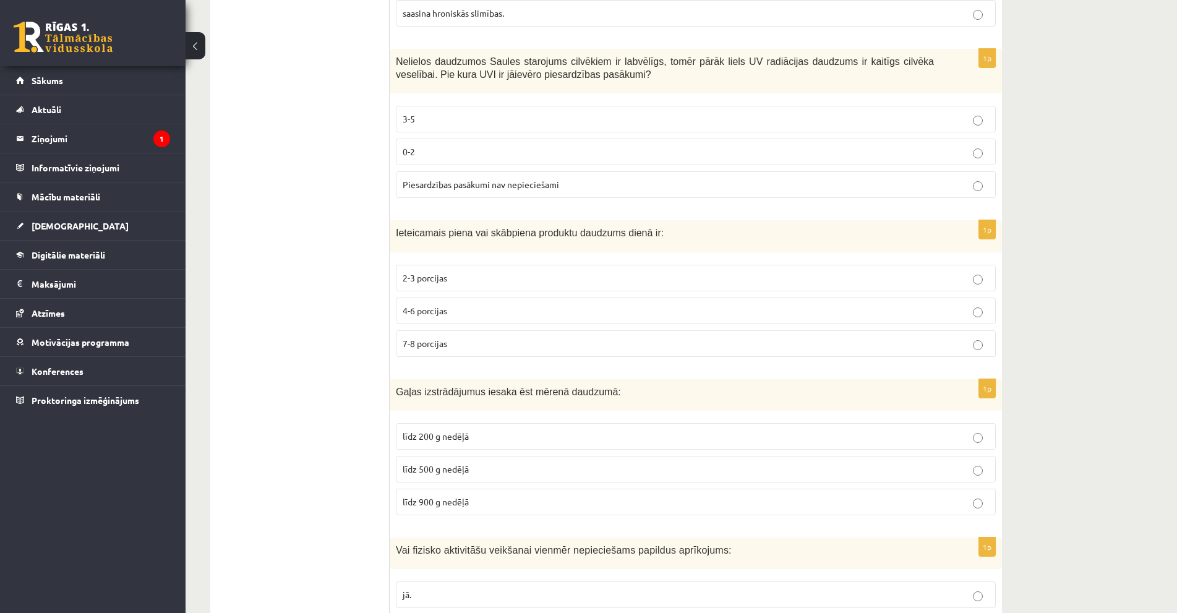
click at [468, 129] on label "3-5" at bounding box center [696, 119] width 600 height 27
click at [468, 277] on p "2-3 porcijas" at bounding box center [696, 278] width 586 height 13
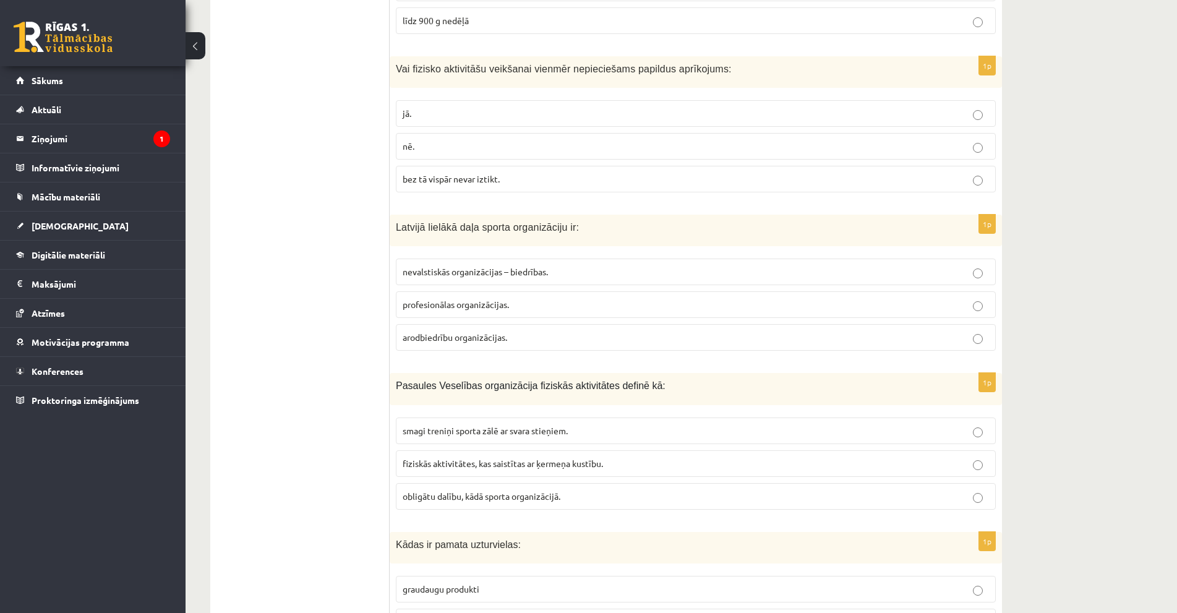
scroll to position [4083, 0]
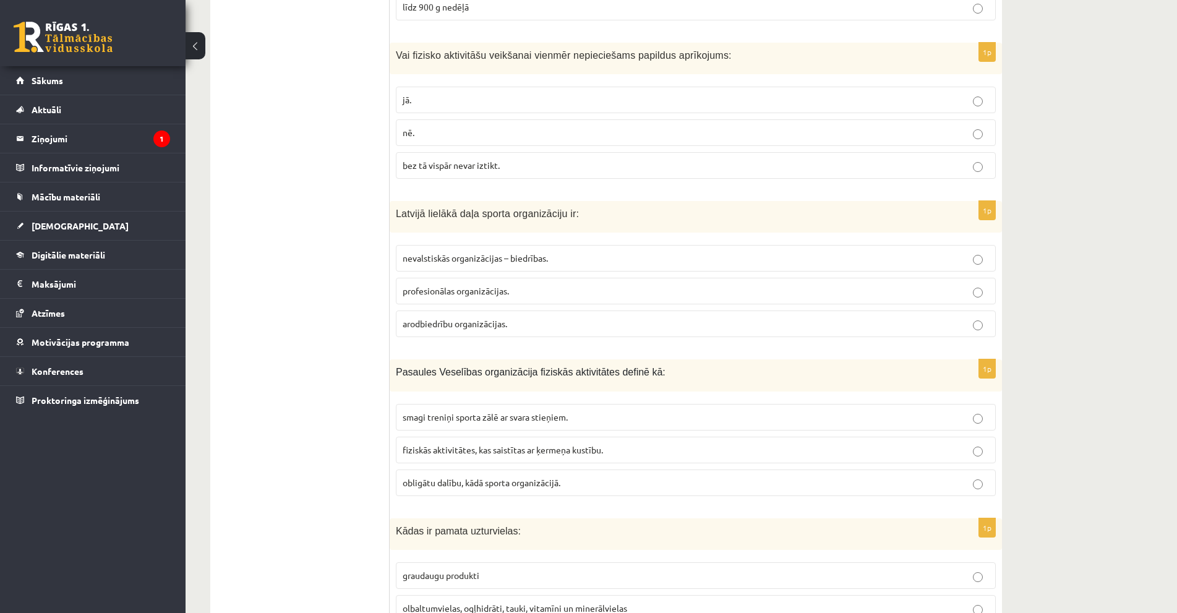
click at [481, 129] on p "nē." at bounding box center [696, 132] width 586 height 13
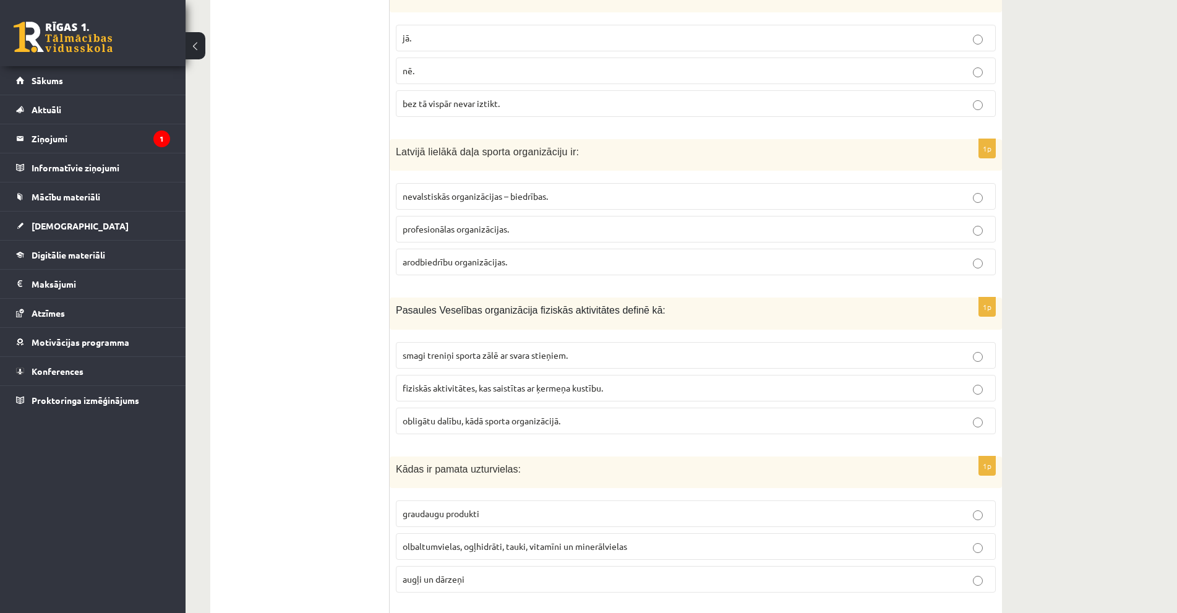
scroll to position [4206, 0]
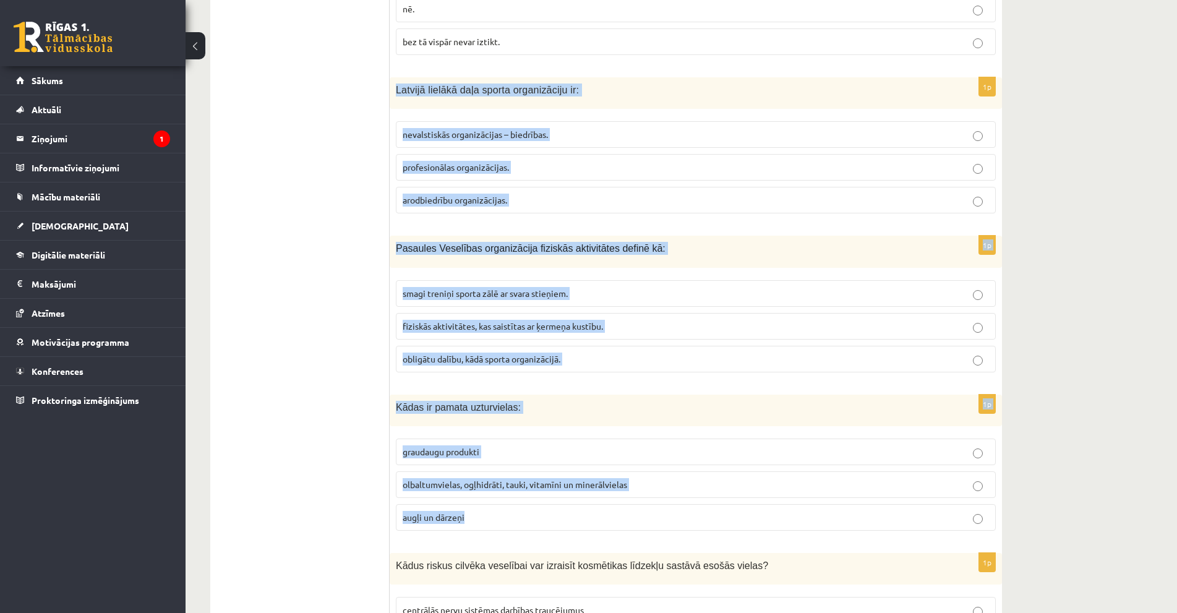
drag, startPoint x: 393, startPoint y: 92, endPoint x: 508, endPoint y: 520, distance: 442.8
click at [533, 133] on span "nevalstiskās organizācijas – biedrības." at bounding box center [475, 134] width 145 height 11
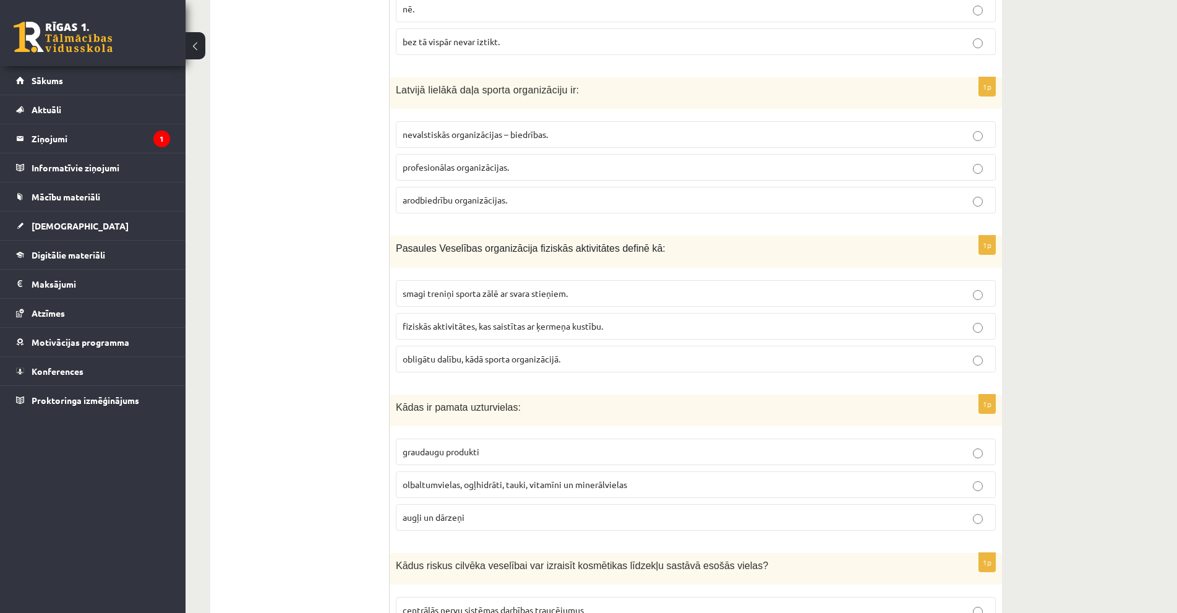
click at [536, 324] on span "fiziskās aktivitātes, kas saistītas ar ķermeņa kustību." at bounding box center [503, 325] width 200 height 11
click at [564, 489] on span "olbaltumvielas, ogļhidrāti, tauki, vitamīni un minerālvielas" at bounding box center [515, 484] width 225 height 11
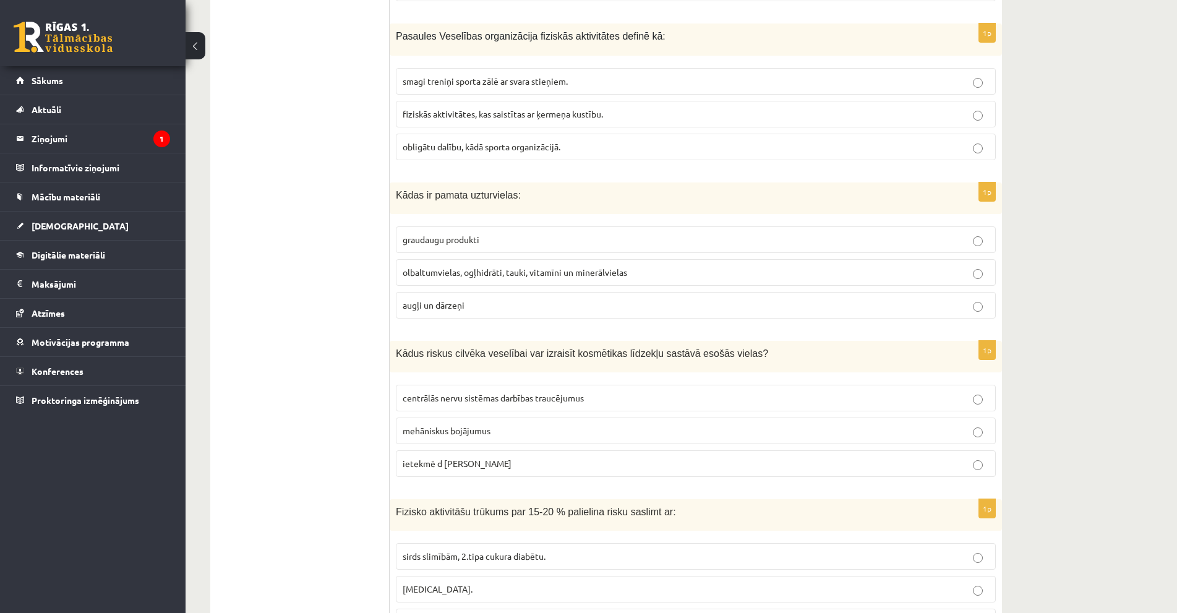
scroll to position [4488, 0]
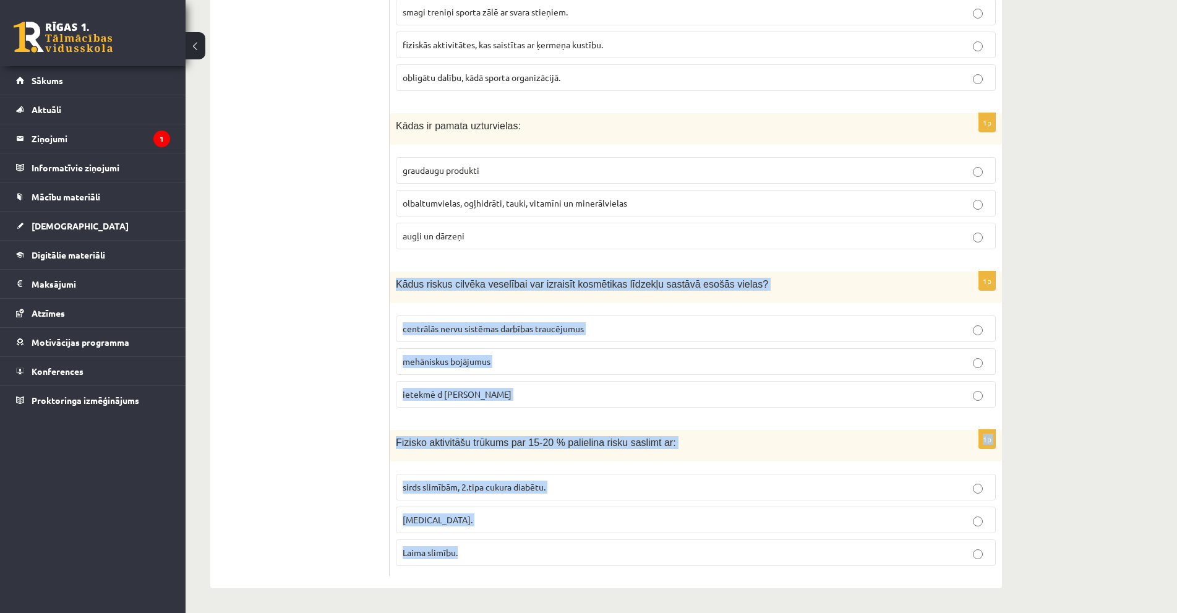
drag, startPoint x: 401, startPoint y: 304, endPoint x: 512, endPoint y: 569, distance: 287.8
click at [474, 493] on p "sirds slimībām, 2.tipa cukura diabētu." at bounding box center [696, 487] width 586 height 13
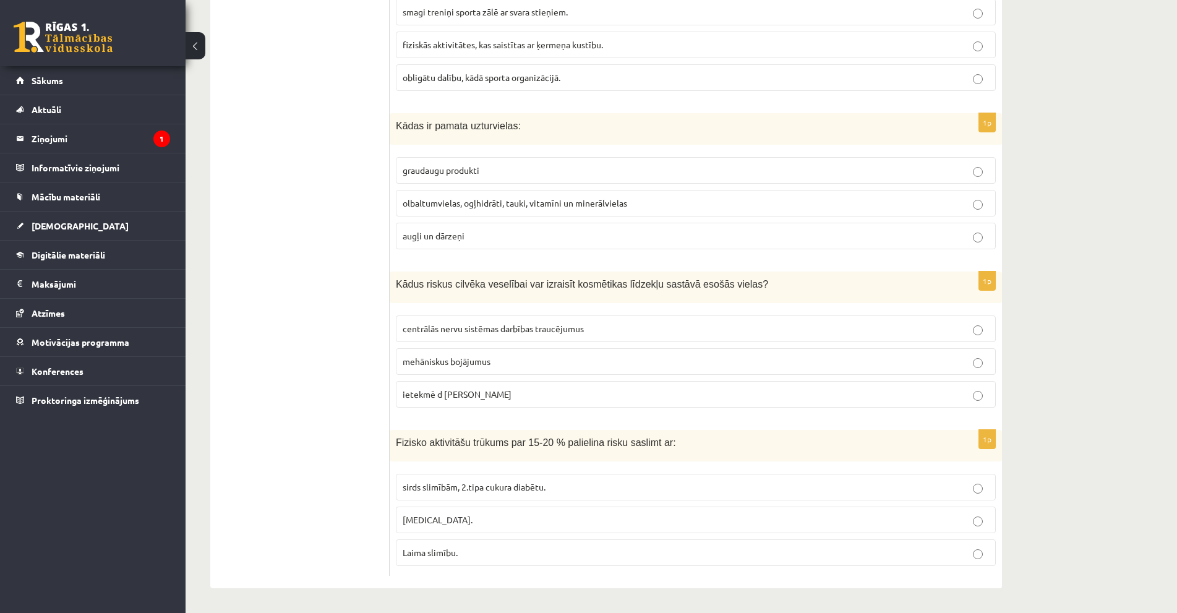
click at [473, 354] on label "mehāniskus bojājumus" at bounding box center [696, 361] width 600 height 27
click at [607, 329] on p "centrālās nervu sistēmas darbības traucējumus" at bounding box center [696, 328] width 586 height 13
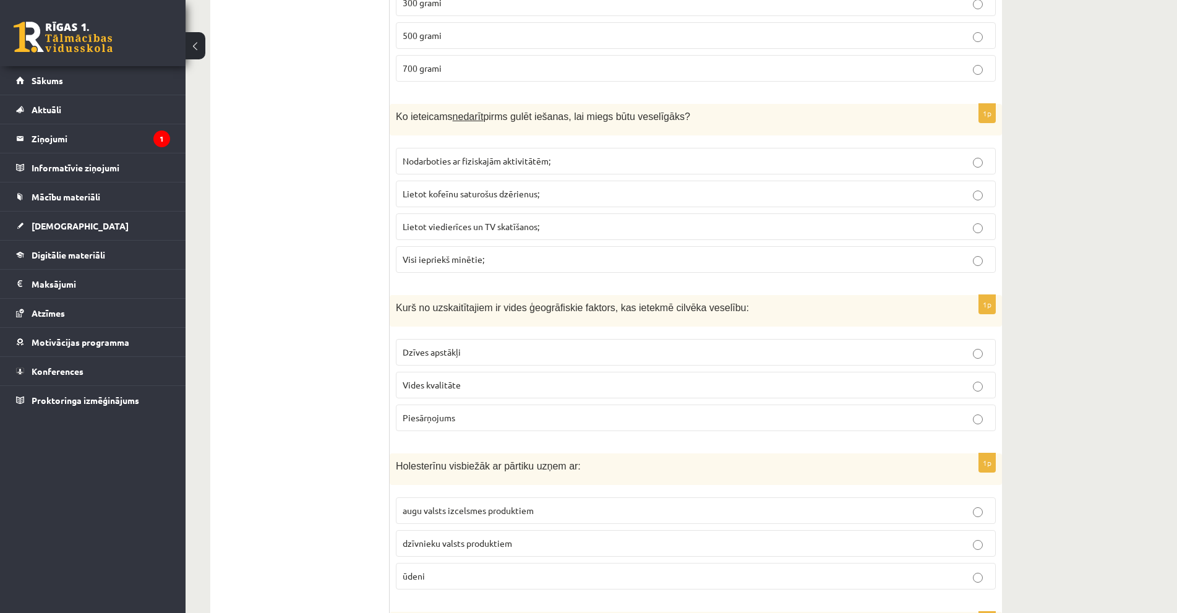
scroll to position [11, 0]
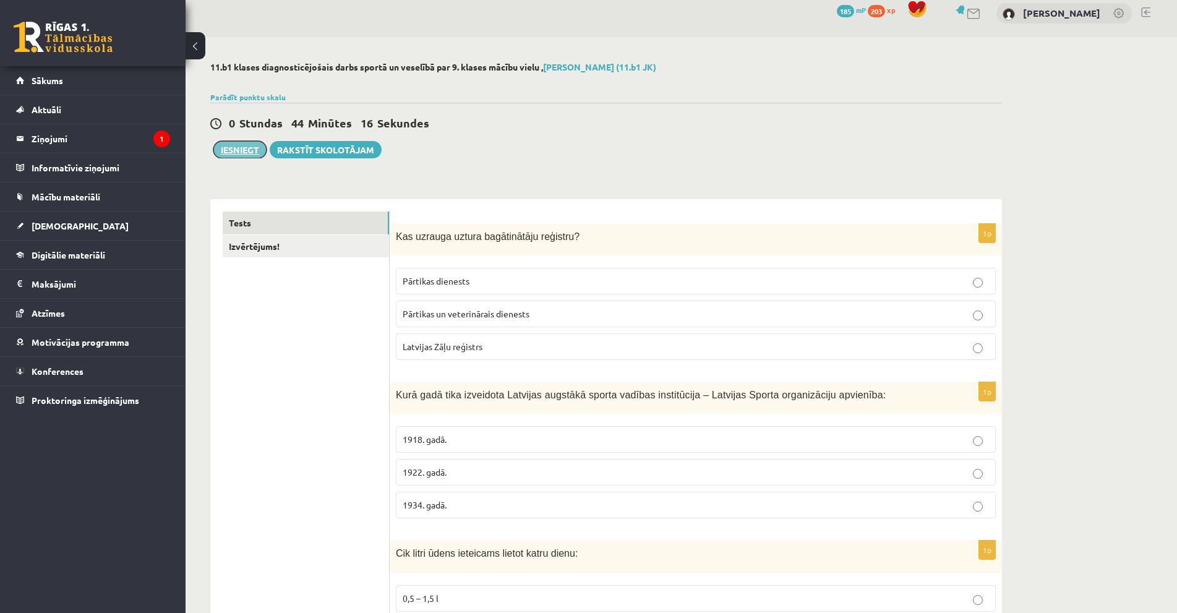
click at [233, 153] on button "Iesniegt" at bounding box center [239, 149] width 53 height 17
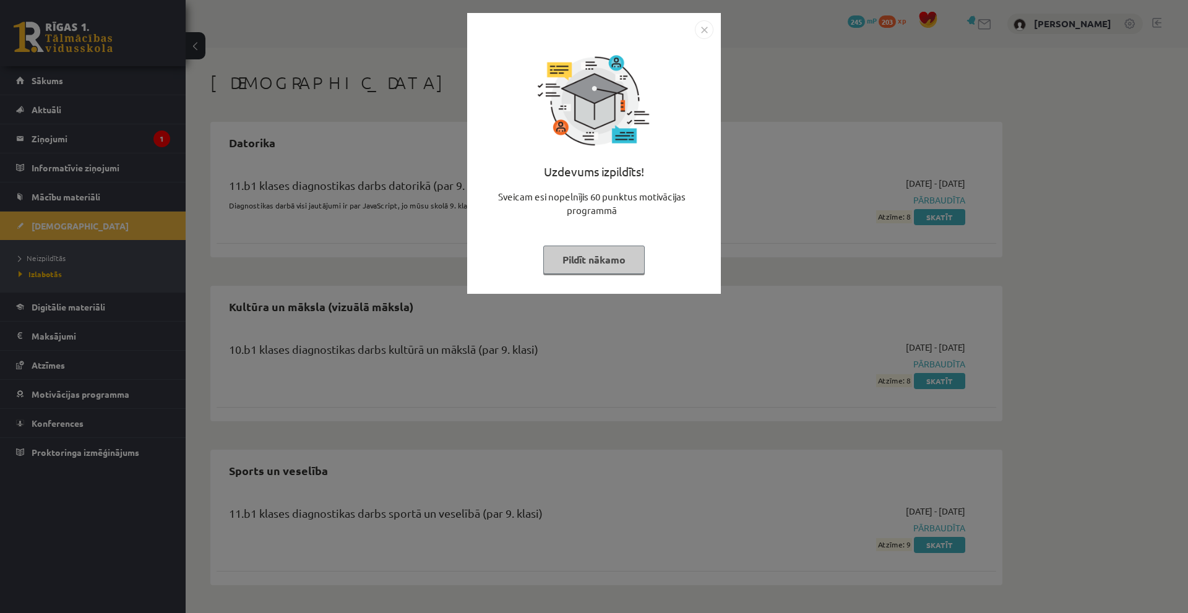
click at [692, 35] on div at bounding box center [593, 29] width 239 height 19
click at [700, 26] on img "Close" at bounding box center [704, 29] width 19 height 19
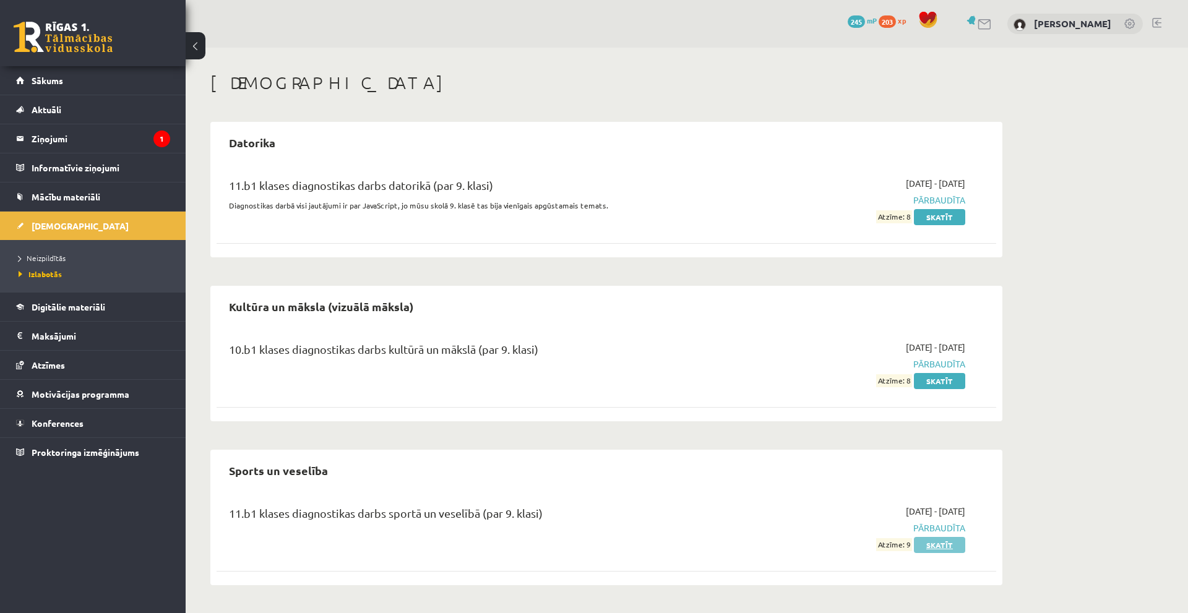
click at [938, 542] on link "Skatīt" at bounding box center [939, 545] width 51 height 16
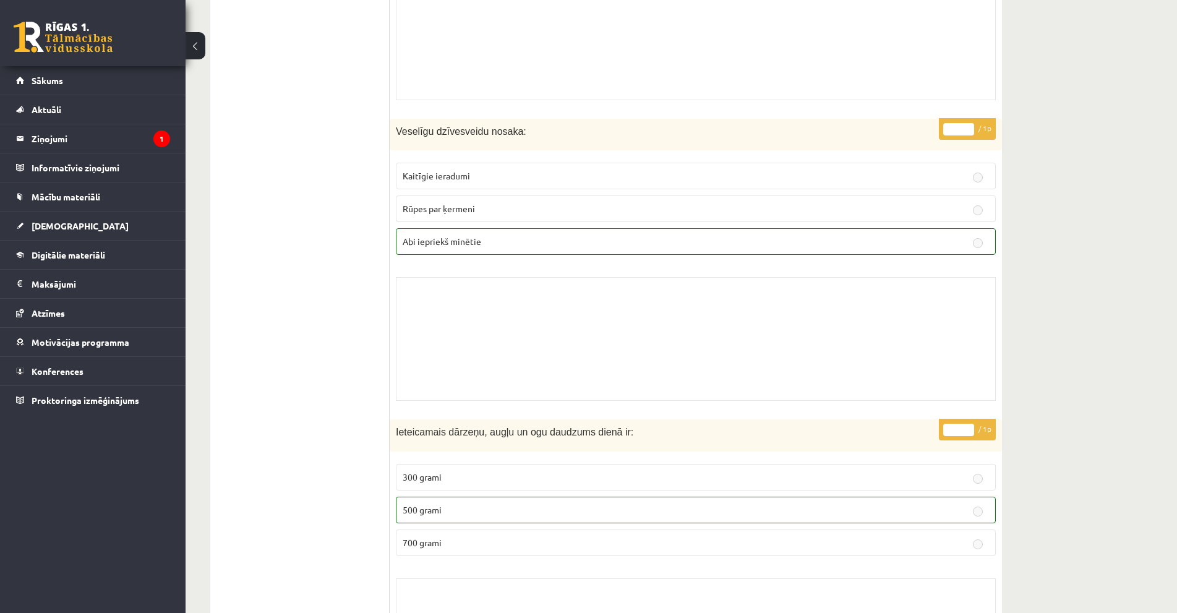
scroll to position [1546, 0]
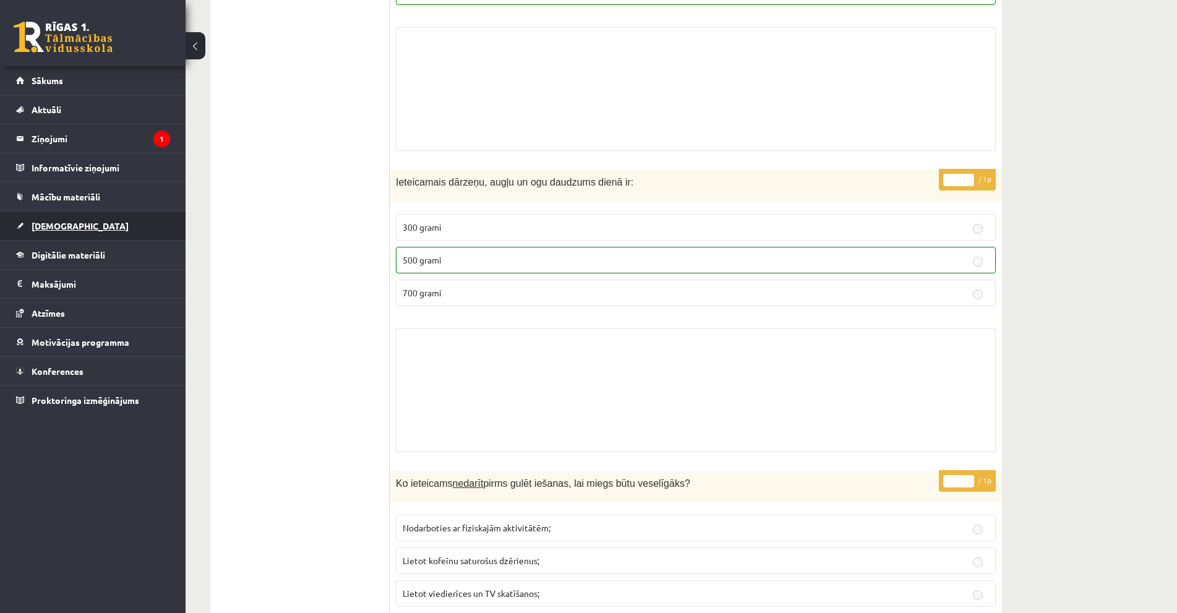
click at [62, 229] on span "[DEMOGRAPHIC_DATA]" at bounding box center [80, 225] width 97 height 11
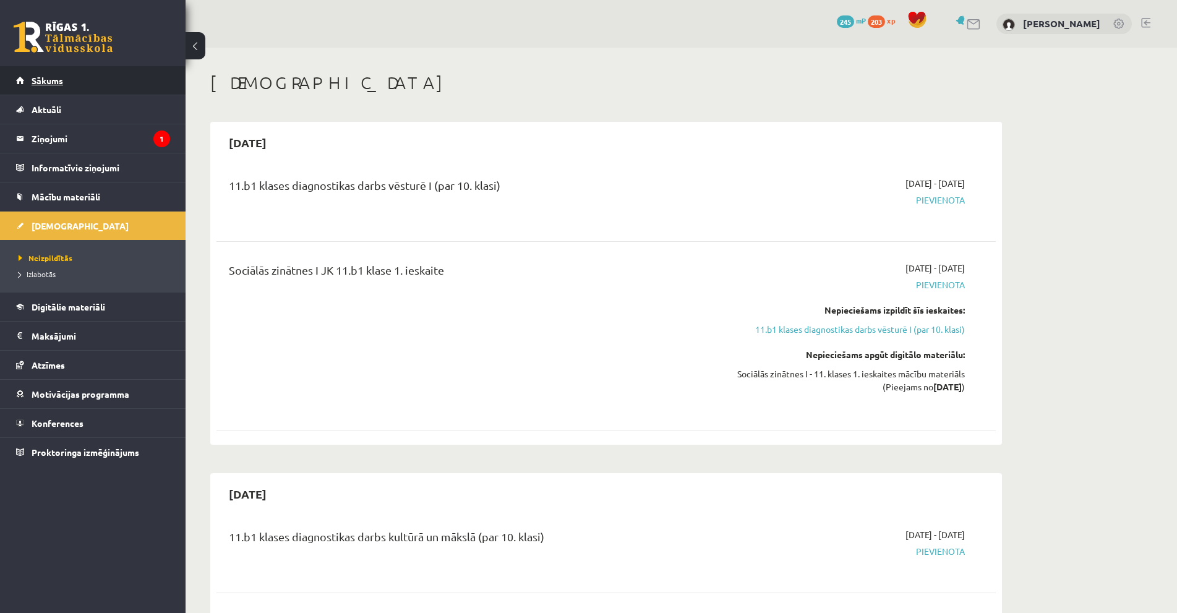
click at [34, 77] on span "Sākums" at bounding box center [48, 80] width 32 height 11
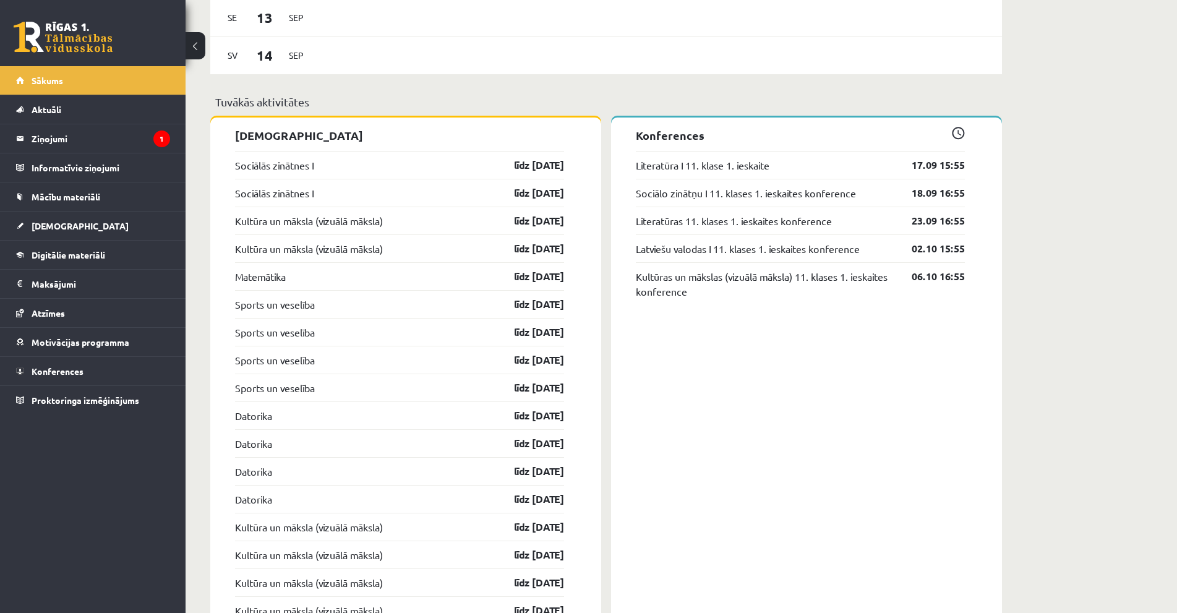
scroll to position [847, 0]
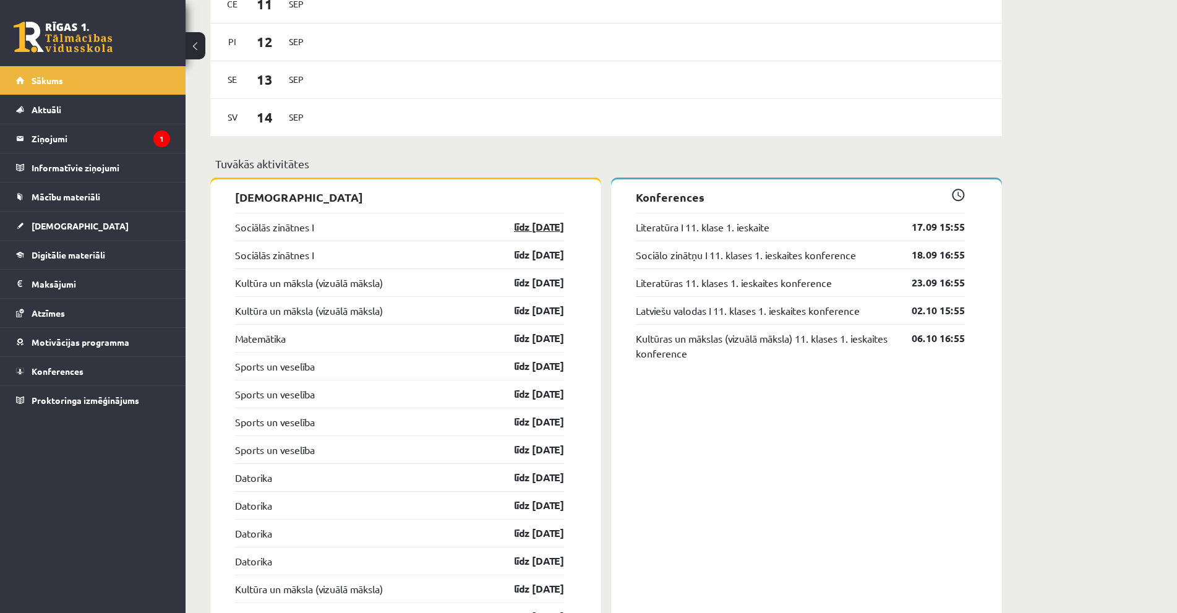
click at [518, 229] on link "līdz [DATE]" at bounding box center [528, 227] width 72 height 15
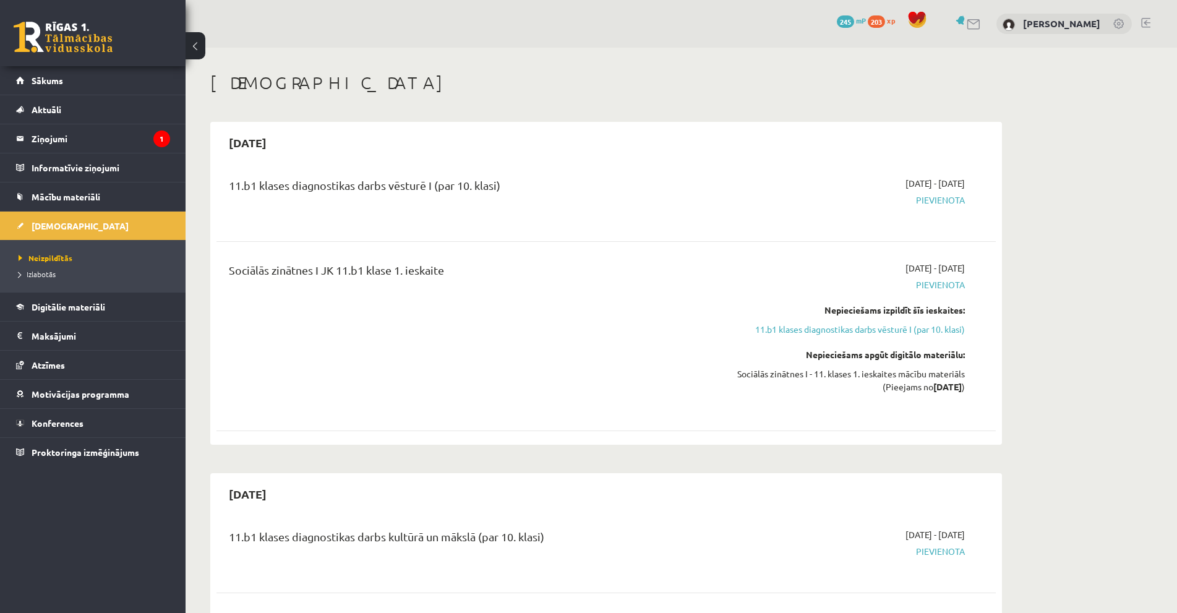
click at [930, 336] on div "[DATE] - [DATE] [GEOGRAPHIC_DATA] Nepieciešams izpildīt šīs ieskaites: 11.b1 kl…" at bounding box center [849, 336] width 252 height 149
click at [925, 332] on link "11.b1 klases diagnostikas darbs vēsturē I (par 10. klasi)" at bounding box center [848, 329] width 233 height 13
